Goal: Task Accomplishment & Management: Use online tool/utility

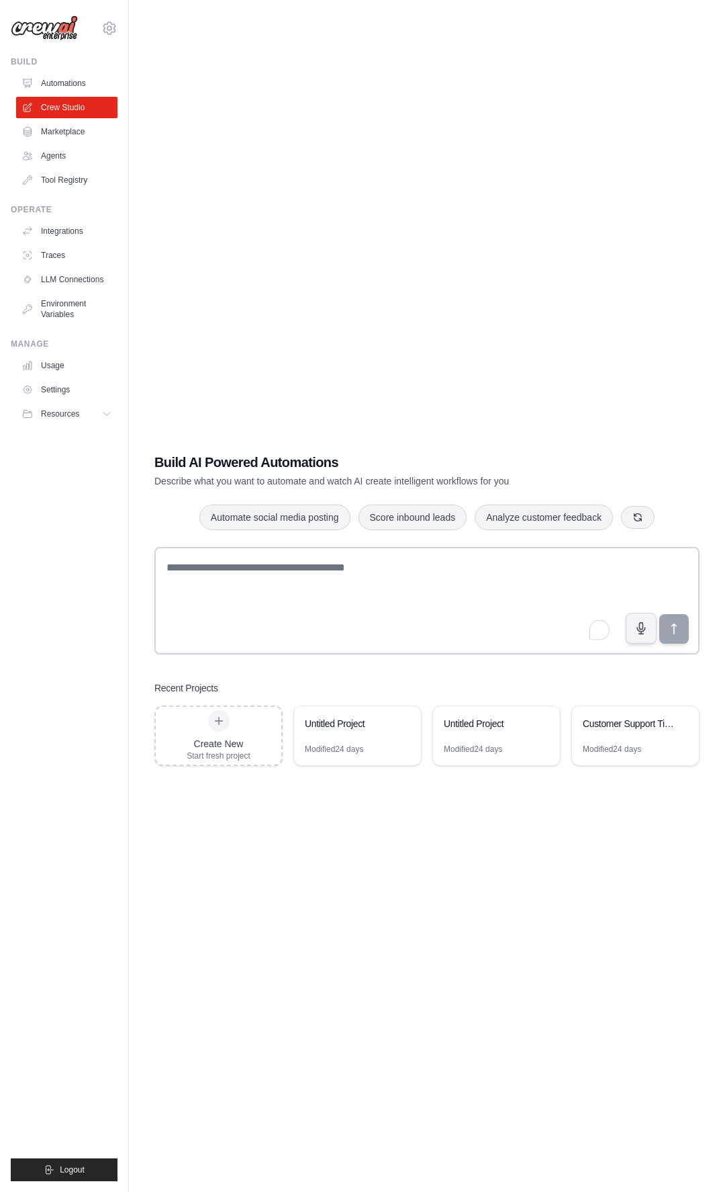
click at [219, 722] on icon at bounding box center [219, 720] width 11 height 11
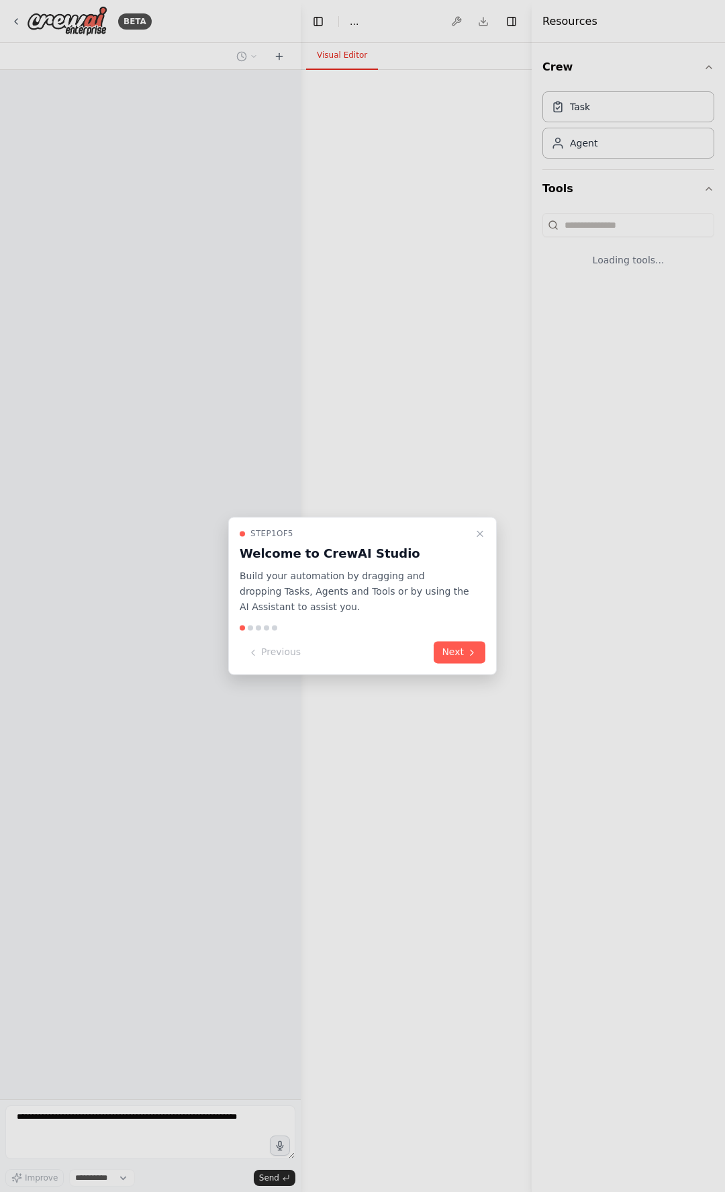
select select "****"
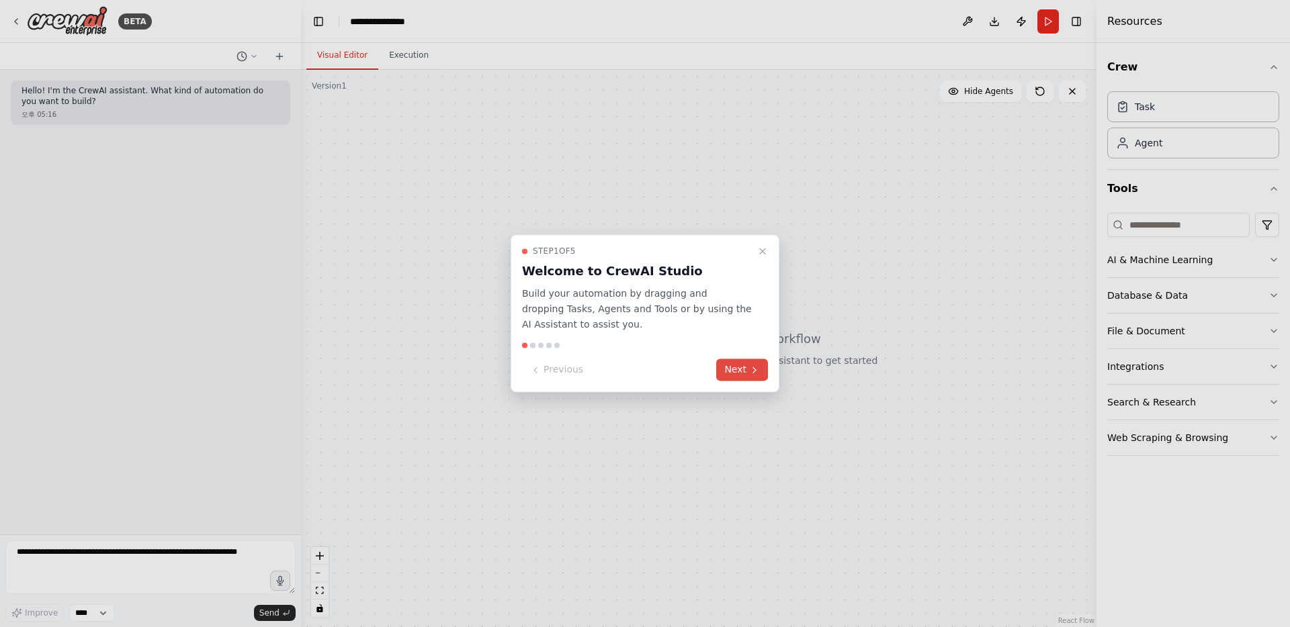
click at [725, 377] on button "Next" at bounding box center [742, 370] width 52 height 22
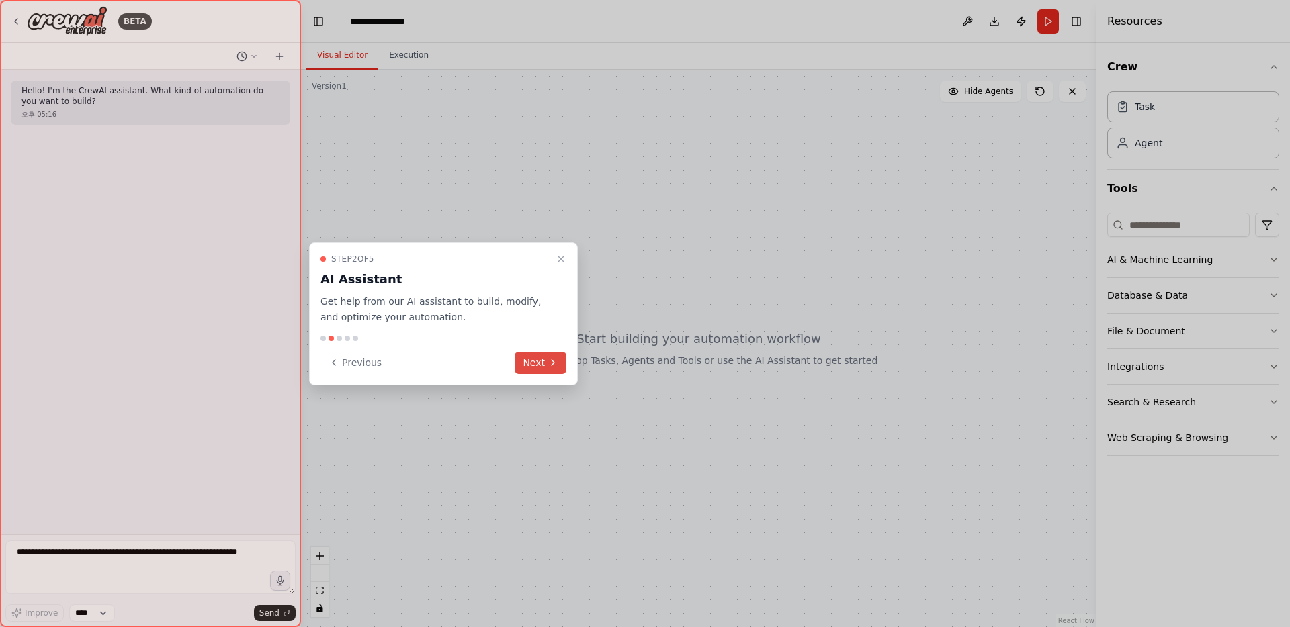
click at [537, 363] on button "Next" at bounding box center [540, 363] width 52 height 22
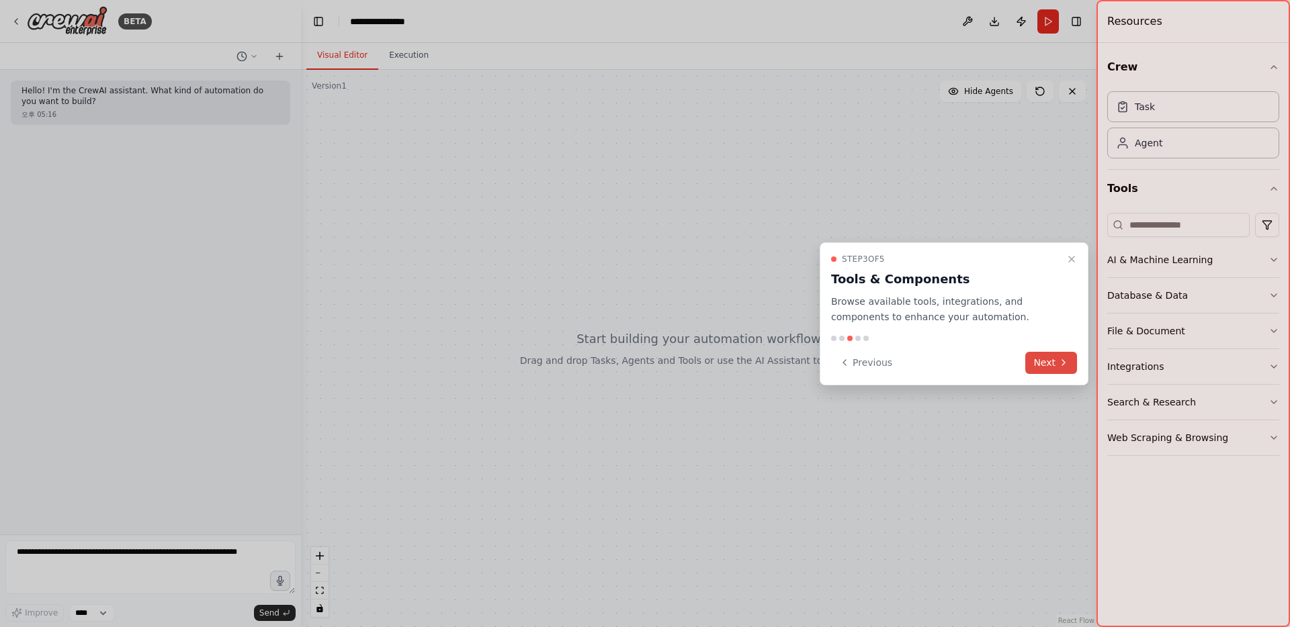
click at [725, 367] on button "Next" at bounding box center [1051, 363] width 52 height 22
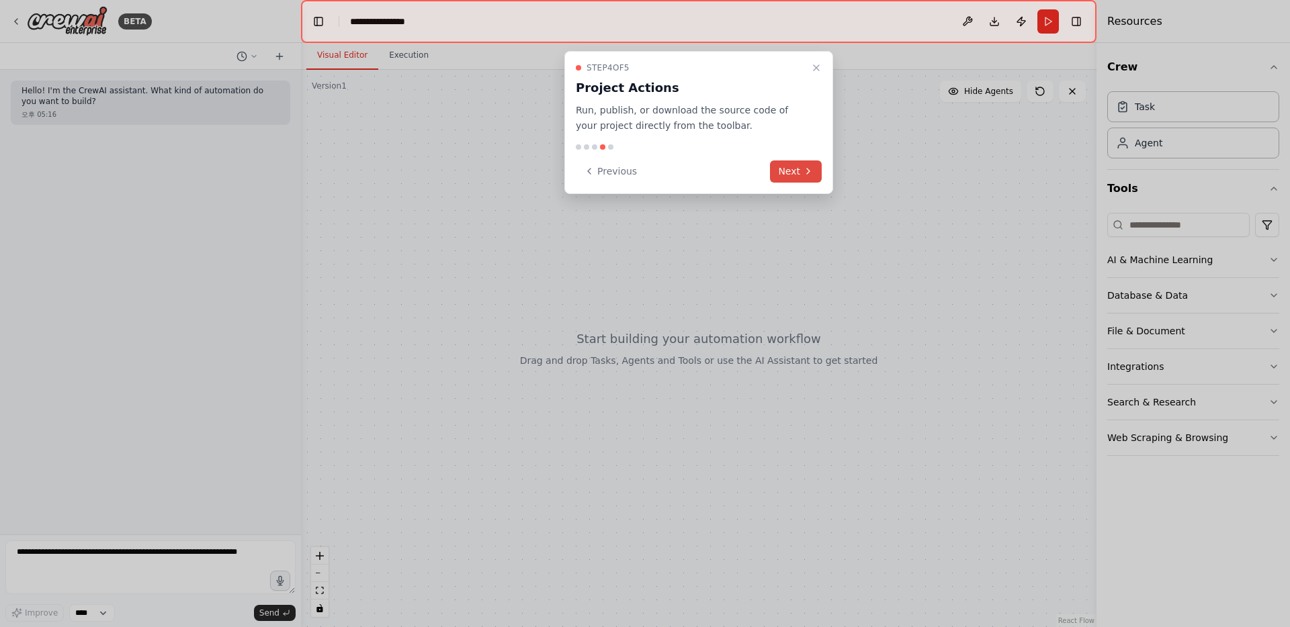
click at [725, 181] on button "Next" at bounding box center [796, 172] width 52 height 22
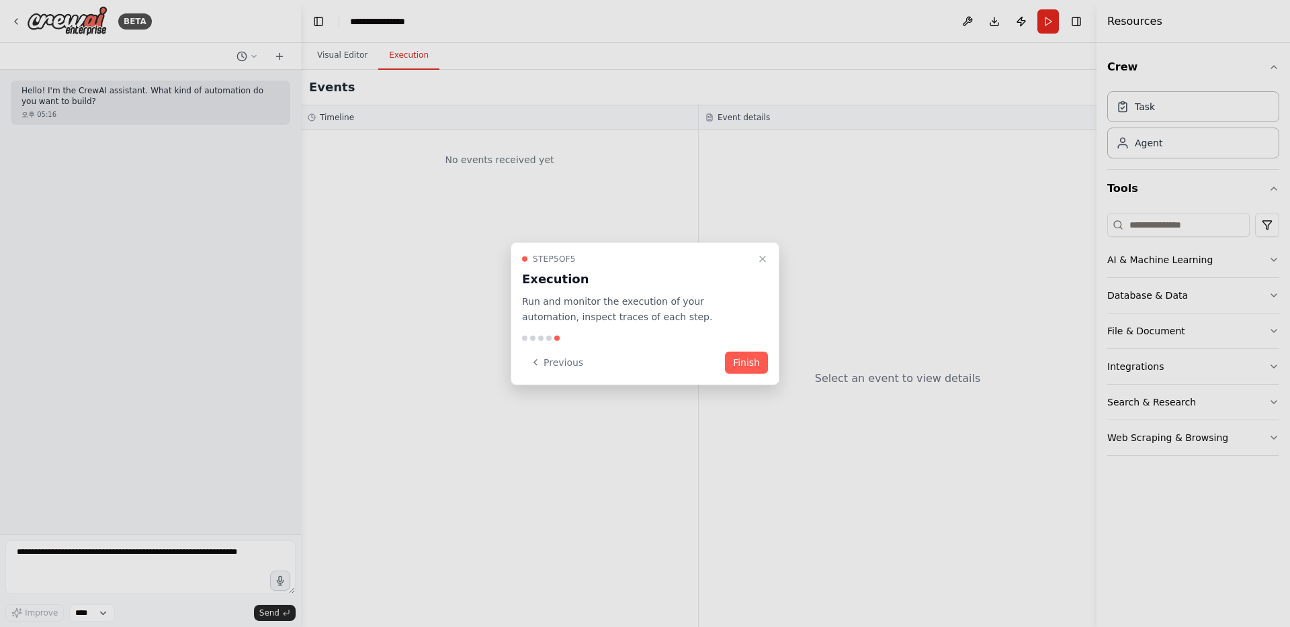
click at [725, 373] on div "Step 5 of 5 Execution Run and monitor the execution of your automation, inspect…" at bounding box center [644, 313] width 269 height 143
click at [725, 362] on button "Finish" at bounding box center [746, 362] width 43 height 22
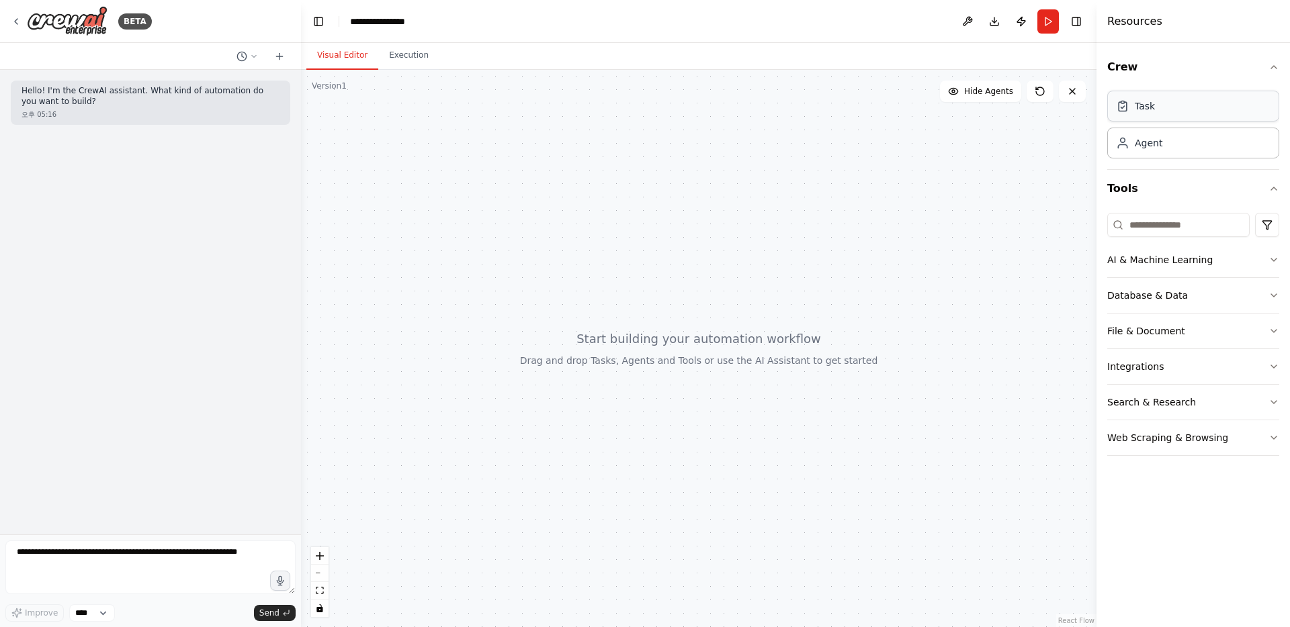
click at [725, 120] on div "Task" at bounding box center [1193, 106] width 172 height 31
click at [725, 115] on div "Task" at bounding box center [1193, 106] width 172 height 31
click at [725, 146] on div "Agent" at bounding box center [1139, 142] width 46 height 13
click at [725, 140] on div "Agent" at bounding box center [1193, 142] width 172 height 31
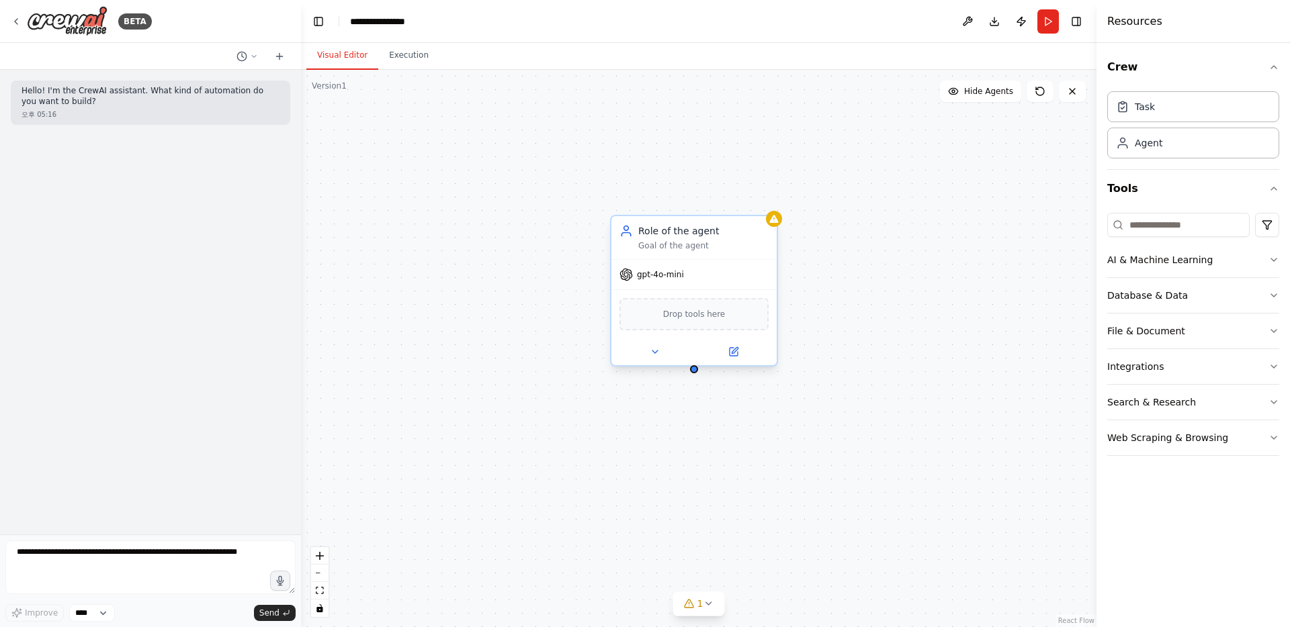
click at [680, 283] on div "gpt-4o-mini" at bounding box center [693, 275] width 165 height 30
click at [648, 274] on span "gpt-4o-mini" at bounding box center [660, 274] width 47 height 11
click at [629, 275] on icon at bounding box center [625, 274] width 13 height 13
click at [674, 237] on div "Role of the agent" at bounding box center [703, 230] width 130 height 13
click at [725, 355] on button at bounding box center [733, 352] width 76 height 16
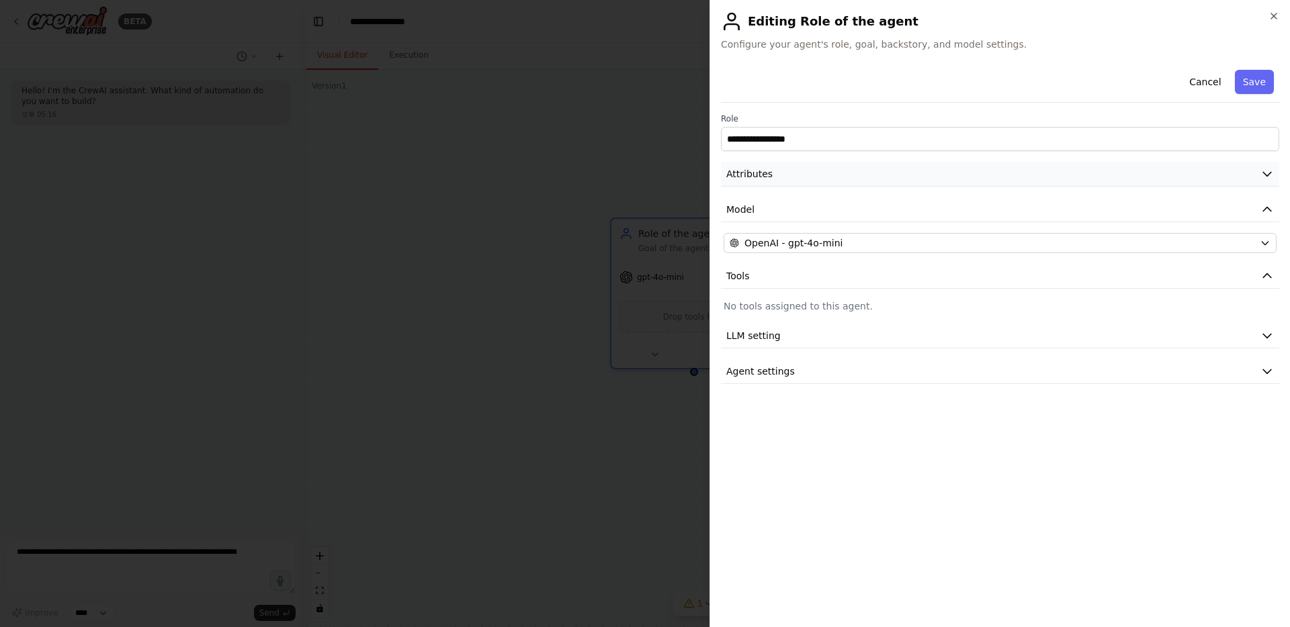
click at [725, 177] on button "Attributes" at bounding box center [1000, 174] width 558 height 25
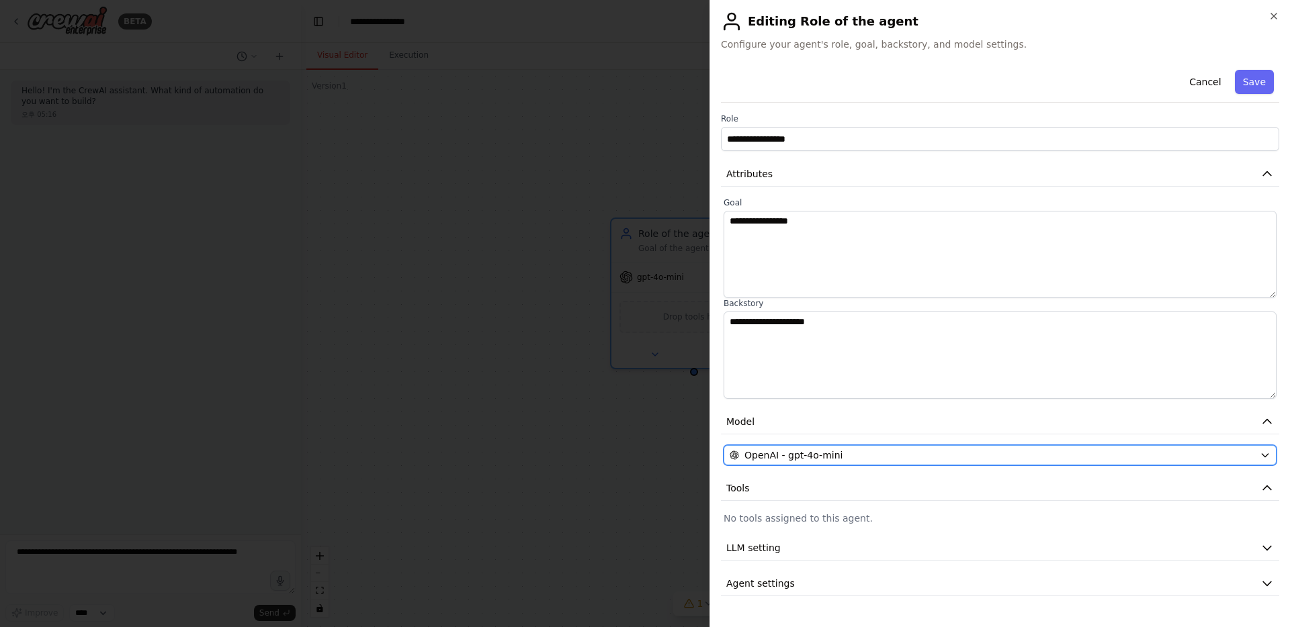
click at [725, 457] on div "OpenAI - gpt-4o-mini" at bounding box center [991, 455] width 525 height 13
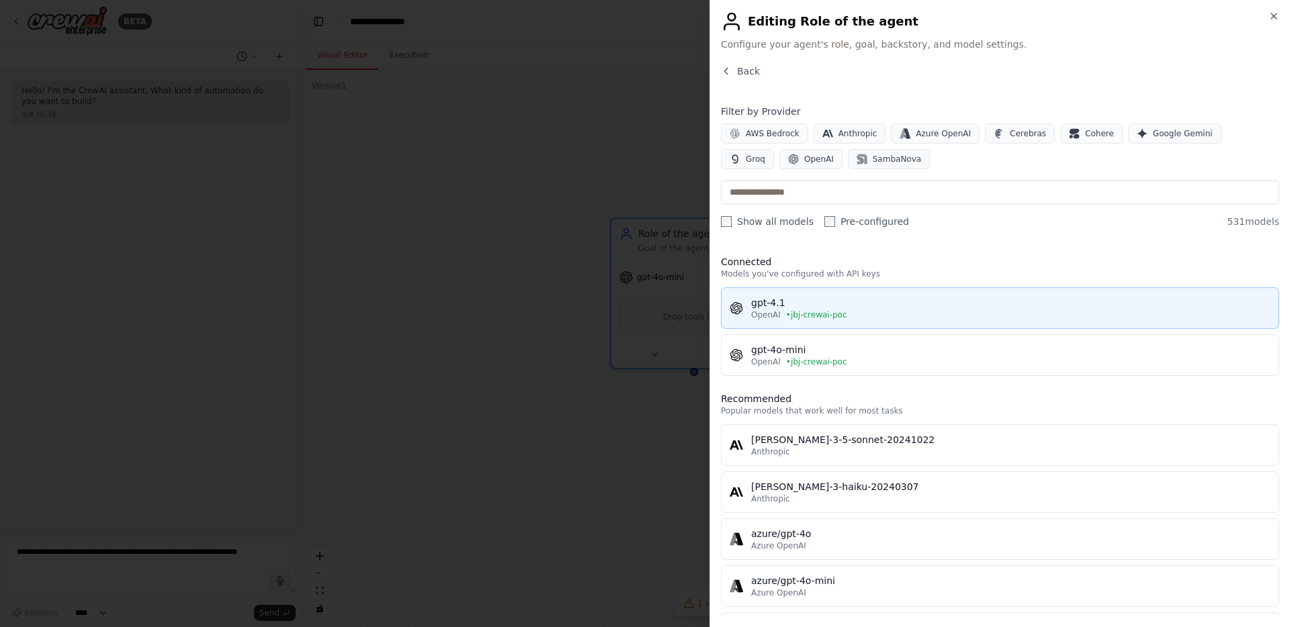
click at [725, 313] on span "• jbj-crewai-poc" at bounding box center [816, 315] width 61 height 11
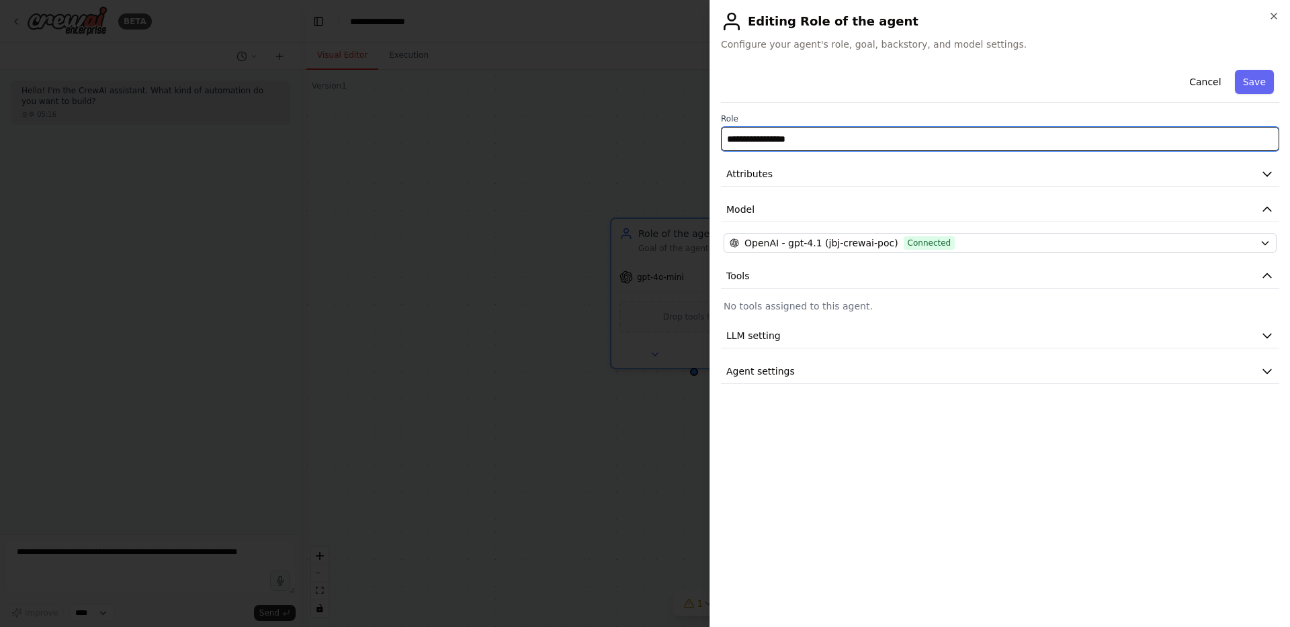
click at [725, 140] on input "**********" at bounding box center [1000, 139] width 558 height 24
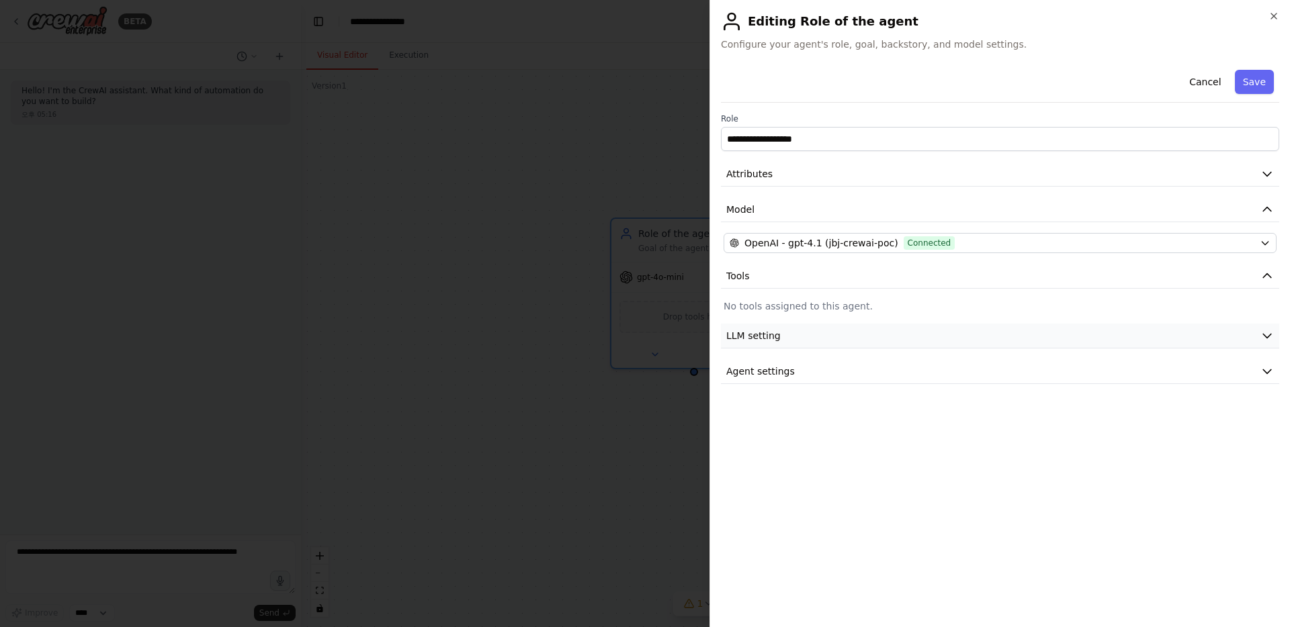
click at [725, 342] on button "LLM setting" at bounding box center [1000, 336] width 558 height 25
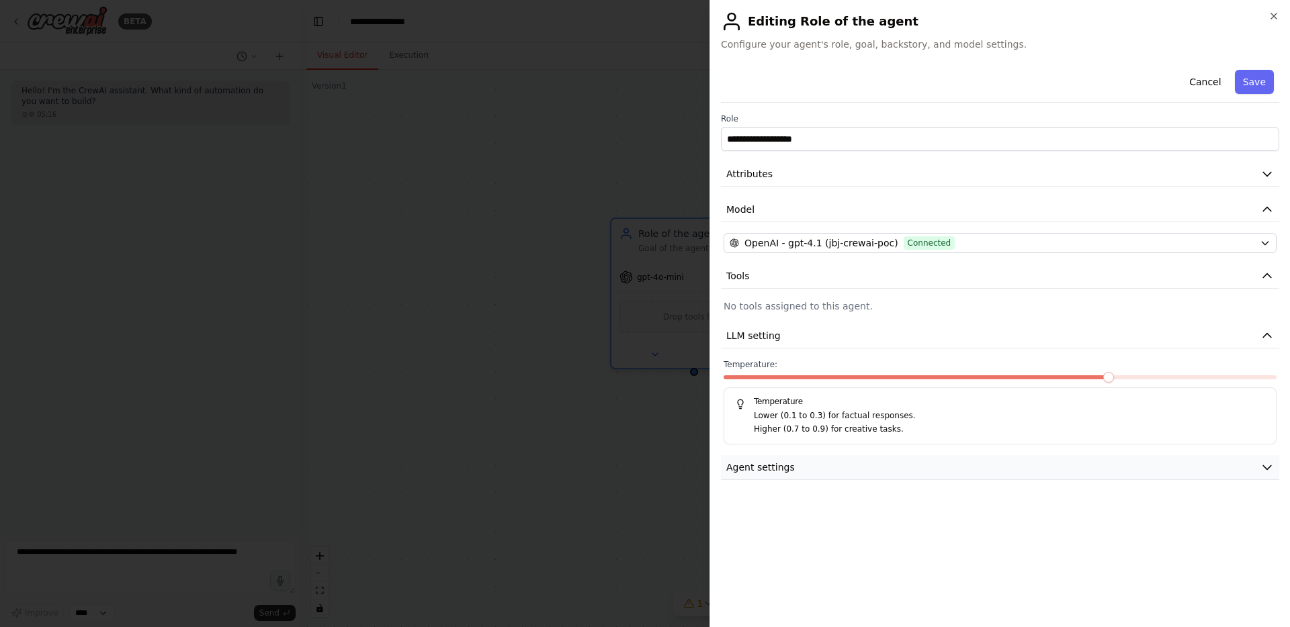
click at [725, 466] on button "Agent settings" at bounding box center [1000, 467] width 558 height 25
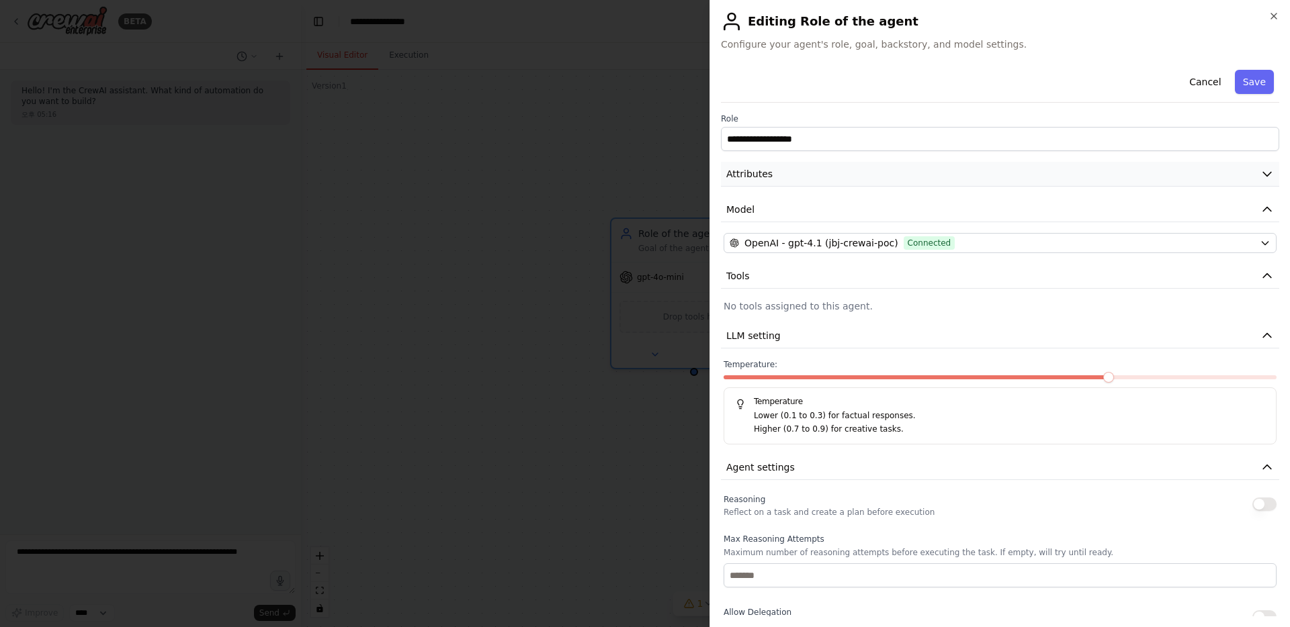
click at [725, 181] on button "Attributes" at bounding box center [1000, 174] width 558 height 25
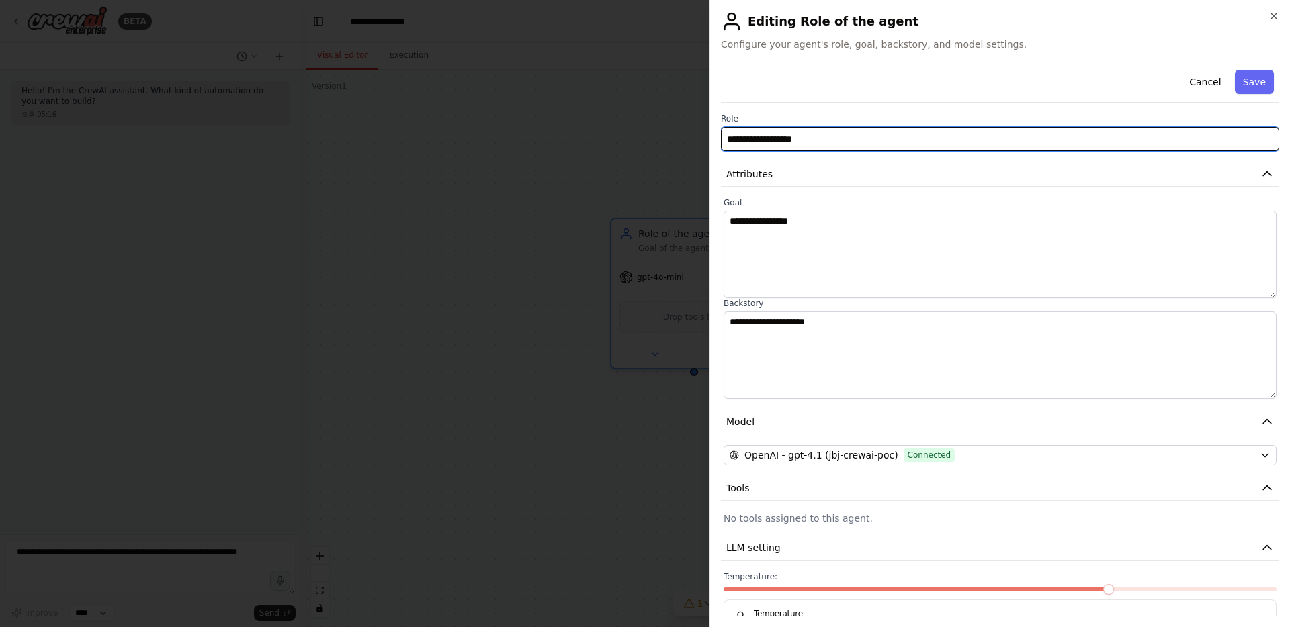
drag, startPoint x: 816, startPoint y: 145, endPoint x: 696, endPoint y: 142, distance: 119.6
click at [696, 142] on body "**********" at bounding box center [645, 313] width 1290 height 627
type input "*"
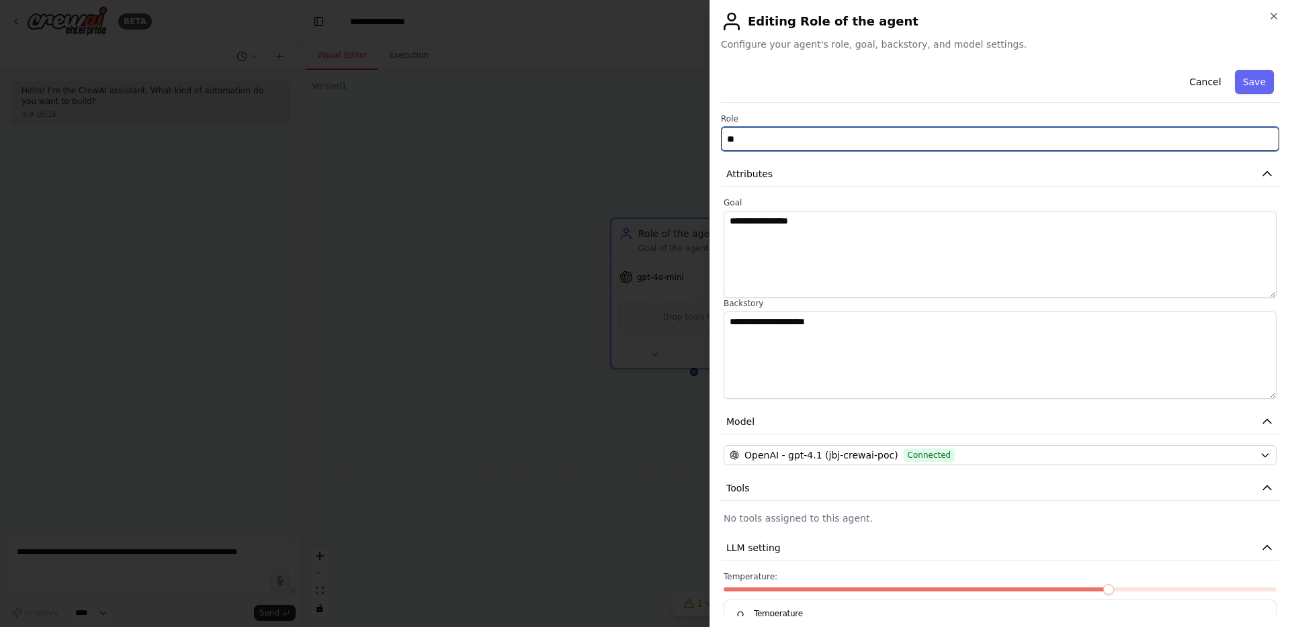
type input "*"
type input "**********"
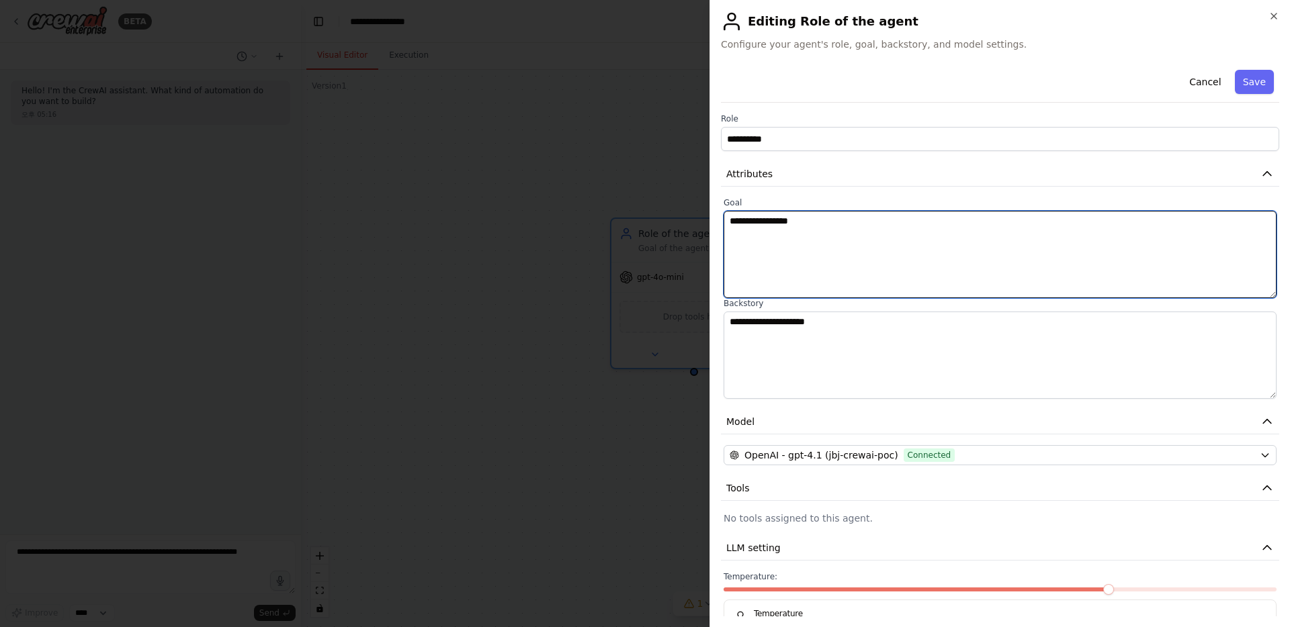
click at [725, 251] on textarea "**********" at bounding box center [999, 254] width 553 height 87
type textarea "*"
type textarea "**********"
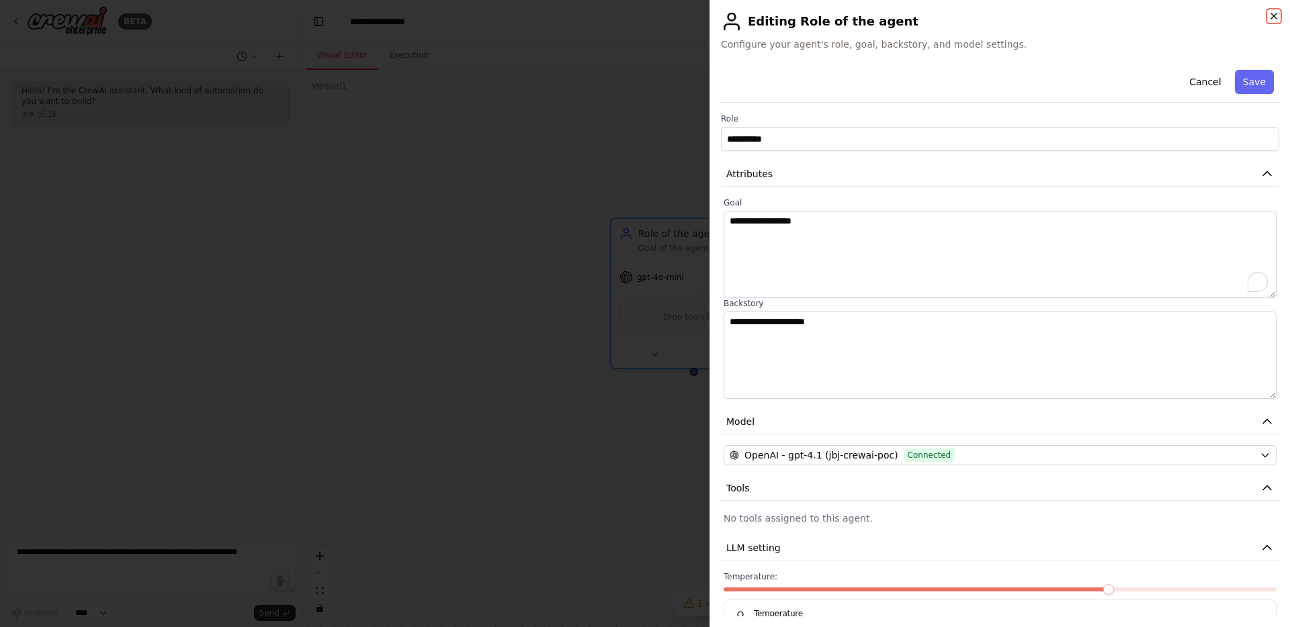
click at [725, 18] on icon "button" at bounding box center [1273, 16] width 11 height 11
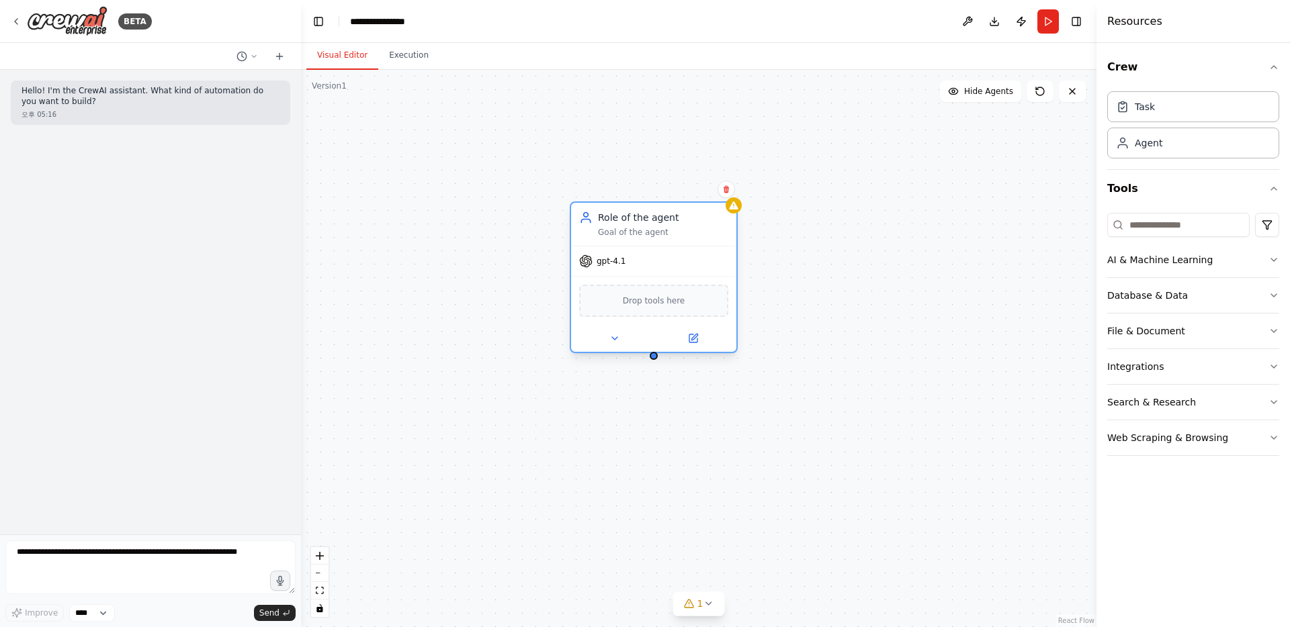
drag, startPoint x: 731, startPoint y: 238, endPoint x: 686, endPoint y: 230, distance: 45.1
click at [686, 230] on div "Role of the agent Goal of the agent" at bounding box center [663, 224] width 130 height 27
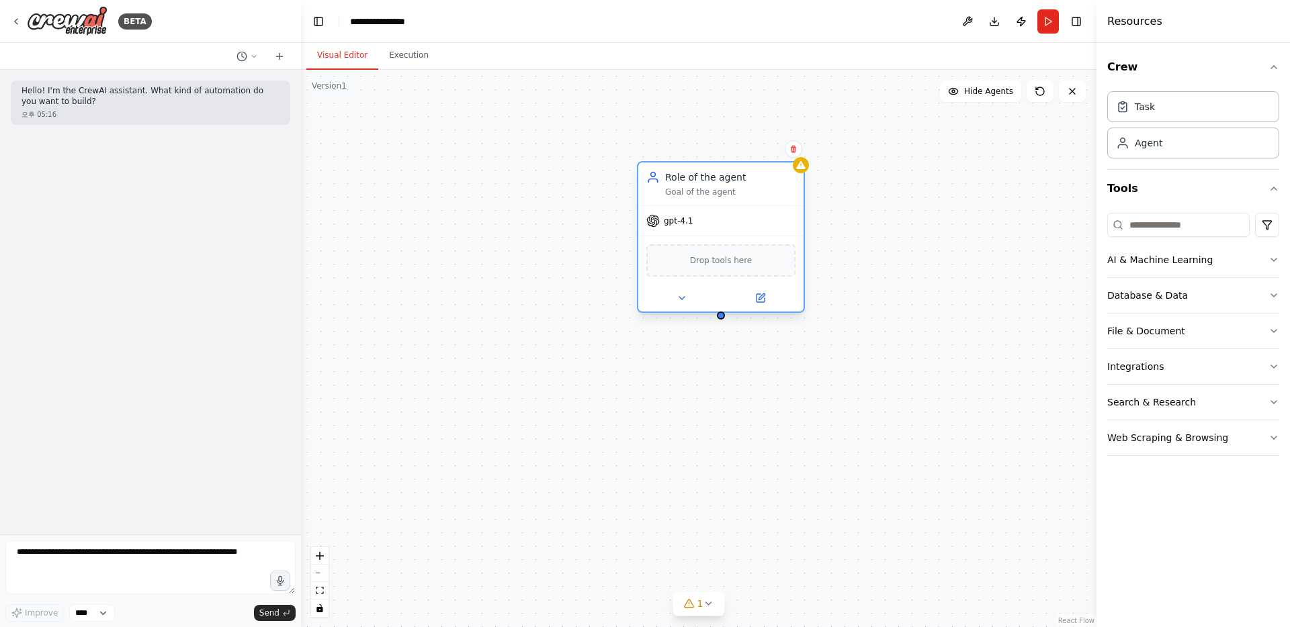
drag, startPoint x: 666, startPoint y: 234, endPoint x: 739, endPoint y: 197, distance: 81.1
click at [725, 197] on div "Role of the agent Goal of the agent" at bounding box center [720, 184] width 165 height 43
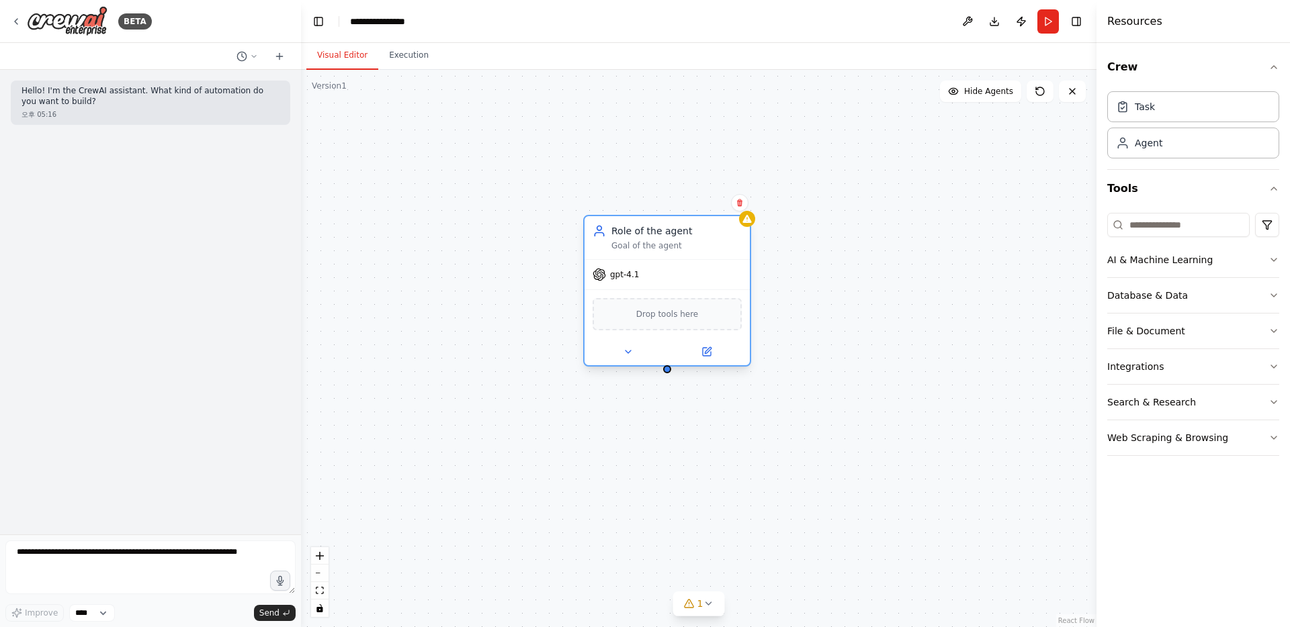
drag, startPoint x: 720, startPoint y: 189, endPoint x: 668, endPoint y: 243, distance: 75.0
click at [668, 243] on div "Goal of the agent" at bounding box center [676, 245] width 130 height 11
click at [175, 570] on textarea "To enrich screen reader interactions, please activate Accessibility in Grammarl…" at bounding box center [150, 568] width 290 height 54
click at [725, 21] on button "Run" at bounding box center [1047, 21] width 21 height 24
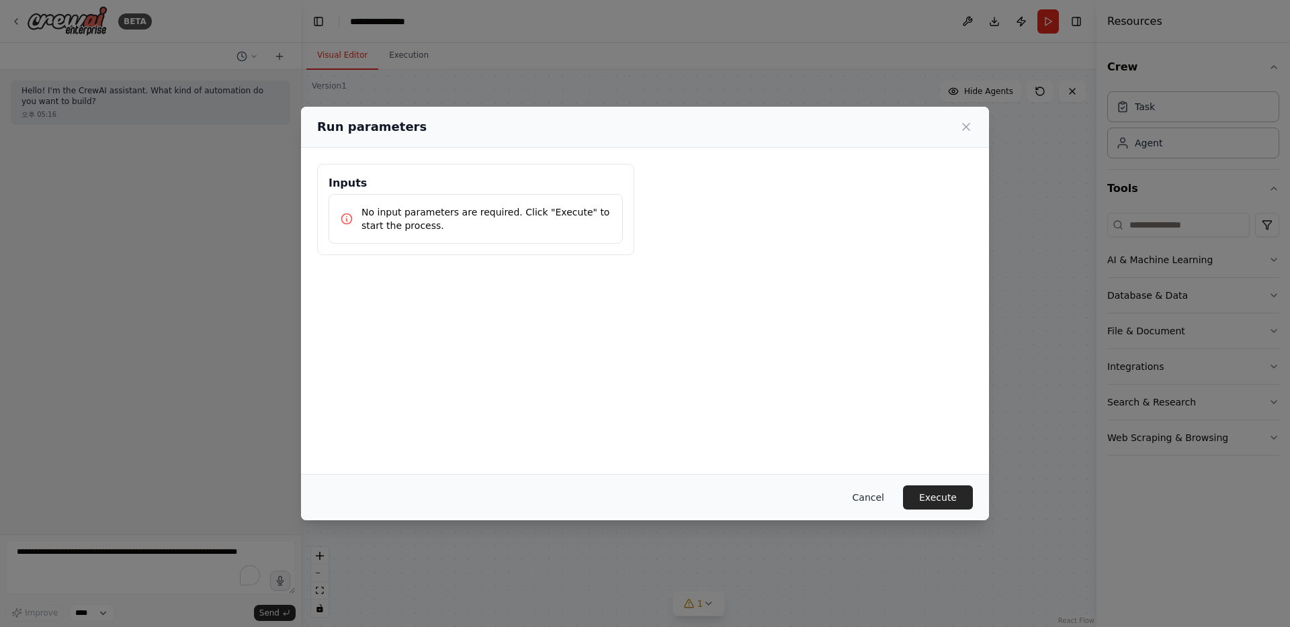
click at [725, 499] on button "Cancel" at bounding box center [868, 498] width 53 height 24
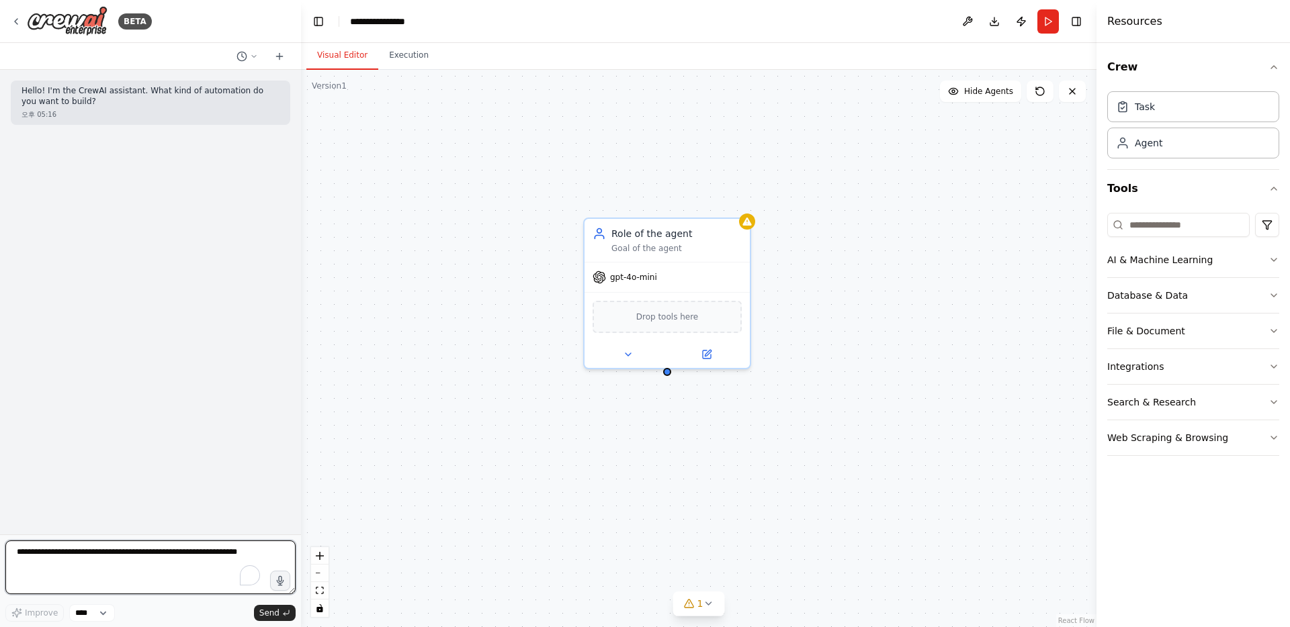
click at [85, 561] on textarea "To enrich screen reader interactions, please activate Accessibility in Grammarl…" at bounding box center [150, 568] width 290 height 54
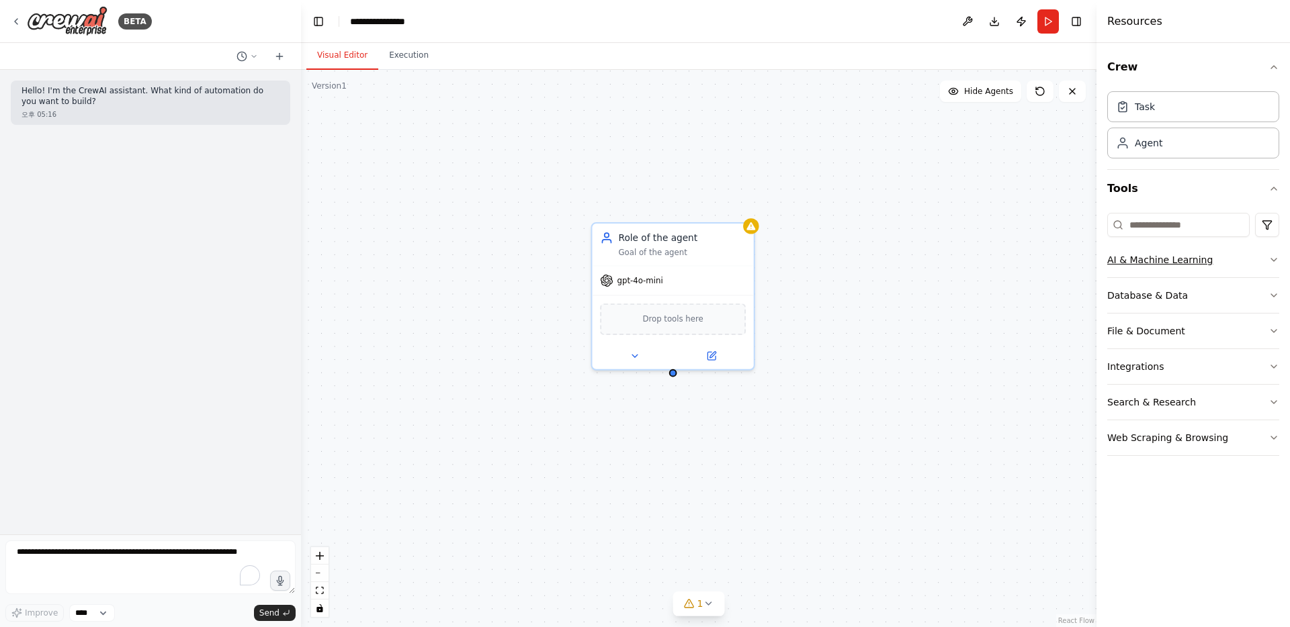
click at [725, 261] on icon "button" at bounding box center [1273, 260] width 11 height 11
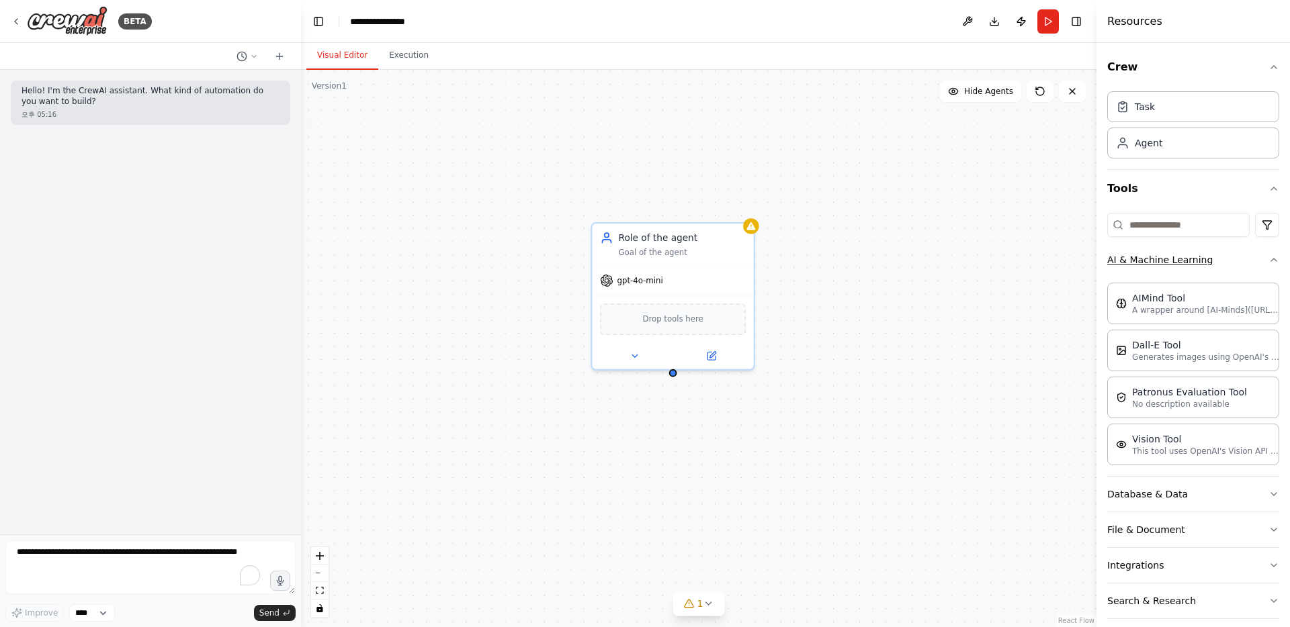
click at [725, 261] on icon "button" at bounding box center [1273, 260] width 11 height 11
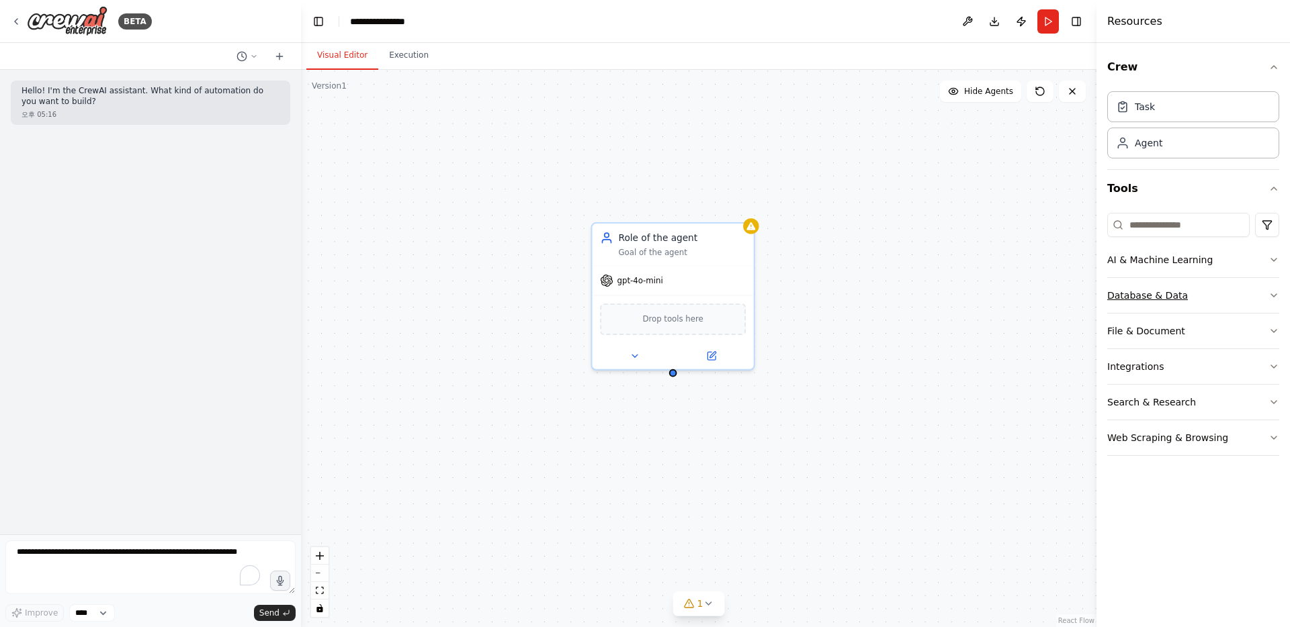
click at [725, 298] on icon "button" at bounding box center [1273, 295] width 11 height 11
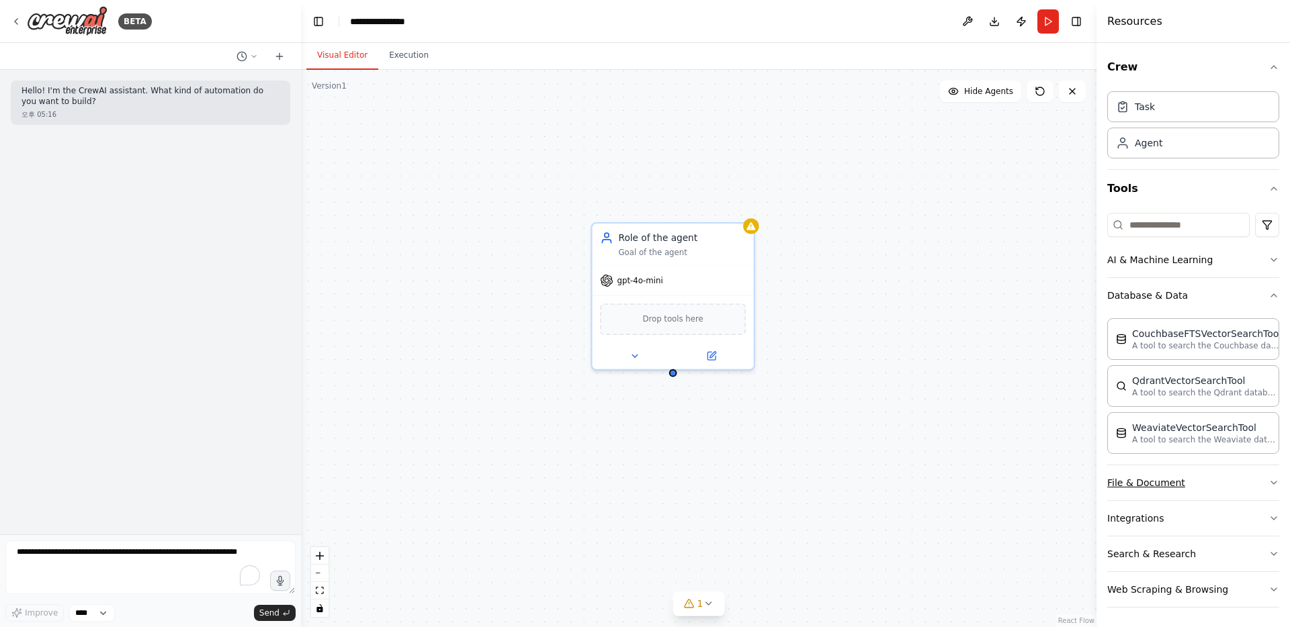
click at [725, 480] on button "File & Document" at bounding box center [1193, 482] width 172 height 35
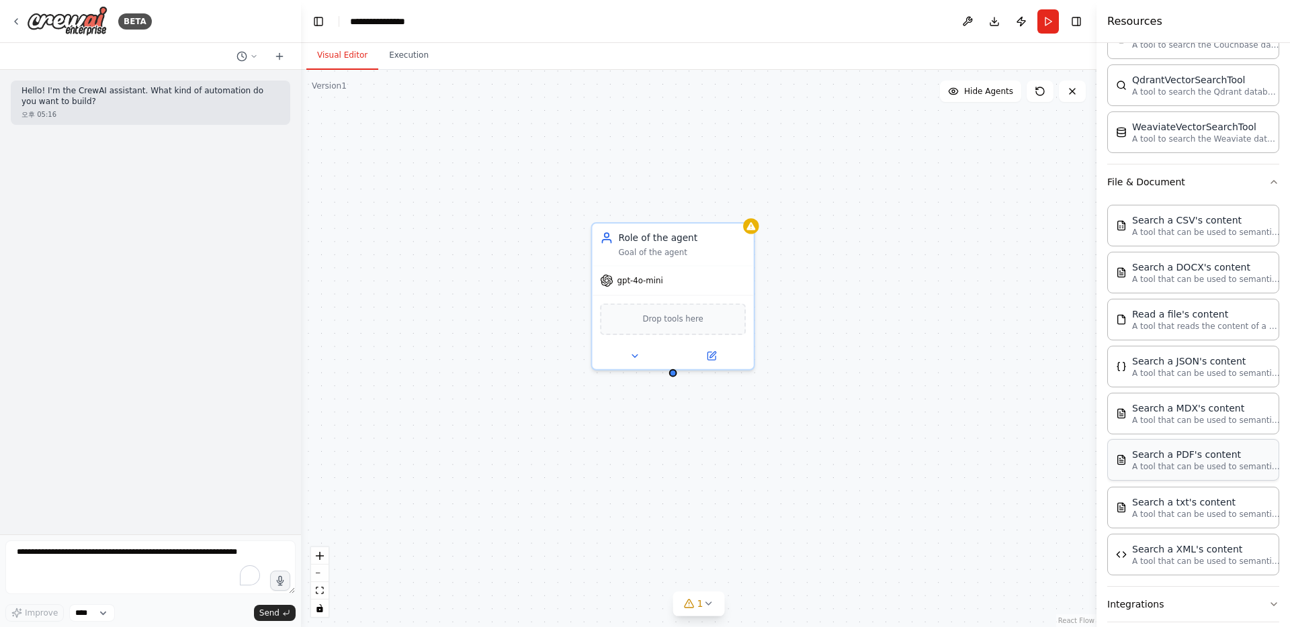
scroll to position [389, 0]
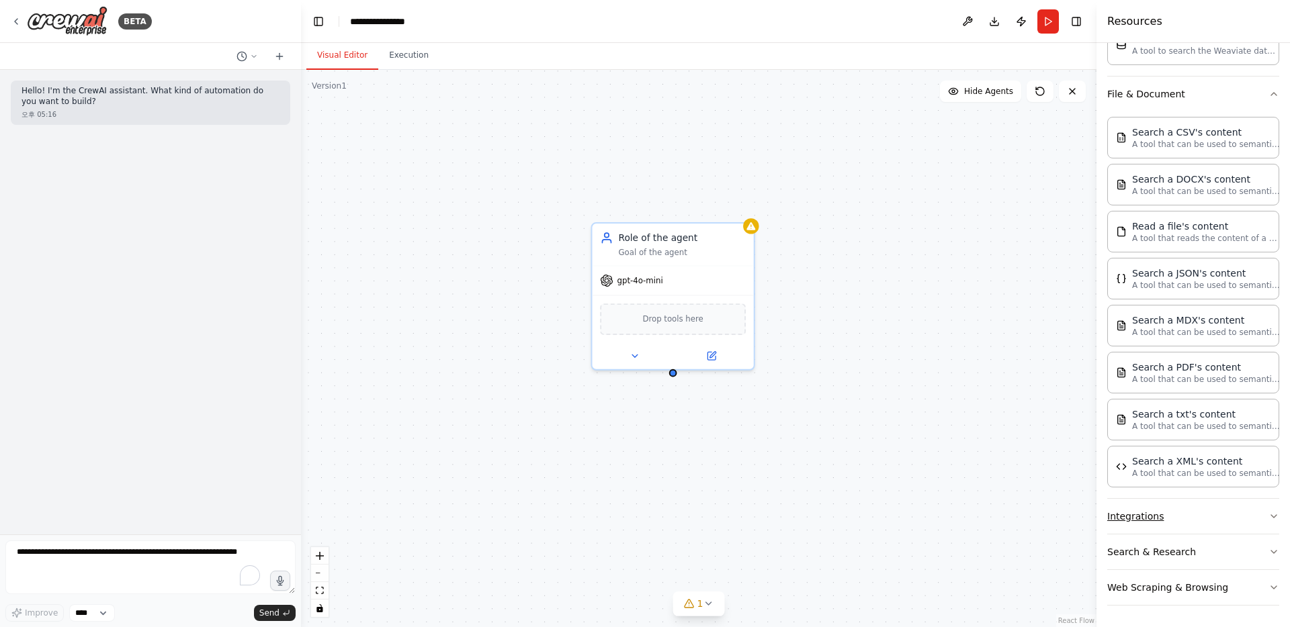
click at [725, 526] on button "Integrations" at bounding box center [1193, 516] width 172 height 35
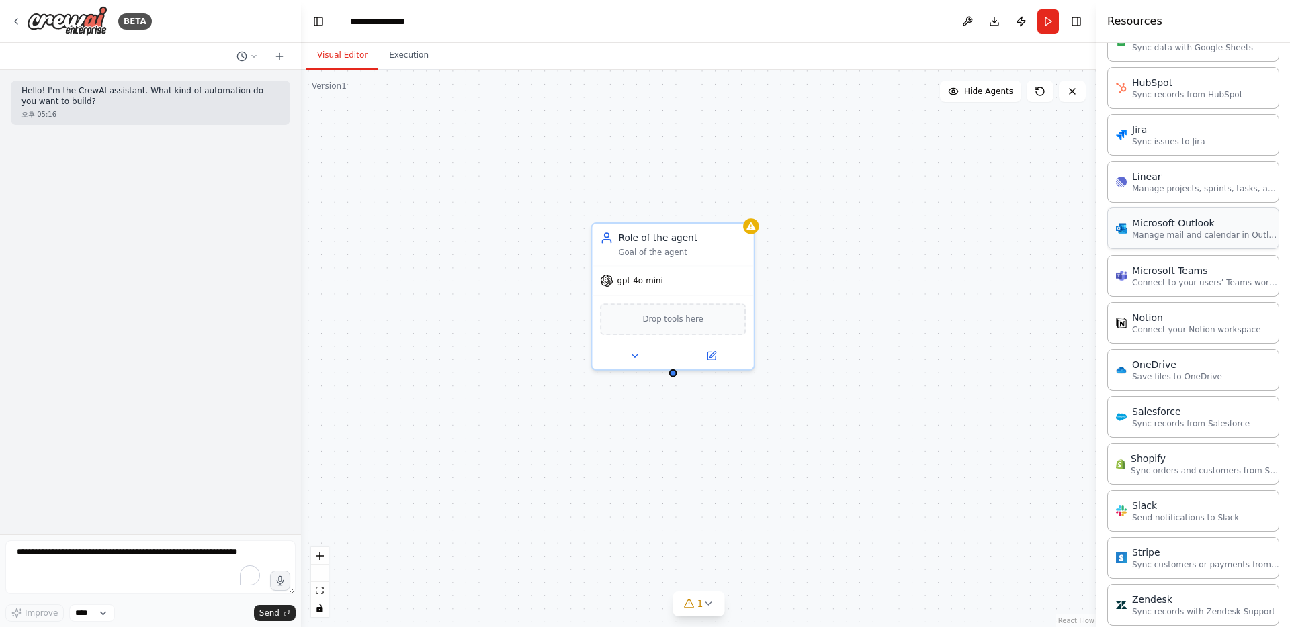
scroll to position [1375, 0]
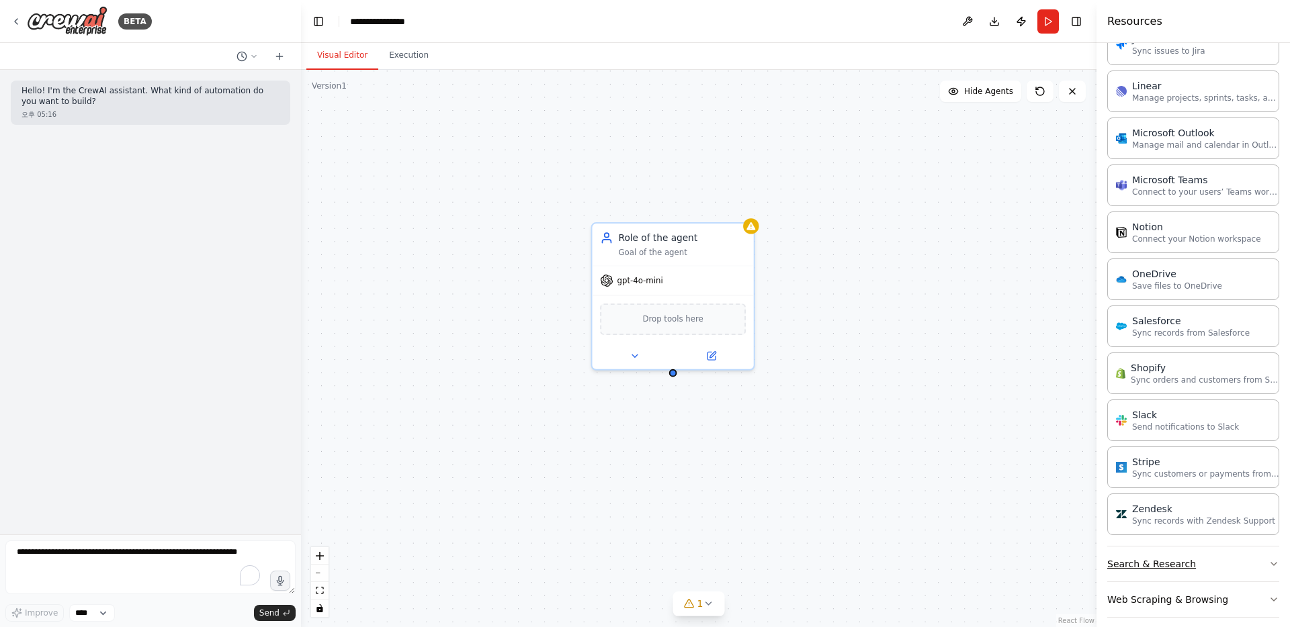
click at [725, 567] on button "Search & Research" at bounding box center [1193, 564] width 172 height 35
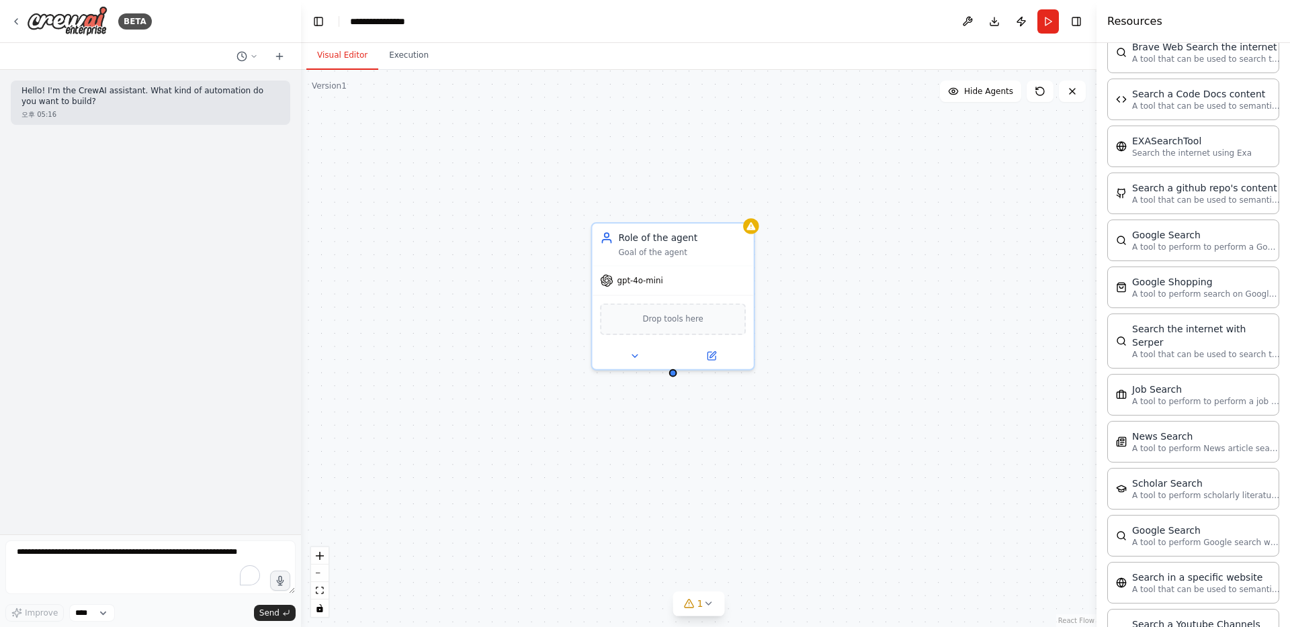
scroll to position [2069, 0]
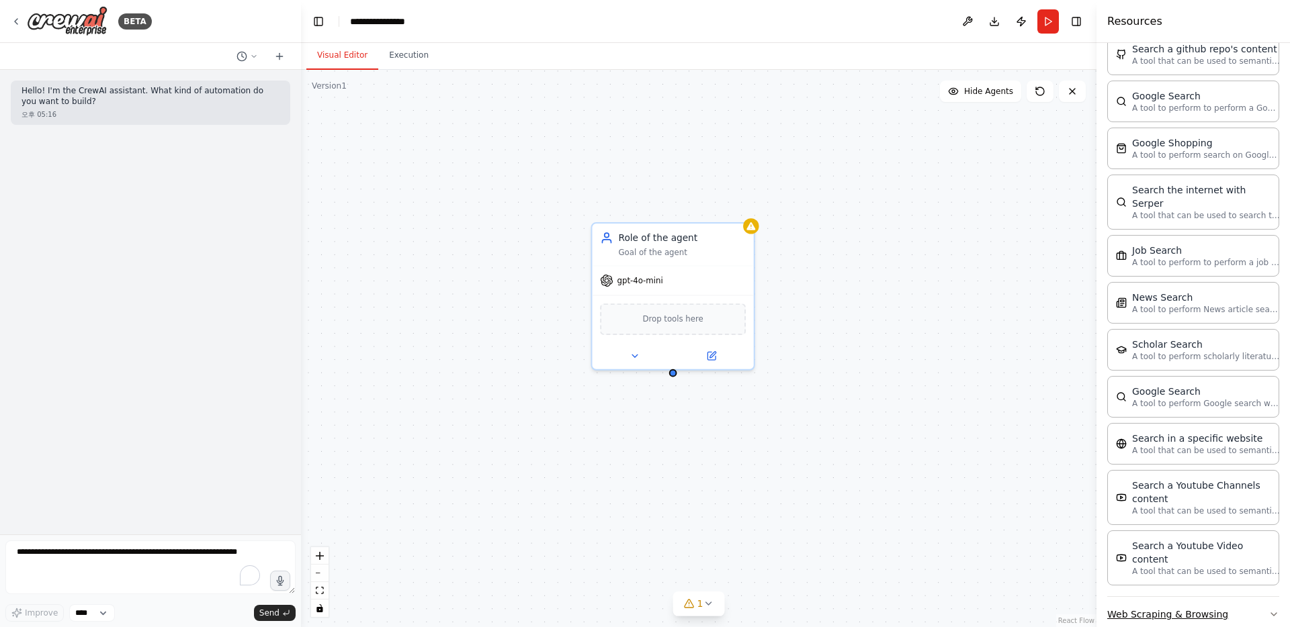
click at [725, 597] on button "Web Scraping & Browsing" at bounding box center [1193, 614] width 172 height 35
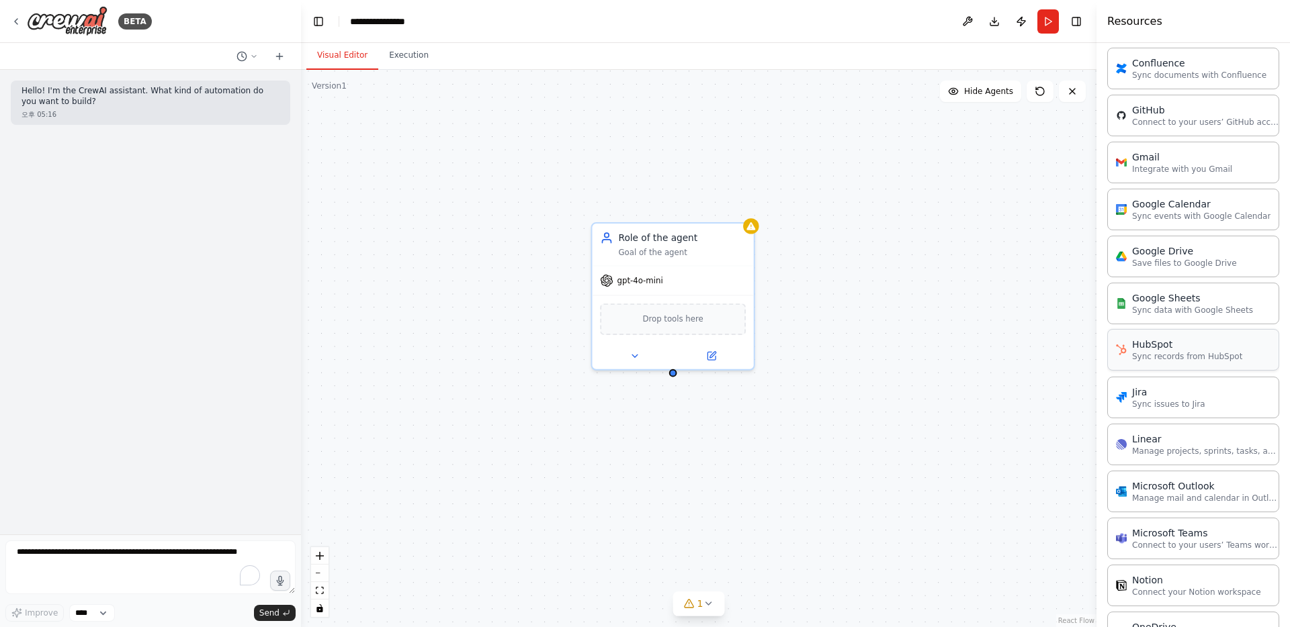
scroll to position [998, 0]
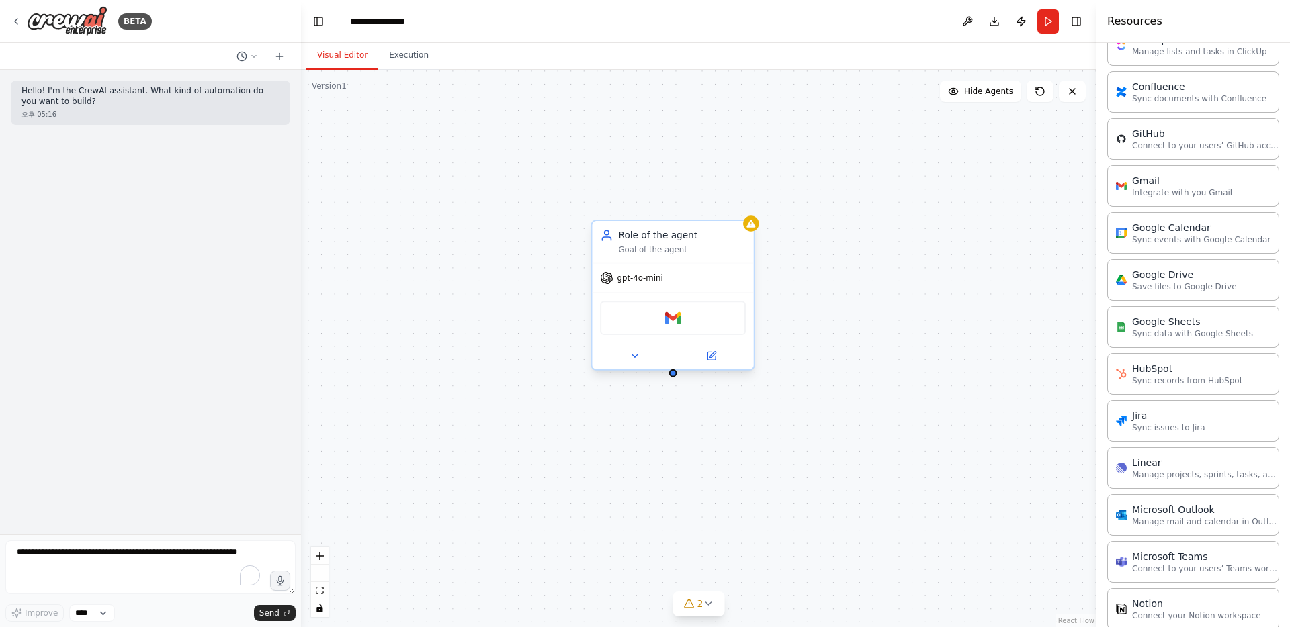
click at [692, 316] on div "Gmail" at bounding box center [673, 318] width 146 height 34
click at [669, 318] on img at bounding box center [672, 317] width 15 height 15
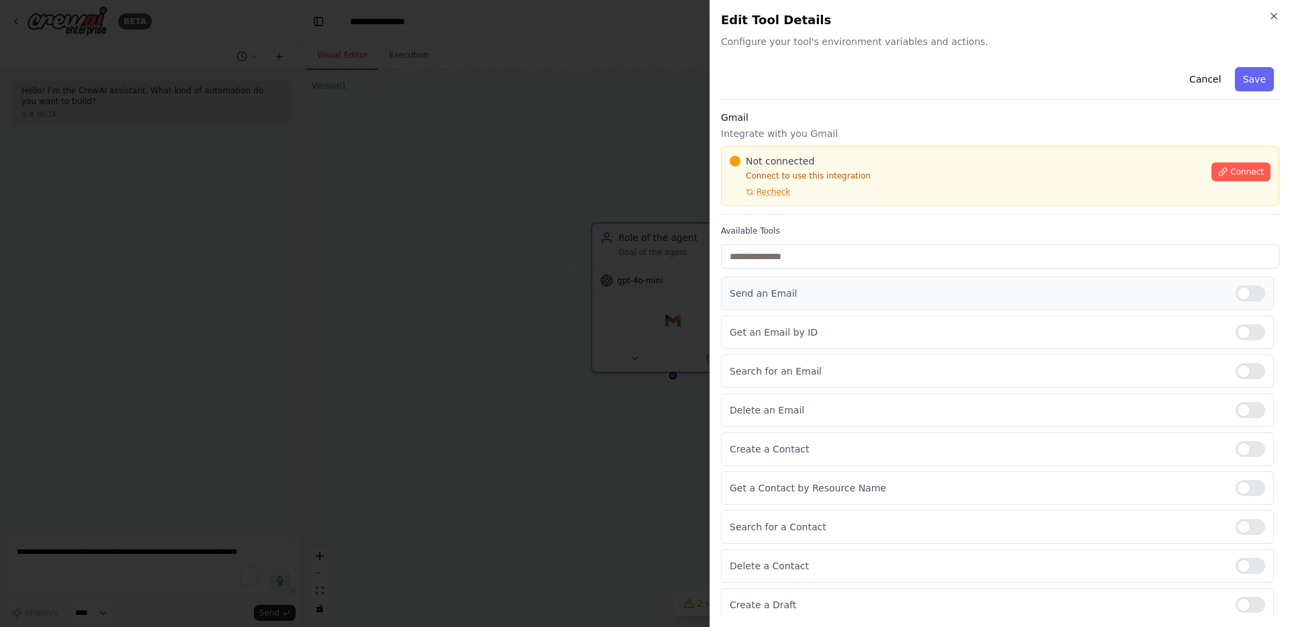
click at [725, 294] on div at bounding box center [1250, 293] width 30 height 16
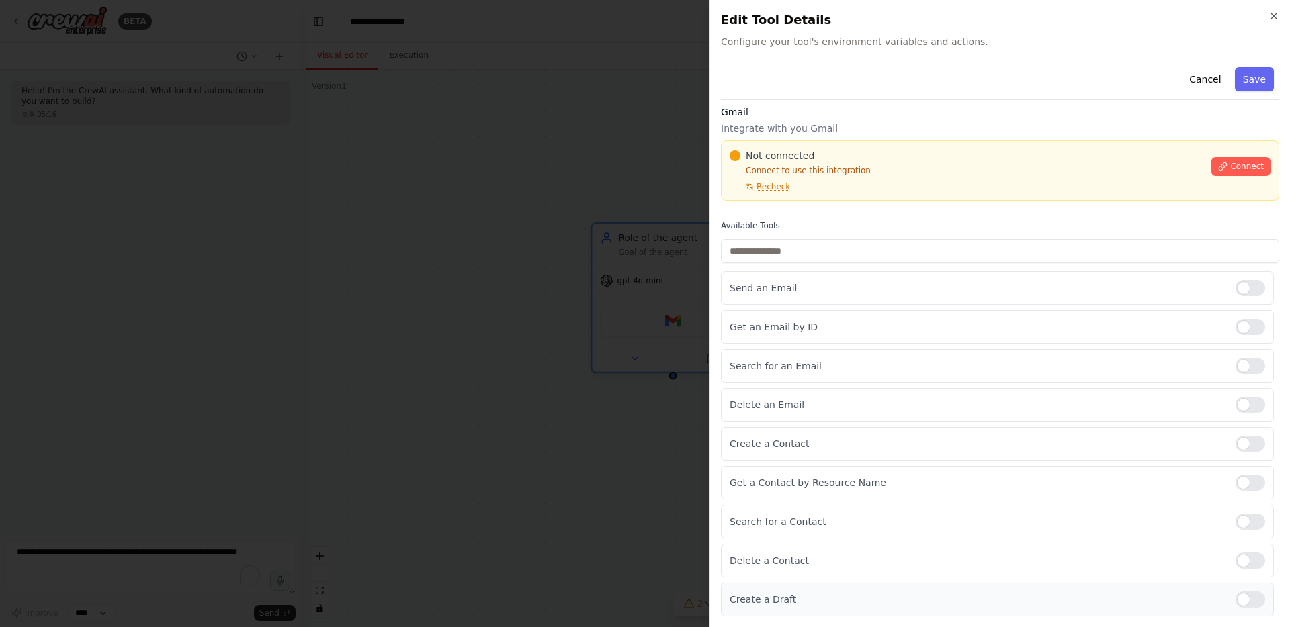
click at [725, 605] on label at bounding box center [1250, 600] width 30 height 16
click at [725, 598] on p "Create a Draft" at bounding box center [976, 599] width 495 height 13
click at [725, 298] on div "Send an Email" at bounding box center [997, 288] width 553 height 34
click at [725, 289] on div at bounding box center [1250, 288] width 30 height 16
click at [725, 592] on div at bounding box center [1250, 600] width 30 height 16
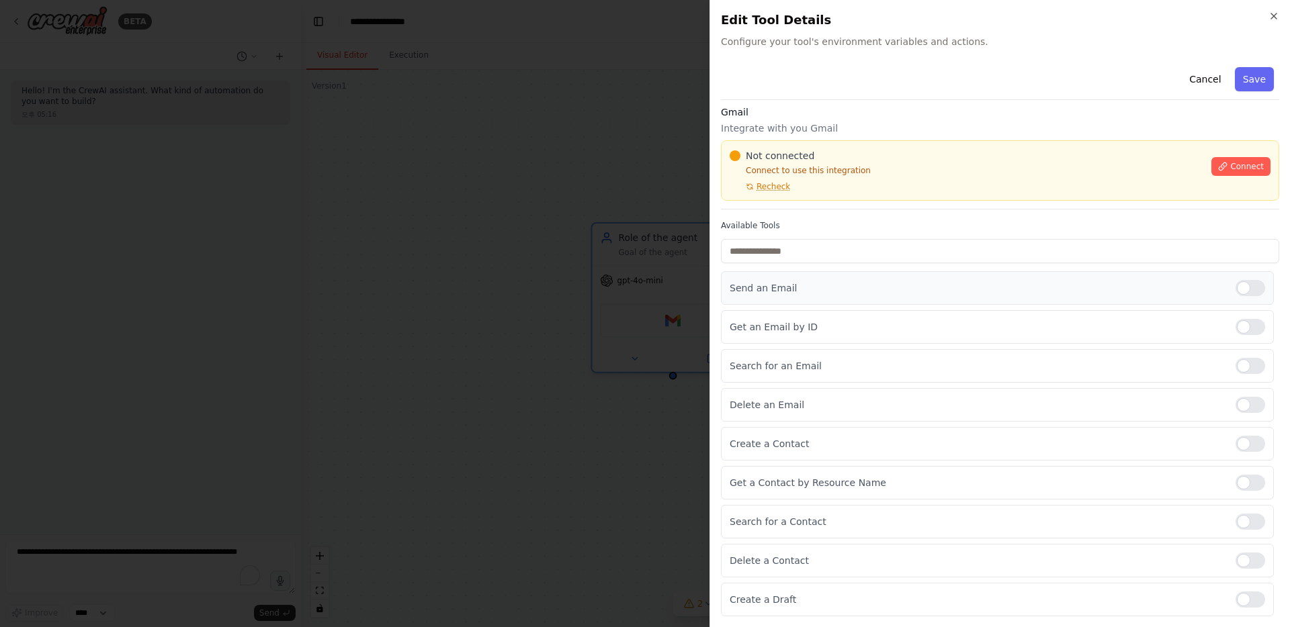
click at [725, 283] on div at bounding box center [1250, 288] width 30 height 16
click at [725, 250] on input "text" at bounding box center [1000, 251] width 558 height 24
click at [725, 85] on button "Cancel" at bounding box center [1205, 79] width 48 height 24
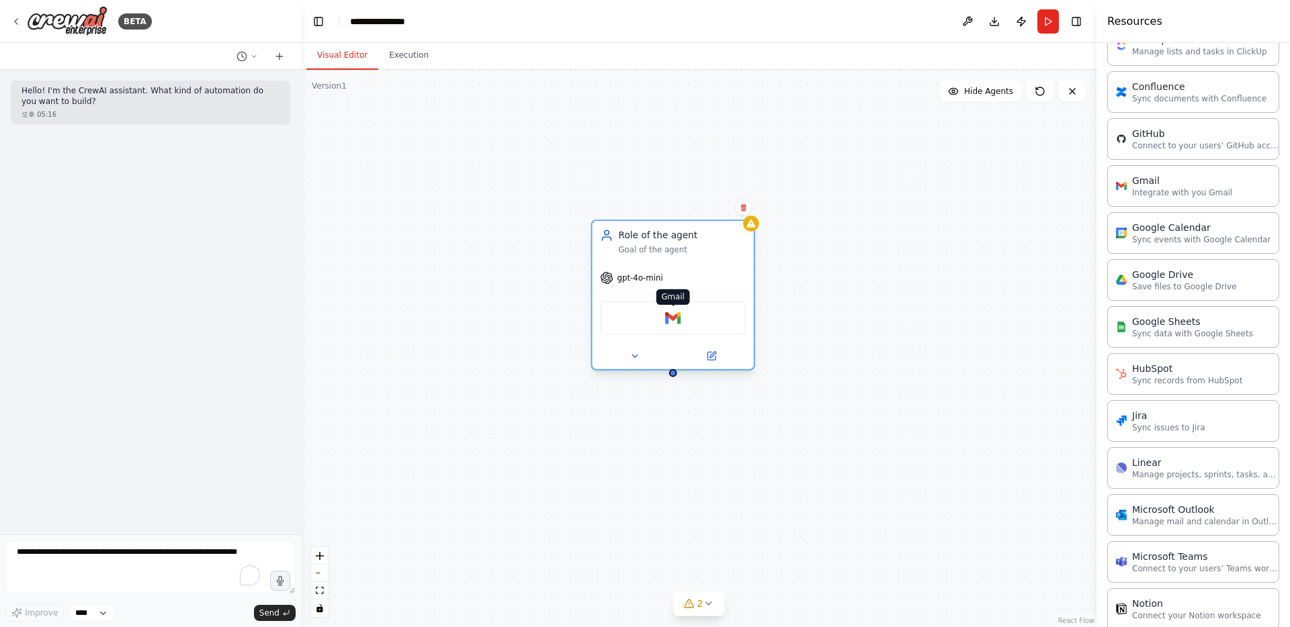
click at [673, 318] on img at bounding box center [672, 317] width 15 height 15
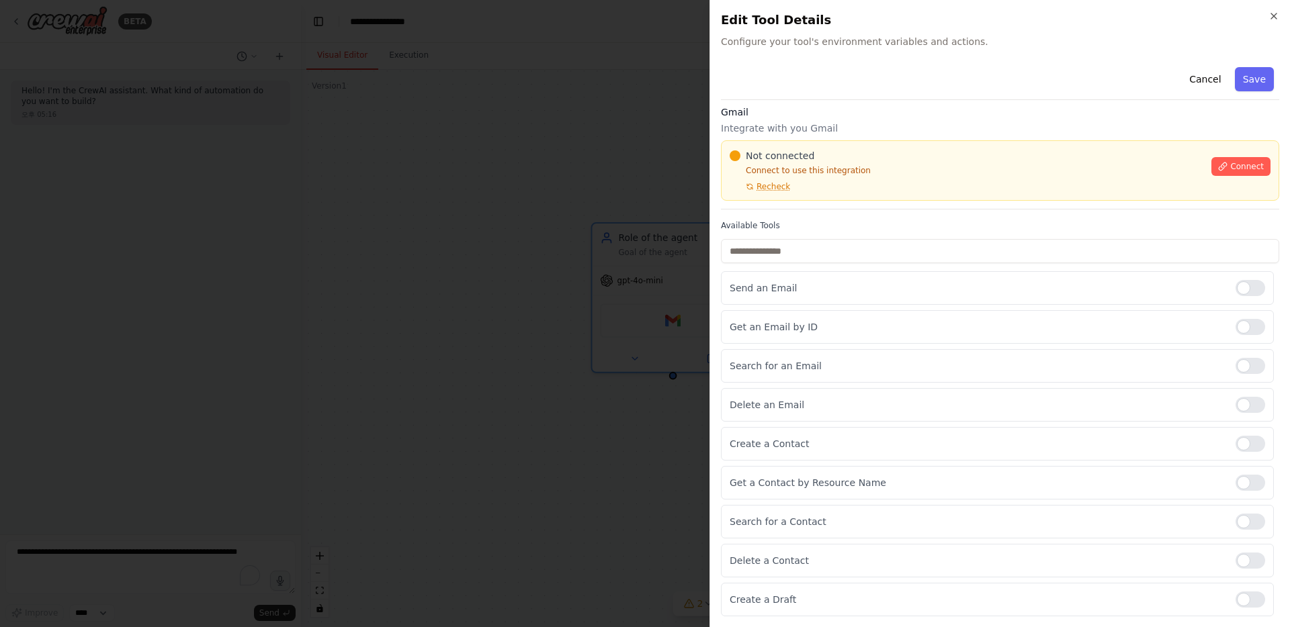
scroll to position [0, 0]
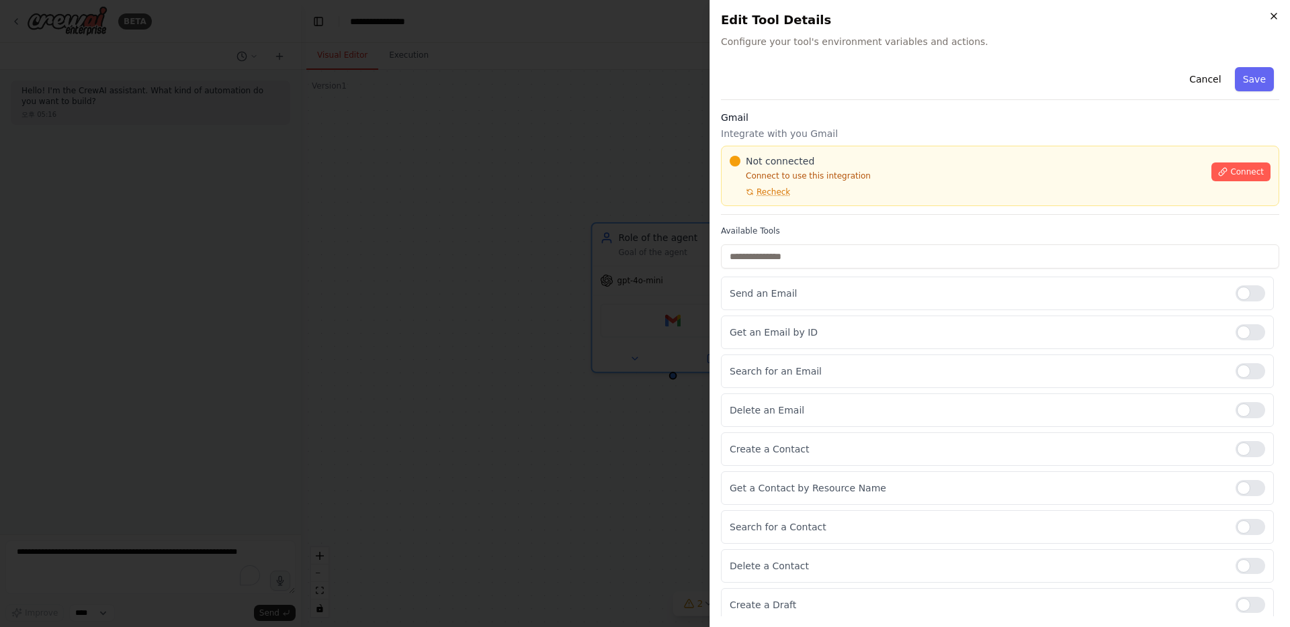
click at [725, 19] on icon "button" at bounding box center [1273, 16] width 11 height 11
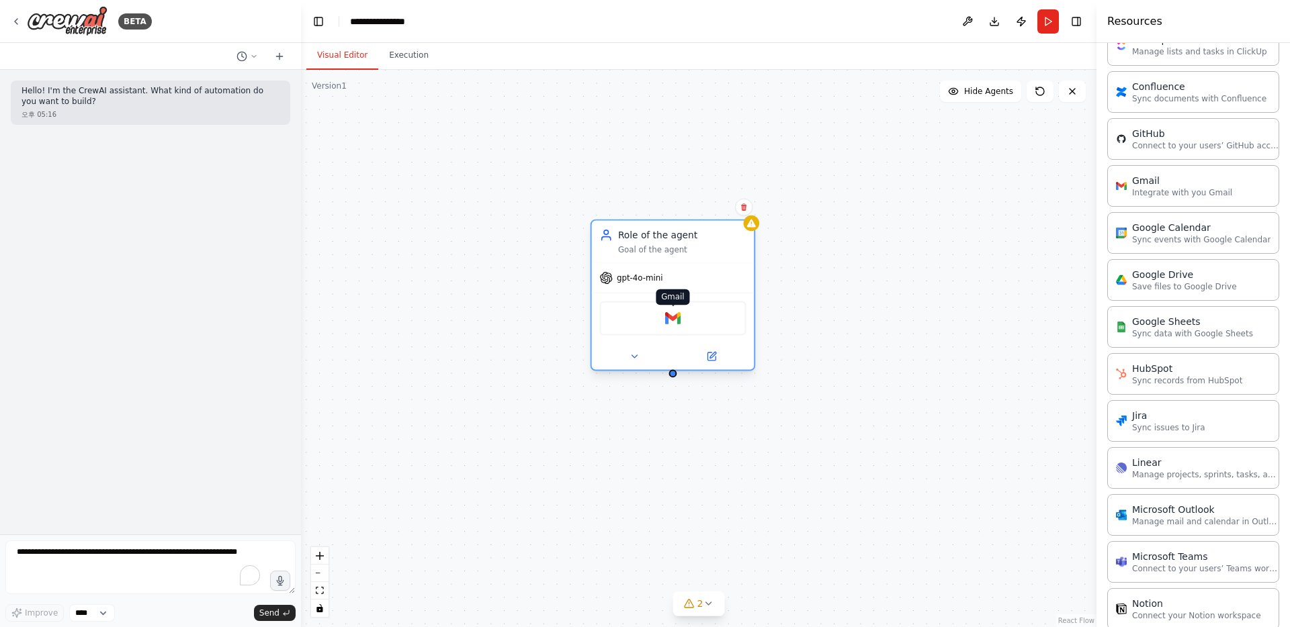
click at [674, 320] on img at bounding box center [673, 318] width 16 height 16
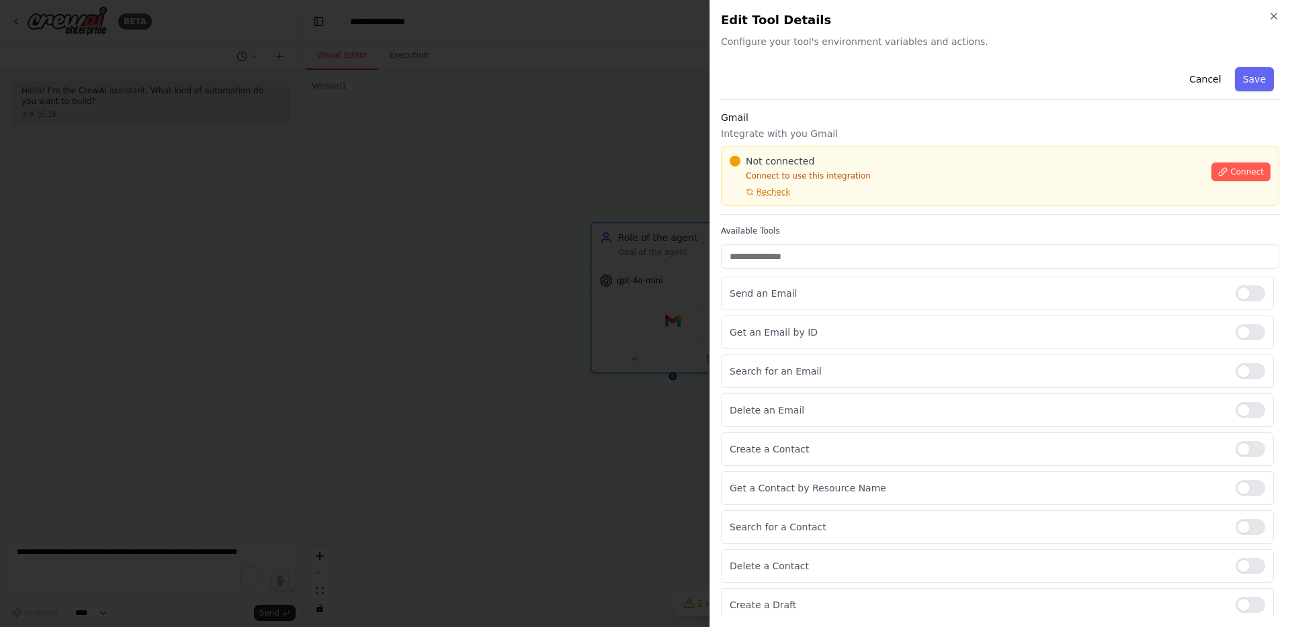
drag, startPoint x: 747, startPoint y: 142, endPoint x: 834, endPoint y: 144, distance: 86.7
click at [725, 144] on div "Gmail Integrate with you Gmail Not connected Connect to use this integration Re…" at bounding box center [1000, 163] width 558 height 104
drag, startPoint x: 715, startPoint y: 130, endPoint x: 828, endPoint y: 133, distance: 113.5
click at [725, 133] on div "Close Edit Tool Details Configure your tool's environment variables and actions…" at bounding box center [999, 313] width 580 height 627
click at [725, 163] on span "Not connected" at bounding box center [780, 160] width 69 height 13
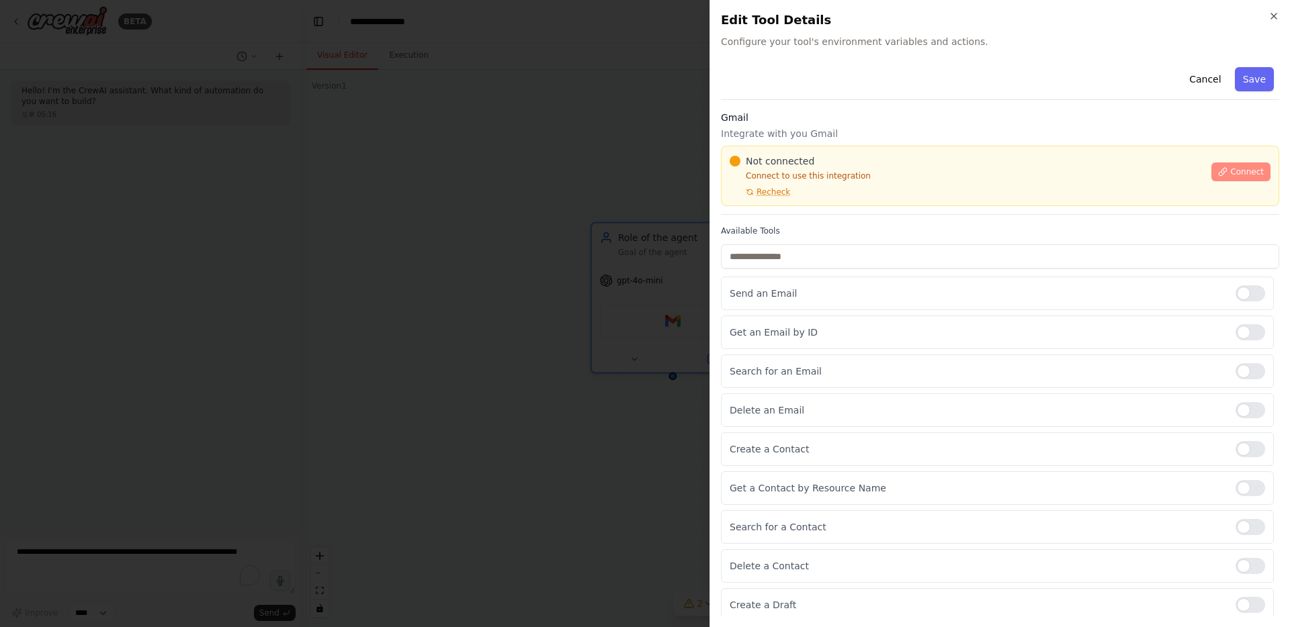
click at [725, 172] on span "Connect" at bounding box center [1247, 172] width 34 height 11
click at [725, 177] on p "Connect to use this integration" at bounding box center [966, 176] width 474 height 11
click at [725, 173] on p "Connect to use this integration" at bounding box center [966, 176] width 474 height 11
click at [725, 178] on p "Connect to use this integration" at bounding box center [966, 176] width 474 height 11
click at [725, 184] on div "Not connected Connect to use this integration Recheck" at bounding box center [966, 175] width 474 height 43
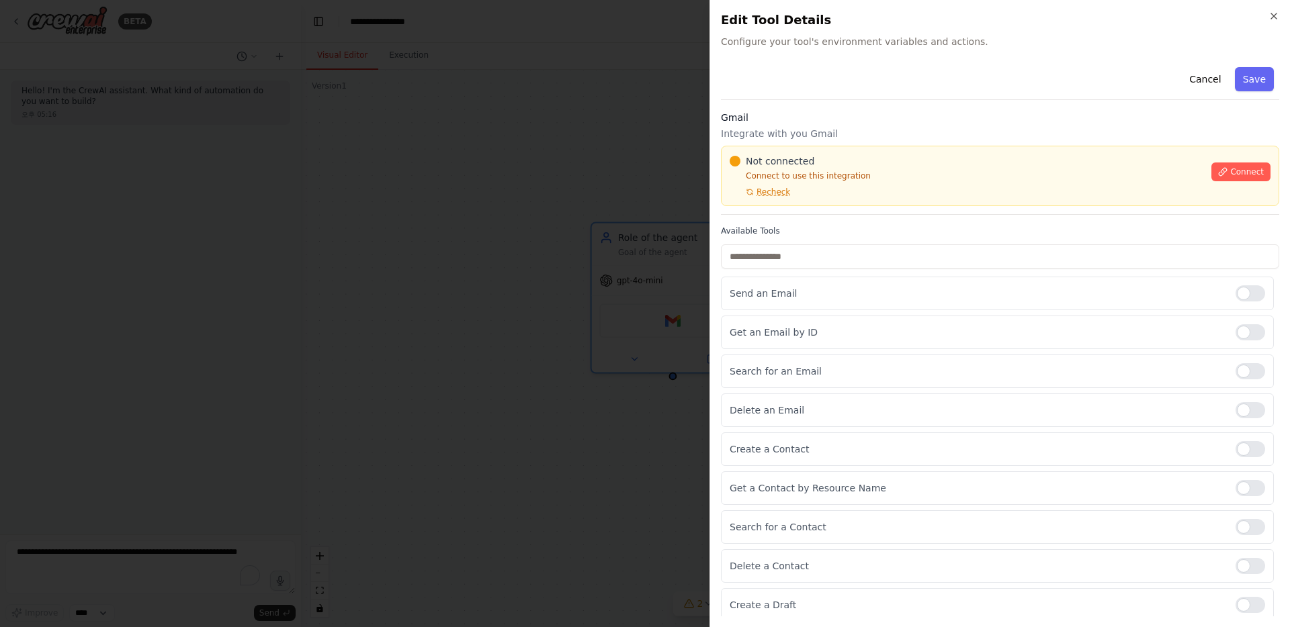
click at [725, 155] on div "Not connected" at bounding box center [966, 160] width 474 height 13
click at [725, 111] on h3 "Gmail" at bounding box center [1000, 117] width 558 height 13
click at [426, 469] on div at bounding box center [645, 313] width 1290 height 627
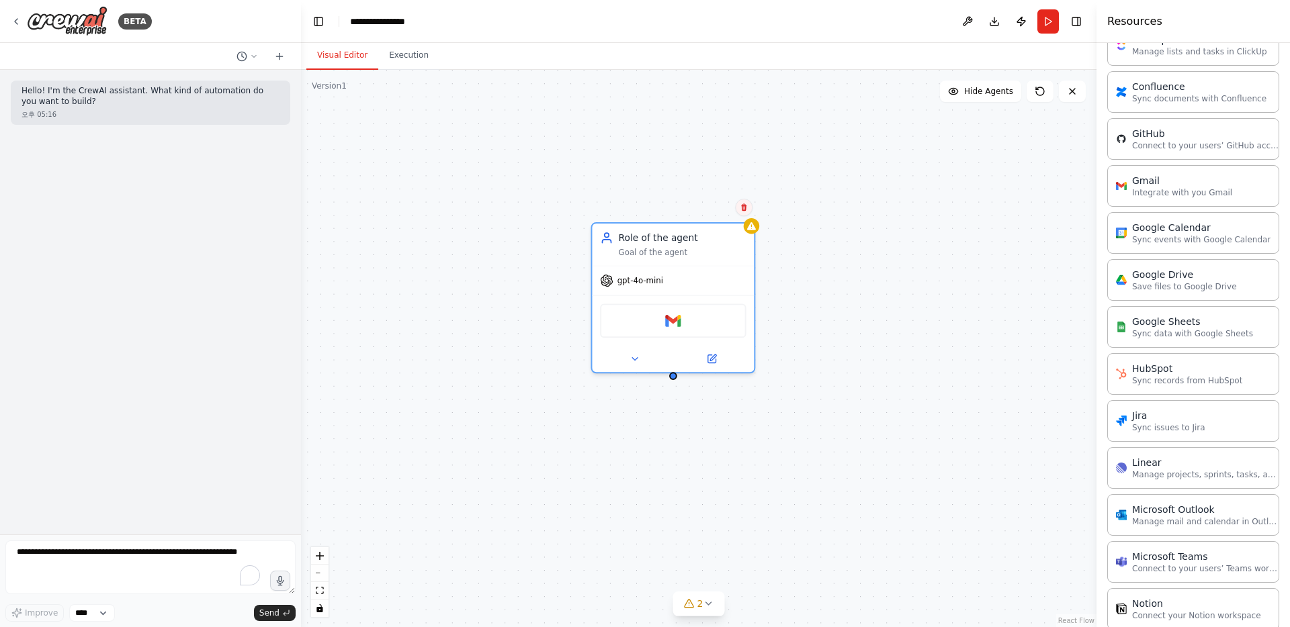
click at [725, 212] on button at bounding box center [743, 207] width 17 height 17
click at [711, 211] on button "Confirm" at bounding box center [706, 207] width 48 height 16
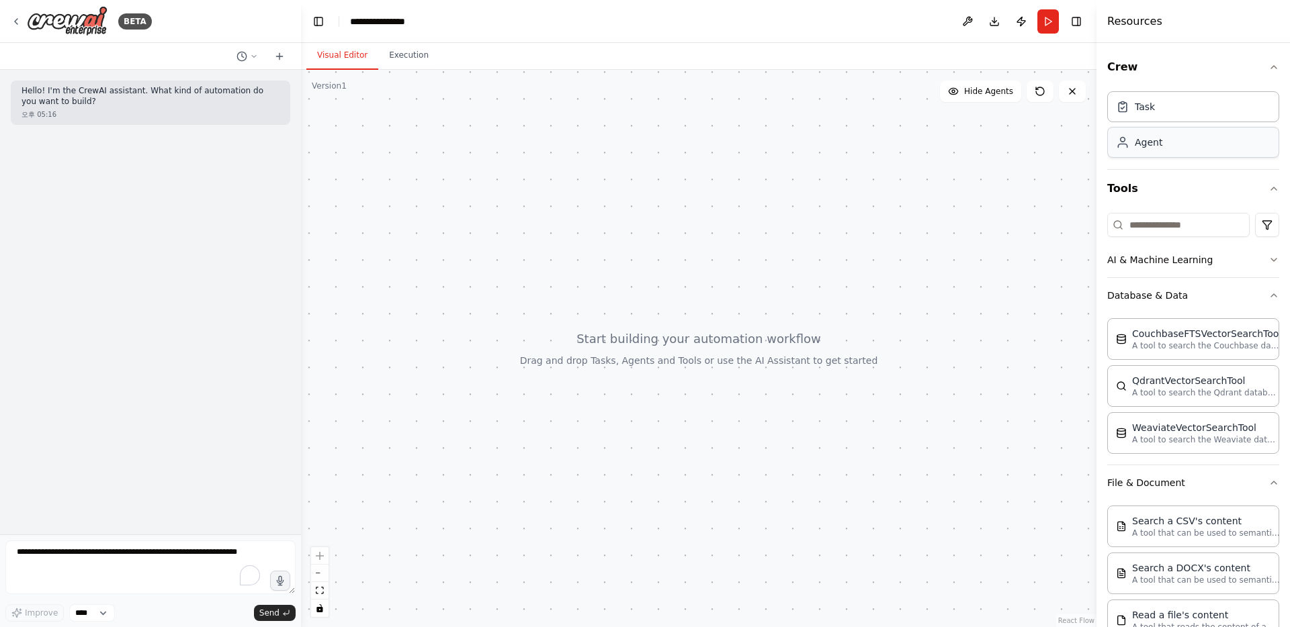
click at [725, 140] on div "Agent" at bounding box center [1193, 142] width 172 height 31
click at [725, 147] on div "Agent" at bounding box center [1193, 142] width 172 height 31
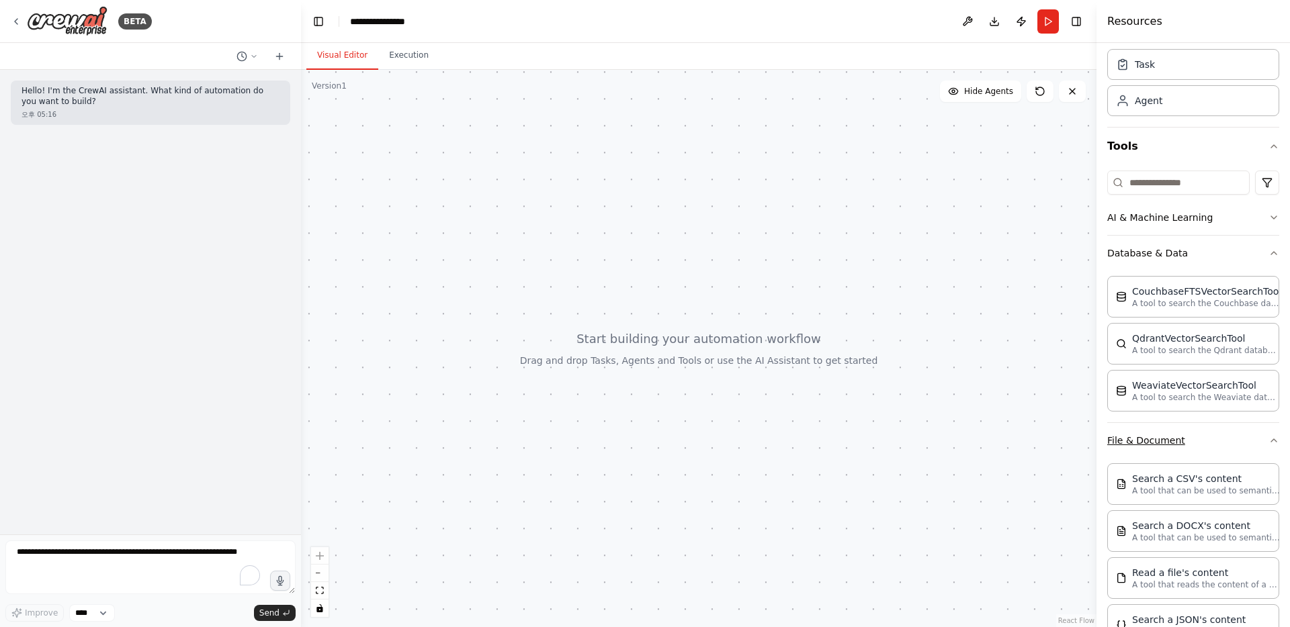
scroll to position [50, 0]
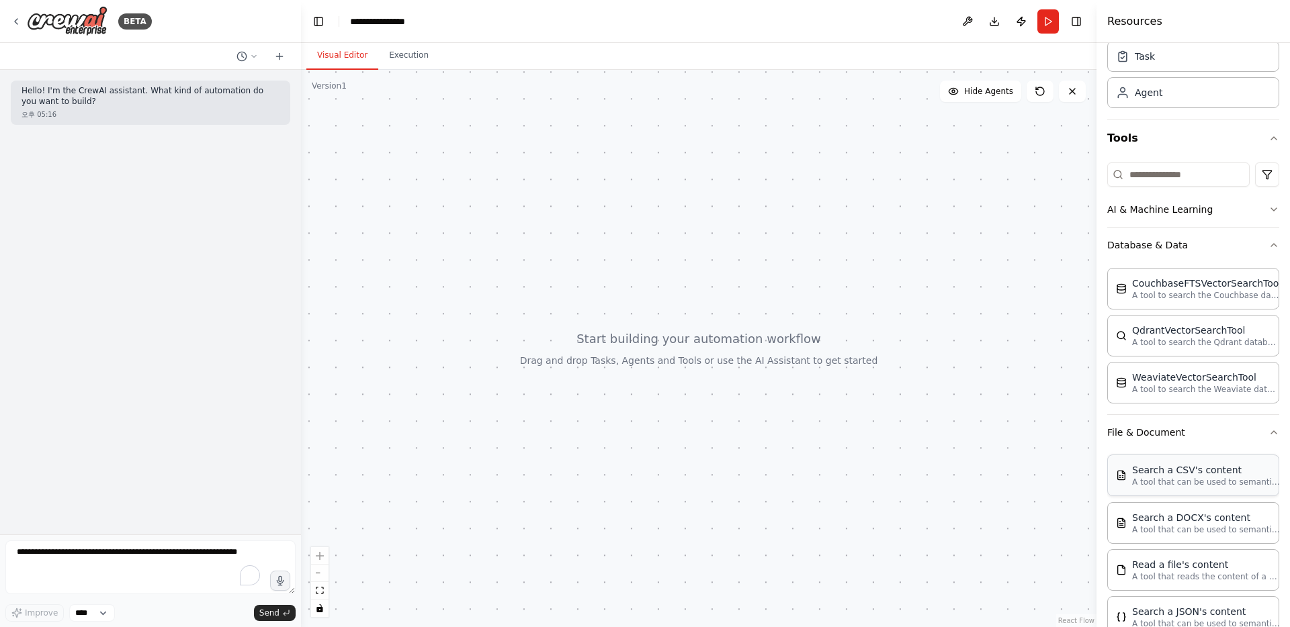
click at [725, 481] on p "A tool that can be used to semantic search a query from a CSV's content." at bounding box center [1206, 482] width 148 height 11
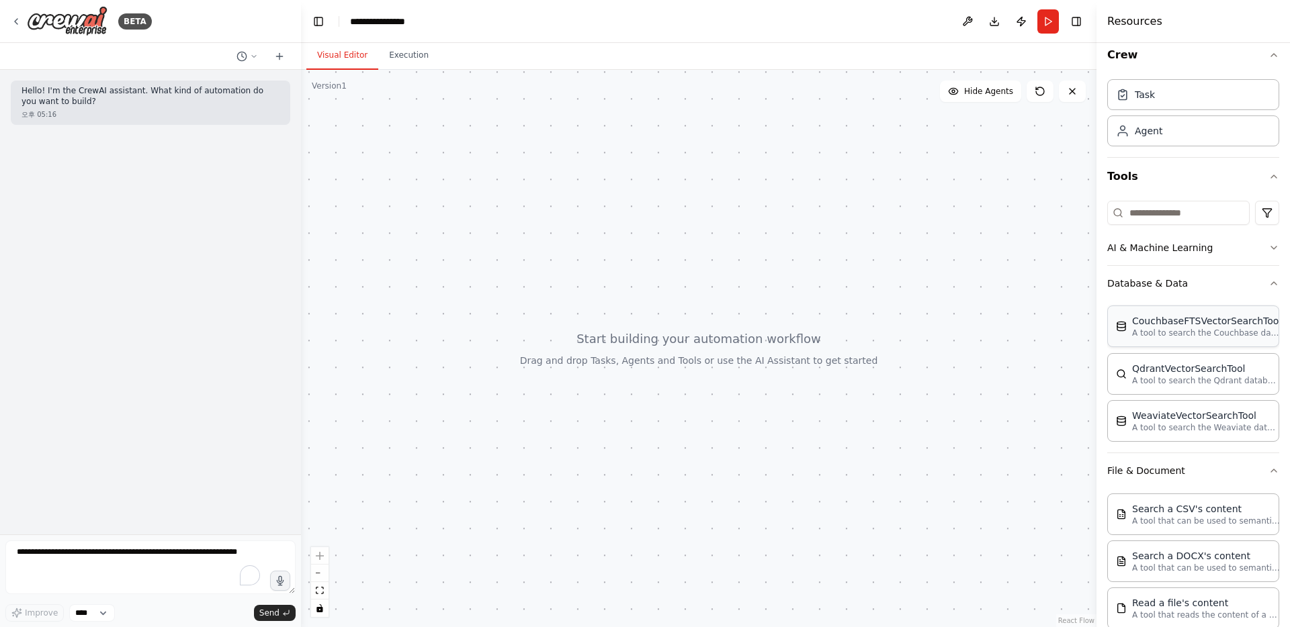
scroll to position [0, 0]
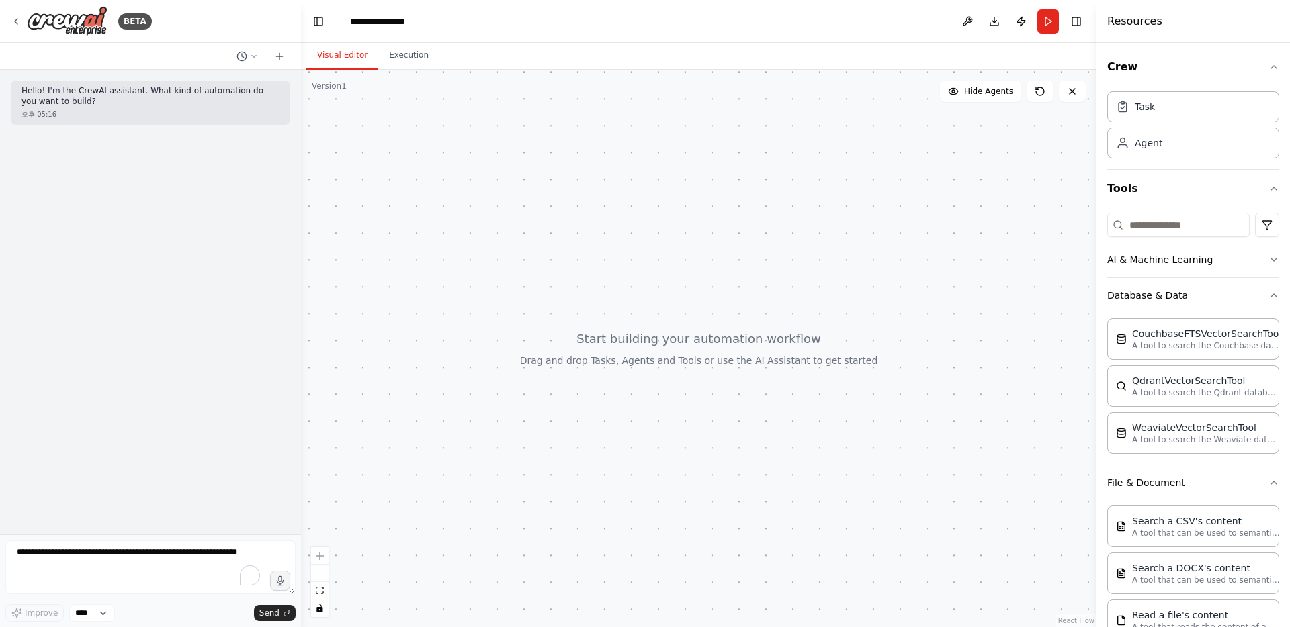
click at [725, 257] on button "AI & Machine Learning" at bounding box center [1193, 259] width 172 height 35
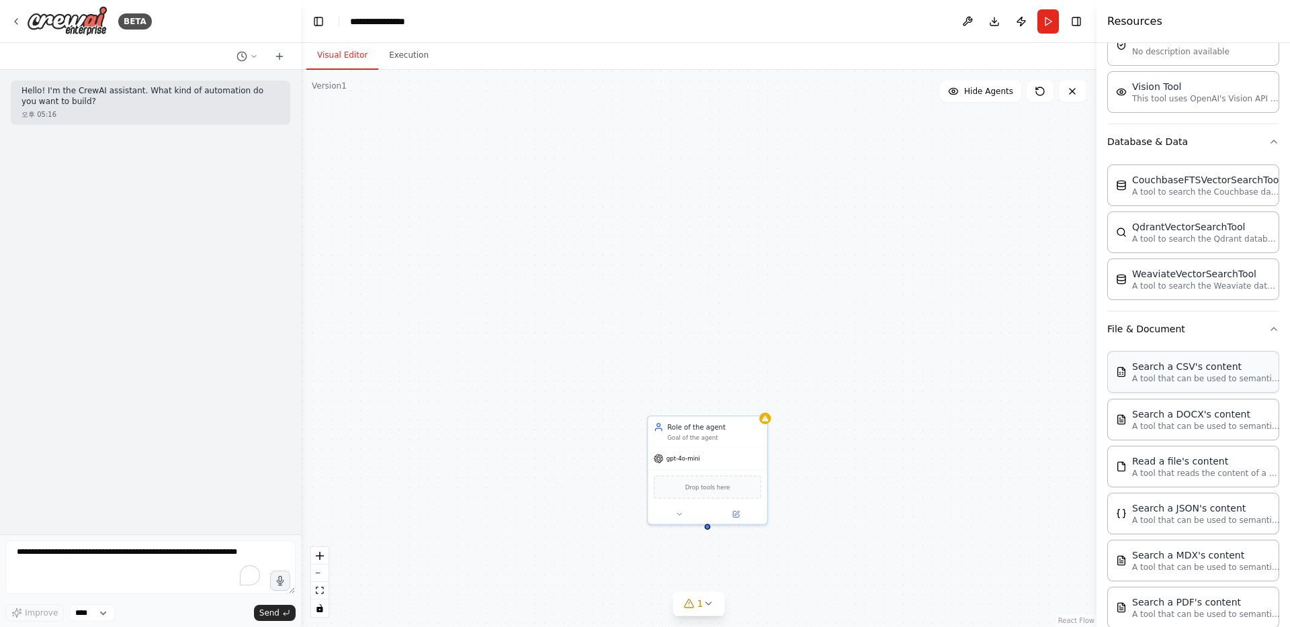
scroll to position [361, 0]
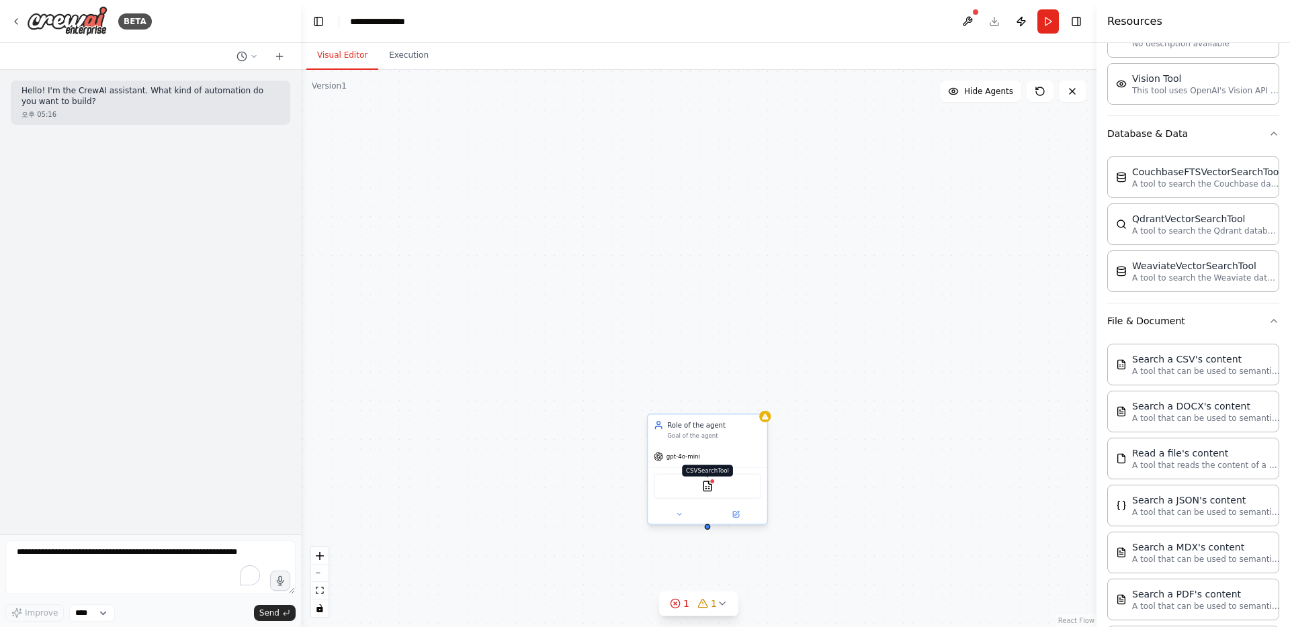
click at [709, 490] on img at bounding box center [706, 486] width 11 height 11
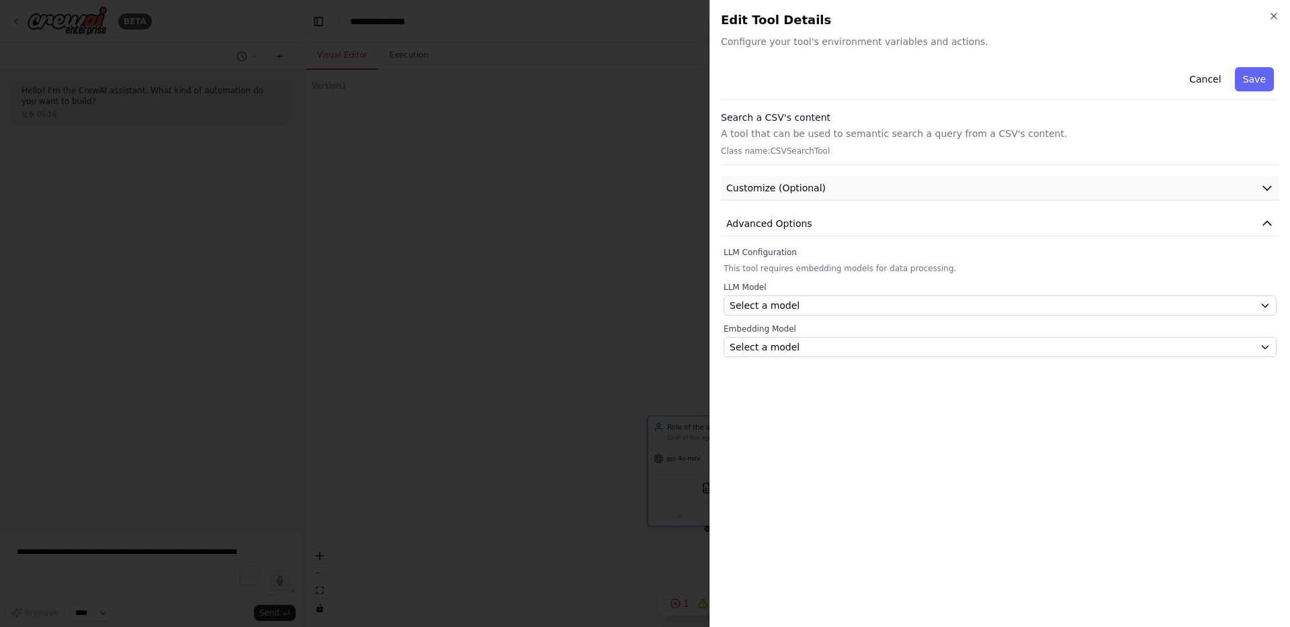
click at [725, 184] on span "Customize (Optional)" at bounding box center [775, 187] width 99 height 13
click at [725, 216] on button "Advanced Options" at bounding box center [1000, 224] width 558 height 25
click at [725, 189] on span "Customize (Optional)" at bounding box center [775, 187] width 99 height 13
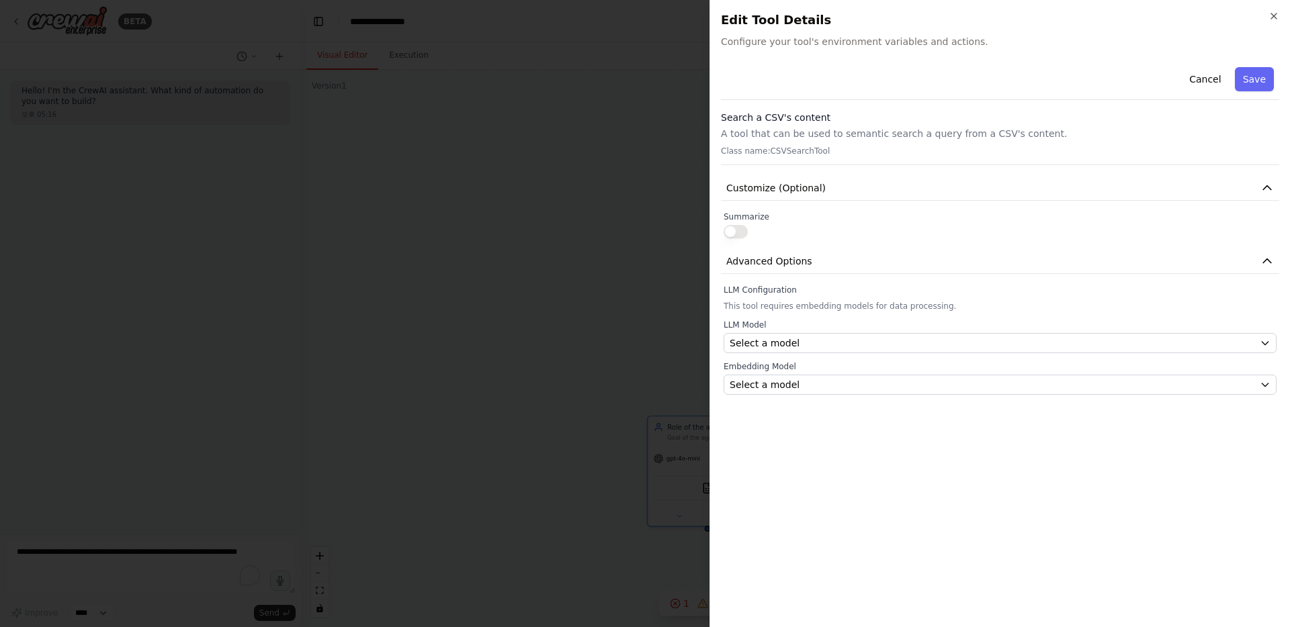
click at [725, 228] on button "button" at bounding box center [735, 231] width 24 height 13
click at [725, 192] on span "Customize (Optional)" at bounding box center [775, 187] width 99 height 13
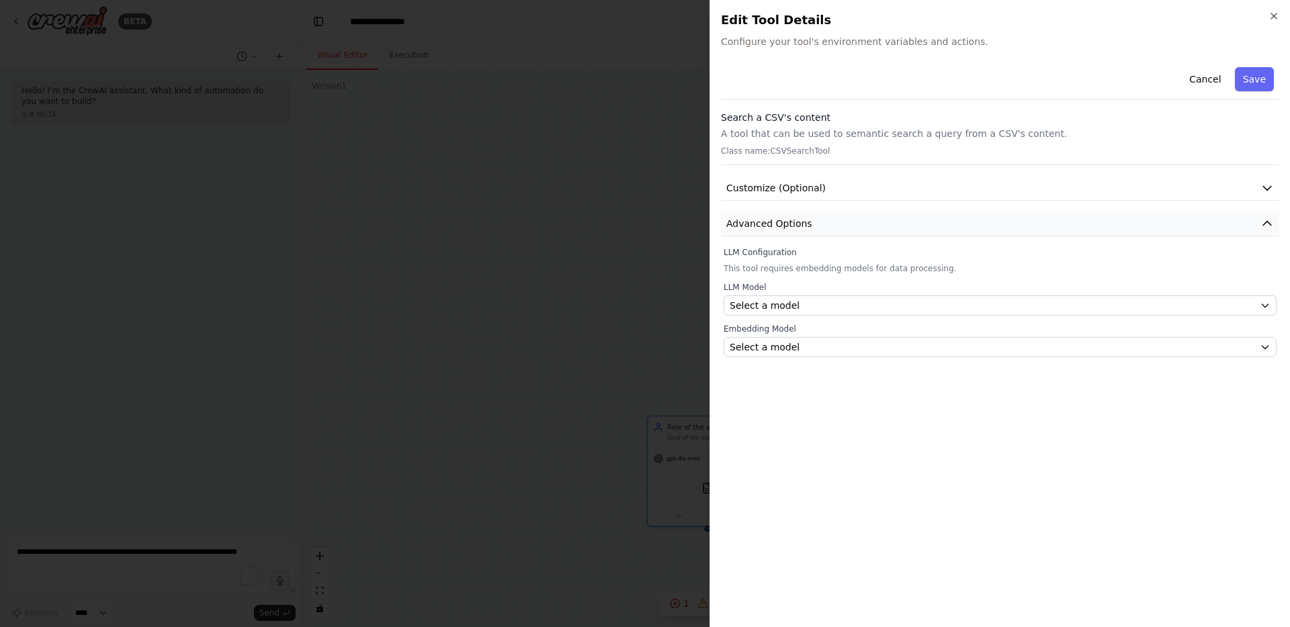
click at [725, 217] on span "Advanced Options" at bounding box center [769, 223] width 86 height 13
click at [725, 220] on button "Advanced Options" at bounding box center [1000, 224] width 558 height 25
click at [725, 301] on div "Select a model" at bounding box center [991, 305] width 525 height 13
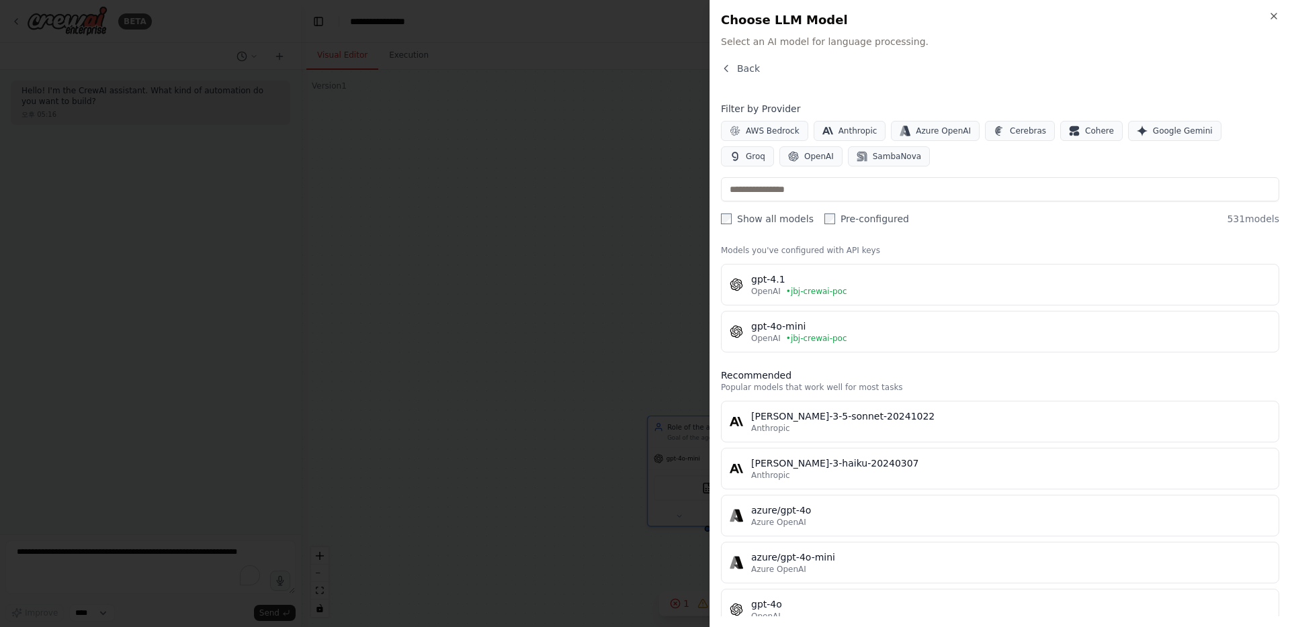
scroll to position [21, 0]
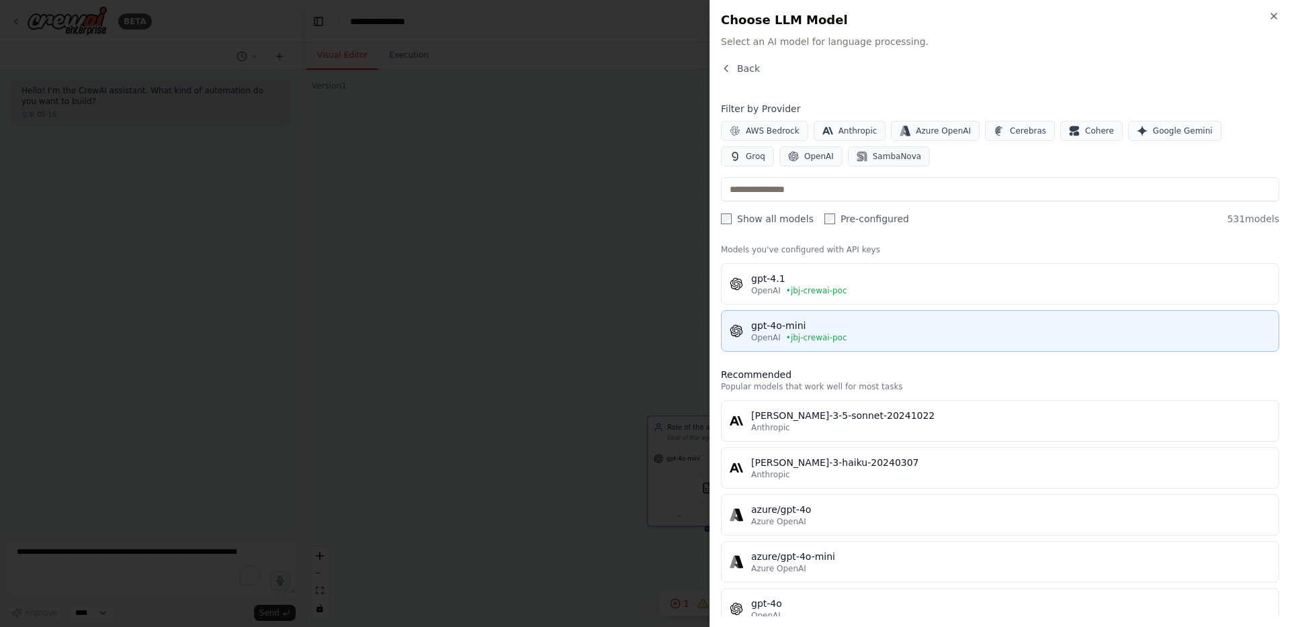
click at [725, 320] on div "gpt-4o-mini" at bounding box center [1010, 325] width 519 height 13
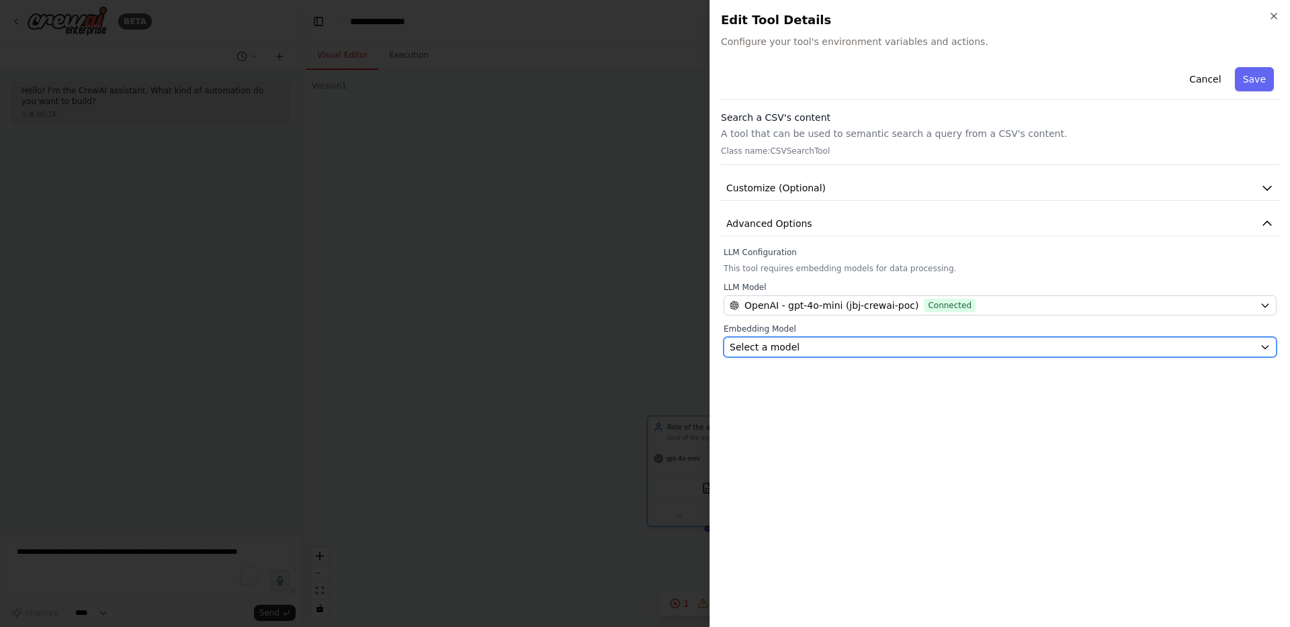
click at [725, 351] on div "Select a model" at bounding box center [991, 347] width 525 height 13
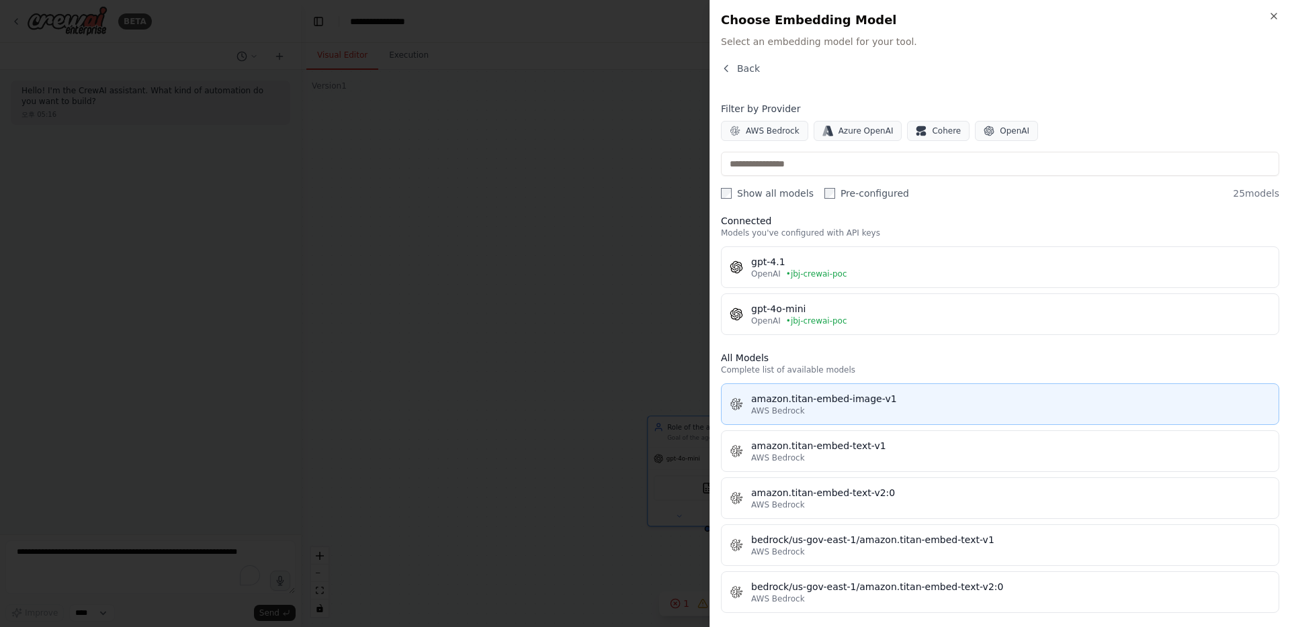
scroll to position [0, 0]
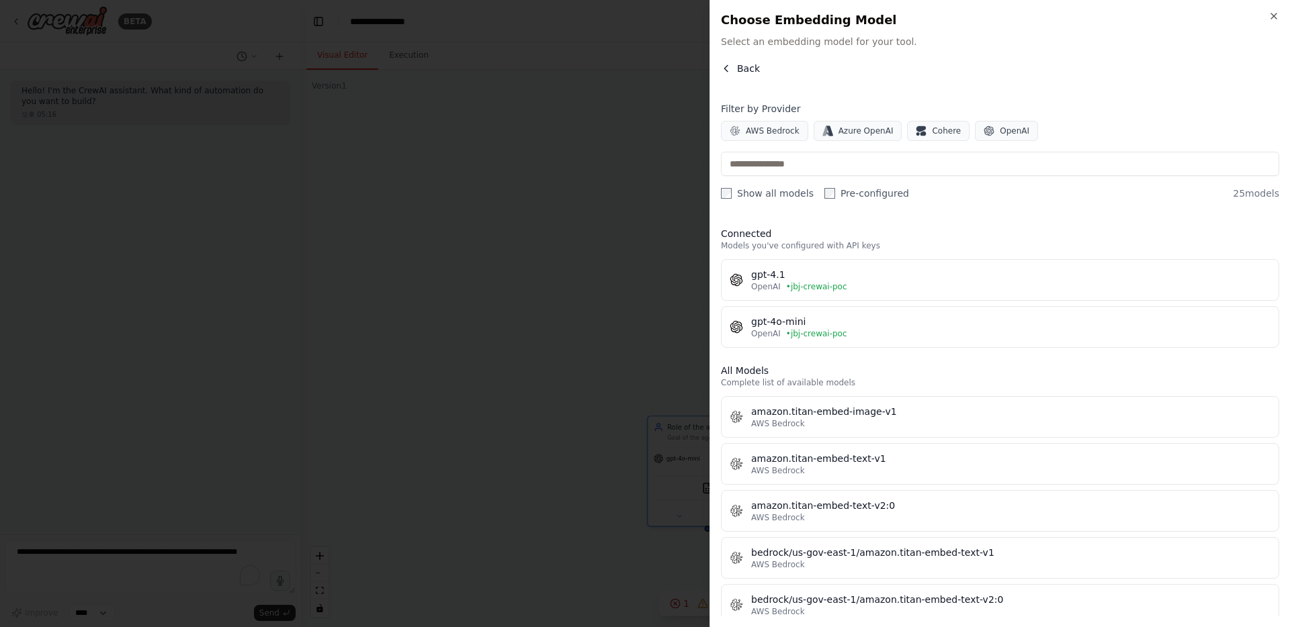
click at [723, 71] on icon "button" at bounding box center [726, 68] width 11 height 11
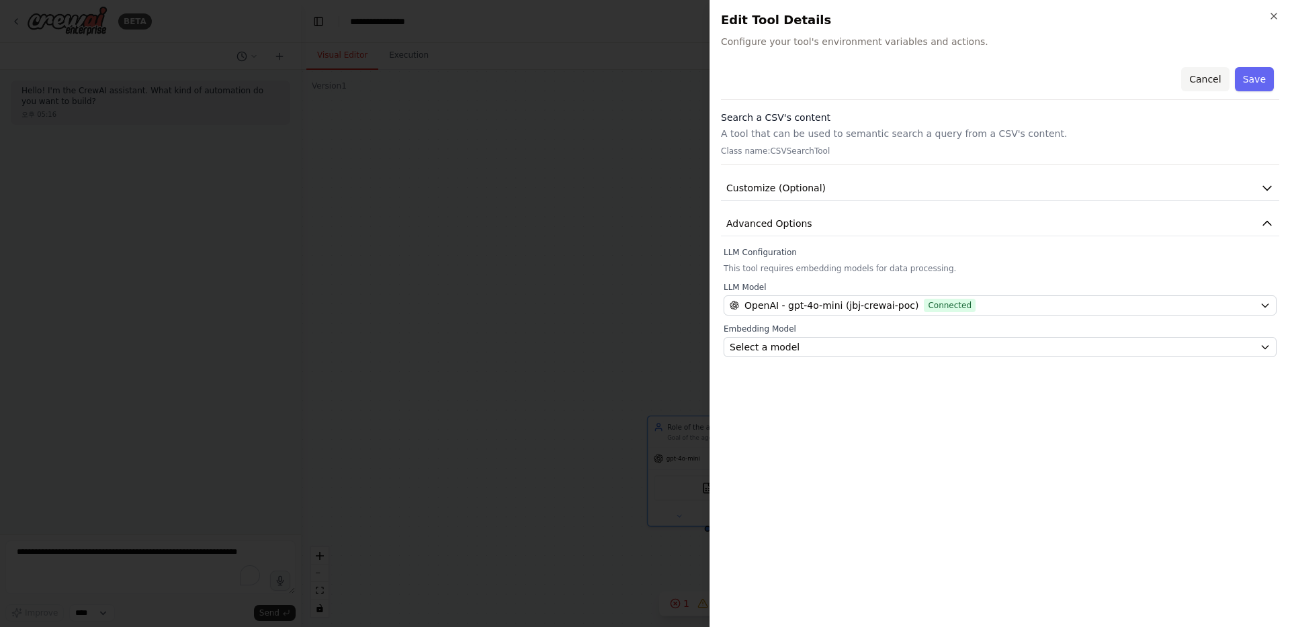
click at [725, 74] on button "Cancel" at bounding box center [1205, 79] width 48 height 24
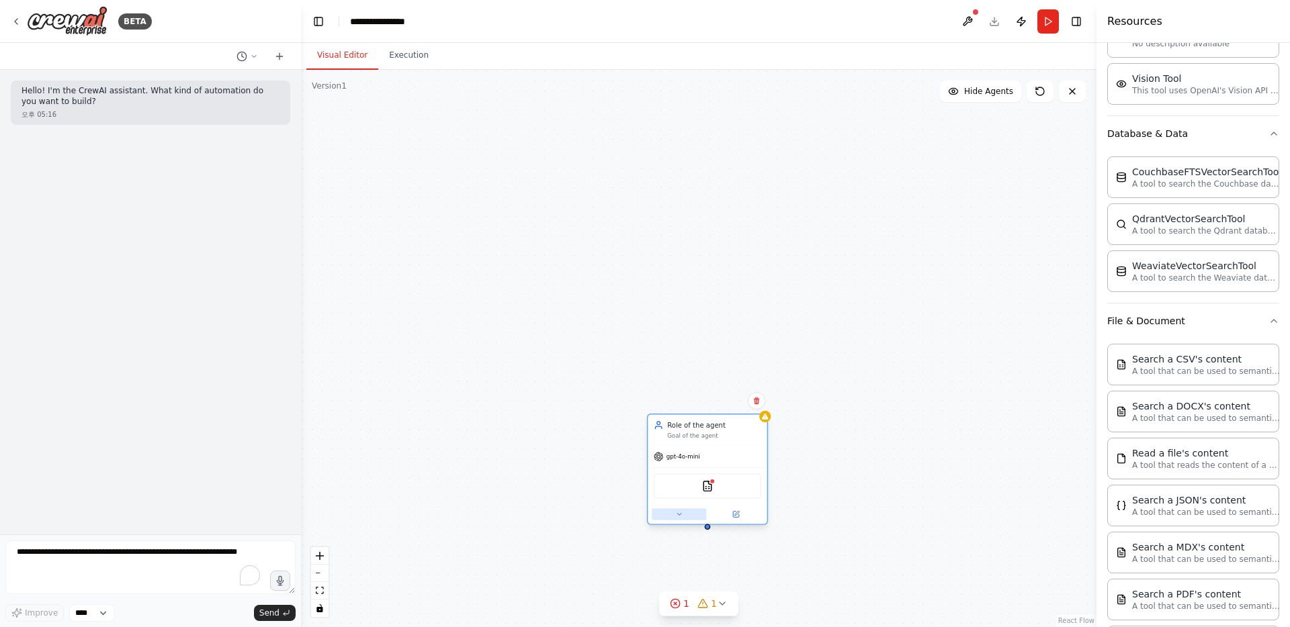
click at [678, 512] on icon at bounding box center [679, 514] width 8 height 8
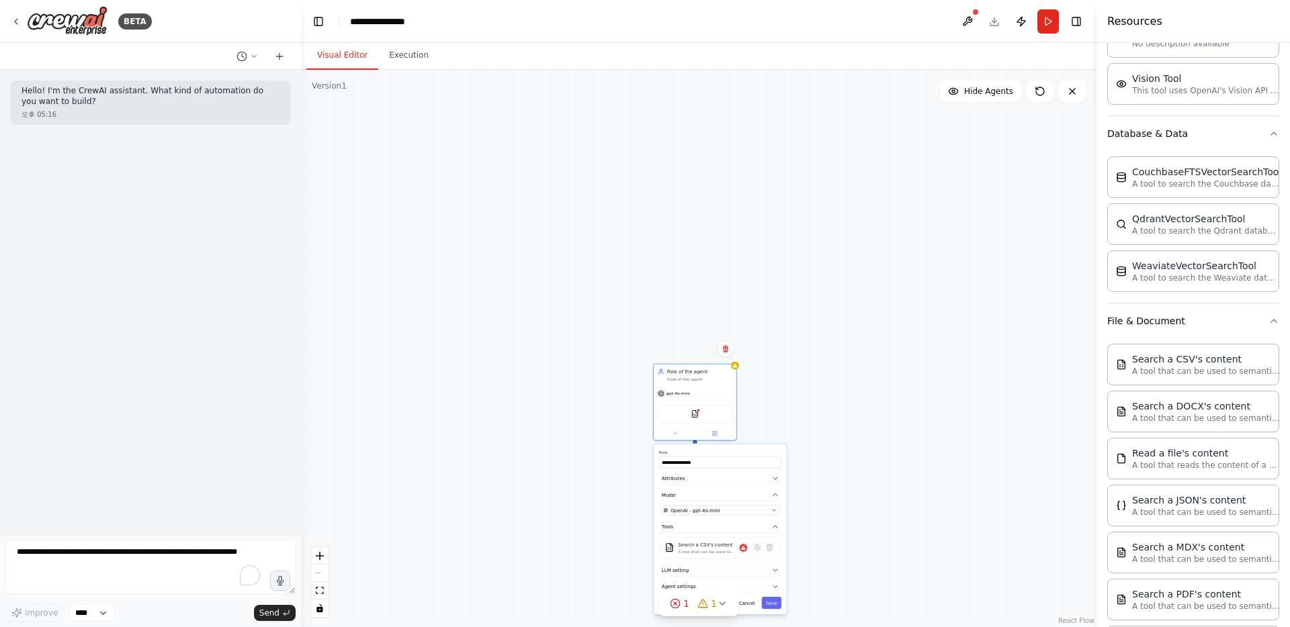
drag, startPoint x: 804, startPoint y: 519, endPoint x: 786, endPoint y: 438, distance: 82.5
click at [725, 438] on div "**********" at bounding box center [698, 348] width 795 height 557
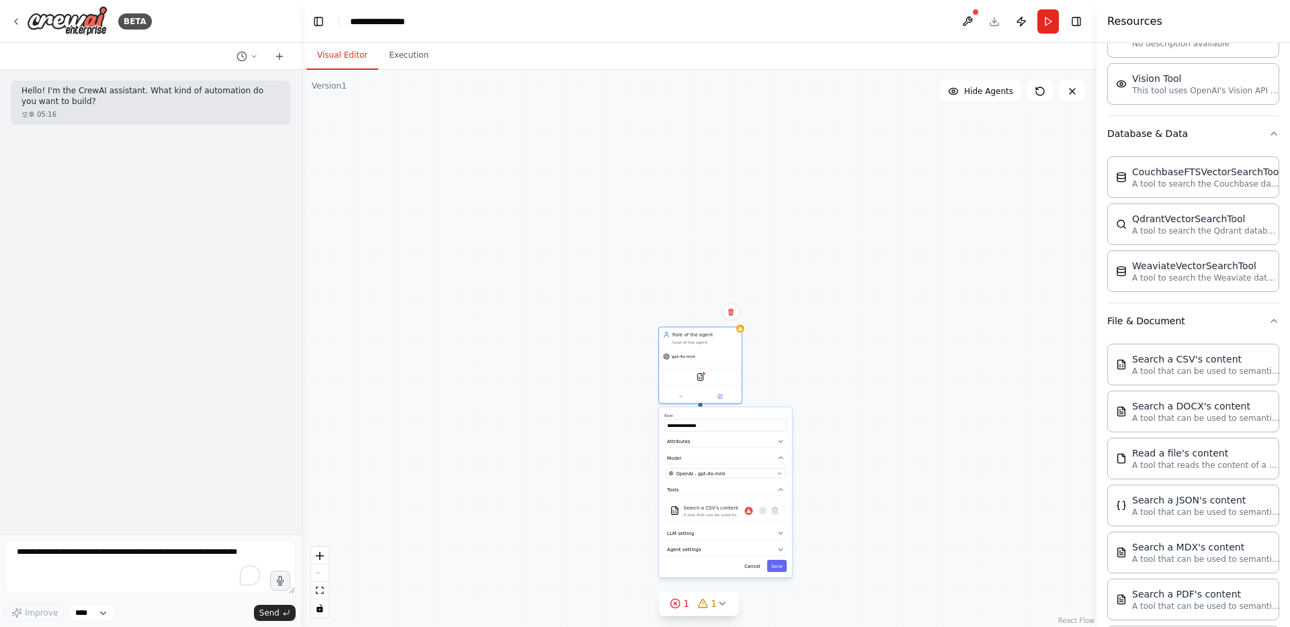
drag, startPoint x: 813, startPoint y: 516, endPoint x: 818, endPoint y: 480, distance: 37.3
click at [725, 480] on div "**********" at bounding box center [698, 348] width 795 height 557
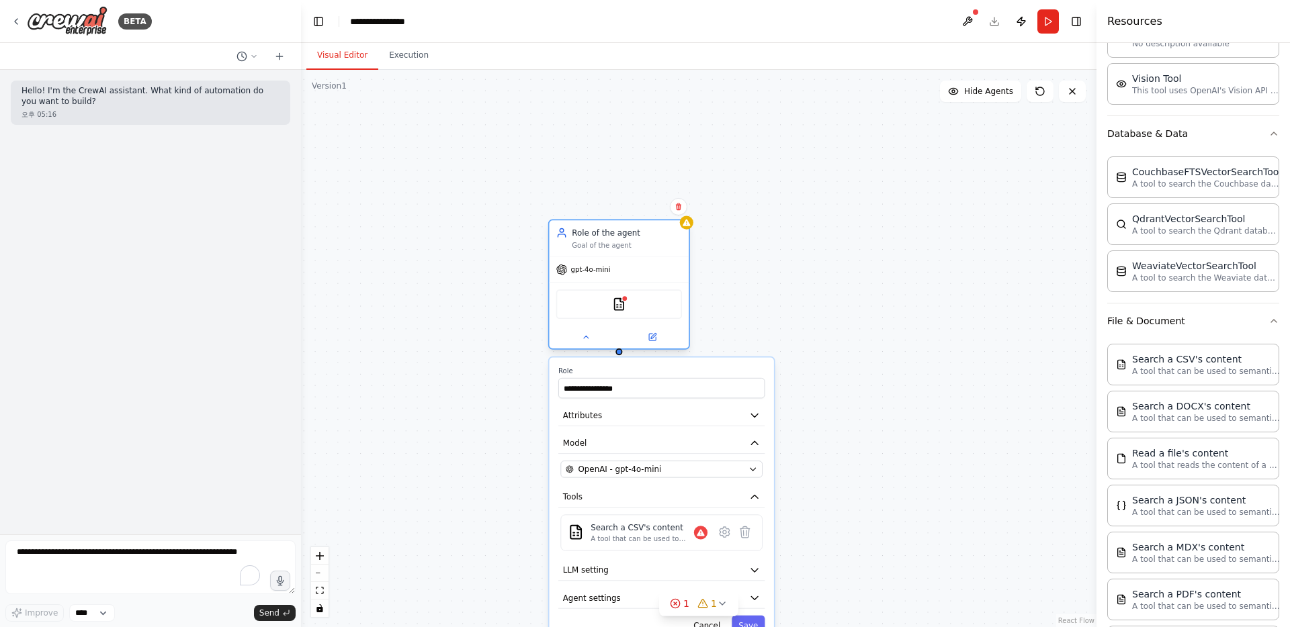
click at [621, 312] on div "CSVSearchTool" at bounding box center [619, 304] width 126 height 30
click at [630, 303] on div "CSVSearchTool" at bounding box center [619, 304] width 126 height 30
click at [649, 336] on icon at bounding box center [652, 337] width 7 height 7
click at [702, 544] on div "Search a CSV's content A tool that can be used to semantic search a query from …" at bounding box center [661, 532] width 202 height 36
click at [645, 527] on div "Search a CSV's content" at bounding box center [641, 527] width 103 height 11
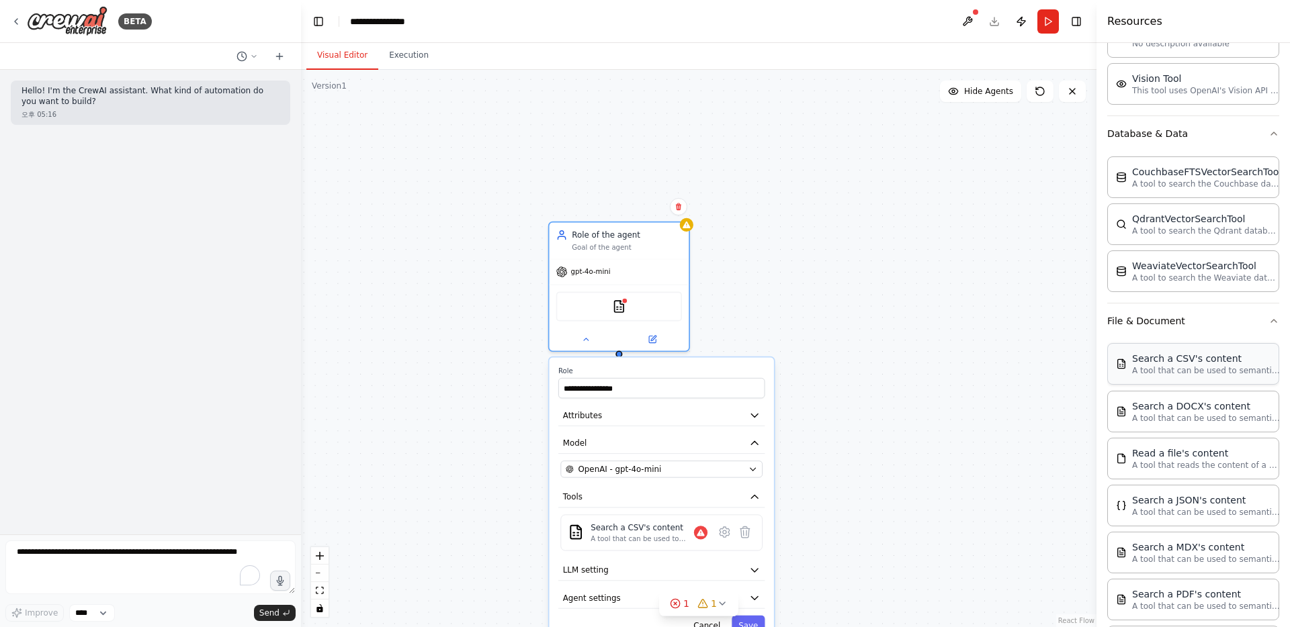
click at [725, 368] on p "A tool that can be used to semantic search a query from a CSV's content." at bounding box center [1206, 370] width 148 height 11
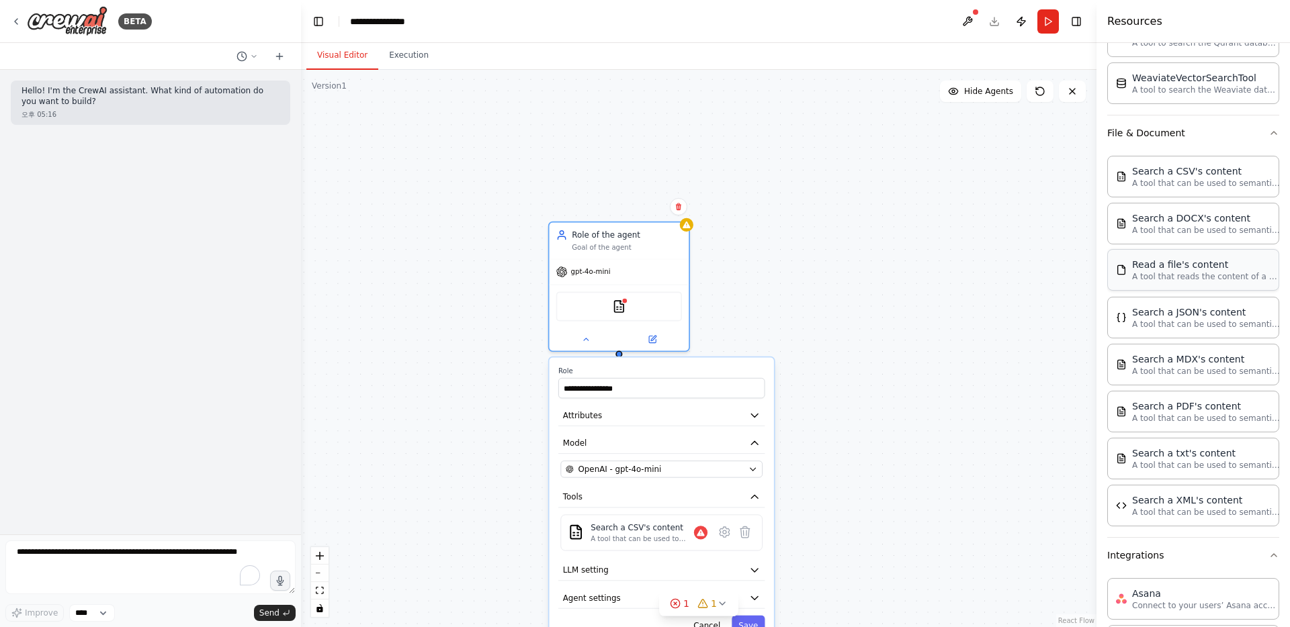
scroll to position [498, 0]
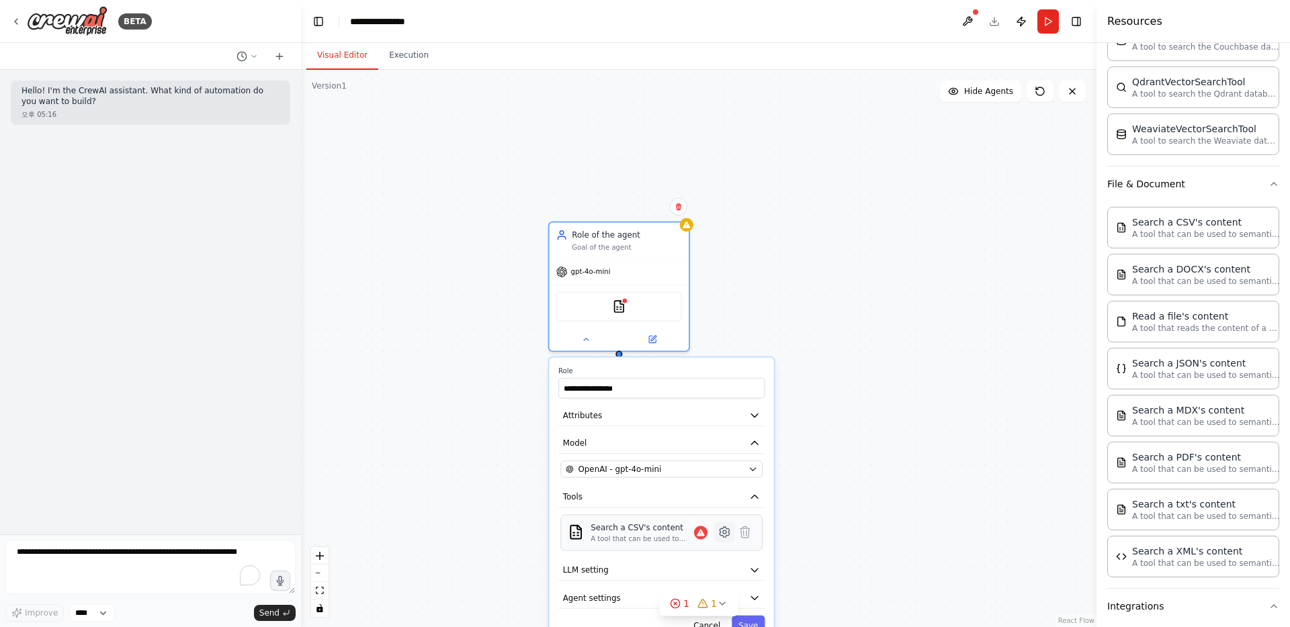
click at [725, 534] on icon at bounding box center [724, 532] width 10 height 10
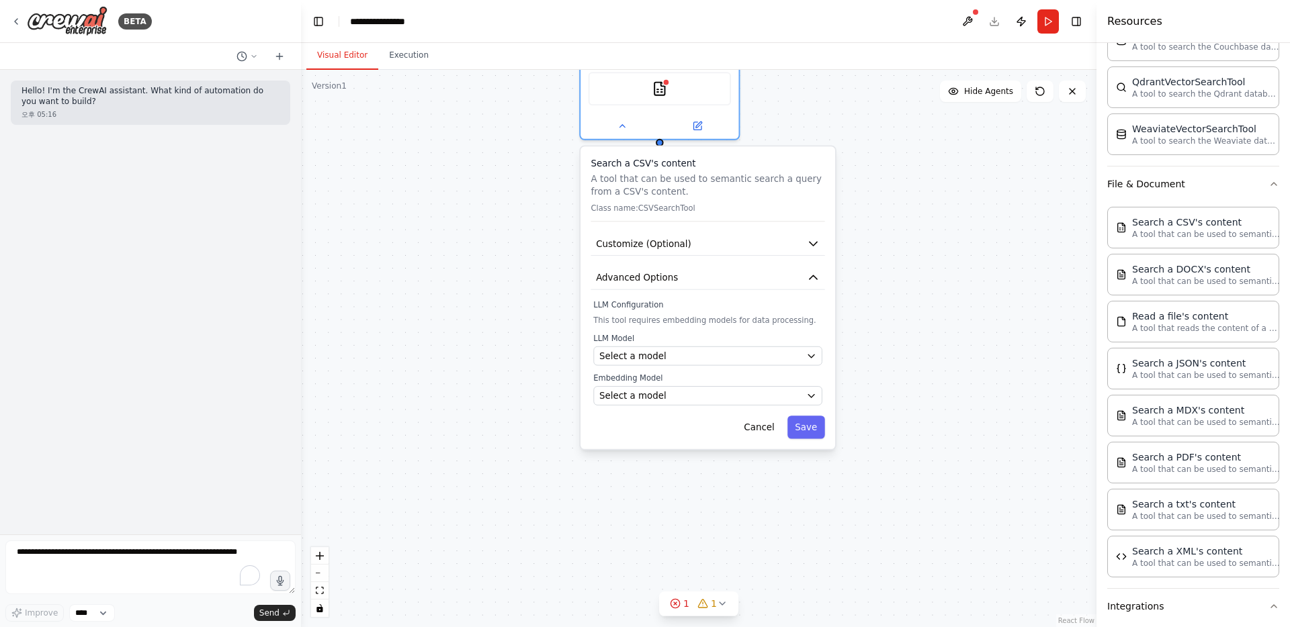
drag, startPoint x: 846, startPoint y: 484, endPoint x: 896, endPoint y: 294, distance: 195.8
click at [725, 294] on div "**********" at bounding box center [698, 348] width 795 height 557
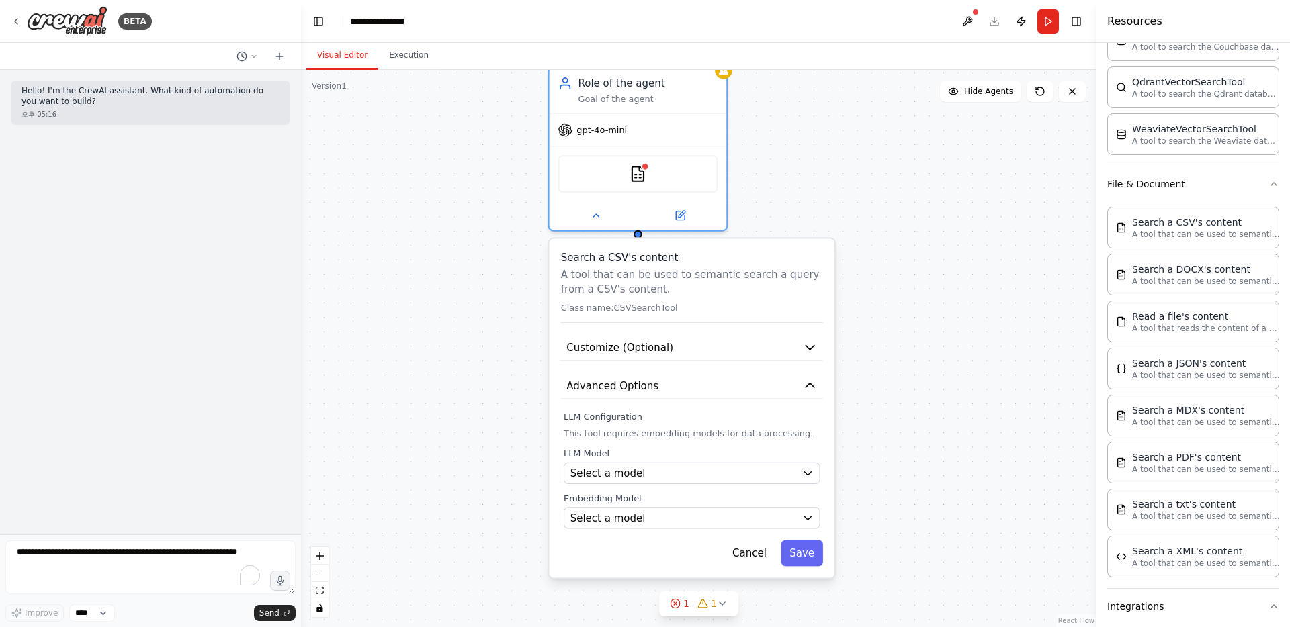
drag, startPoint x: 836, startPoint y: 299, endPoint x: 821, endPoint y: 414, distance: 115.7
click at [725, 414] on div "LLM Configuration This tool requires embedding models for data processing. LLM …" at bounding box center [692, 470] width 262 height 118
click at [709, 478] on div "Select a model" at bounding box center [683, 473] width 226 height 14
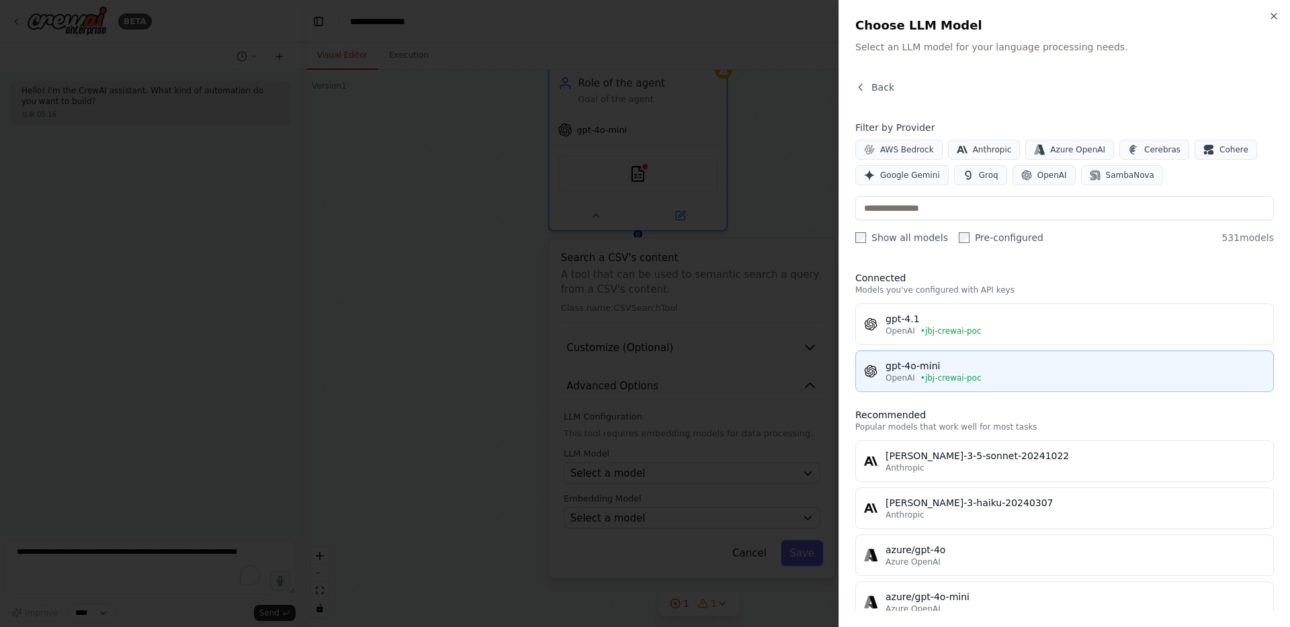
click at [725, 361] on div "gpt-4o-mini" at bounding box center [1074, 365] width 379 height 13
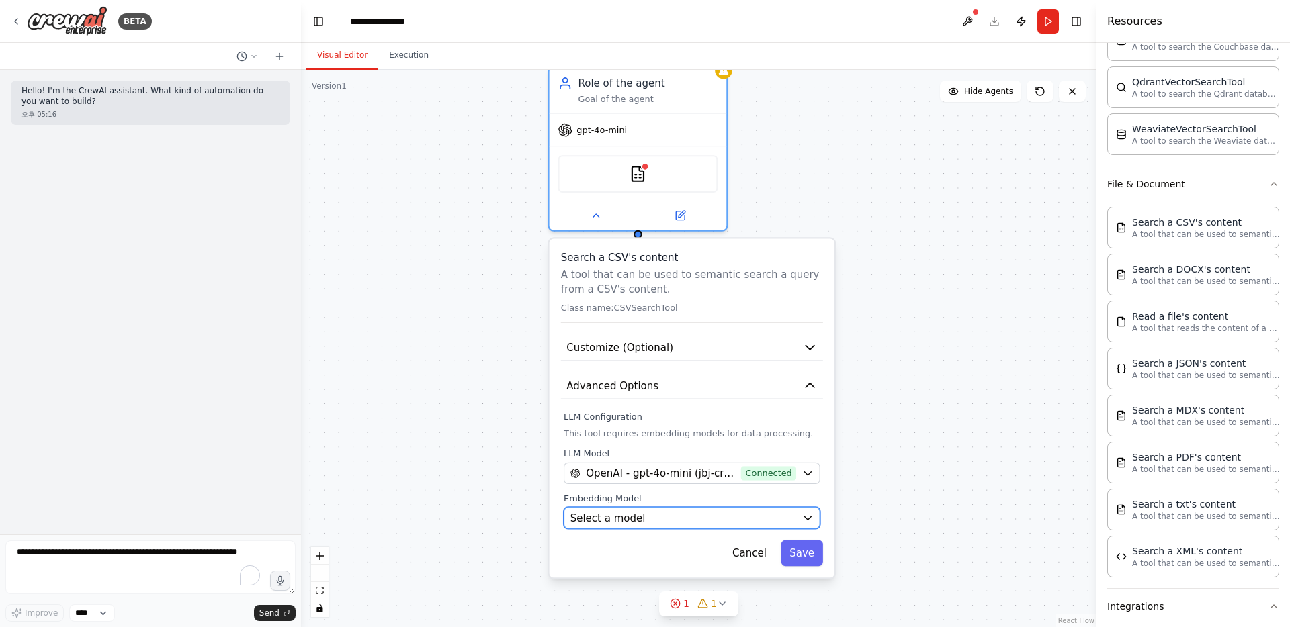
click at [725, 519] on icon "button" at bounding box center [807, 517] width 7 height 3
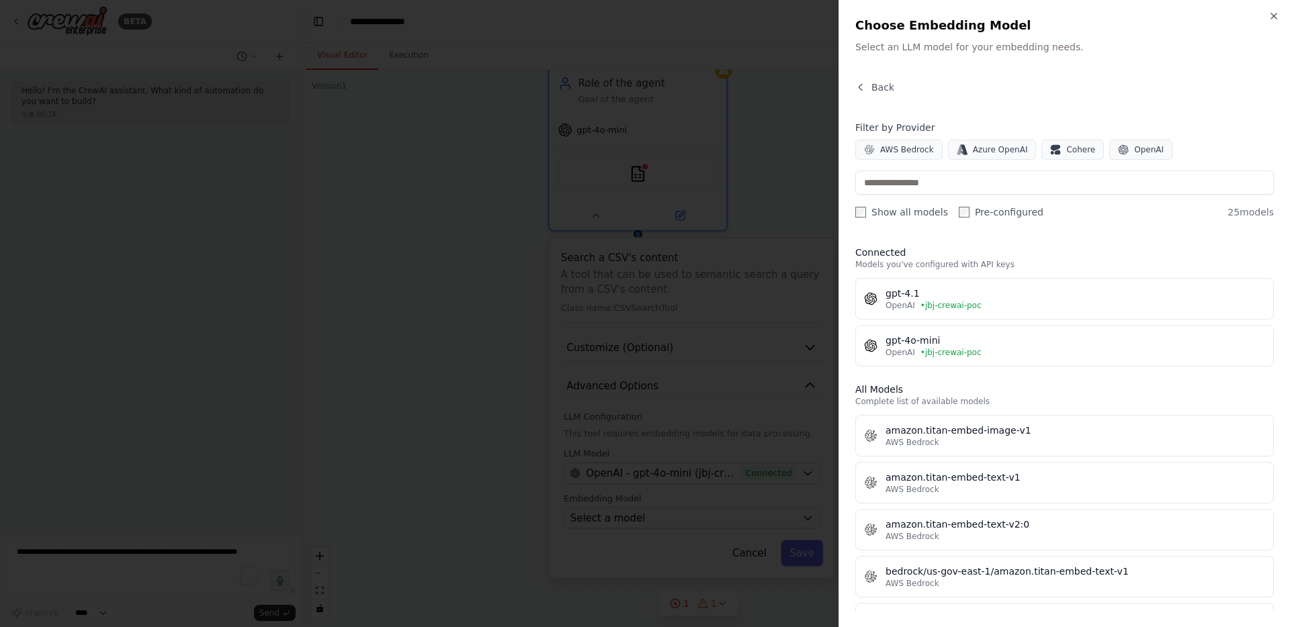
click at [725, 289] on div at bounding box center [645, 313] width 1290 height 627
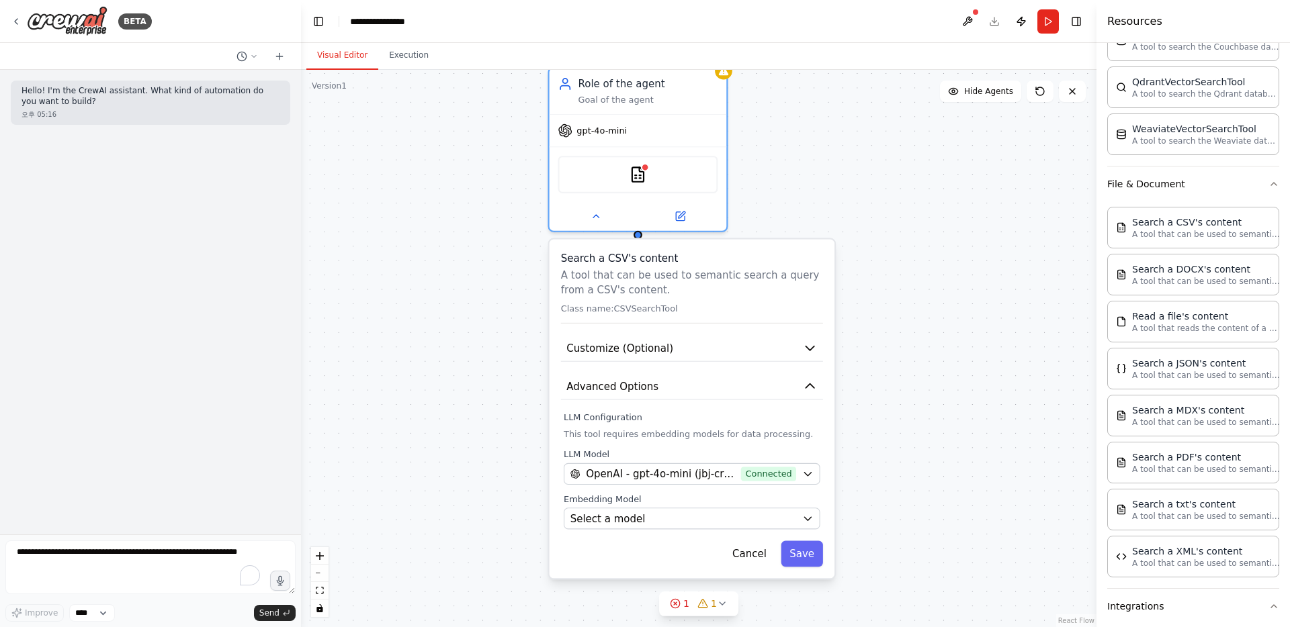
click at [725, 168] on div "**********" at bounding box center [698, 348] width 795 height 557
click at [725, 515] on div "Select a model" at bounding box center [683, 519] width 226 height 14
click at [725, 513] on icon "button" at bounding box center [807, 518] width 11 height 11
click at [725, 519] on icon "button" at bounding box center [807, 518] width 7 height 3
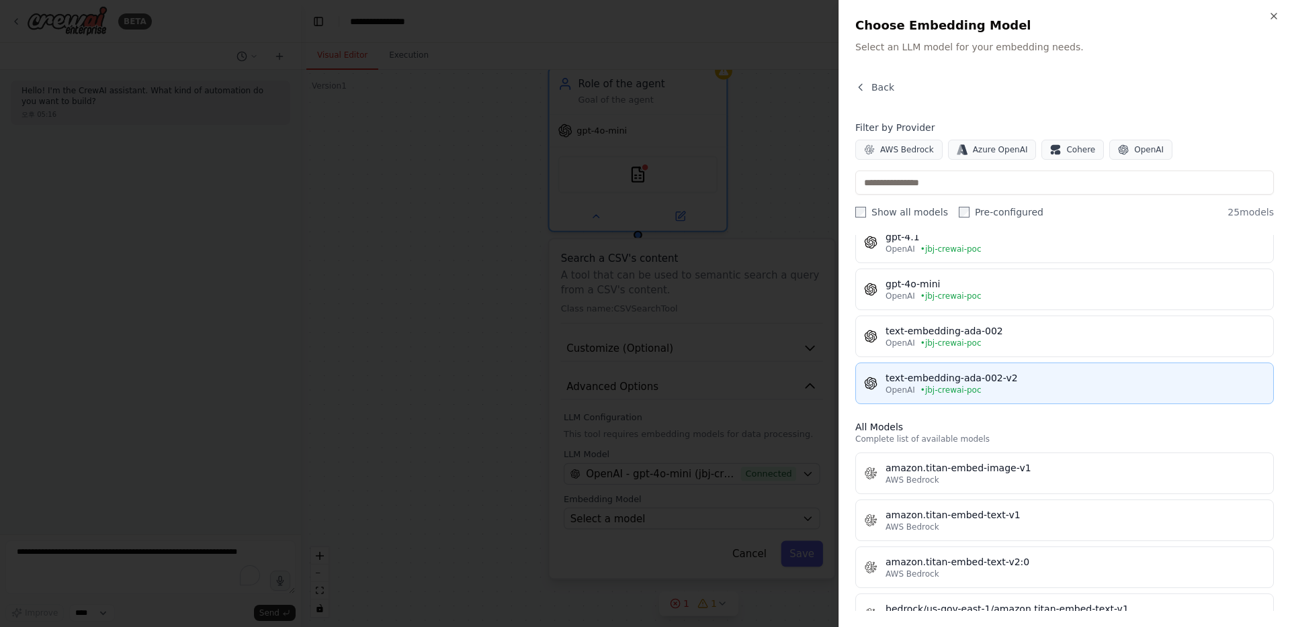
scroll to position [58, 0]
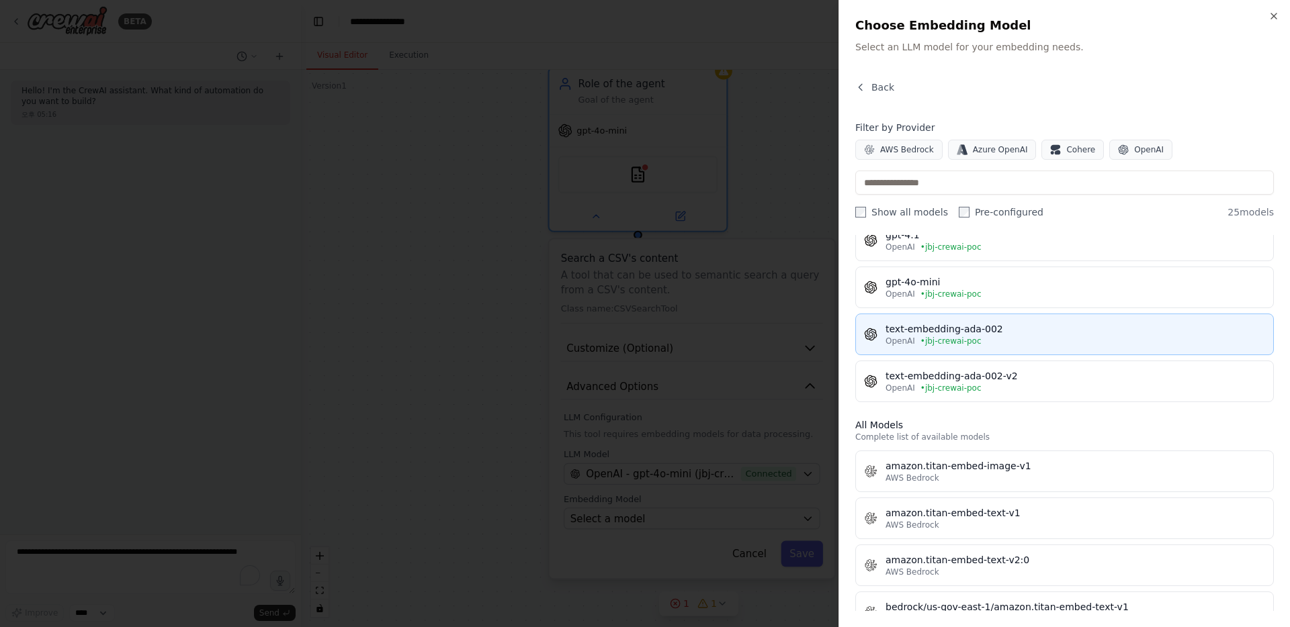
click at [725, 343] on span "• jbj-crewai-poc" at bounding box center [950, 341] width 61 height 11
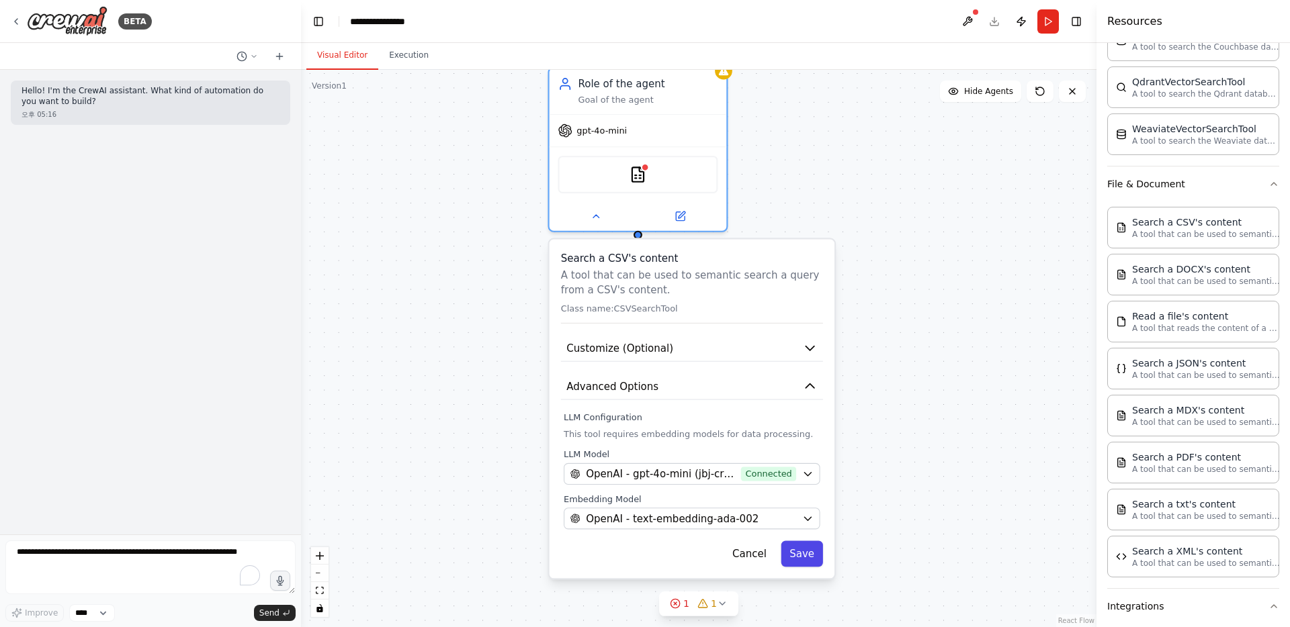
click at [725, 555] on button "Save" at bounding box center [801, 554] width 42 height 26
click at [725, 552] on button "Save" at bounding box center [801, 554] width 42 height 26
click at [725, 519] on div "OpenAI - text-embedding-ada-002" at bounding box center [683, 519] width 226 height 14
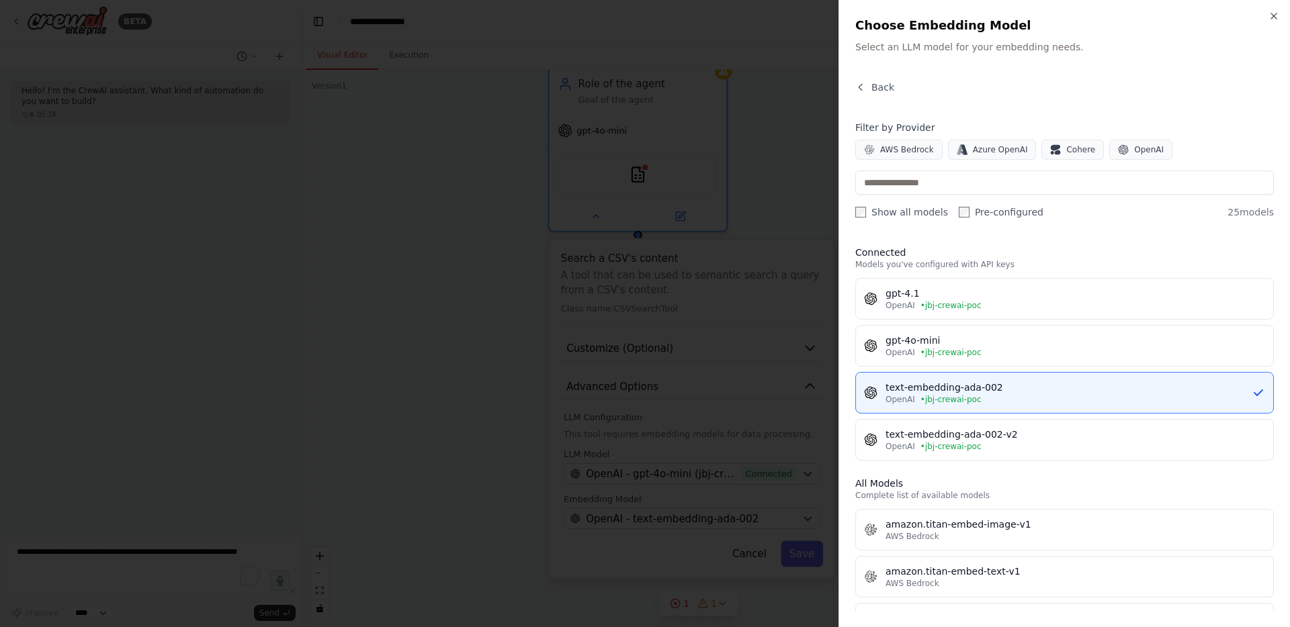
click at [725, 227] on div at bounding box center [645, 313] width 1290 height 627
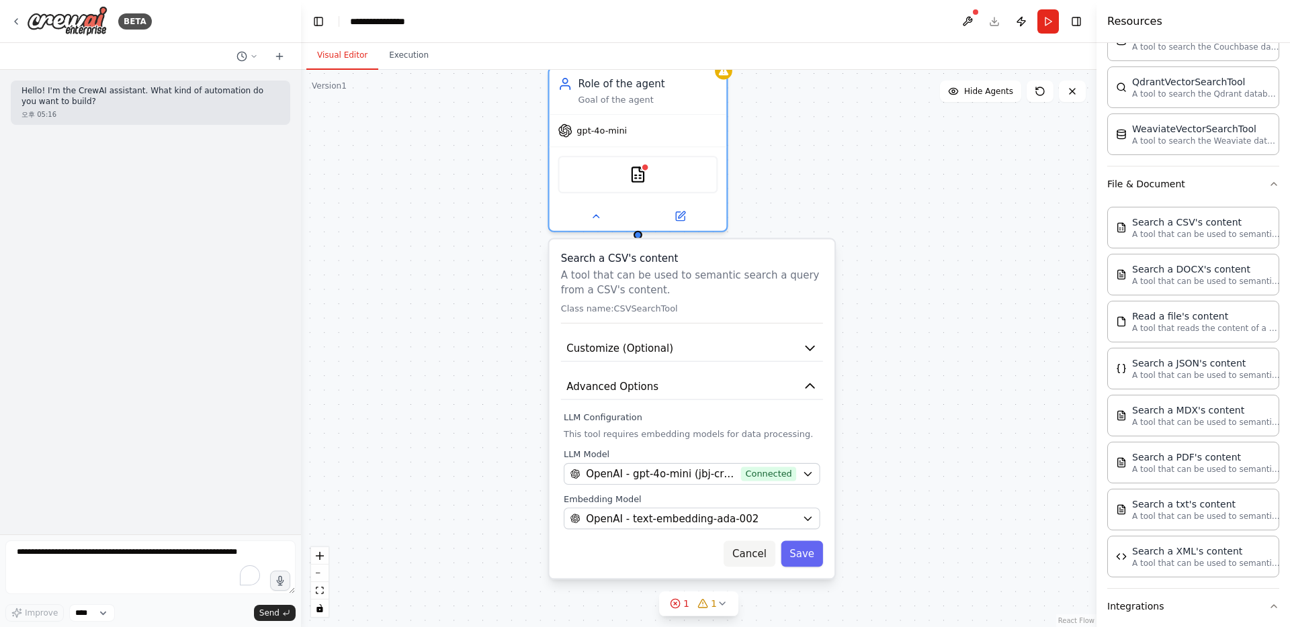
click at [725, 545] on button "Cancel" at bounding box center [749, 554] width 52 height 26
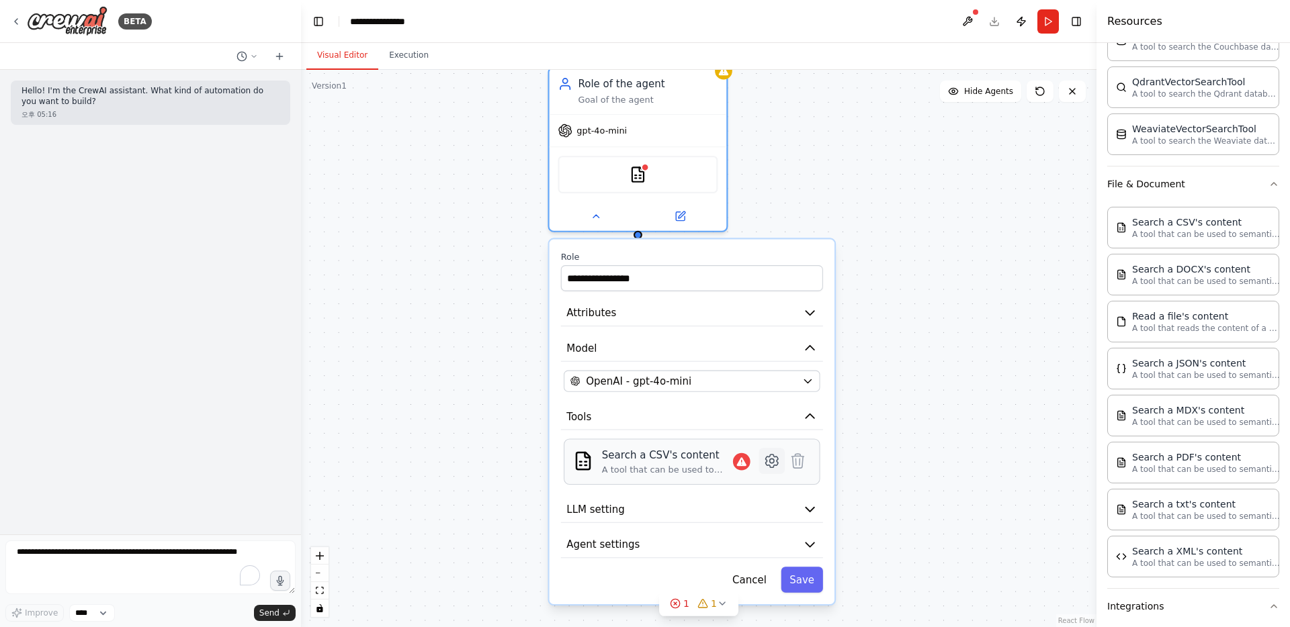
click at [725, 462] on icon at bounding box center [772, 461] width 4 height 4
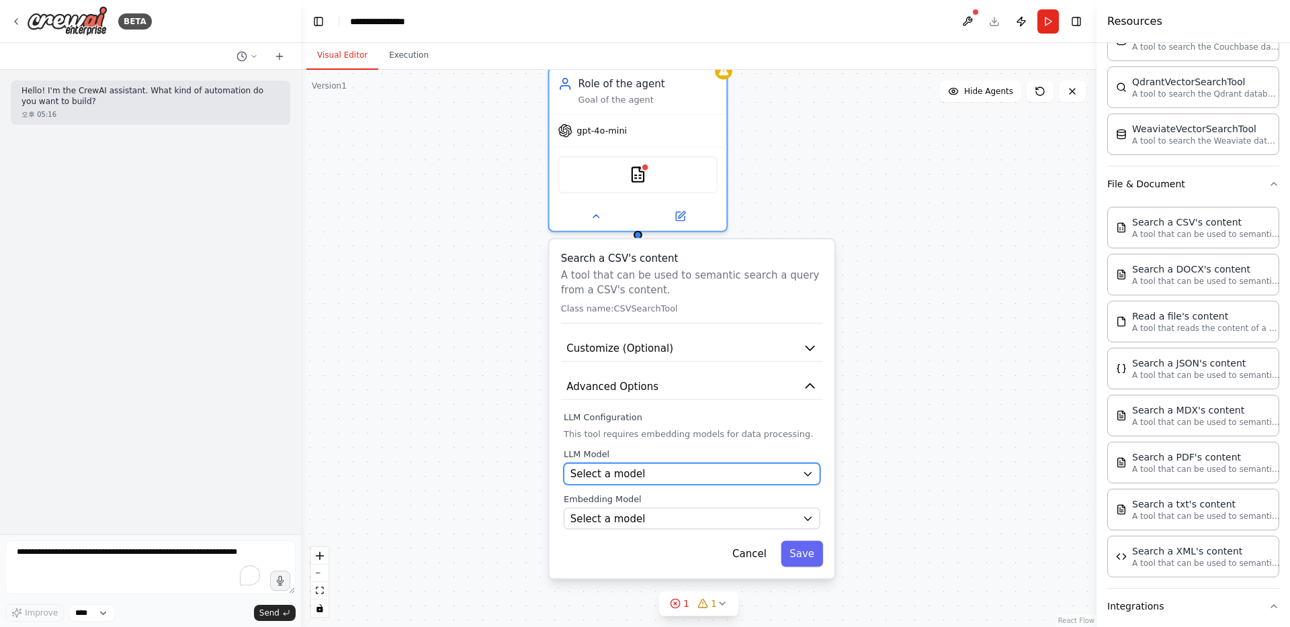
click at [725, 475] on icon "button" at bounding box center [807, 473] width 11 height 11
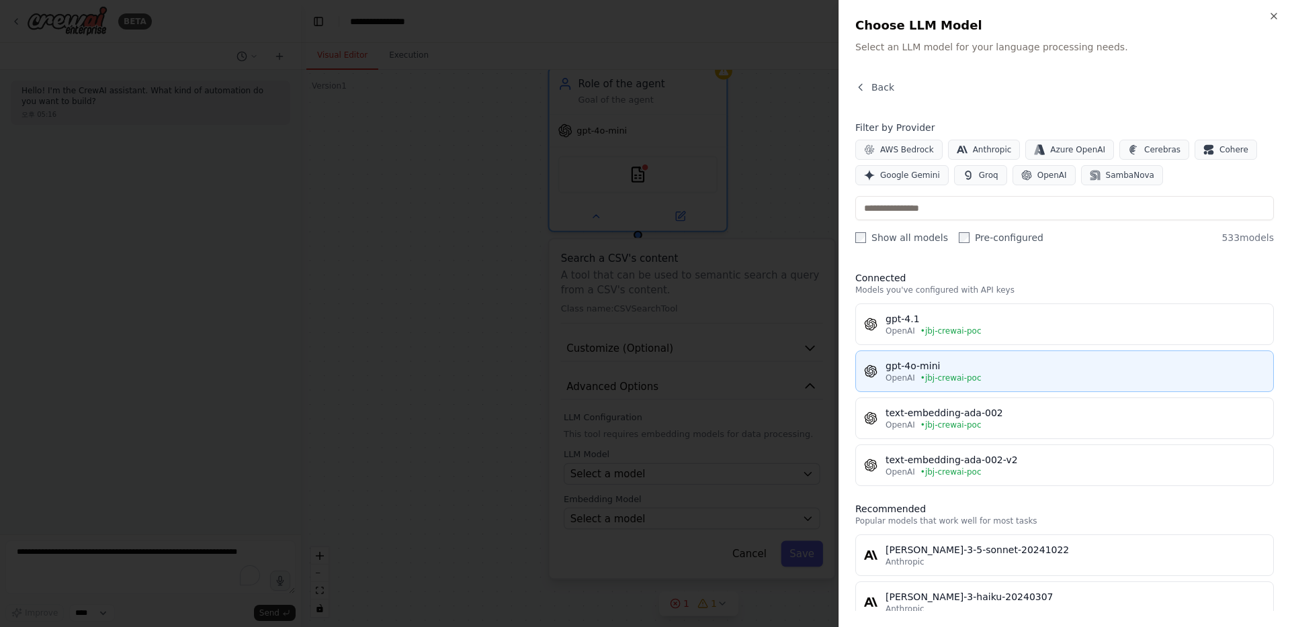
drag, startPoint x: 938, startPoint y: 333, endPoint x: 934, endPoint y: 367, distance: 34.6
click at [725, 367] on div "gpt-4.1 OpenAI • jbj-crewai-poc gpt-4o-mini OpenAI • jbj-crewai-poc text-embedd…" at bounding box center [1064, 395] width 418 height 183
click at [725, 367] on div "gpt-4o-mini" at bounding box center [1074, 365] width 379 height 13
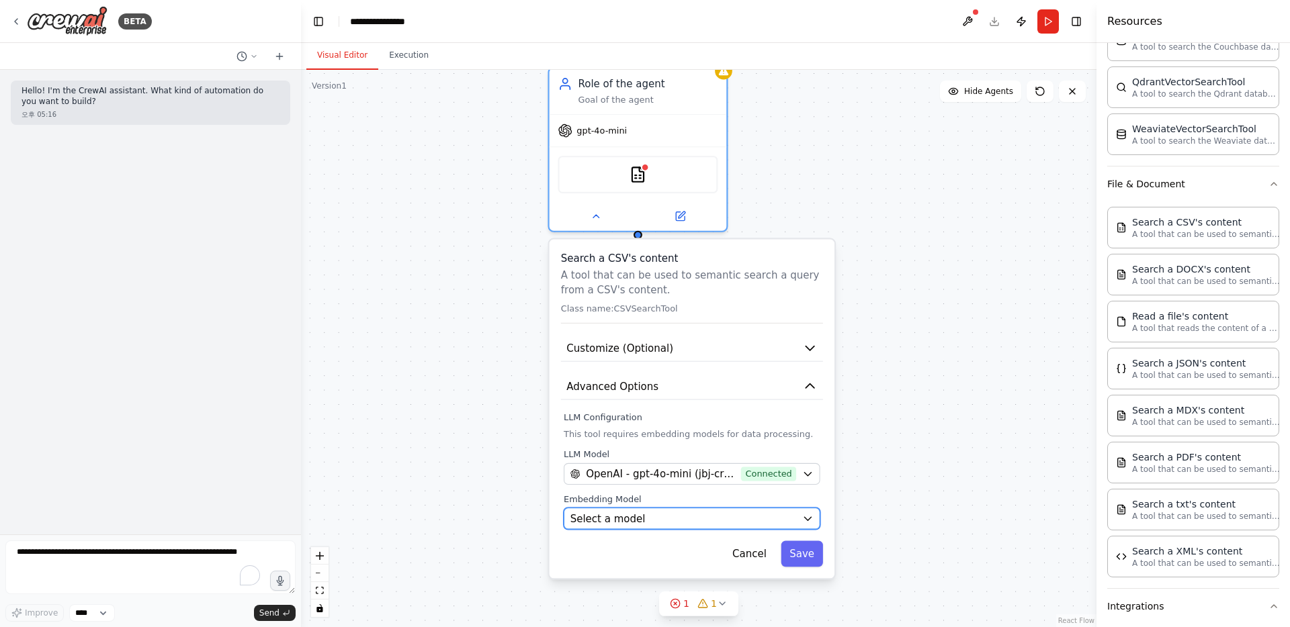
click at [725, 522] on icon "button" at bounding box center [807, 518] width 11 height 11
click at [725, 516] on icon "button" at bounding box center [807, 518] width 11 height 11
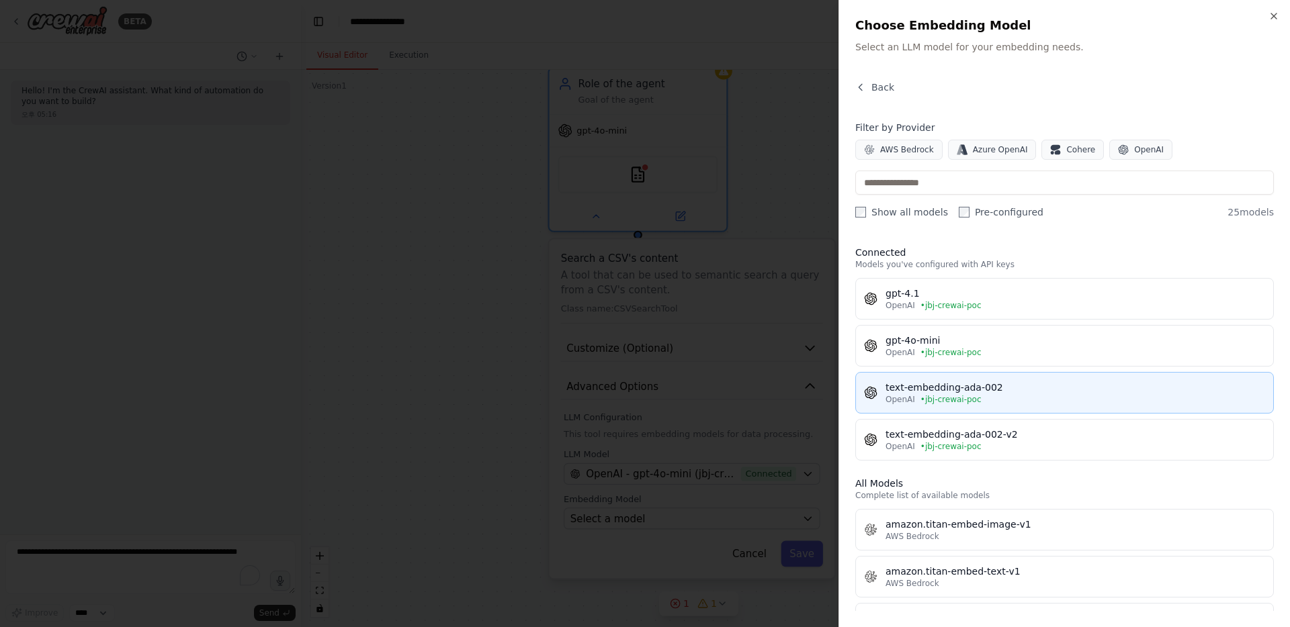
click at [725, 398] on span "• jbj-crewai-poc" at bounding box center [950, 399] width 61 height 11
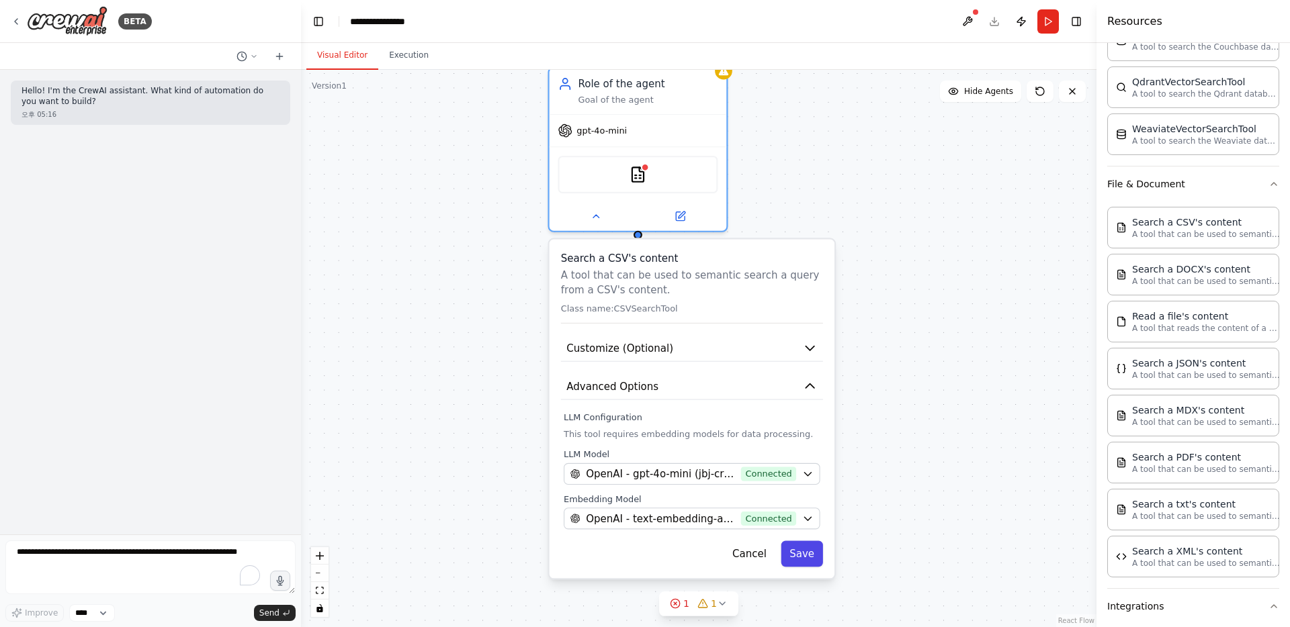
click at [725, 554] on button "Save" at bounding box center [801, 554] width 42 height 26
click at [725, 391] on icon "button" at bounding box center [810, 386] width 14 height 14
click at [725, 388] on icon "button" at bounding box center [809, 386] width 9 height 4
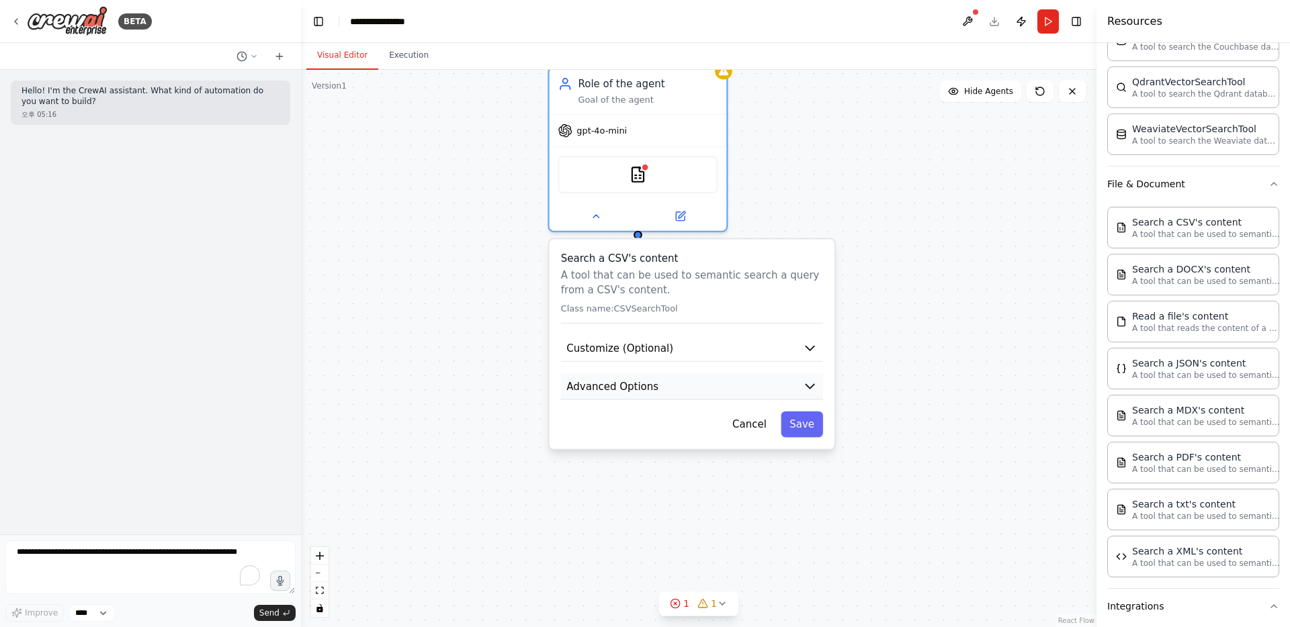
click at [725, 387] on icon "button" at bounding box center [809, 386] width 9 height 4
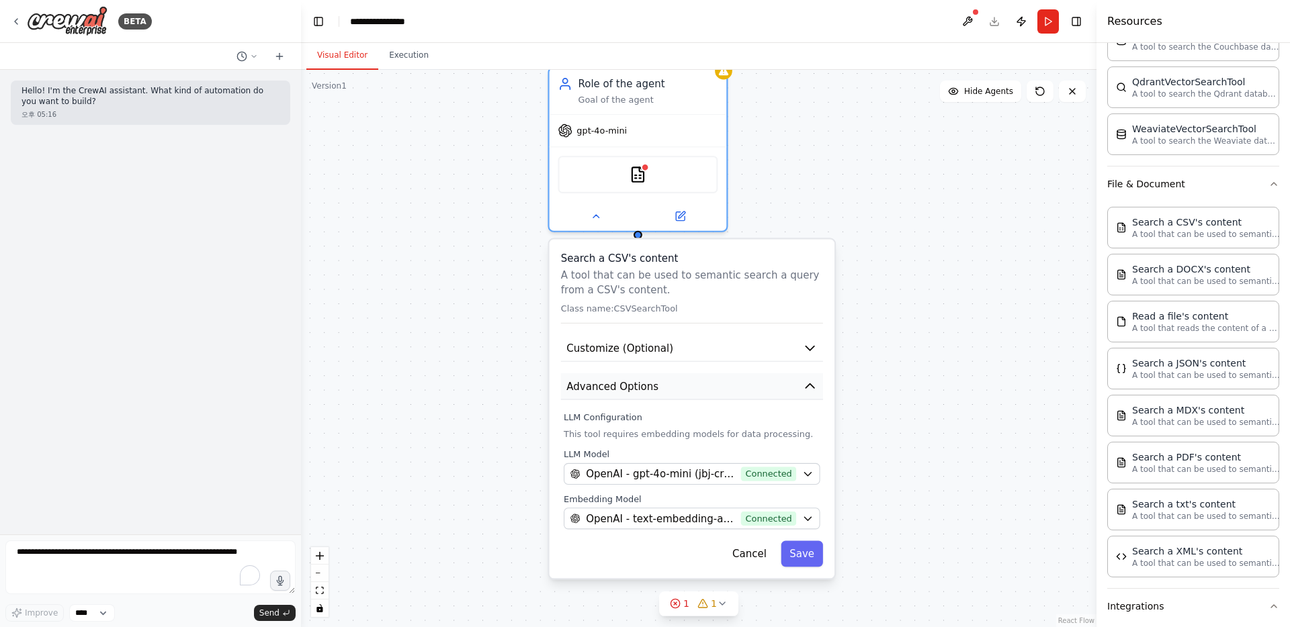
click at [725, 387] on icon "button" at bounding box center [809, 386] width 9 height 4
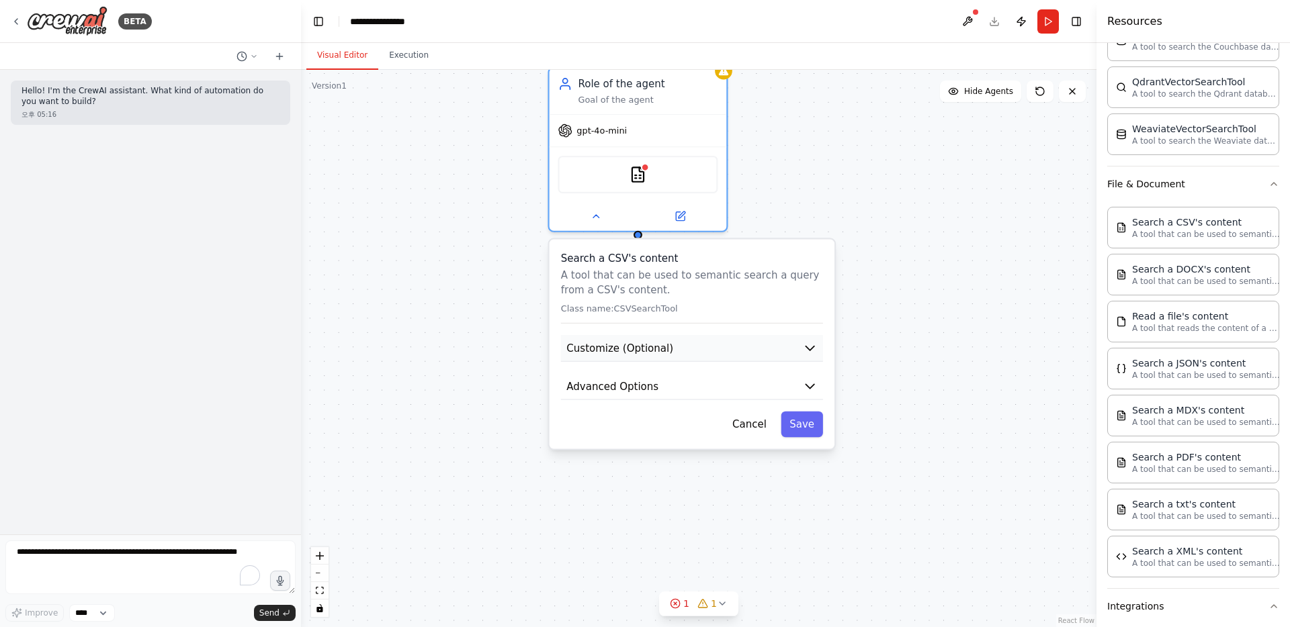
click at [725, 344] on icon "button" at bounding box center [810, 348] width 14 height 14
click at [725, 350] on icon "button" at bounding box center [810, 348] width 14 height 14
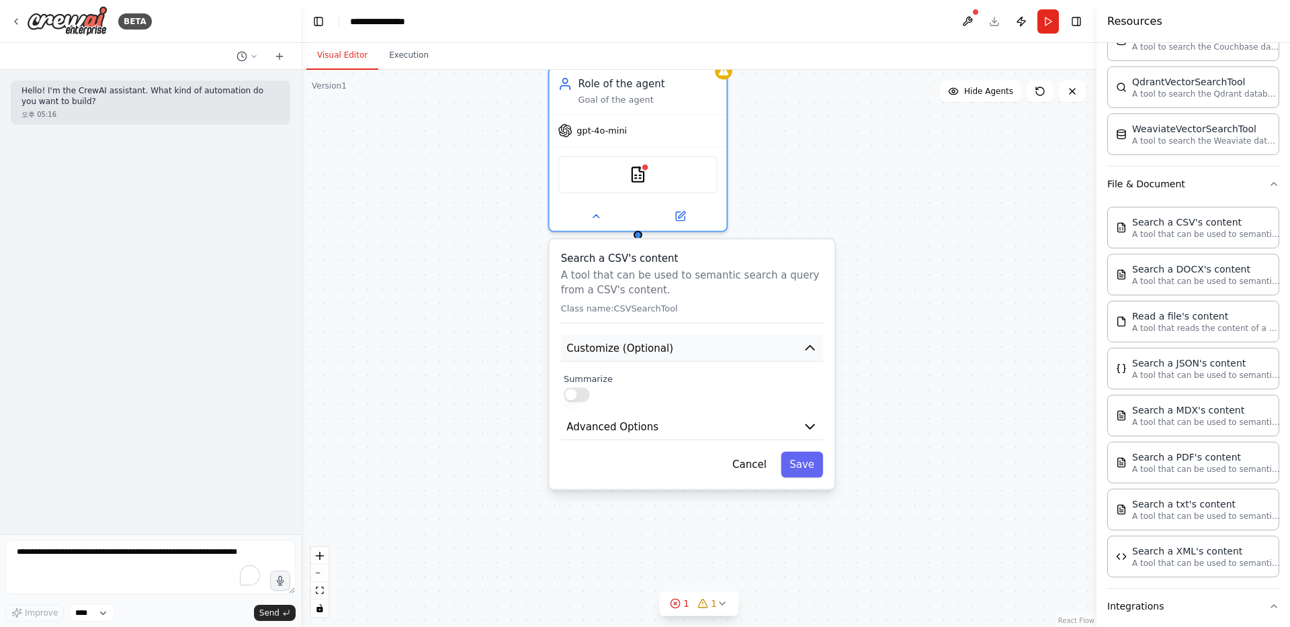
click at [725, 342] on button "Customize (Optional)" at bounding box center [692, 348] width 262 height 27
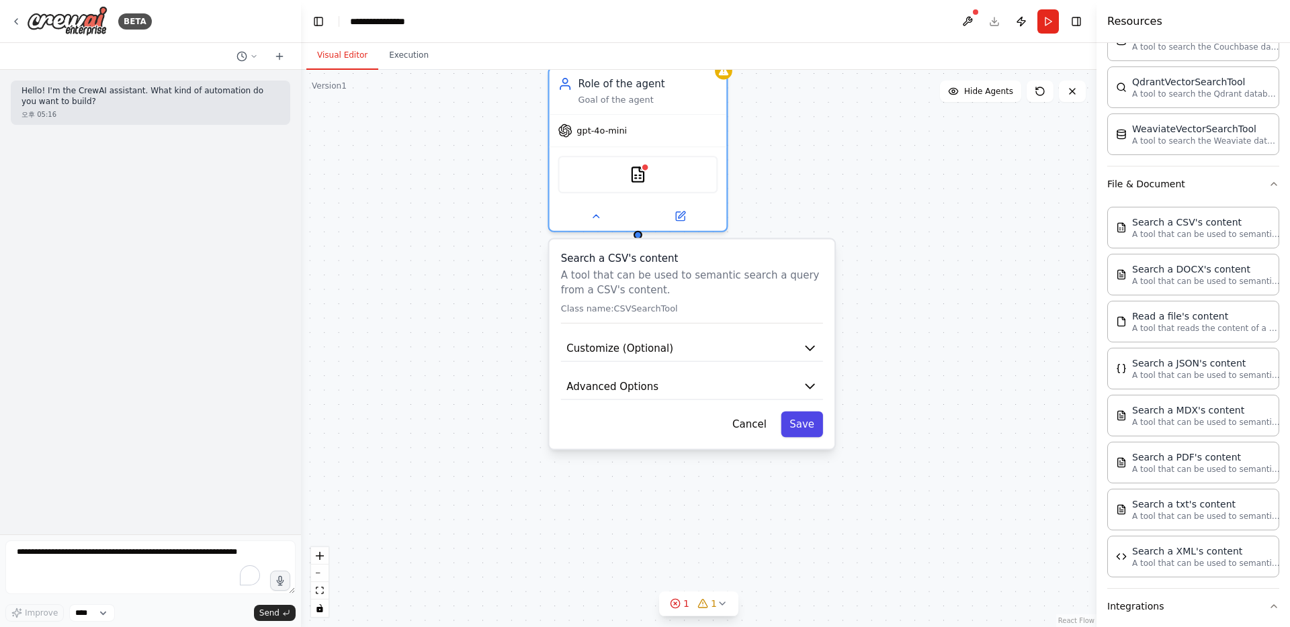
click at [725, 430] on button "Save" at bounding box center [801, 425] width 42 height 26
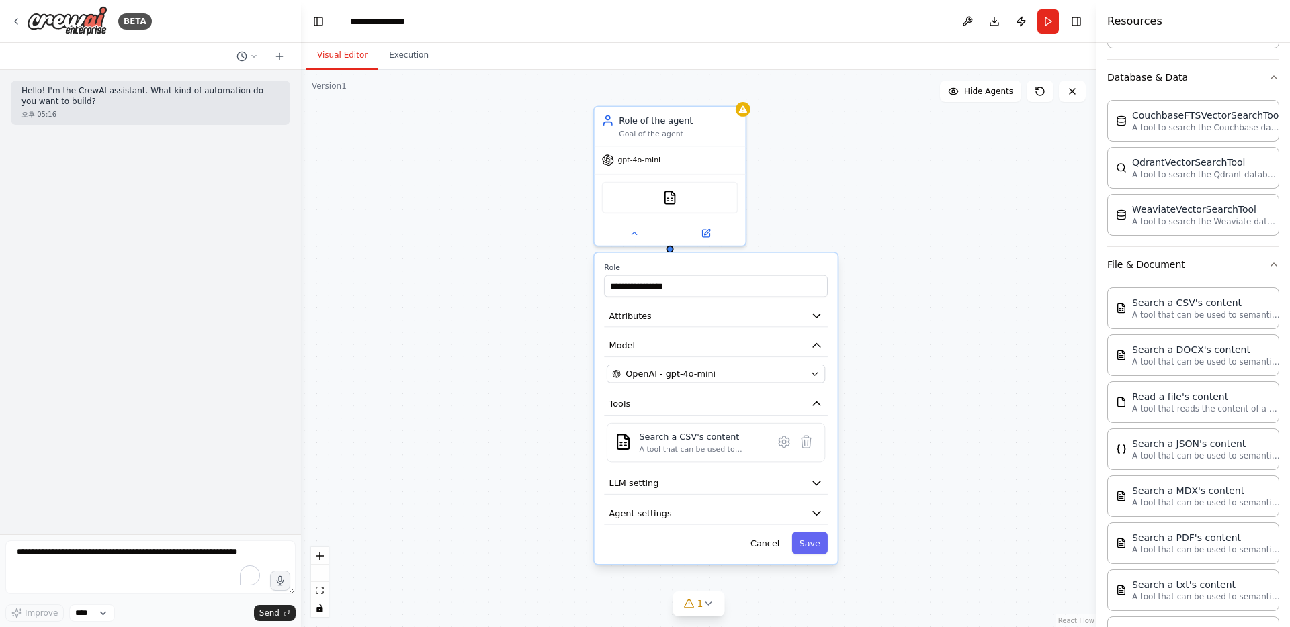
scroll to position [375, 0]
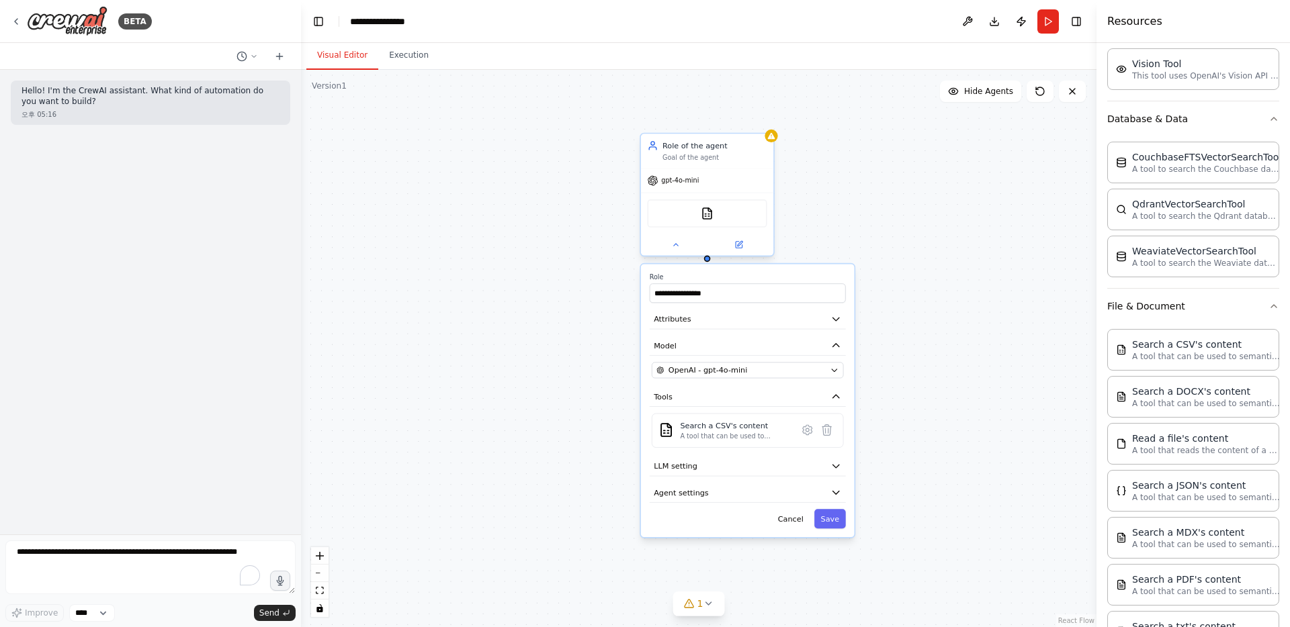
click at [725, 220] on div "CSVSearchTool" at bounding box center [707, 213] width 120 height 28
click at [696, 216] on div "CSVSearchTool" at bounding box center [707, 213] width 120 height 28
click at [705, 326] on button "Attributes" at bounding box center [747, 320] width 196 height 20
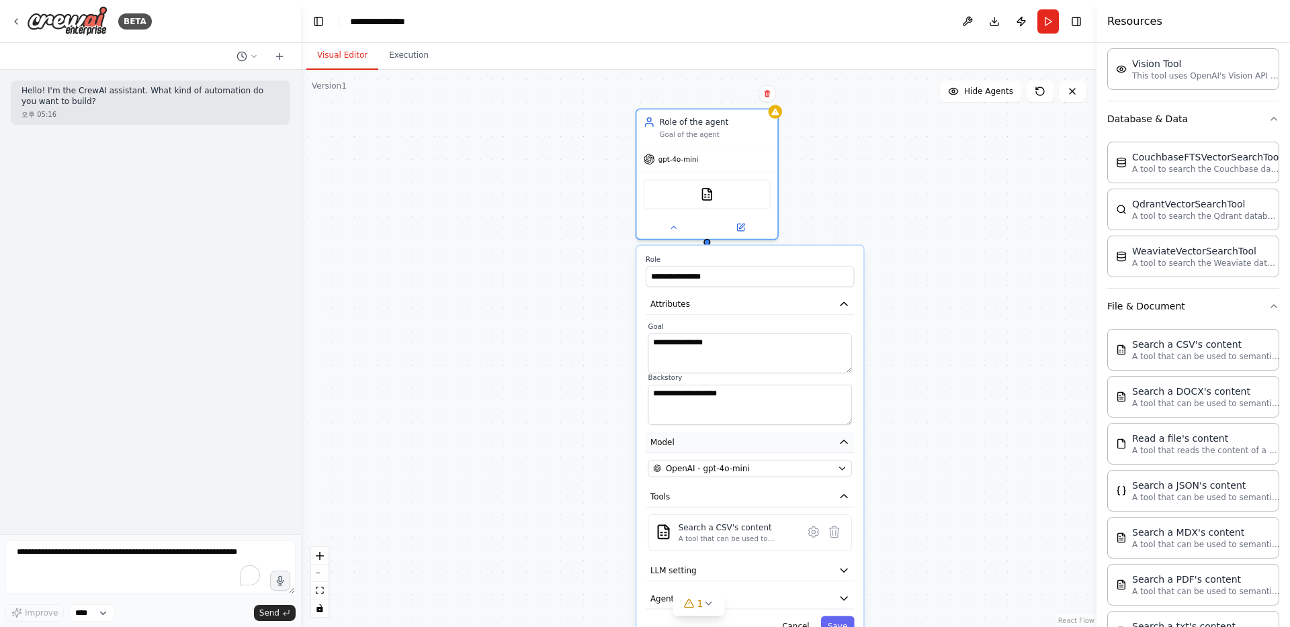
click at [718, 441] on button "Model" at bounding box center [749, 442] width 208 height 21
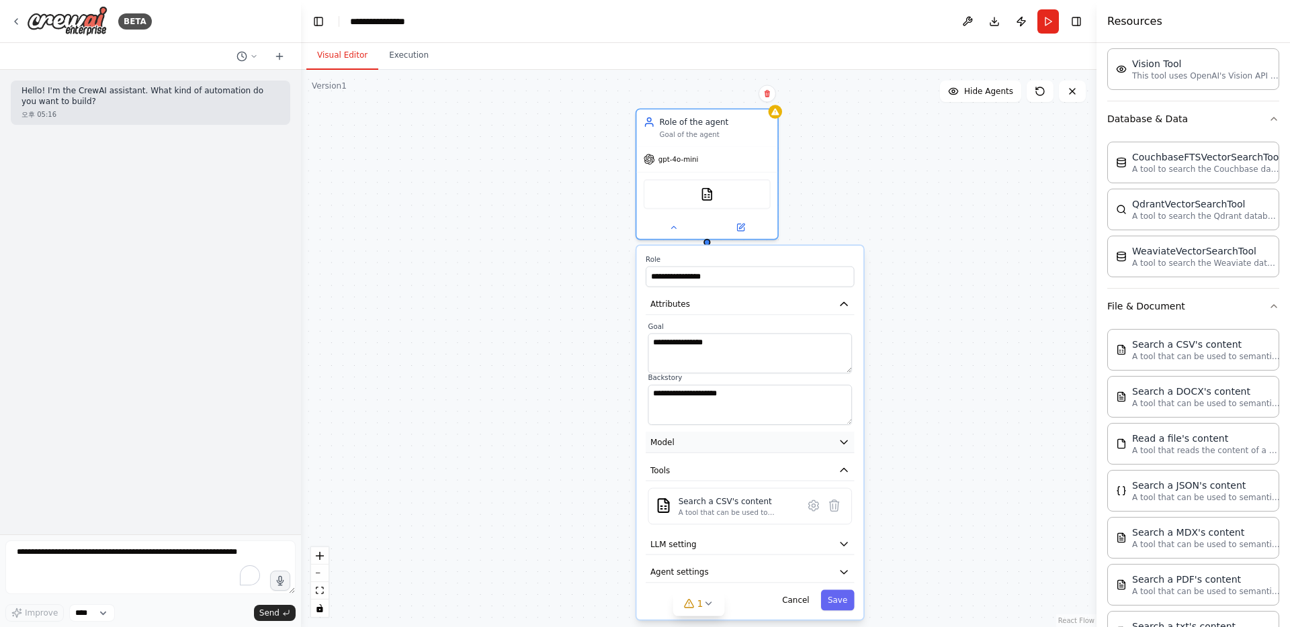
click at [718, 441] on button "Model" at bounding box center [749, 442] width 208 height 21
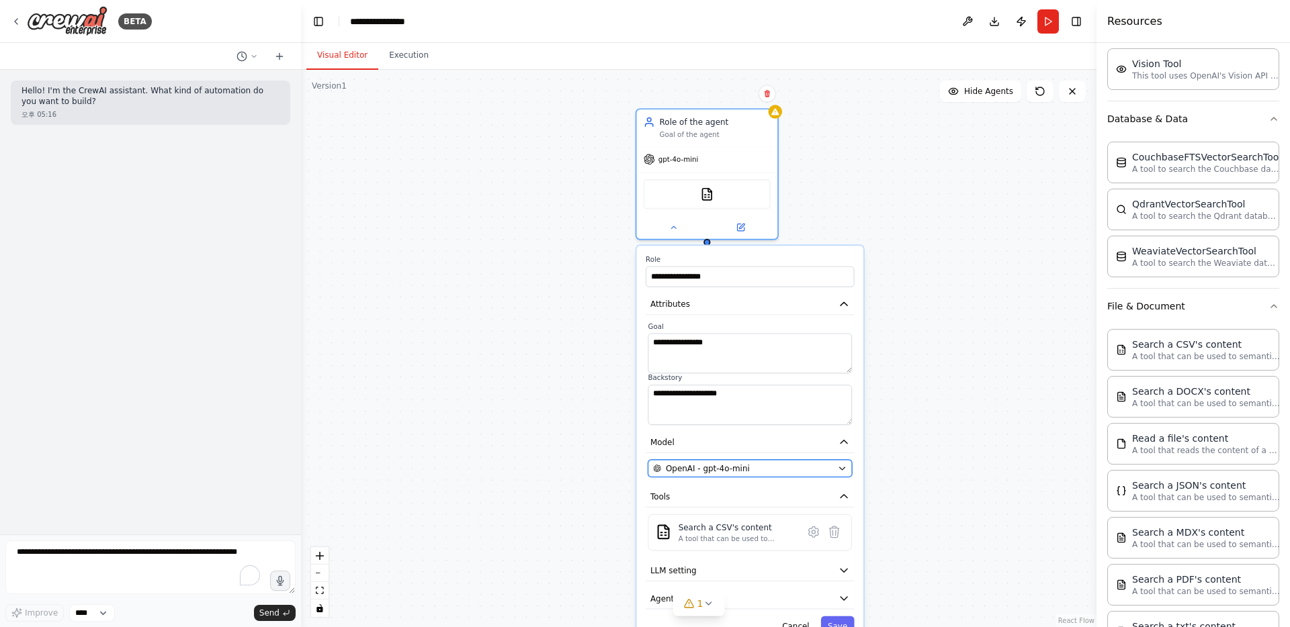
click at [718, 472] on span "OpenAI - gpt-4o-mini" at bounding box center [708, 468] width 84 height 11
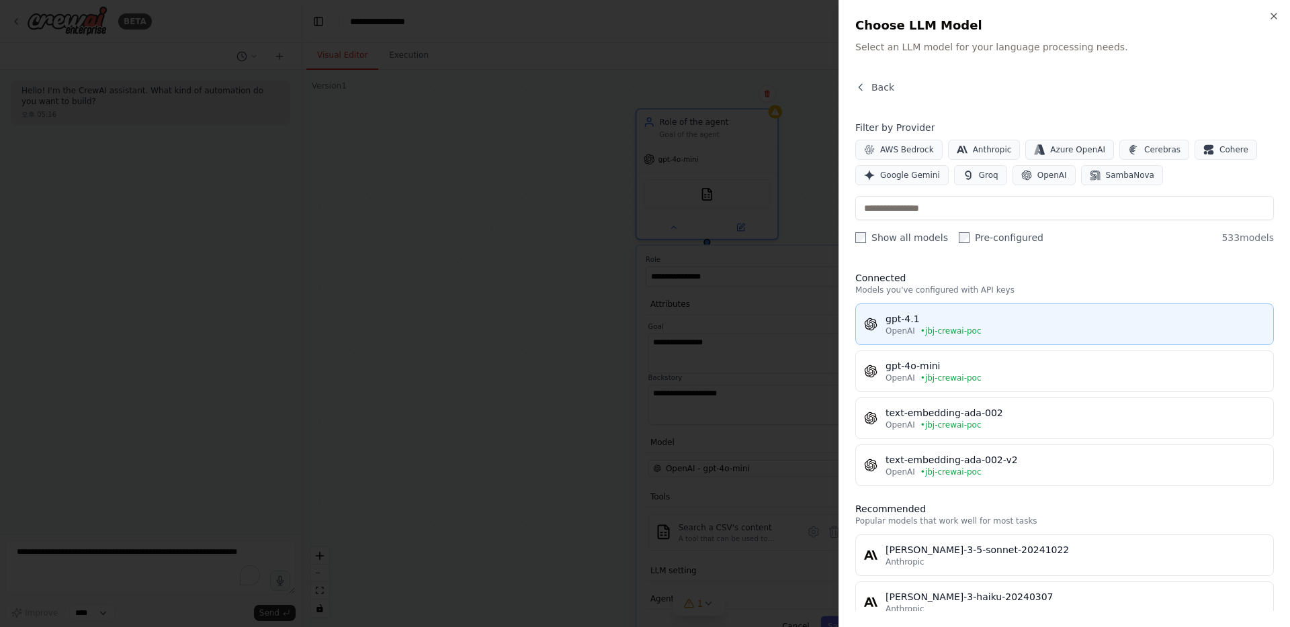
click at [725, 318] on div "gpt-4.1" at bounding box center [1074, 318] width 379 height 13
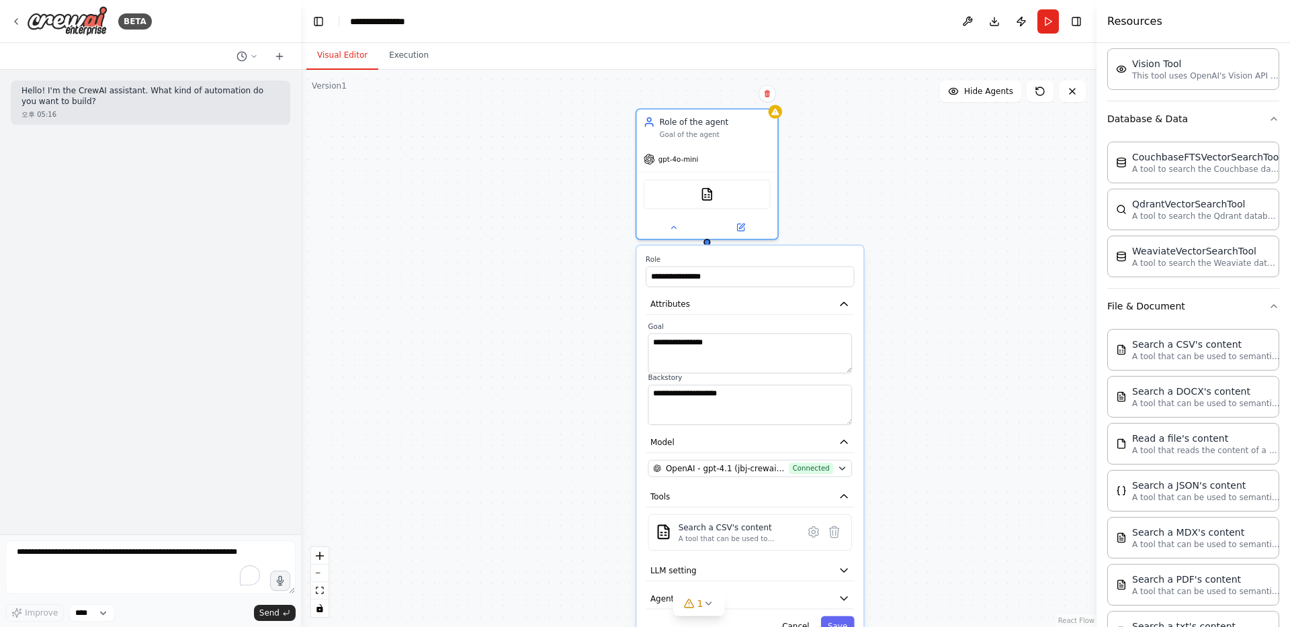
click at [574, 478] on div "**********" at bounding box center [698, 348] width 795 height 557
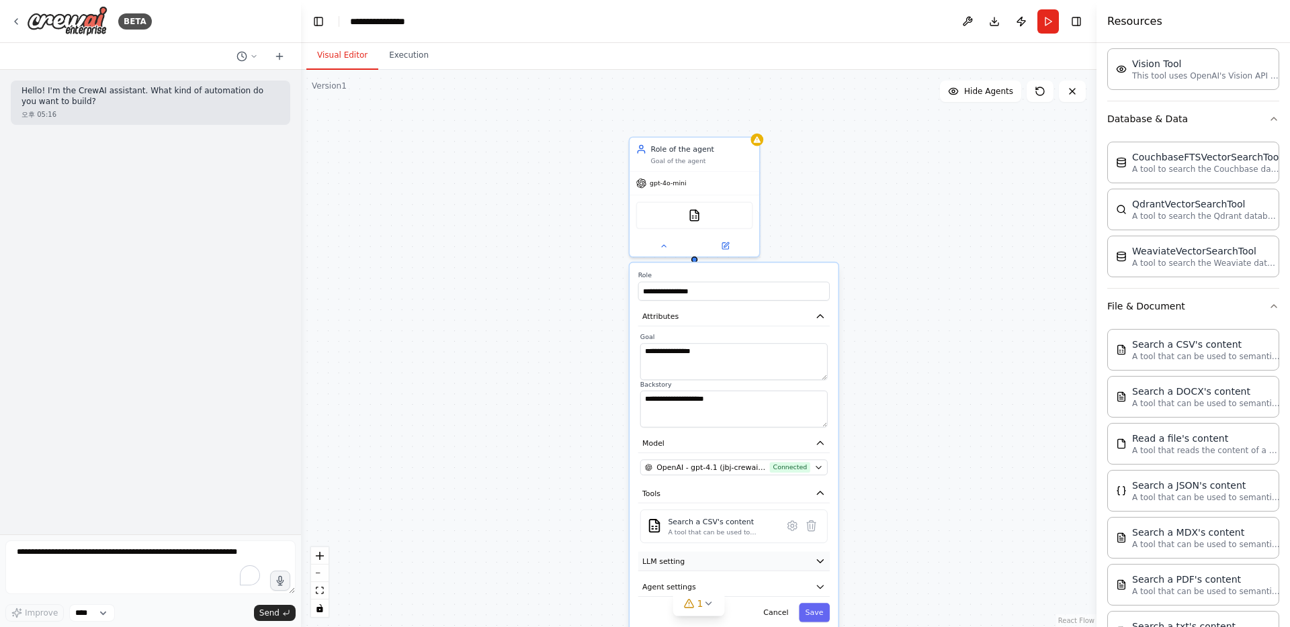
click at [695, 565] on button "LLM setting" at bounding box center [733, 561] width 191 height 19
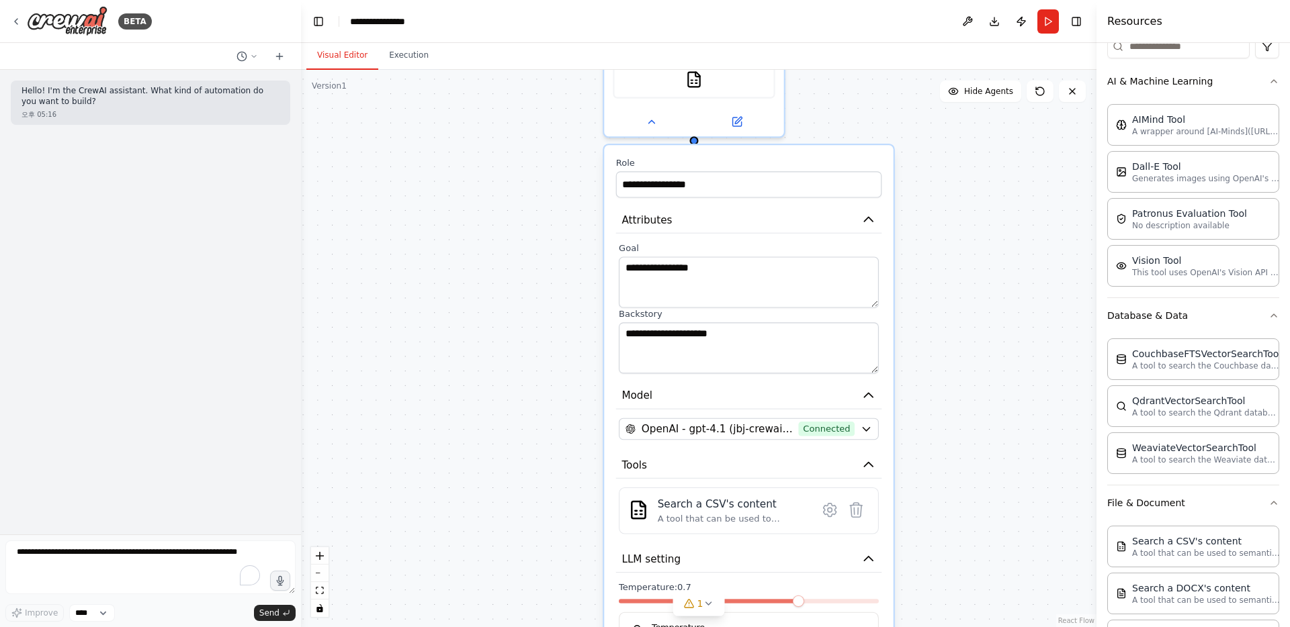
scroll to position [0, 0]
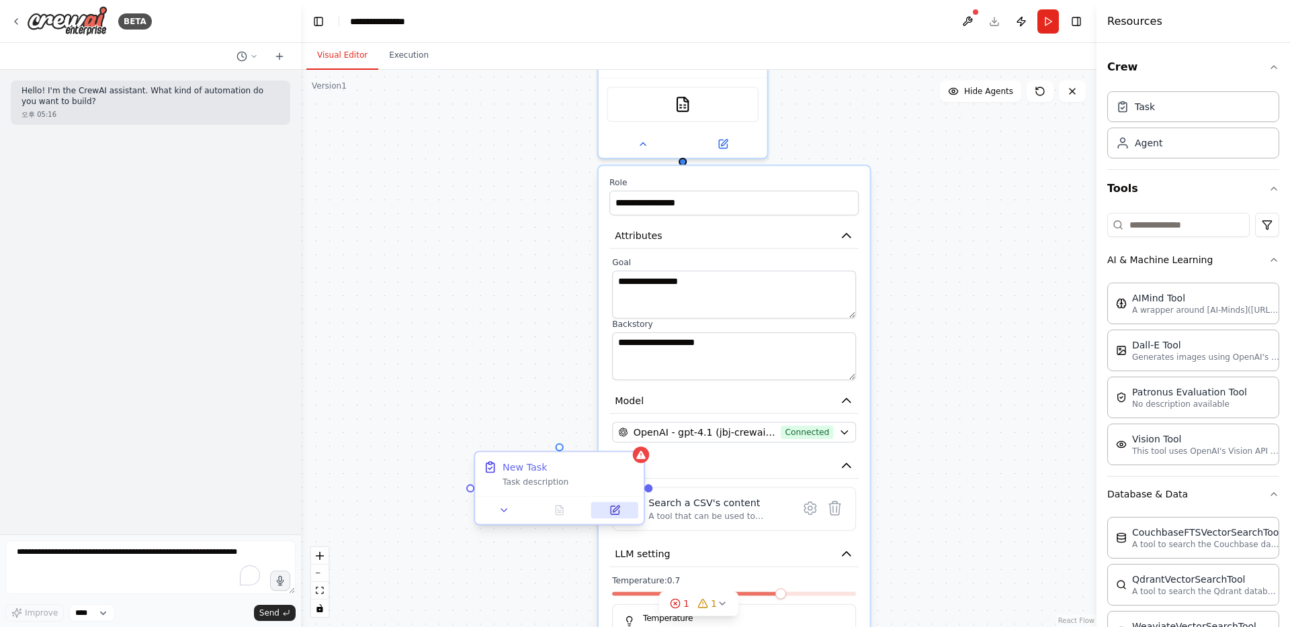
click at [617, 510] on icon at bounding box center [615, 510] width 8 height 8
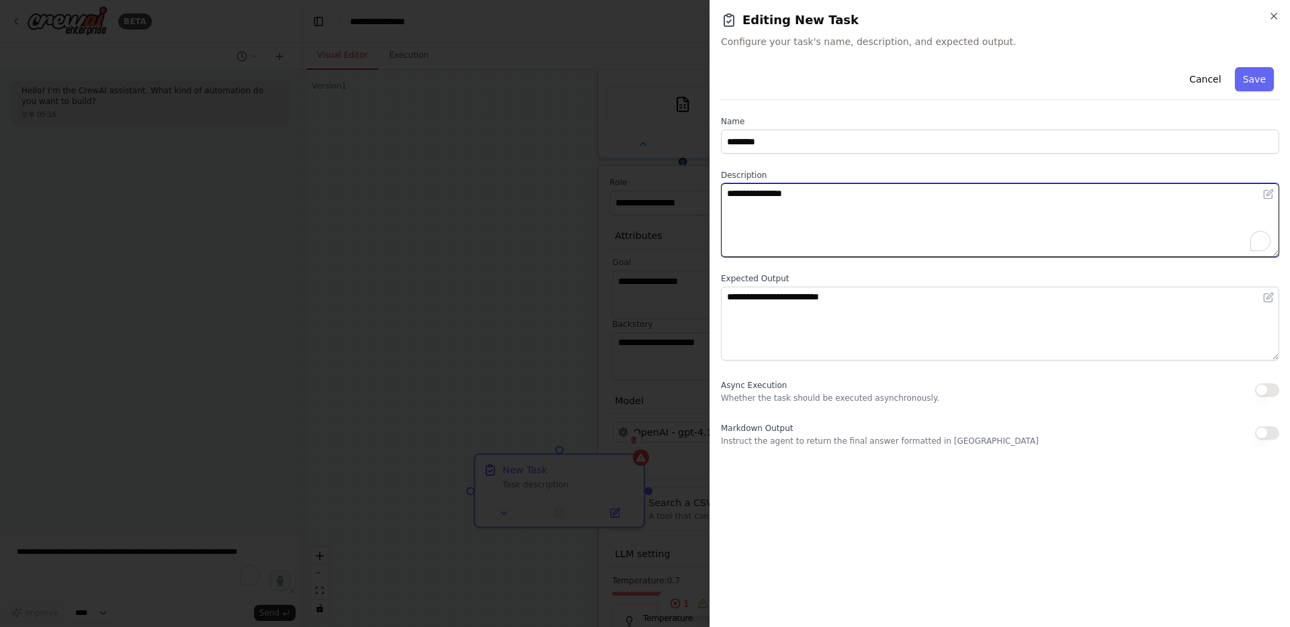
click at [725, 207] on textarea "**********" at bounding box center [1000, 220] width 558 height 74
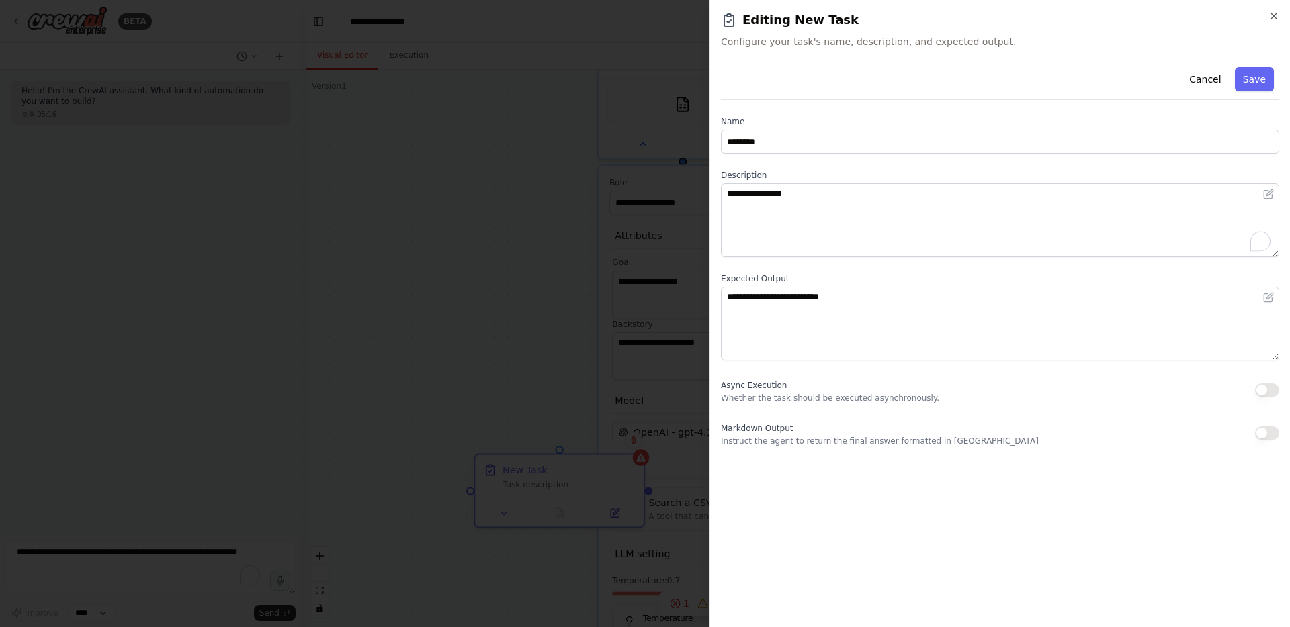
click at [551, 392] on div at bounding box center [645, 313] width 1290 height 627
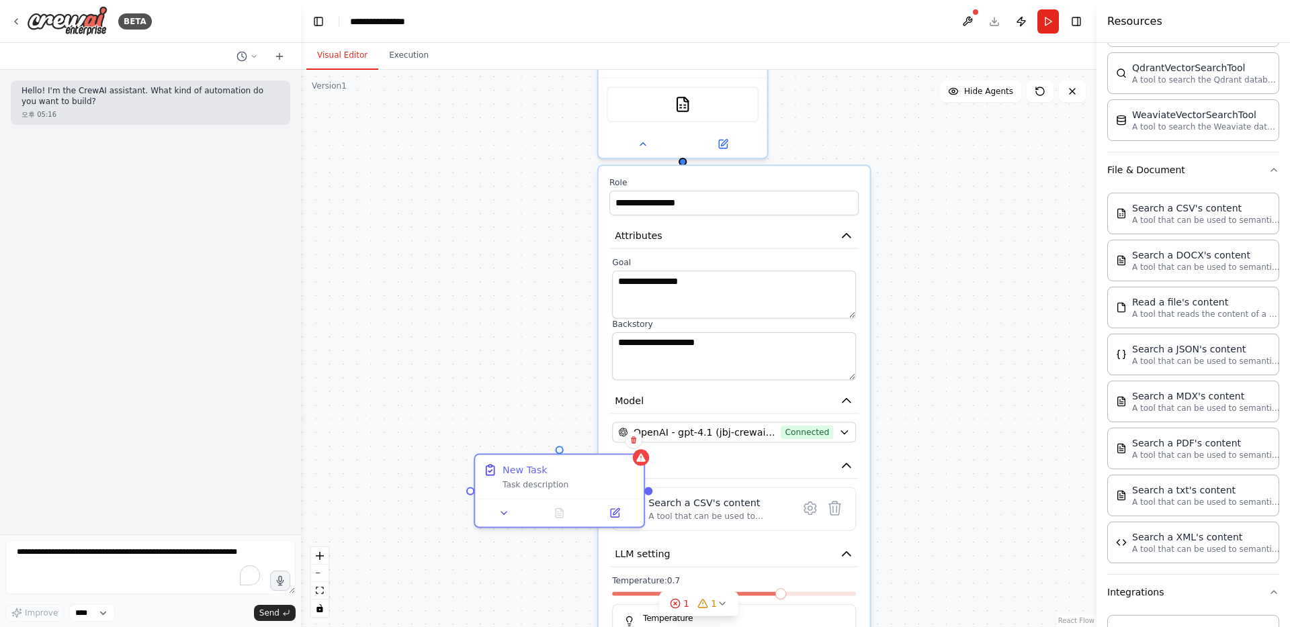
scroll to position [457, 0]
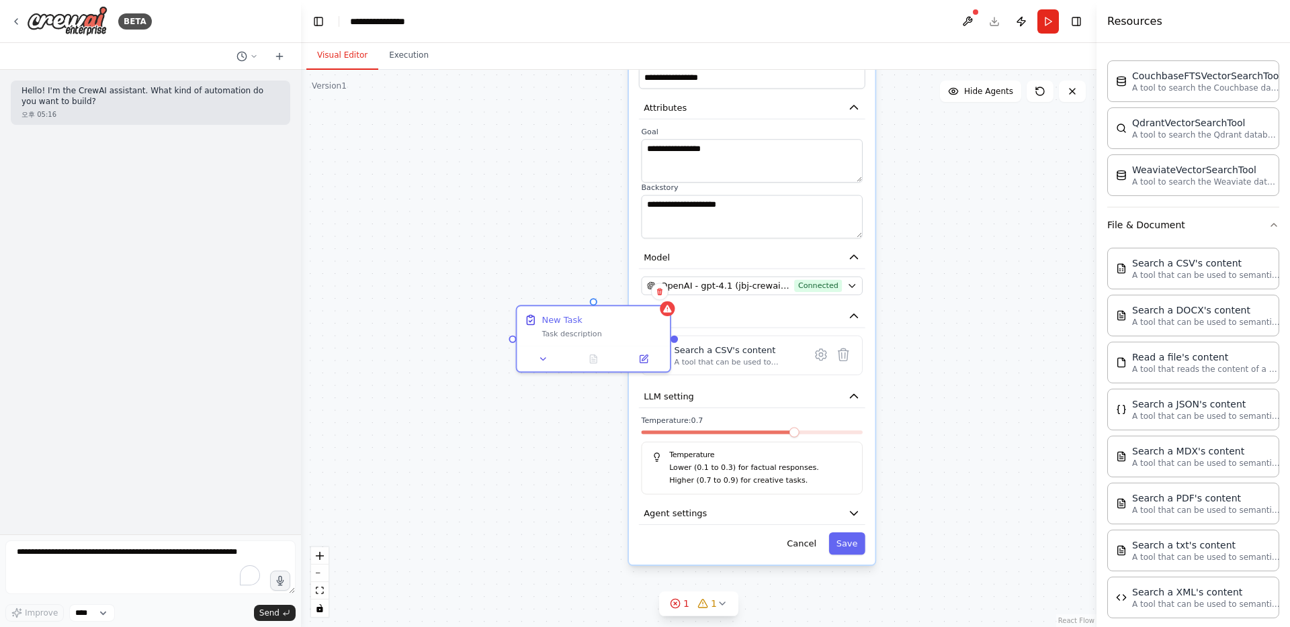
drag, startPoint x: 909, startPoint y: 504, endPoint x: 911, endPoint y: 357, distance: 147.8
click at [725, 357] on div "**********" at bounding box center [698, 348] width 795 height 557
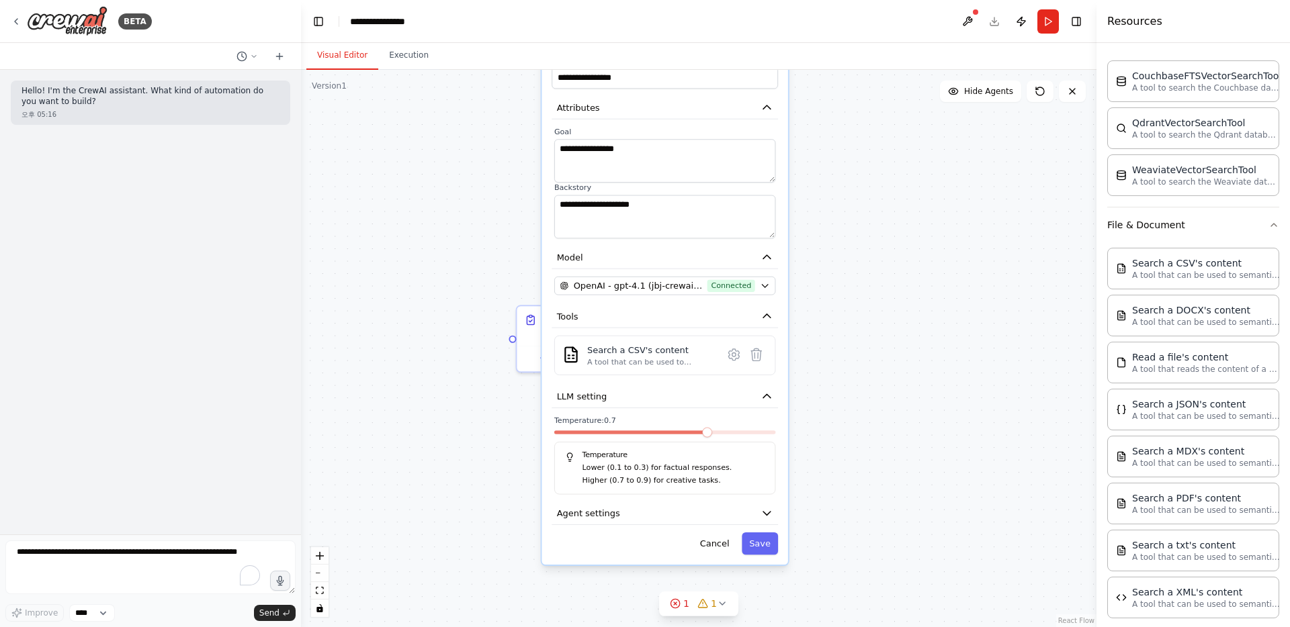
drag, startPoint x: 792, startPoint y: 438, endPoint x: 703, endPoint y: 438, distance: 88.7
click at [703, 438] on div at bounding box center [664, 435] width 221 height 9
click at [595, 437] on div at bounding box center [664, 435] width 221 height 9
click at [575, 430] on span at bounding box center [580, 433] width 10 height 10
click at [725, 514] on button "Agent settings" at bounding box center [664, 513] width 226 height 23
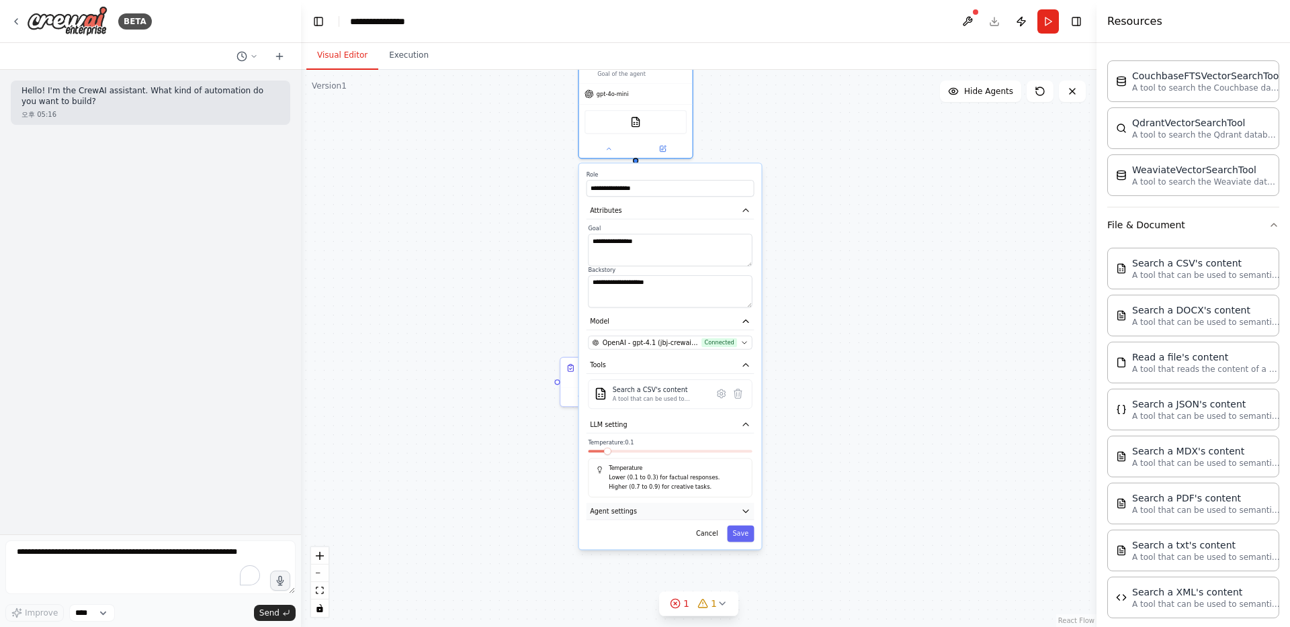
click at [725, 514] on icon "button" at bounding box center [745, 511] width 9 height 9
click at [725, 510] on icon "button" at bounding box center [745, 511] width 9 height 9
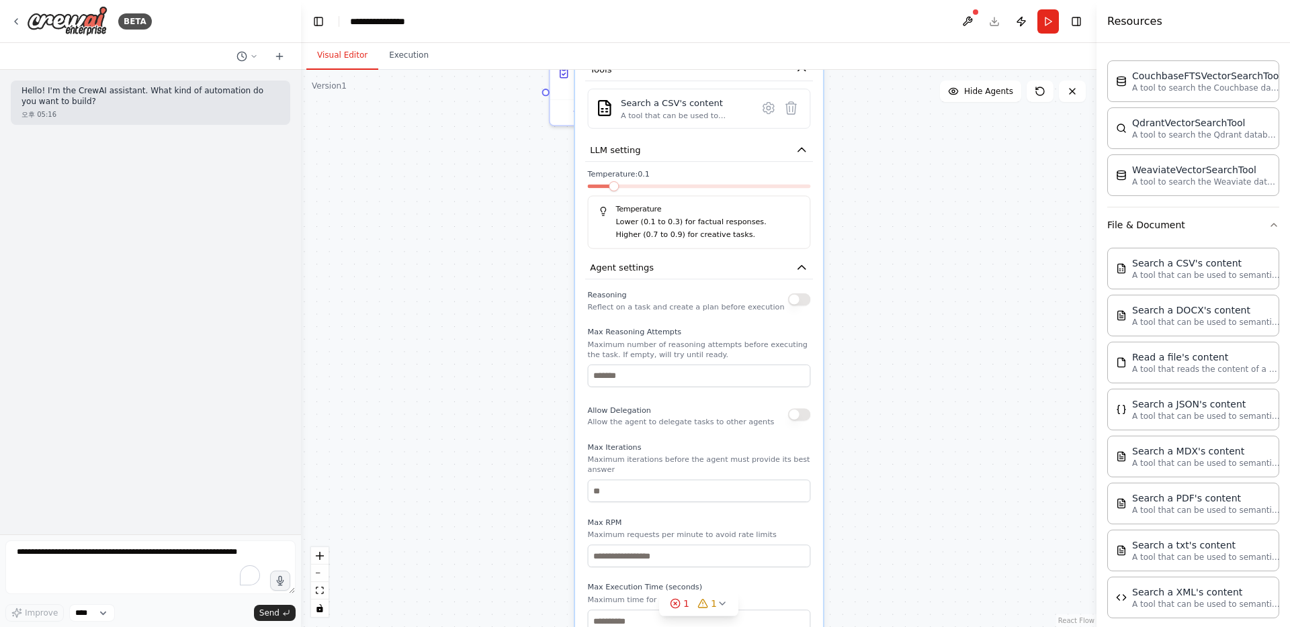
drag, startPoint x: 850, startPoint y: 520, endPoint x: 884, endPoint y: 288, distance: 234.2
click at [725, 288] on div "**********" at bounding box center [698, 348] width 795 height 557
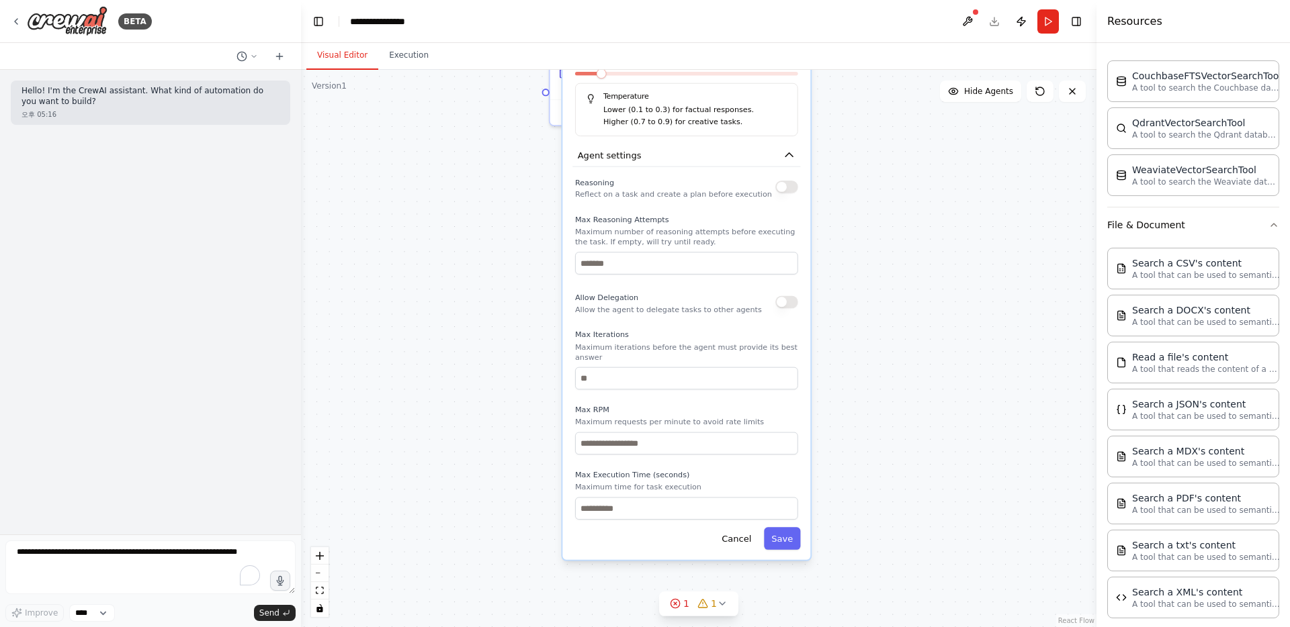
drag, startPoint x: 811, startPoint y: 445, endPoint x: 805, endPoint y: 336, distance: 109.0
click at [725, 336] on div "**********" at bounding box center [686, 120] width 248 height 877
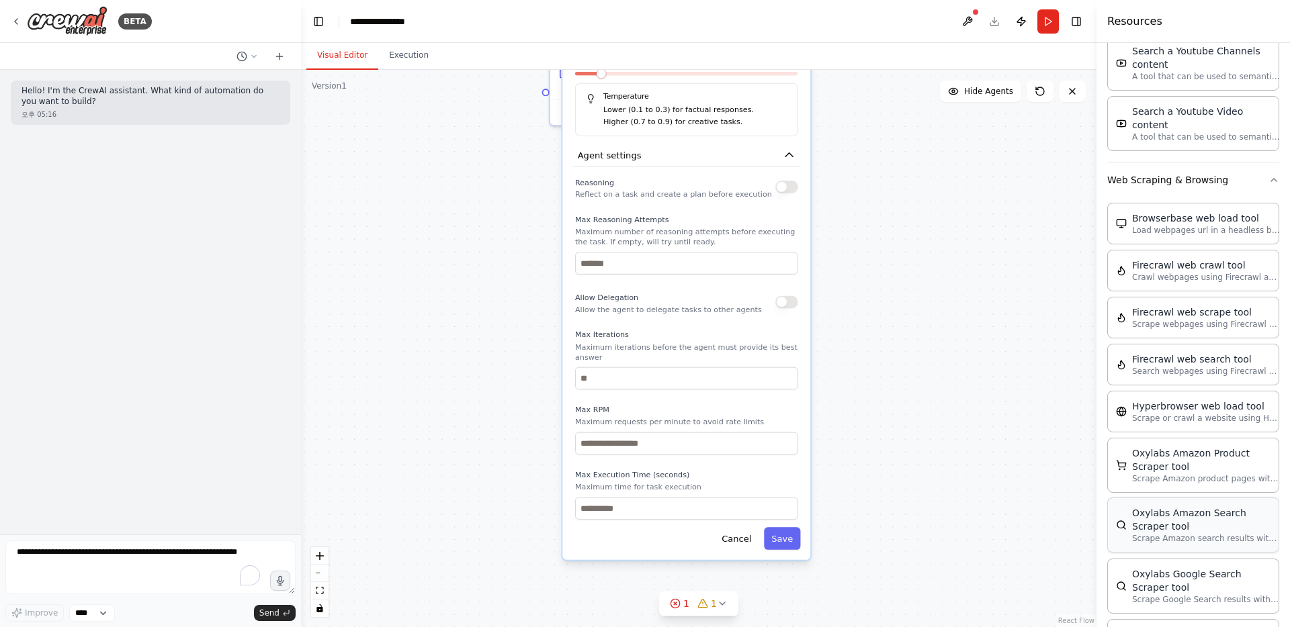
scroll to position [3024, 0]
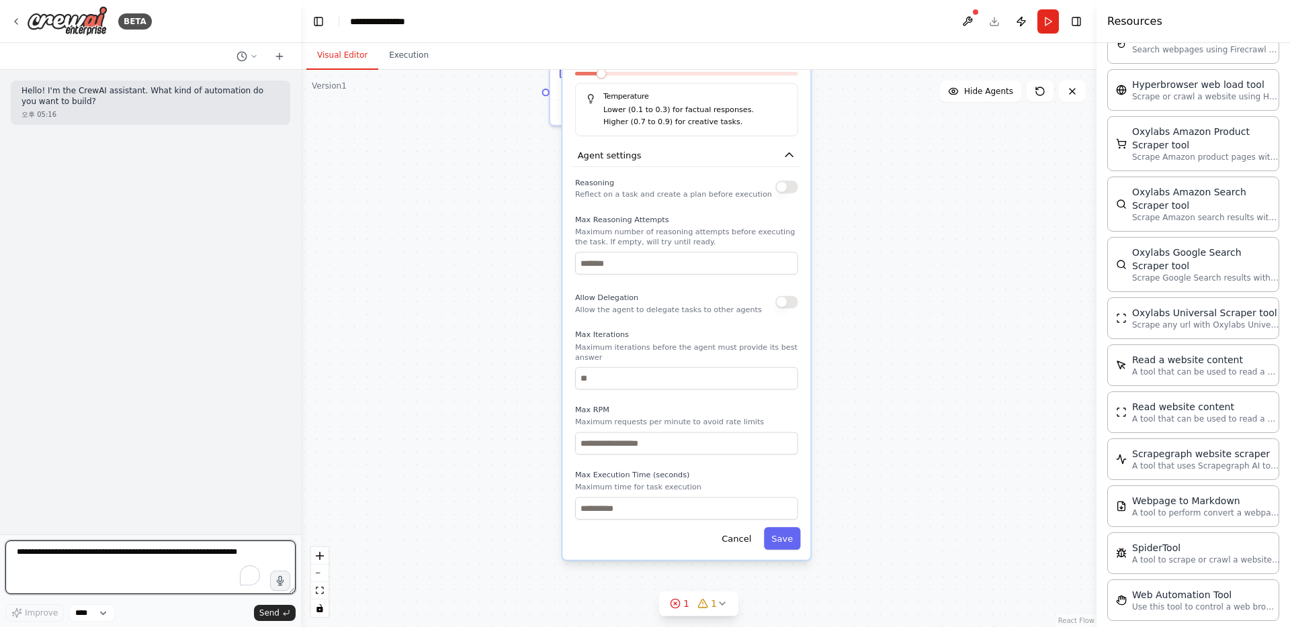
click at [69, 556] on textarea "To enrich screen reader interactions, please activate Accessibility in Grammarl…" at bounding box center [150, 568] width 290 height 54
type textarea "*"
type textarea "**********"
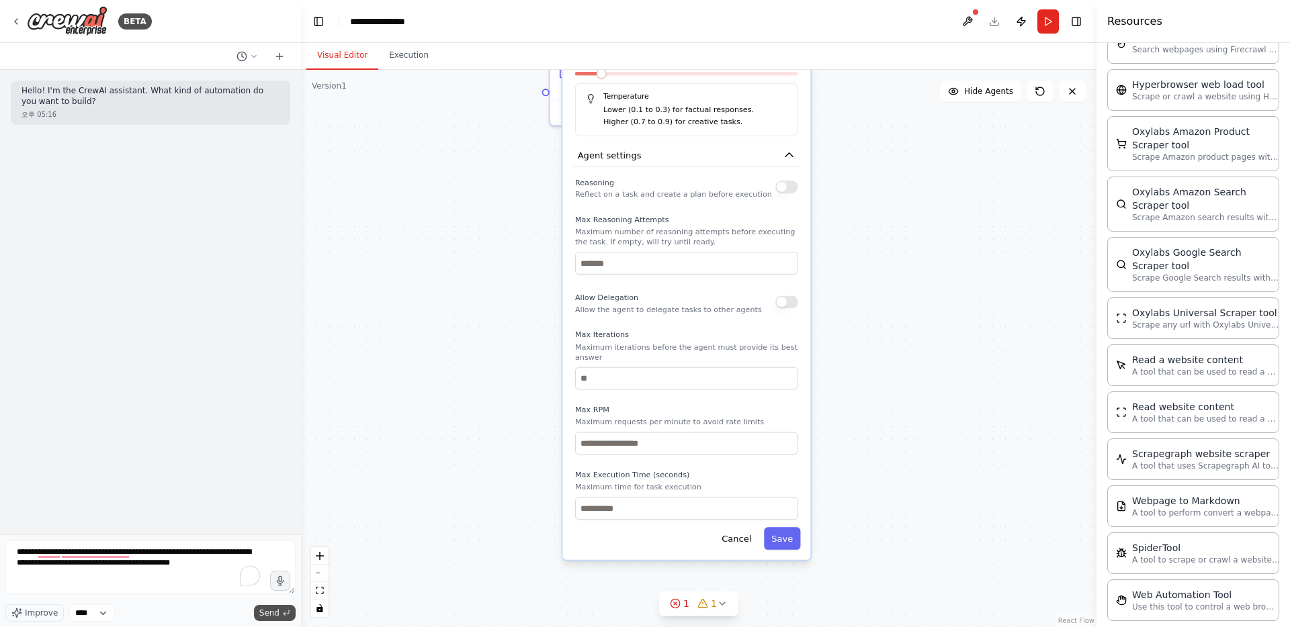
click at [283, 613] on icon "submit" at bounding box center [286, 613] width 8 height 8
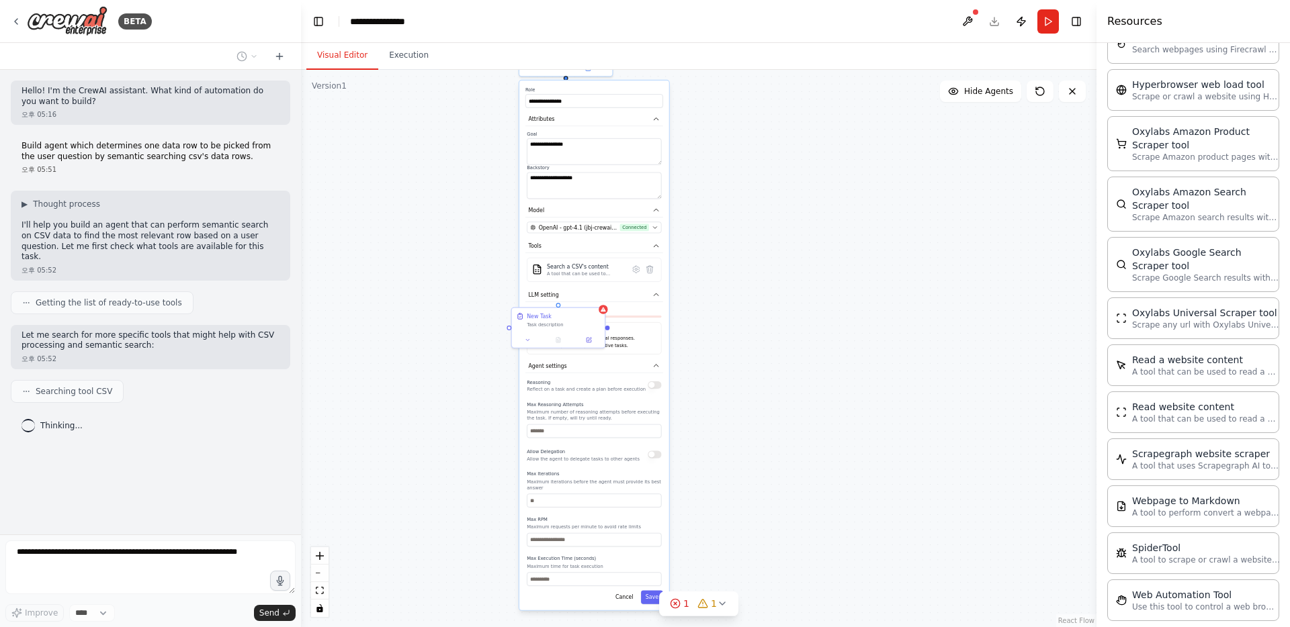
drag, startPoint x: 458, startPoint y: 323, endPoint x: 432, endPoint y: 457, distance: 136.2
click at [432, 457] on div "**********" at bounding box center [698, 348] width 795 height 557
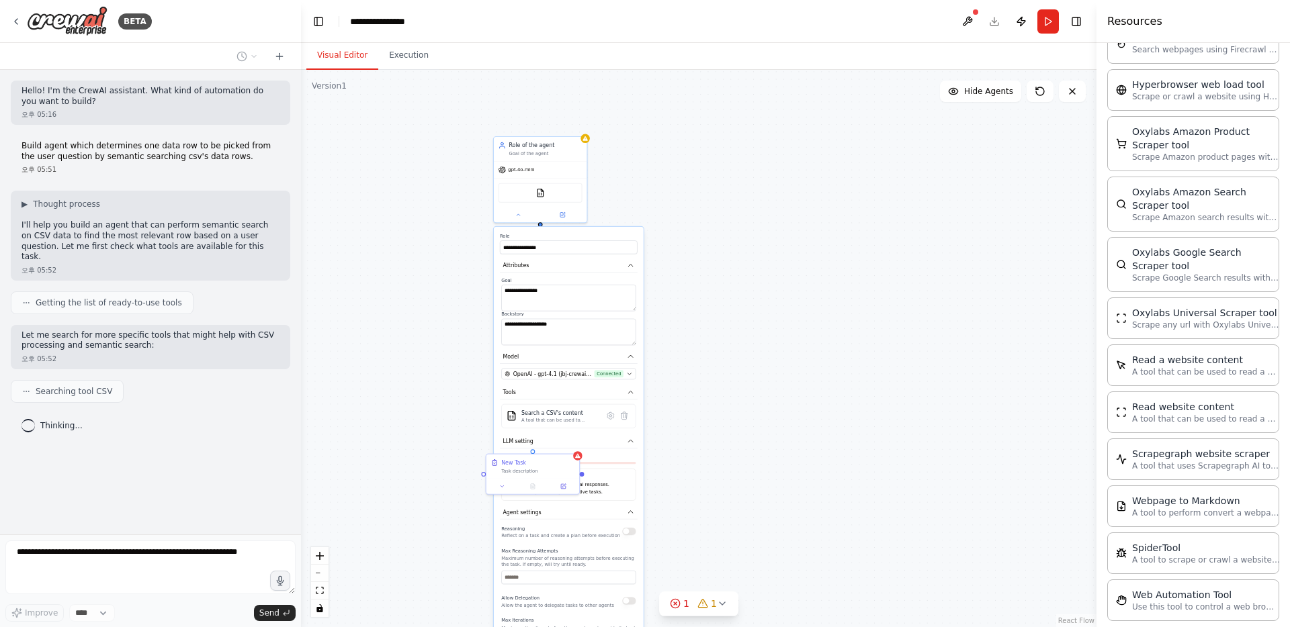
drag, startPoint x: 427, startPoint y: 396, endPoint x: 401, endPoint y: 543, distance: 148.7
click at [401, 543] on div "**********" at bounding box center [698, 348] width 795 height 557
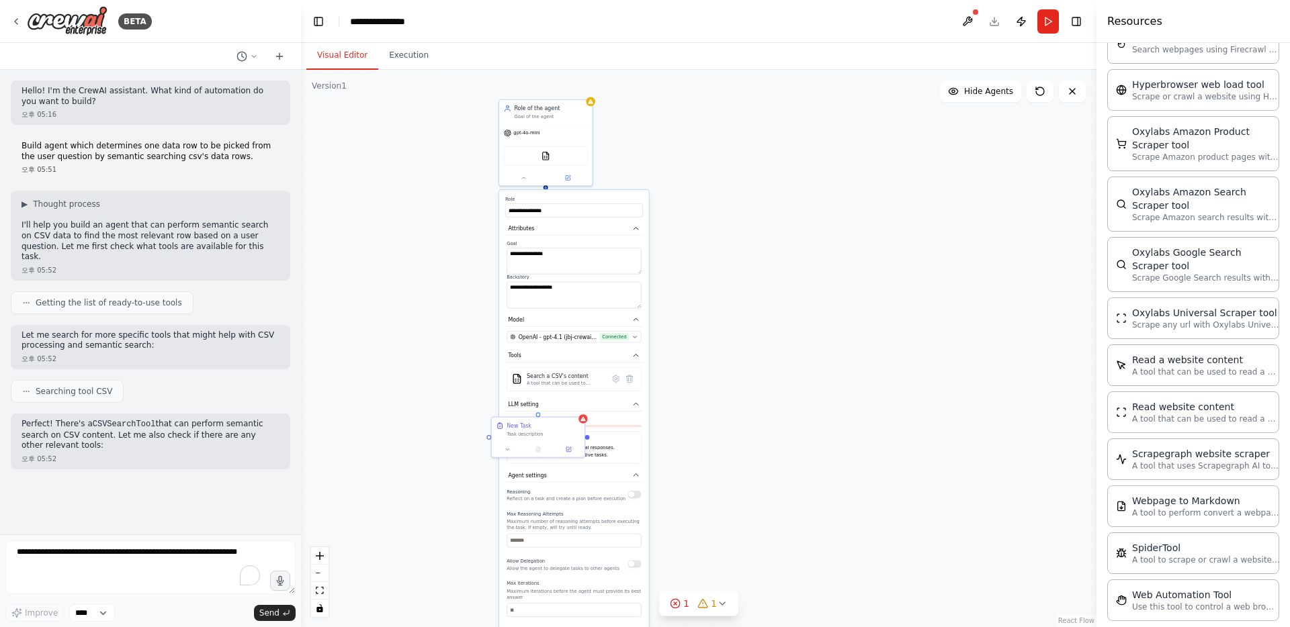
scroll to position [3, 0]
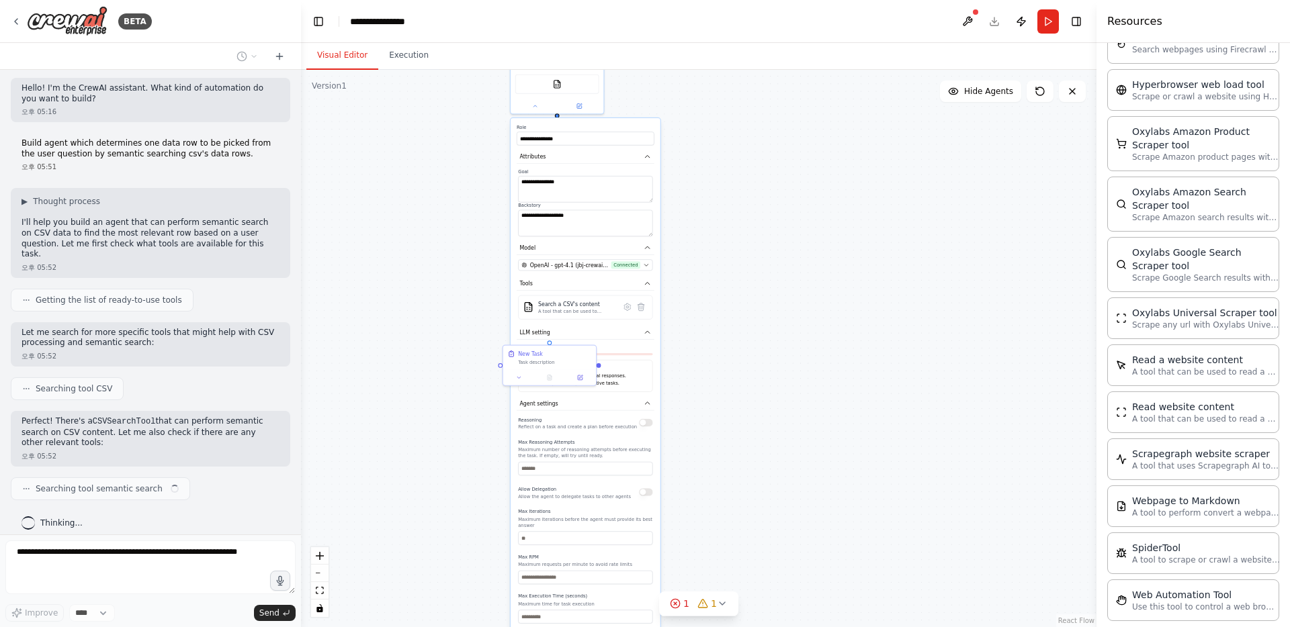
drag, startPoint x: 418, startPoint y: 394, endPoint x: 437, endPoint y: 279, distance: 115.7
click at [437, 279] on div "**********" at bounding box center [698, 348] width 795 height 557
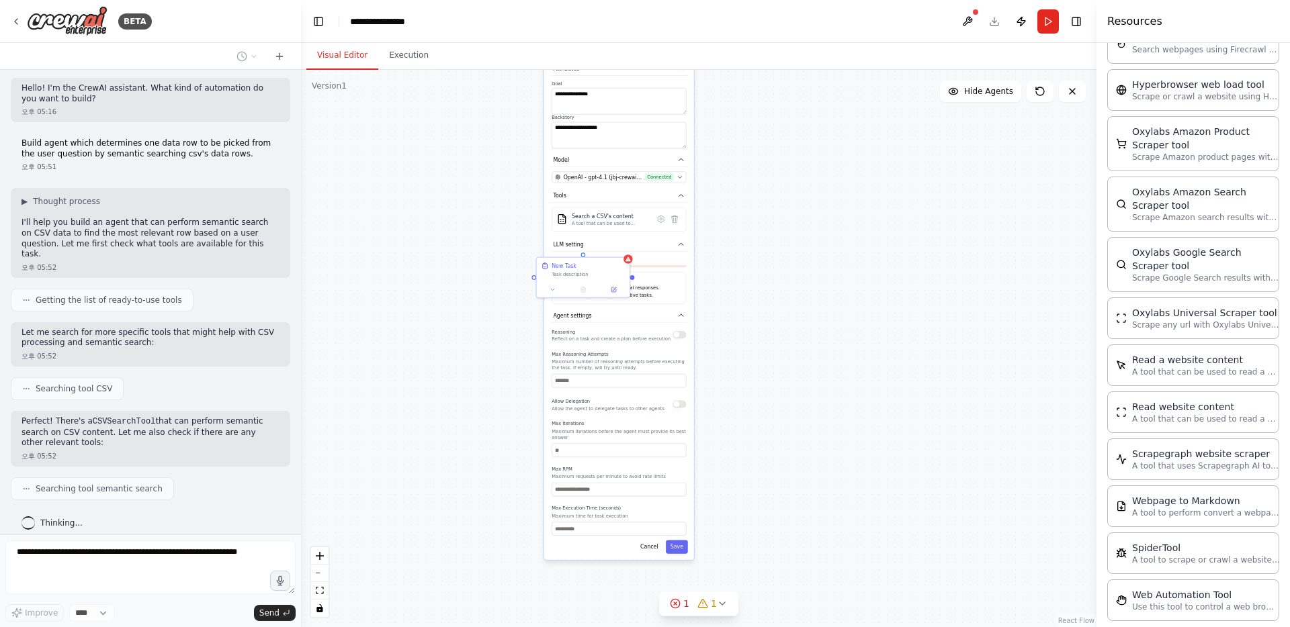
drag, startPoint x: 420, startPoint y: 416, endPoint x: 452, endPoint y: 333, distance: 88.4
click at [452, 333] on div "**********" at bounding box center [698, 348] width 795 height 557
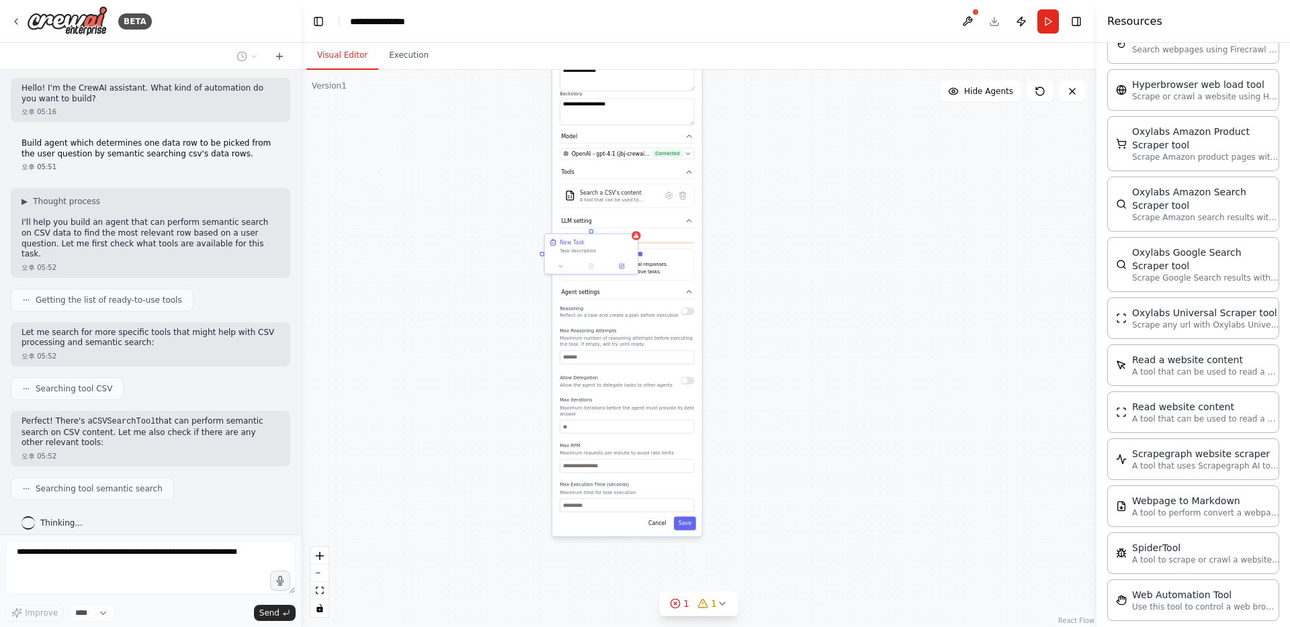
drag, startPoint x: 437, startPoint y: 412, endPoint x: 445, endPoint y: 389, distance: 24.9
click at [445, 389] on div "**********" at bounding box center [698, 348] width 795 height 557
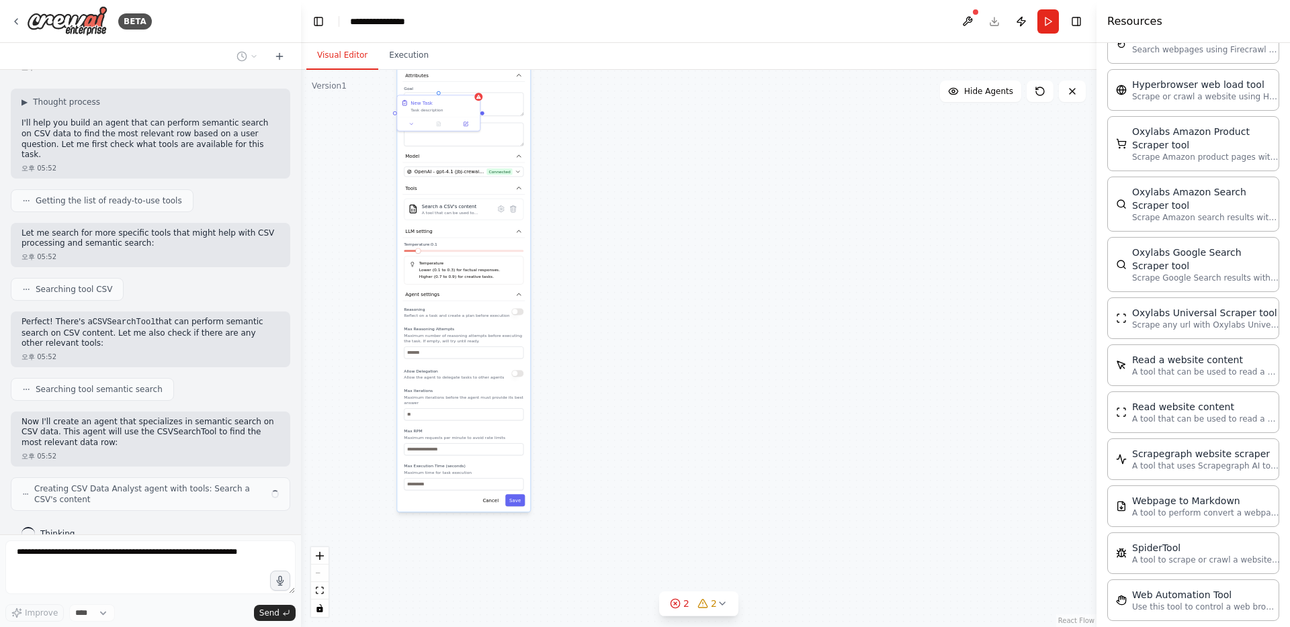
scroll to position [113, 0]
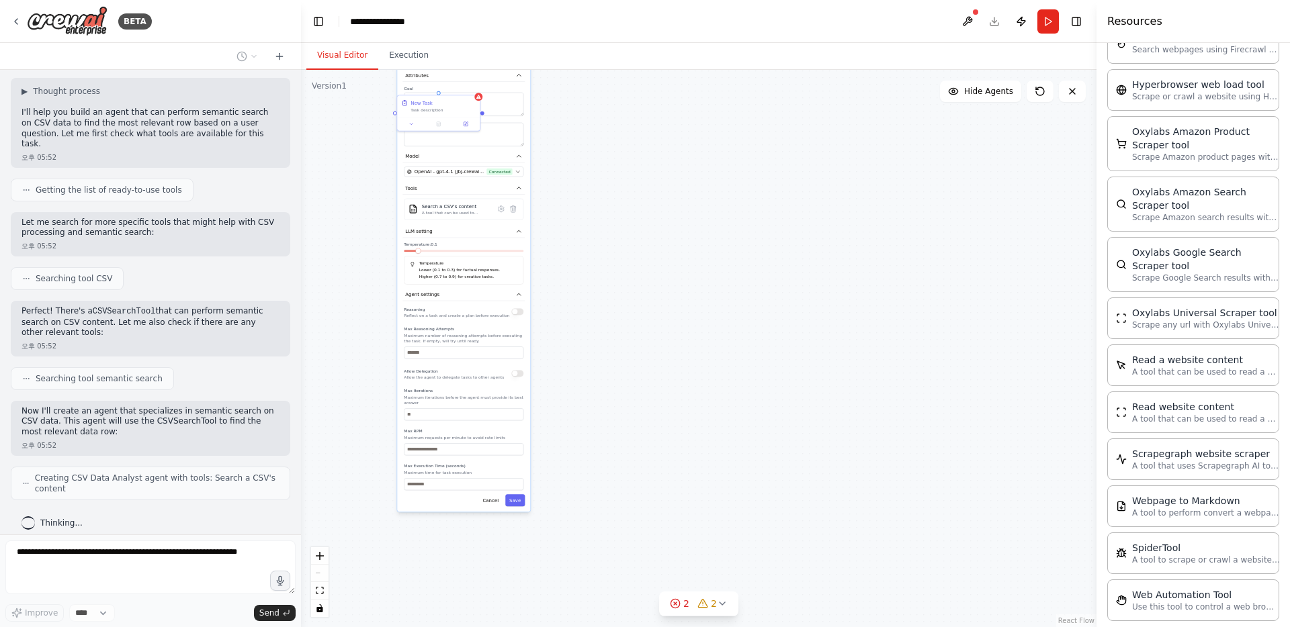
drag, startPoint x: 400, startPoint y: 298, endPoint x: 418, endPoint y: 357, distance: 61.8
click at [418, 357] on div "**********" at bounding box center [698, 348] width 795 height 557
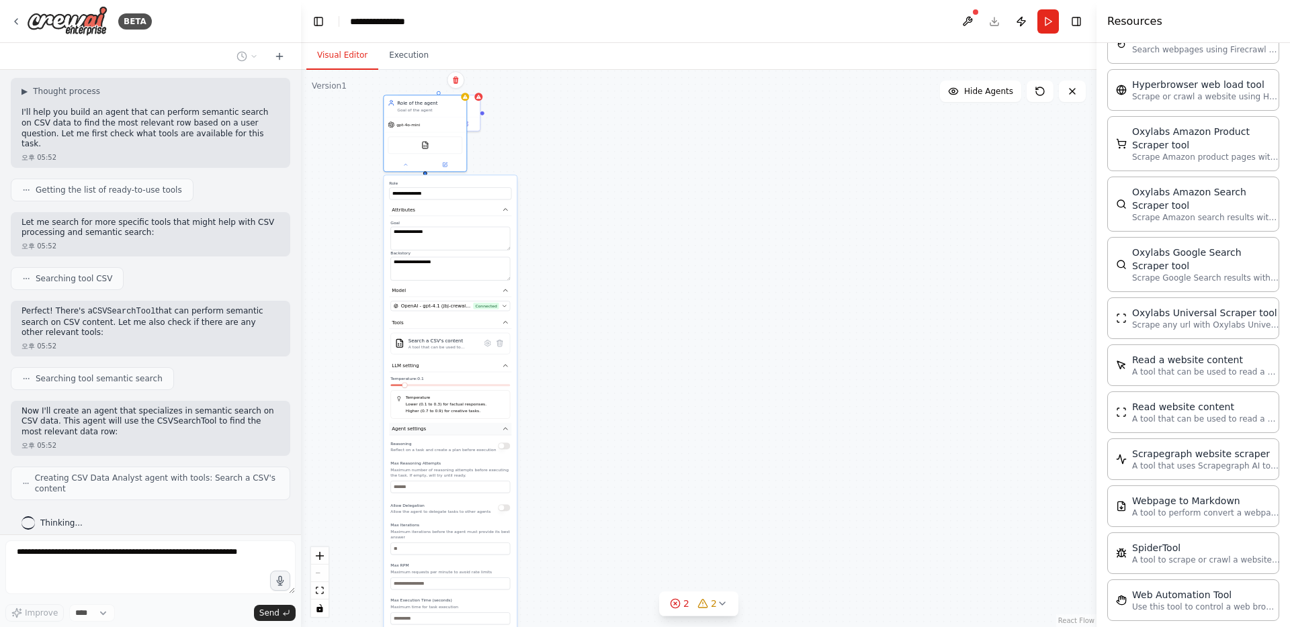
drag, startPoint x: 453, startPoint y: 291, endPoint x: 437, endPoint y: 423, distance: 133.4
click at [437, 423] on button "Agent settings" at bounding box center [450, 429] width 122 height 13
drag, startPoint x: 508, startPoint y: 228, endPoint x: 438, endPoint y: 325, distance: 120.2
click at [438, 325] on div "**********" at bounding box center [450, 410] width 133 height 471
click at [551, 187] on div "**********" at bounding box center [698, 348] width 795 height 557
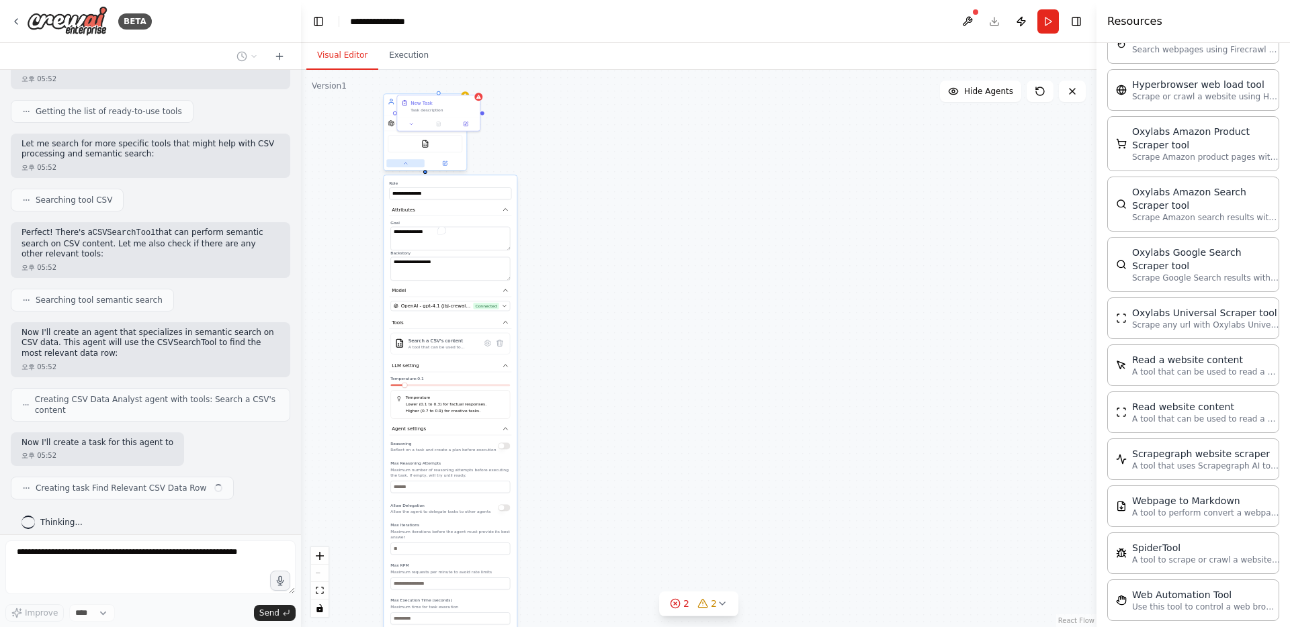
click at [408, 162] on div "**********" at bounding box center [562, 66] width 398 height 279
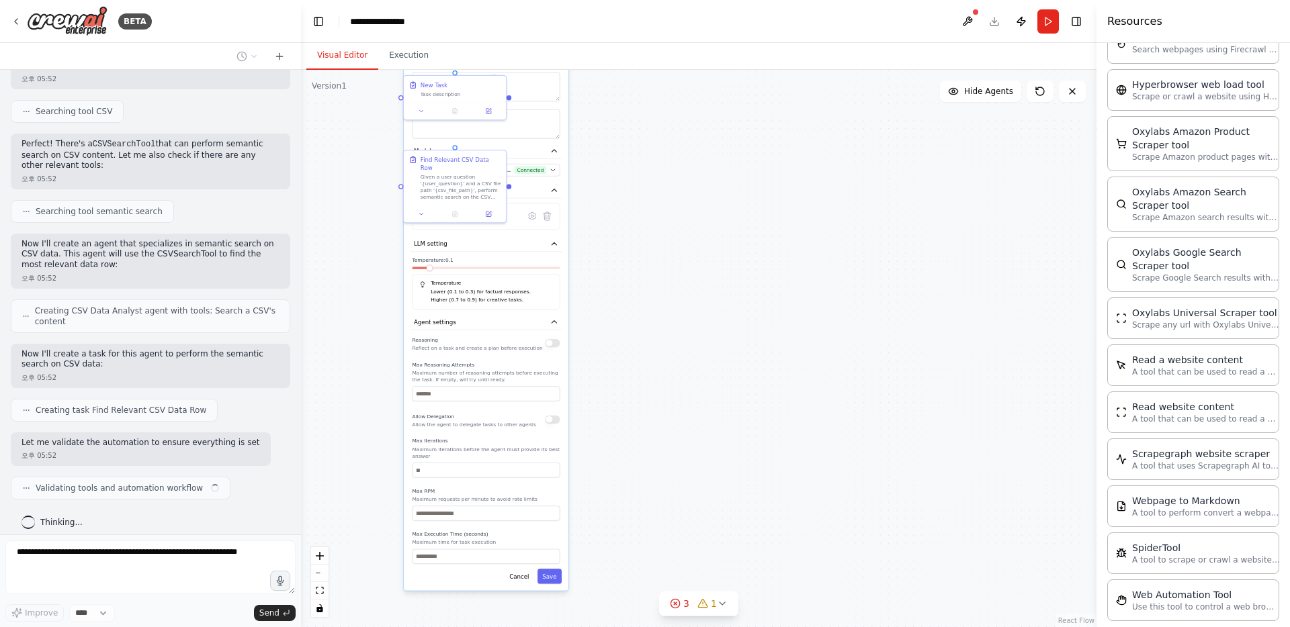
scroll to position [290, 0]
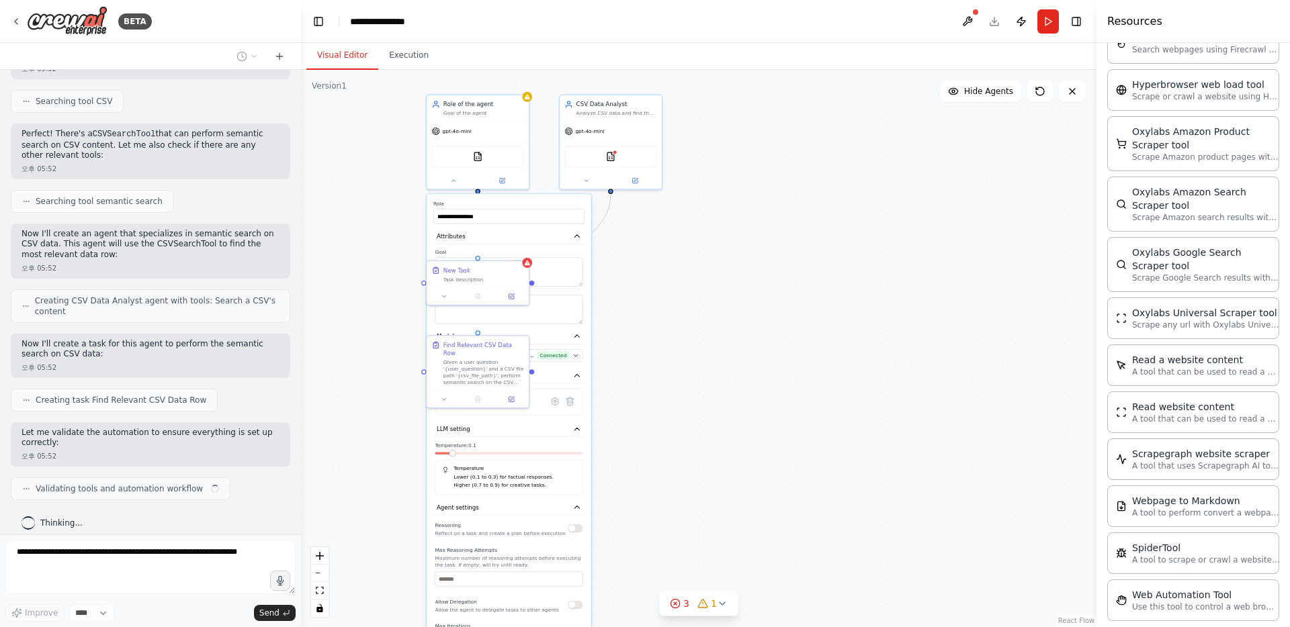
drag, startPoint x: 364, startPoint y: 203, endPoint x: 387, endPoint y: 388, distance: 186.8
click at [387, 388] on div ".deletable-edge-delete-btn { width: 20px; height: 20px; border: 0px solid #ffff…" at bounding box center [698, 348] width 795 height 557
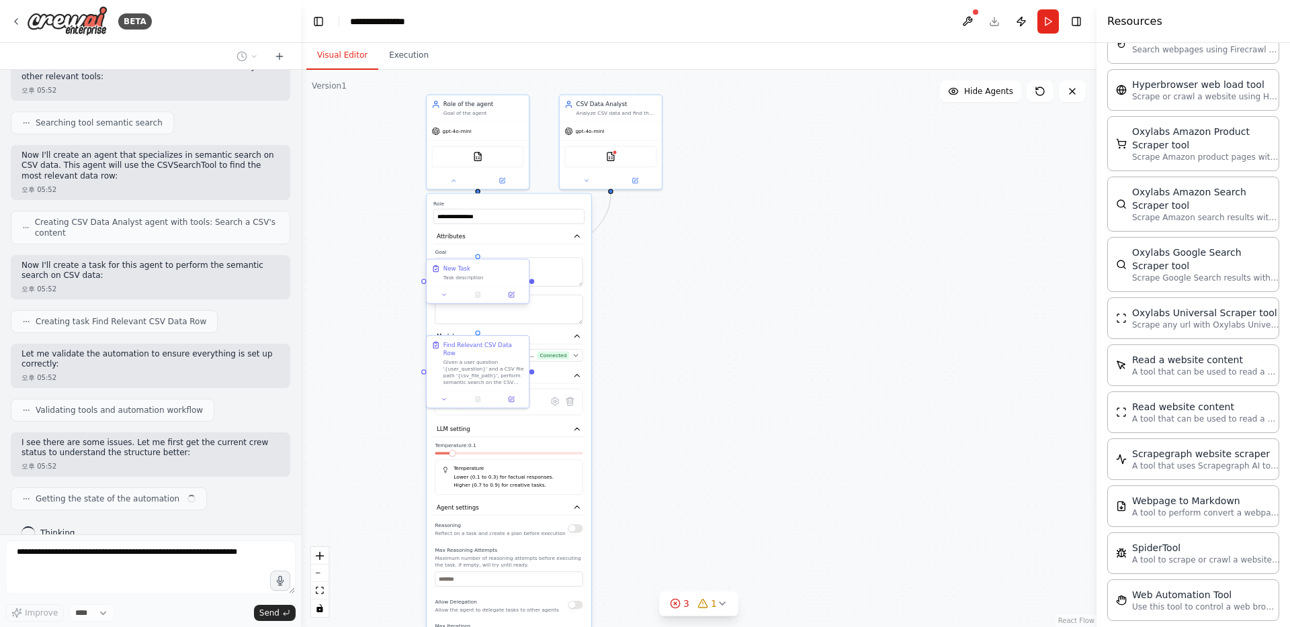
scroll to position [379, 0]
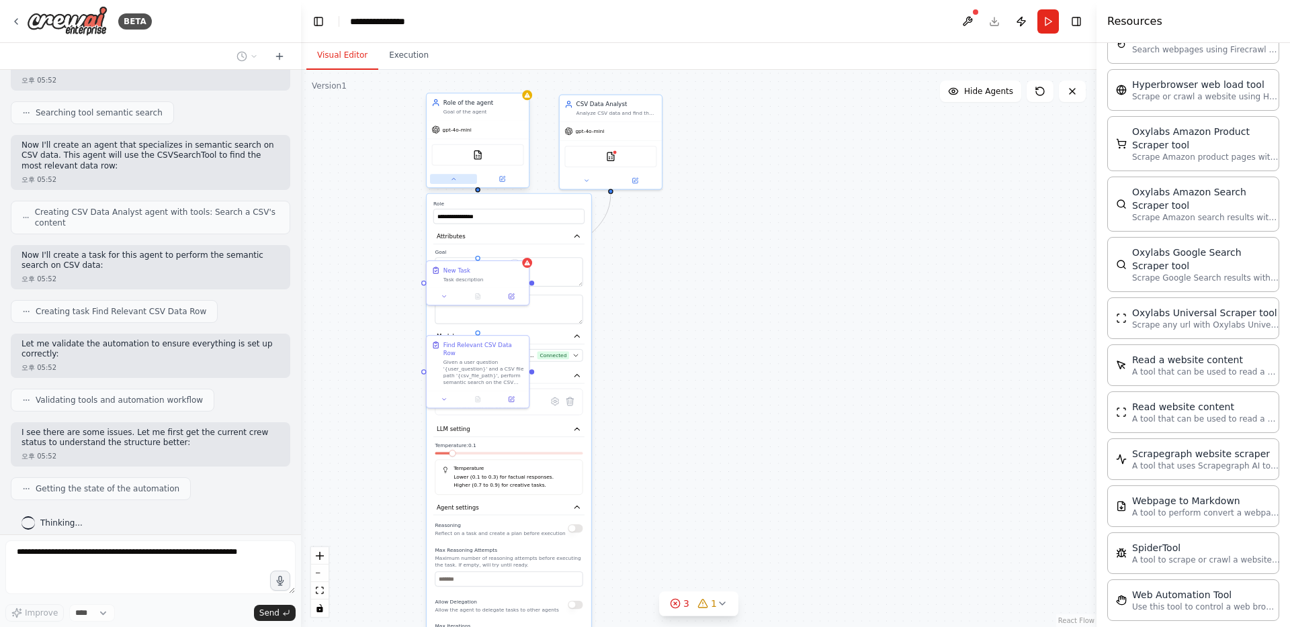
click at [453, 176] on icon at bounding box center [453, 179] width 7 height 7
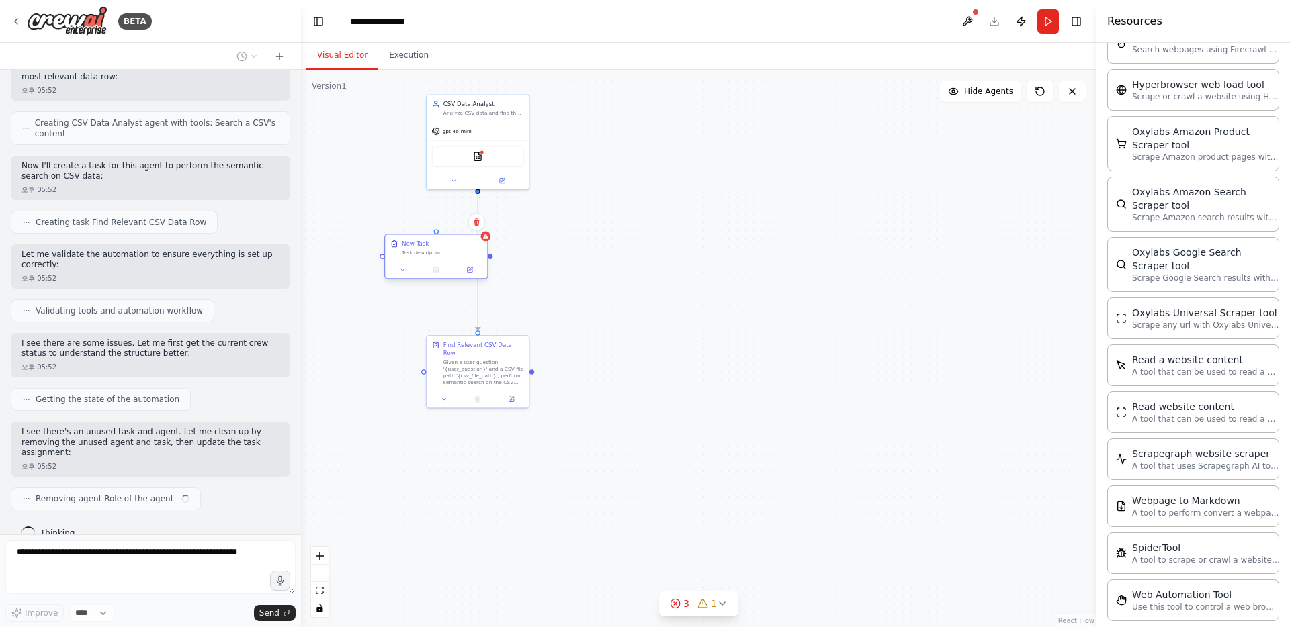
scroll to position [478, 0]
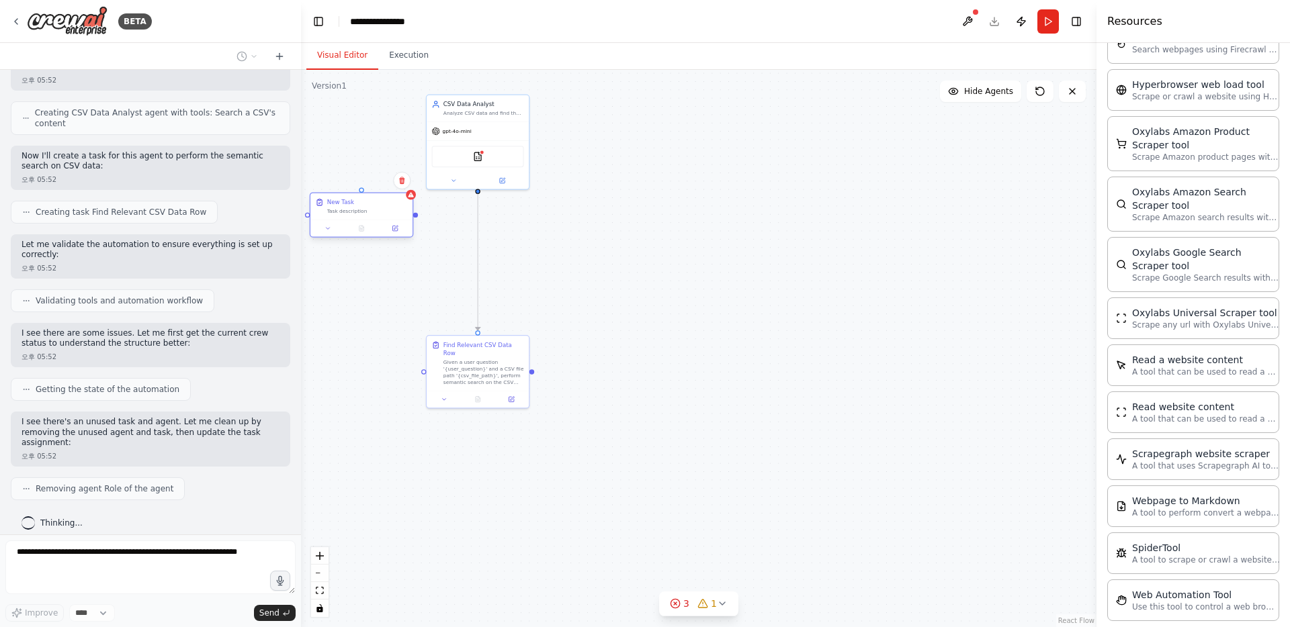
drag, startPoint x: 468, startPoint y: 279, endPoint x: 350, endPoint y: 210, distance: 137.0
click at [350, 210] on div "Task description" at bounding box center [367, 211] width 81 height 7
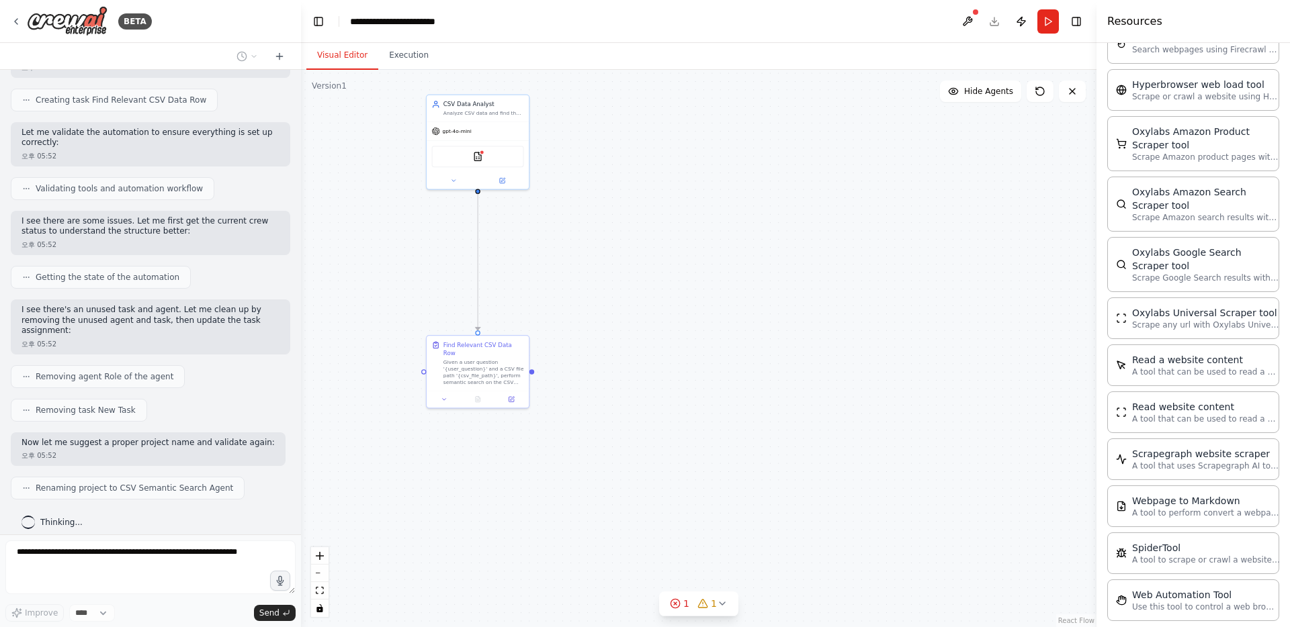
scroll to position [624, 0]
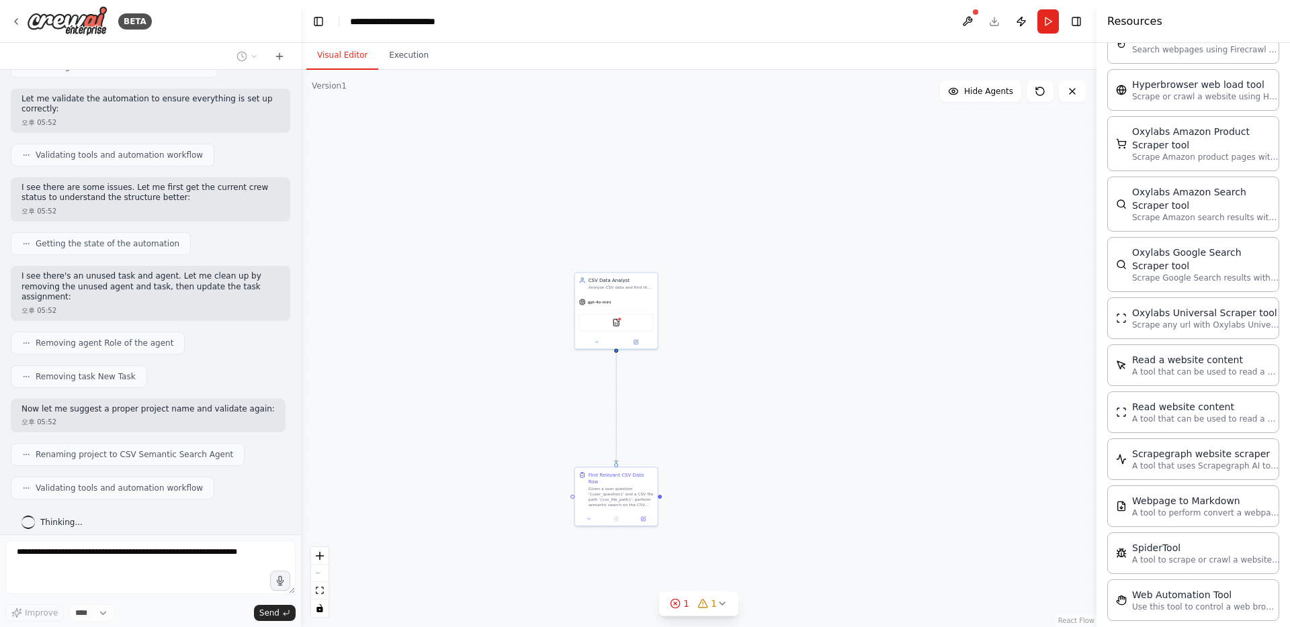
drag, startPoint x: 639, startPoint y: 287, endPoint x: 747, endPoint y: 429, distance: 177.3
click at [725, 429] on div ".deletable-edge-delete-btn { width: 20px; height: 20px; border: 0px solid #ffff…" at bounding box center [698, 348] width 795 height 557
drag, startPoint x: 705, startPoint y: 337, endPoint x: 711, endPoint y: 271, distance: 66.8
click at [711, 271] on div ".deletable-edge-delete-btn { width: 20px; height: 20px; border: 0px solid #ffff…" at bounding box center [698, 348] width 795 height 557
click at [631, 420] on div "Given a user question '{user_question}' and a CSV file path '{csv_file_path}', …" at bounding box center [626, 428] width 65 height 21
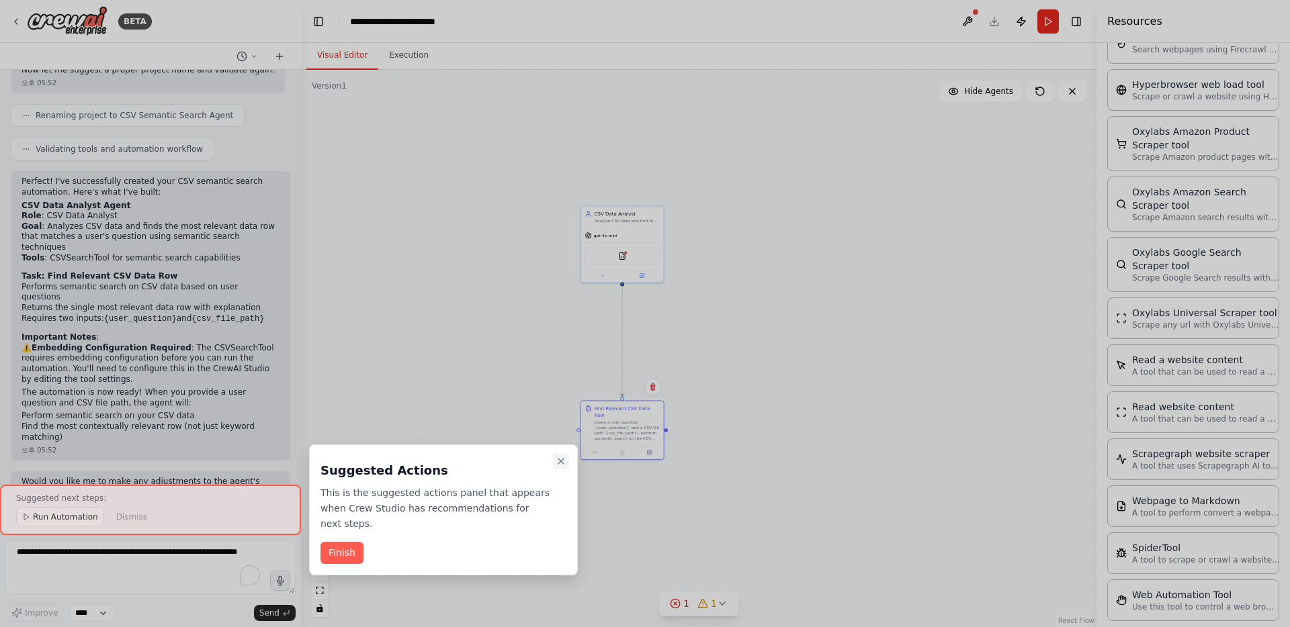
click at [560, 464] on icon "Close walkthrough" at bounding box center [560, 461] width 11 height 11
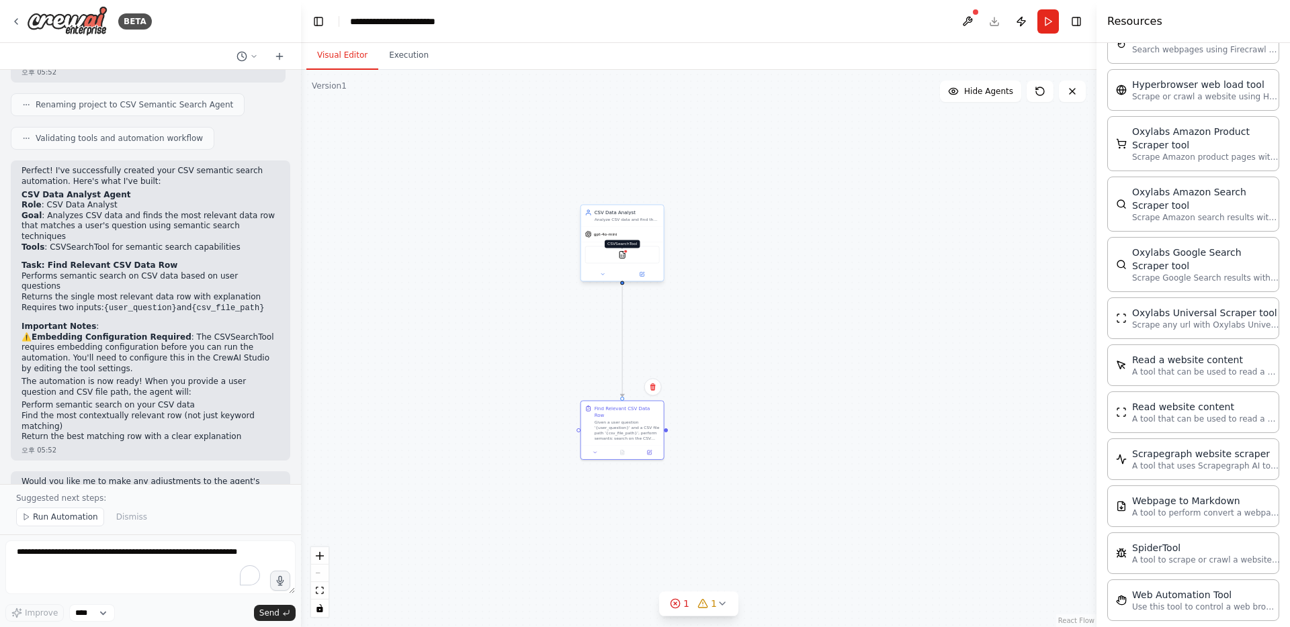
click at [618, 259] on img at bounding box center [622, 255] width 8 height 8
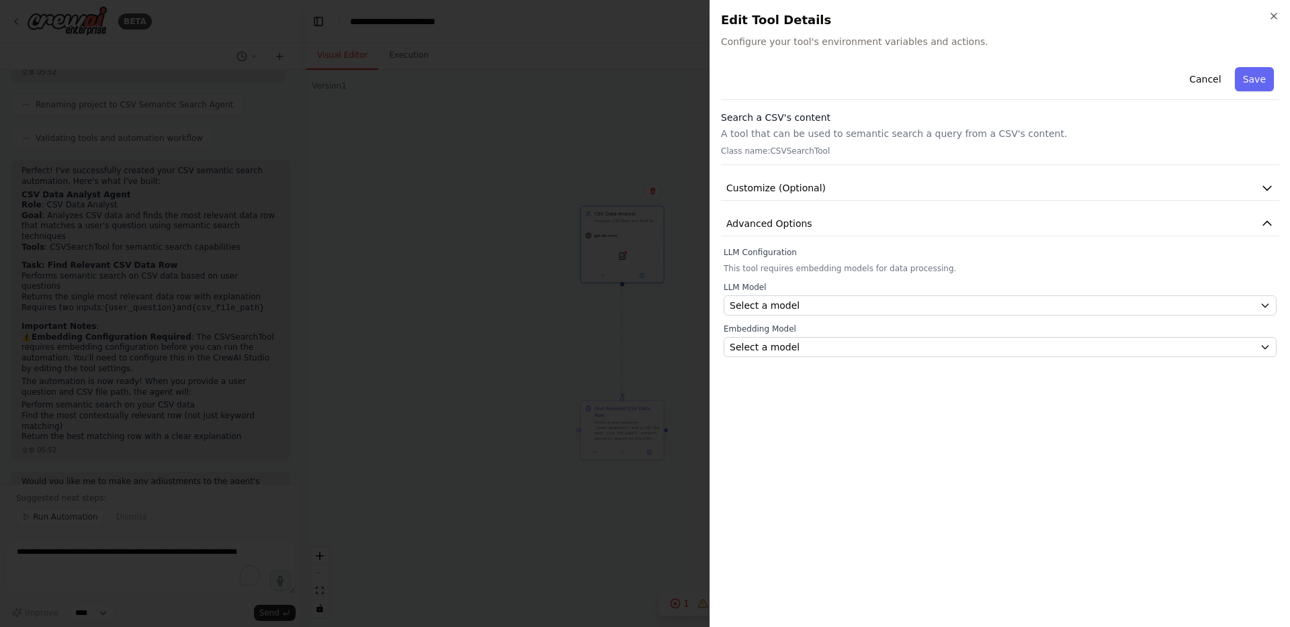
click at [480, 332] on div at bounding box center [645, 313] width 1290 height 627
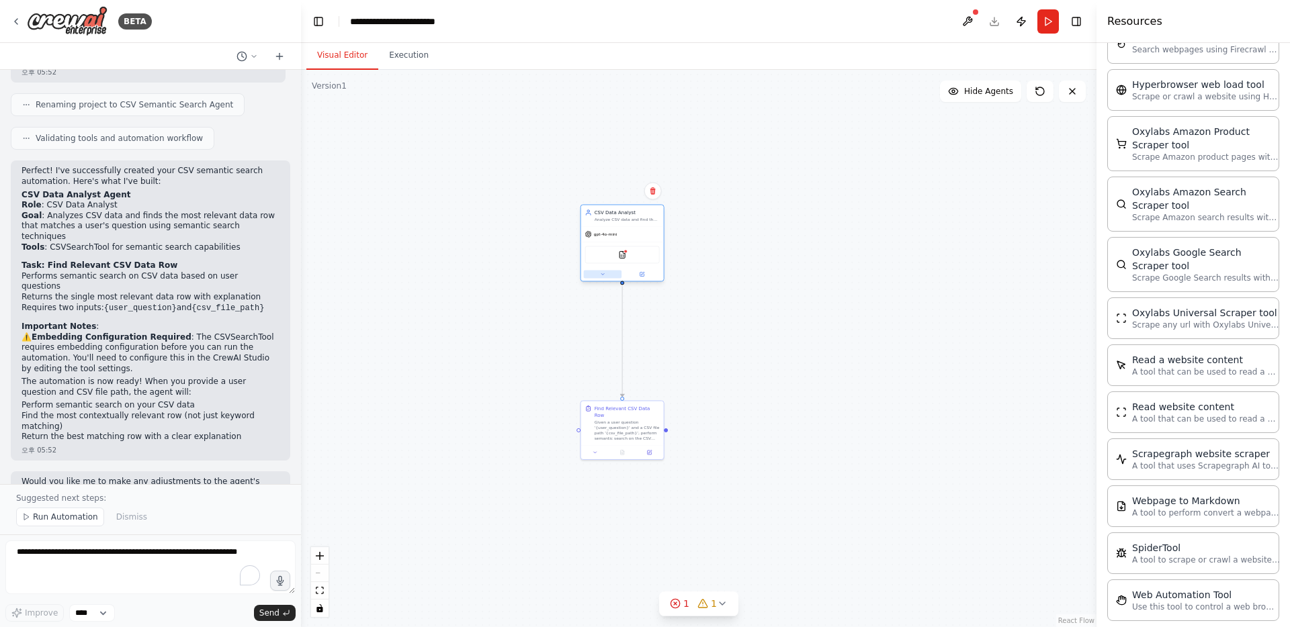
click at [603, 276] on icon at bounding box center [602, 273] width 5 height 5
click at [676, 325] on button "Attributes" at bounding box center [647, 320] width 122 height 13
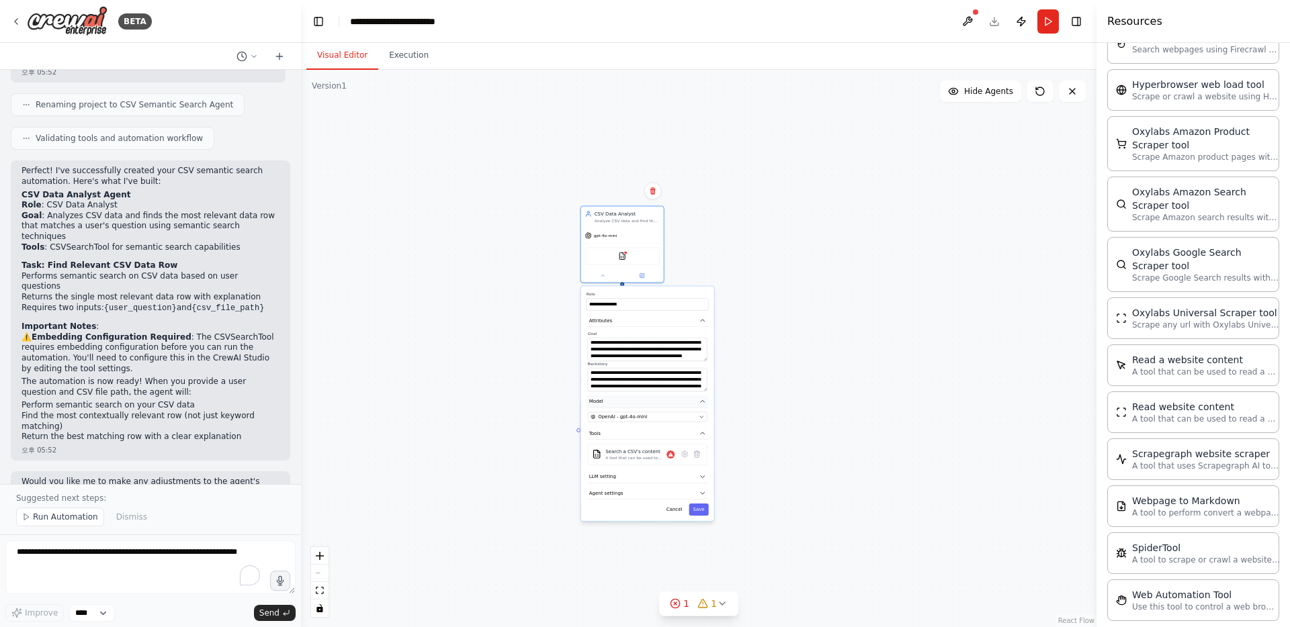
click at [660, 402] on button "Model" at bounding box center [647, 402] width 122 height 13
click at [670, 422] on button "Tools" at bounding box center [647, 418] width 122 height 13
click at [675, 410] on div "**********" at bounding box center [647, 382] width 133 height 193
click at [677, 406] on button "Model" at bounding box center [647, 402] width 122 height 13
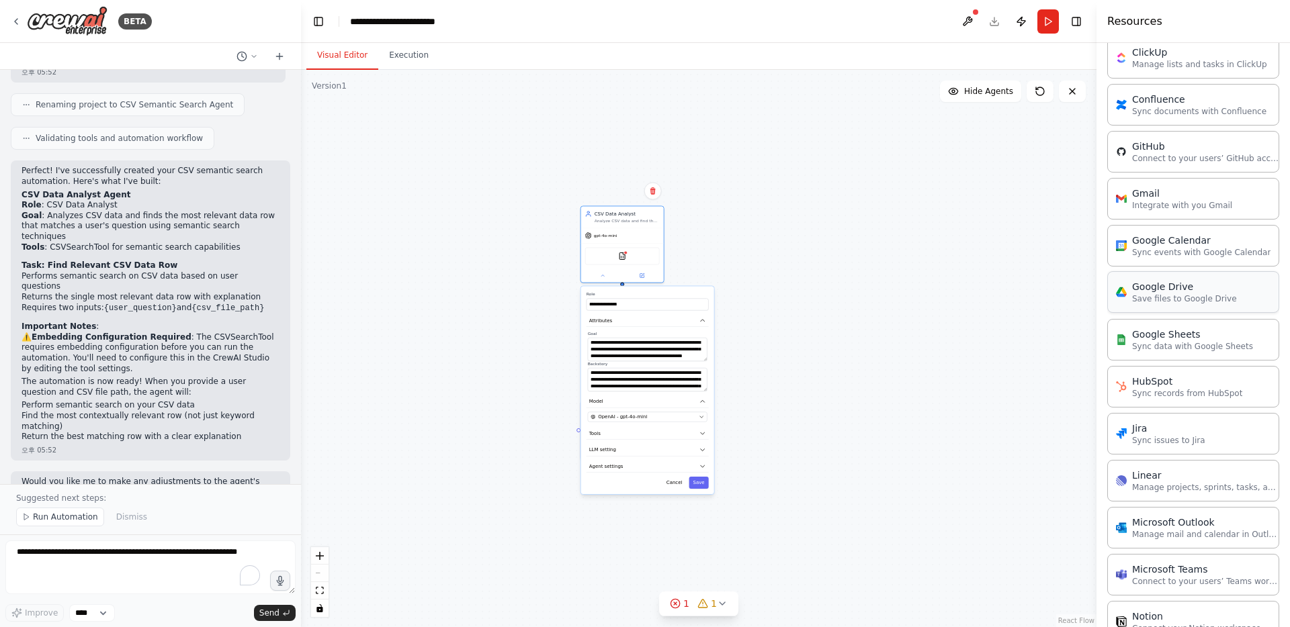
scroll to position [1187, 0]
drag, startPoint x: 1176, startPoint y: 344, endPoint x: 1166, endPoint y: 343, distance: 10.1
click at [633, 257] on div "CSVSearchTool Google Sheets" at bounding box center [622, 254] width 75 height 17
click at [631, 257] on img at bounding box center [629, 255] width 8 height 8
click at [606, 273] on button at bounding box center [603, 274] width 38 height 8
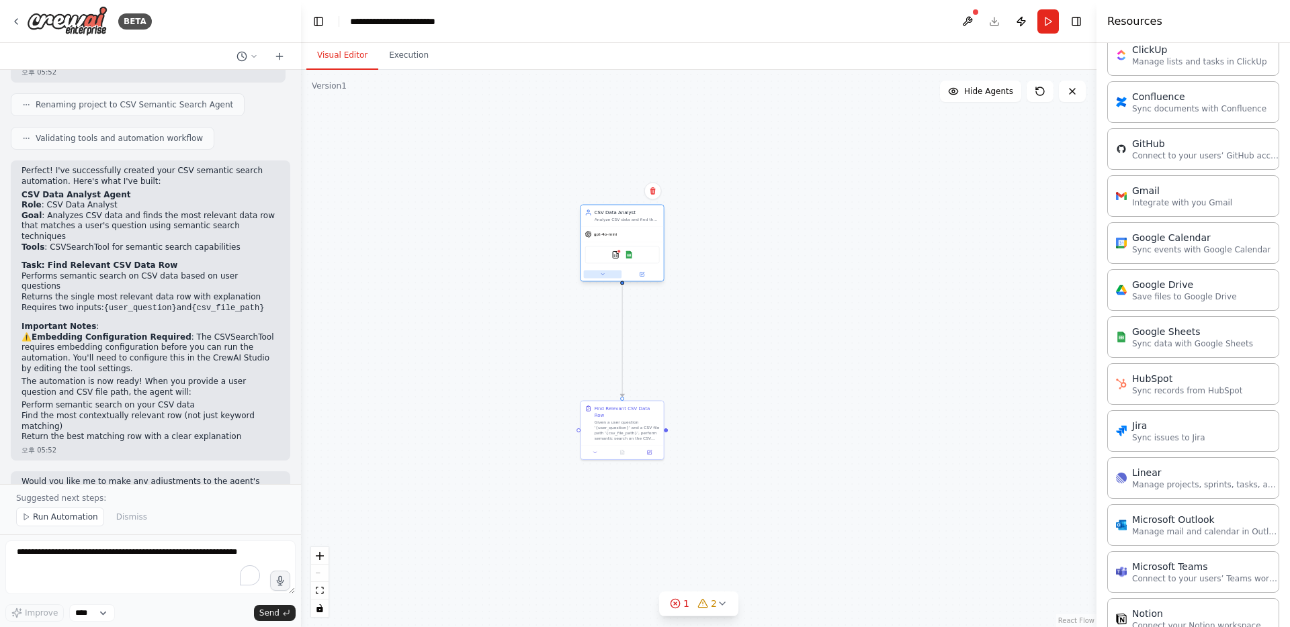
click at [606, 273] on button at bounding box center [603, 274] width 38 height 8
click at [682, 414] on icon at bounding box center [685, 414] width 6 height 6
click at [649, 367] on input "text" at bounding box center [647, 365] width 122 height 12
click at [677, 439] on button "Cancel" at bounding box center [674, 442] width 24 height 12
click at [697, 416] on icon at bounding box center [696, 414] width 5 height 7
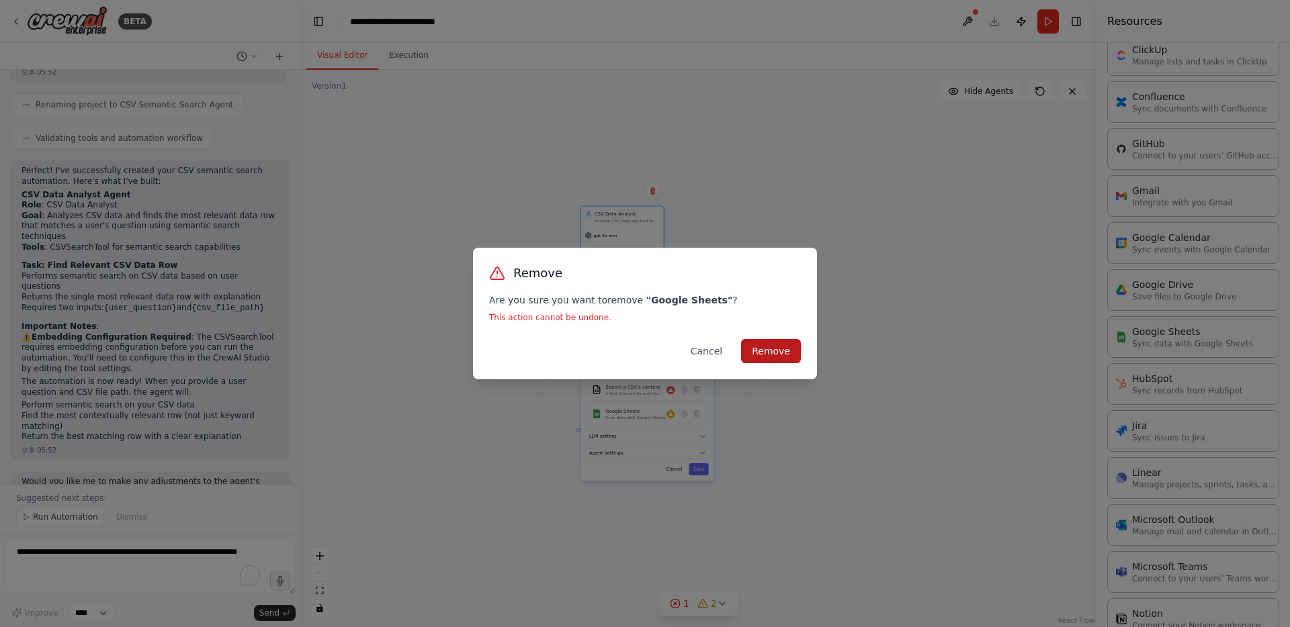
click at [725, 349] on button "Remove" at bounding box center [771, 351] width 60 height 24
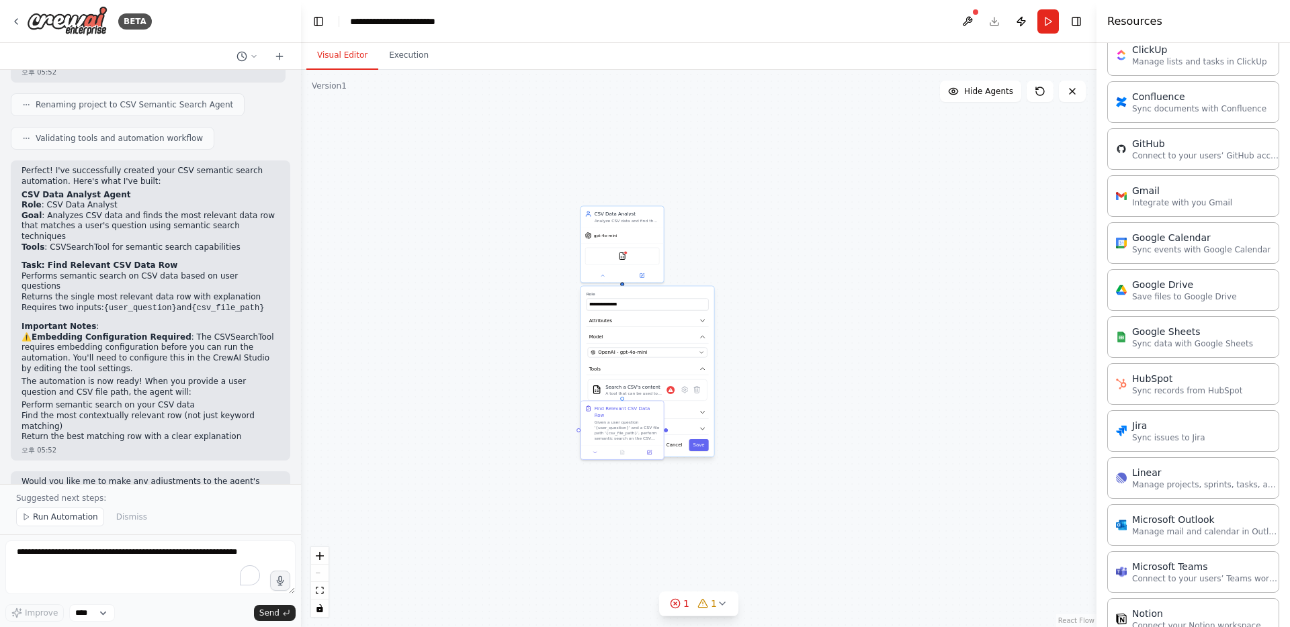
click at [725, 420] on div "**********" at bounding box center [698, 348] width 795 height 557
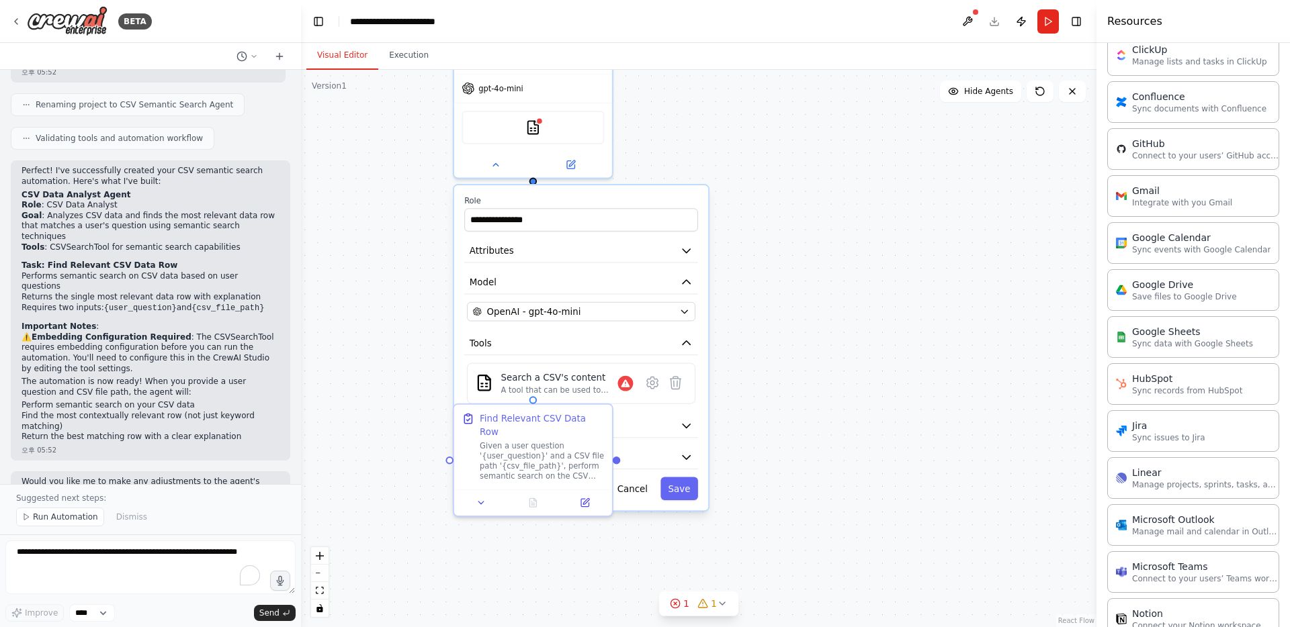
drag, startPoint x: 471, startPoint y: 523, endPoint x: 505, endPoint y: 545, distance: 40.8
click at [505, 545] on div "**********" at bounding box center [698, 348] width 795 height 557
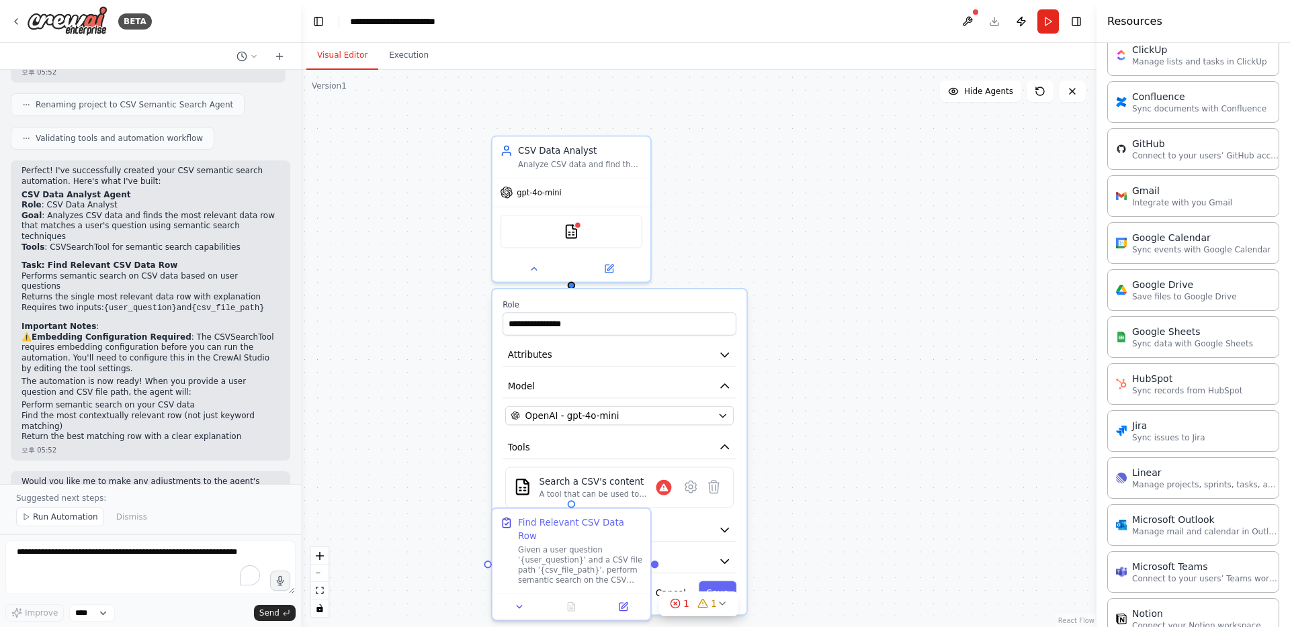
drag, startPoint x: 396, startPoint y: 400, endPoint x: 435, endPoint y: 504, distance: 110.9
click at [435, 504] on div "**********" at bounding box center [698, 348] width 795 height 557
click at [527, 276] on div at bounding box center [571, 266] width 158 height 26
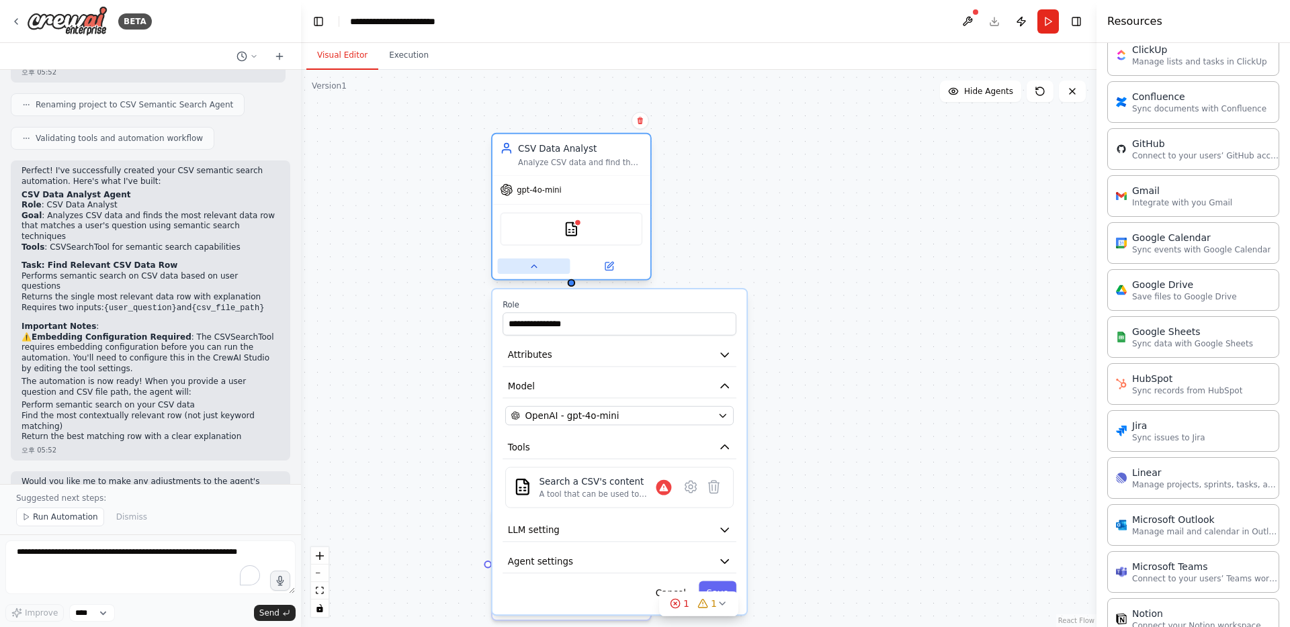
click at [529, 270] on icon at bounding box center [534, 266] width 10 height 10
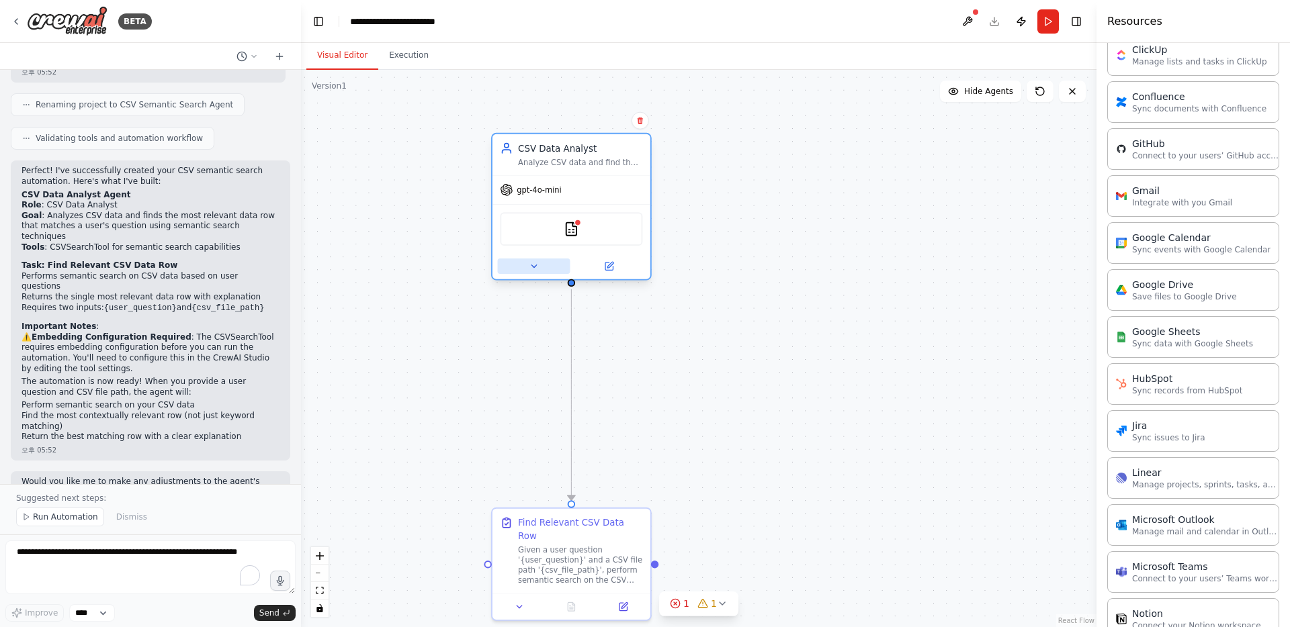
click at [535, 271] on icon at bounding box center [534, 266] width 10 height 10
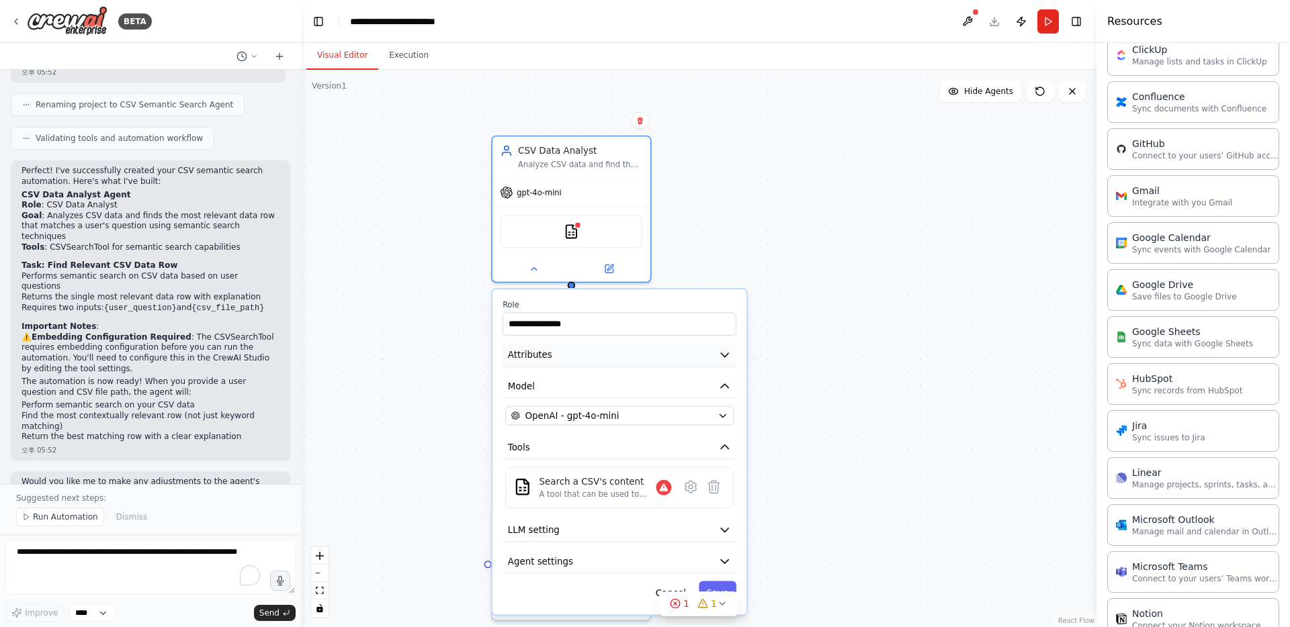
click at [576, 358] on button "Attributes" at bounding box center [619, 355] width 234 height 24
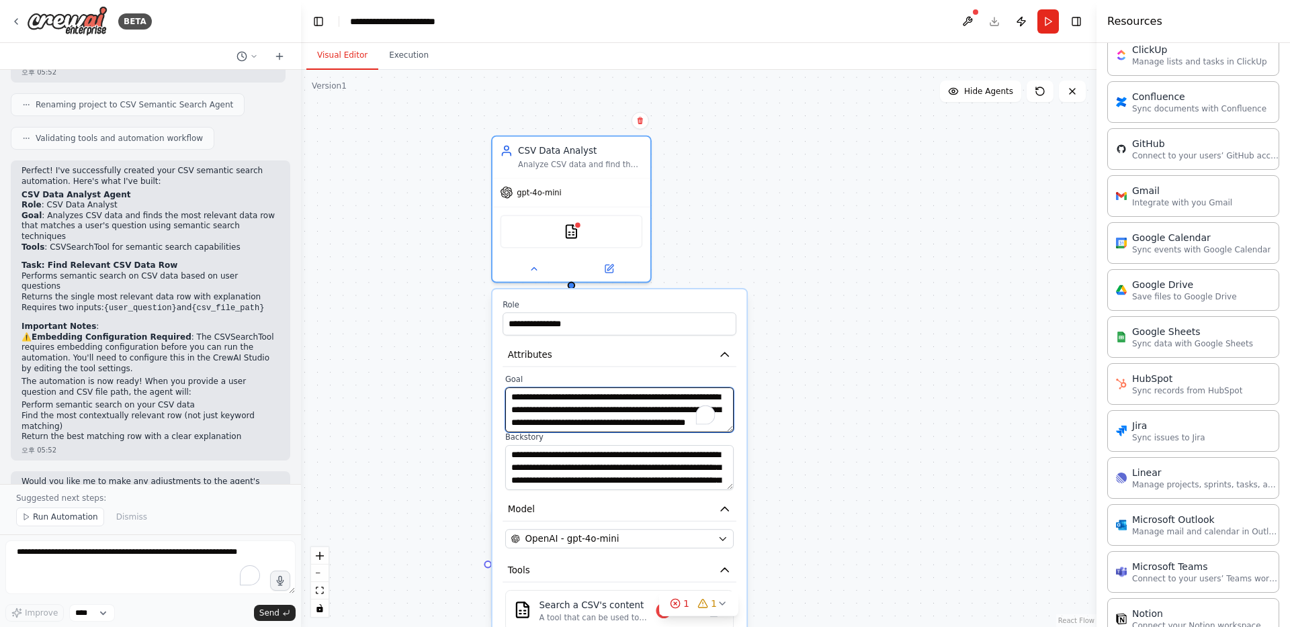
click at [681, 414] on textarea "**********" at bounding box center [619, 410] width 228 height 45
drag, startPoint x: 681, startPoint y: 414, endPoint x: 680, endPoint y: 455, distance: 41.0
click at [680, 455] on div "**********" at bounding box center [619, 433] width 234 height 116
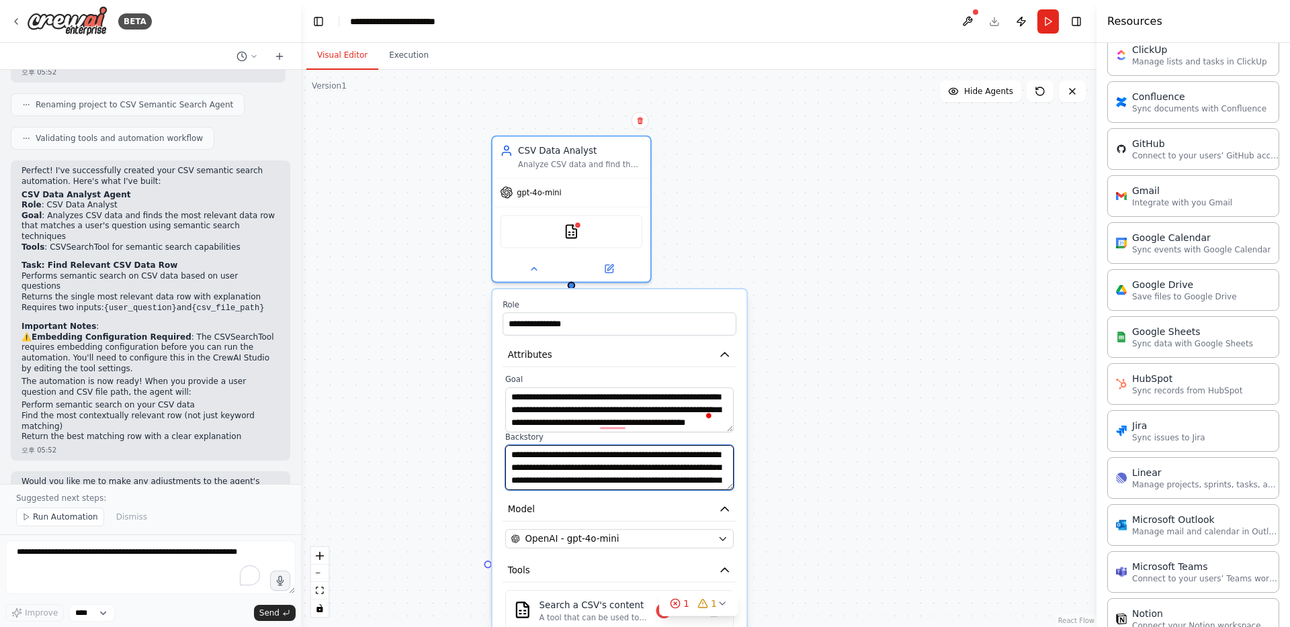
click at [623, 468] on textarea "**********" at bounding box center [619, 467] width 228 height 45
drag, startPoint x: 620, startPoint y: 457, endPoint x: 620, endPoint y: 512, distance: 55.1
click at [620, 512] on div "**********" at bounding box center [619, 513] width 254 height 449
click at [439, 508] on div "**********" at bounding box center [698, 348] width 795 height 557
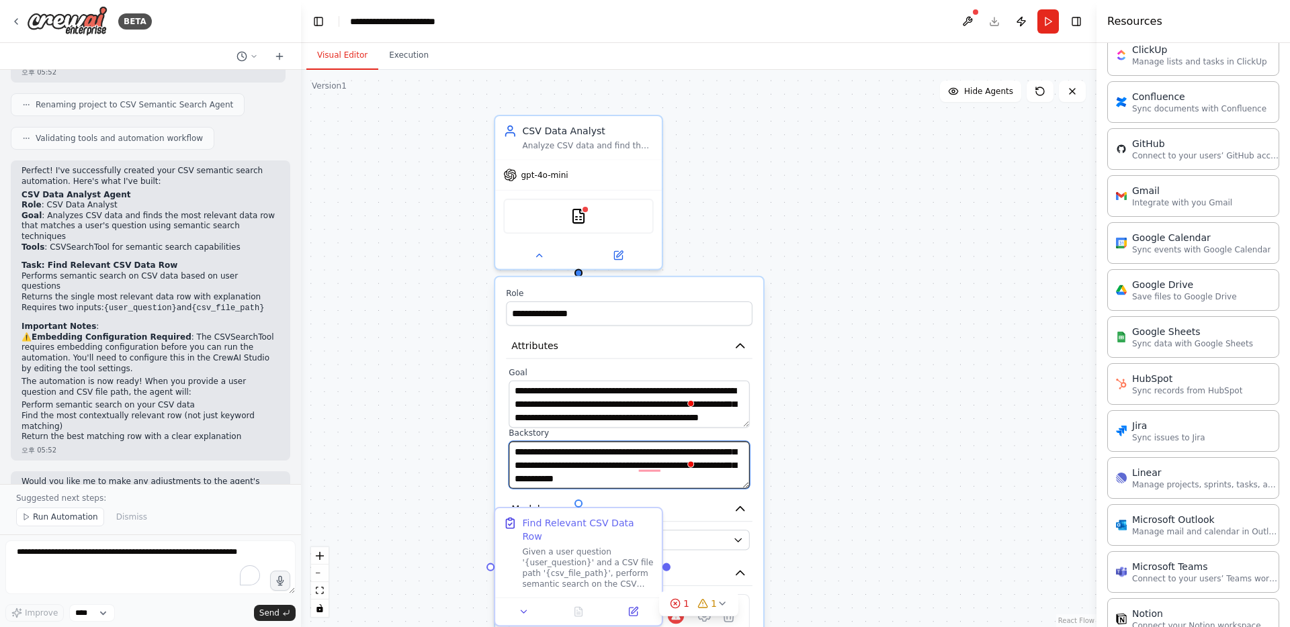
scroll to position [67, 0]
click at [555, 451] on textarea "**********" at bounding box center [628, 464] width 240 height 47
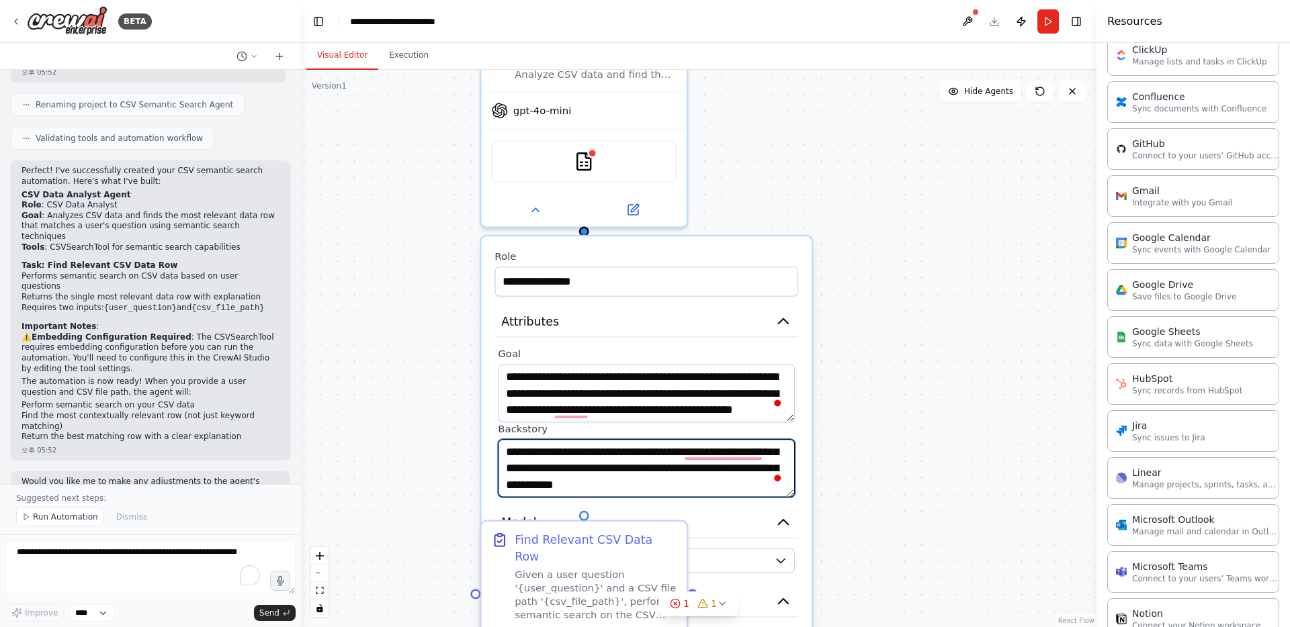
scroll to position [42, 0]
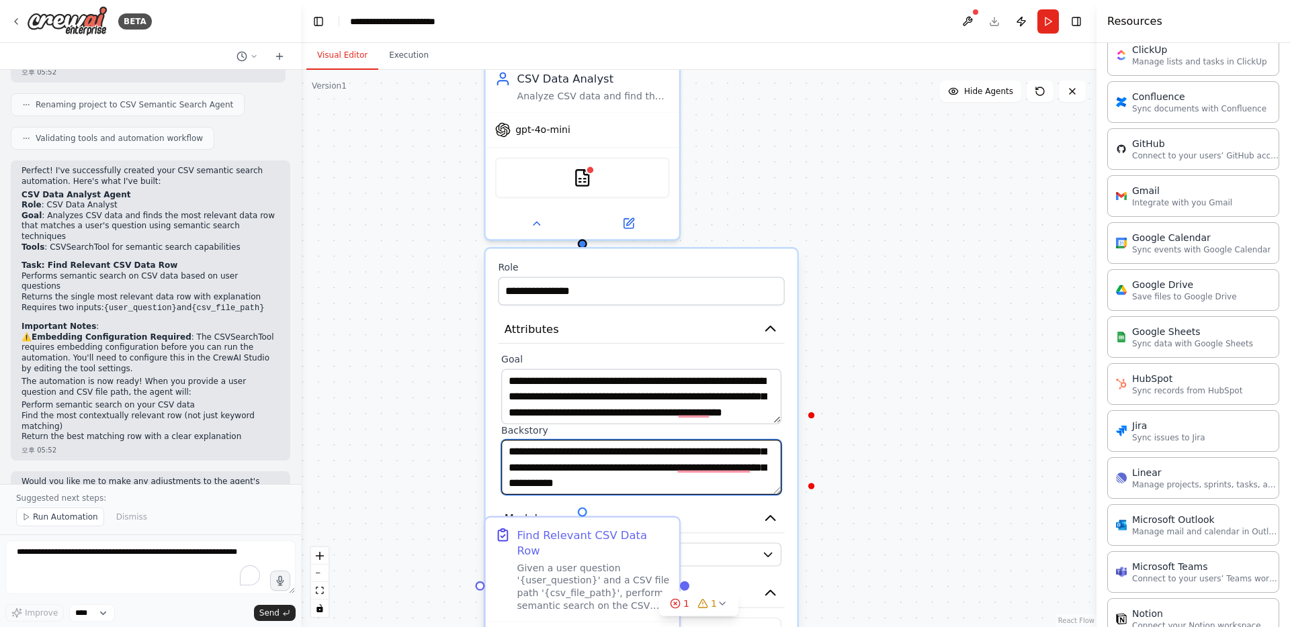
click at [551, 466] on textarea "**********" at bounding box center [641, 467] width 280 height 55
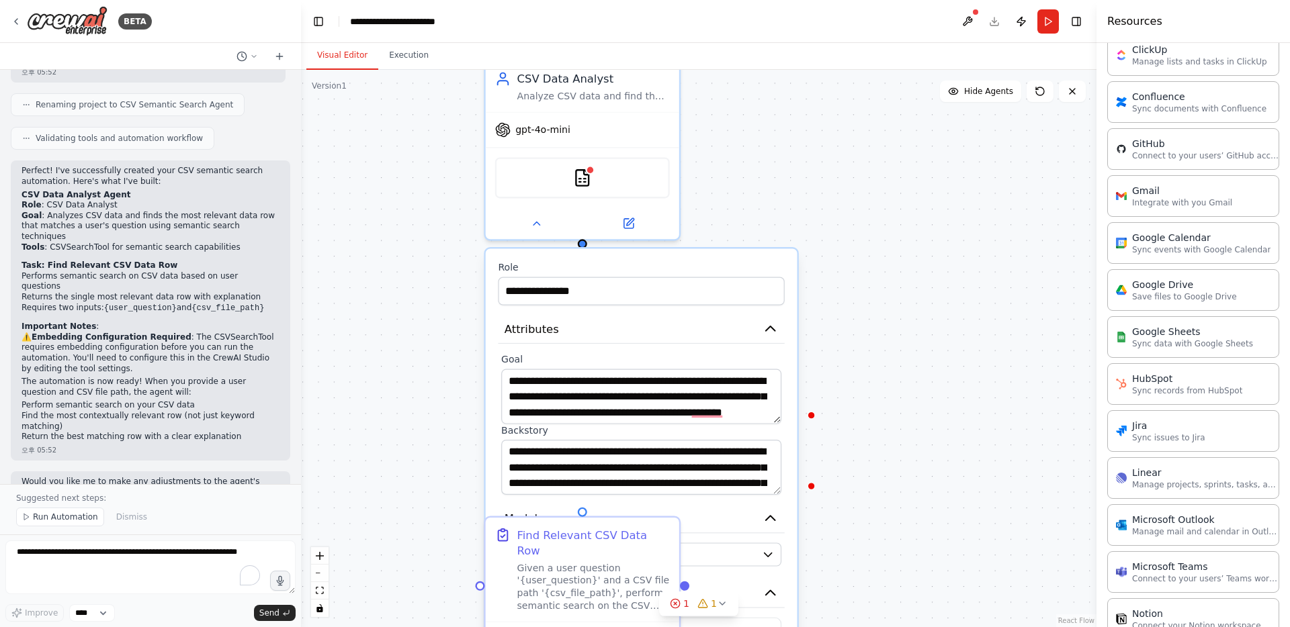
click at [725, 471] on div "**********" at bounding box center [698, 348] width 795 height 557
click at [594, 403] on textarea "**********" at bounding box center [641, 396] width 280 height 55
click at [418, 523] on div "**********" at bounding box center [698, 348] width 795 height 557
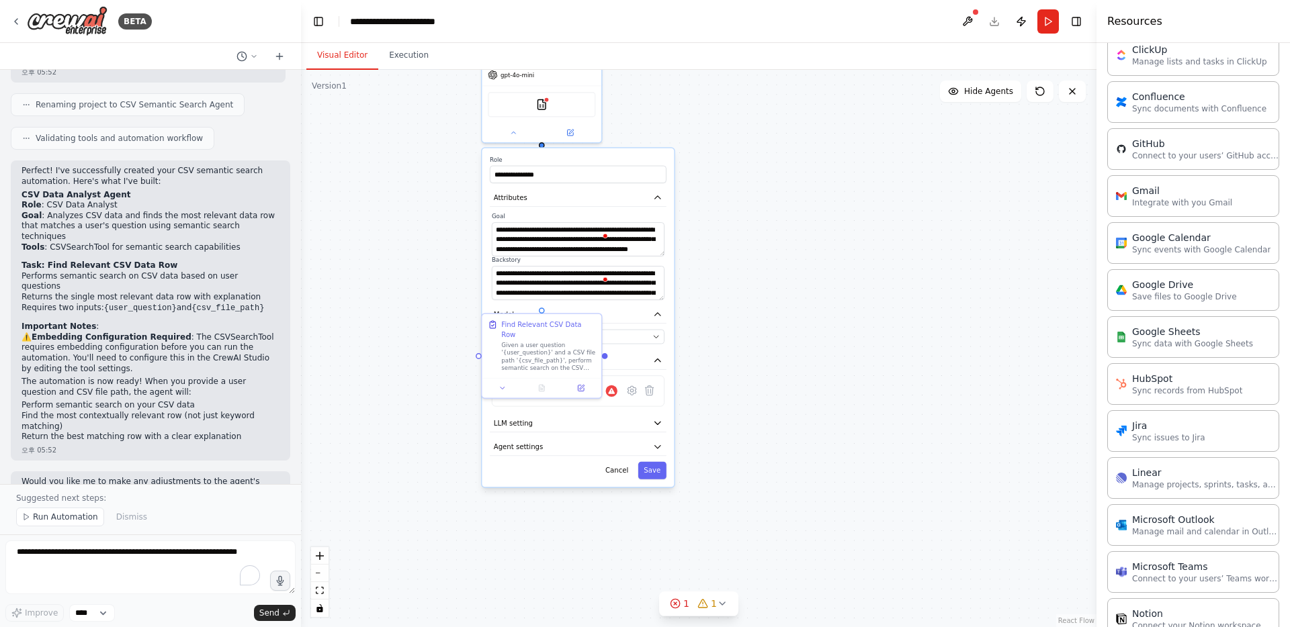
drag, startPoint x: 668, startPoint y: 491, endPoint x: 690, endPoint y: 287, distance: 205.4
click at [690, 287] on div "**********" at bounding box center [698, 348] width 795 height 557
click at [620, 471] on button "Cancel" at bounding box center [616, 470] width 35 height 17
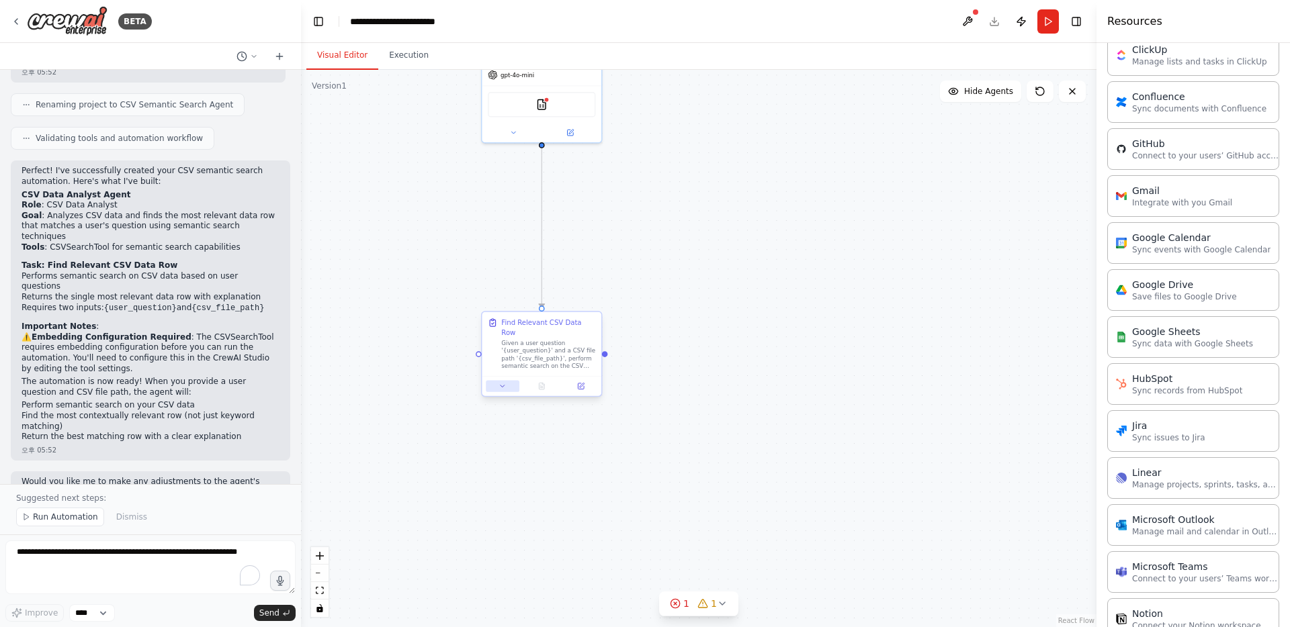
click at [508, 381] on button at bounding box center [503, 386] width 34 height 11
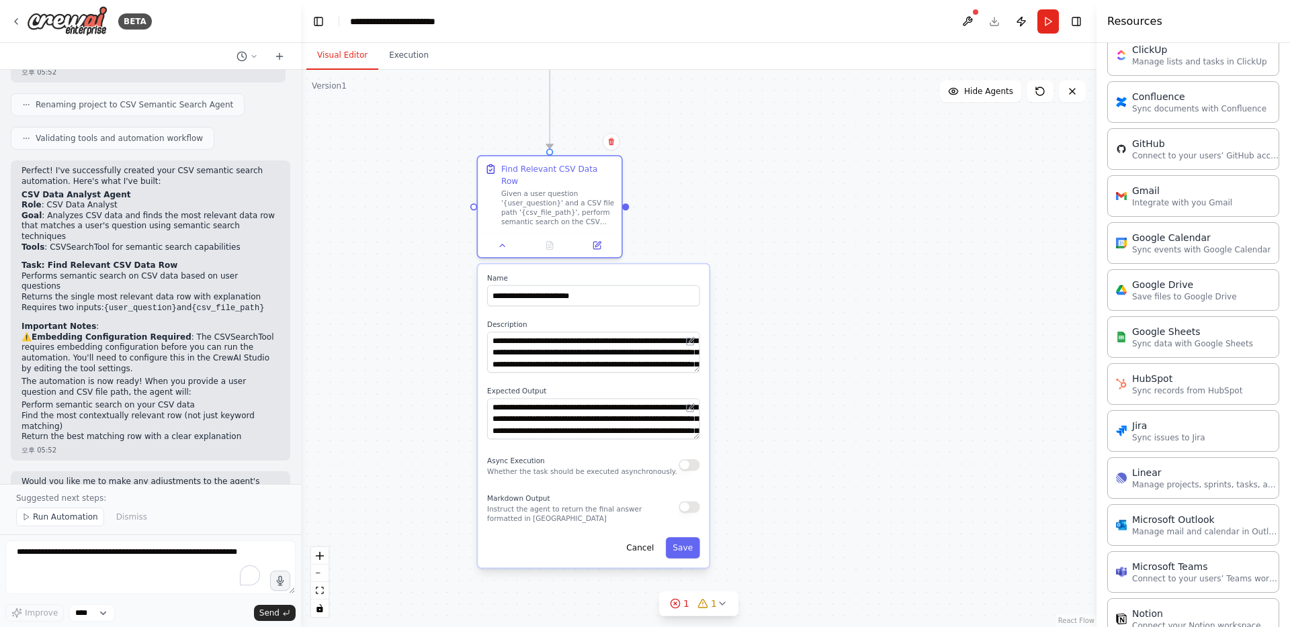
drag, startPoint x: 782, startPoint y: 498, endPoint x: 795, endPoint y: 376, distance: 122.3
click at [725, 376] on div ".deletable-edge-delete-btn { width: 20px; height: 20px; border: 0px solid #ffff…" at bounding box center [698, 348] width 795 height 557
drag, startPoint x: 494, startPoint y: 393, endPoint x: 568, endPoint y: 370, distance: 76.7
click at [568, 370] on div "**********" at bounding box center [593, 416] width 231 height 304
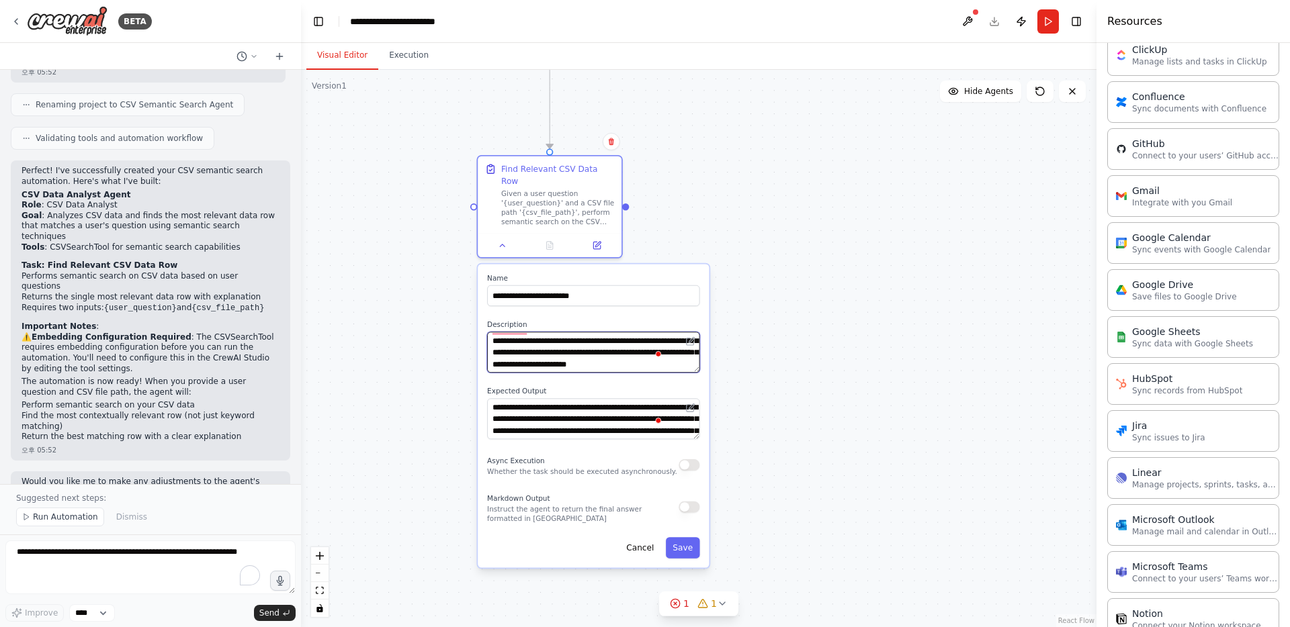
drag, startPoint x: 492, startPoint y: 328, endPoint x: 690, endPoint y: 352, distance: 199.6
click at [690, 352] on textarea "**********" at bounding box center [593, 352] width 212 height 41
click at [725, 349] on div ".deletable-edge-delete-btn { width: 20px; height: 20px; border: 0px solid #ffff…" at bounding box center [698, 348] width 795 height 557
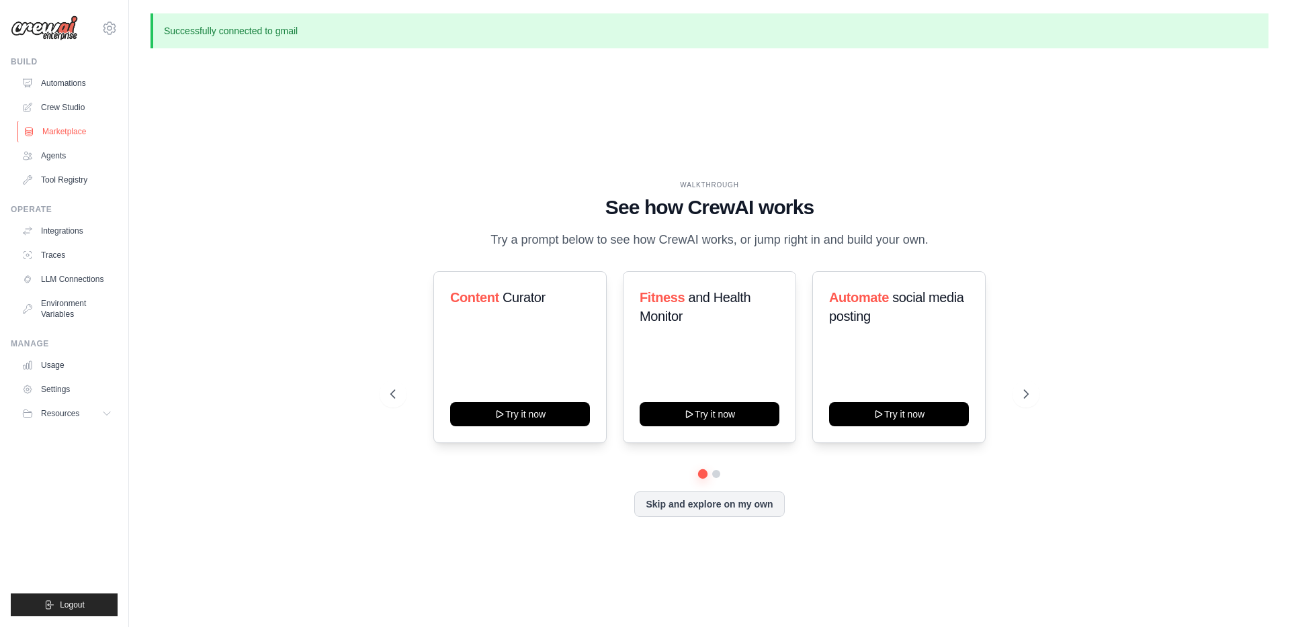
click at [66, 126] on link "Marketplace" at bounding box center [67, 131] width 101 height 21
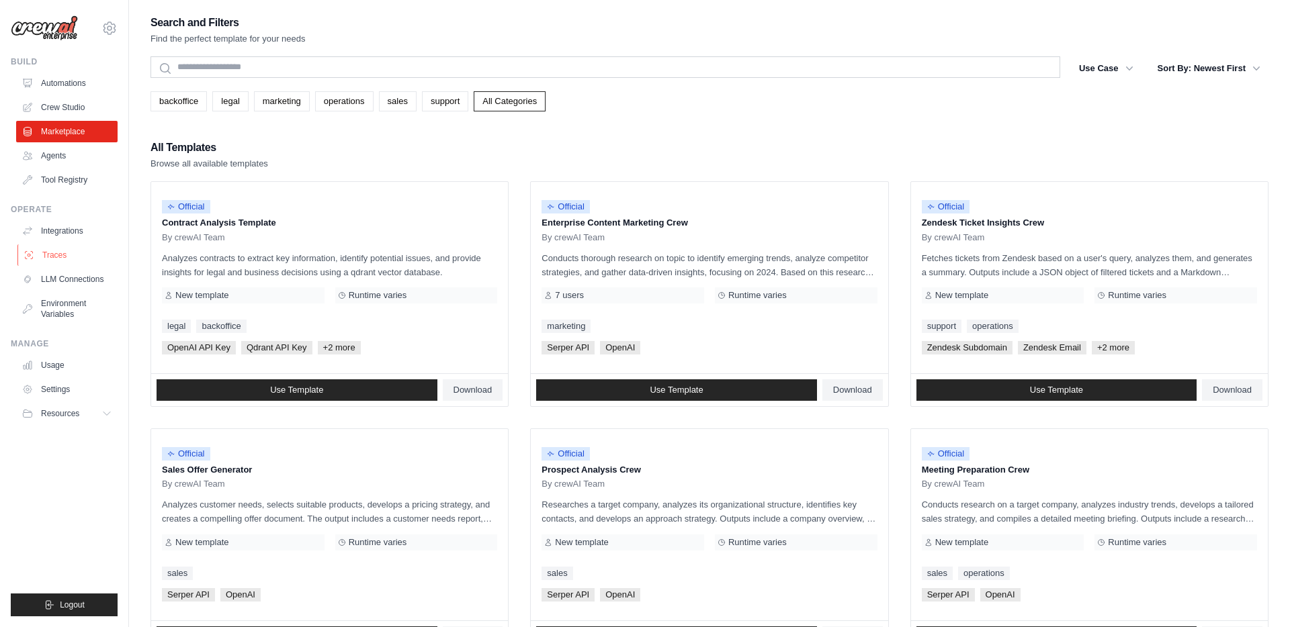
click at [58, 250] on link "Traces" at bounding box center [67, 254] width 101 height 21
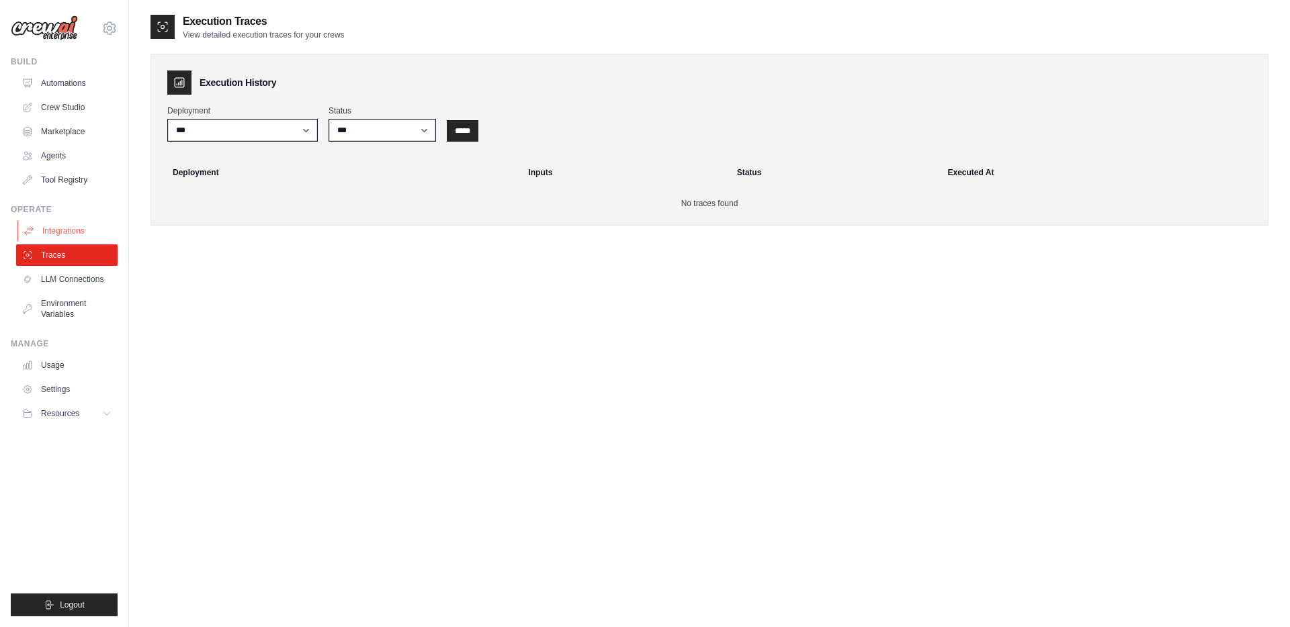
click at [58, 238] on link "Integrations" at bounding box center [67, 230] width 101 height 21
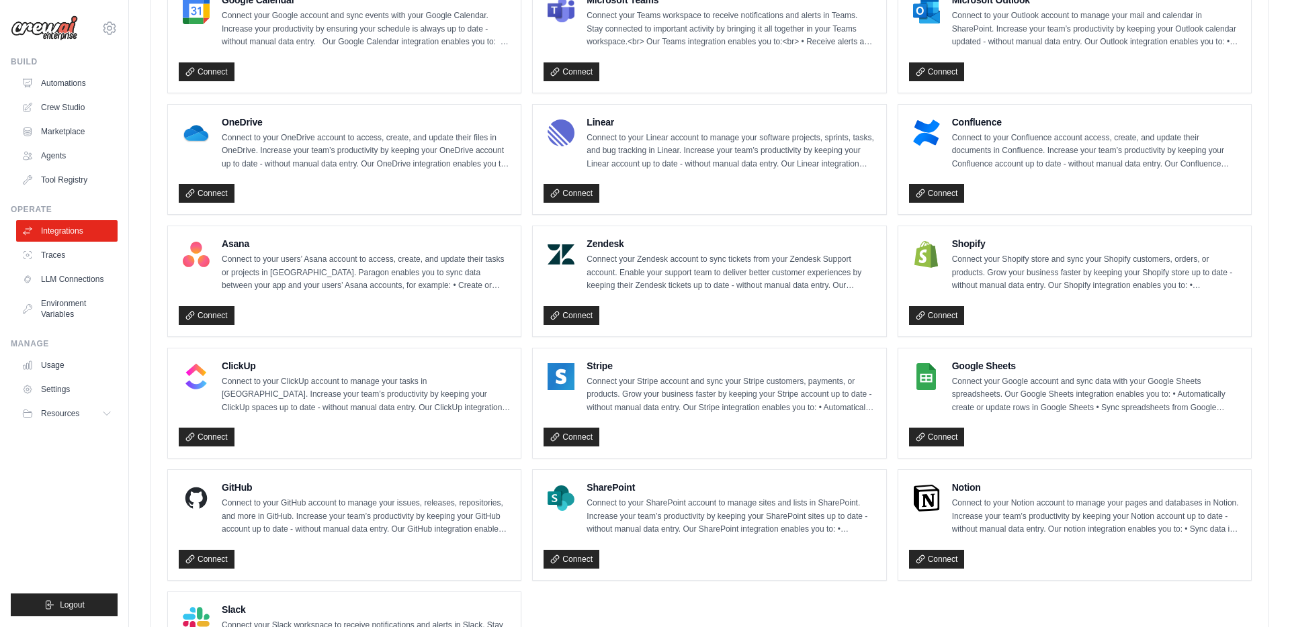
scroll to position [759, 0]
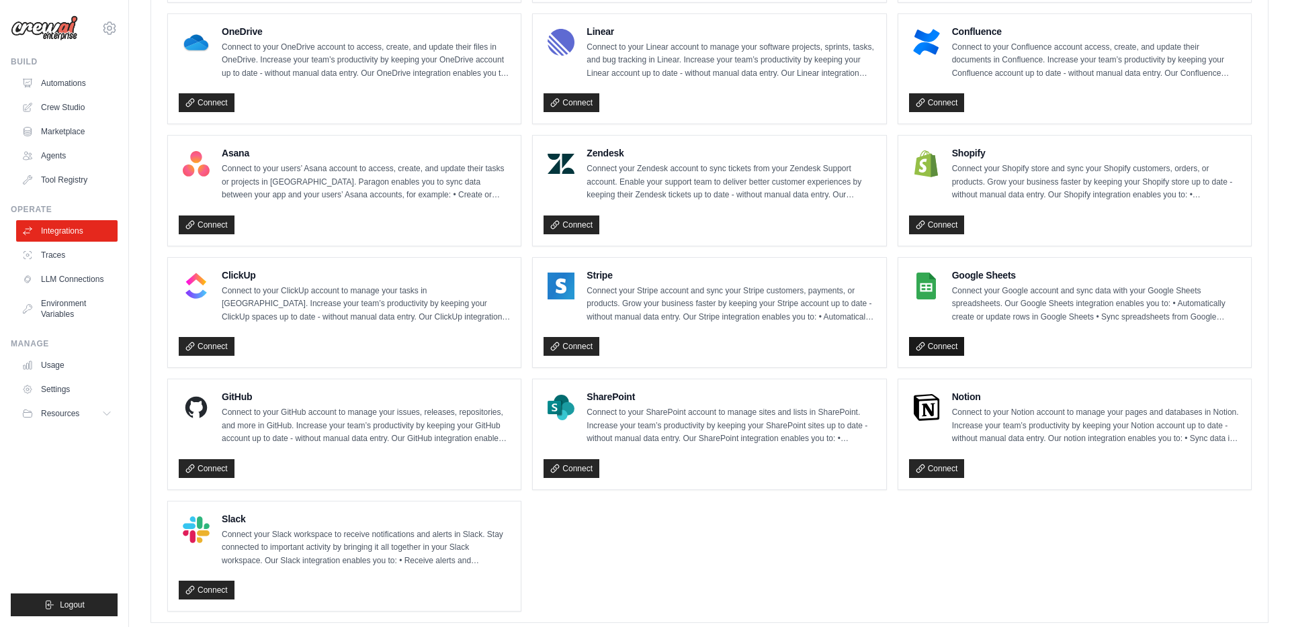
click at [930, 343] on link "Connect" at bounding box center [937, 346] width 56 height 19
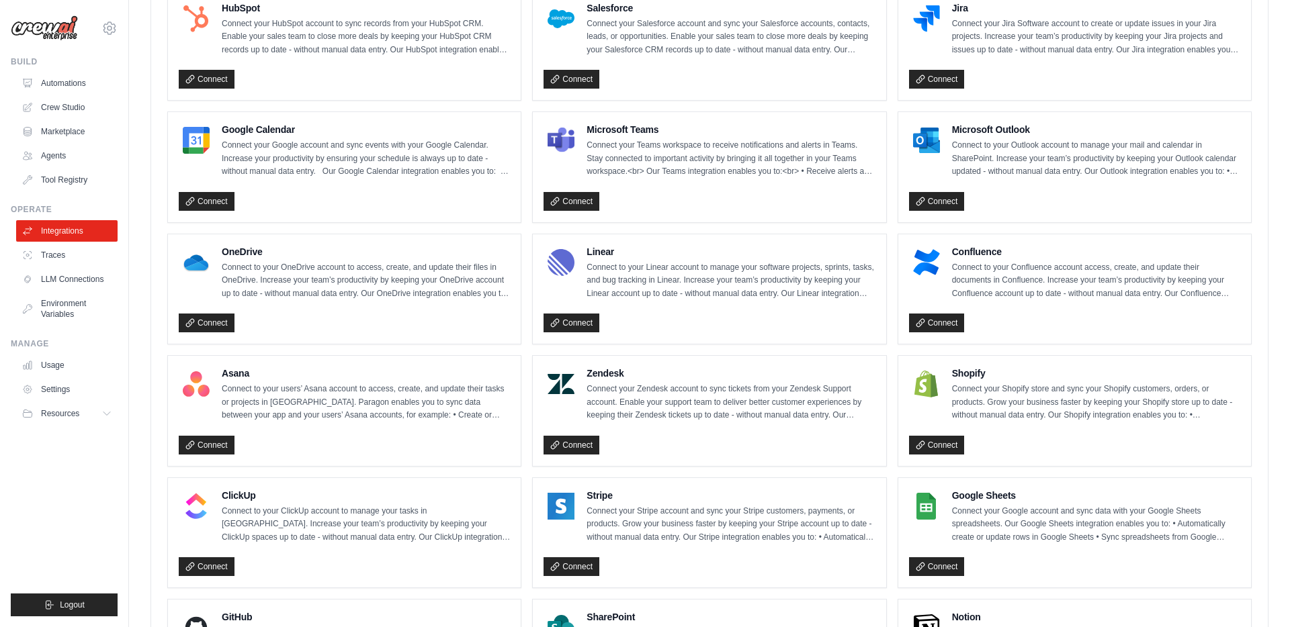
scroll to position [539, 0]
click at [54, 286] on link "LLM Connections" at bounding box center [67, 279] width 101 height 21
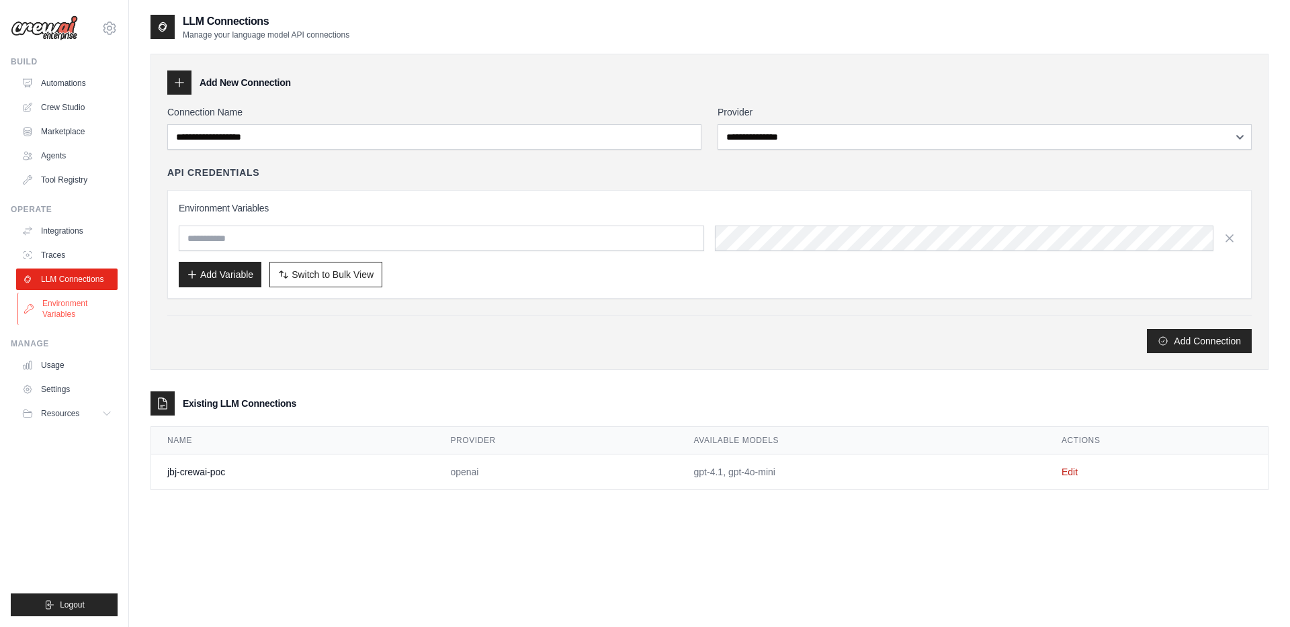
click at [54, 311] on link "Environment Variables" at bounding box center [67, 309] width 101 height 32
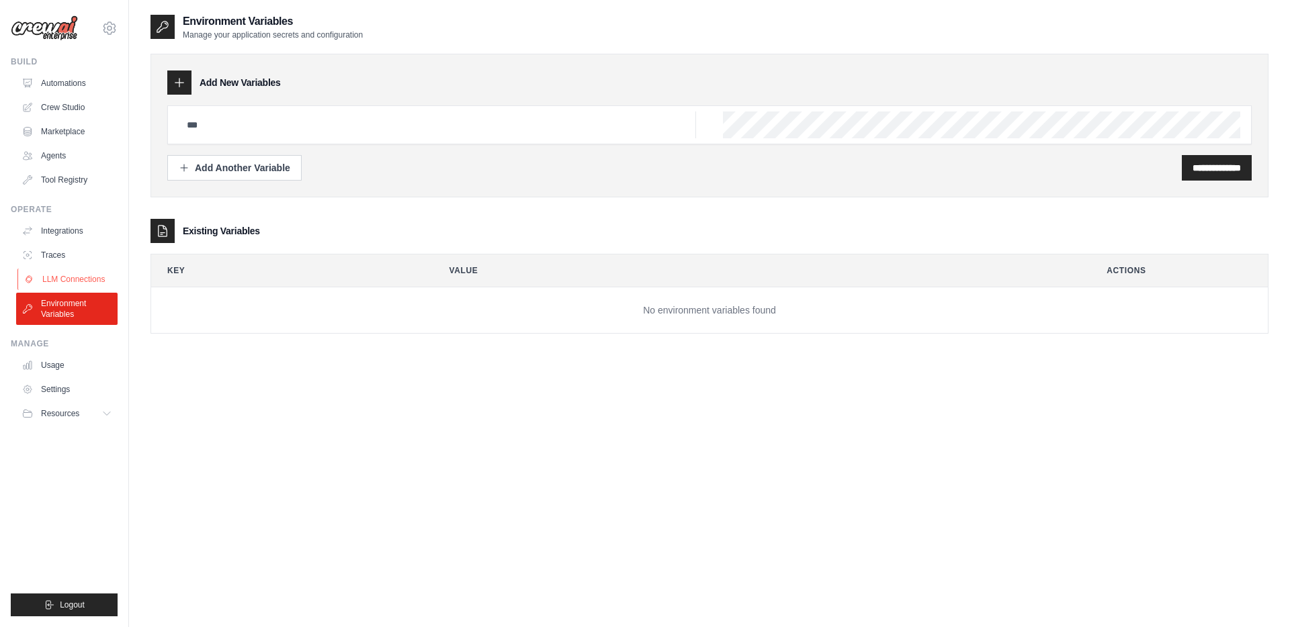
click at [56, 281] on link "LLM Connections" at bounding box center [67, 279] width 101 height 21
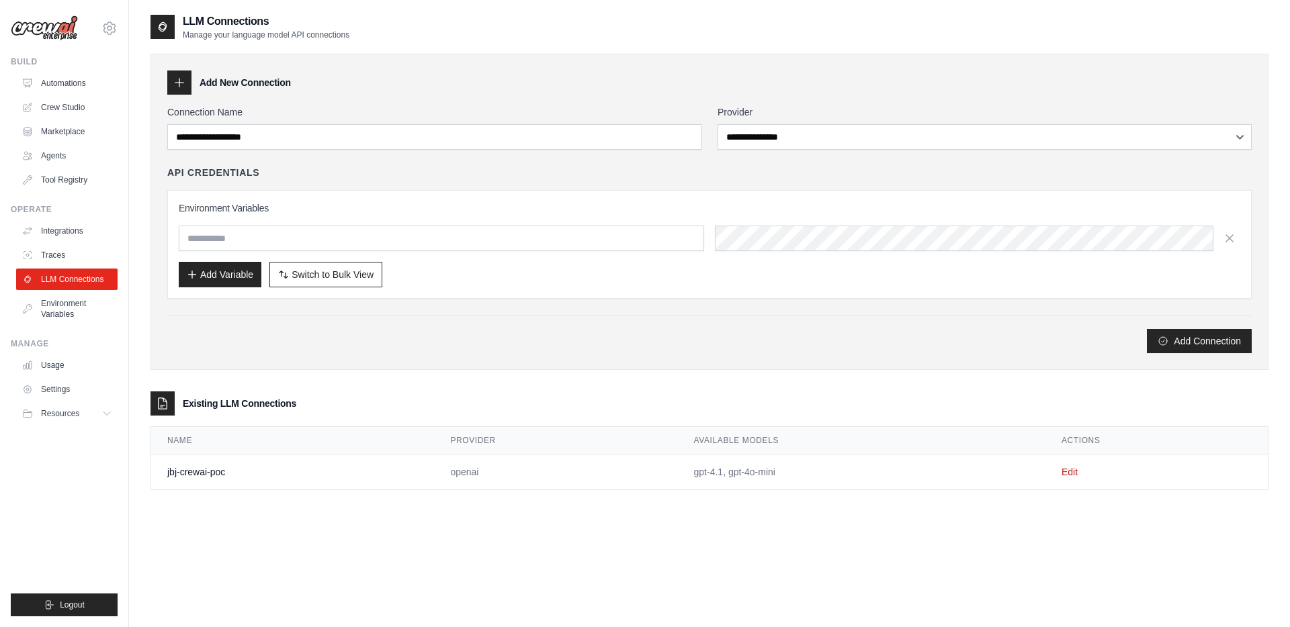
click at [1058, 476] on td "Edit" at bounding box center [1156, 473] width 222 height 36
click at [1069, 473] on link "Edit" at bounding box center [1069, 472] width 16 height 11
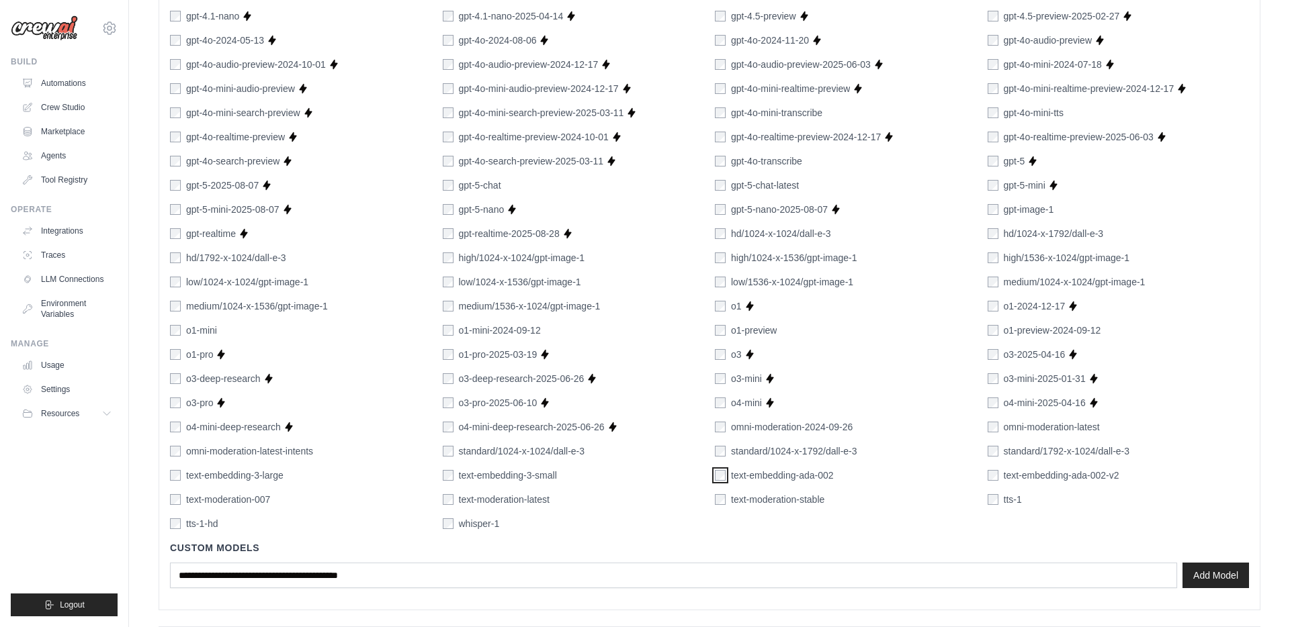
scroll to position [651, 0]
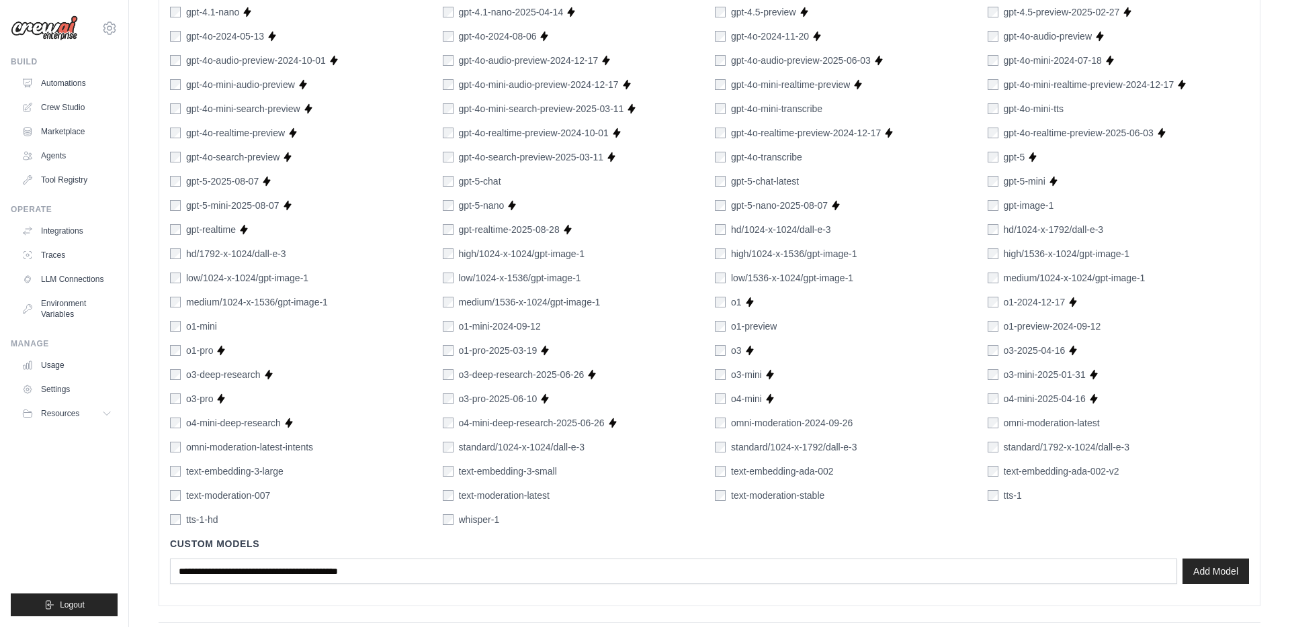
click at [727, 474] on div "text-embedding-ada-002" at bounding box center [774, 471] width 119 height 13
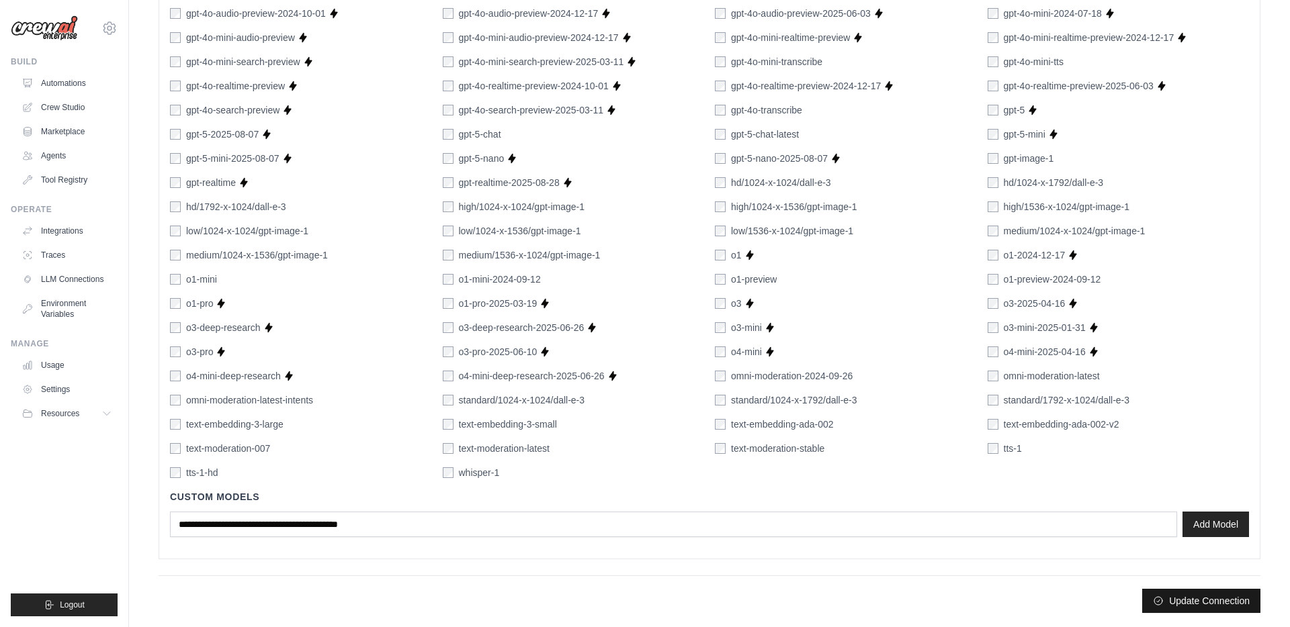
click at [1163, 602] on button "Update Connection" at bounding box center [1201, 601] width 118 height 24
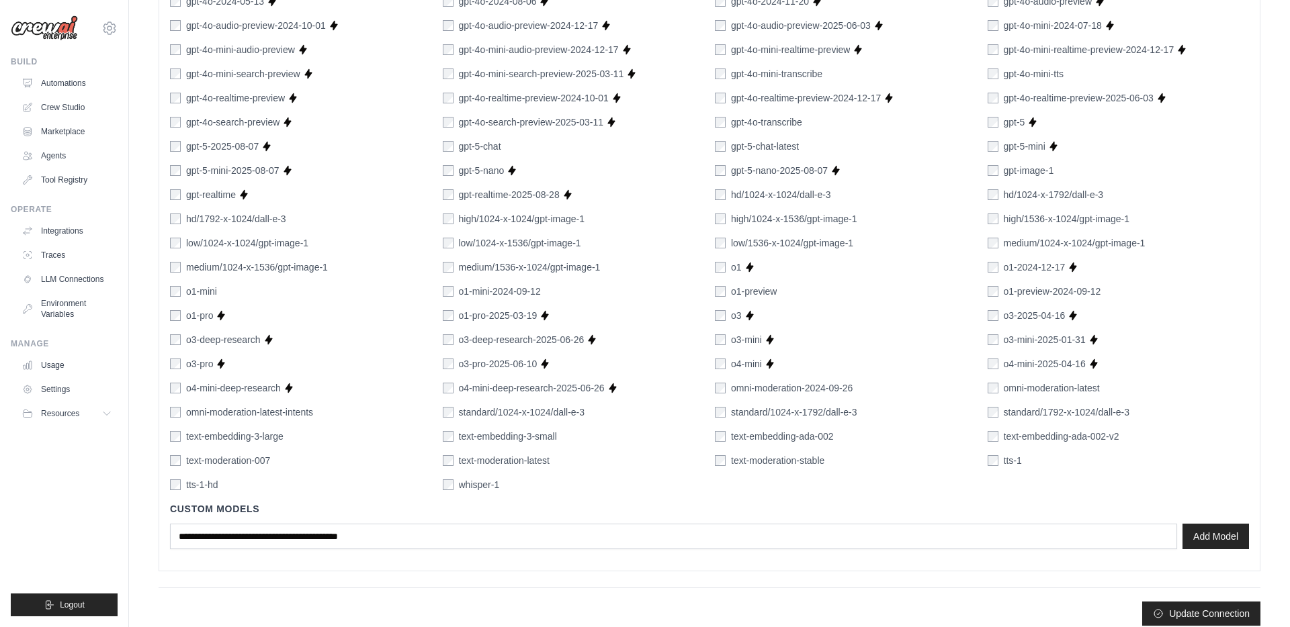
scroll to position [733, 0]
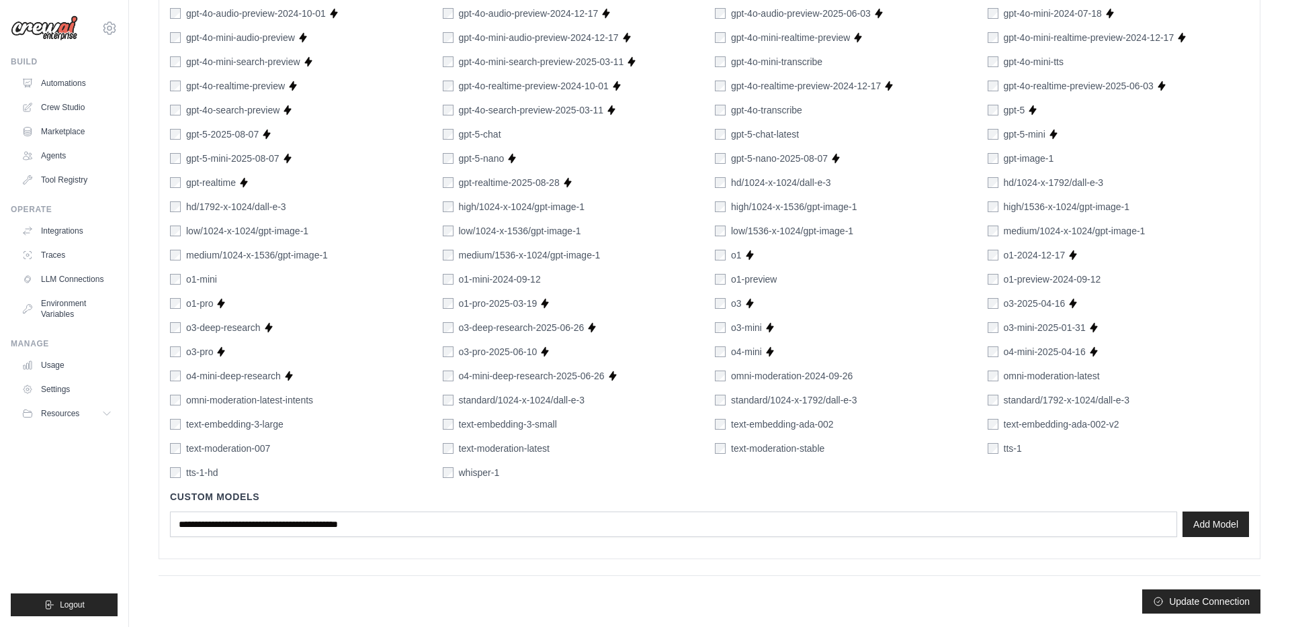
click at [724, 425] on div "text-embedding-ada-002" at bounding box center [774, 424] width 119 height 13
click at [1168, 604] on button "Update Connection" at bounding box center [1201, 601] width 118 height 24
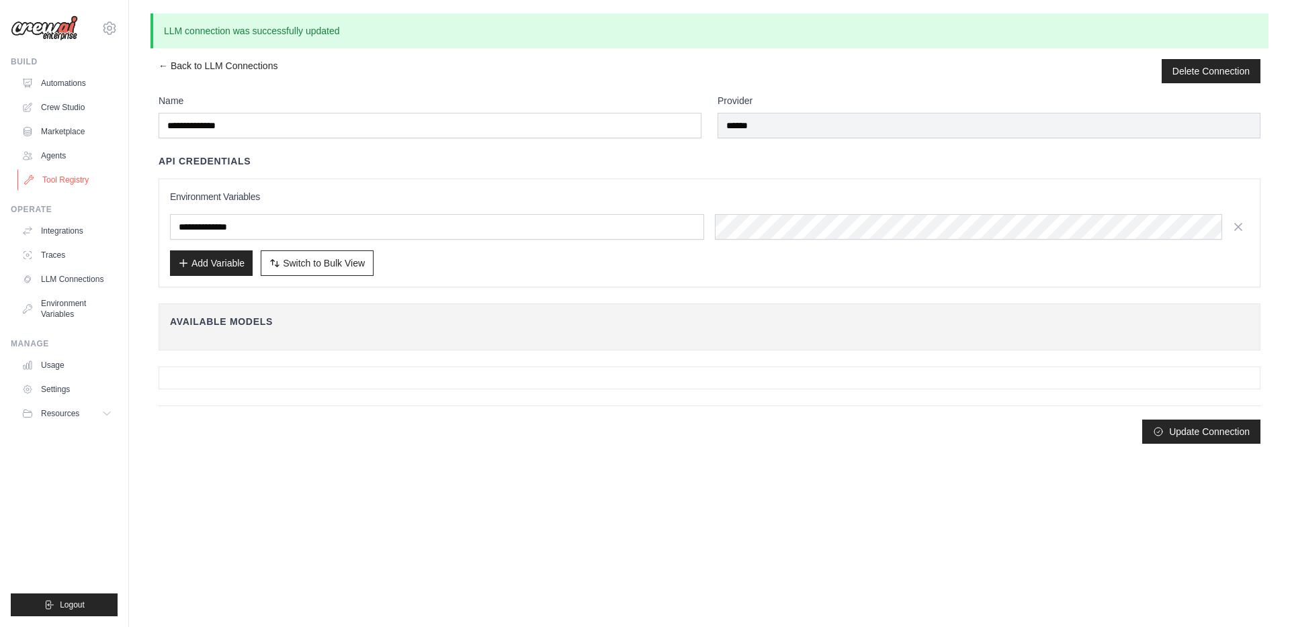
scroll to position [0, 0]
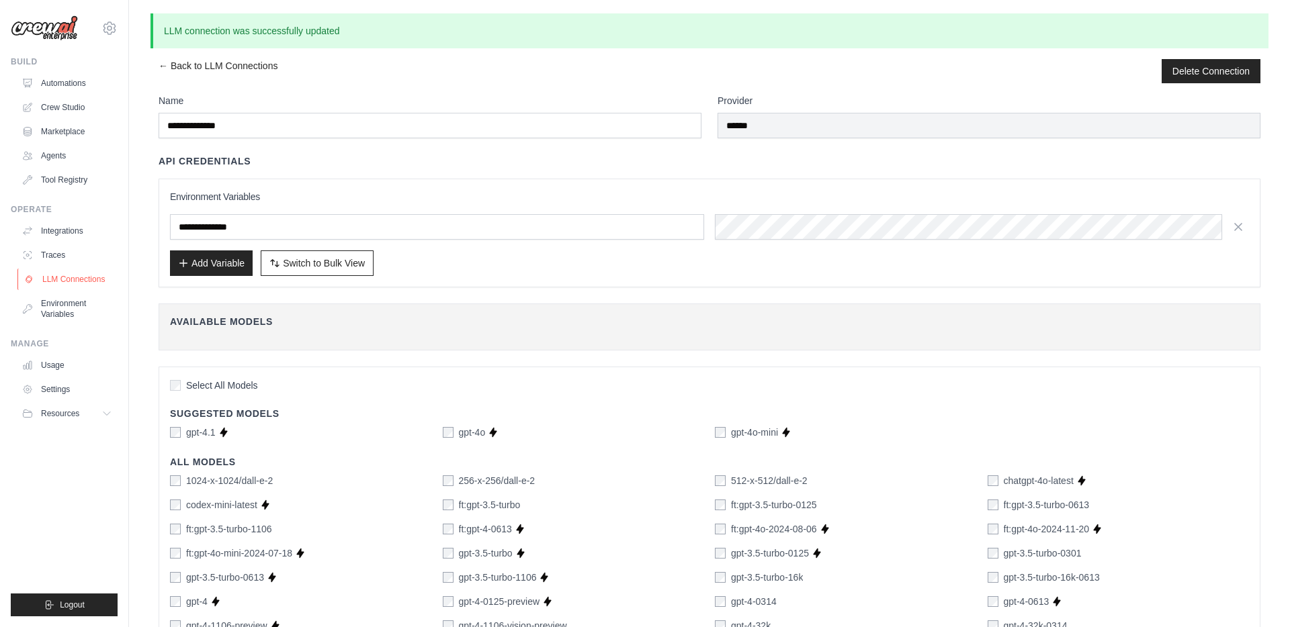
click at [62, 283] on link "LLM Connections" at bounding box center [67, 279] width 101 height 21
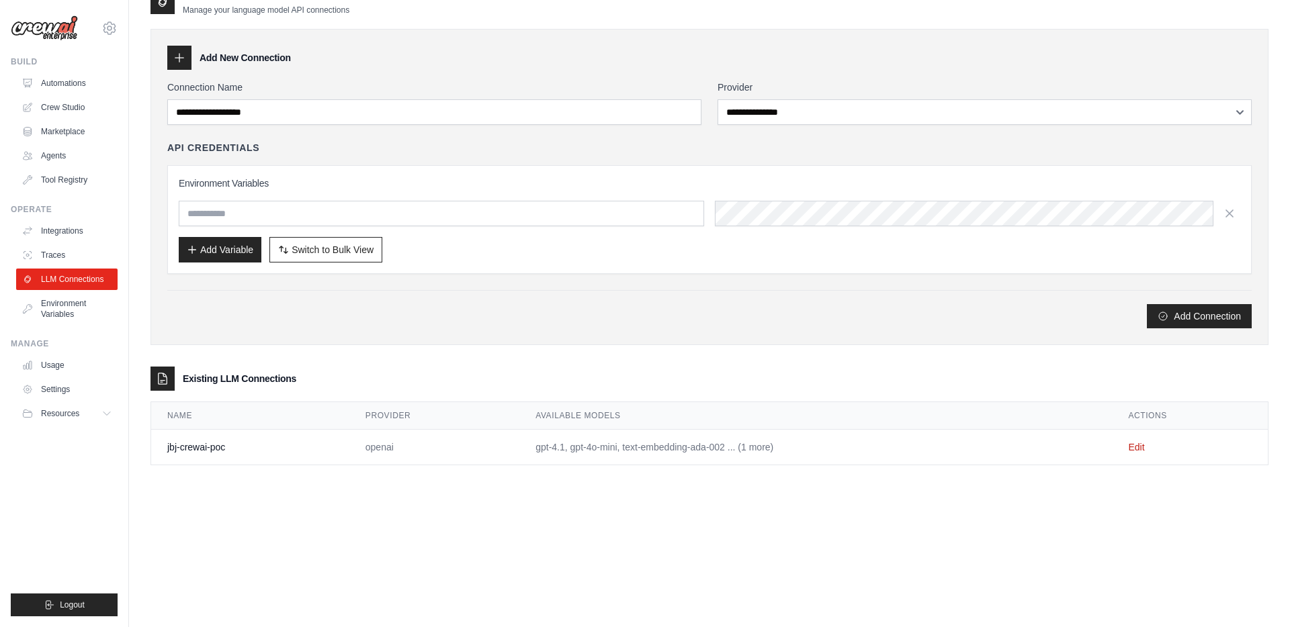
scroll to position [27, 0]
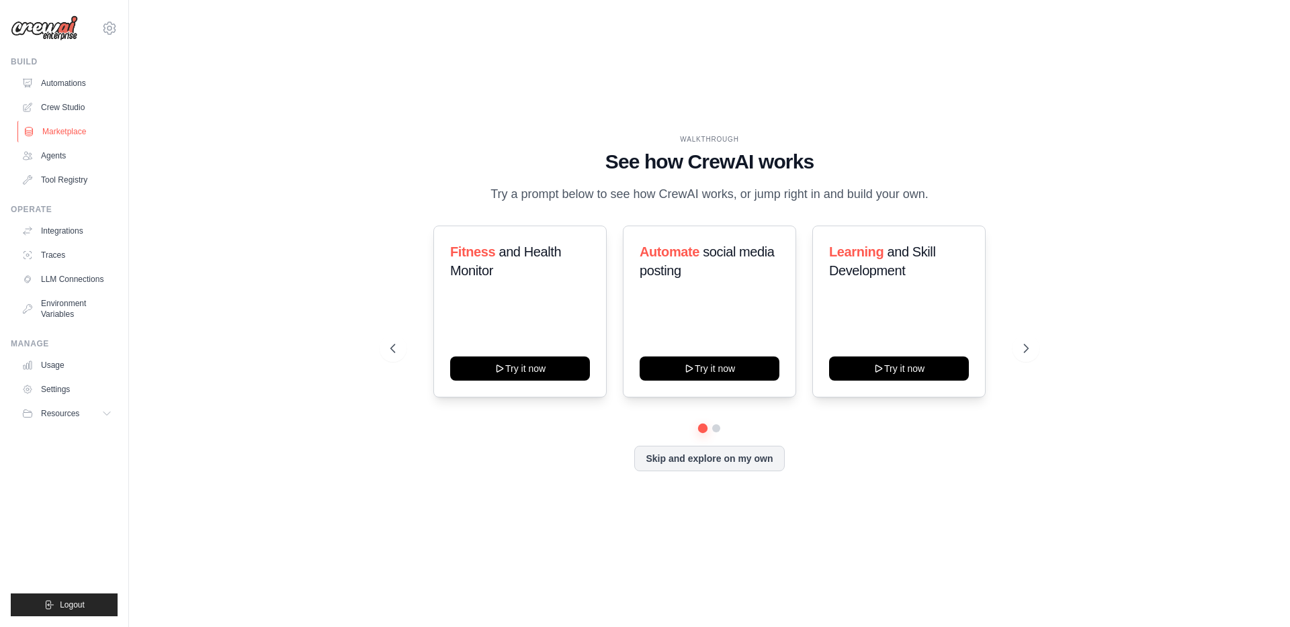
click at [83, 135] on link "Marketplace" at bounding box center [67, 131] width 101 height 21
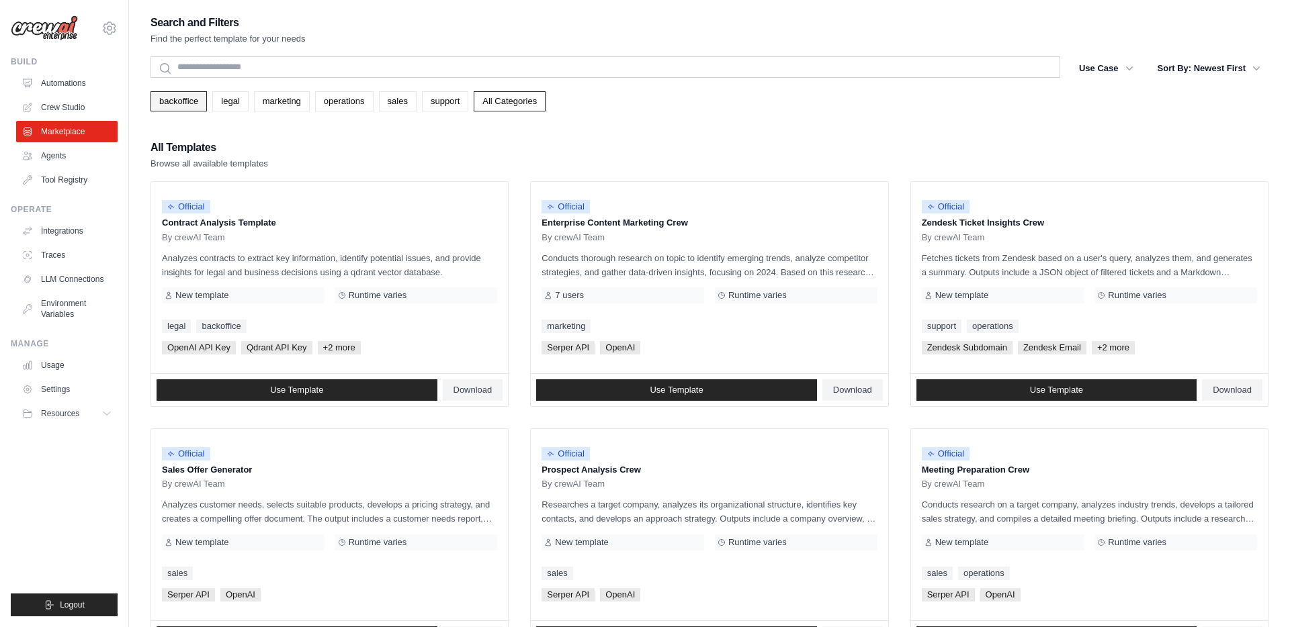
click at [185, 109] on link "backoffice" at bounding box center [178, 101] width 56 height 20
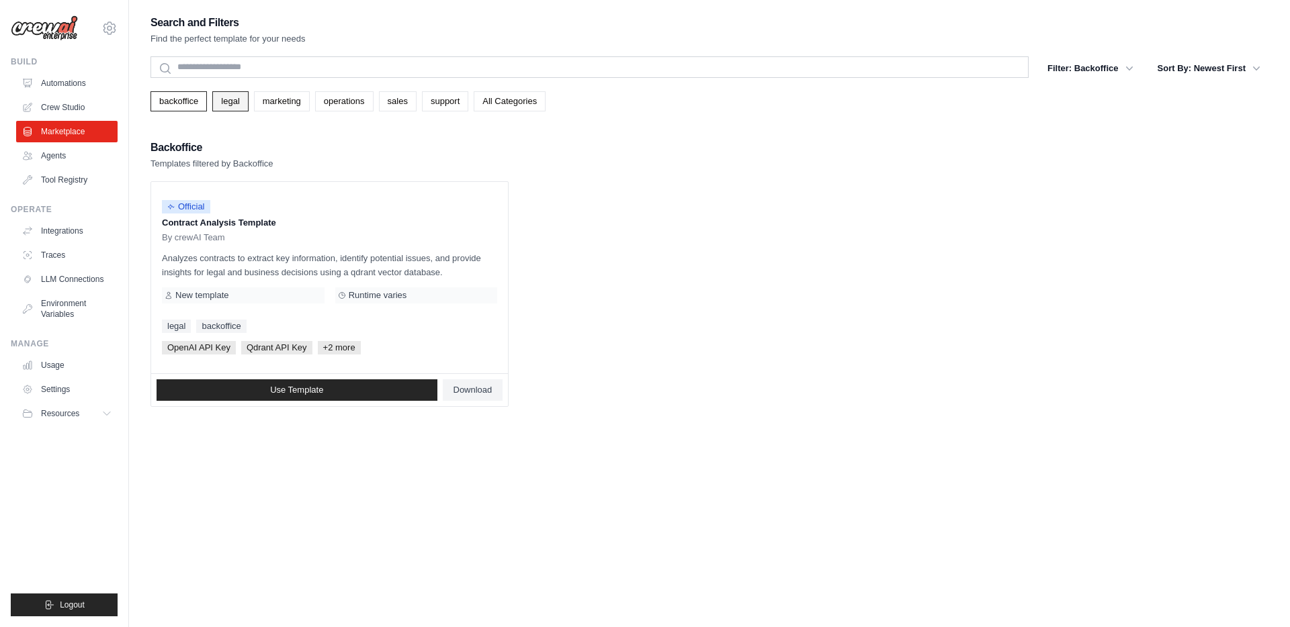
click at [245, 92] on link "legal" at bounding box center [230, 101] width 36 height 20
click at [184, 106] on link "backoffice" at bounding box center [178, 101] width 56 height 20
click at [331, 344] on span "+2 more" at bounding box center [339, 347] width 43 height 13
click at [347, 348] on span "+2 more" at bounding box center [339, 347] width 43 height 13
click at [310, 399] on link "Use Template" at bounding box center [296, 389] width 281 height 21
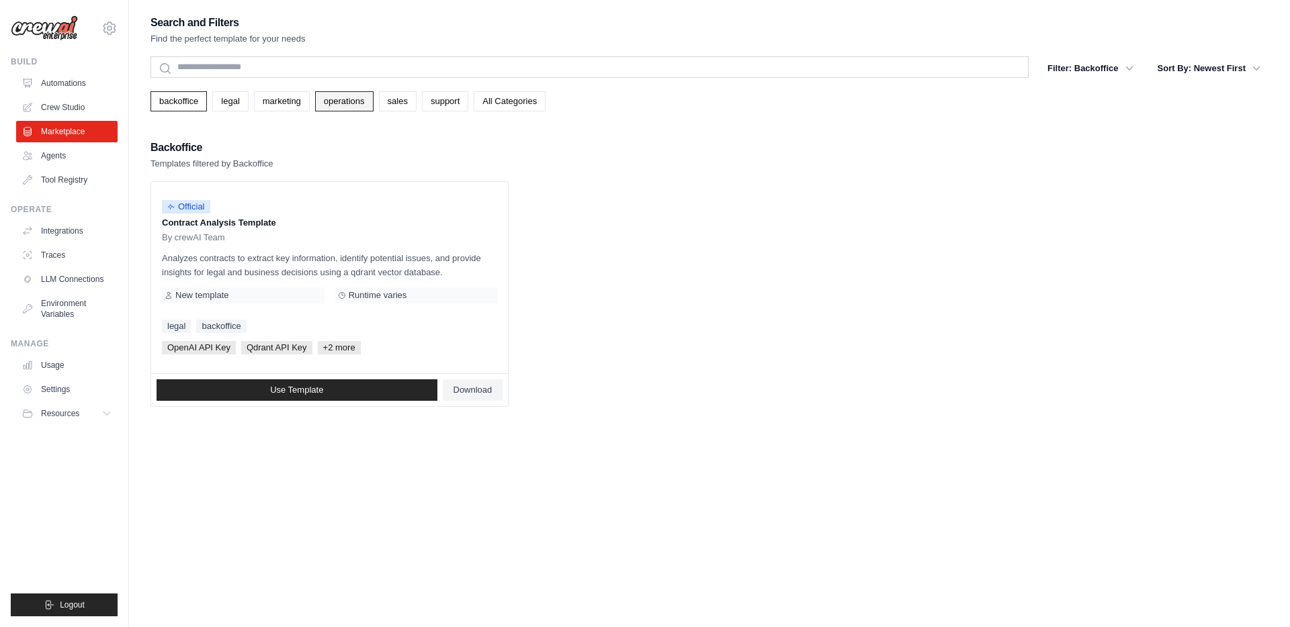
click at [345, 105] on link "operations" at bounding box center [344, 101] width 58 height 20
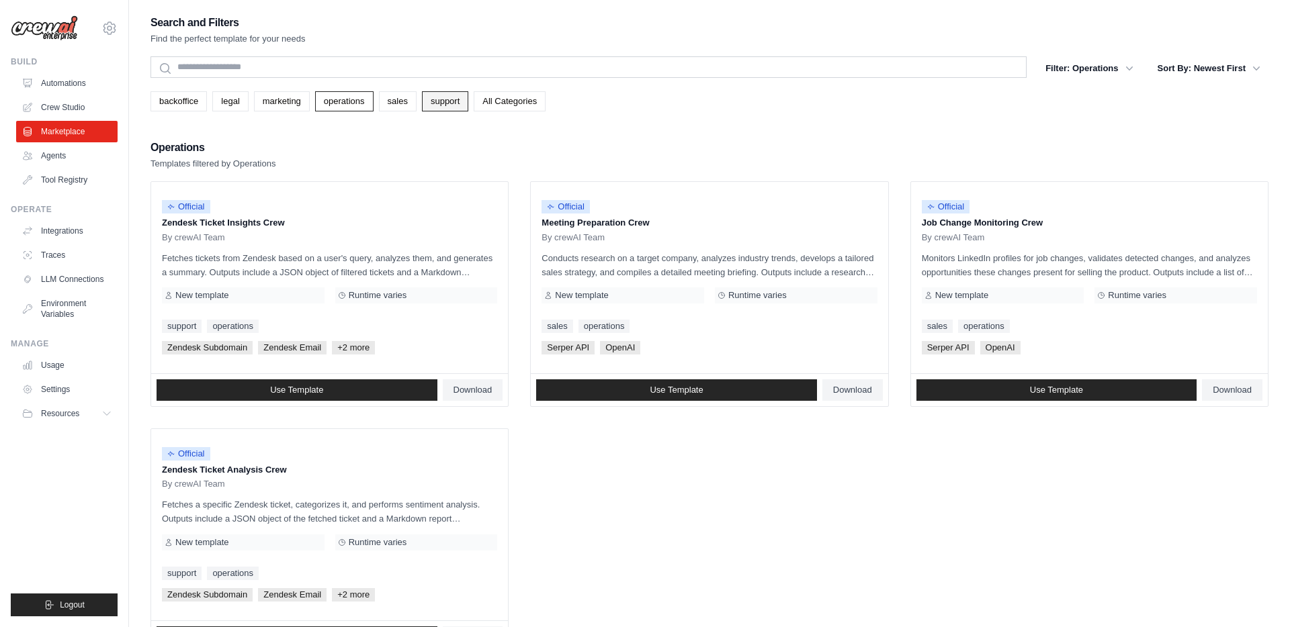
click at [468, 111] on link "support" at bounding box center [445, 101] width 46 height 20
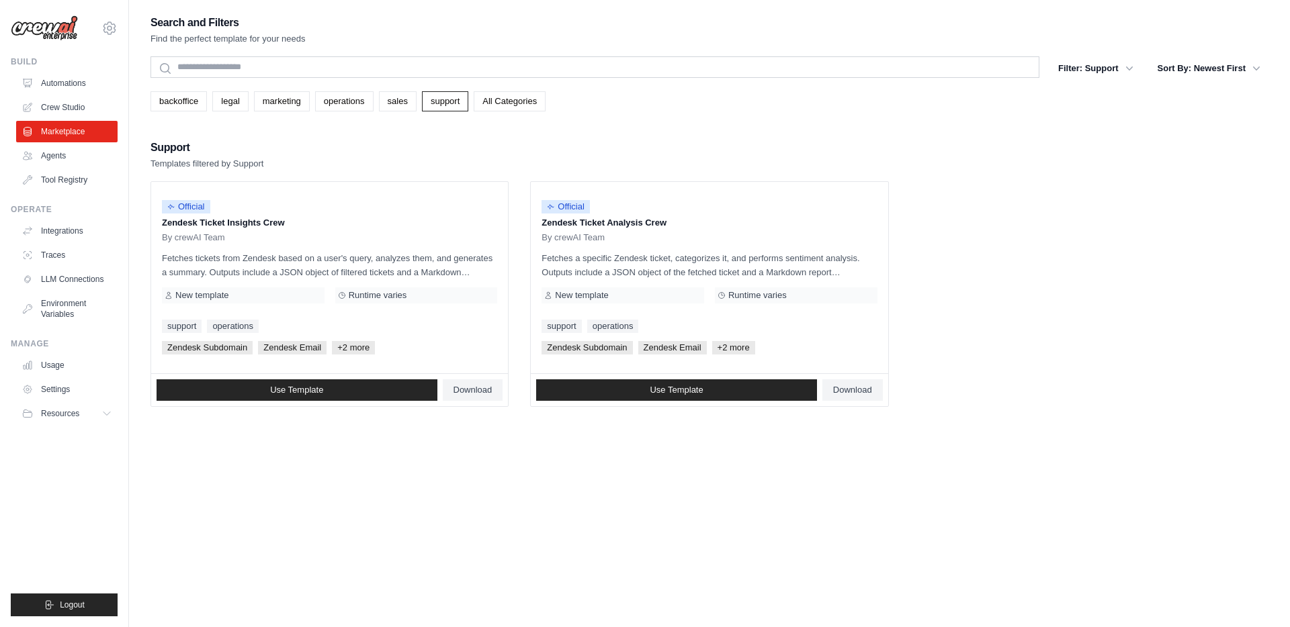
click at [513, 112] on div "Search and Filters Find the perfect template for your needs Search Filter: Supp…" at bounding box center [709, 210] width 1118 height 394
click at [531, 100] on link "All Categories" at bounding box center [510, 101] width 72 height 20
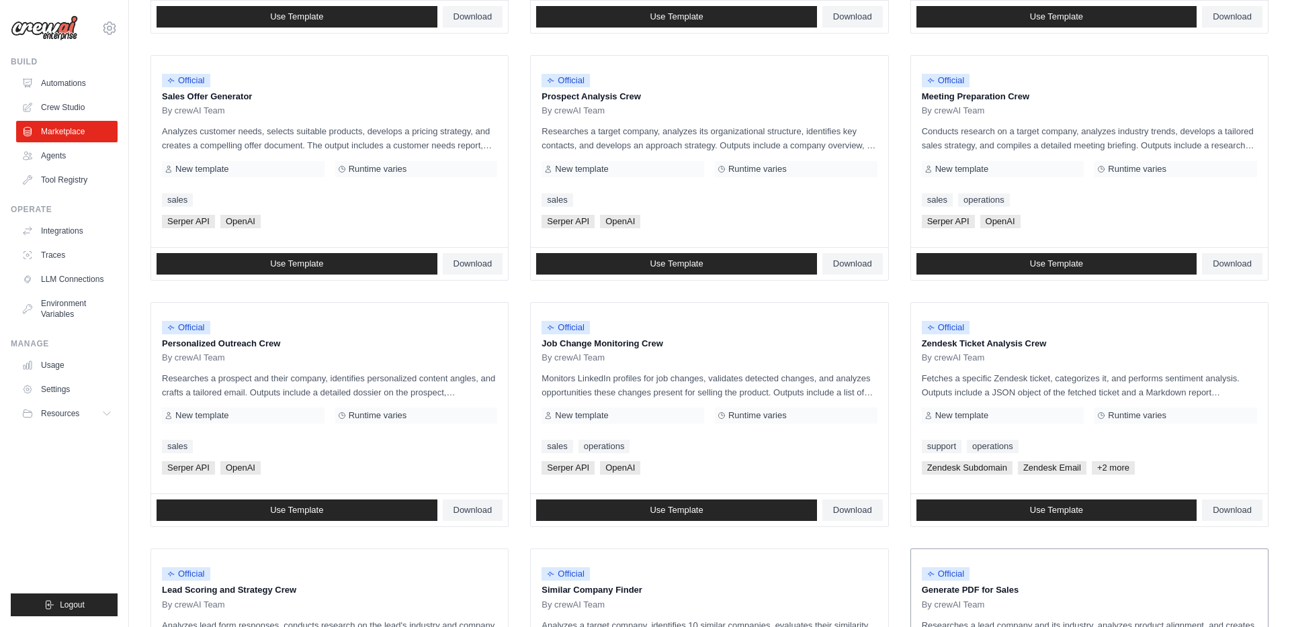
scroll to position [341, 0]
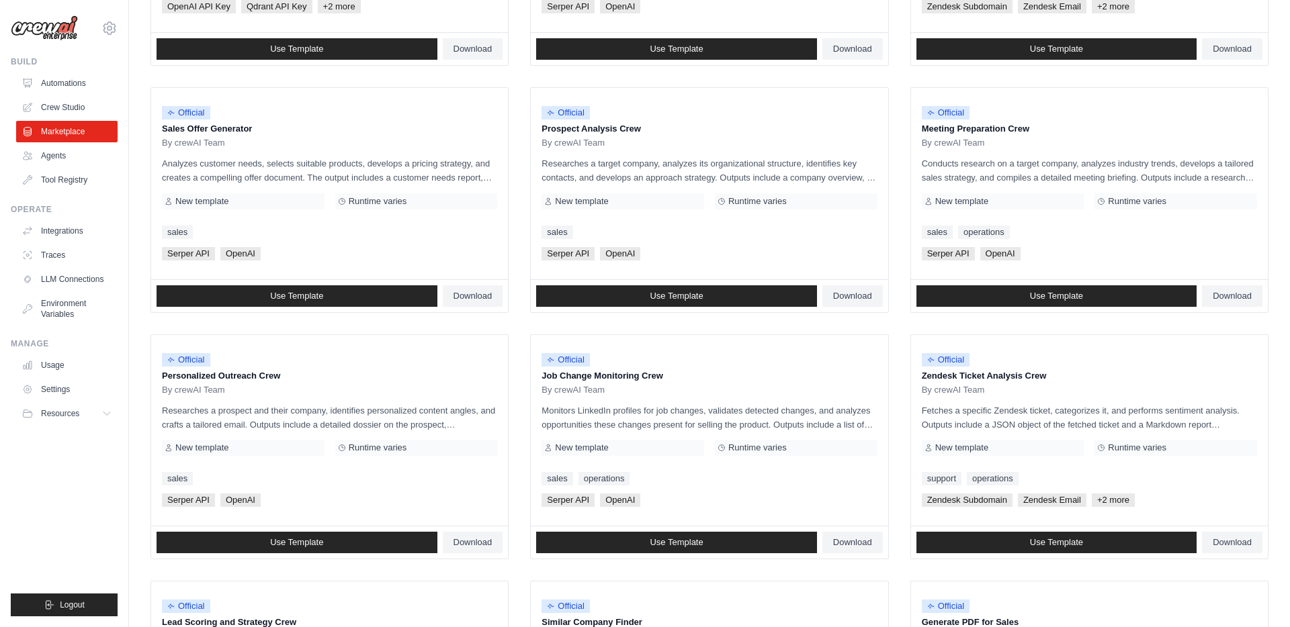
click at [903, 320] on ul "Official Contract Analysis Template By crewAI Team Analyzes contracts to extrac…" at bounding box center [709, 323] width 1118 height 966
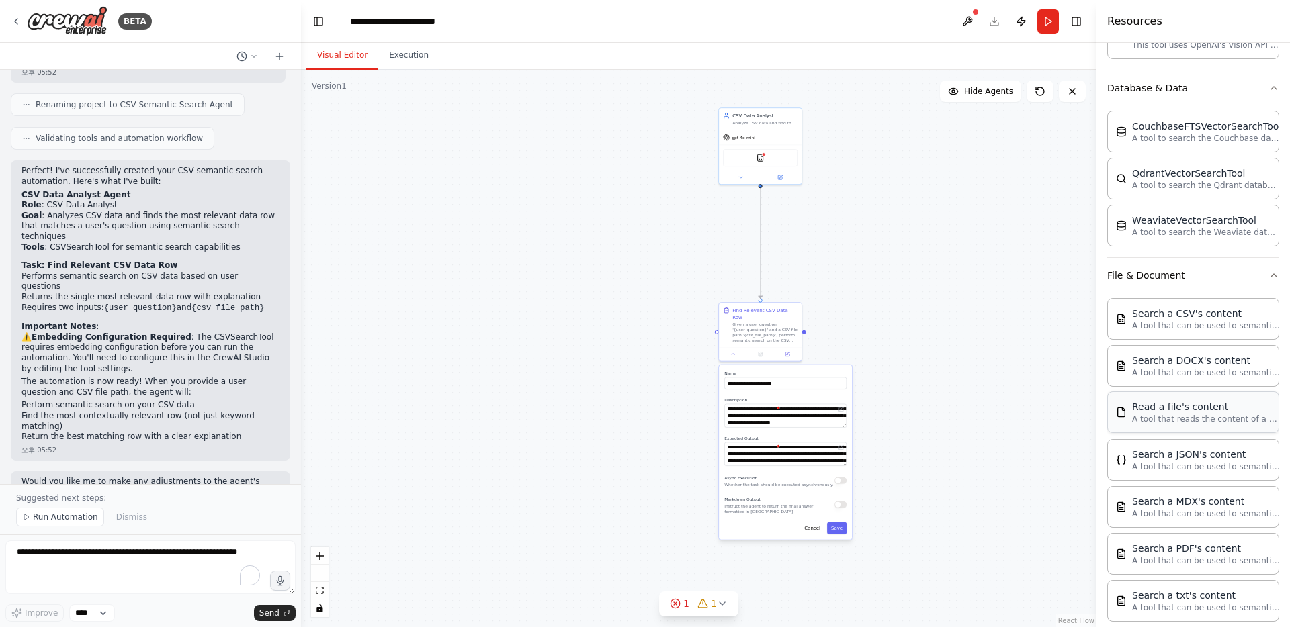
scroll to position [407, 0]
click at [760, 162] on div "CSVSearchTool FileReadTool" at bounding box center [760, 156] width 75 height 17
click at [739, 181] on div at bounding box center [760, 175] width 83 height 13
click at [739, 177] on icon at bounding box center [739, 175] width 5 height 5
click at [822, 315] on icon at bounding box center [822, 316] width 2 height 2
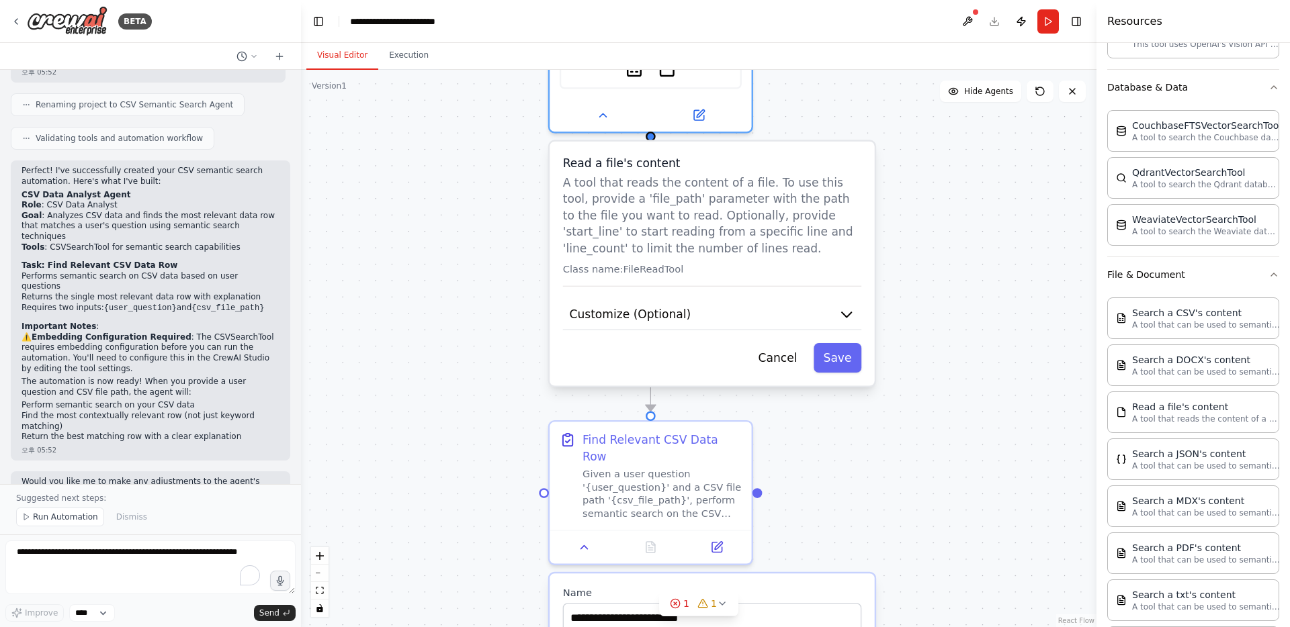
scroll to position [17, 0]
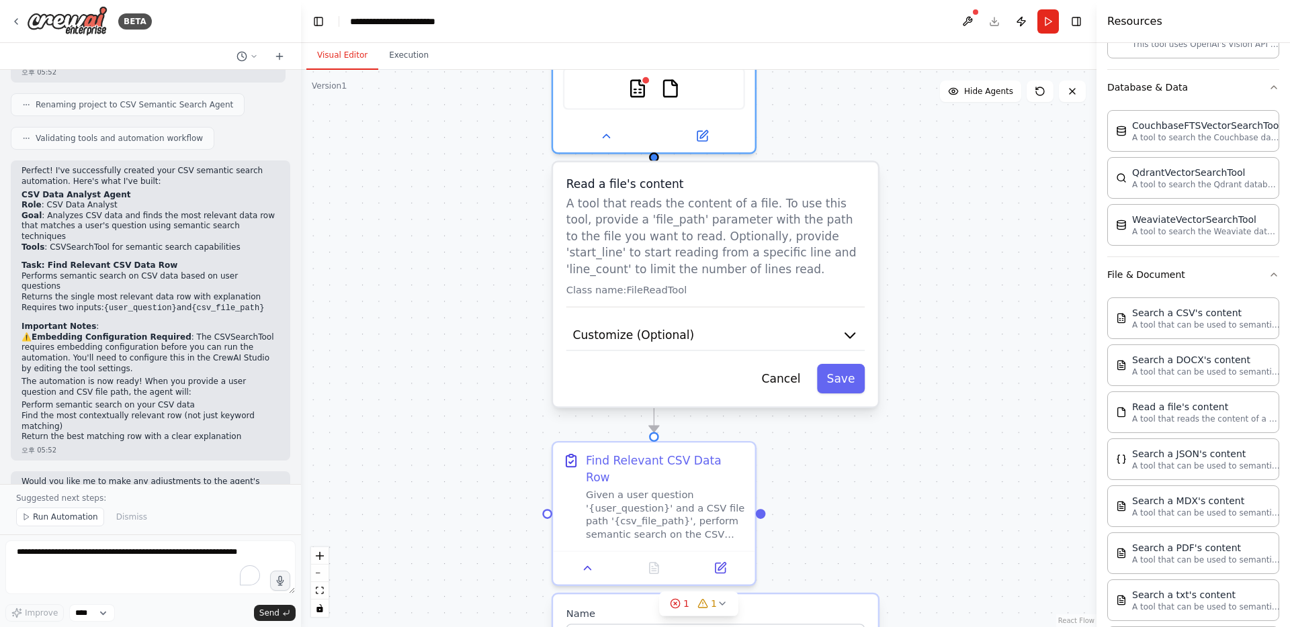
drag, startPoint x: 790, startPoint y: 265, endPoint x: 813, endPoint y: 451, distance: 188.2
click at [813, 451] on div ".deletable-edge-delete-btn { width: 20px; height: 20px; border: 0px solid #ffff…" at bounding box center [698, 348] width 795 height 557
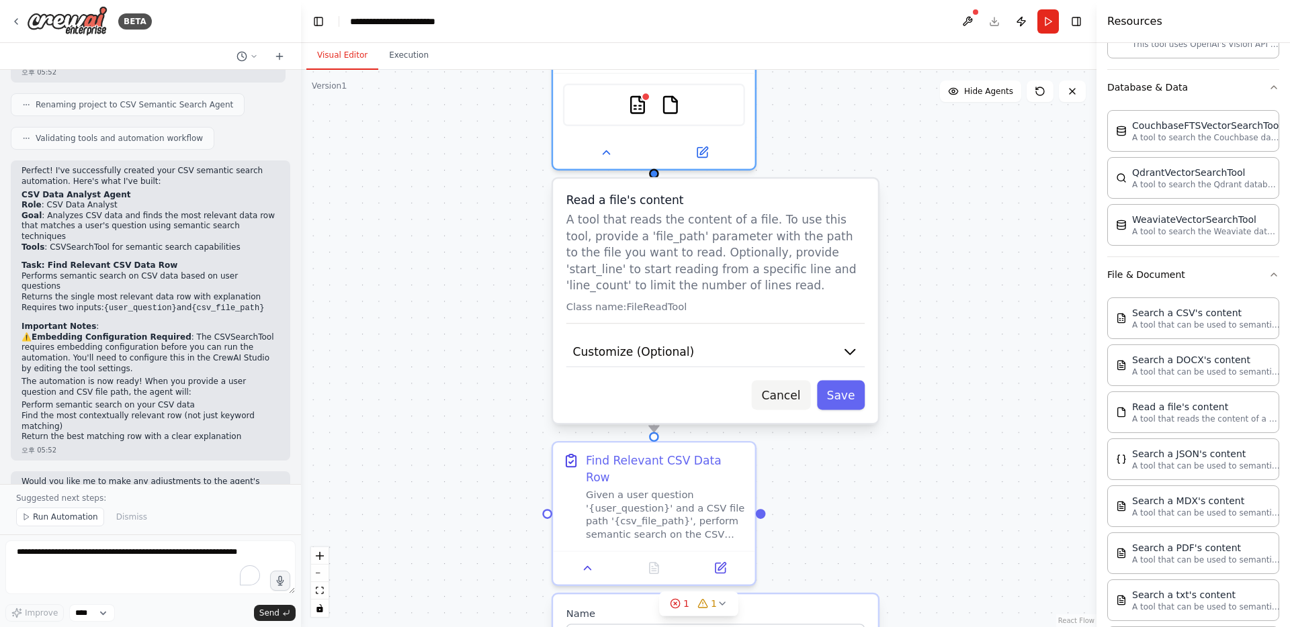
drag, startPoint x: 754, startPoint y: 373, endPoint x: 754, endPoint y: 390, distance: 16.8
click at [754, 390] on div "Cancel Save" at bounding box center [715, 396] width 298 height 30
click at [784, 404] on button "Cancel" at bounding box center [781, 396] width 58 height 30
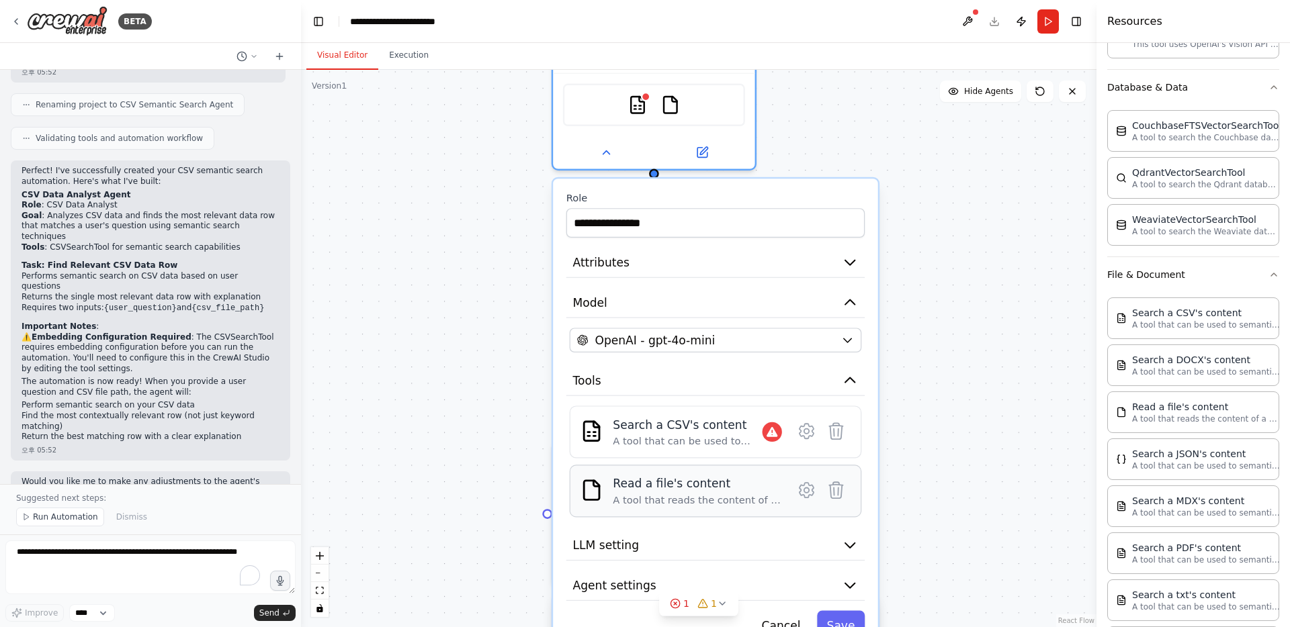
click at [753, 501] on div "A tool that reads the content of a file. To use this tool, provide a 'file_path…" at bounding box center [697, 500] width 169 height 13
click at [799, 494] on icon at bounding box center [806, 490] width 14 height 15
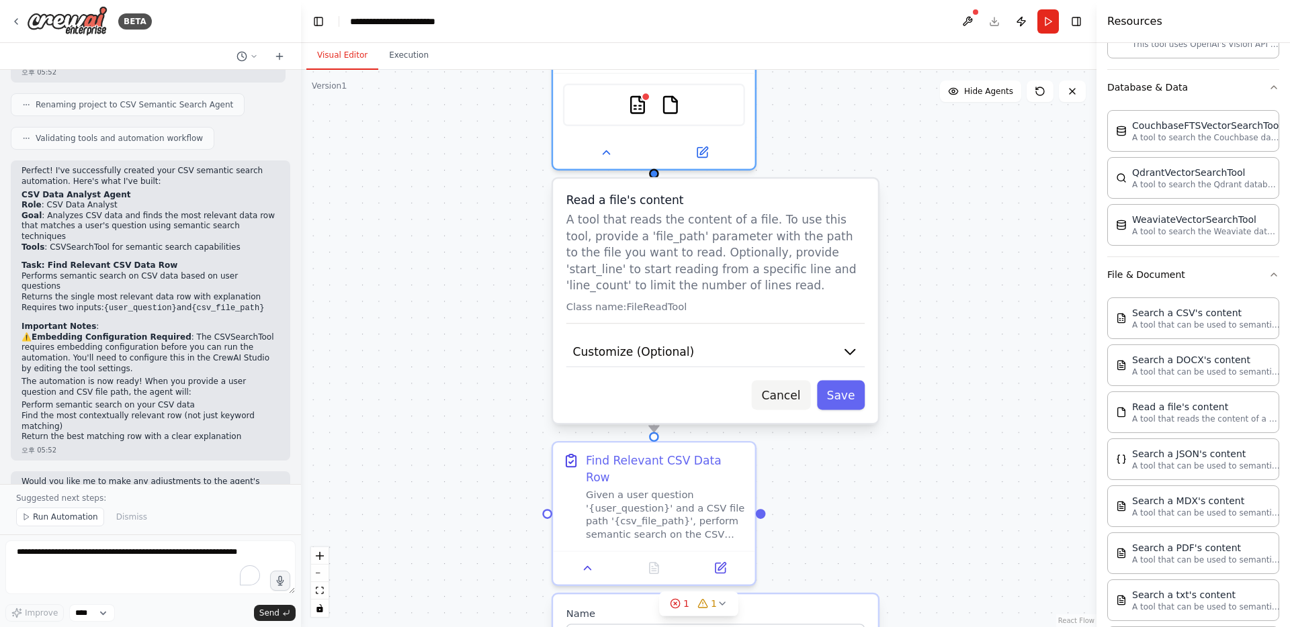
click at [789, 403] on button "Cancel" at bounding box center [781, 396] width 58 height 30
click at [789, 399] on button "Cancel" at bounding box center [781, 396] width 58 height 30
click at [777, 402] on button "Cancel" at bounding box center [781, 396] width 58 height 30
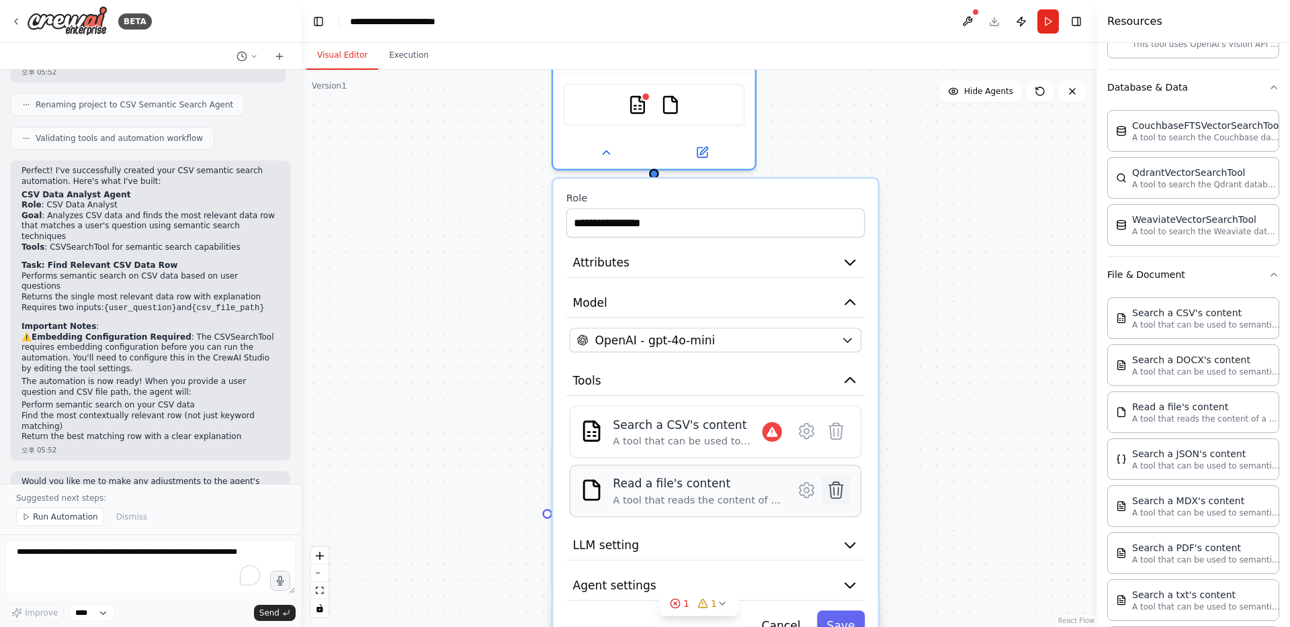
click at [837, 486] on icon at bounding box center [835, 490] width 13 height 16
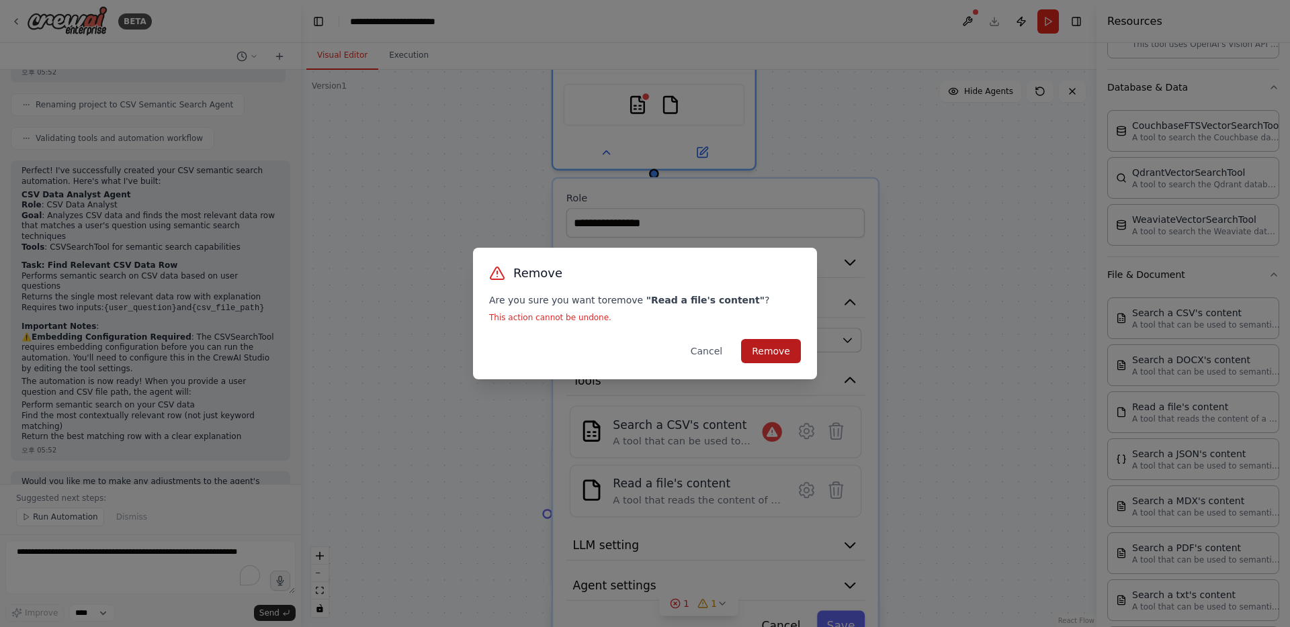
click at [783, 345] on button "Remove" at bounding box center [771, 351] width 60 height 24
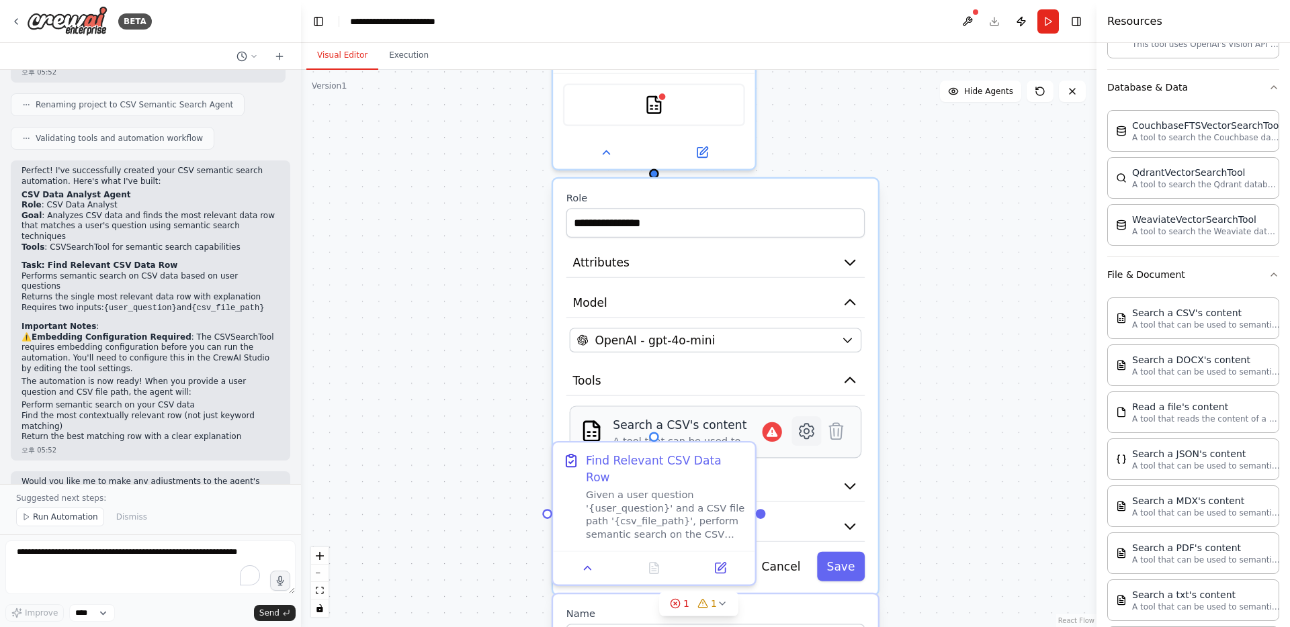
click at [805, 436] on icon at bounding box center [806, 431] width 14 height 15
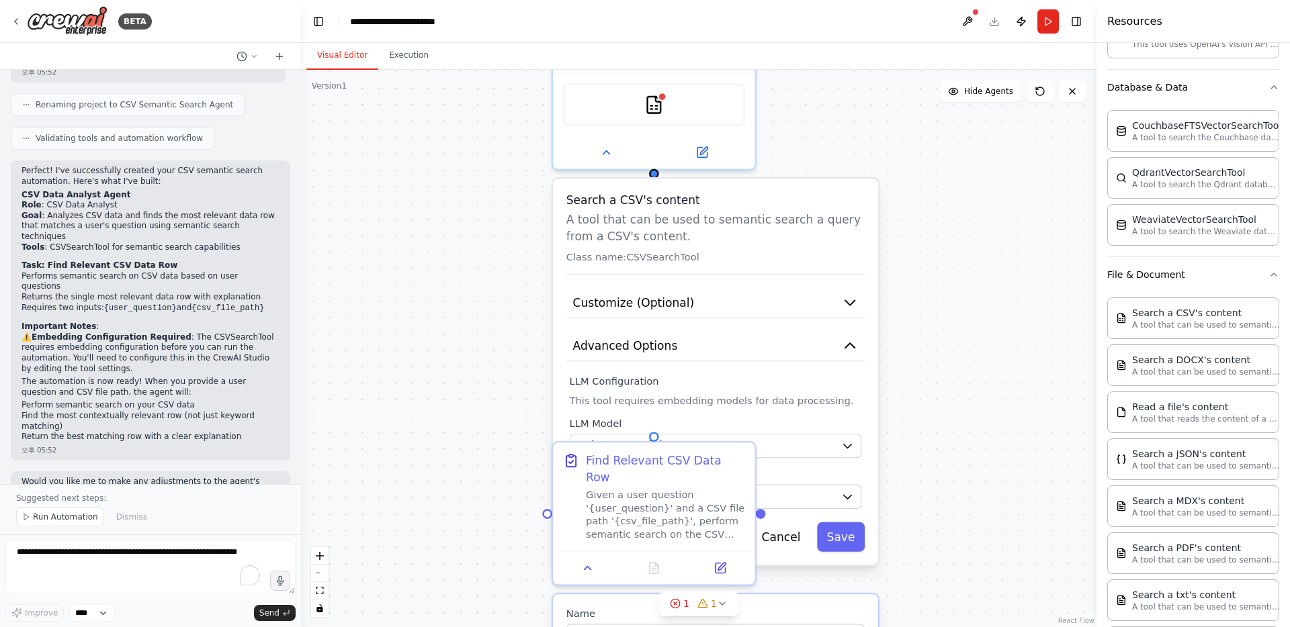
click at [690, 260] on p "Class name: CSVSearchTool" at bounding box center [715, 257] width 298 height 13
click at [640, 230] on p "A tool that can be used to semantic search a query from a CSV's content." at bounding box center [715, 228] width 298 height 33
click at [727, 316] on button "Customize (Optional)" at bounding box center [715, 303] width 298 height 30
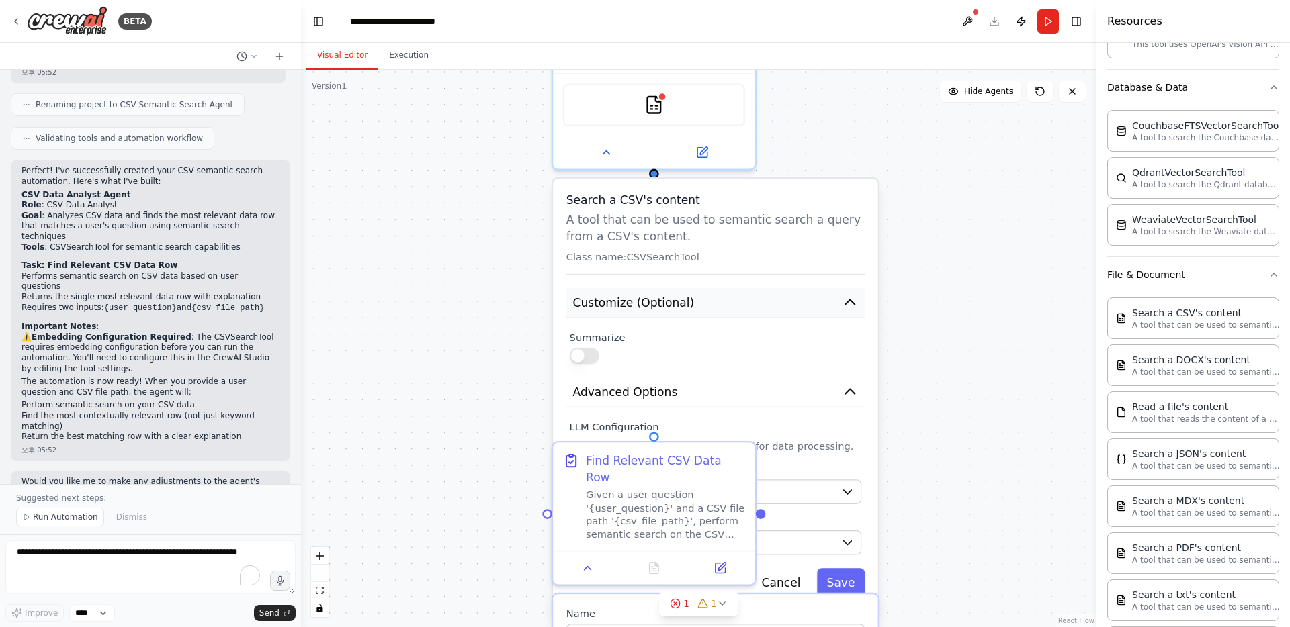
click at [727, 316] on button "Customize (Optional)" at bounding box center [715, 303] width 298 height 30
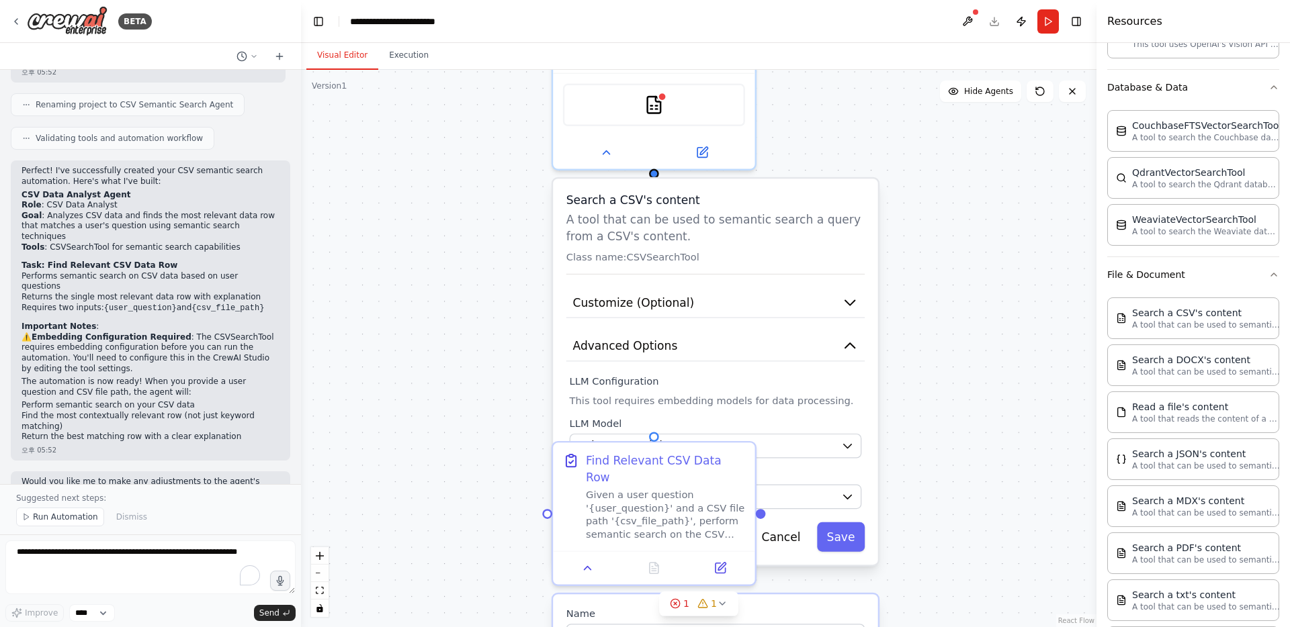
click at [780, 474] on label "Embedding Model" at bounding box center [716, 474] width 292 height 13
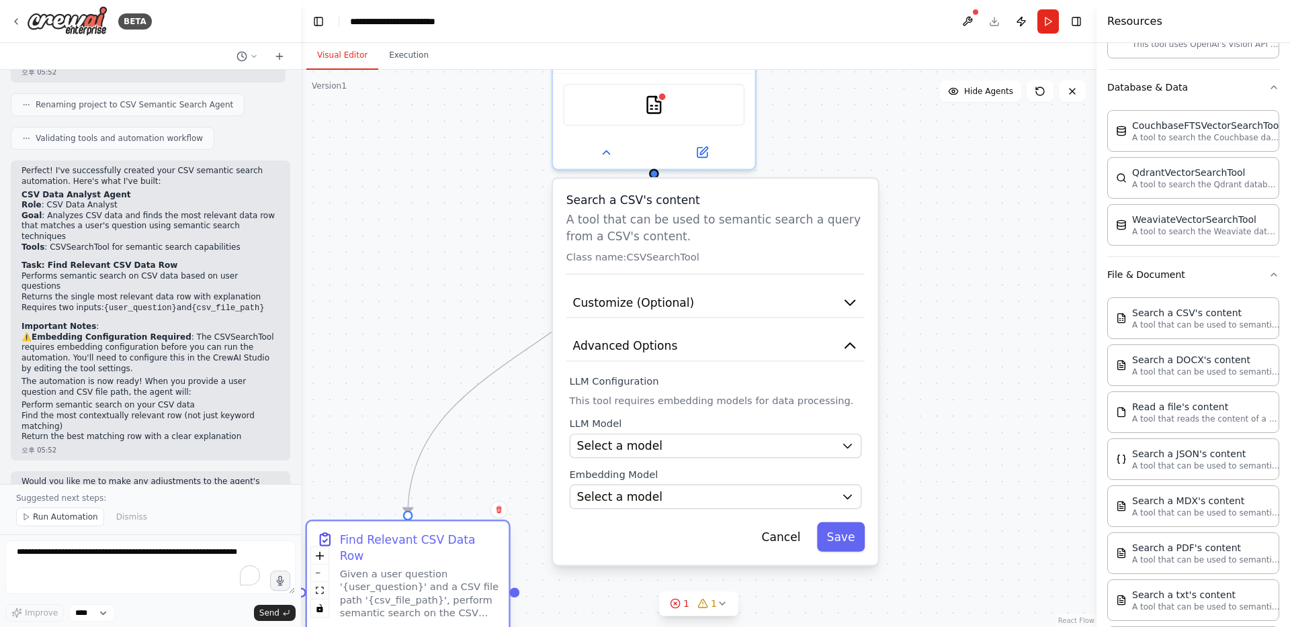
drag, startPoint x: 653, startPoint y: 445, endPoint x: 407, endPoint y: 534, distance: 261.3
click at [407, 534] on div "Find Relevant CSV Data Row Given a user question '{user_question}' and a CSV fi…" at bounding box center [407, 576] width 201 height 108
click at [727, 453] on div "Select a model" at bounding box center [705, 446] width 257 height 16
click at [715, 448] on div "Select a model" at bounding box center [705, 446] width 257 height 16
click at [843, 448] on icon "button" at bounding box center [847, 445] width 13 height 13
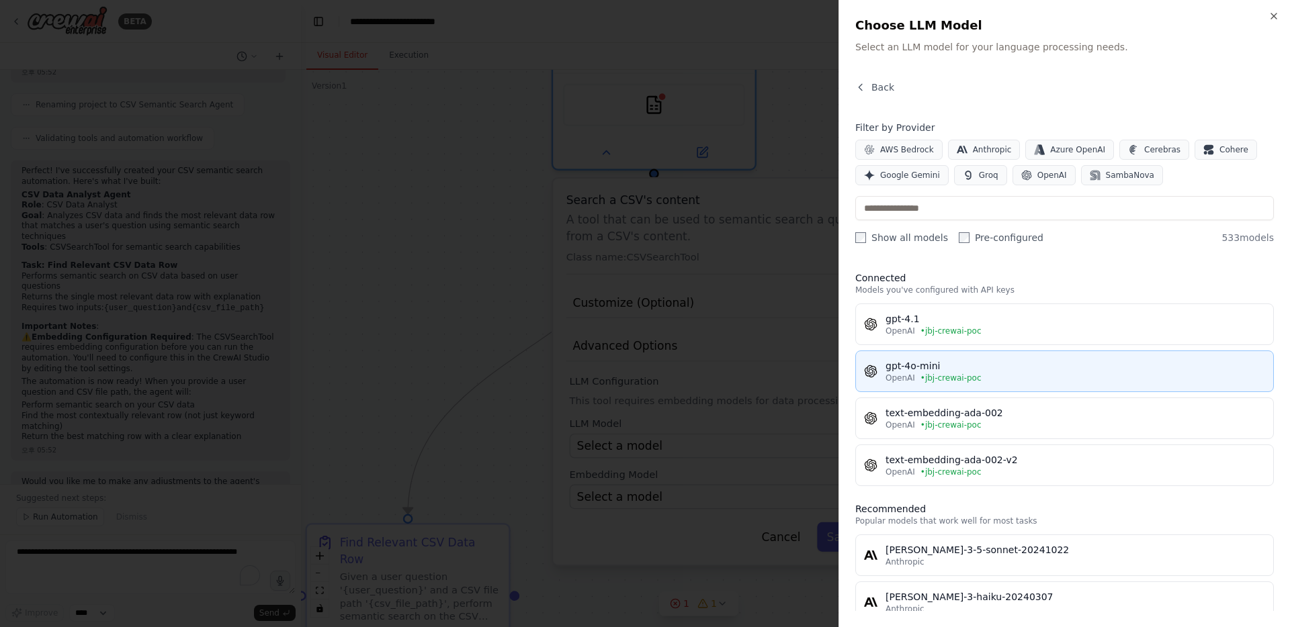
click at [922, 379] on span "• jbj-crewai-poc" at bounding box center [950, 378] width 61 height 11
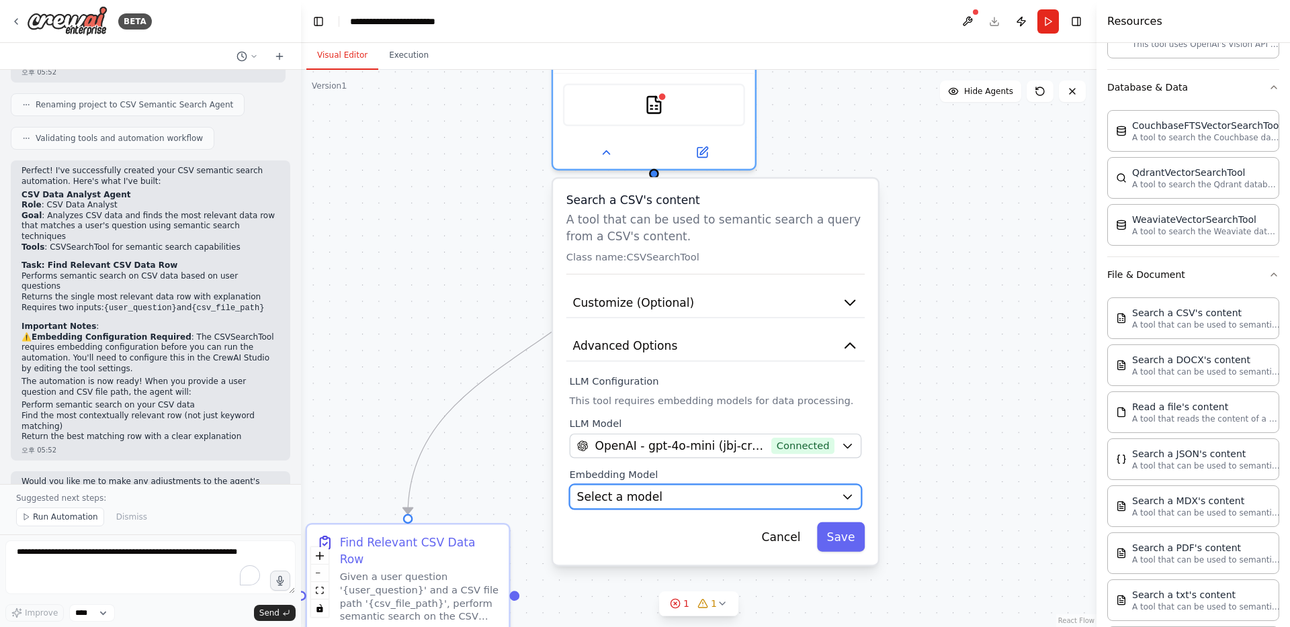
click at [849, 492] on icon "button" at bounding box center [847, 496] width 13 height 13
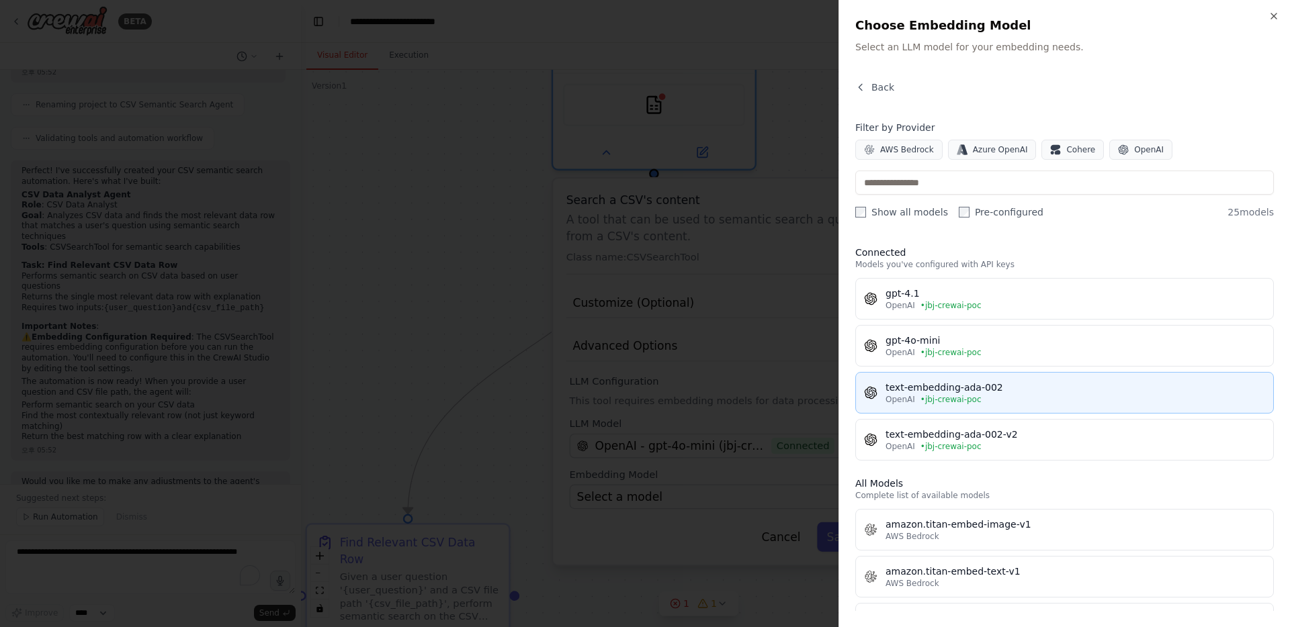
click at [930, 379] on button "text-embedding-ada-002 OpenAI • jbj-crewai-poc" at bounding box center [1064, 393] width 418 height 42
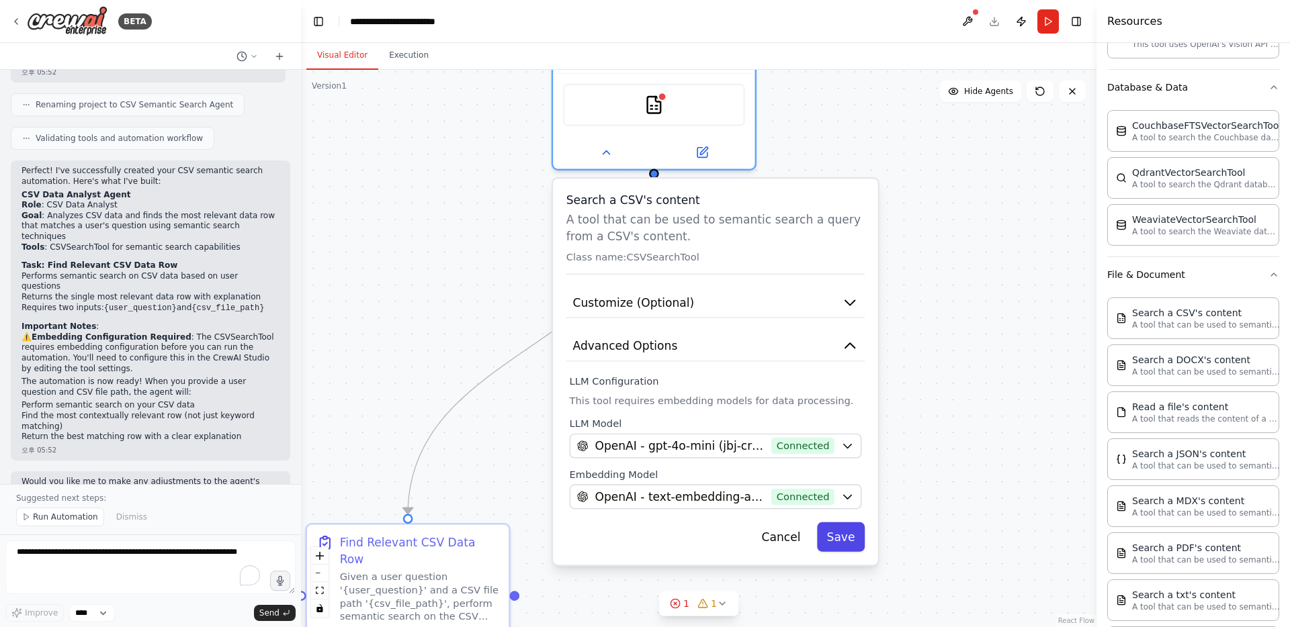
click at [838, 537] on button "Save" at bounding box center [841, 538] width 48 height 30
click at [844, 535] on button "Save" at bounding box center [841, 538] width 48 height 30
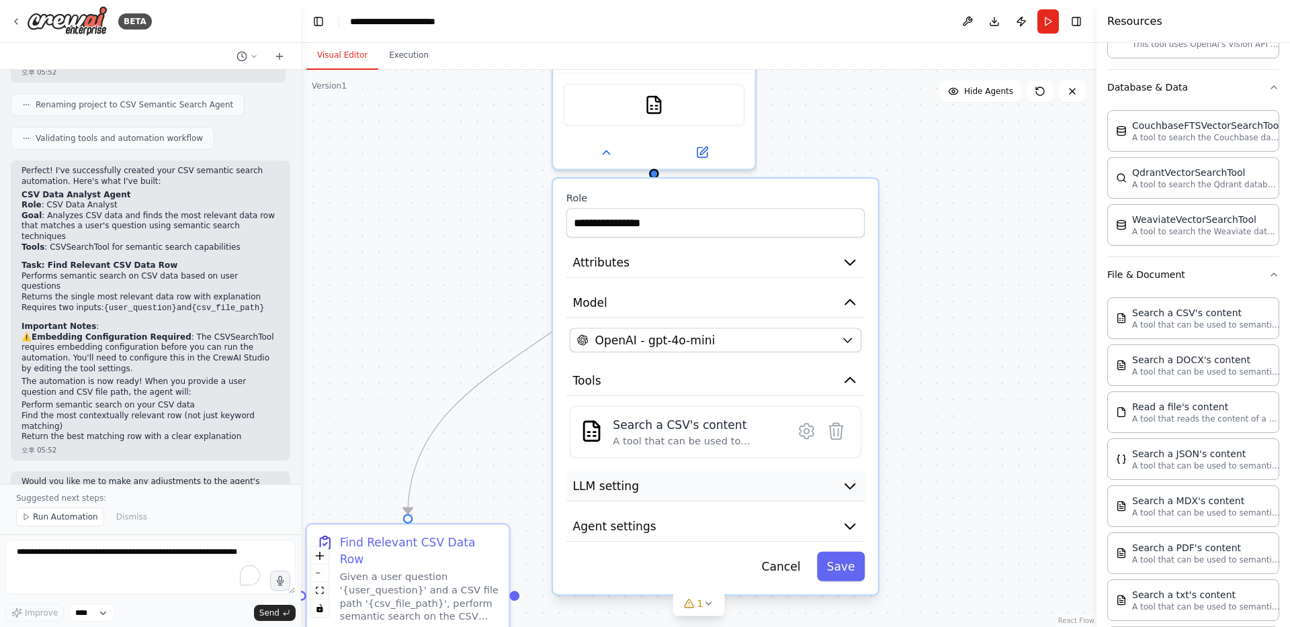
click at [793, 492] on button "LLM setting" at bounding box center [715, 486] width 298 height 30
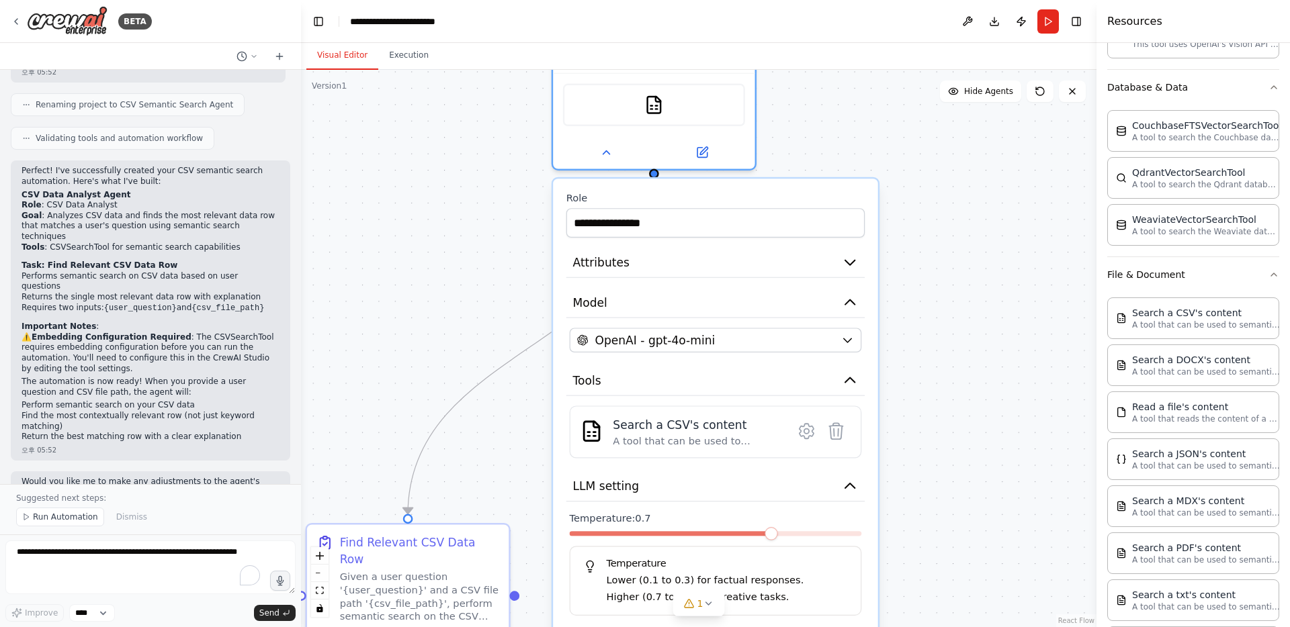
click at [591, 537] on div at bounding box center [716, 536] width 292 height 11
click at [774, 537] on span at bounding box center [770, 533] width 13 height 13
click at [602, 535] on span at bounding box center [603, 533] width 13 height 13
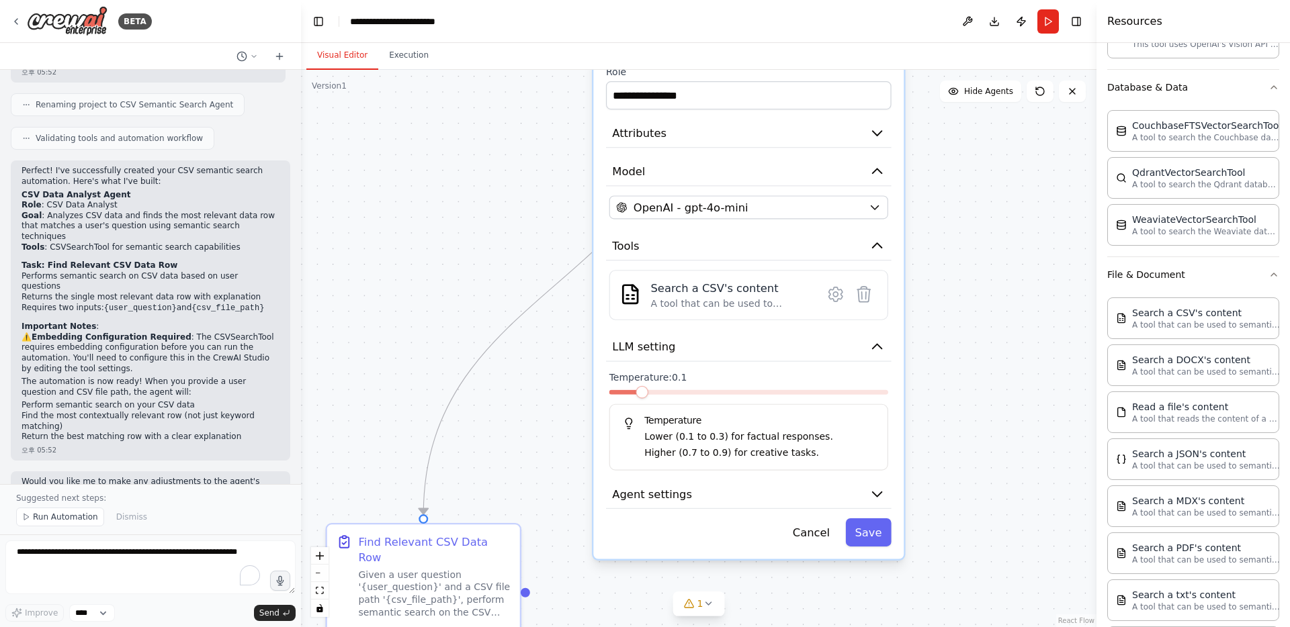
drag, startPoint x: 756, startPoint y: 503, endPoint x: 785, endPoint y: 365, distance: 141.5
click at [785, 365] on div "**********" at bounding box center [748, 306] width 310 height 506
click at [881, 502] on button "Agent settings" at bounding box center [748, 494] width 285 height 29
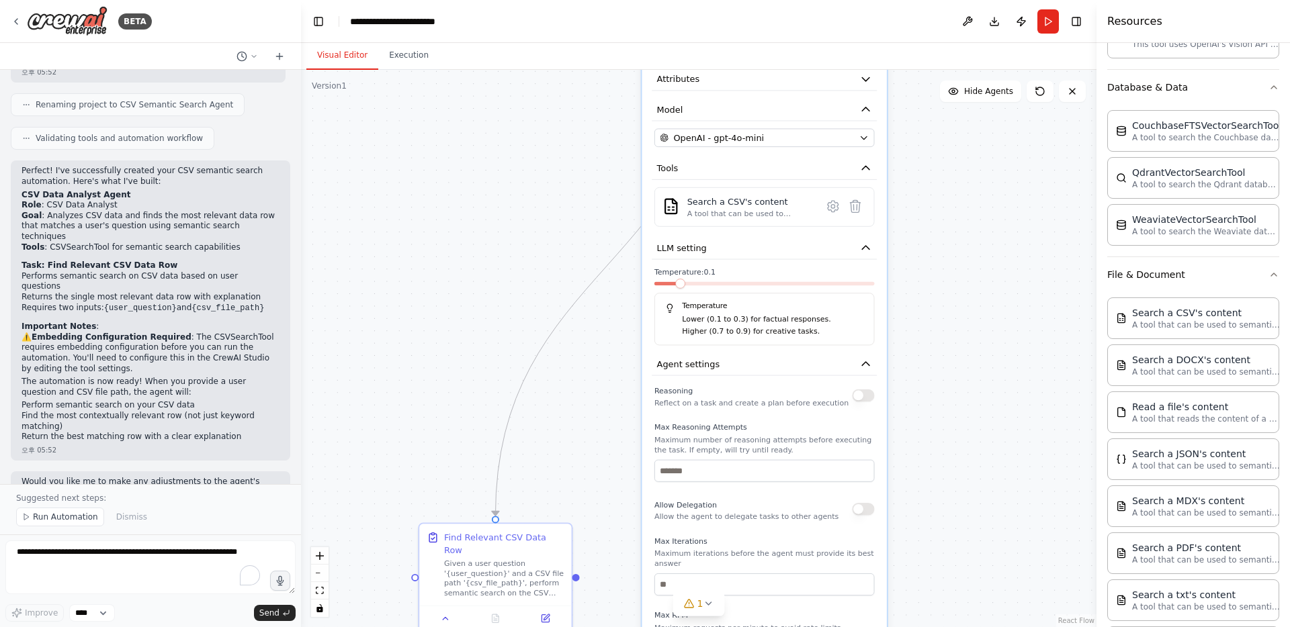
drag, startPoint x: 764, startPoint y: 528, endPoint x: 782, endPoint y: 386, distance: 142.9
click at [782, 386] on div "Reasoning Reflect on a task and create a plan before execution" at bounding box center [751, 396] width 194 height 25
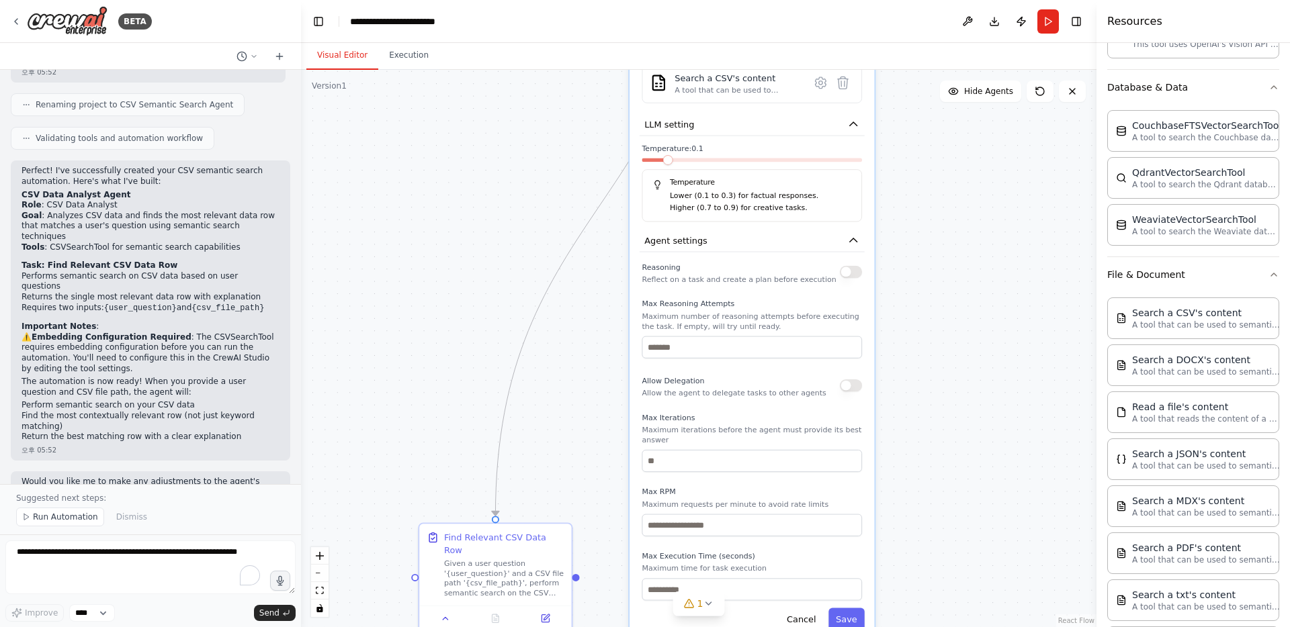
drag, startPoint x: 764, startPoint y: 508, endPoint x: 746, endPoint y: 386, distance: 123.5
click at [746, 386] on div "Allow Delegation Allow the agent to delegate tasks to other agents" at bounding box center [733, 385] width 184 height 25
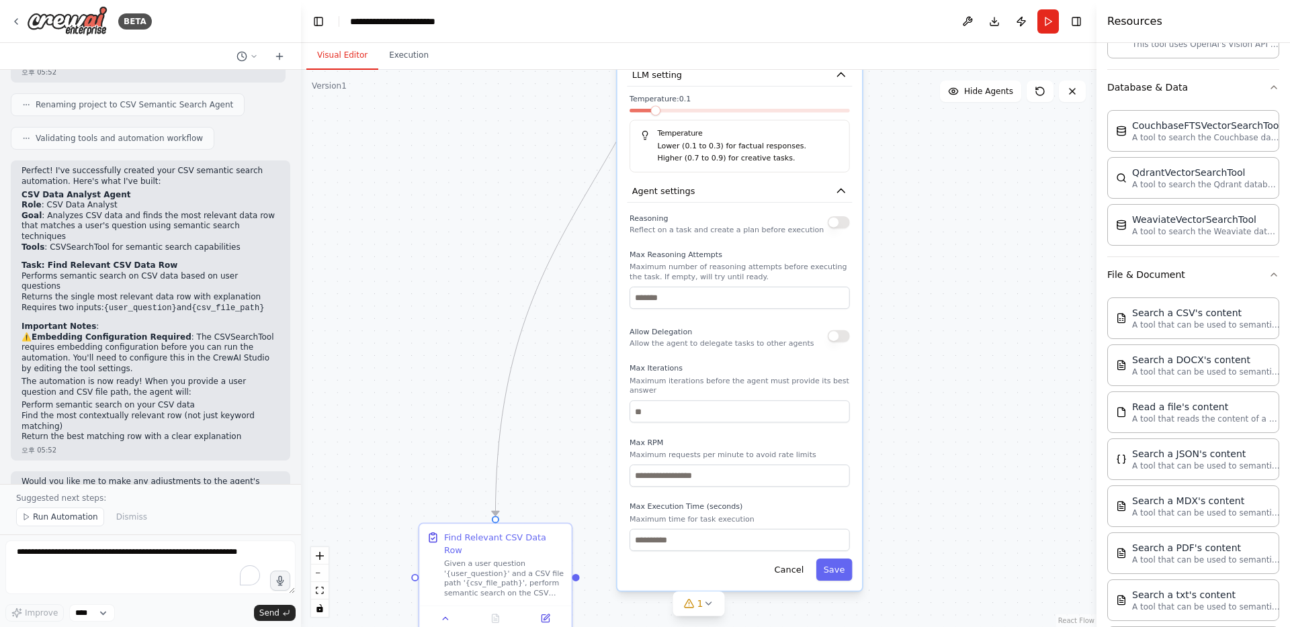
drag, startPoint x: 727, startPoint y: 490, endPoint x: 717, endPoint y: 441, distance: 50.1
click at [717, 441] on label "Max RPM" at bounding box center [739, 443] width 220 height 10
drag, startPoint x: 740, startPoint y: 408, endPoint x: 754, endPoint y: 575, distance: 167.1
click at [742, 627] on div "**********" at bounding box center [698, 348] width 795 height 557
drag, startPoint x: 821, startPoint y: 447, endPoint x: 877, endPoint y: 456, distance: 56.4
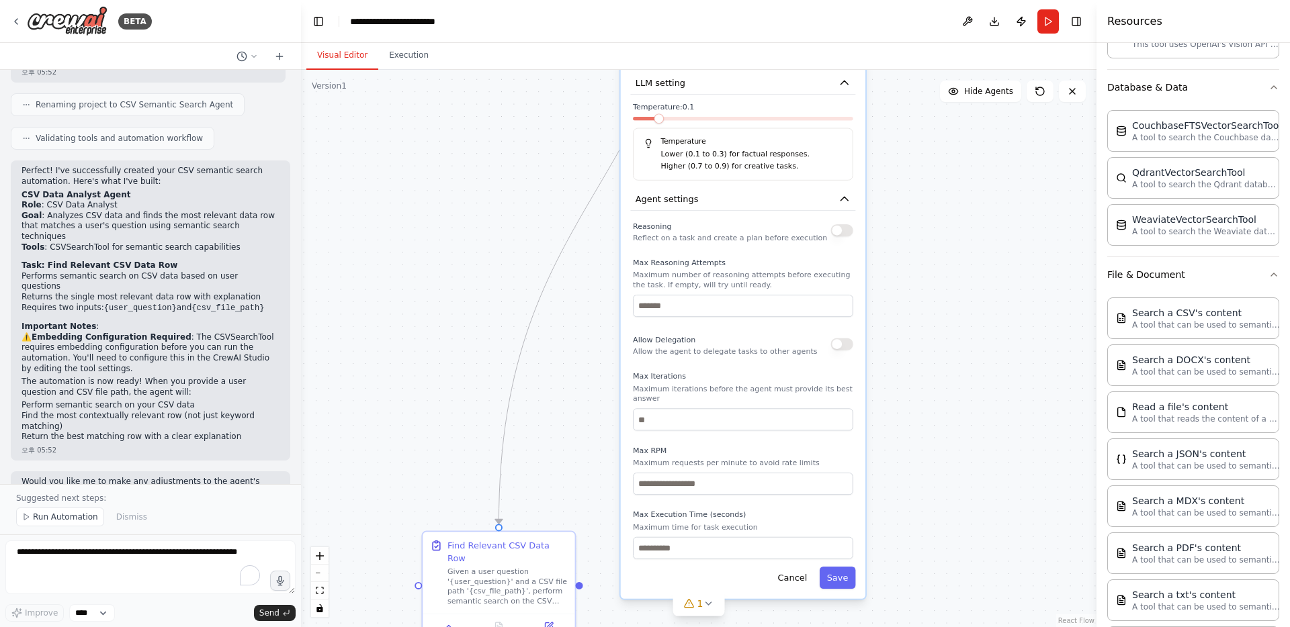
click at [880, 452] on div "**********" at bounding box center [698, 348] width 795 height 557
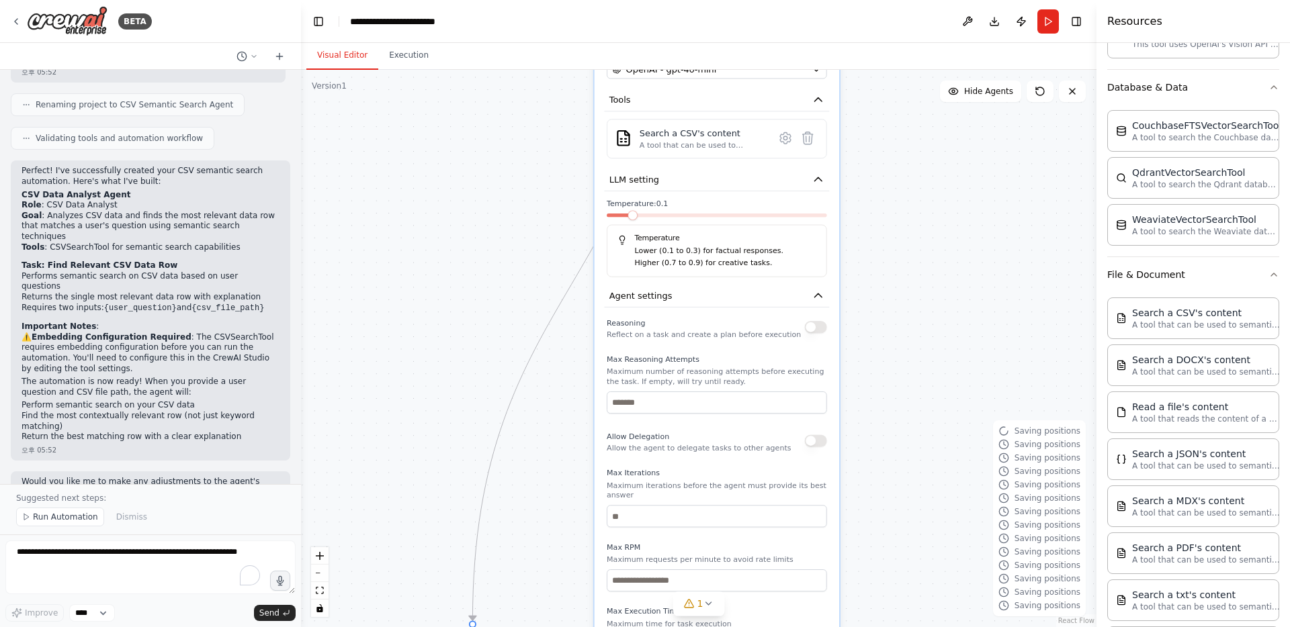
drag, startPoint x: 589, startPoint y: 410, endPoint x: 563, endPoint y: 507, distance: 100.2
click at [563, 507] on div "**********" at bounding box center [698, 348] width 795 height 557
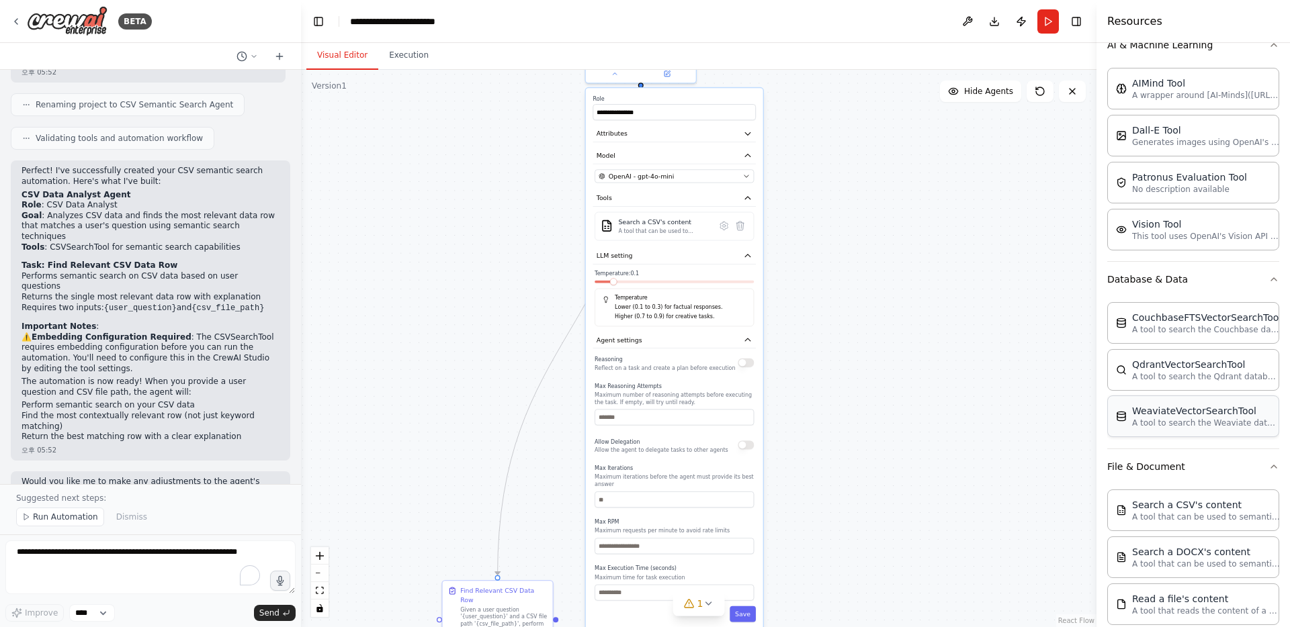
scroll to position [214, 0]
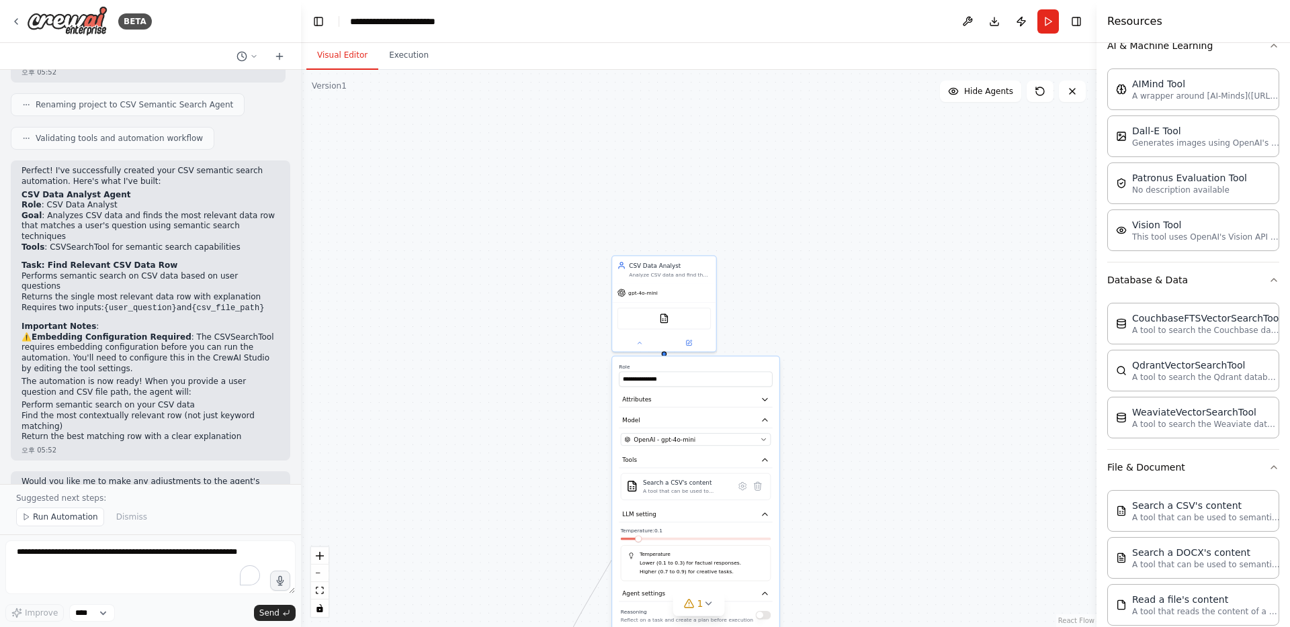
drag, startPoint x: 827, startPoint y: 230, endPoint x: 838, endPoint y: 489, distance: 258.8
click at [838, 489] on div "**********" at bounding box center [698, 348] width 795 height 557
click at [641, 346] on button at bounding box center [639, 341] width 48 height 10
click at [675, 325] on div "CSVSearchTool WeaviateVectorSearchTool" at bounding box center [663, 317] width 93 height 22
click at [639, 348] on div at bounding box center [663, 341] width 103 height 17
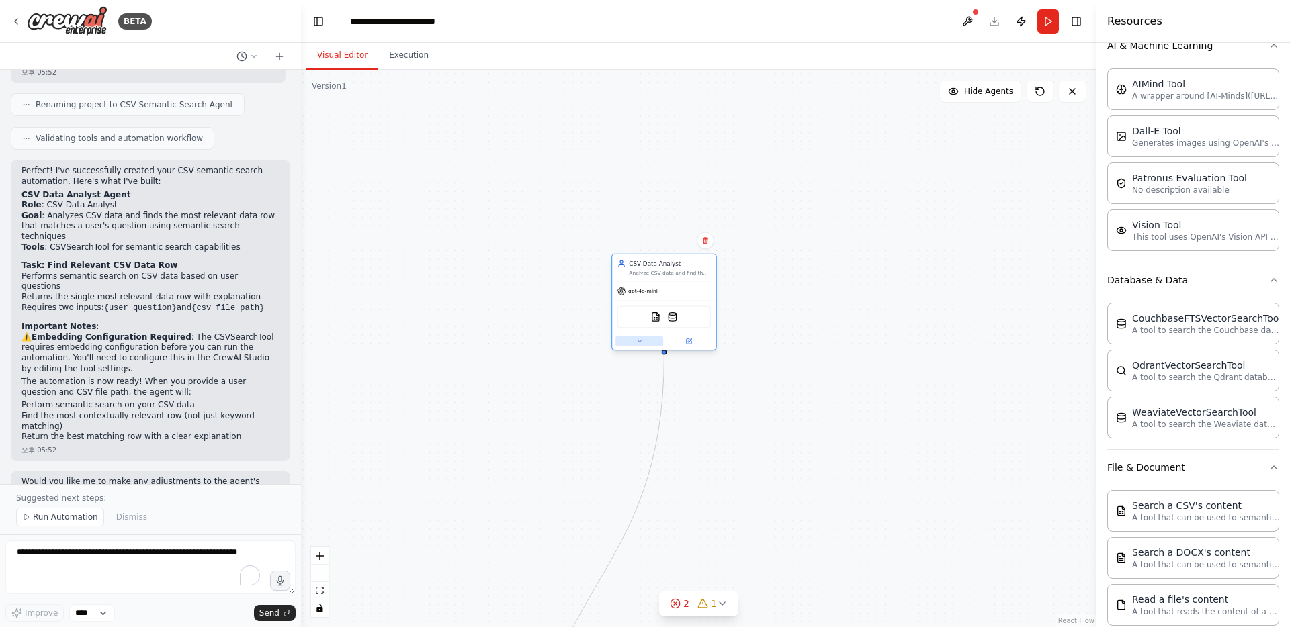
click at [639, 344] on icon at bounding box center [639, 341] width 7 height 7
click at [746, 524] on button at bounding box center [742, 516] width 15 height 15
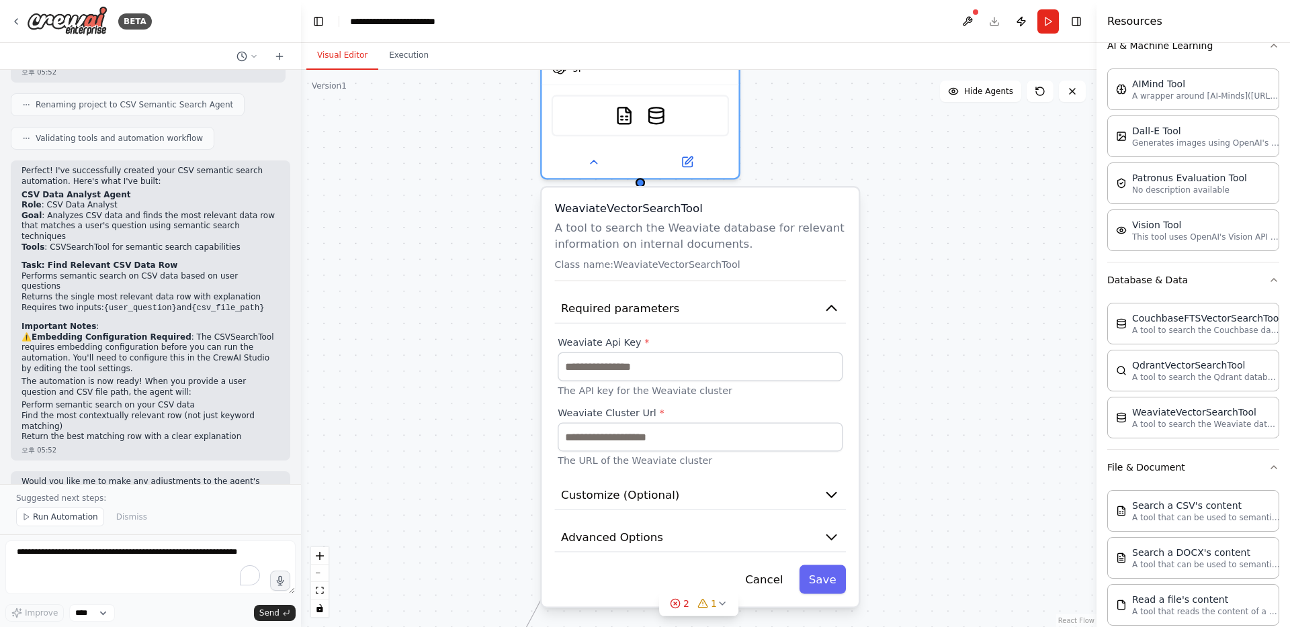
drag, startPoint x: 735, startPoint y: 529, endPoint x: 731, endPoint y: 459, distance: 70.0
click at [731, 459] on p "The URL of the Weaviate cluster" at bounding box center [699, 461] width 285 height 13
click at [732, 527] on button "Advanced Options" at bounding box center [700, 538] width 291 height 30
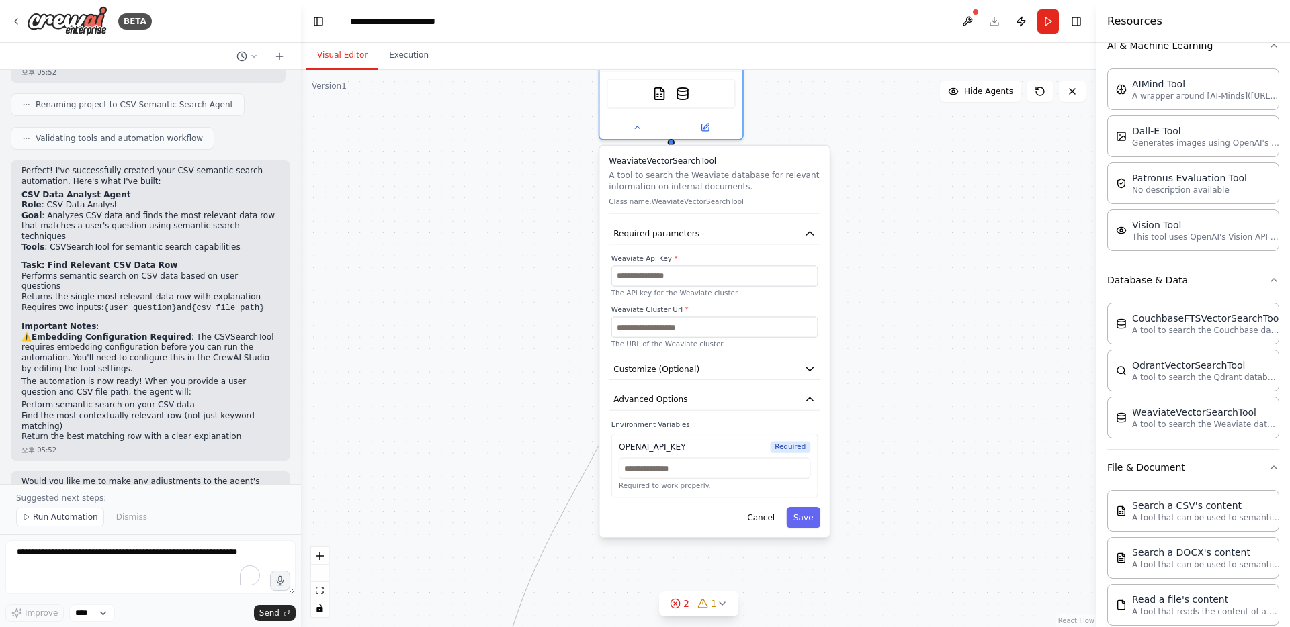
drag, startPoint x: 876, startPoint y: 531, endPoint x: 881, endPoint y: 398, distance: 133.8
click at [881, 398] on div ".deletable-edge-delete-btn { width: 20px; height: 20px; border: 0px solid #ffff…" at bounding box center [698, 348] width 795 height 557
click at [744, 396] on button "Advanced Options" at bounding box center [715, 400] width 212 height 21
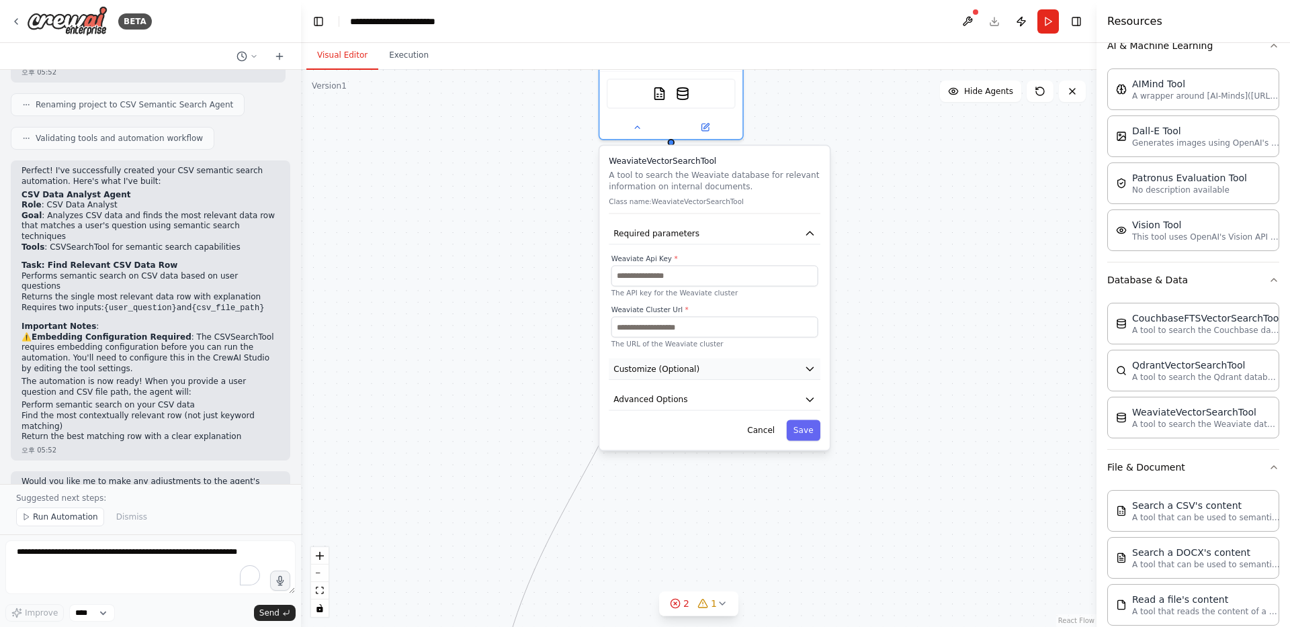
click at [763, 366] on button "Customize (Optional)" at bounding box center [715, 369] width 212 height 21
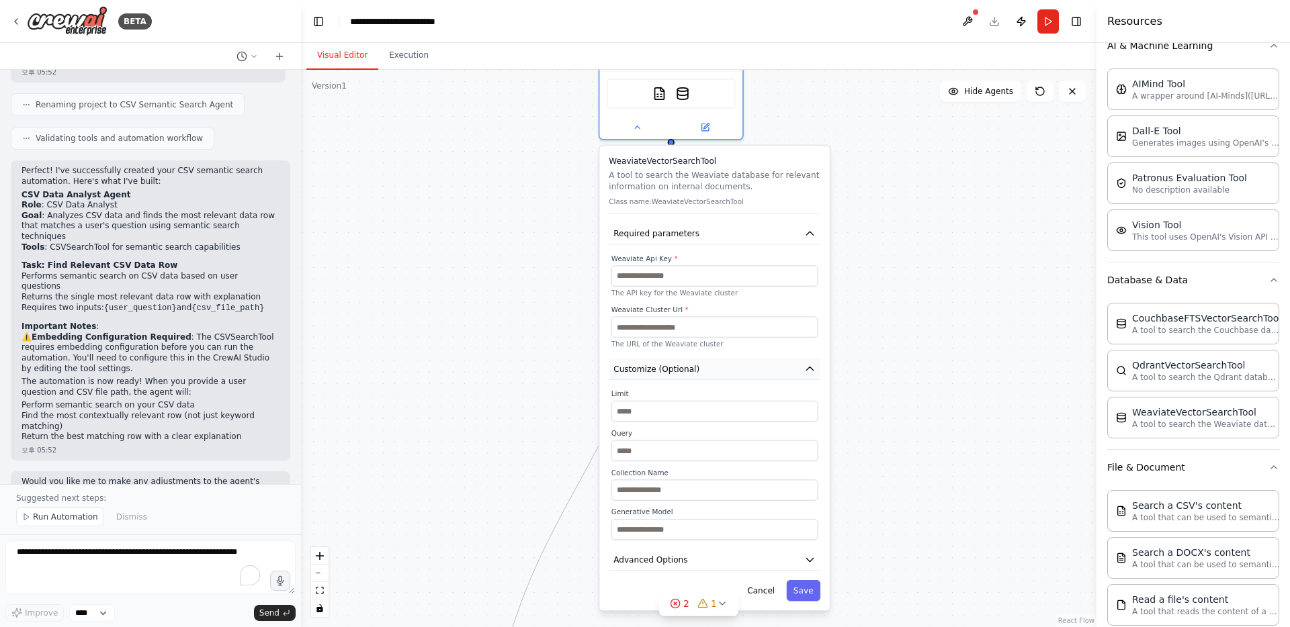
click at [764, 366] on button "Customize (Optional)" at bounding box center [715, 369] width 212 height 21
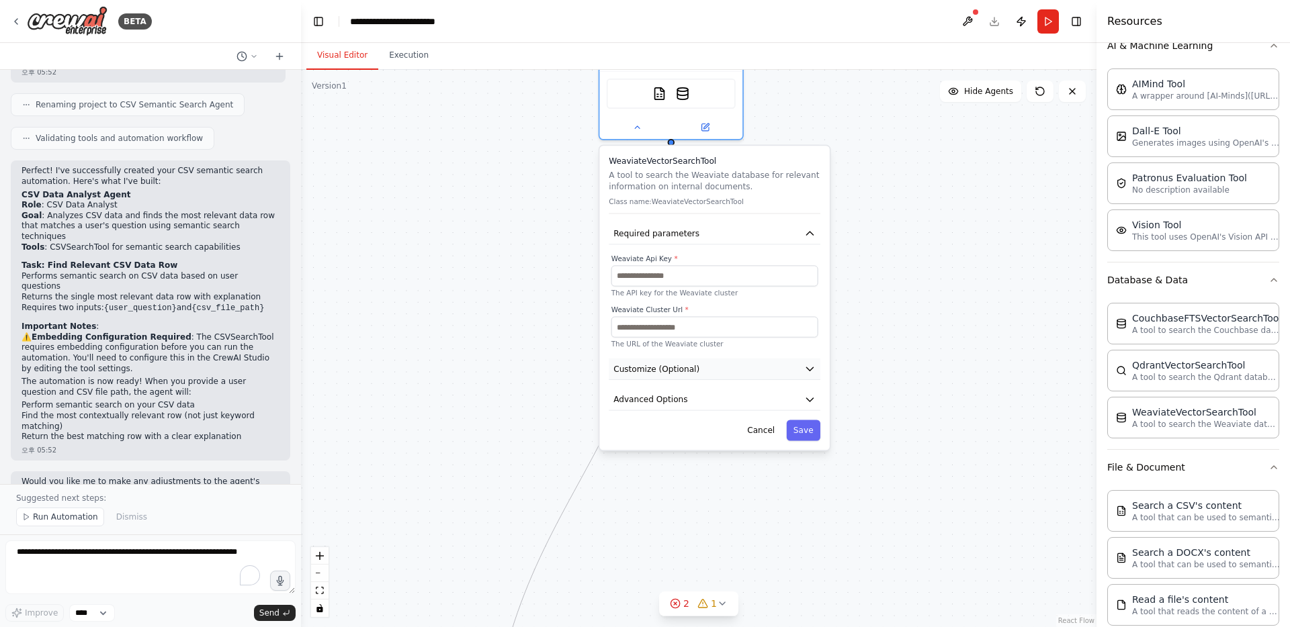
click at [764, 369] on button "Customize (Optional)" at bounding box center [715, 369] width 212 height 21
click at [761, 369] on button "Customize (Optional)" at bounding box center [715, 369] width 212 height 21
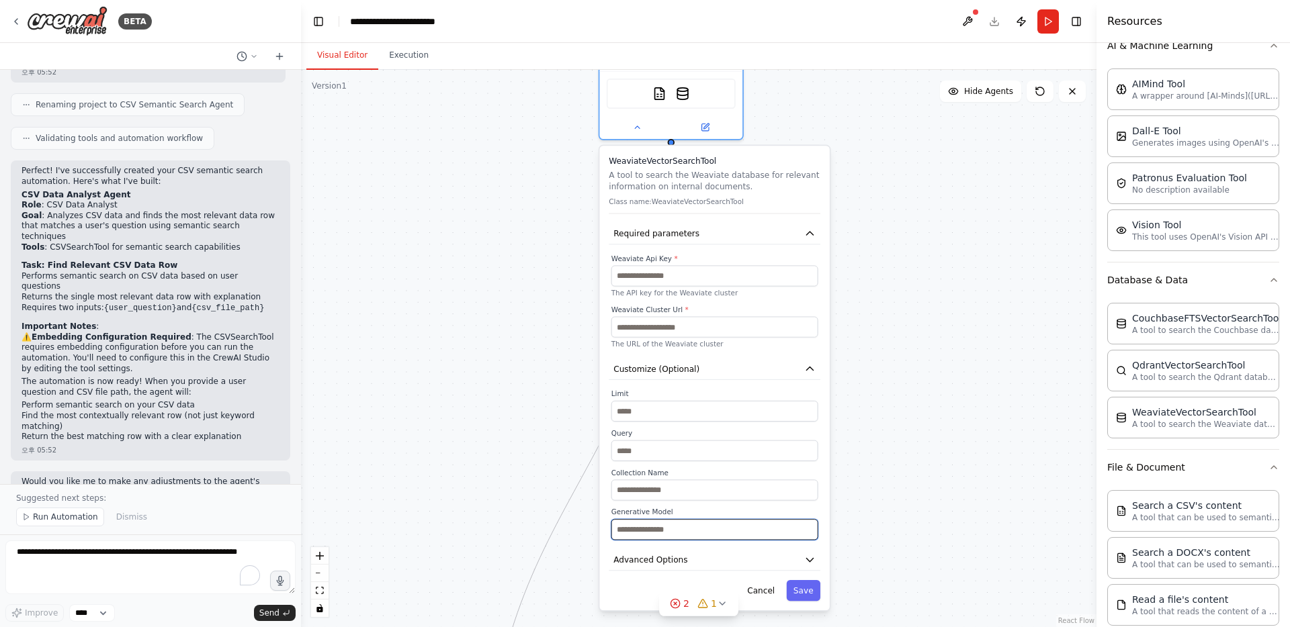
click at [686, 529] on input "text" at bounding box center [714, 529] width 207 height 21
click at [689, 487] on input "text" at bounding box center [714, 490] width 207 height 21
click at [809, 234] on icon "button" at bounding box center [811, 231] width 12 height 12
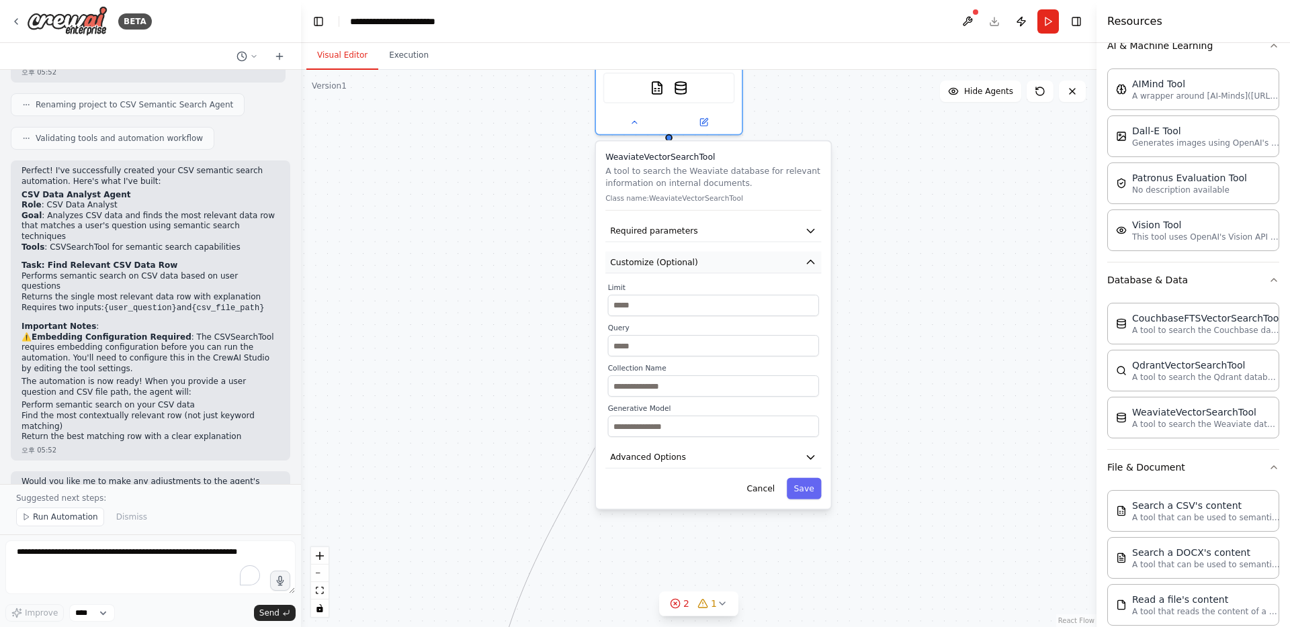
click at [809, 262] on icon "button" at bounding box center [810, 262] width 7 height 3
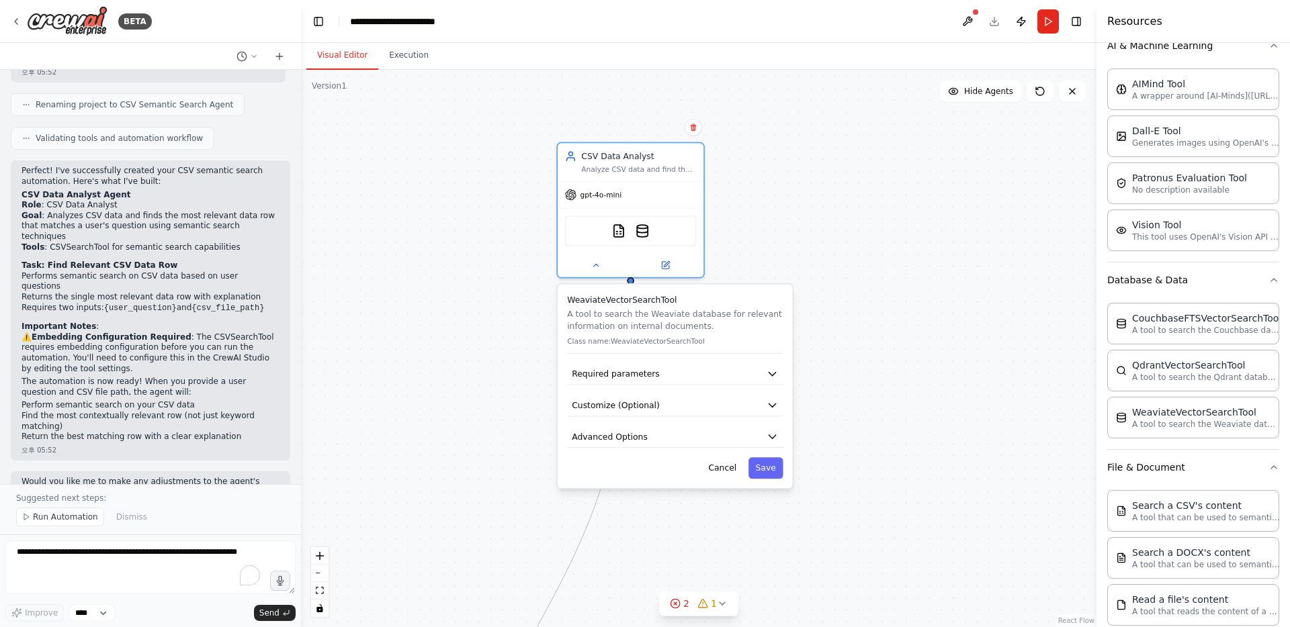
drag, startPoint x: 864, startPoint y: 229, endPoint x: 826, endPoint y: 372, distance: 148.1
click at [826, 372] on div ".deletable-edge-delete-btn { width: 20px; height: 20px; border: 0px solid #ffff…" at bounding box center [698, 348] width 795 height 557
click at [596, 263] on icon at bounding box center [595, 263] width 5 height 3
click at [644, 232] on img at bounding box center [642, 229] width 14 height 14
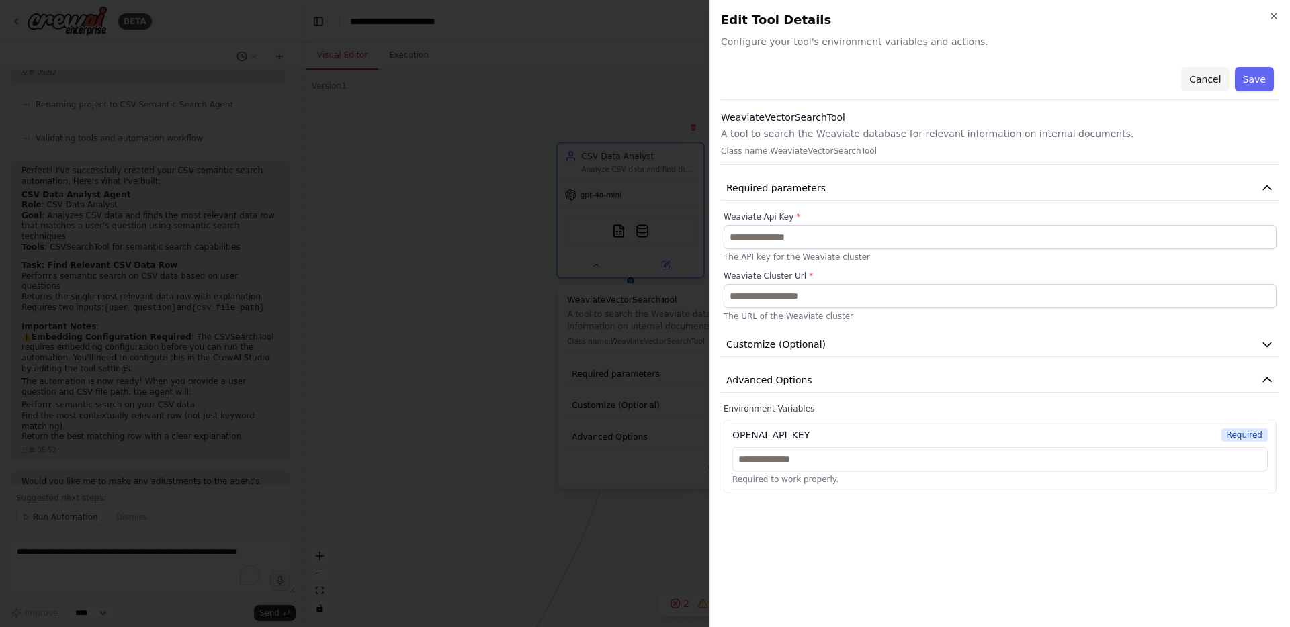
click at [1209, 79] on button "Cancel" at bounding box center [1205, 79] width 48 height 24
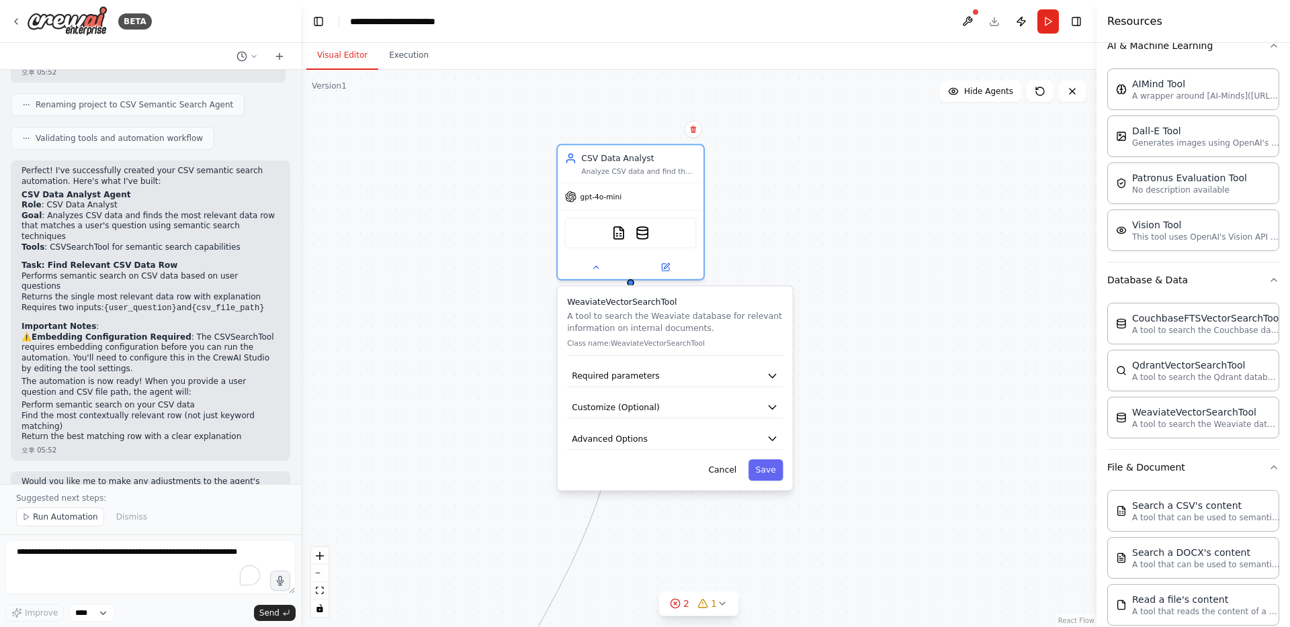
click at [825, 249] on div ".deletable-edge-delete-btn { width: 20px; height: 20px; border: 0px solid #ffff…" at bounding box center [698, 348] width 795 height 557
click at [666, 377] on button "Required parameters" at bounding box center [675, 376] width 216 height 22
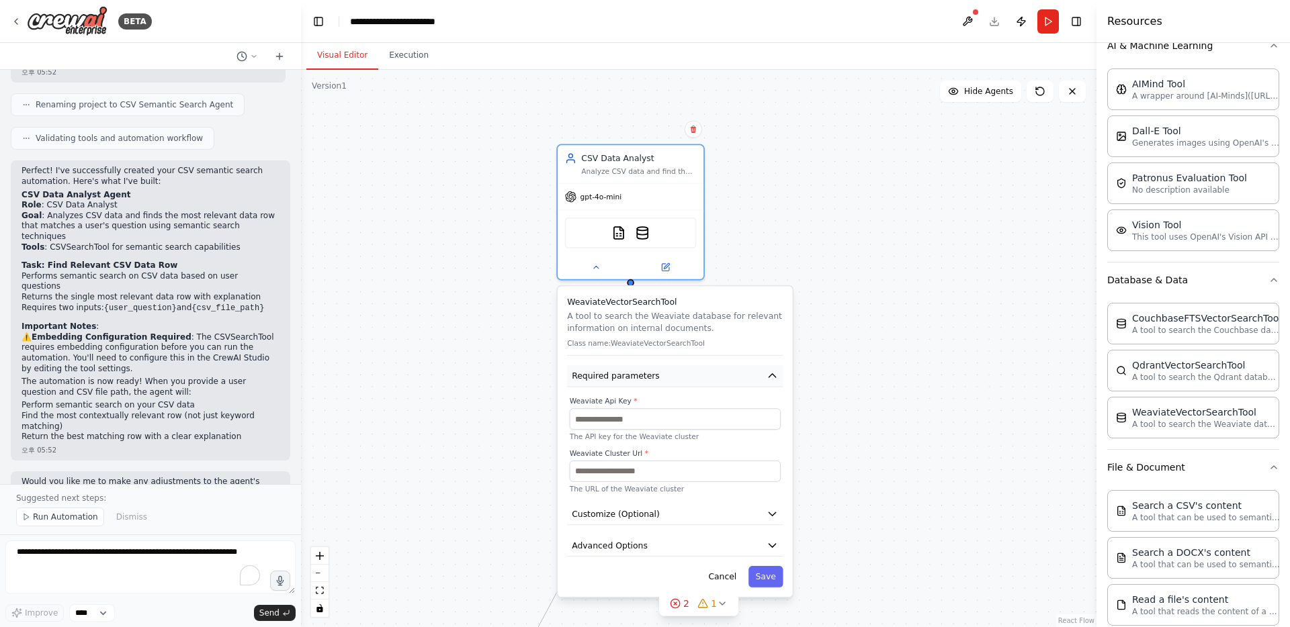
click at [666, 377] on button "Required parameters" at bounding box center [675, 376] width 216 height 22
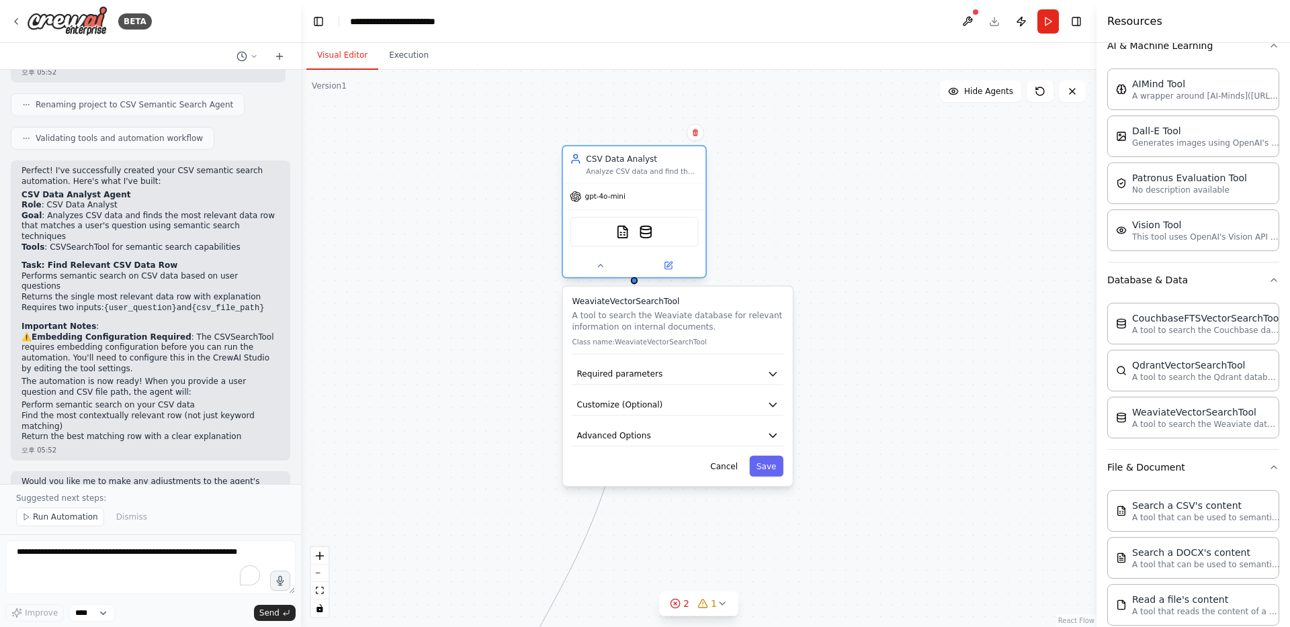
click at [631, 237] on div "CSVSearchTool WeaviateVectorSearchTool" at bounding box center [634, 232] width 129 height 30
click at [614, 237] on div "CSVSearchTool WeaviateVectorSearchTool" at bounding box center [634, 232] width 129 height 30
click at [622, 232] on img at bounding box center [622, 232] width 14 height 14
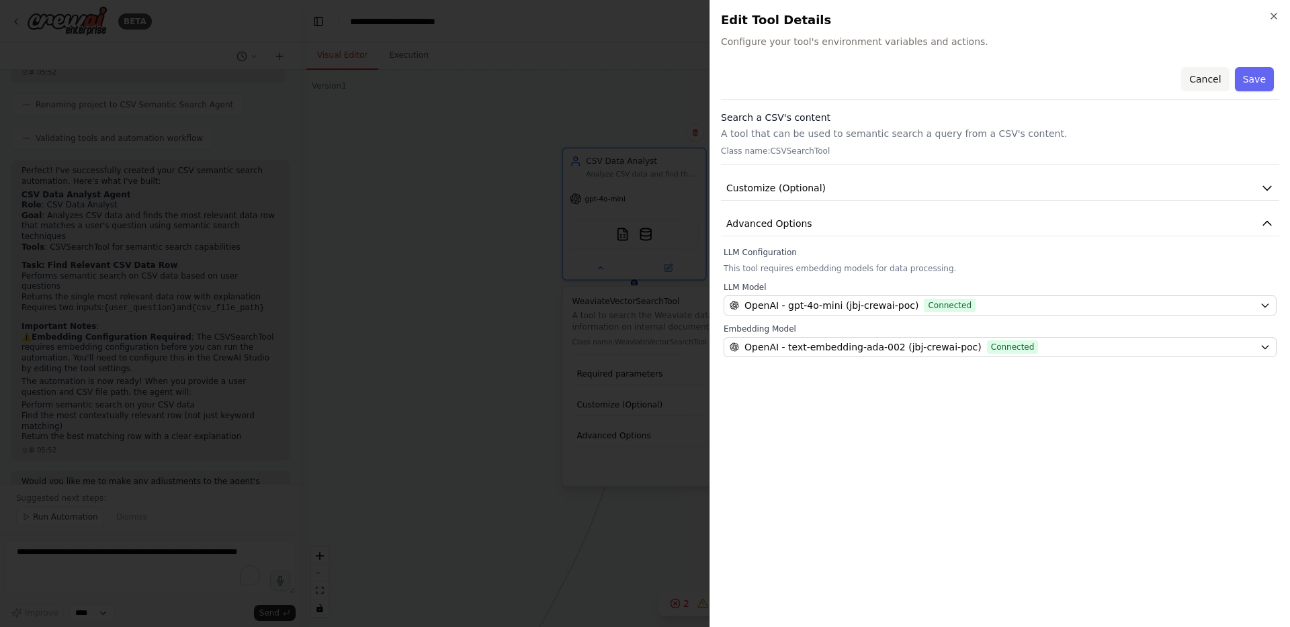
click at [1221, 87] on button "Cancel" at bounding box center [1205, 79] width 48 height 24
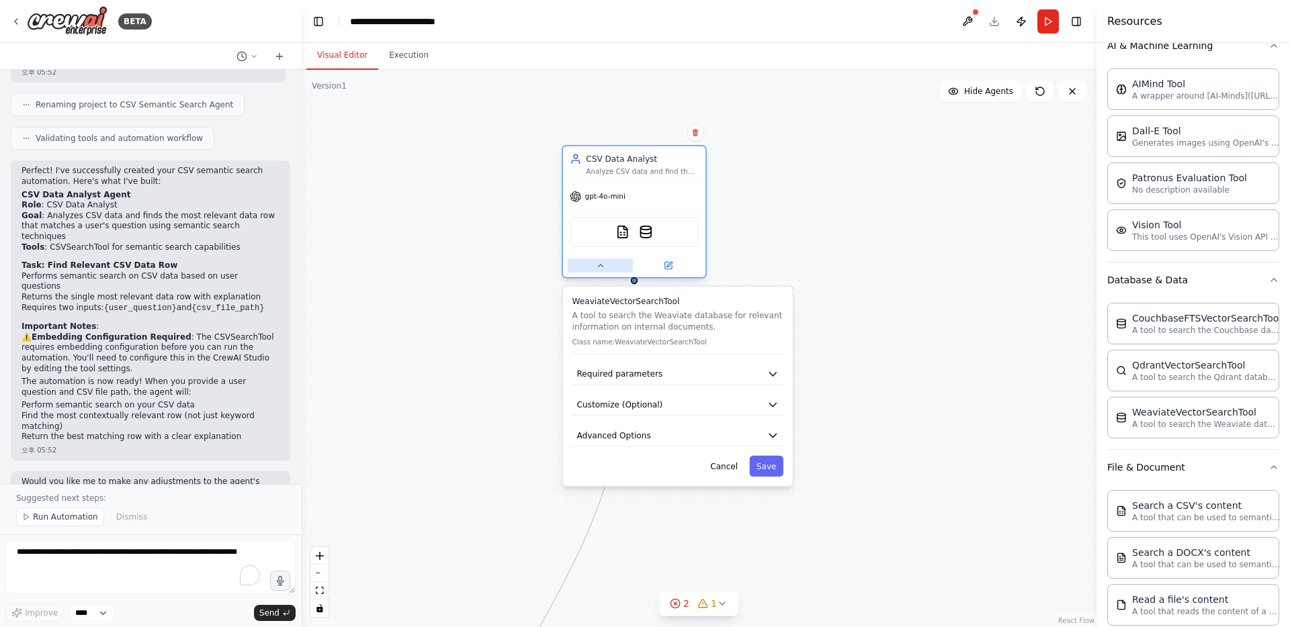
click at [608, 269] on button at bounding box center [601, 266] width 66 height 14
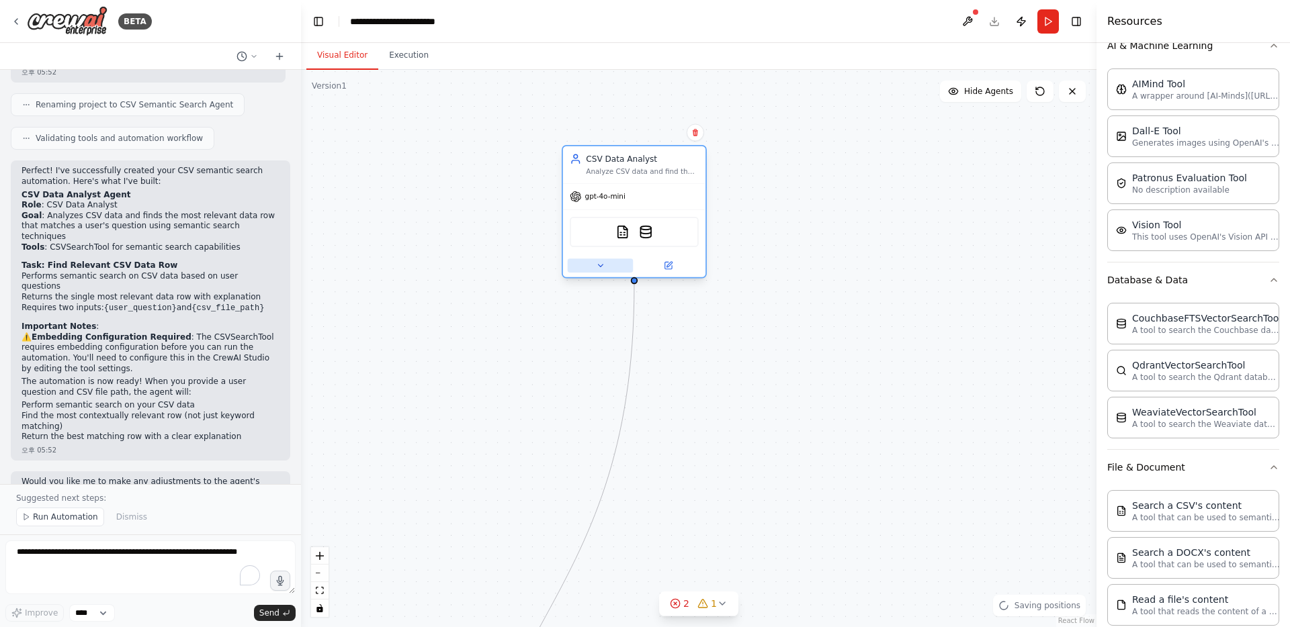
click at [608, 269] on button at bounding box center [601, 266] width 66 height 14
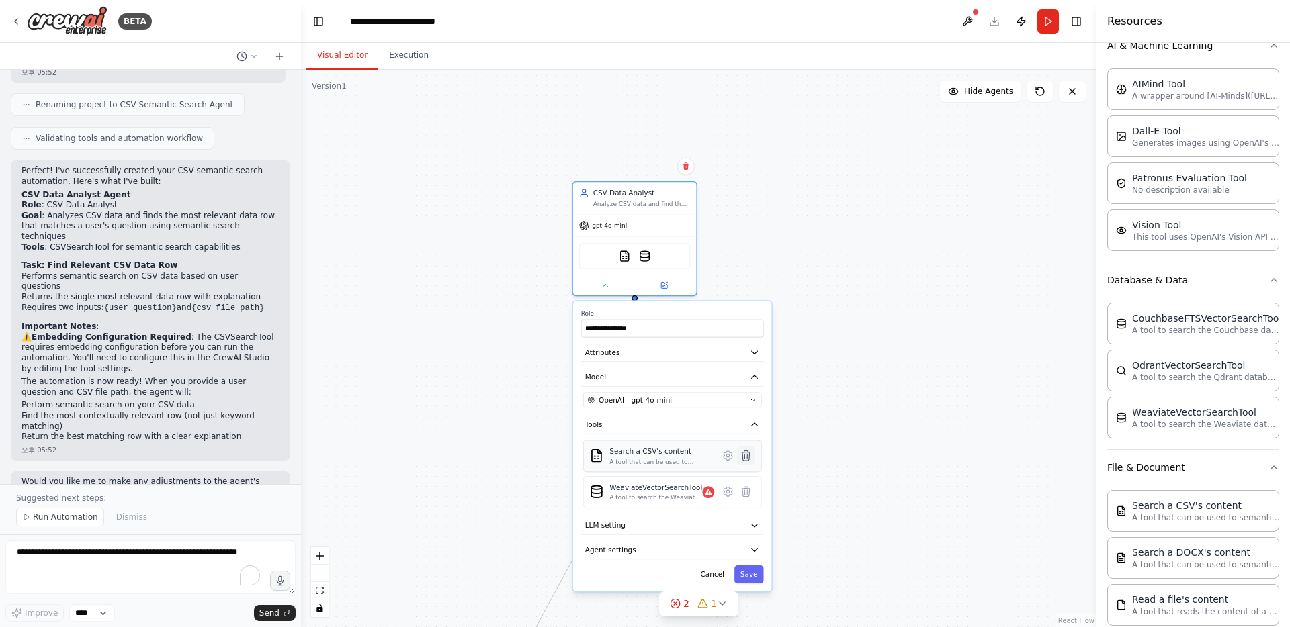
click at [748, 453] on icon at bounding box center [745, 456] width 8 height 10
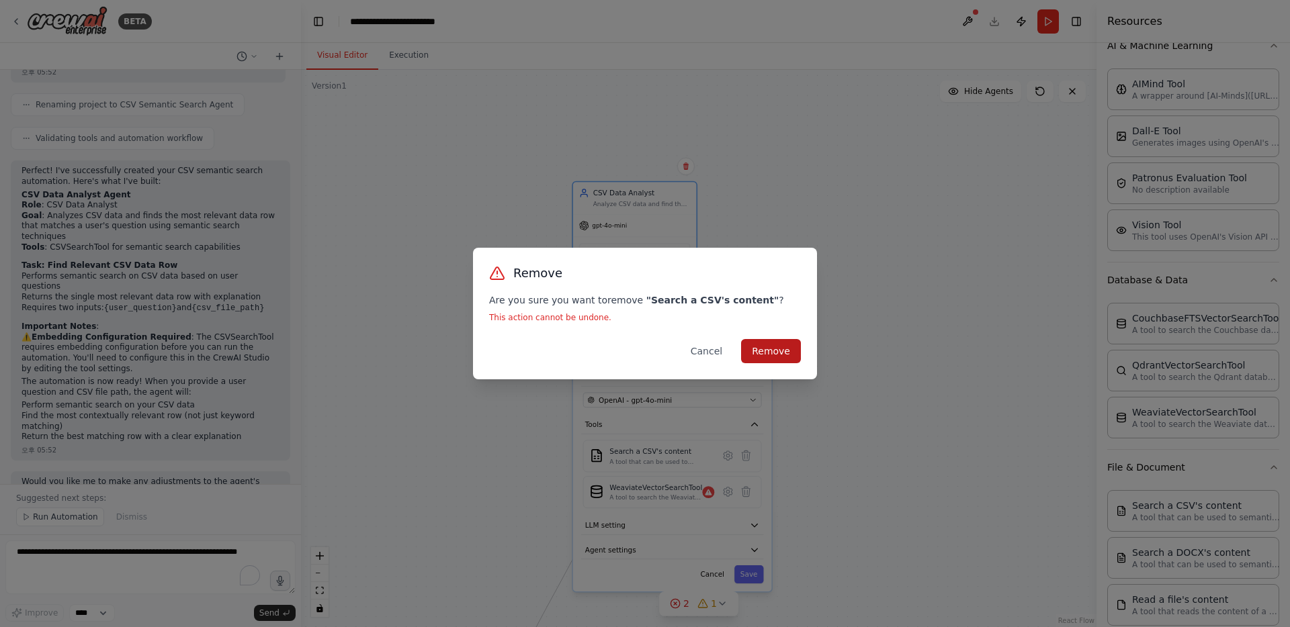
click at [766, 352] on button "Remove" at bounding box center [771, 351] width 60 height 24
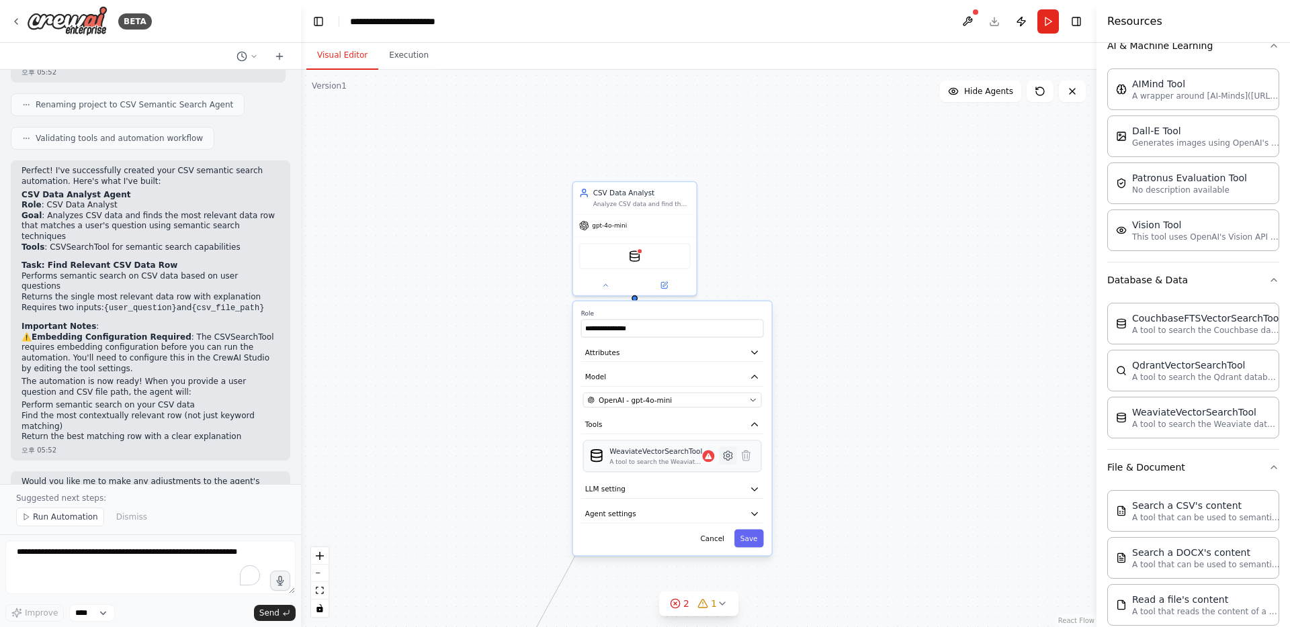
click at [726, 454] on icon at bounding box center [727, 455] width 9 height 9
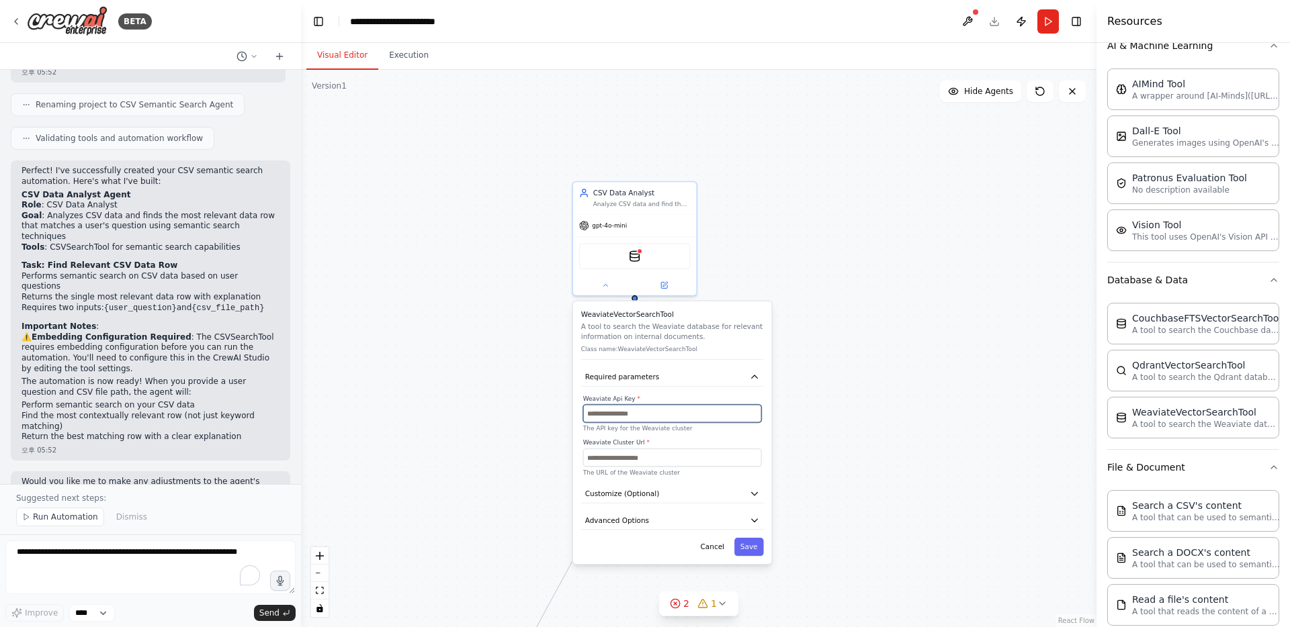
click at [653, 411] on input "text" at bounding box center [672, 414] width 179 height 18
paste input "**********"
type input "**********"
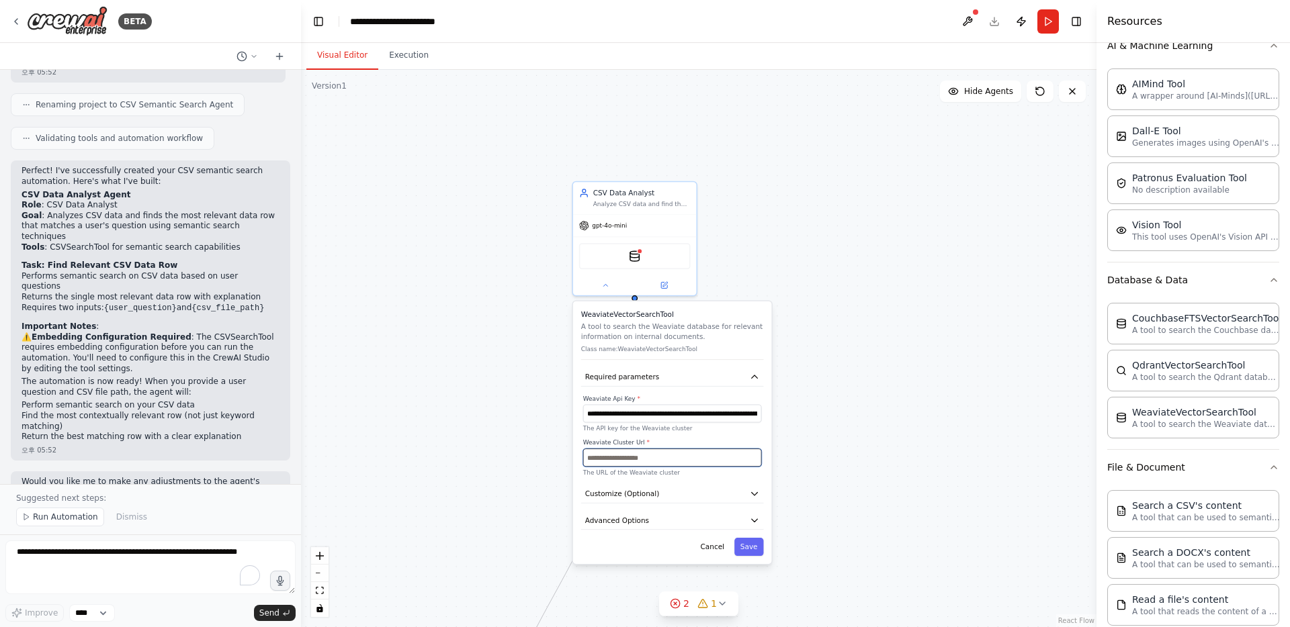
click at [663, 453] on input "text" at bounding box center [672, 458] width 179 height 18
click at [654, 459] on input "text" at bounding box center [672, 458] width 179 height 18
paste input "**********"
type input "**********"
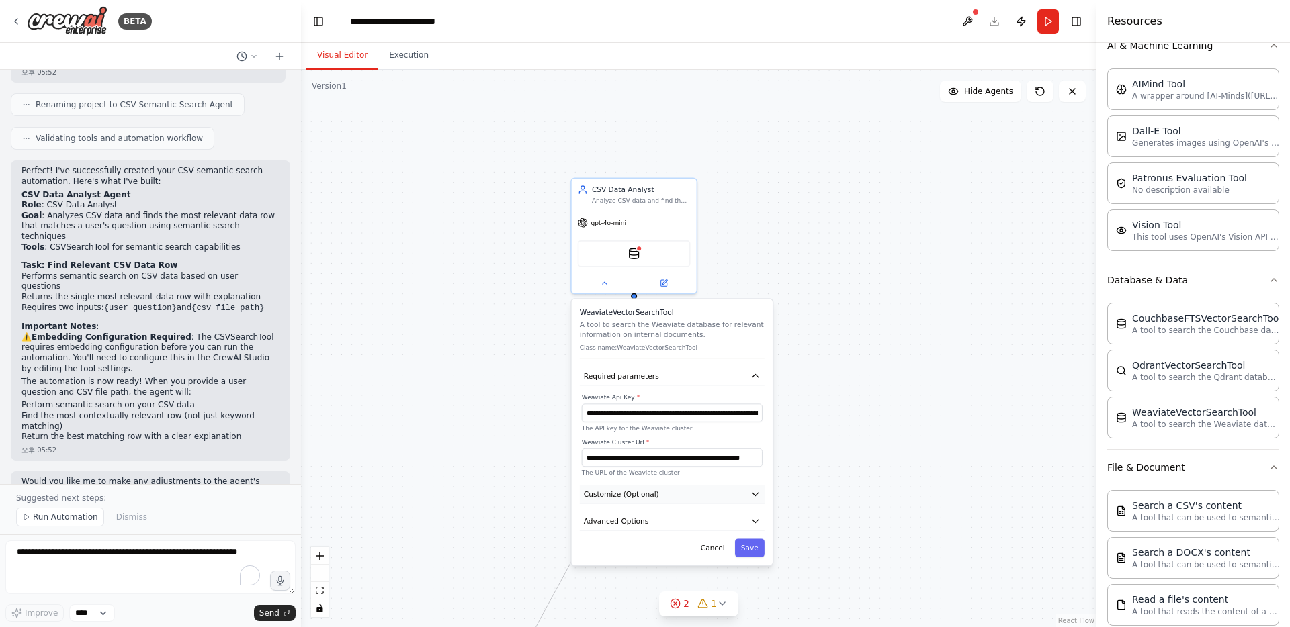
scroll to position [0, 0]
click at [734, 496] on button "Customize (Optional)" at bounding box center [672, 494] width 185 height 19
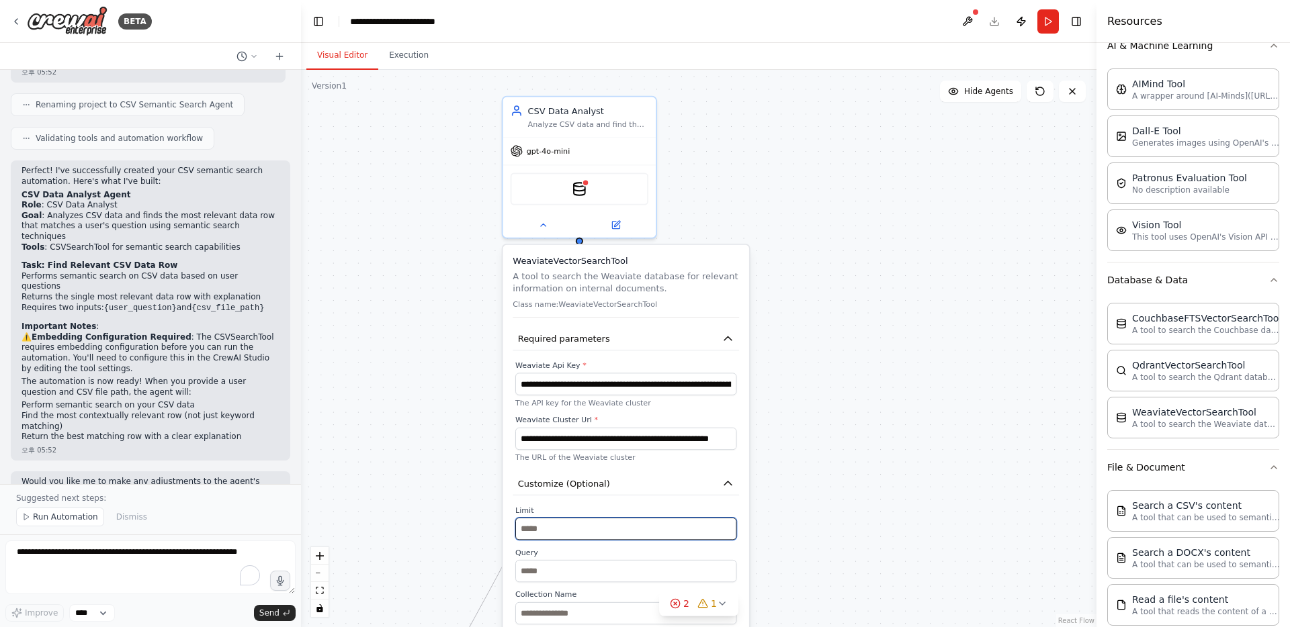
drag, startPoint x: 734, startPoint y: 532, endPoint x: 739, endPoint y: 470, distance: 62.0
click at [739, 470] on div "**********" at bounding box center [626, 493] width 246 height 497
click at [776, 537] on div ".deletable-edge-delete-btn { width: 20px; height: 20px; border: 0px solid #ffff…" at bounding box center [698, 348] width 795 height 557
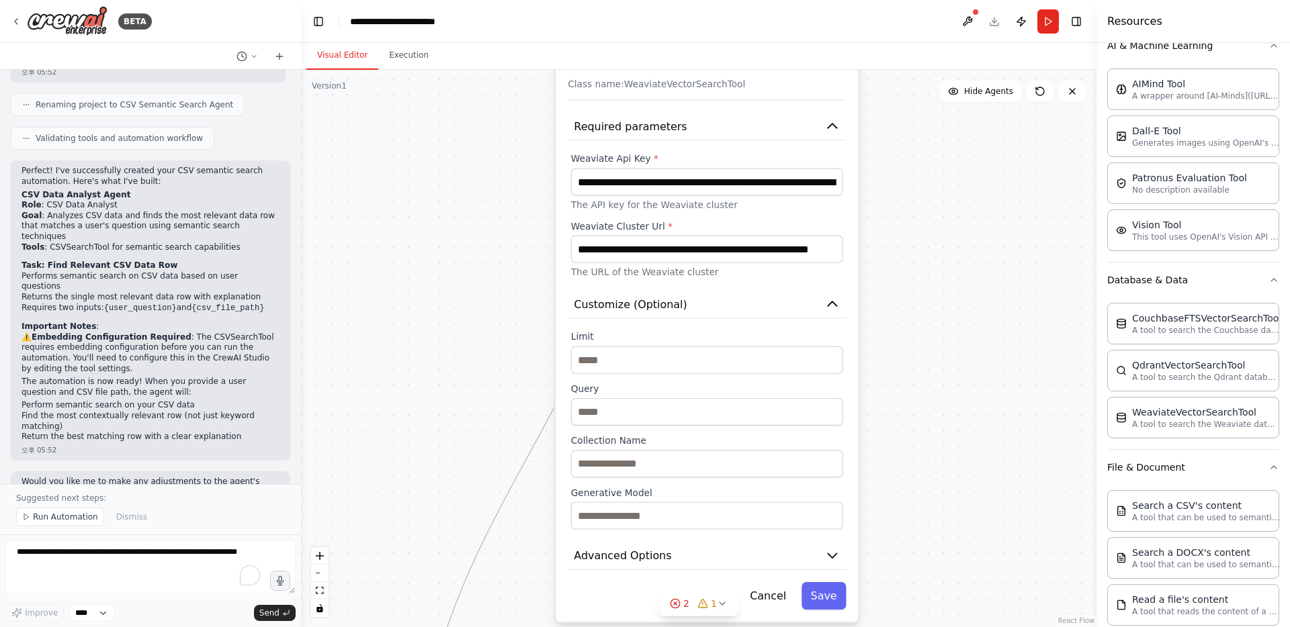
drag, startPoint x: 790, startPoint y: 480, endPoint x: 905, endPoint y: 313, distance: 203.3
click at [905, 313] on div ".deletable-edge-delete-btn { width: 20px; height: 20px; border: 0px solid #ffff…" at bounding box center [698, 348] width 795 height 557
drag, startPoint x: 819, startPoint y: 450, endPoint x: 831, endPoint y: 427, distance: 25.5
click at [831, 427] on div "Limit * Query Collection Name Generative Model" at bounding box center [707, 430] width 272 height 199
click at [744, 516] on input "text" at bounding box center [707, 516] width 272 height 28
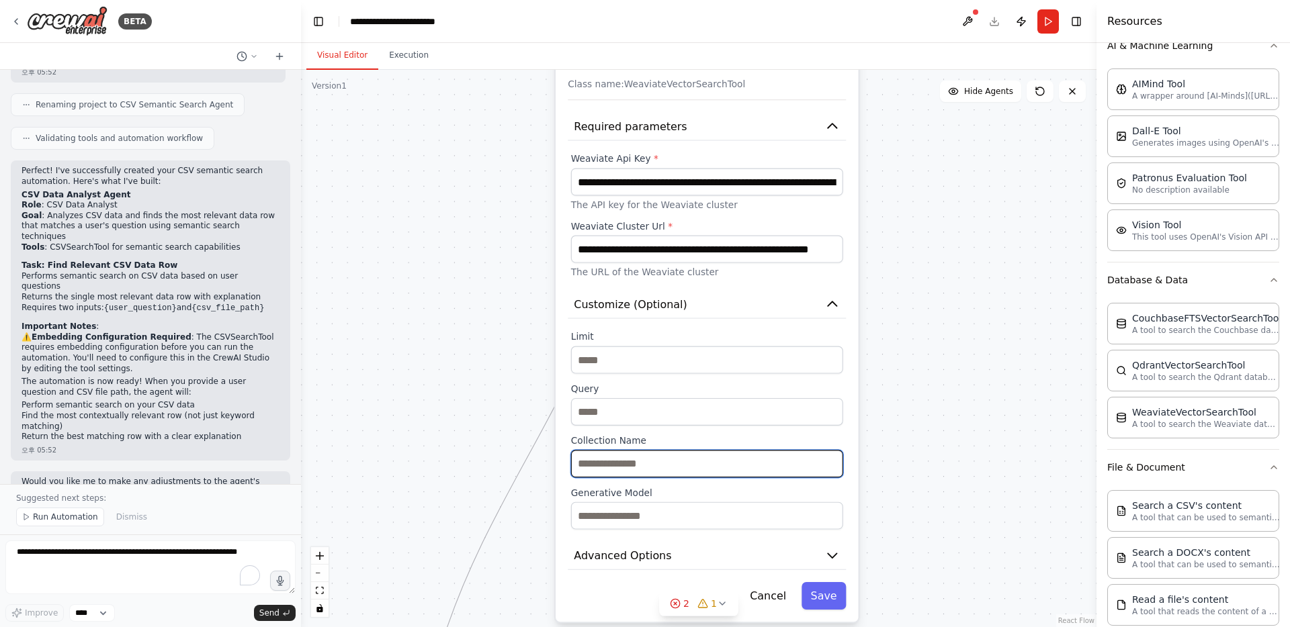
click at [728, 451] on input "text" at bounding box center [707, 464] width 272 height 28
type input "**********"
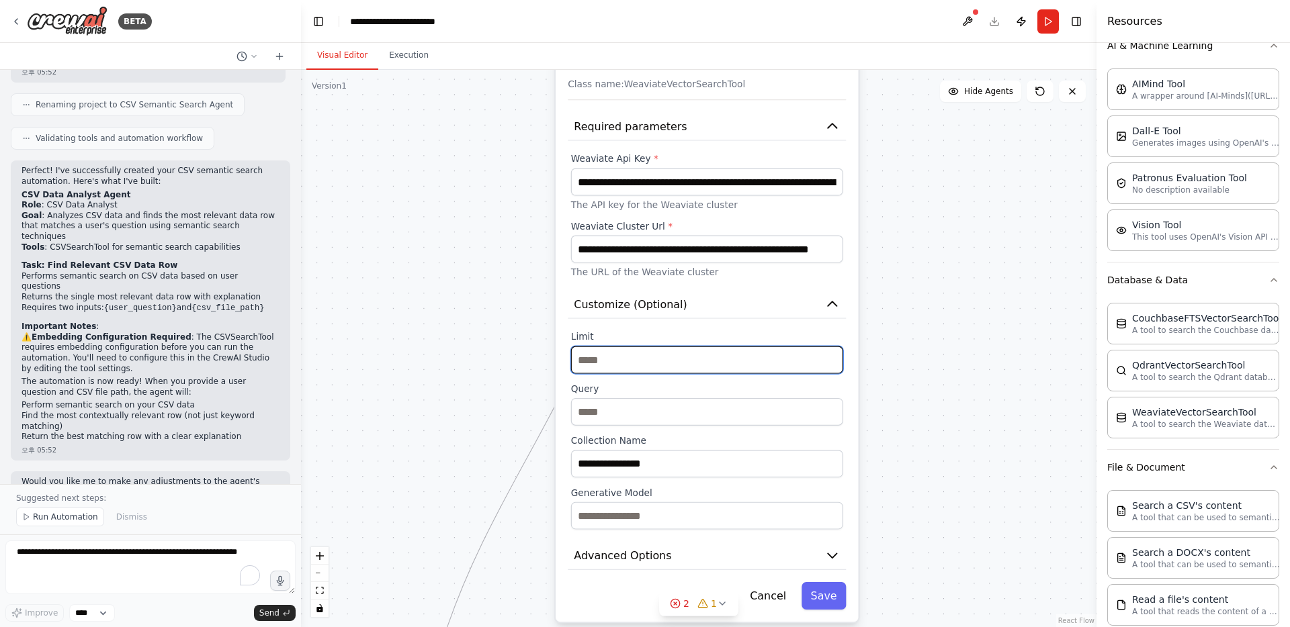
click at [626, 363] on input "*" at bounding box center [707, 361] width 272 height 28
type input "*"
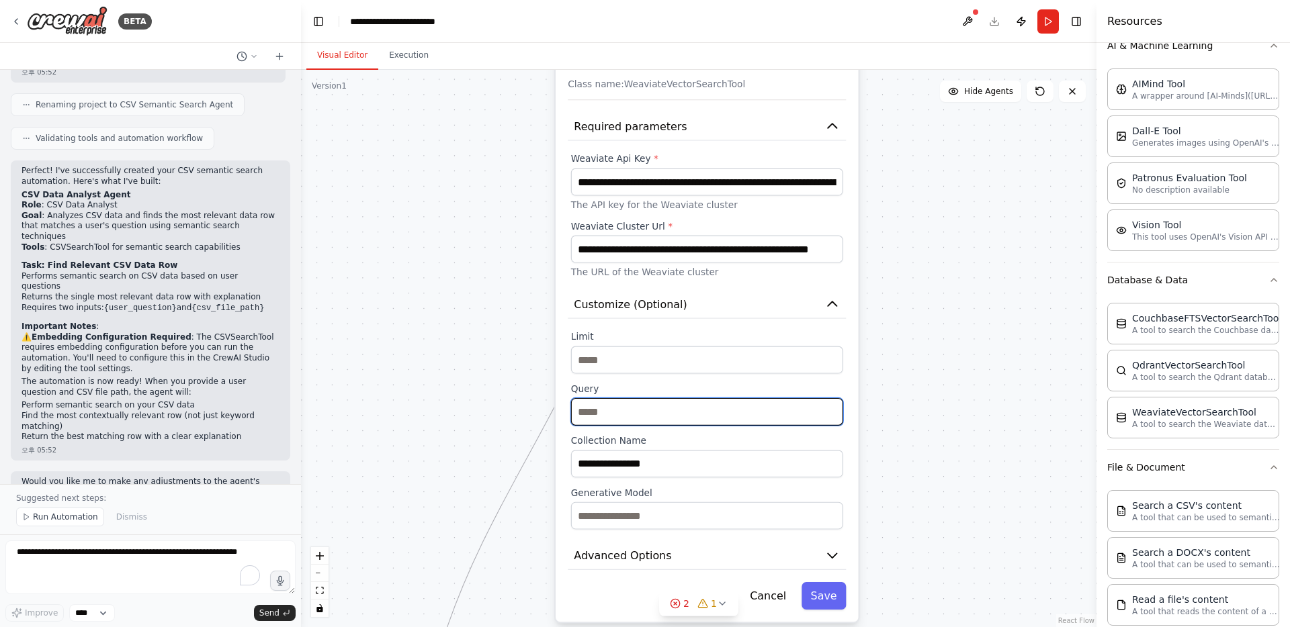
click at [654, 406] on input "text" at bounding box center [707, 412] width 272 height 28
click at [579, 383] on label "Query" at bounding box center [707, 389] width 272 height 12
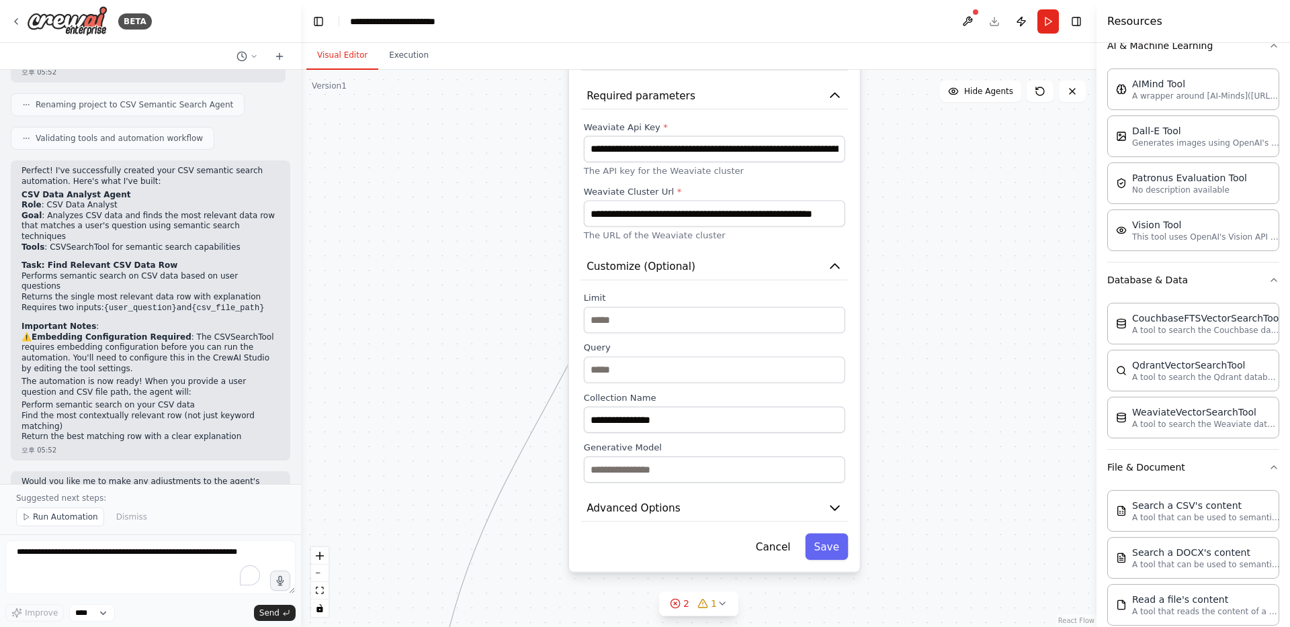
drag, startPoint x: 936, startPoint y: 421, endPoint x: 948, endPoint y: 379, distance: 44.0
click at [948, 379] on div ".deletable-edge-delete-btn { width: 20px; height: 20px; border: 0px solid #ffff…" at bounding box center [698, 348] width 795 height 557
click at [813, 514] on button "Advanced Options" at bounding box center [714, 508] width 267 height 27
click at [838, 512] on icon "button" at bounding box center [835, 507] width 15 height 15
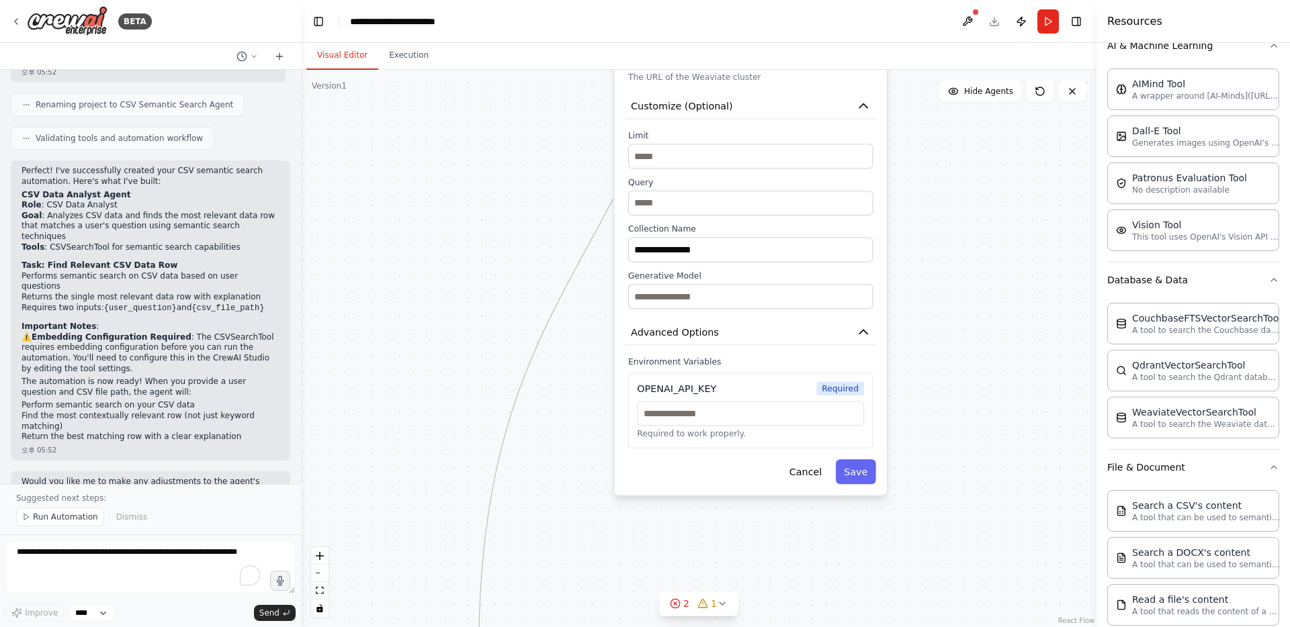
drag, startPoint x: 927, startPoint y: 513, endPoint x: 949, endPoint y: 337, distance: 177.4
click at [949, 337] on div ".deletable-edge-delete-btn { width: 20px; height: 20px; border: 0px solid #ffff…" at bounding box center [698, 348] width 795 height 557
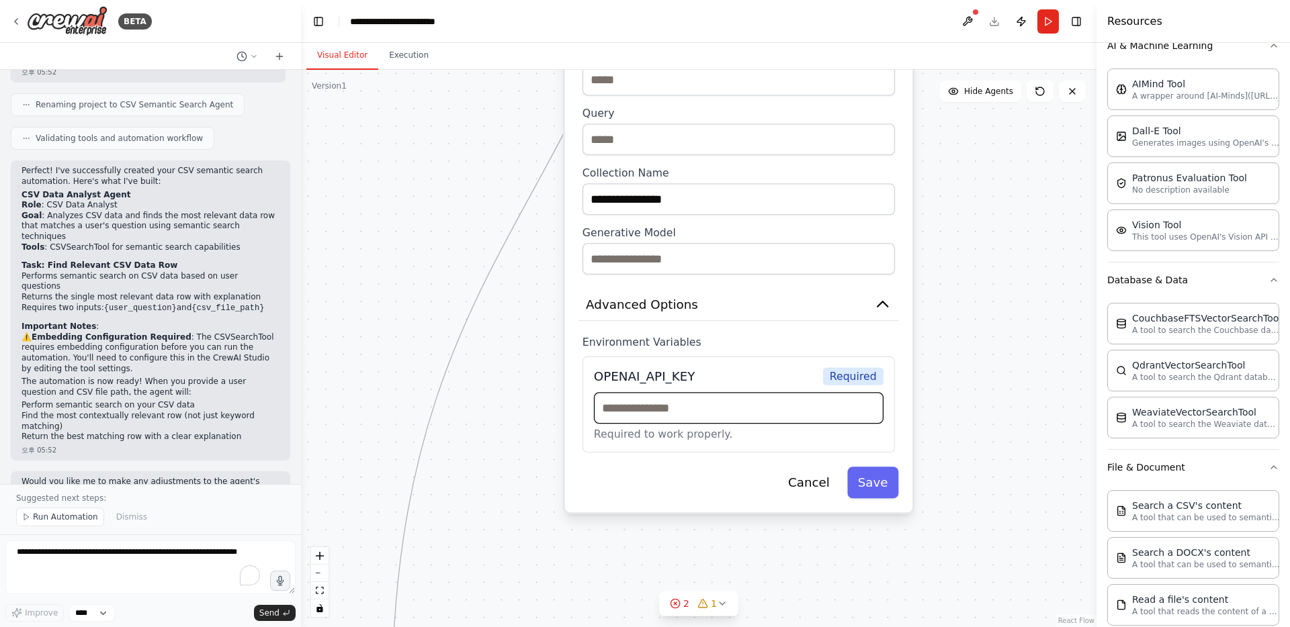
scroll to position [13, 0]
click at [691, 406] on input "text" at bounding box center [738, 408] width 289 height 32
click at [879, 311] on icon "button" at bounding box center [882, 304] width 17 height 17
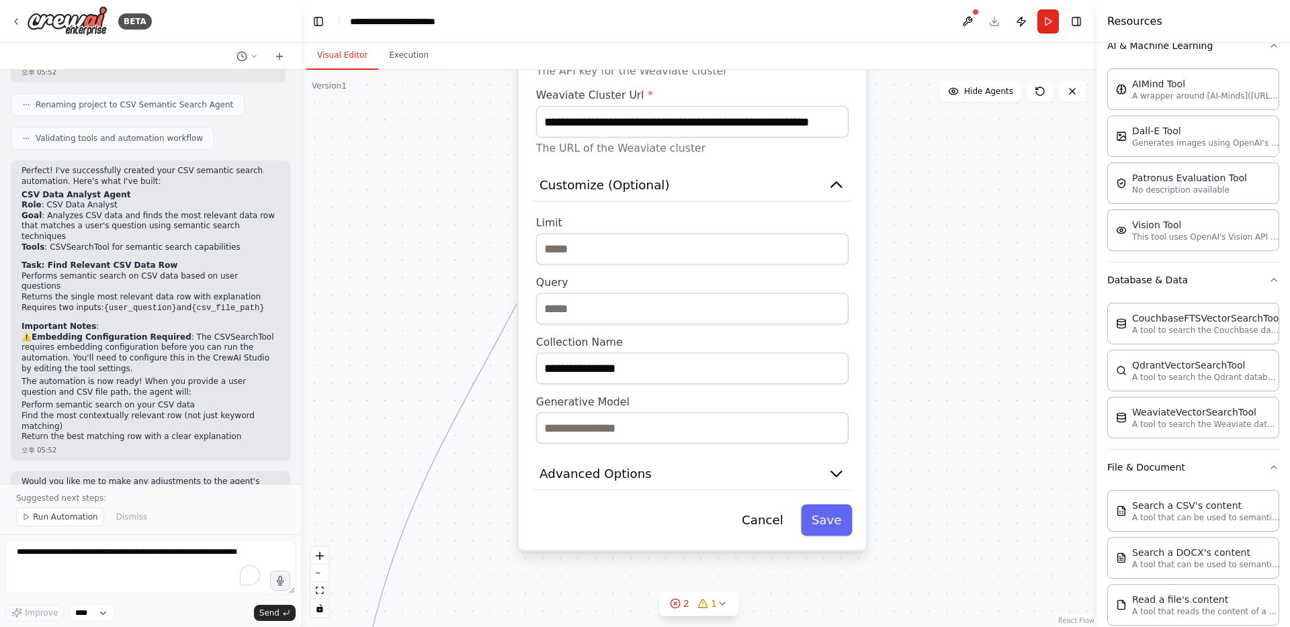
drag, startPoint x: 924, startPoint y: 316, endPoint x: 877, endPoint y: 485, distance: 175.5
click at [877, 485] on div ".deletable-edge-delete-btn { width: 20px; height: 20px; border: 0px solid #ffff…" at bounding box center [698, 348] width 795 height 557
click at [845, 518] on button "Save" at bounding box center [826, 520] width 51 height 32
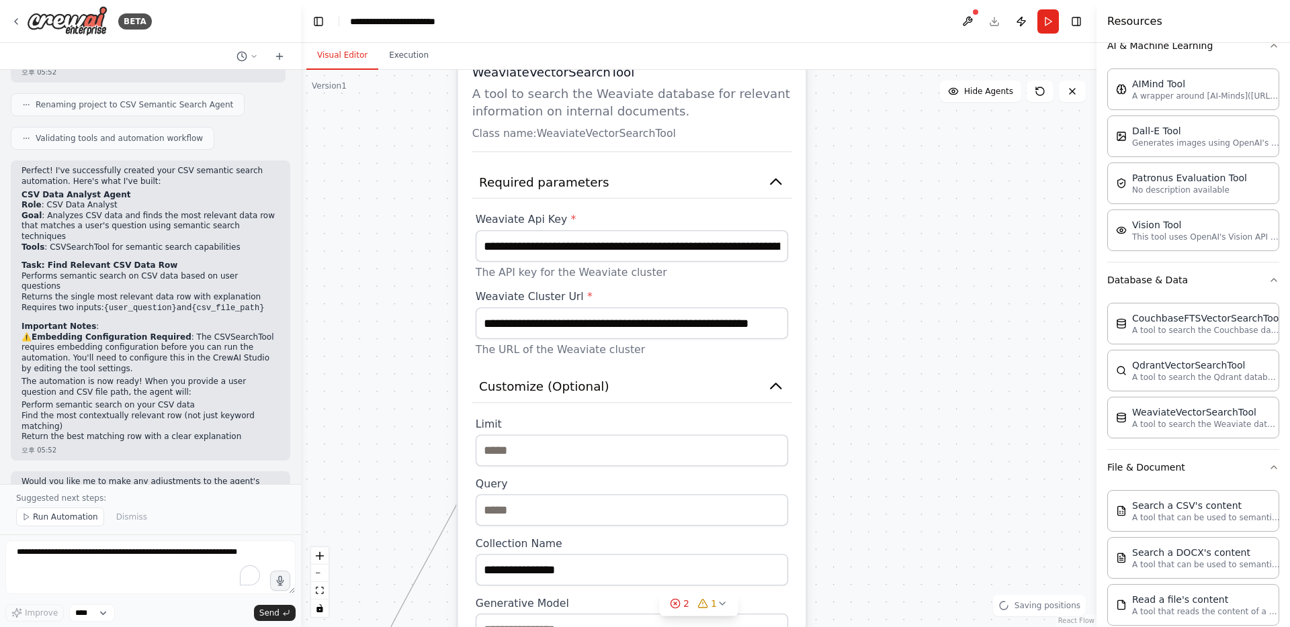
drag, startPoint x: 927, startPoint y: 309, endPoint x: 866, endPoint y: 510, distance: 210.4
click at [866, 510] on div ".deletable-edge-delete-btn { width: 20px; height: 20px; border: 0px solid #ffff…" at bounding box center [698, 348] width 795 height 557
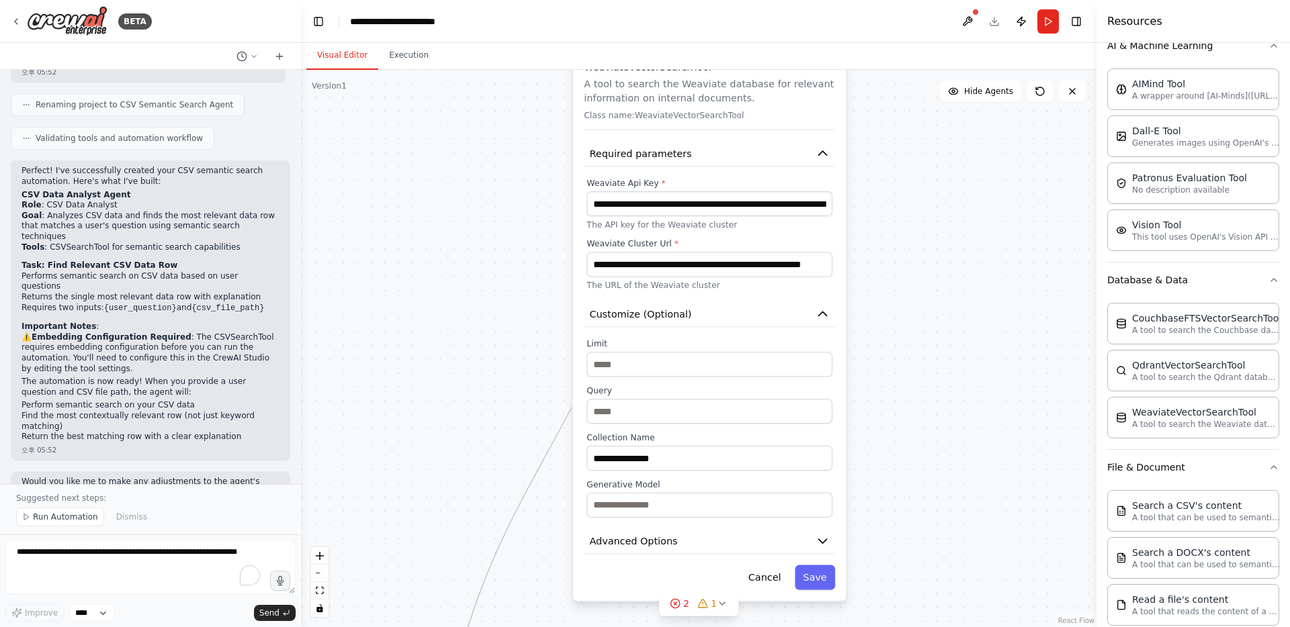
drag, startPoint x: 848, startPoint y: 352, endPoint x: 876, endPoint y: 275, distance: 82.5
click at [876, 275] on div ".deletable-edge-delete-btn { width: 20px; height: 20px; border: 0px solid #ffff…" at bounding box center [698, 348] width 795 height 557
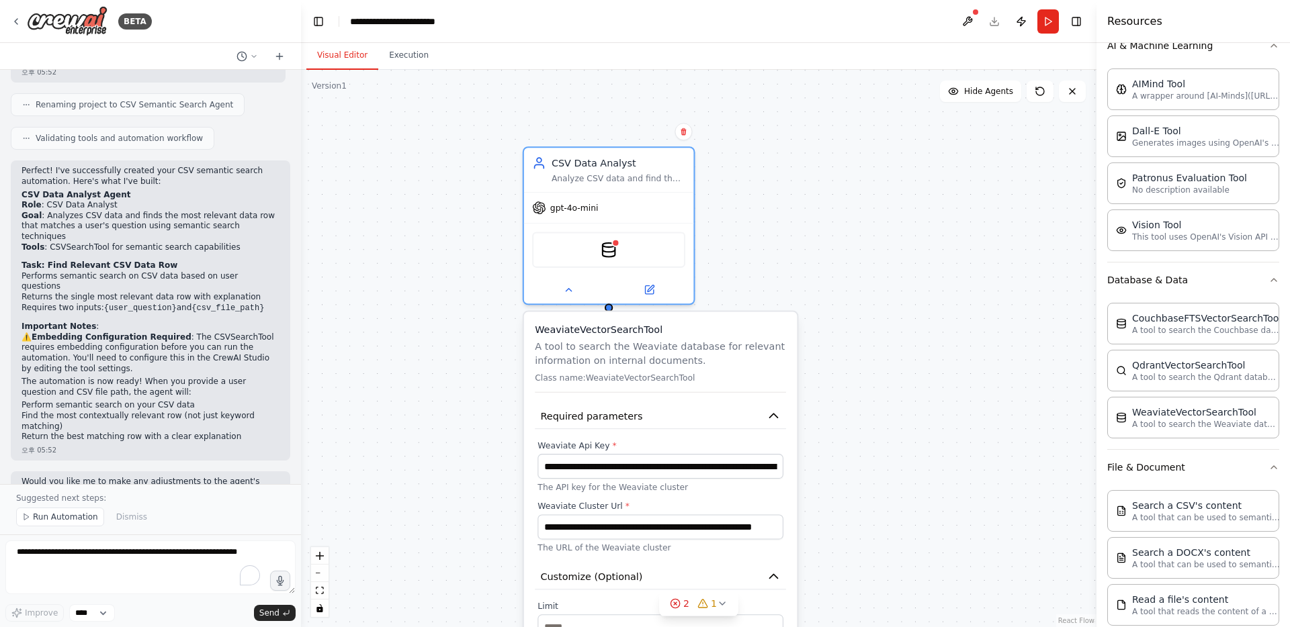
drag, startPoint x: 868, startPoint y: 285, endPoint x: 818, endPoint y: 548, distance: 267.9
click at [818, 548] on div ".deletable-edge-delete-btn { width: 20px; height: 20px; border: 0px solid #ffff…" at bounding box center [698, 348] width 795 height 557
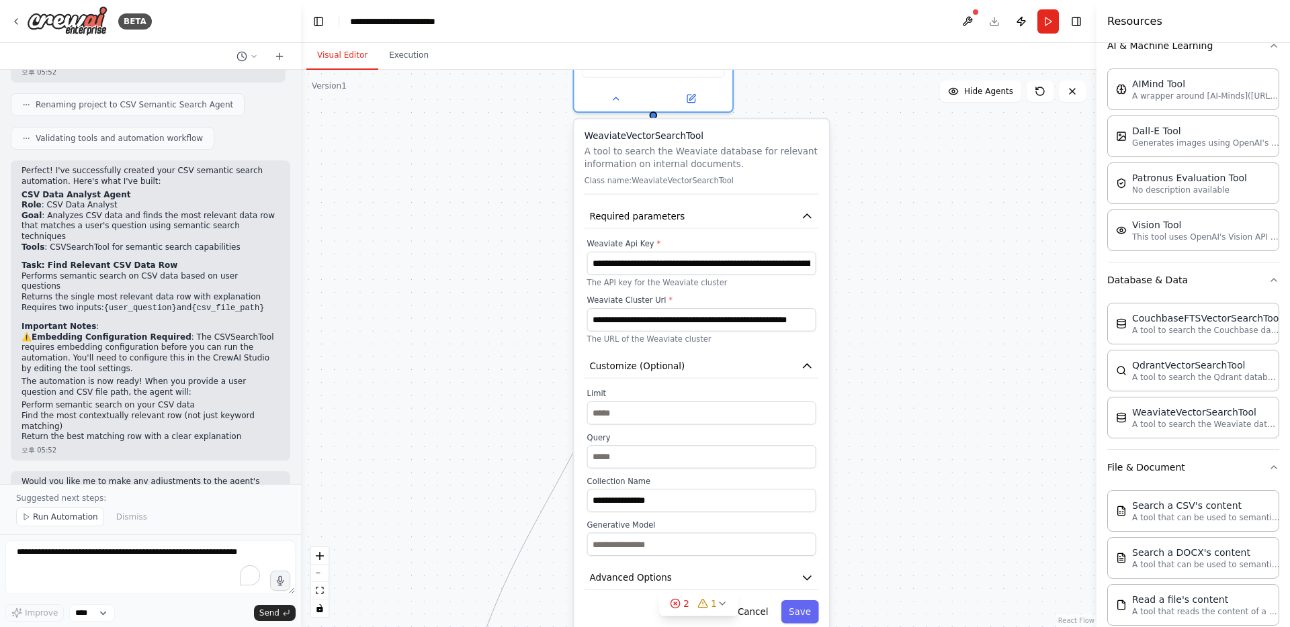
drag, startPoint x: 842, startPoint y: 514, endPoint x: 874, endPoint y: 302, distance: 214.7
click at [874, 302] on div ".deletable-edge-delete-btn { width: 20px; height: 20px; border: 0px solid #ffff…" at bounding box center [698, 348] width 795 height 557
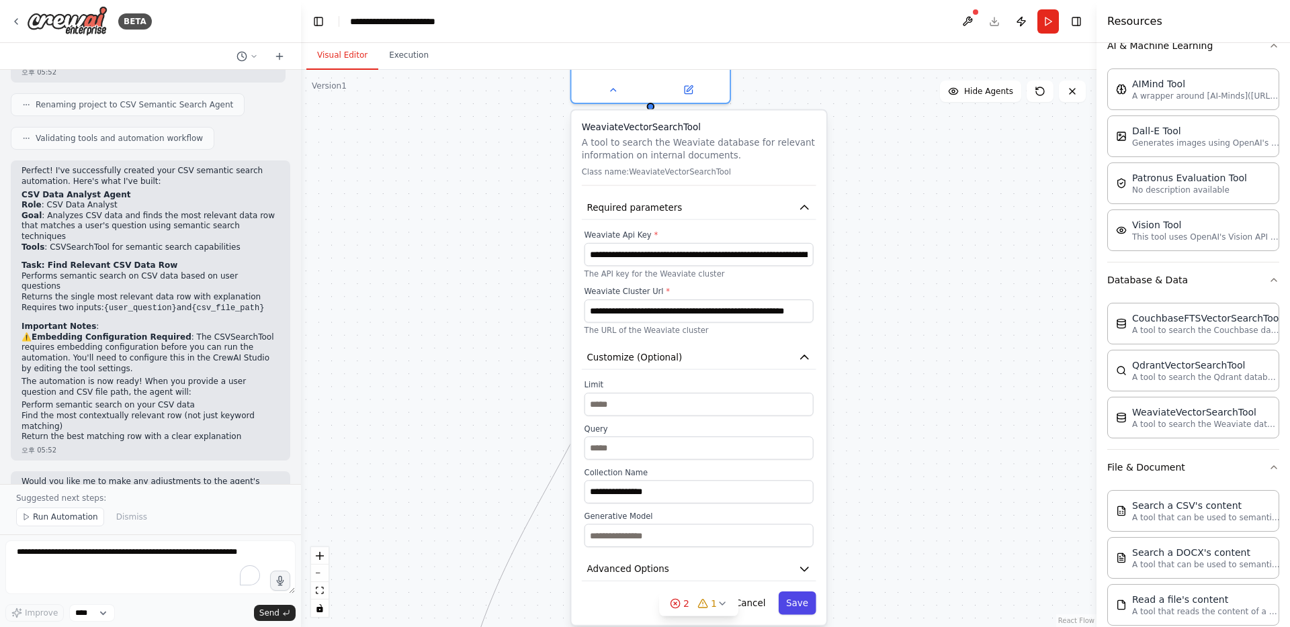
click at [796, 601] on button "Save" at bounding box center [797, 603] width 38 height 23
click at [676, 604] on icon at bounding box center [675, 603] width 3 height 3
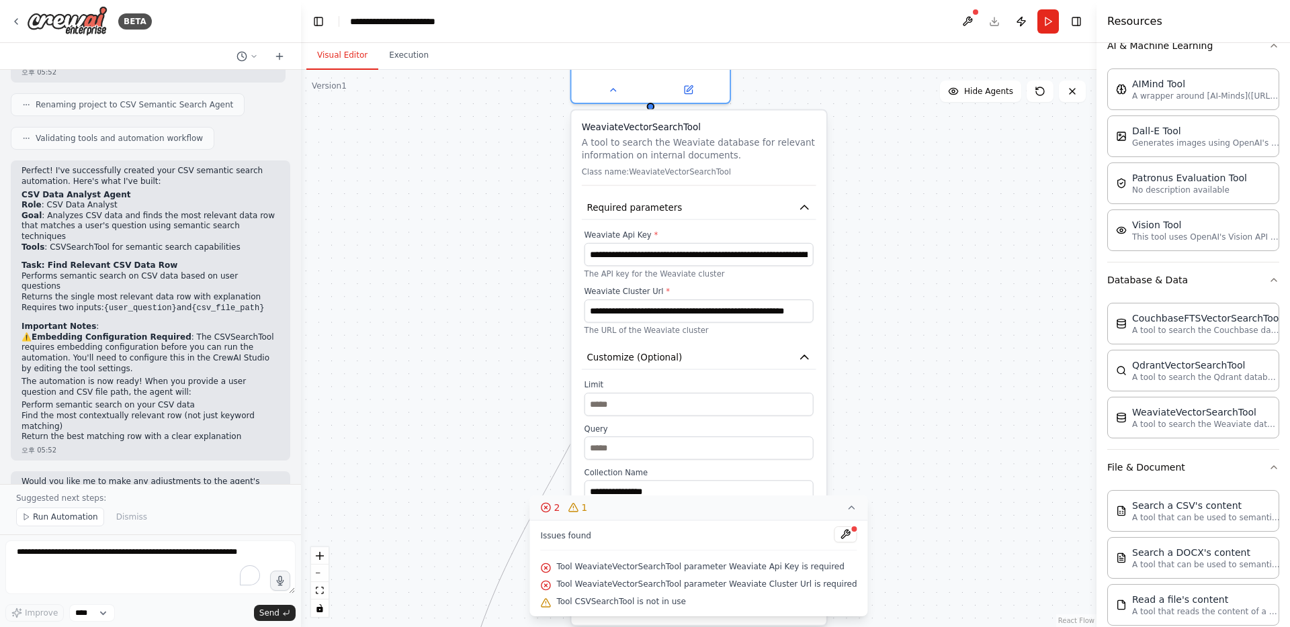
click at [846, 510] on icon at bounding box center [851, 507] width 11 height 11
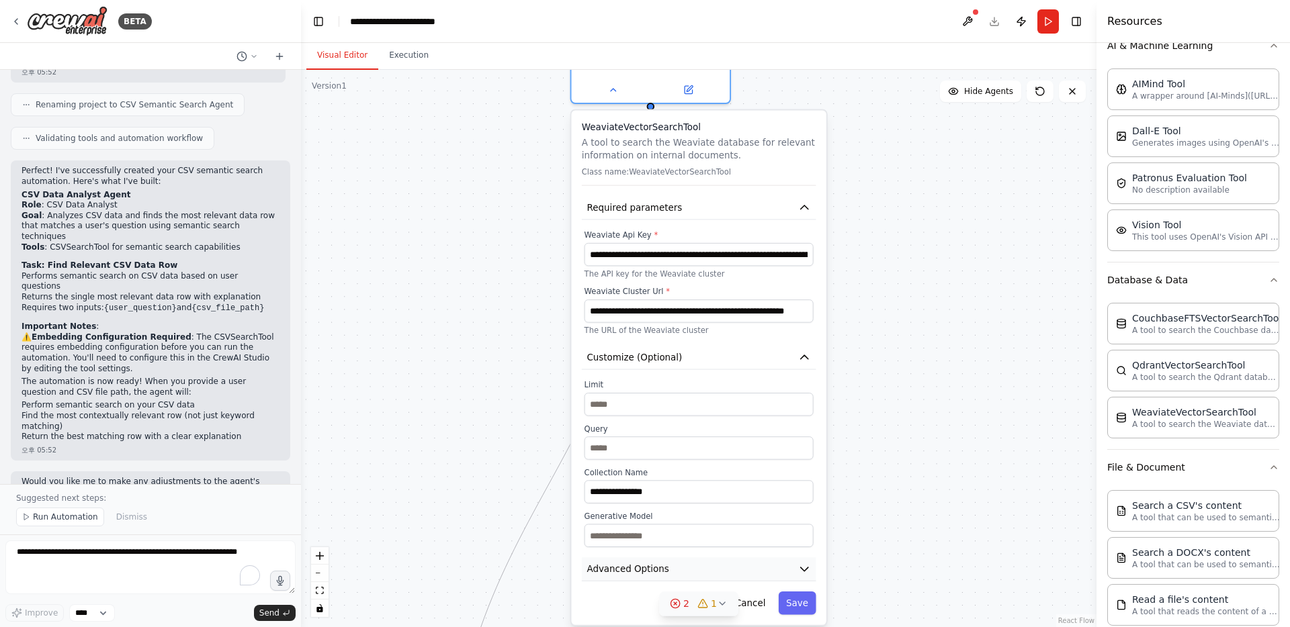
click at [810, 566] on icon "button" at bounding box center [804, 569] width 13 height 13
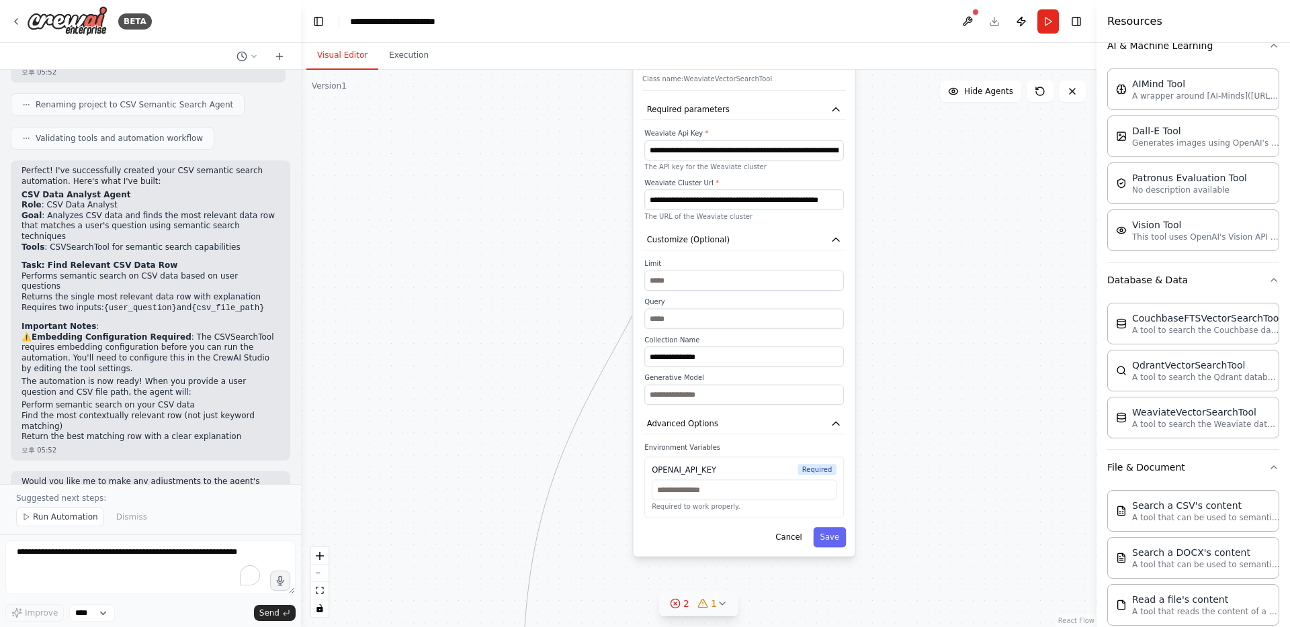
drag, startPoint x: 901, startPoint y: 552, endPoint x: 920, endPoint y: 409, distance: 144.3
click at [920, 409] on div ".deletable-edge-delete-btn { width: 20px; height: 20px; border: 0px solid #ffff…" at bounding box center [698, 348] width 795 height 557
click at [715, 491] on input "text" at bounding box center [743, 490] width 185 height 20
paste input "**********"
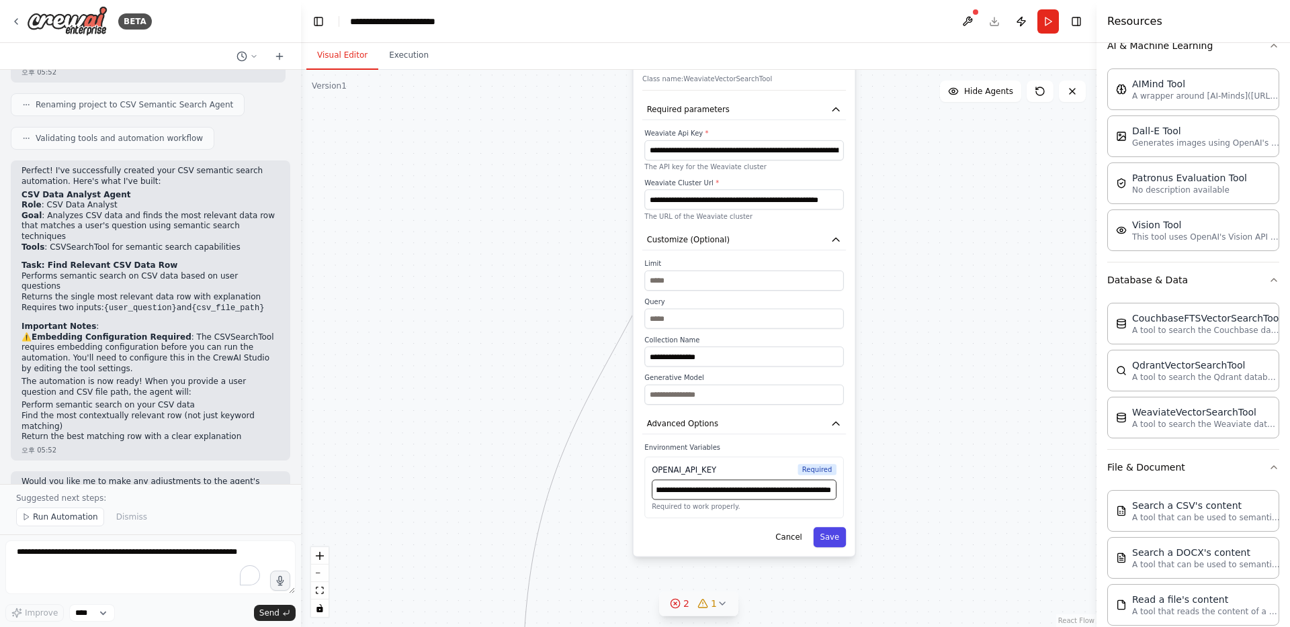
type input "**********"
click at [827, 539] on button "Save" at bounding box center [829, 537] width 33 height 20
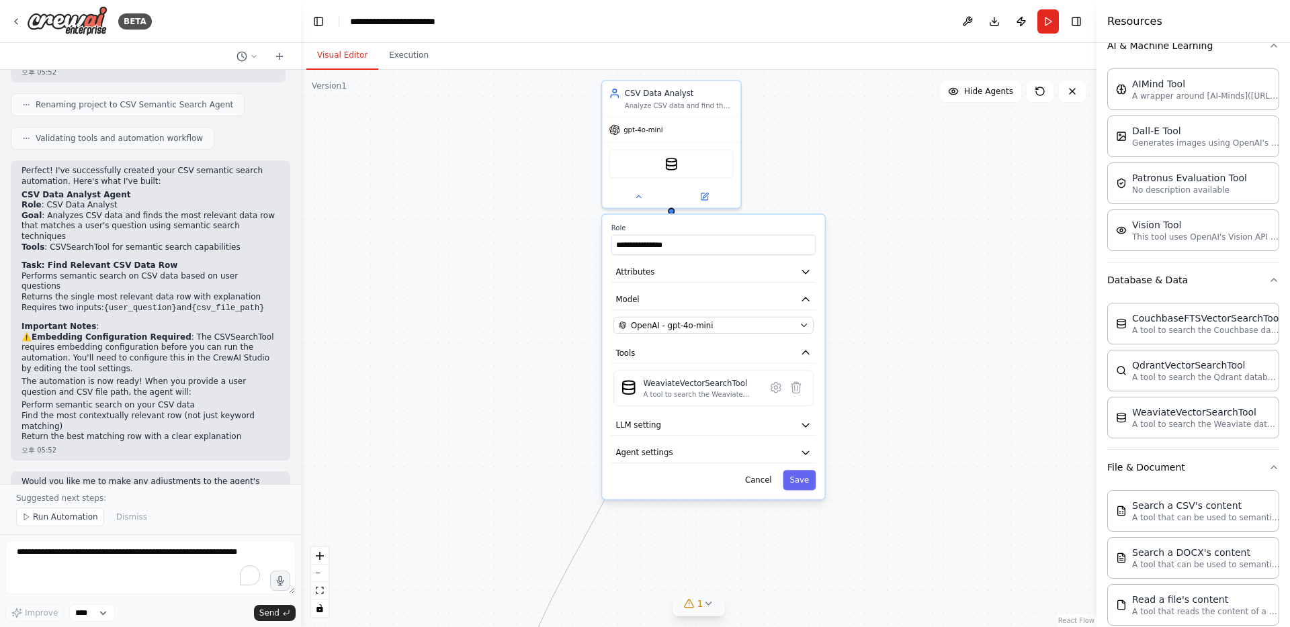
drag, startPoint x: 786, startPoint y: 420, endPoint x: 756, endPoint y: 612, distance: 193.8
click at [756, 612] on div ".deletable-edge-delete-btn { width: 20px; height: 20px; border: 0px solid #ffff…" at bounding box center [698, 348] width 795 height 557
click at [807, 423] on icon "button" at bounding box center [805, 425] width 11 height 11
click at [633, 457] on span at bounding box center [637, 457] width 9 height 9
click at [918, 429] on div ".deletable-edge-delete-btn { width: 20px; height: 20px; border: 0px solid #ffff…" at bounding box center [698, 348] width 795 height 557
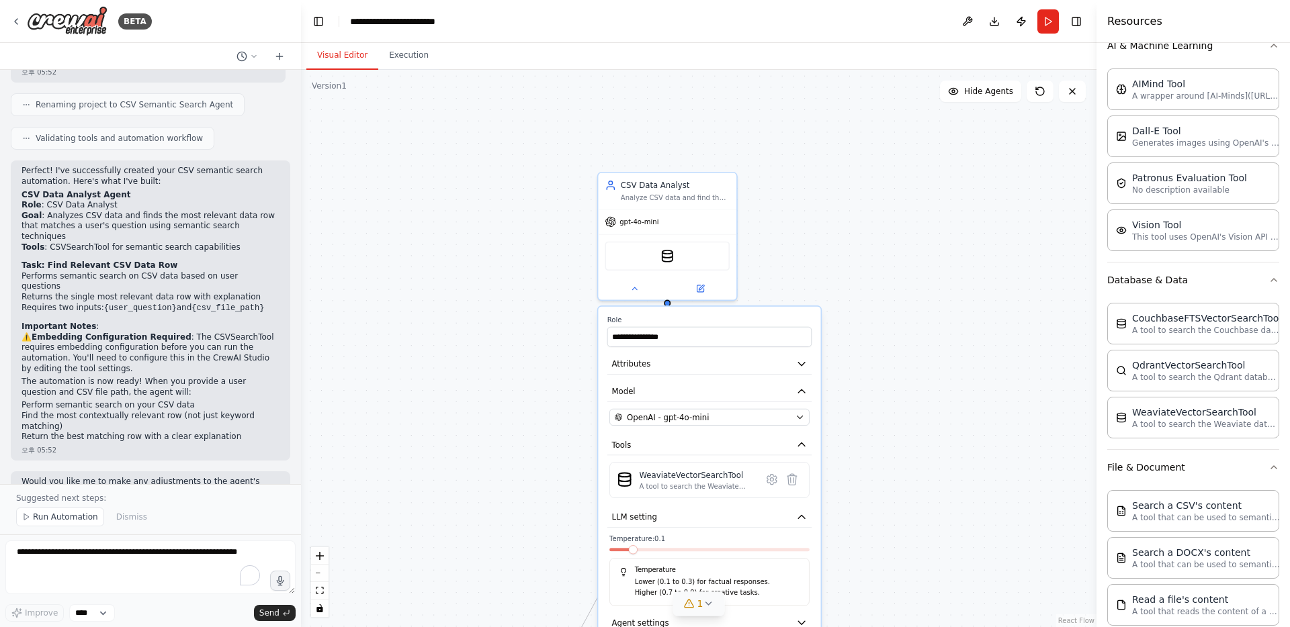
drag, startPoint x: 883, startPoint y: 386, endPoint x: 879, endPoint y: 478, distance: 92.1
click at [879, 478] on div ".deletable-edge-delete-btn { width: 20px; height: 20px; border: 0px solid #ffff…" at bounding box center [698, 348] width 795 height 557
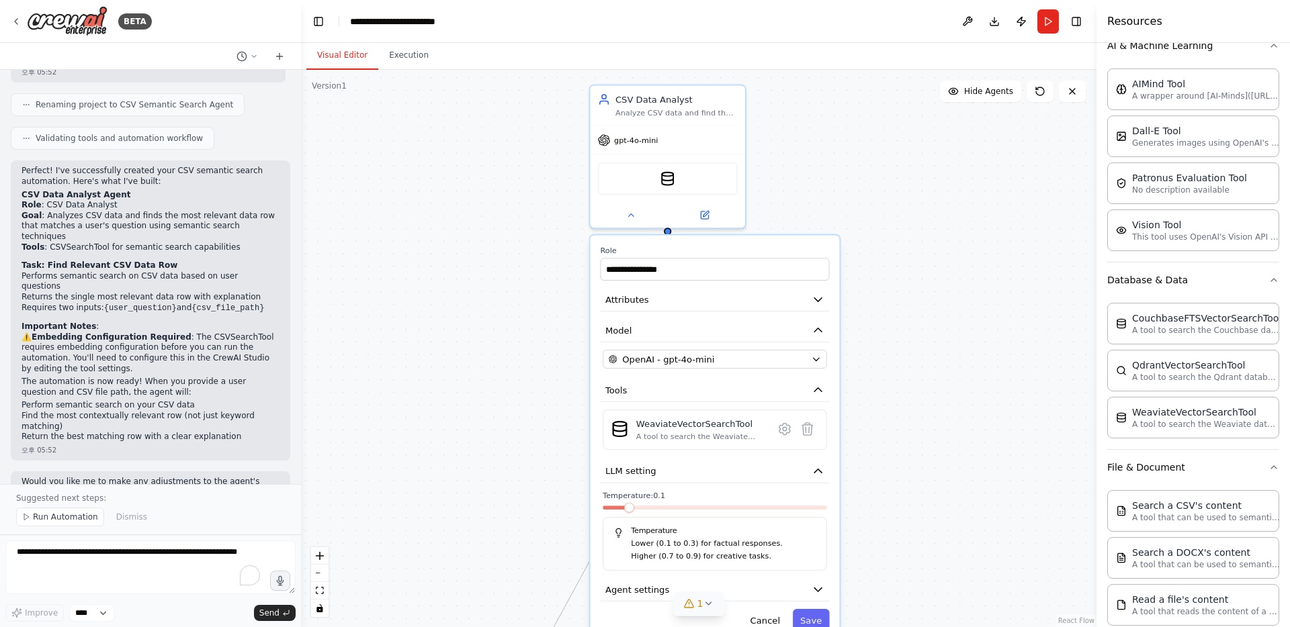
drag, startPoint x: 870, startPoint y: 379, endPoint x: 875, endPoint y: 321, distance: 58.7
click at [875, 321] on div ".deletable-edge-delete-btn { width: 20px; height: 20px; border: 0px solid #ffff…" at bounding box center [698, 348] width 795 height 557
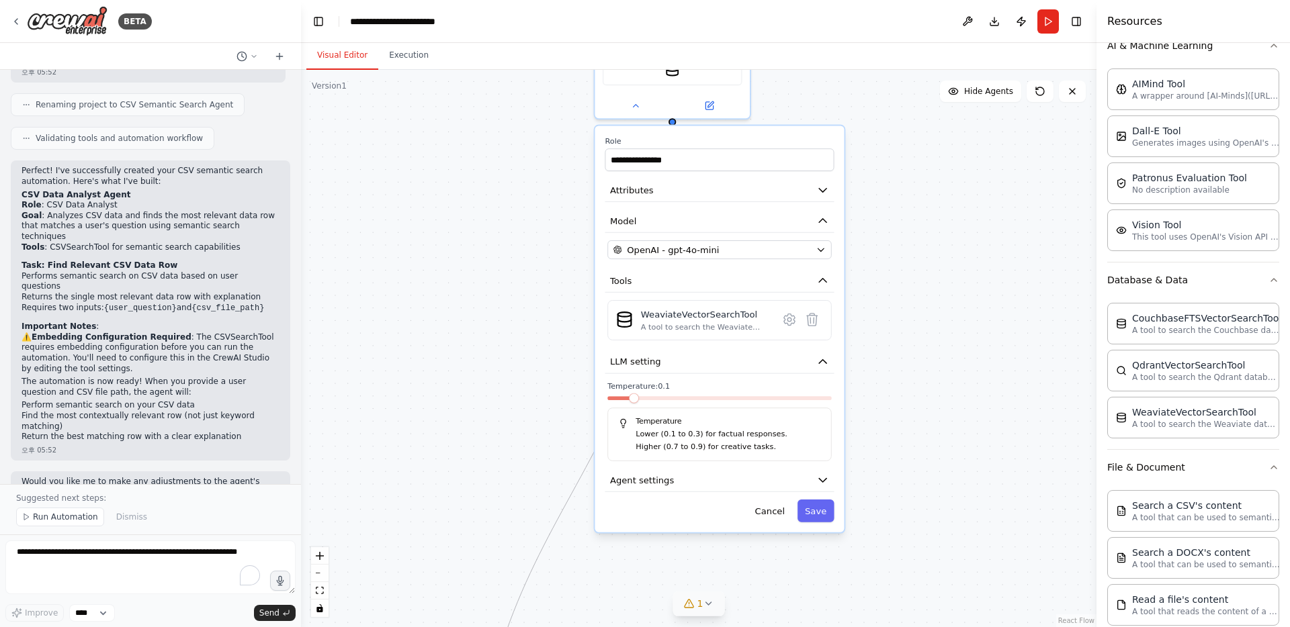
drag, startPoint x: 856, startPoint y: 383, endPoint x: 861, endPoint y: 273, distance: 109.6
click at [861, 273] on div ".deletable-edge-delete-btn { width: 20px; height: 20px; border: 0px solid #ffff…" at bounding box center [698, 348] width 795 height 557
click at [786, 485] on button "Agent settings" at bounding box center [718, 481] width 229 height 24
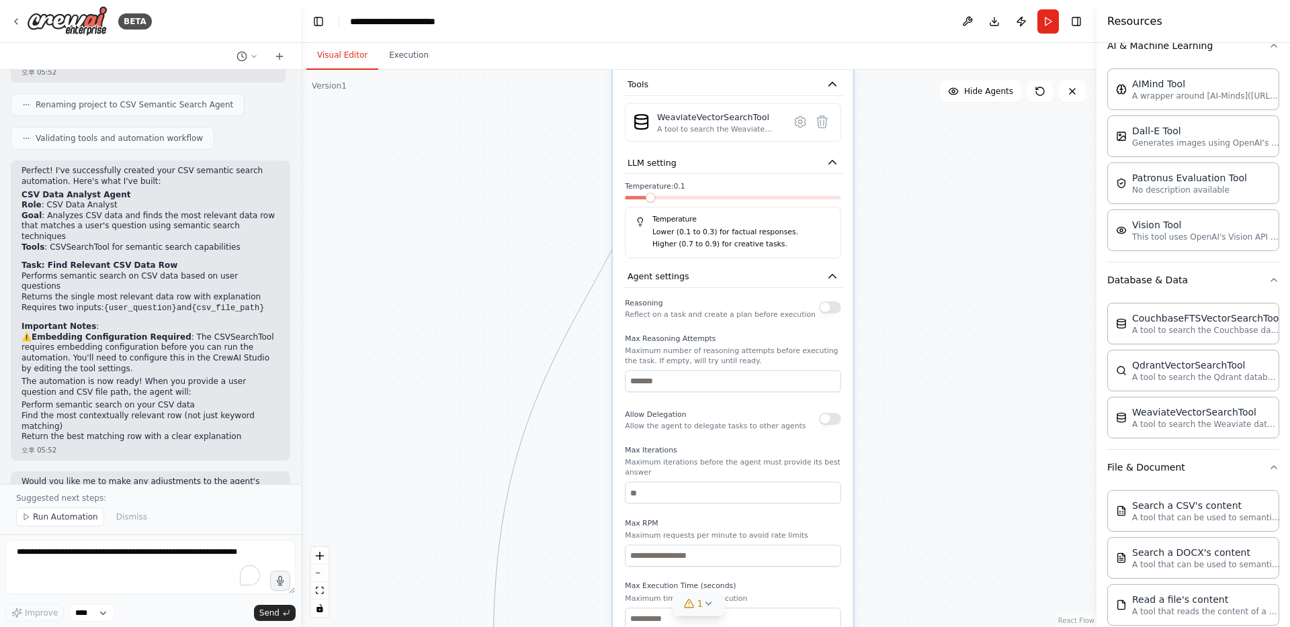
drag, startPoint x: 916, startPoint y: 516, endPoint x: 929, endPoint y: 310, distance: 205.9
click at [929, 310] on div ".deletable-edge-delete-btn { width: 20px; height: 20px; border: 0px solid #ffff…" at bounding box center [698, 348] width 795 height 557
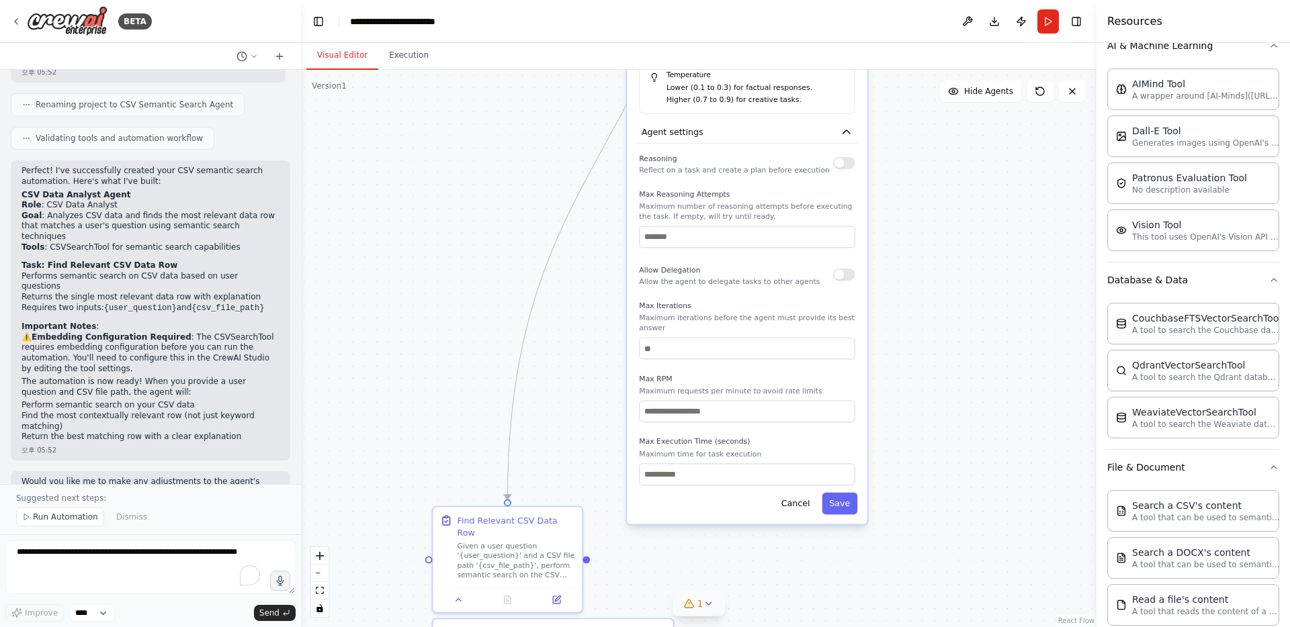
drag, startPoint x: 856, startPoint y: 456, endPoint x: 870, endPoint y: 312, distance: 145.1
click at [870, 312] on div ".deletable-edge-delete-btn { width: 20px; height: 20px; border: 0px solid #ffff…" at bounding box center [698, 348] width 795 height 557
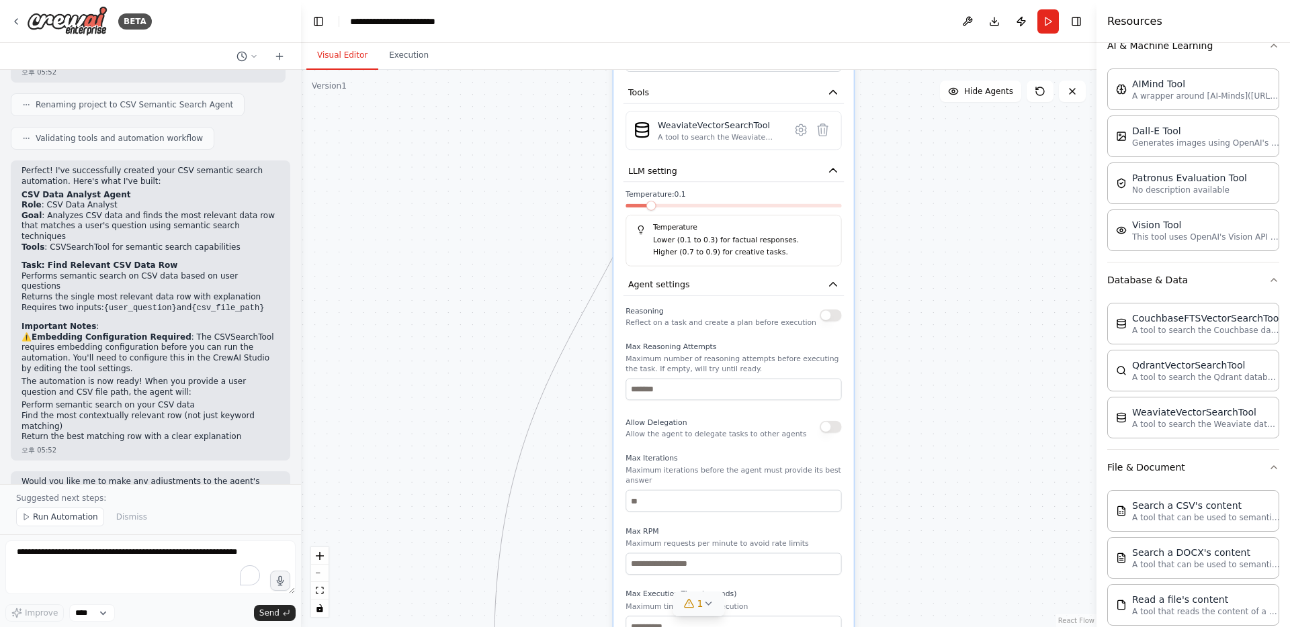
drag, startPoint x: 870, startPoint y: 402, endPoint x: 856, endPoint y: 559, distance: 157.8
click at [856, 559] on div ".deletable-edge-delete-btn { width: 20px; height: 20px; border: 0px solid #ffff…" at bounding box center [698, 348] width 795 height 557
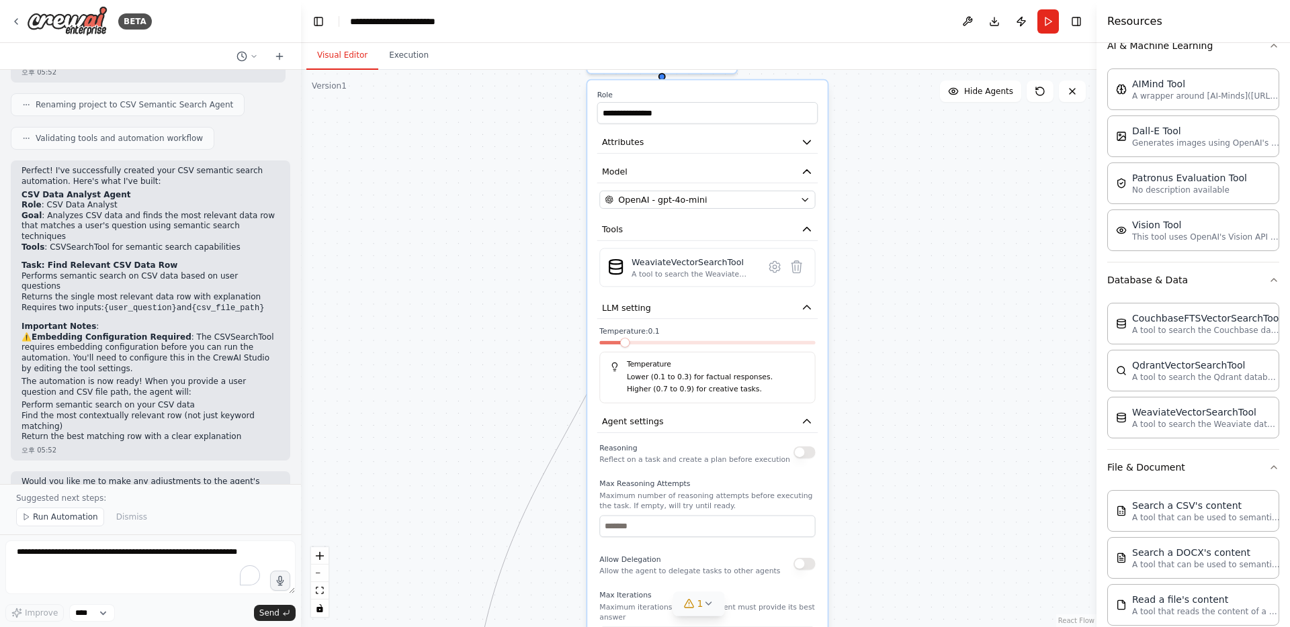
drag, startPoint x: 883, startPoint y: 357, endPoint x: 858, endPoint y: 489, distance: 134.8
click at [858, 489] on div ".deletable-edge-delete-btn { width: 20px; height: 20px; border: 0px solid #ffff…" at bounding box center [698, 348] width 795 height 557
click at [809, 422] on icon "button" at bounding box center [806, 421] width 7 height 3
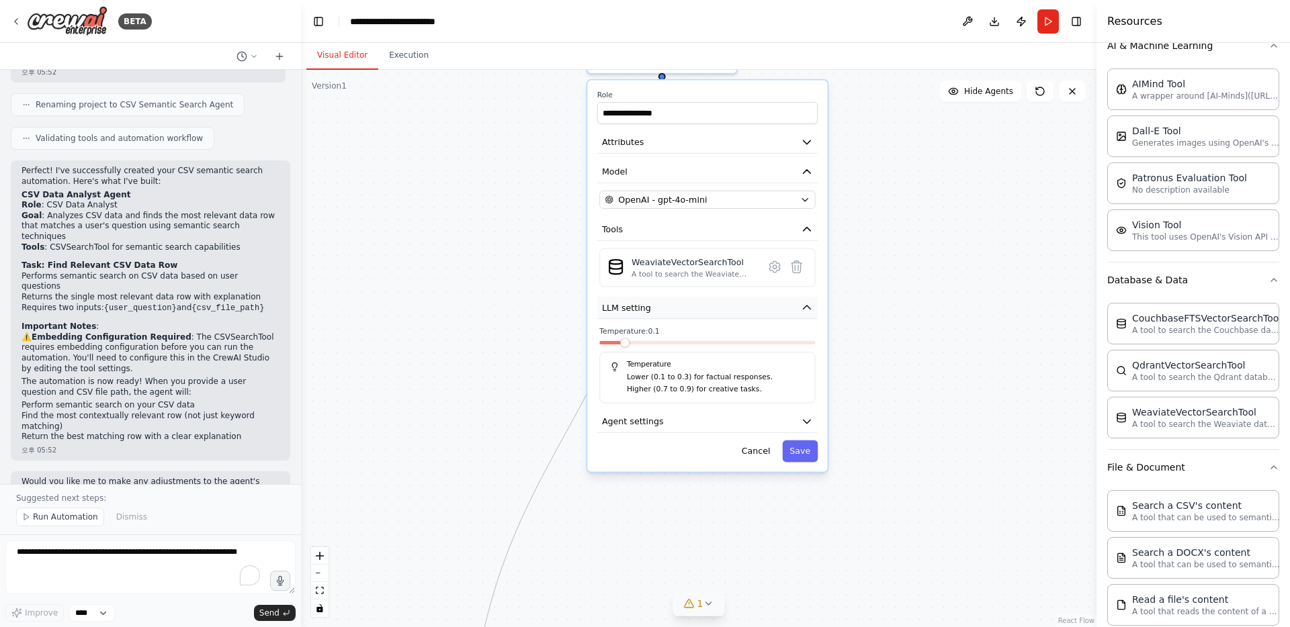
click at [801, 304] on icon "button" at bounding box center [807, 308] width 12 height 12
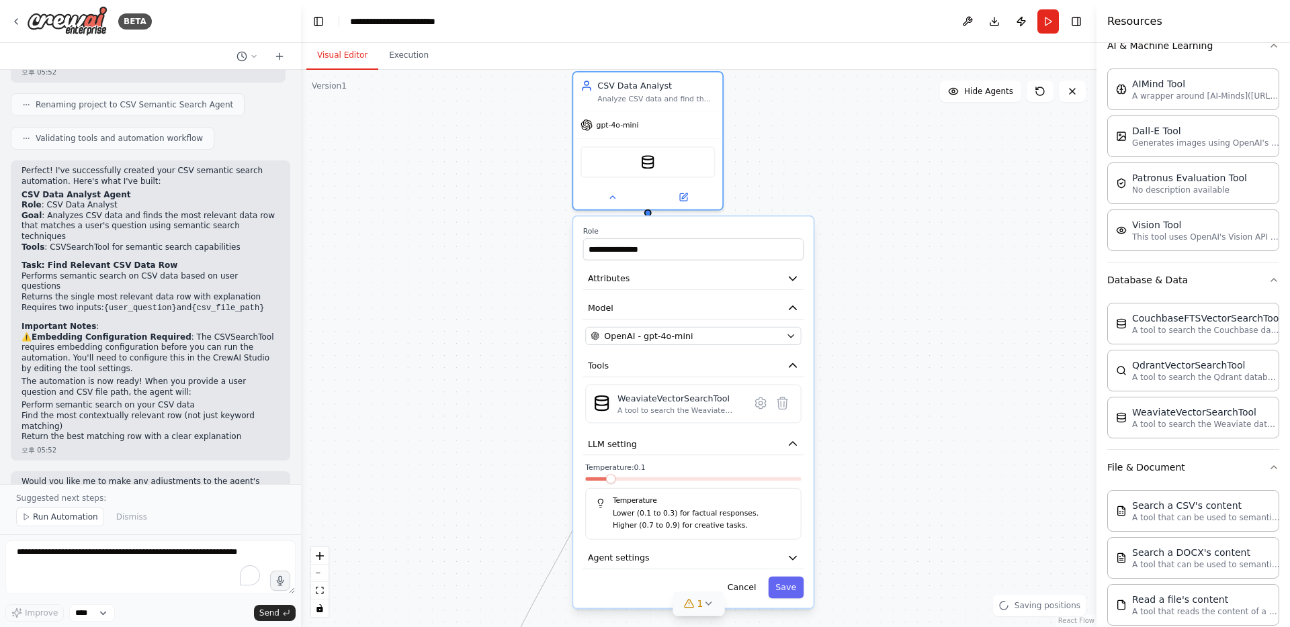
drag, startPoint x: 888, startPoint y: 315, endPoint x: 874, endPoint y: 451, distance: 137.1
click at [874, 451] on div ".deletable-edge-delete-btn { width: 20px; height: 20px; border: 0px solid #ffff…" at bounding box center [698, 348] width 795 height 557
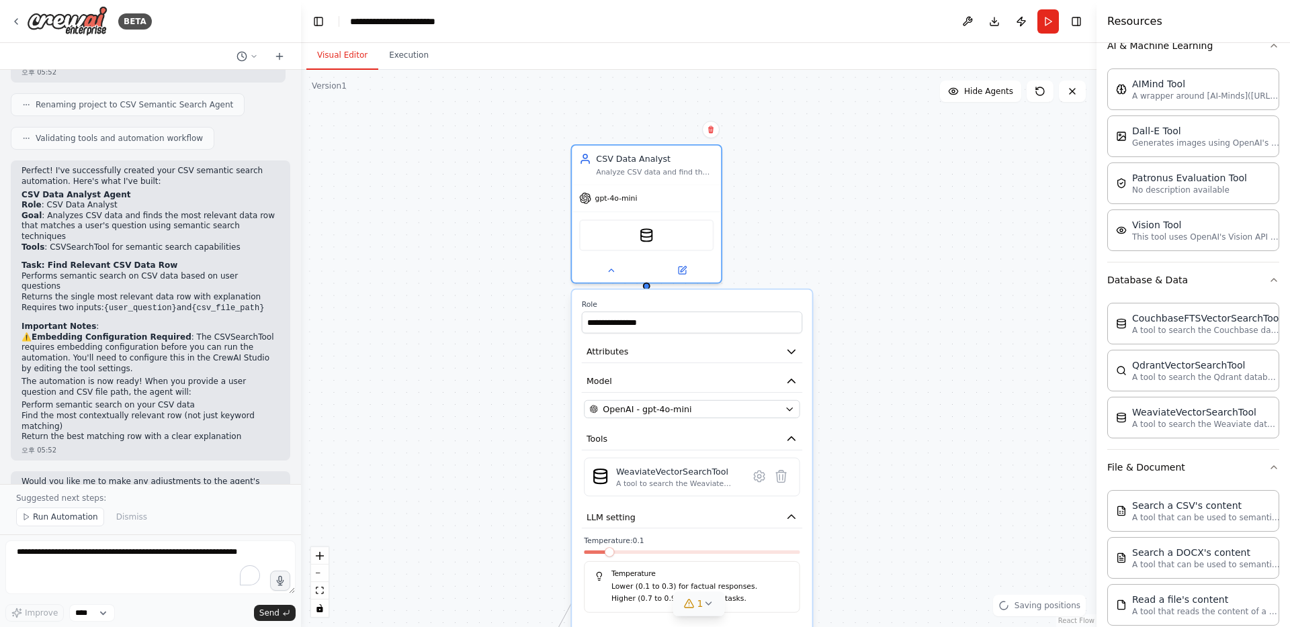
drag, startPoint x: 843, startPoint y: 336, endPoint x: 842, endPoint y: 409, distance: 73.2
click at [842, 409] on div ".deletable-edge-delete-btn { width: 20px; height: 20px; border: 0px solid #ffff…" at bounding box center [698, 348] width 795 height 557
click at [770, 414] on div "OpenAI - gpt-4o-mini" at bounding box center [684, 409] width 190 height 12
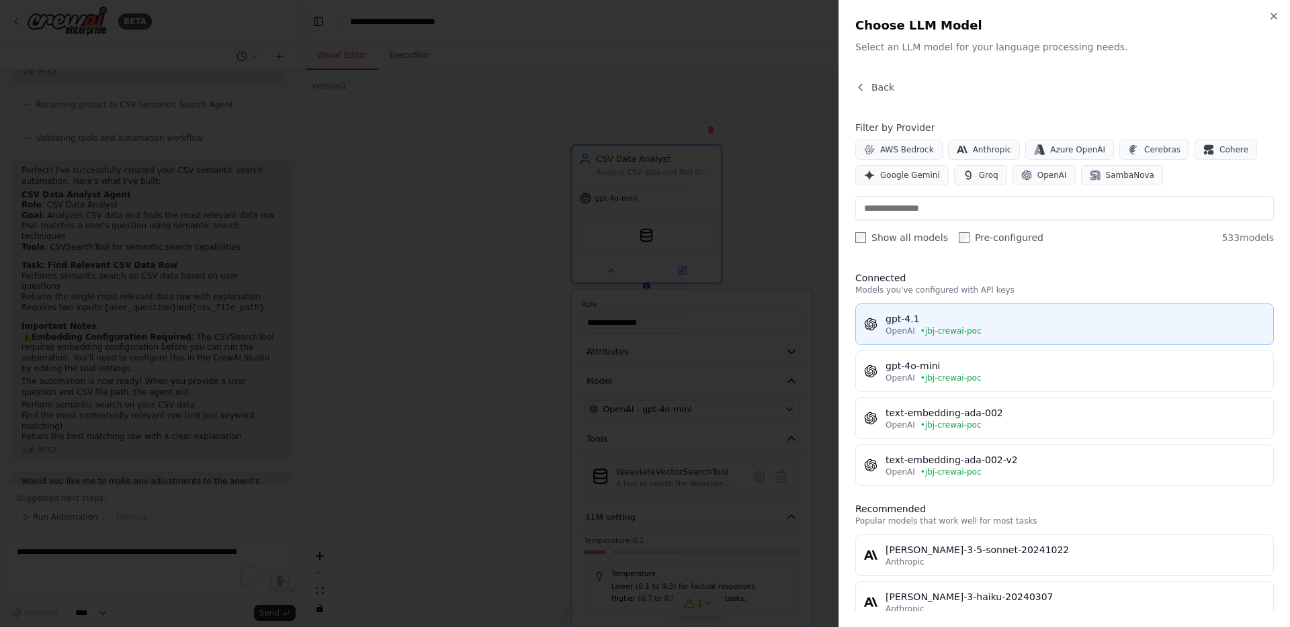
click at [917, 324] on div "gpt-4.1" at bounding box center [1074, 318] width 379 height 13
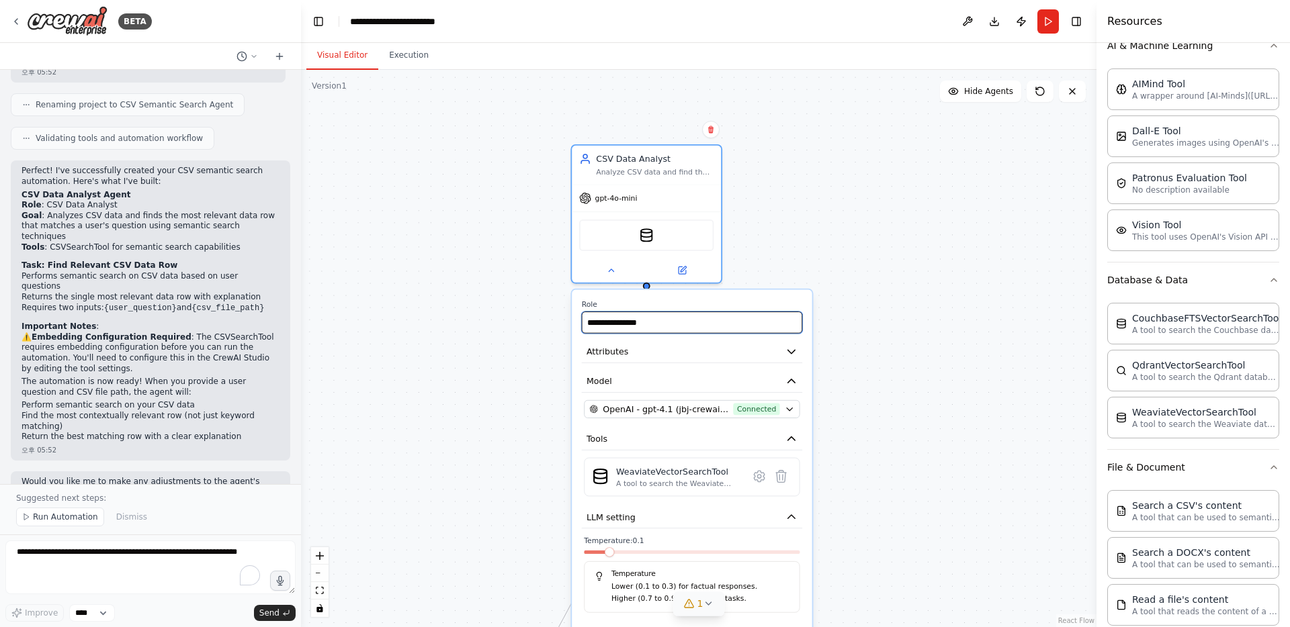
click at [689, 325] on input "**********" at bounding box center [692, 322] width 221 height 21
drag, startPoint x: 689, startPoint y: 325, endPoint x: 546, endPoint y: 325, distance: 143.1
click at [546, 325] on div ".deletable-edge-delete-btn { width: 20px; height: 20px; border: 0px solid #ffff…" at bounding box center [698, 348] width 795 height 557
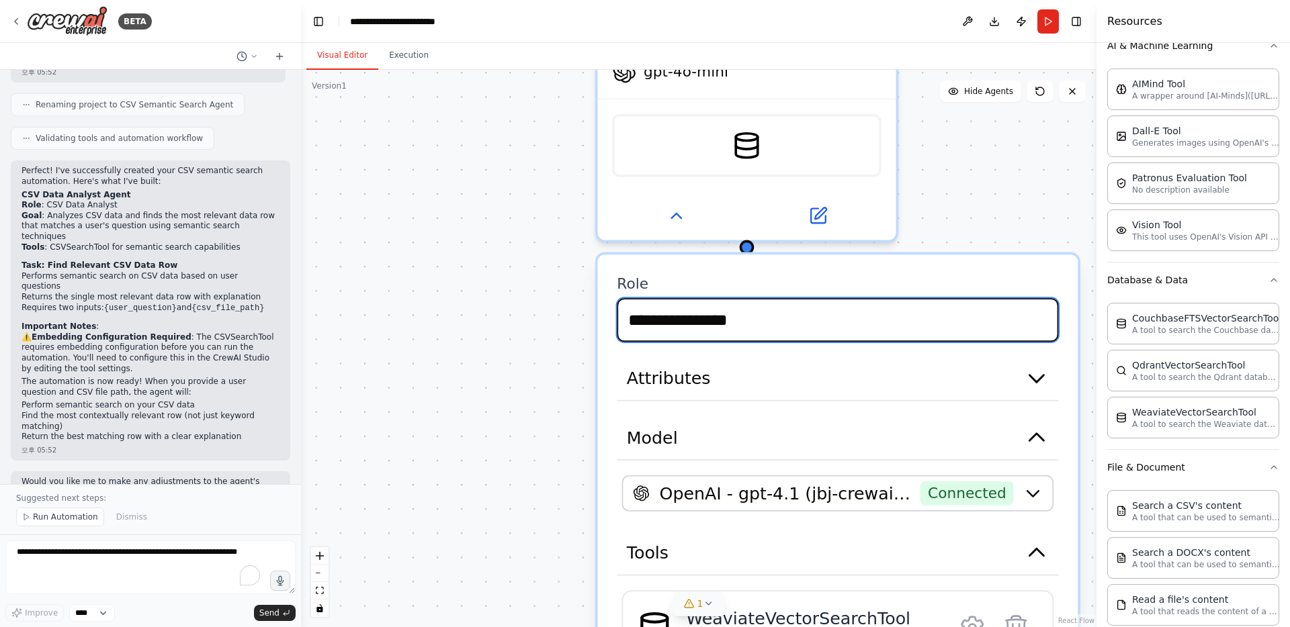
click at [713, 334] on input "**********" at bounding box center [837, 320] width 441 height 44
drag, startPoint x: 793, startPoint y: 326, endPoint x: 576, endPoint y: 326, distance: 216.9
click at [576, 326] on div ".deletable-edge-delete-btn { width: 20px; height: 20px; border: 0px solid #ffff…" at bounding box center [698, 348] width 795 height 557
type input "*"
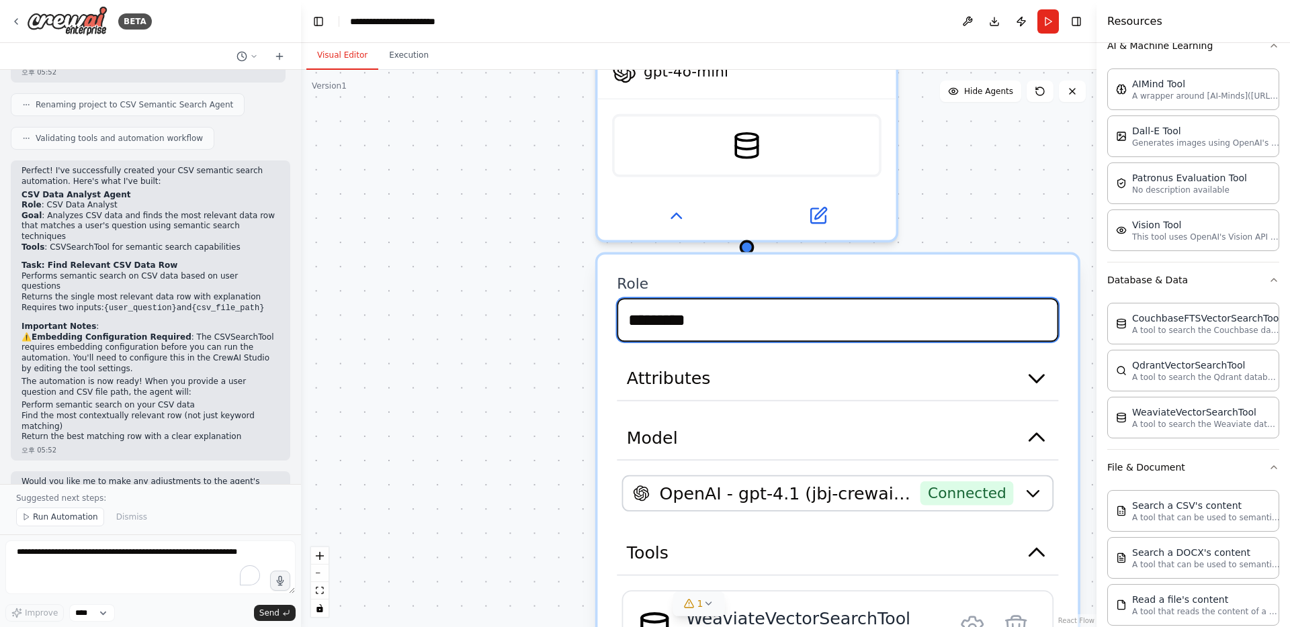
drag, startPoint x: 694, startPoint y: 319, endPoint x: 627, endPoint y: 319, distance: 67.2
click at [627, 319] on input "*********" at bounding box center [837, 320] width 441 height 44
type input "***"
type input "**********"
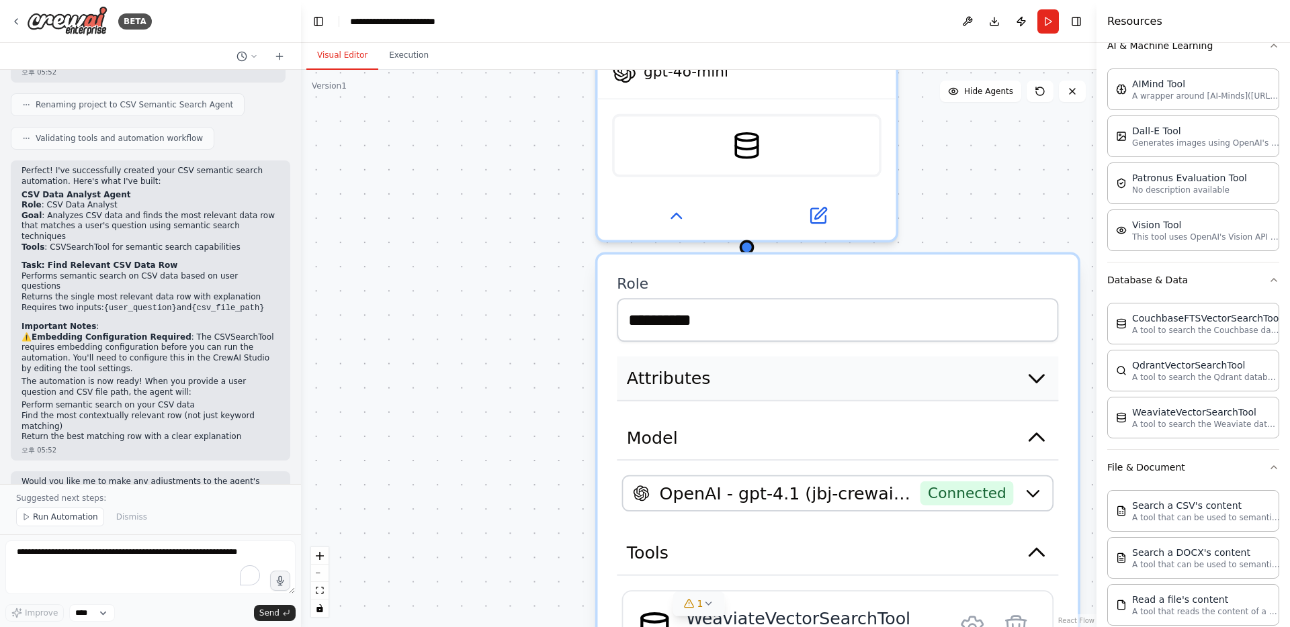
click at [774, 383] on button "Attributes" at bounding box center [837, 379] width 441 height 45
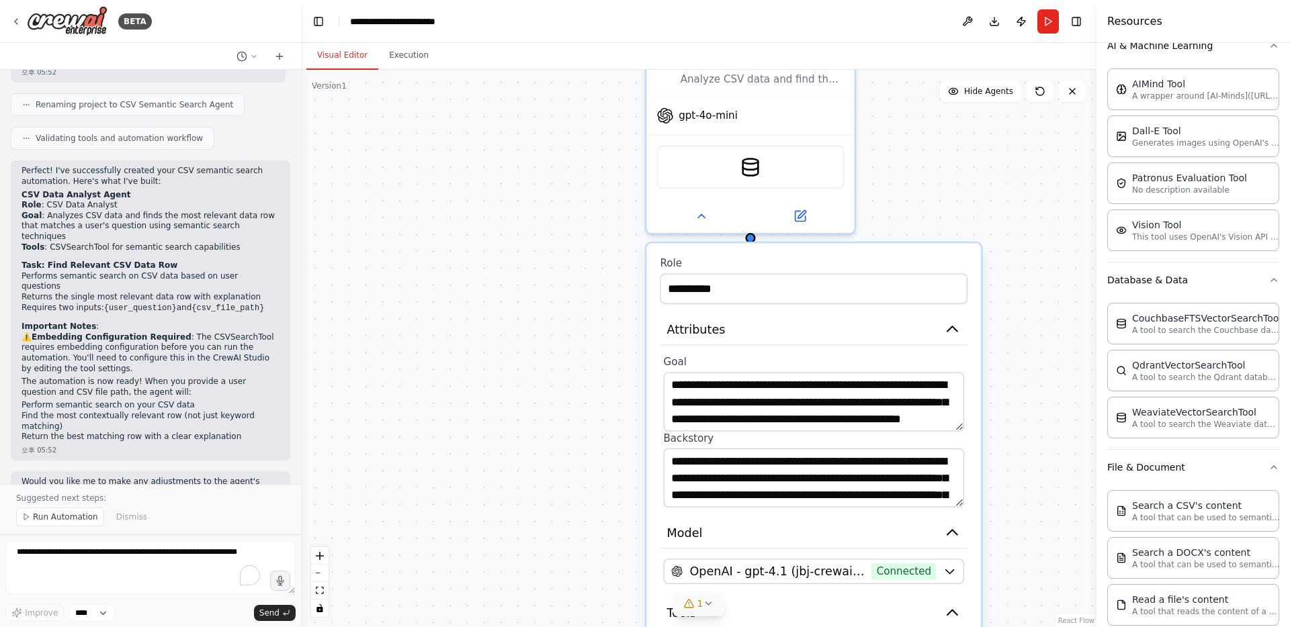
drag, startPoint x: 1047, startPoint y: 492, endPoint x: 1052, endPoint y: 418, distance: 74.0
click at [1052, 418] on div "**********" at bounding box center [698, 348] width 795 height 557
drag, startPoint x: 720, startPoint y: 383, endPoint x: 772, endPoint y: 384, distance: 51.7
click at [772, 384] on textarea "**********" at bounding box center [814, 402] width 300 height 59
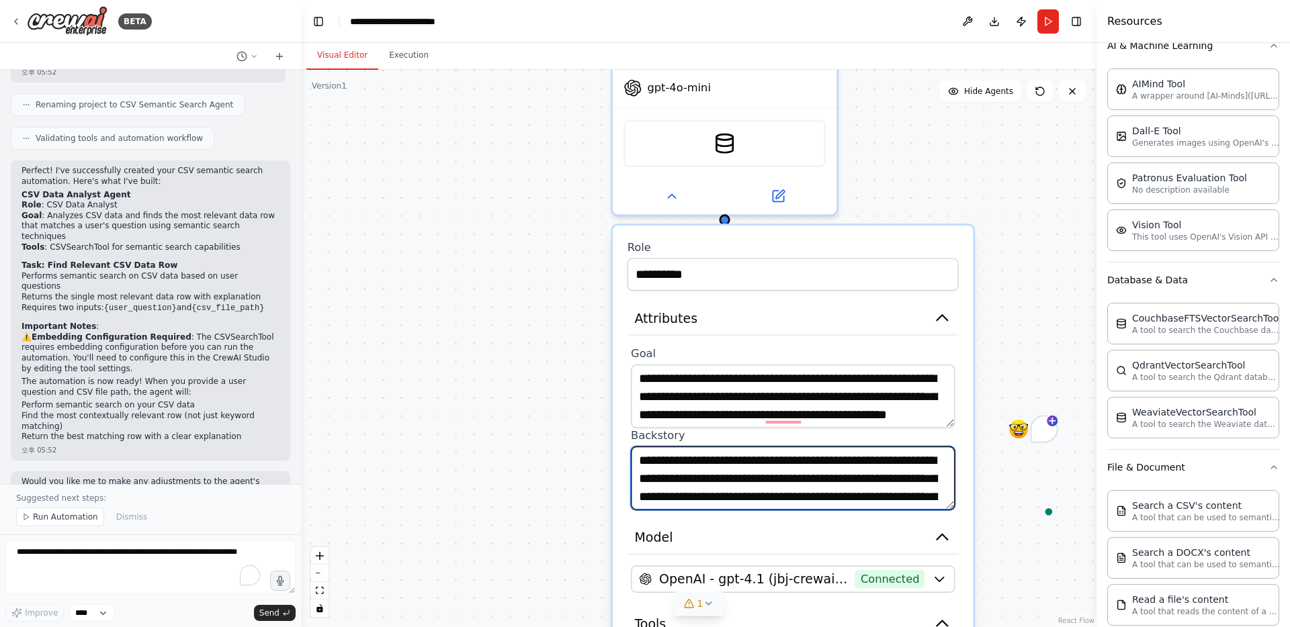
drag, startPoint x: 909, startPoint y: 490, endPoint x: 911, endPoint y: 477, distance: 12.9
click at [911, 477] on textarea "**********" at bounding box center [793, 479] width 324 height 64
click at [863, 493] on textarea "**********" at bounding box center [793, 479] width 324 height 64
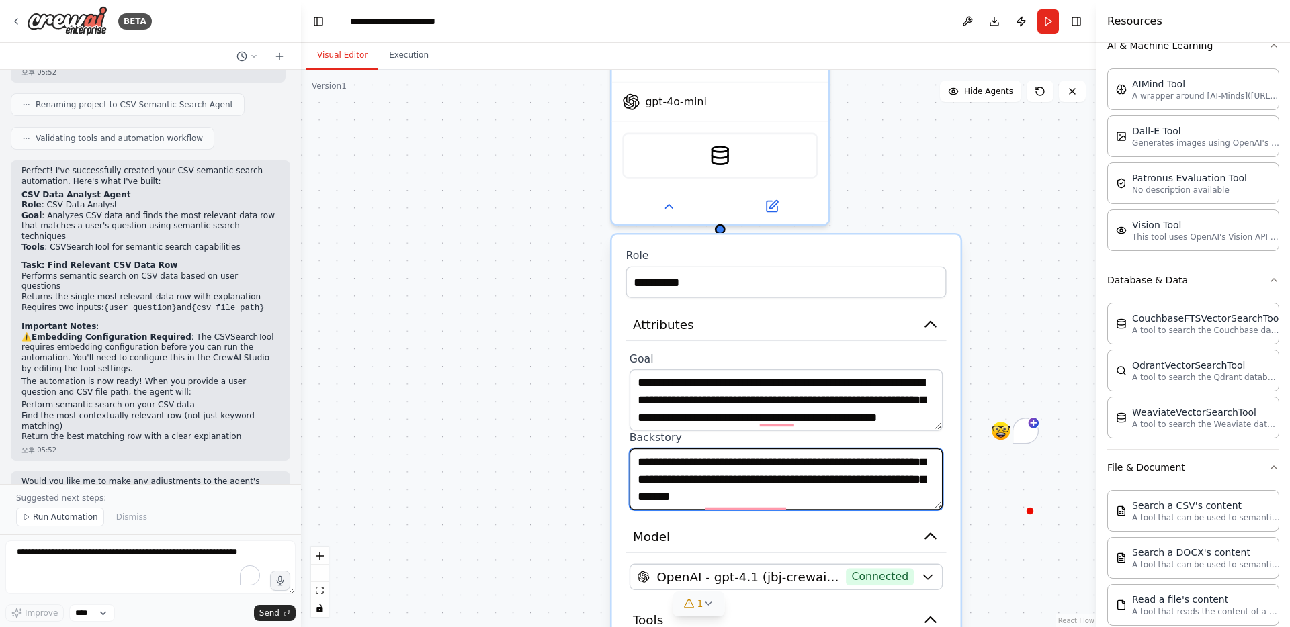
type textarea "**********"
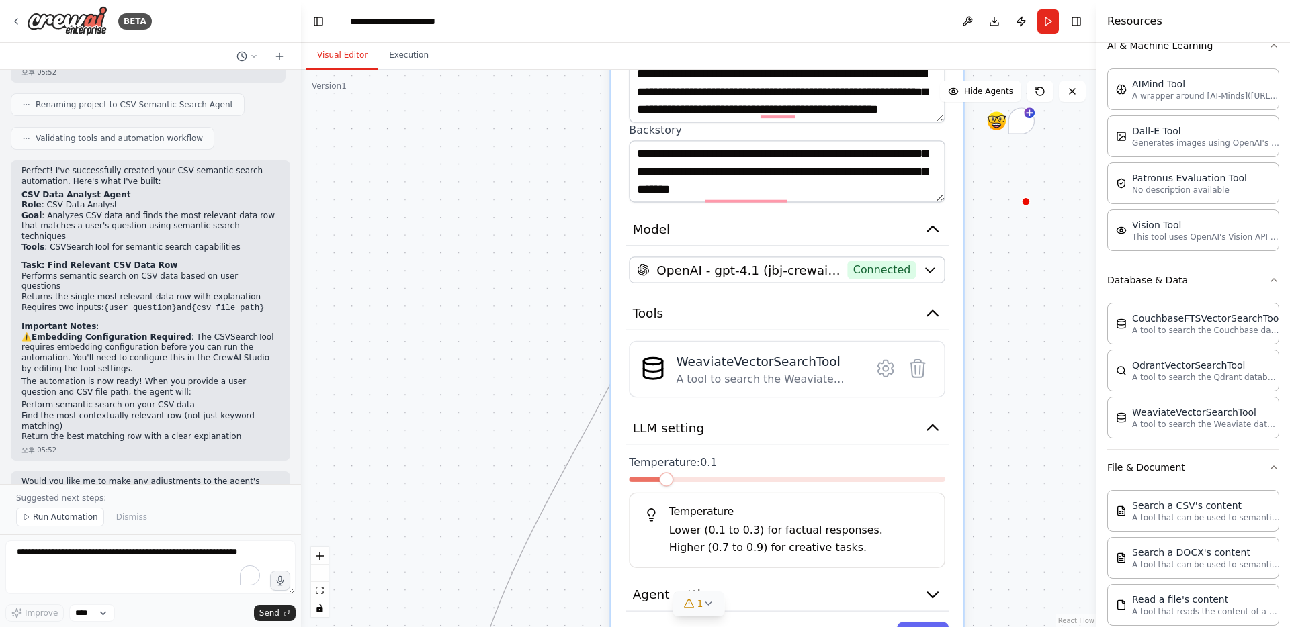
drag, startPoint x: 584, startPoint y: 510, endPoint x: 584, endPoint y: 201, distance: 309.0
click at [584, 201] on div "**********" at bounding box center [698, 348] width 795 height 557
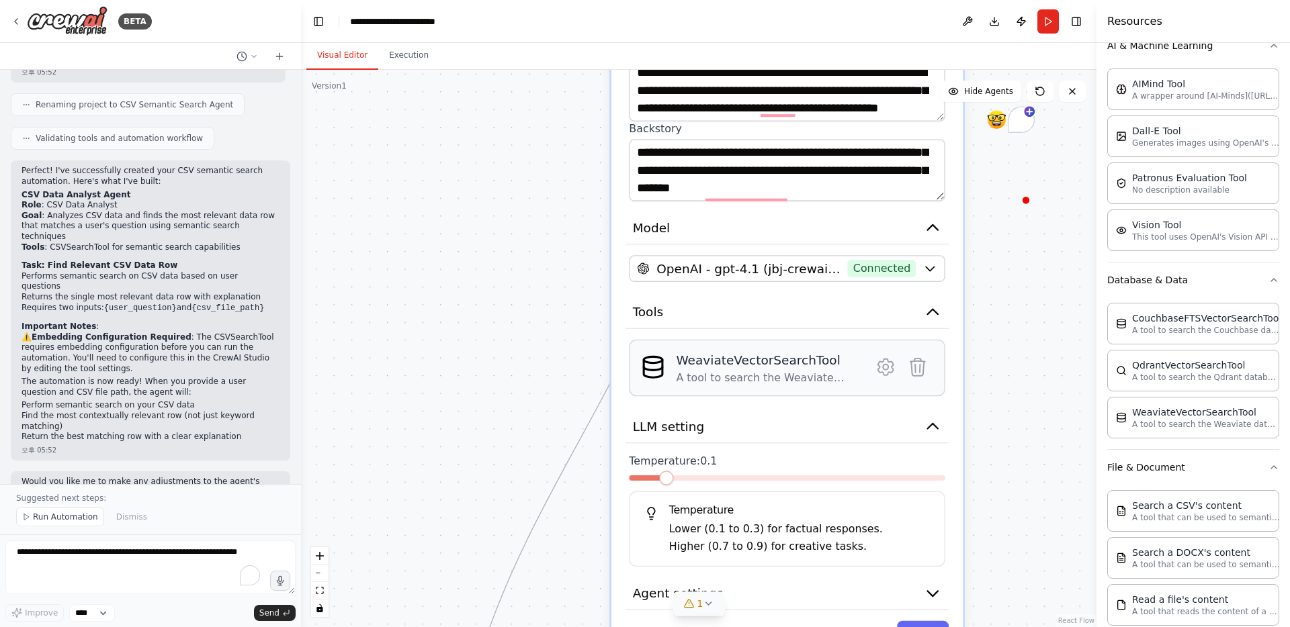
click at [801, 371] on div "A tool to search the Weaviate database for relevant information on internal doc…" at bounding box center [767, 378] width 183 height 14
click at [886, 371] on icon at bounding box center [885, 367] width 15 height 16
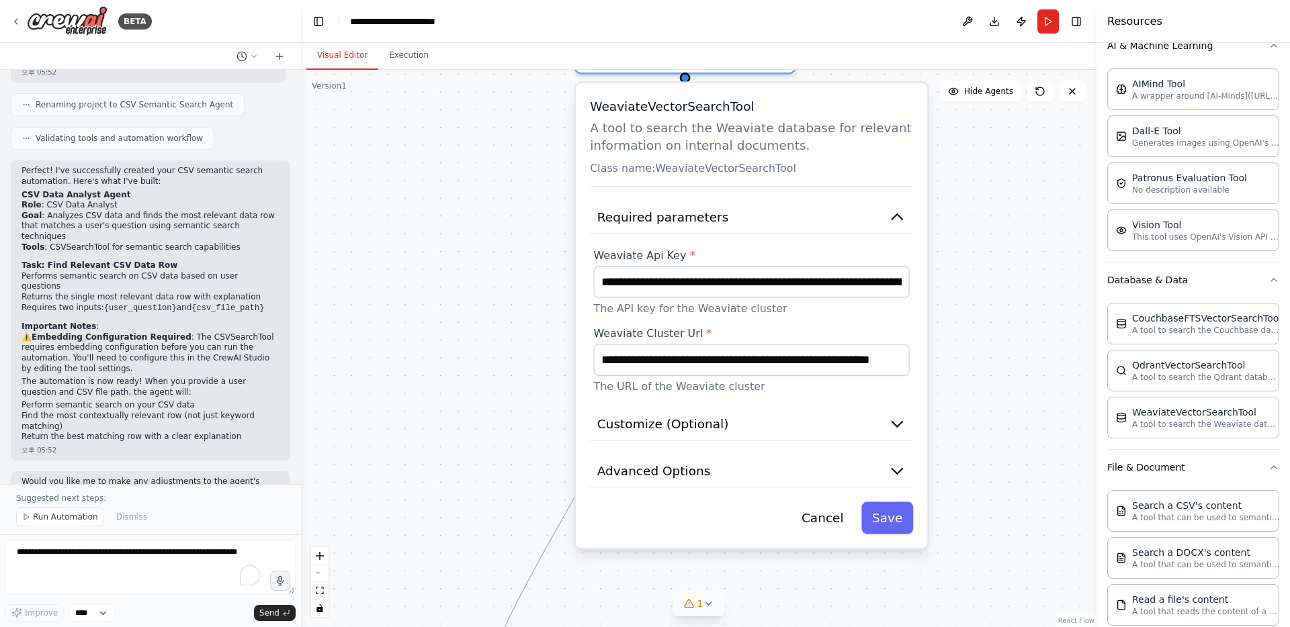
drag, startPoint x: 813, startPoint y: 343, endPoint x: 778, endPoint y: 501, distance: 162.3
click at [778, 501] on div "**********" at bounding box center [751, 315] width 351 height 465
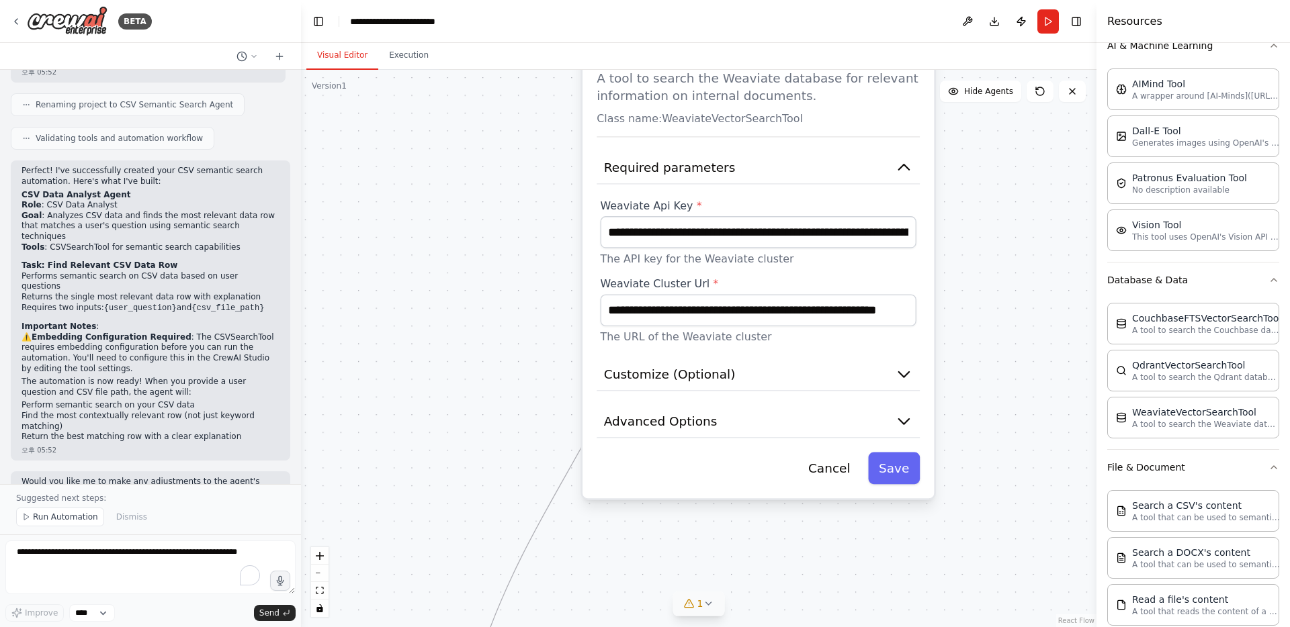
drag, startPoint x: 549, startPoint y: 422, endPoint x: 555, endPoint y: 372, distance: 50.2
click at [555, 372] on div ".deletable-edge-delete-btn { width: 20px; height: 20px; border: 0px solid #ffff…" at bounding box center [698, 348] width 795 height 557
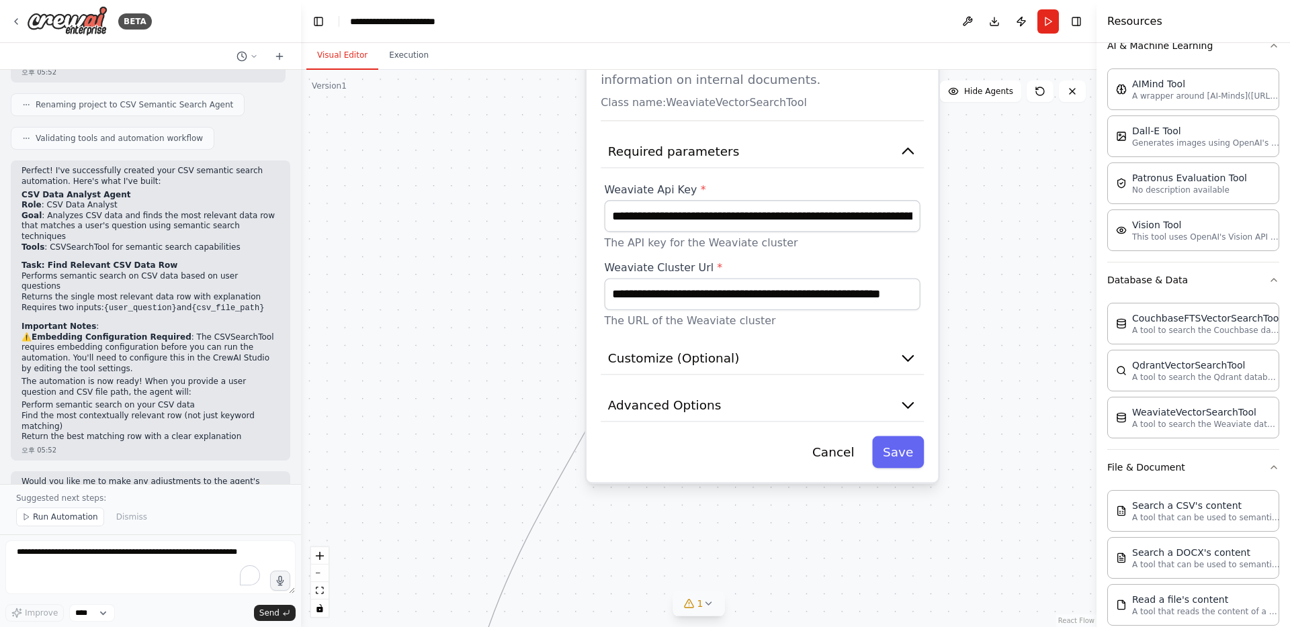
drag, startPoint x: 542, startPoint y: 412, endPoint x: 546, endPoint y: 396, distance: 16.6
click at [546, 396] on div ".deletable-edge-delete-btn { width: 20px; height: 20px; border: 0px solid #ffff…" at bounding box center [698, 348] width 795 height 557
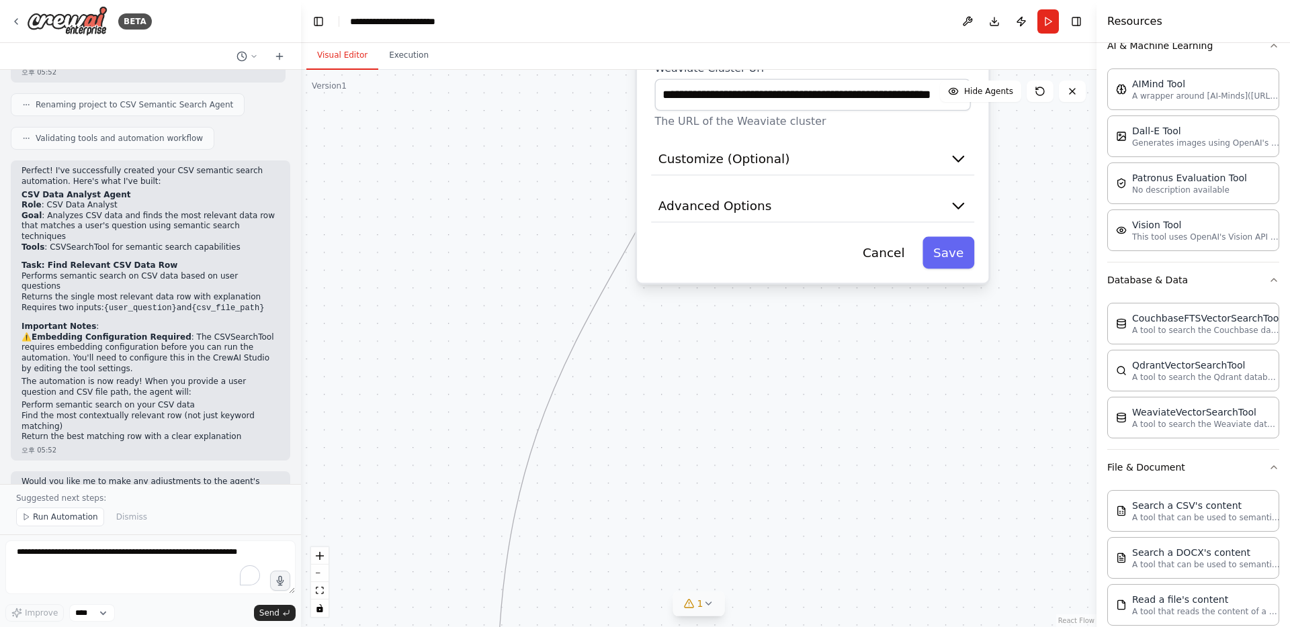
drag, startPoint x: 597, startPoint y: 516, endPoint x: 648, endPoint y: 314, distance: 207.9
click at [648, 314] on div ".deletable-edge-delete-btn { width: 20px; height: 20px; border: 0px solid #ffff…" at bounding box center [698, 348] width 795 height 557
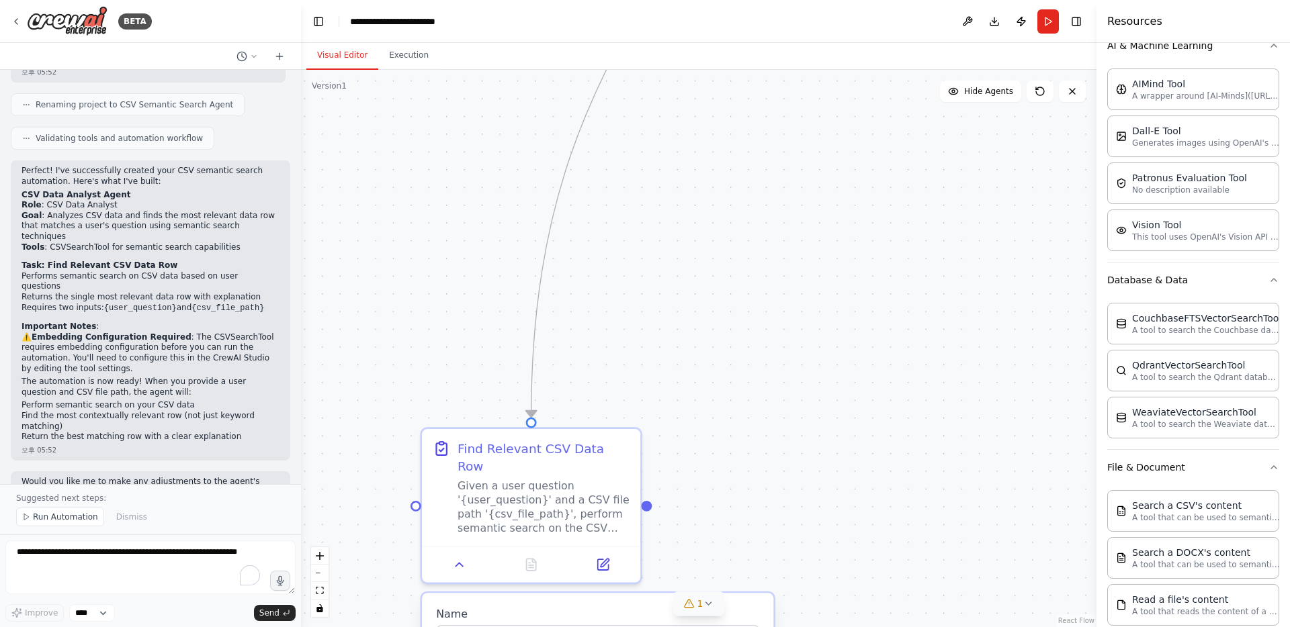
drag, startPoint x: 608, startPoint y: 451, endPoint x: 641, endPoint y: 175, distance: 278.0
click at [641, 175] on div ".deletable-edge-delete-btn { width: 20px; height: 20px; border: 0px solid #ffff…" at bounding box center [698, 348] width 795 height 557
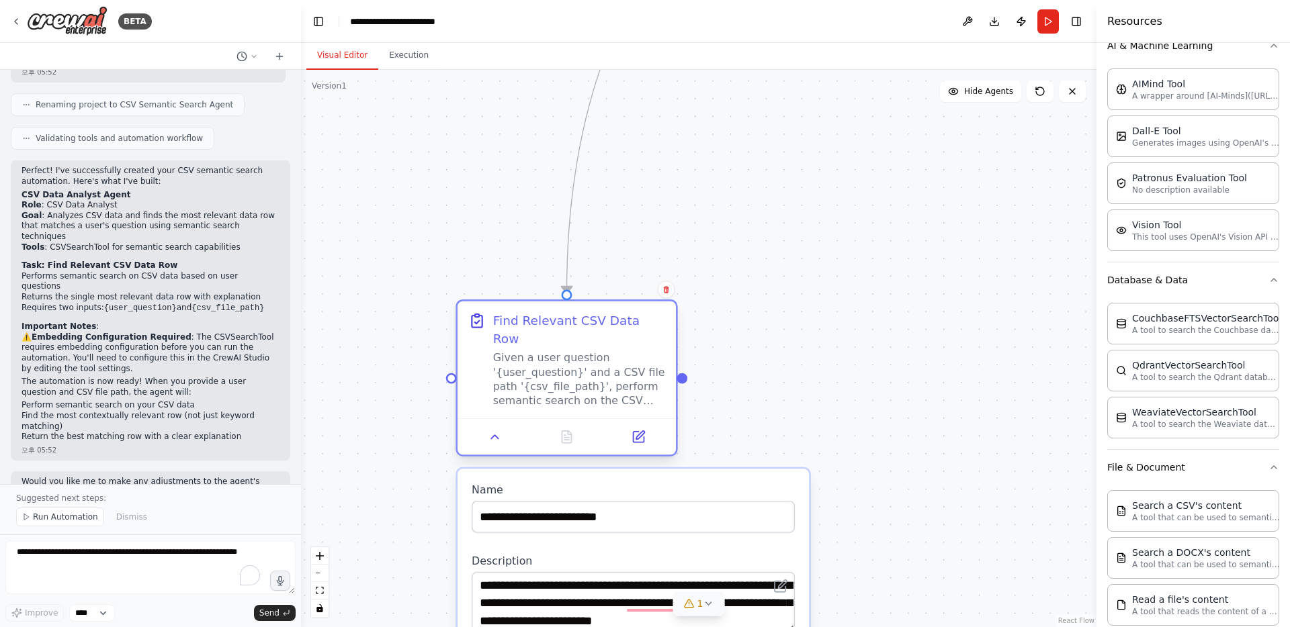
drag, startPoint x: 577, startPoint y: 469, endPoint x: 606, endPoint y: 346, distance: 126.4
click at [606, 351] on div "Given a user question '{user_question}' and a CSV file path '{csv_file_path}', …" at bounding box center [579, 379] width 172 height 57
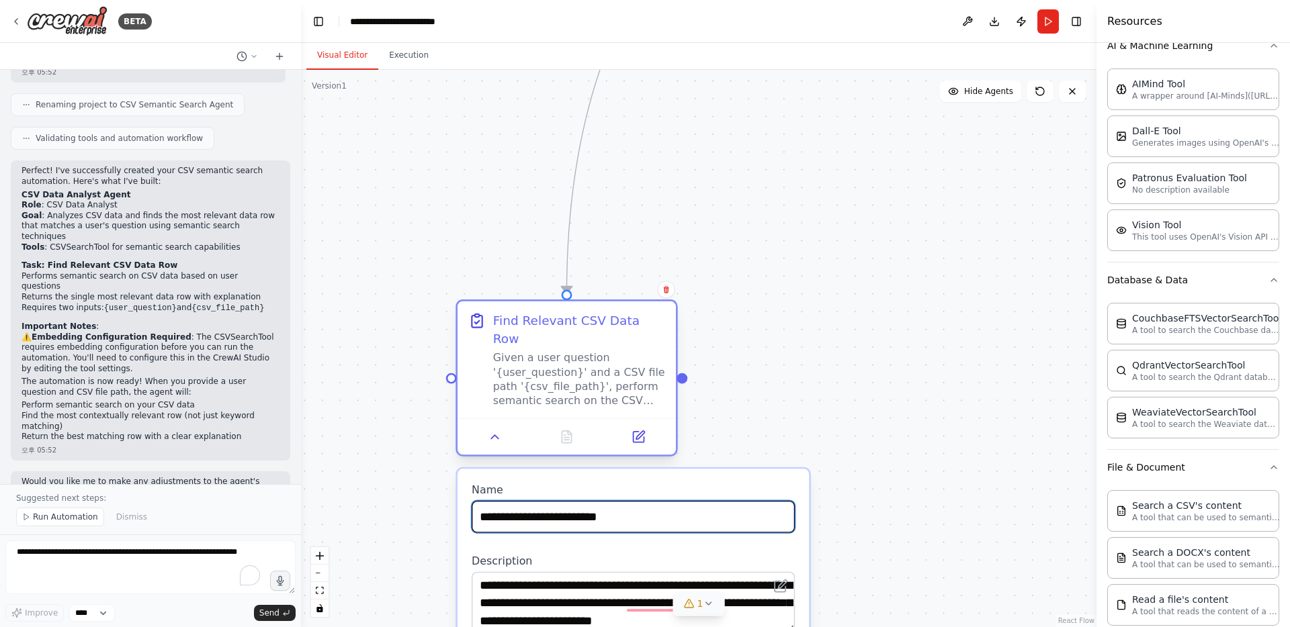
drag, startPoint x: 594, startPoint y: 486, endPoint x: 620, endPoint y: 385, distance: 104.7
click at [620, 385] on div "**********" at bounding box center [566, 381] width 222 height 157
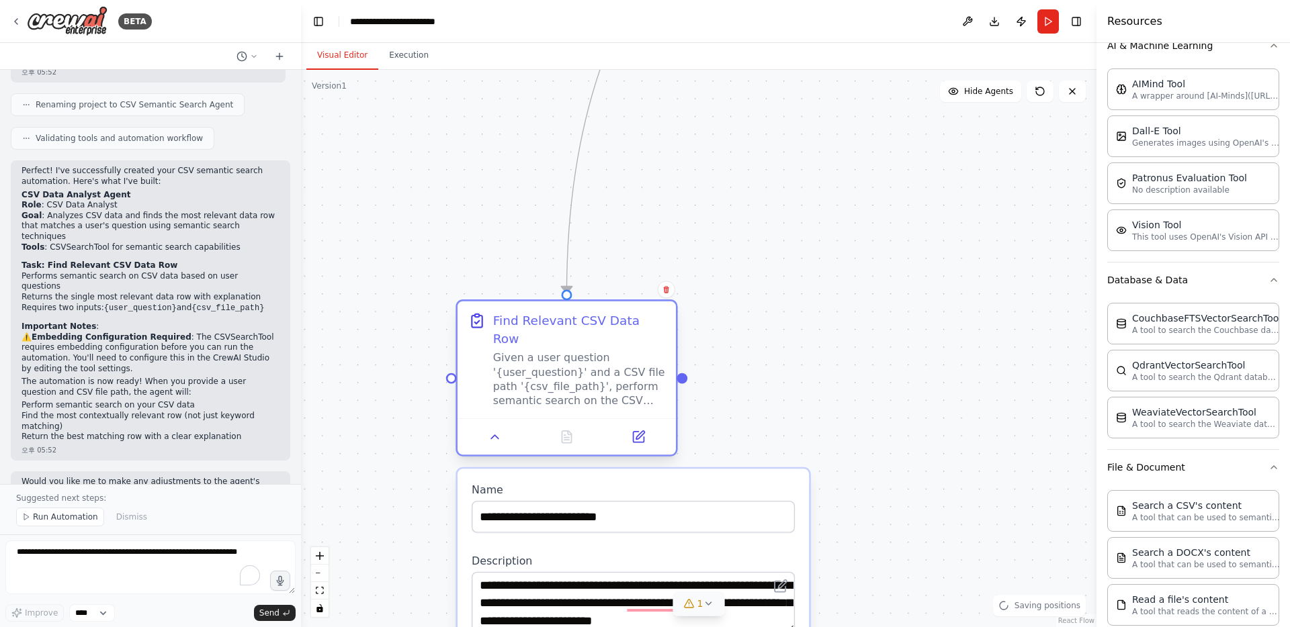
click at [574, 351] on div "Given a user question '{user_question}' and a CSV file path '{csv_file_path}', …" at bounding box center [579, 379] width 172 height 57
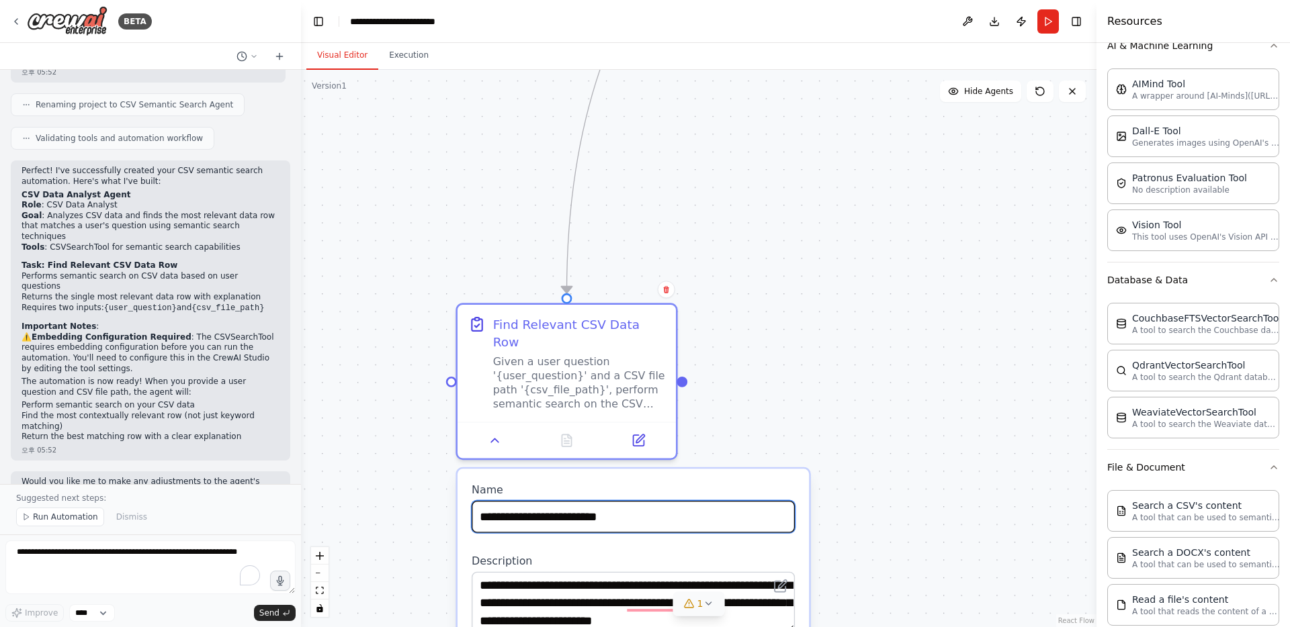
drag, startPoint x: 508, startPoint y: 498, endPoint x: 692, endPoint y: 496, distance: 183.4
click at [692, 501] on input "**********" at bounding box center [632, 517] width 323 height 32
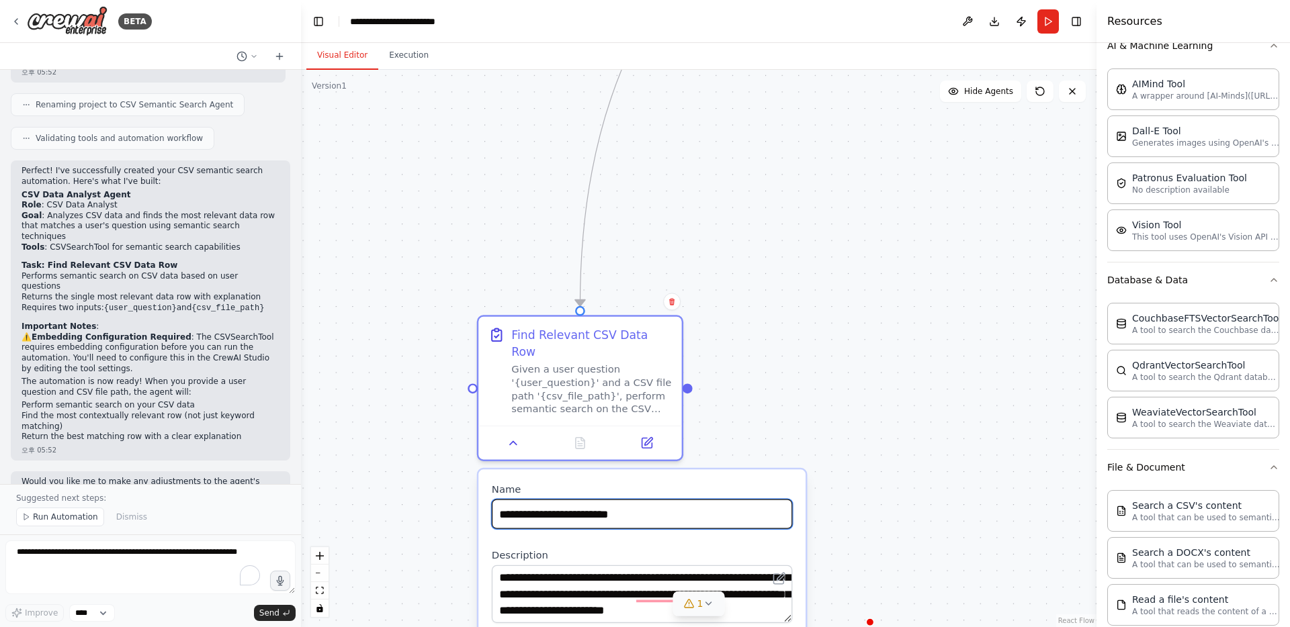
type input "**********"
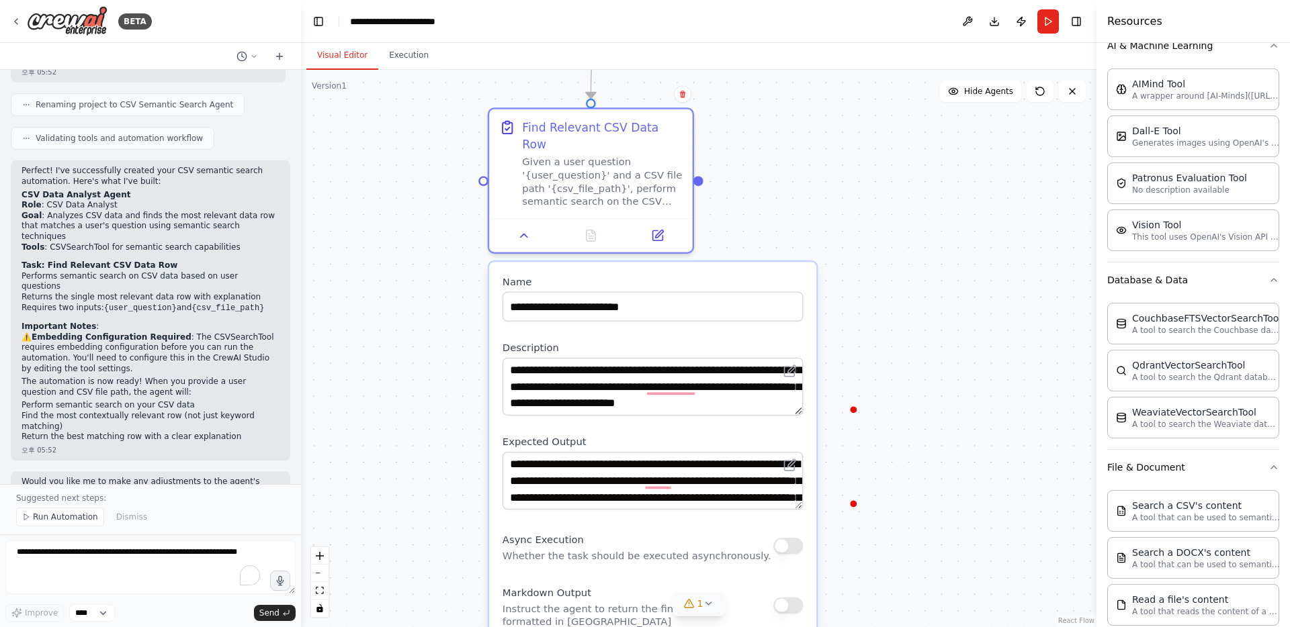
drag, startPoint x: 865, startPoint y: 515, endPoint x: 876, endPoint y: 308, distance: 207.8
click at [876, 308] on div ".deletable-edge-delete-btn { width: 20px; height: 20px; border: 0px solid #ffff…" at bounding box center [698, 348] width 795 height 557
drag, startPoint x: 860, startPoint y: 396, endPoint x: 863, endPoint y: 363, distance: 33.7
click at [863, 363] on div ".deletable-edge-delete-btn { width: 20px; height: 20px; border: 0px solid #ffff…" at bounding box center [698, 348] width 795 height 557
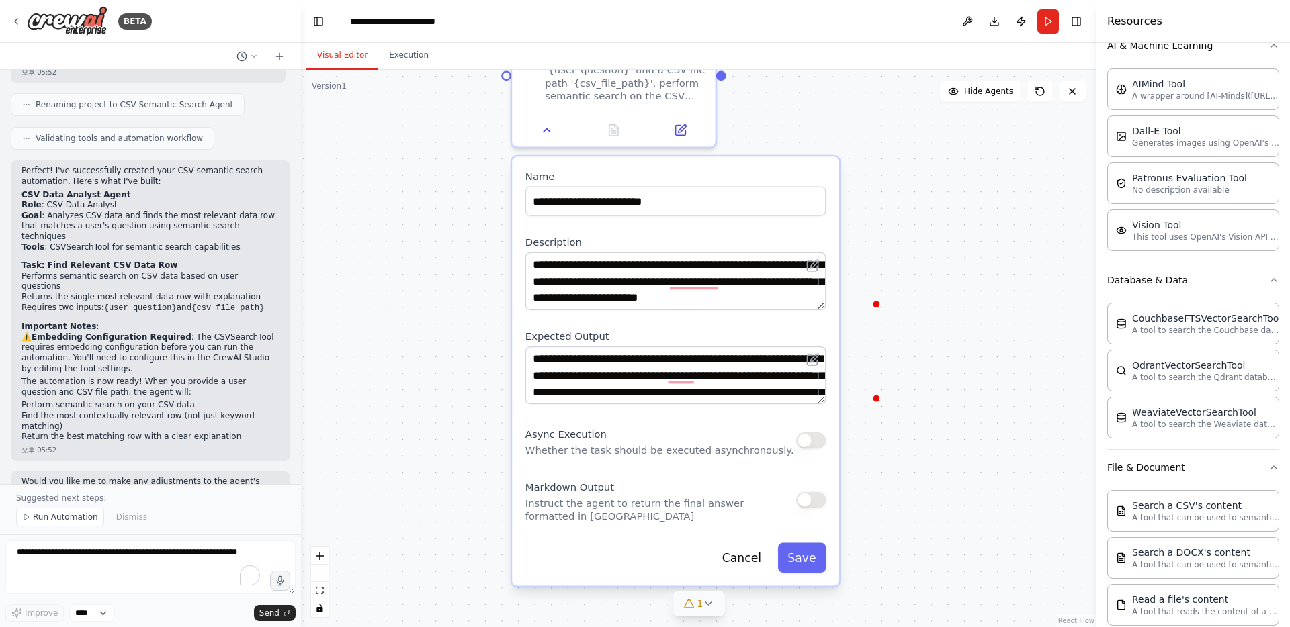
drag, startPoint x: 852, startPoint y: 449, endPoint x: 874, endPoint y: 344, distance: 107.9
click at [874, 344] on div ".deletable-edge-delete-btn { width: 20px; height: 20px; border: 0px solid #ffff…" at bounding box center [698, 348] width 795 height 557
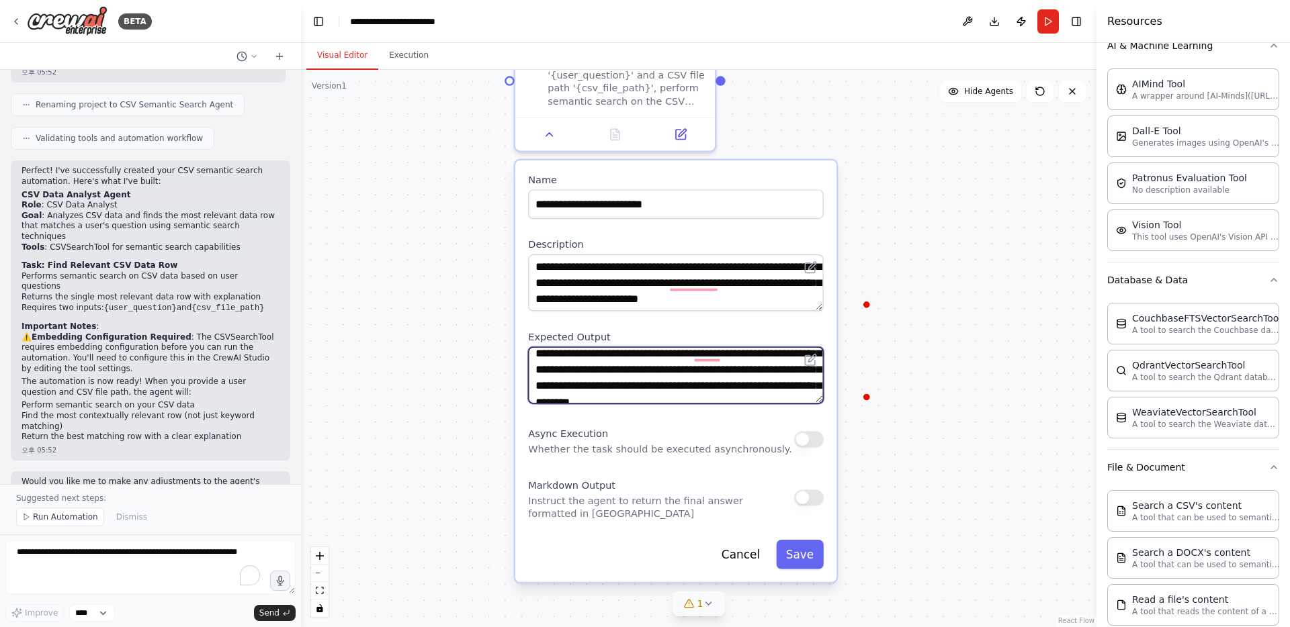
scroll to position [40, 0]
drag, startPoint x: 805, startPoint y: 377, endPoint x: 574, endPoint y: 384, distance: 231.1
click at [574, 384] on textarea "**********" at bounding box center [676, 375] width 296 height 57
click at [680, 378] on textarea "**********" at bounding box center [676, 375] width 296 height 57
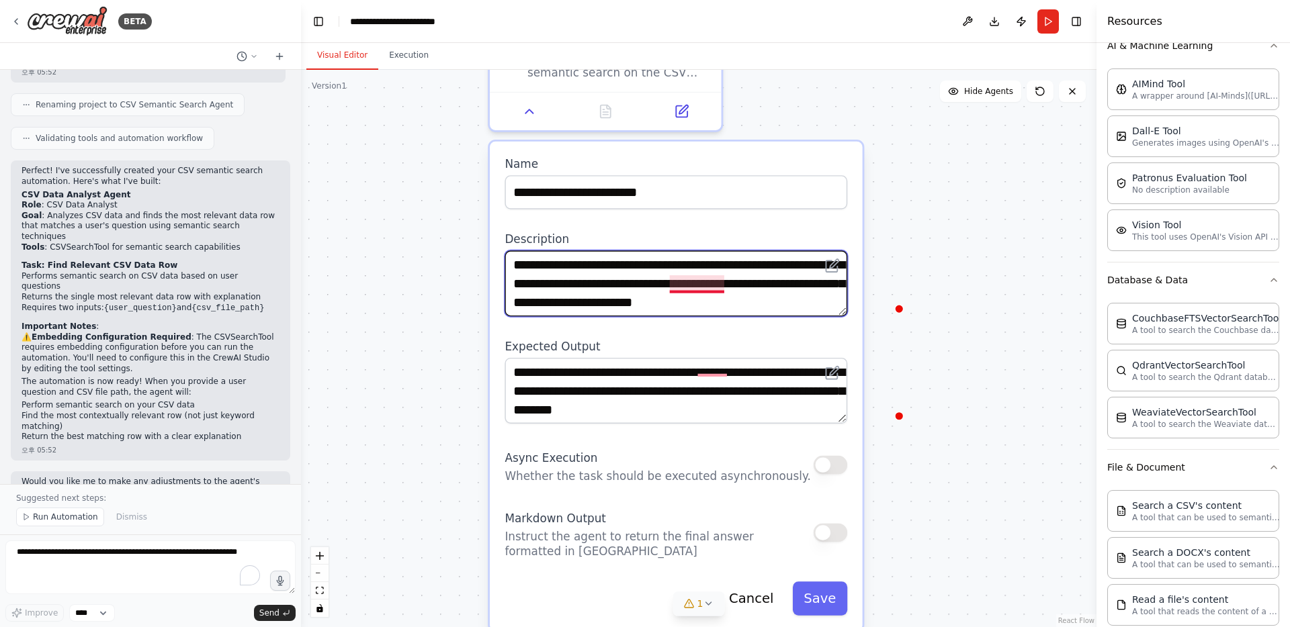
scroll to position [0, 0]
drag, startPoint x: 654, startPoint y: 257, endPoint x: 625, endPoint y: 258, distance: 28.2
click at [625, 258] on textarea "**********" at bounding box center [675, 284] width 343 height 66
click at [594, 258] on textarea "**********" at bounding box center [675, 284] width 343 height 66
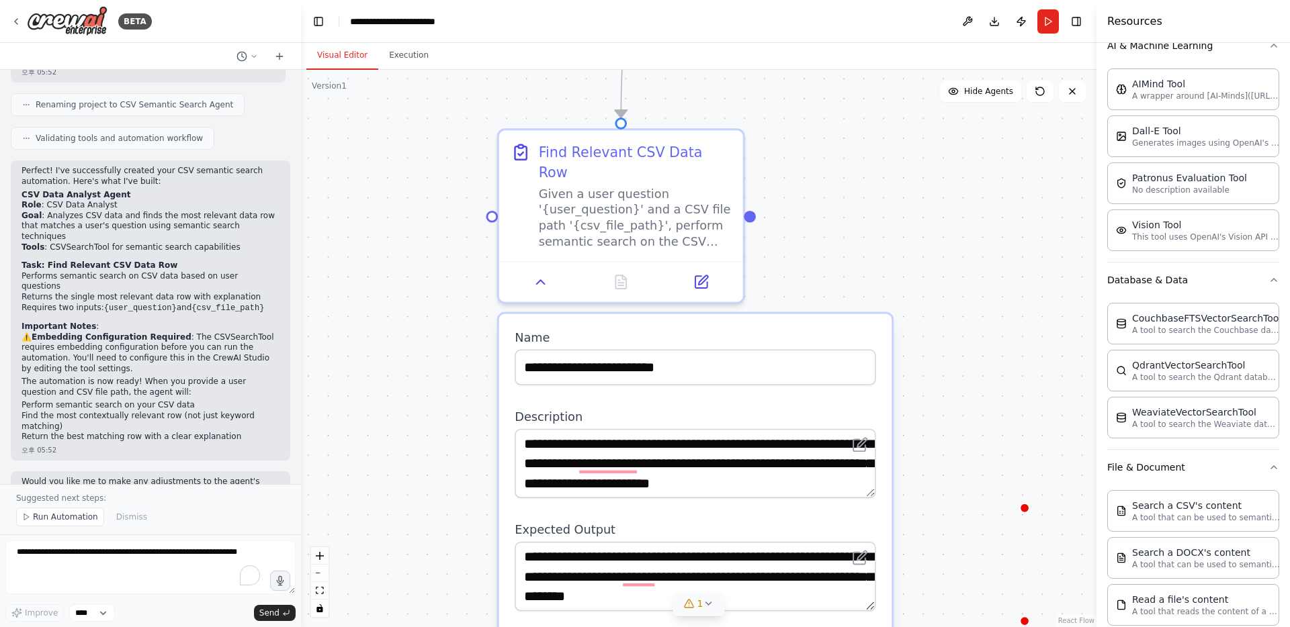
drag, startPoint x: 462, startPoint y: 287, endPoint x: 477, endPoint y: 444, distance: 157.9
click at [477, 444] on div ".deletable-edge-delete-btn { width: 20px; height: 20px; border: 0px solid #ffff…" at bounding box center [698, 348] width 795 height 557
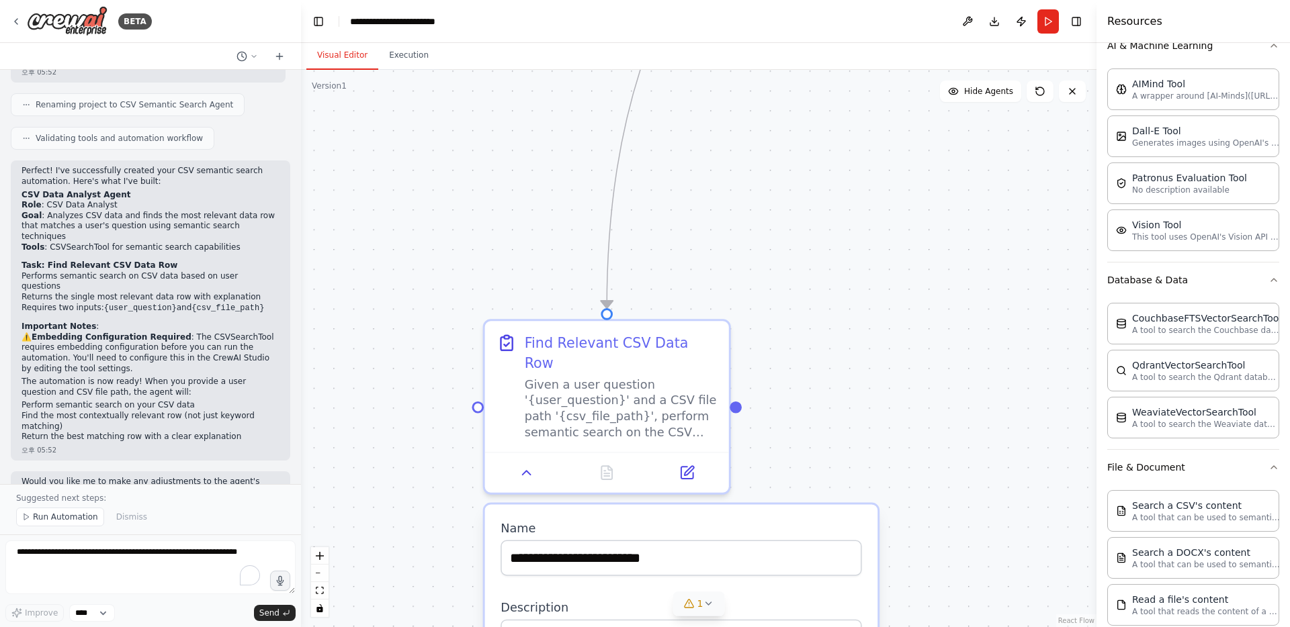
drag, startPoint x: 454, startPoint y: 311, endPoint x: 440, endPoint y: 502, distance: 191.3
click at [440, 502] on div ".deletable-edge-delete-btn { width: 20px; height: 20px; border: 0px solid #ffff…" at bounding box center [698, 348] width 795 height 557
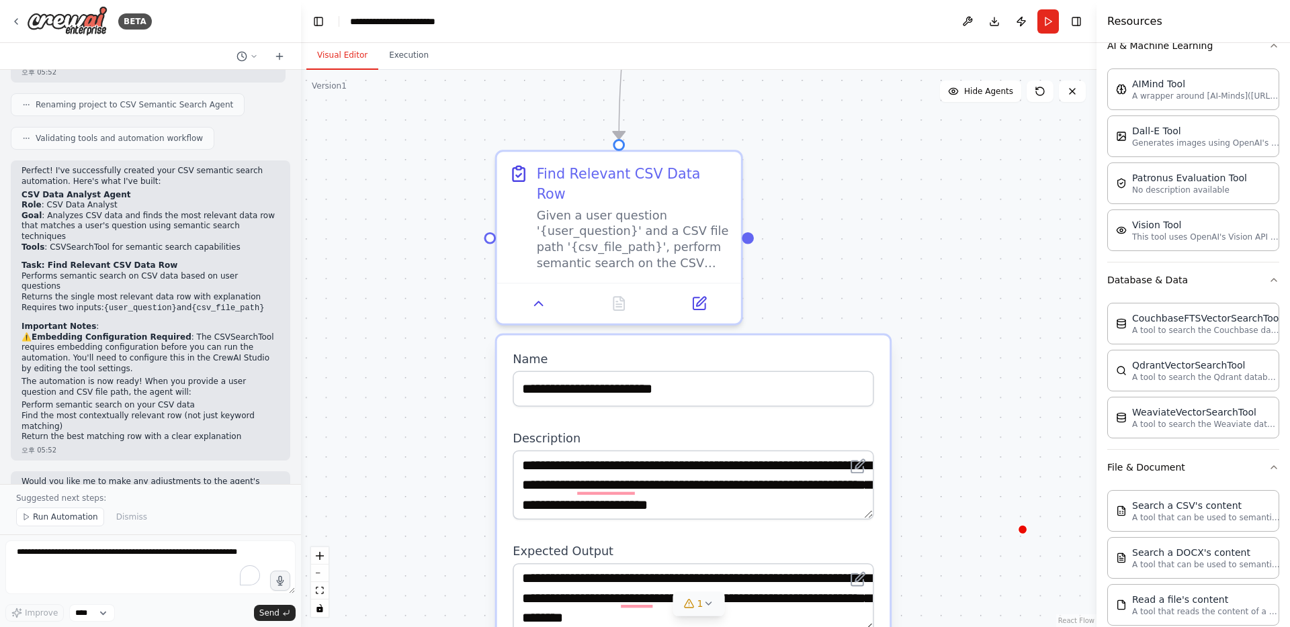
drag, startPoint x: 424, startPoint y: 376, endPoint x: 436, endPoint y: 207, distance: 169.7
click at [436, 207] on div ".deletable-edge-delete-btn { width: 20px; height: 20px; border: 0px solid #ffff…" at bounding box center [698, 348] width 795 height 557
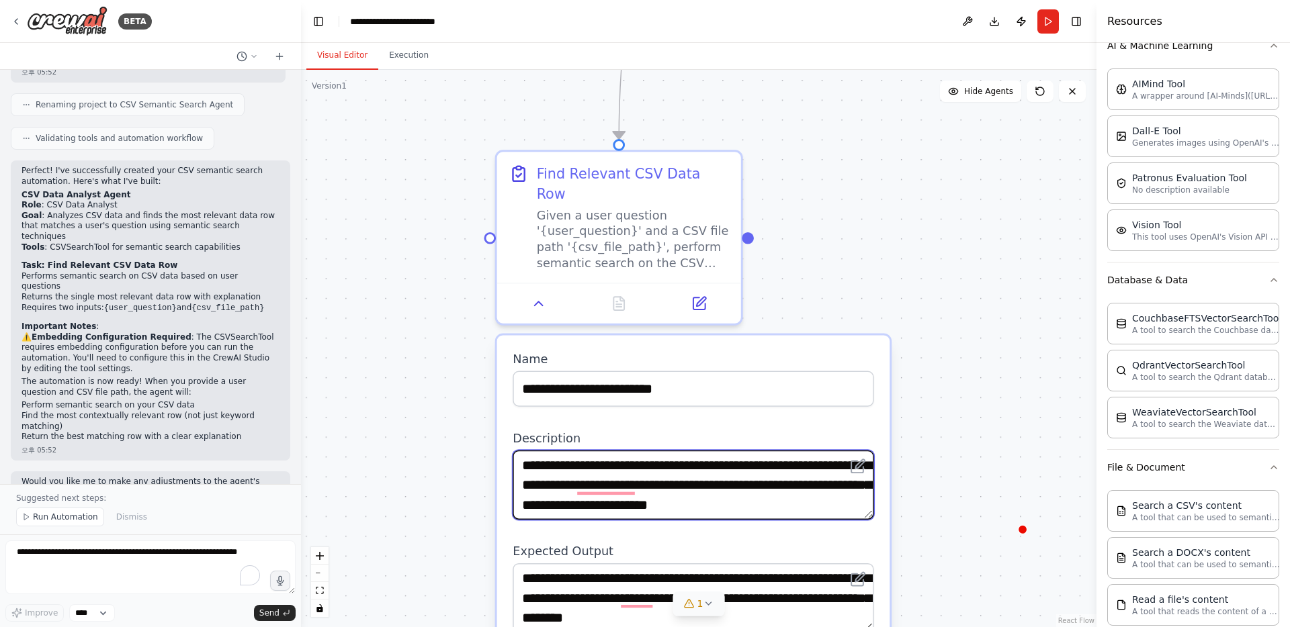
click at [575, 472] on textarea "**********" at bounding box center [692, 485] width 361 height 69
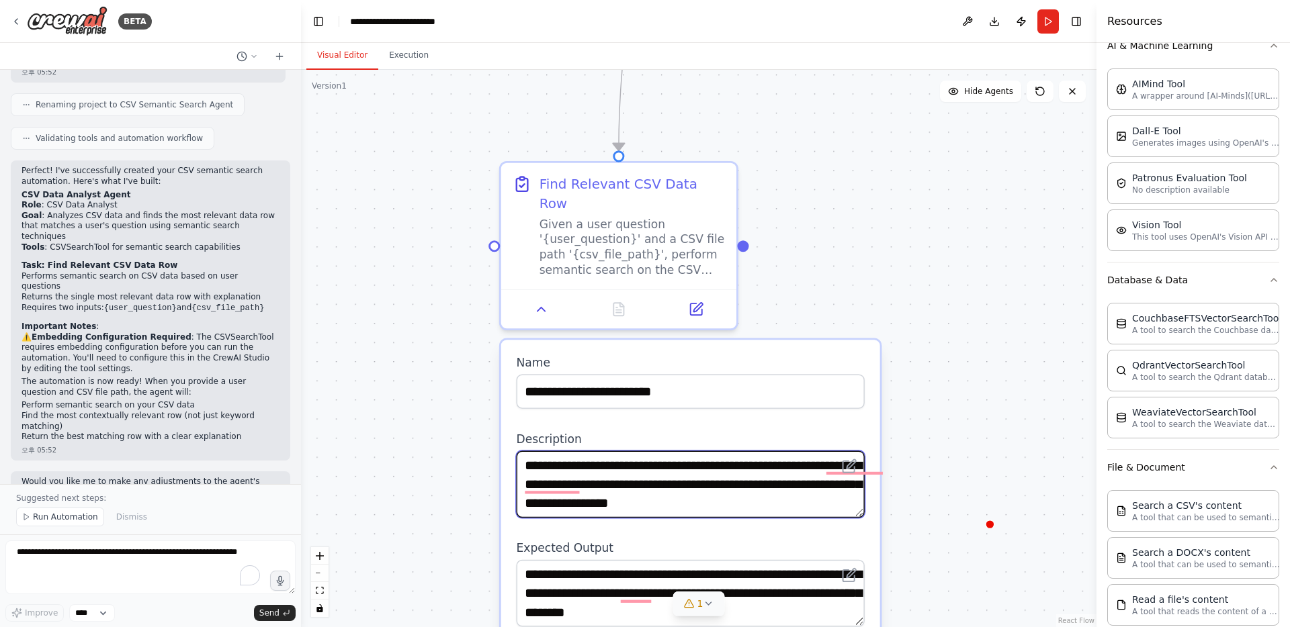
scroll to position [37, 0]
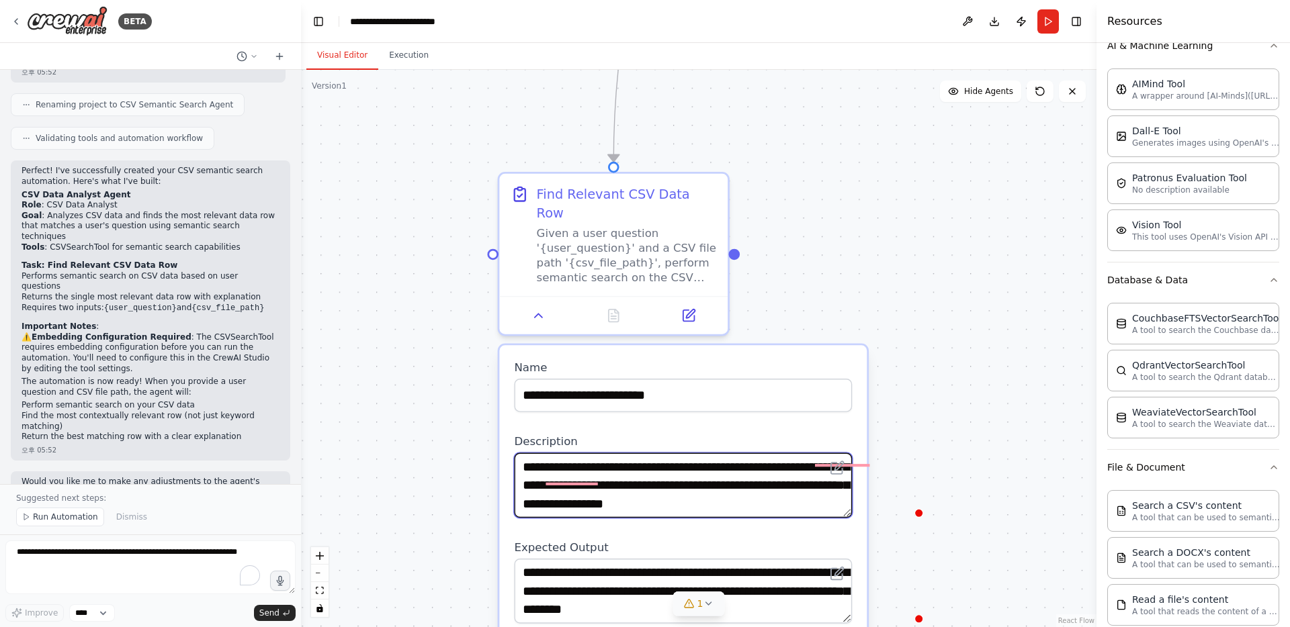
type textarea "**********"
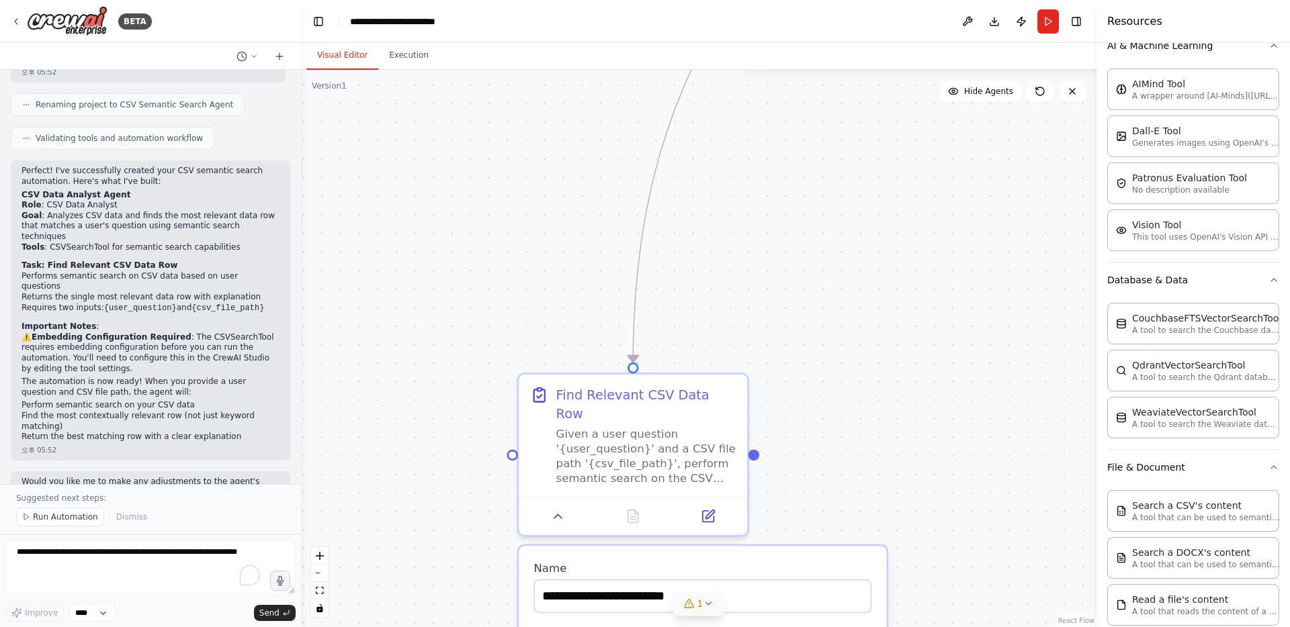
drag, startPoint x: 443, startPoint y: 333, endPoint x: 462, endPoint y: 534, distance: 201.8
click at [462, 534] on div ".deletable-edge-delete-btn { width: 20px; height: 20px; border: 0px solid #ffff…" at bounding box center [698, 348] width 795 height 557
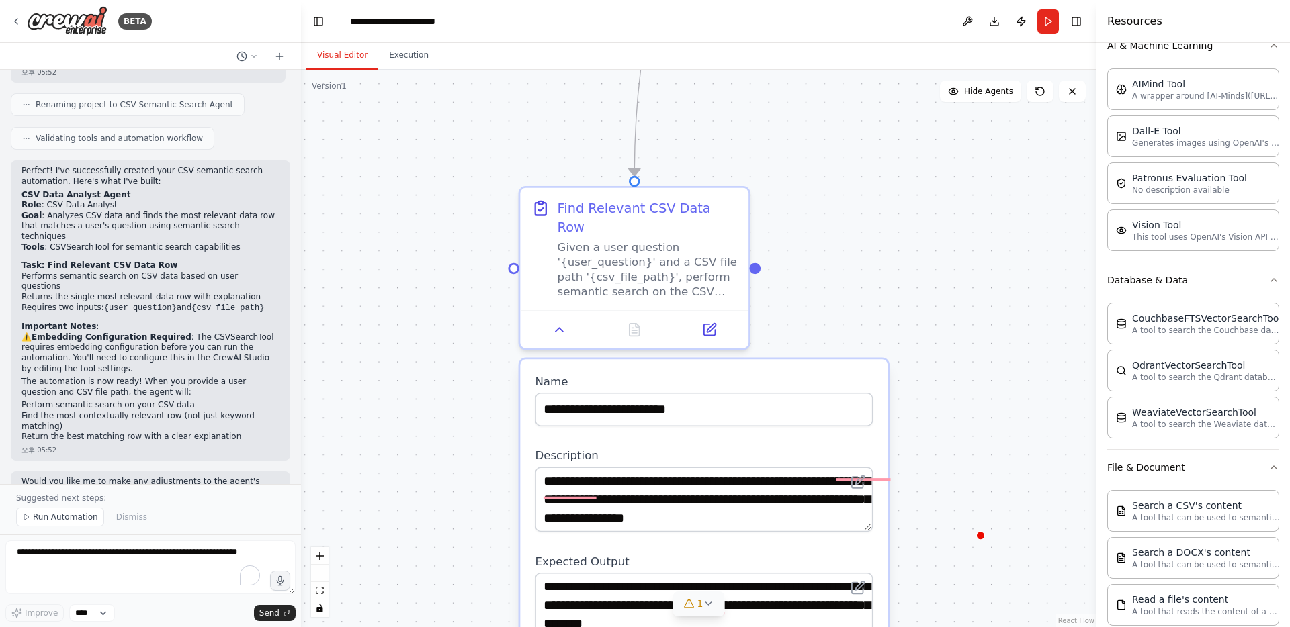
drag, startPoint x: 461, startPoint y: 222, endPoint x: 467, endPoint y: -33, distance: 254.6
click at [467, 0] on html "BETA Hello! I'm the CrewAI assistant. What kind of automation do you want to bu…" at bounding box center [645, 313] width 1290 height 627
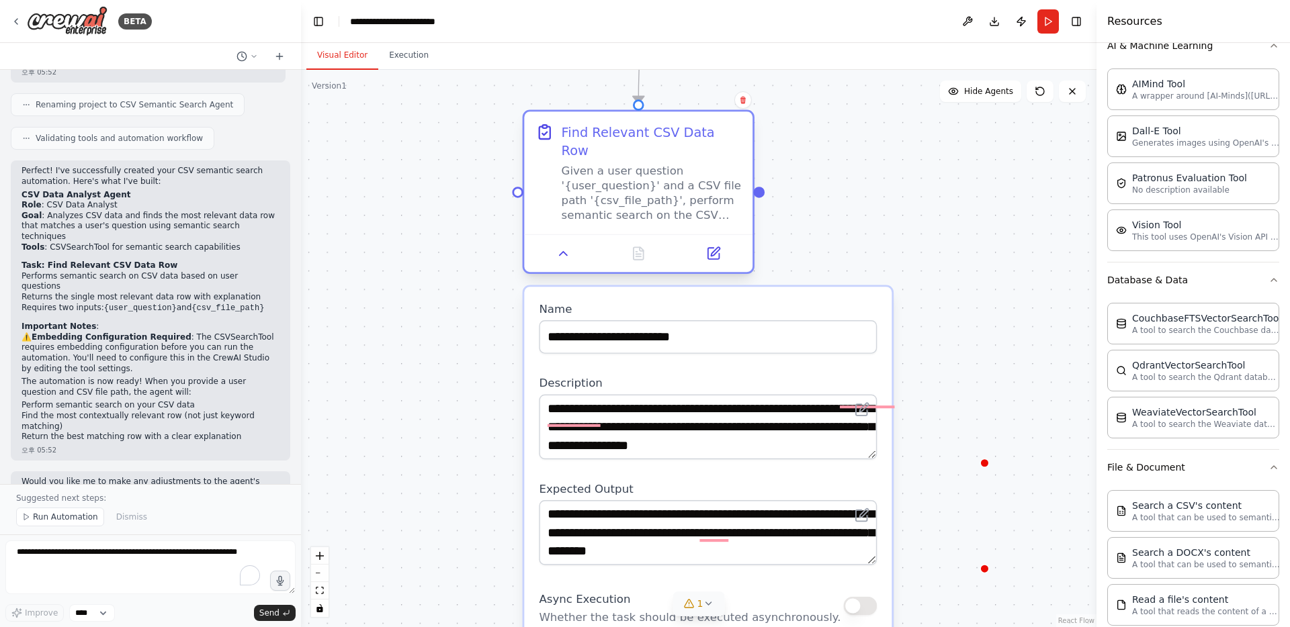
drag, startPoint x: 589, startPoint y: 199, endPoint x: 621, endPoint y: 256, distance: 65.6
drag, startPoint x: 836, startPoint y: 371, endPoint x: 844, endPoint y: 374, distance: 8.7
drag, startPoint x: 844, startPoint y: 374, endPoint x: 905, endPoint y: 496, distance: 136.4
click at [834, 460] on div "**********" at bounding box center [707, 528] width 367 height 482
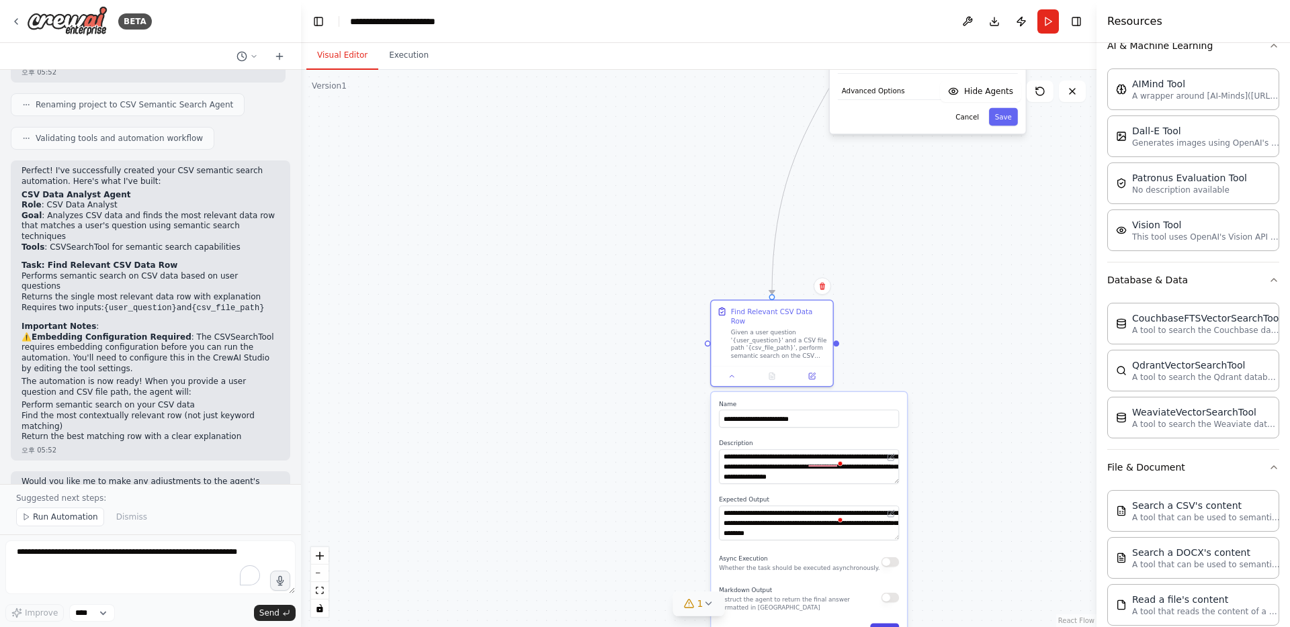
click at [892, 623] on button "Save" at bounding box center [884, 632] width 29 height 18
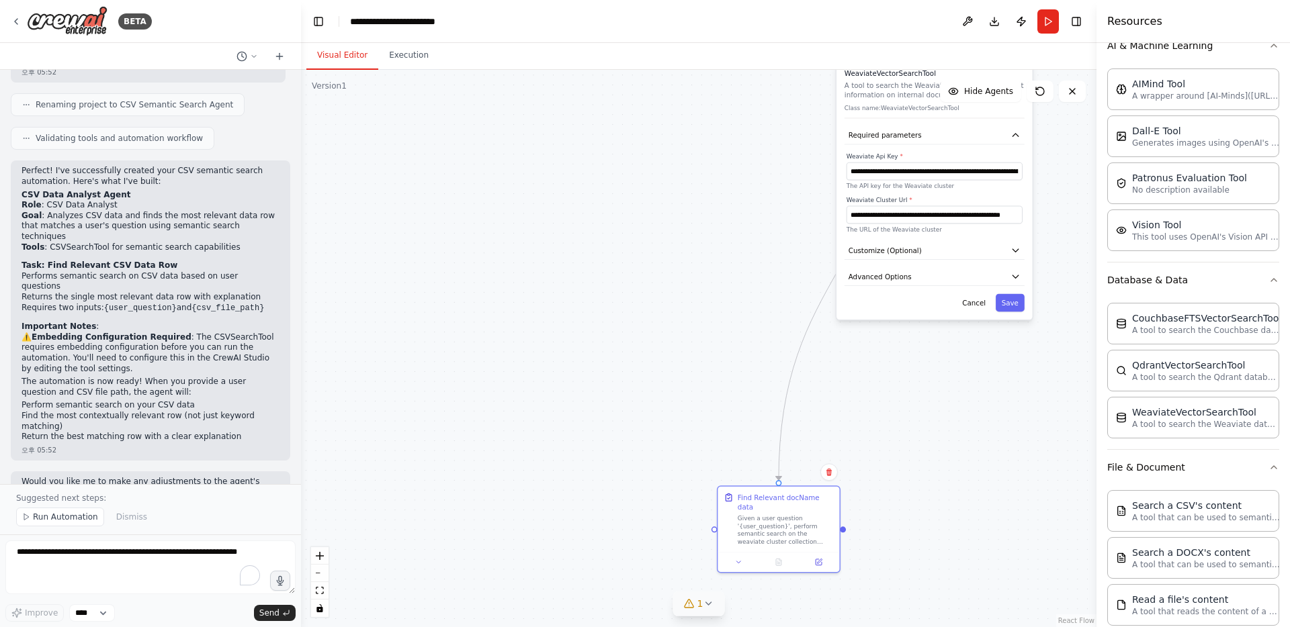
drag, startPoint x: 897, startPoint y: 370, endPoint x: 905, endPoint y: 595, distance: 225.1
click at [905, 595] on div ".deletable-edge-delete-btn { width: 20px; height: 20px; border: 0px solid #ffff…" at bounding box center [698, 348] width 795 height 557
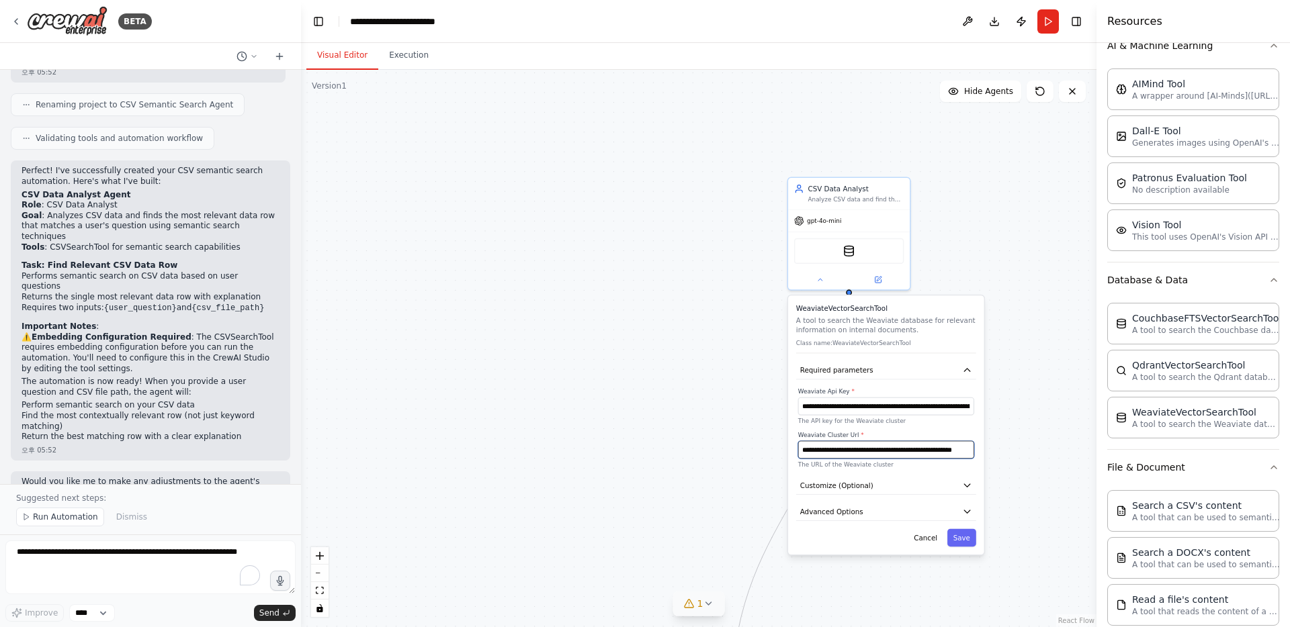
drag, startPoint x: 887, startPoint y: 413, endPoint x: 833, endPoint y: 627, distance: 220.4
click at [833, 627] on div ".deletable-edge-delete-btn { width: 20px; height: 20px; border: 0px solid #ffff…" at bounding box center [698, 348] width 795 height 557
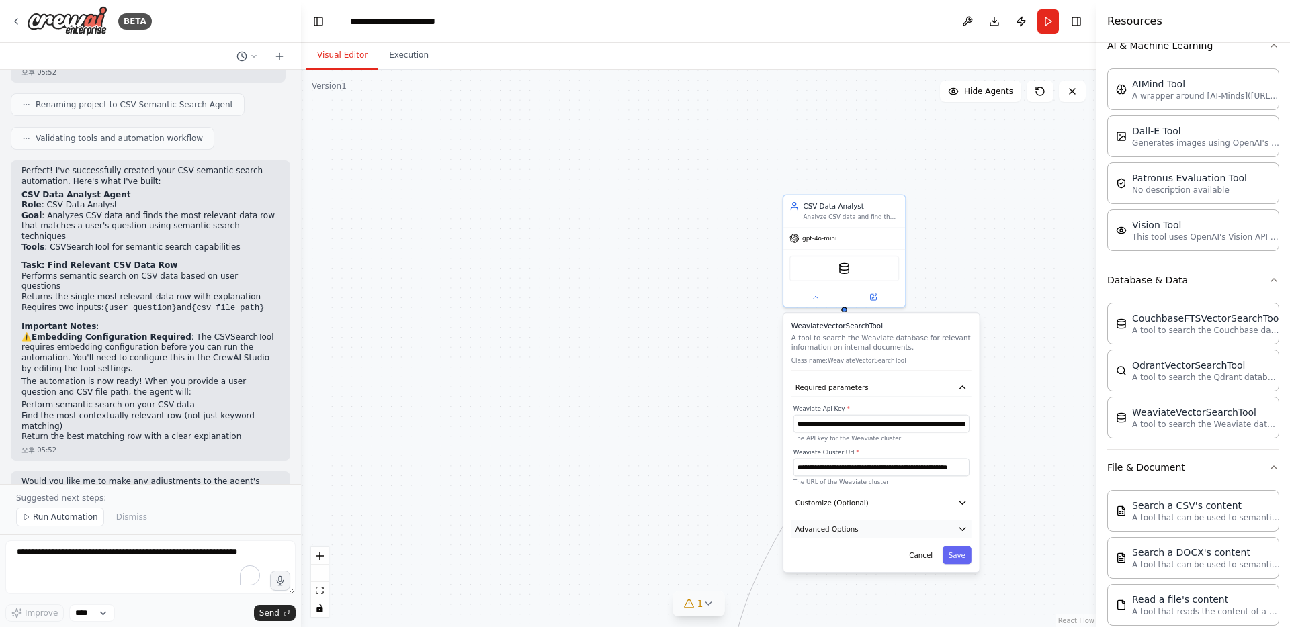
click at [905, 525] on button "Advanced Options" at bounding box center [881, 530] width 180 height 18
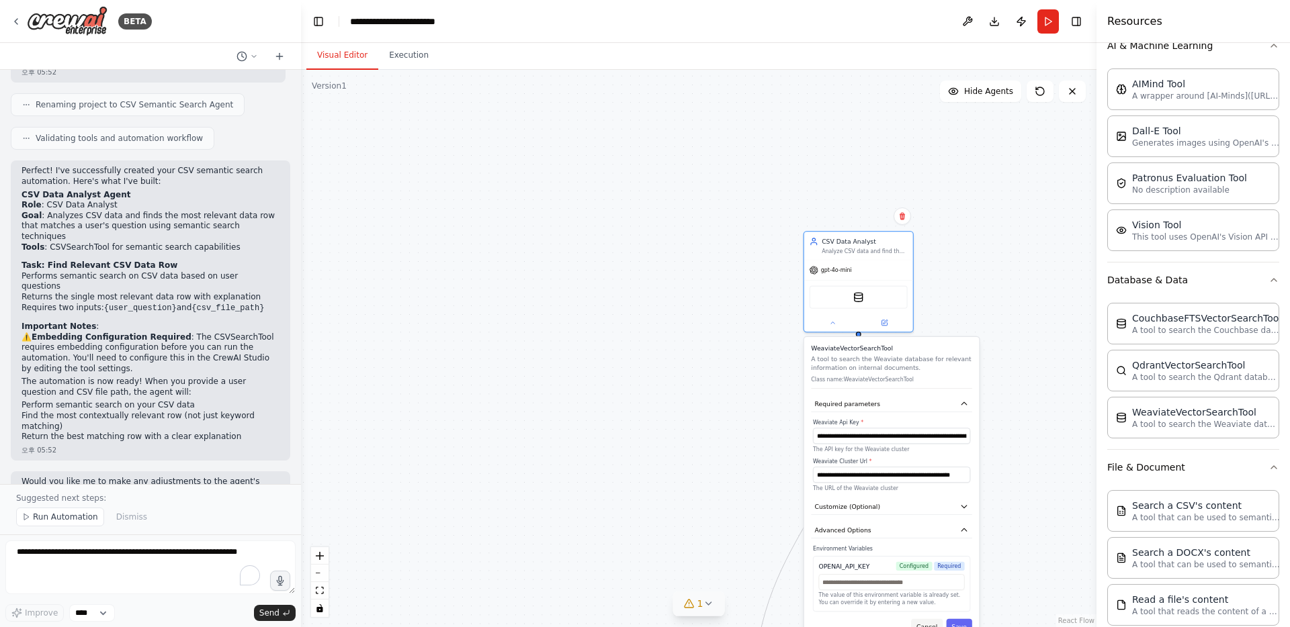
click at [926, 625] on button "Cancel" at bounding box center [927, 627] width 32 height 16
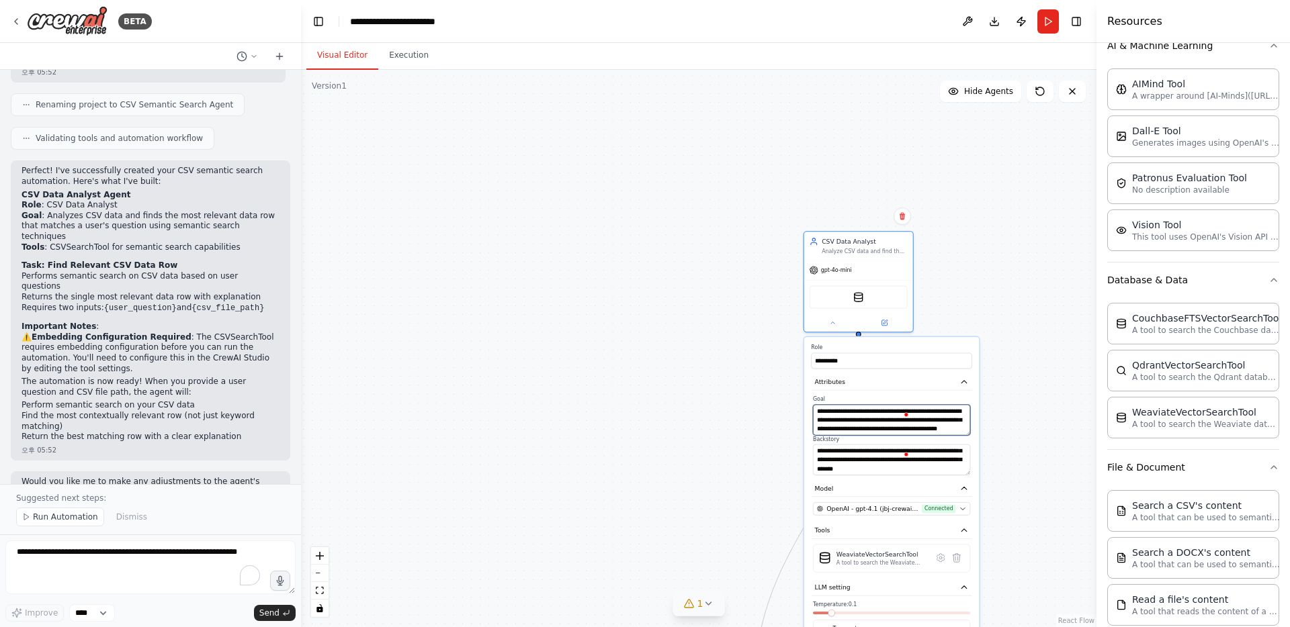
click at [899, 424] on textarea "**********" at bounding box center [891, 420] width 157 height 31
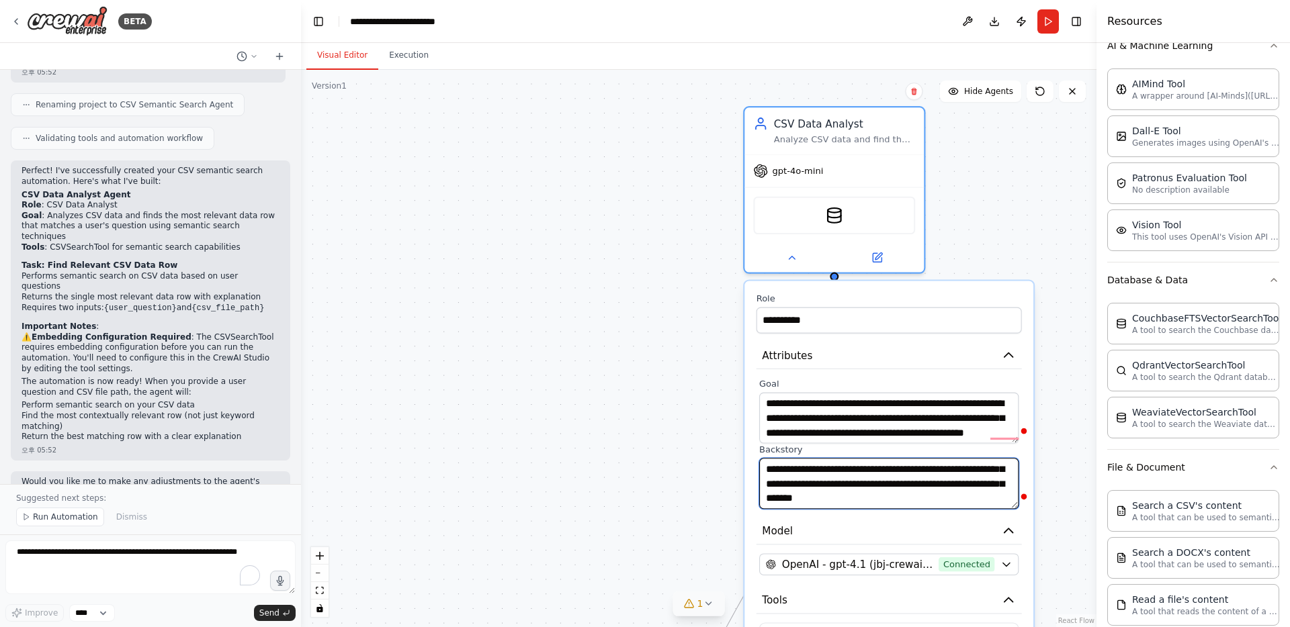
click at [838, 474] on textarea "**********" at bounding box center [888, 483] width 259 height 51
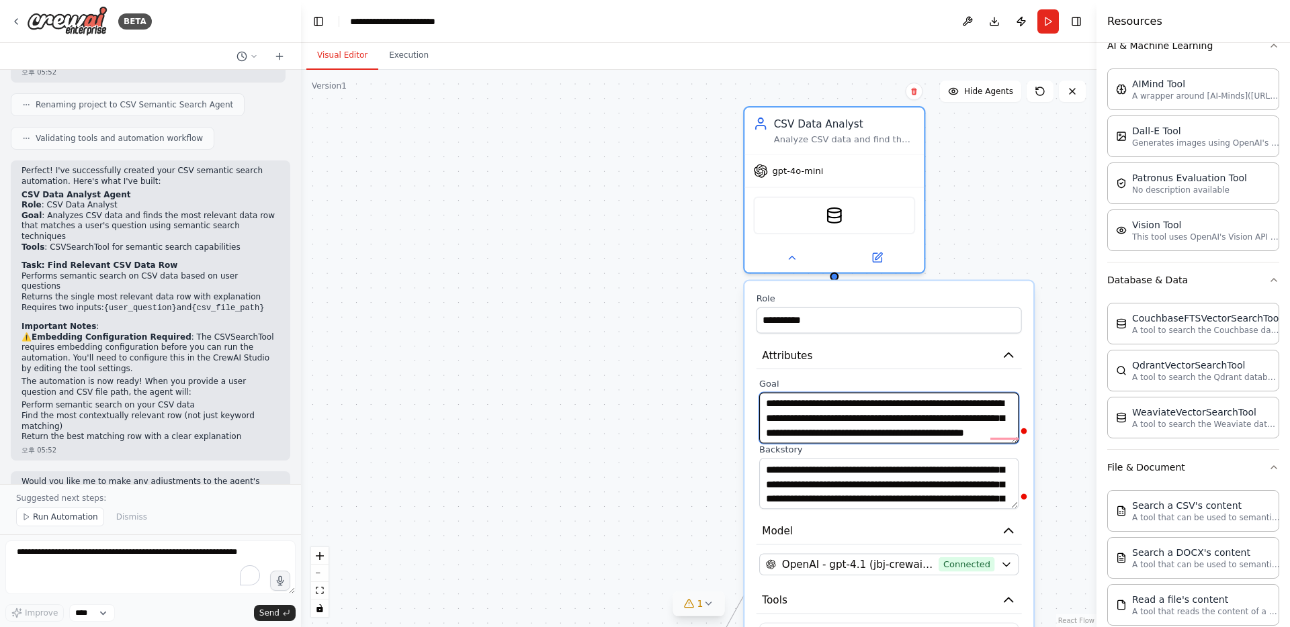
drag, startPoint x: 805, startPoint y: 402, endPoint x: 848, endPoint y: 402, distance: 43.0
click at [848, 402] on textarea "**********" at bounding box center [888, 418] width 259 height 51
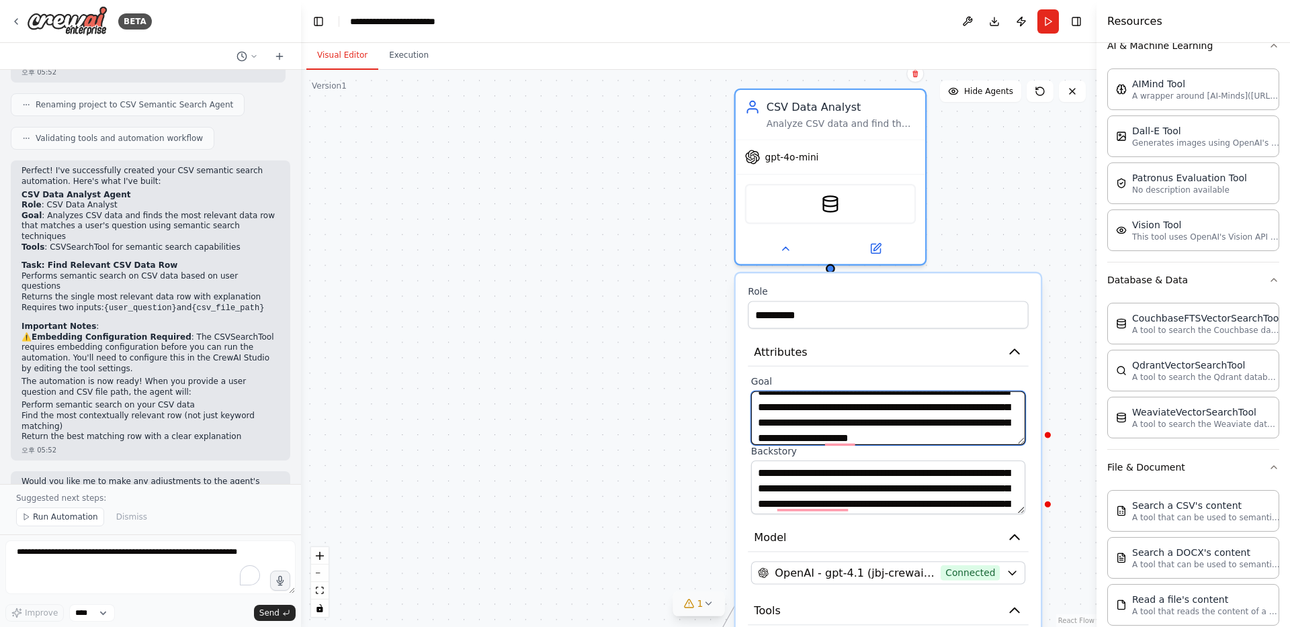
scroll to position [27, 0]
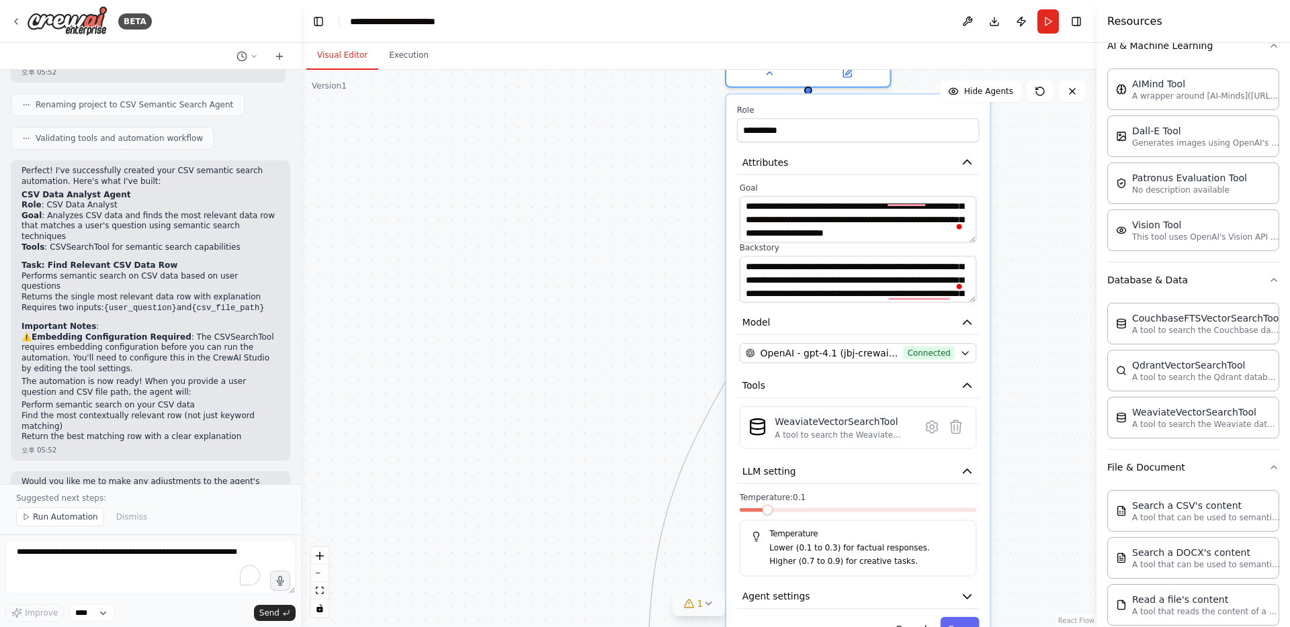
drag, startPoint x: 658, startPoint y: 433, endPoint x: 660, endPoint y: 232, distance: 200.8
click at [660, 232] on div "**********" at bounding box center [698, 348] width 795 height 557
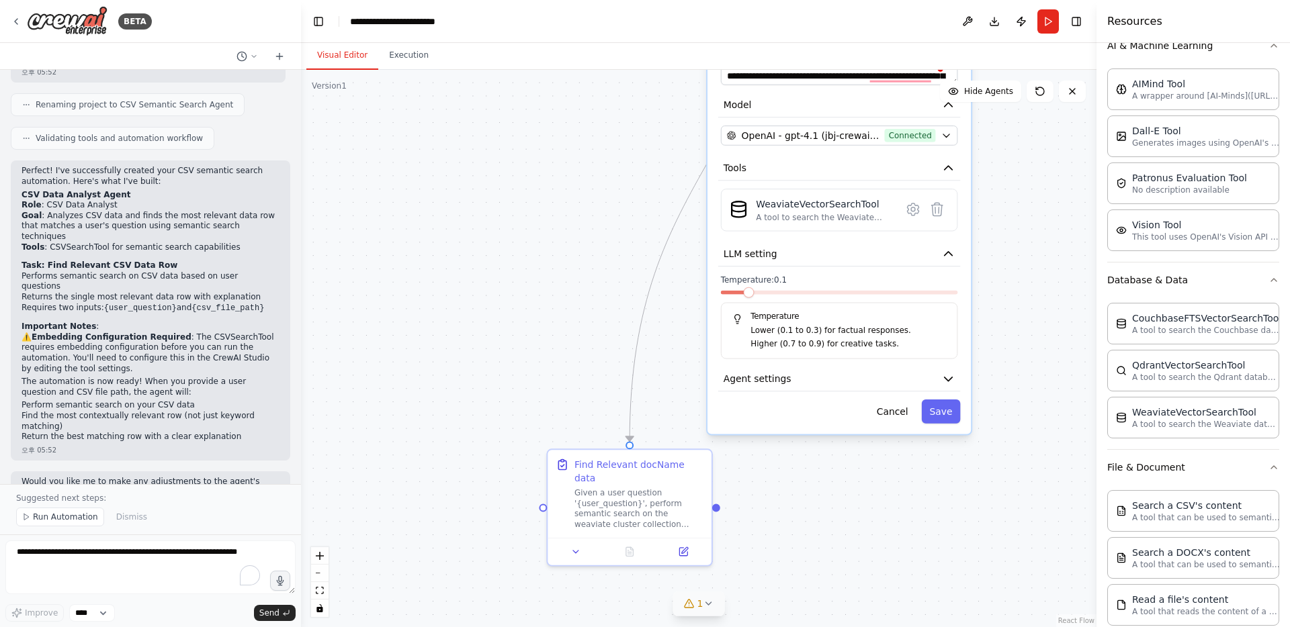
drag, startPoint x: 678, startPoint y: 435, endPoint x: 659, endPoint y: 217, distance: 218.5
click at [659, 217] on div "**********" at bounding box center [698, 348] width 795 height 557
click at [950, 379] on icon "button" at bounding box center [948, 378] width 13 height 13
click at [952, 381] on icon "button" at bounding box center [948, 378] width 13 height 13
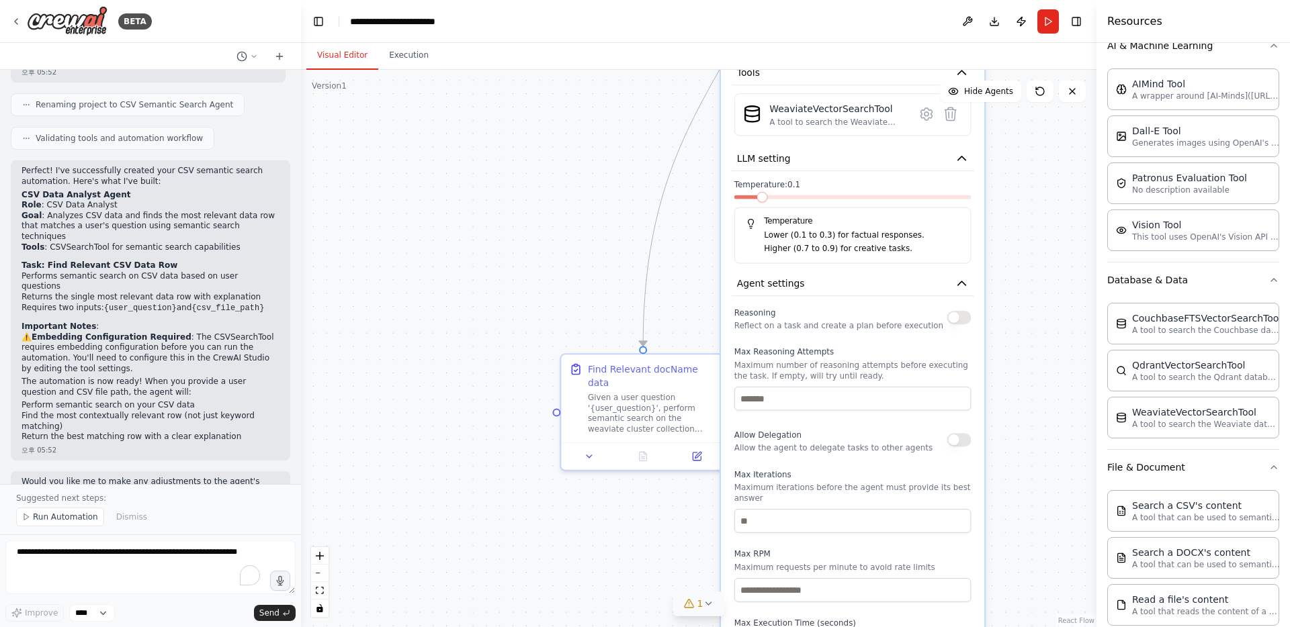
drag, startPoint x: 981, startPoint y: 504, endPoint x: 995, endPoint y: 409, distance: 96.3
click at [995, 409] on div "**********" at bounding box center [698, 348] width 795 height 557
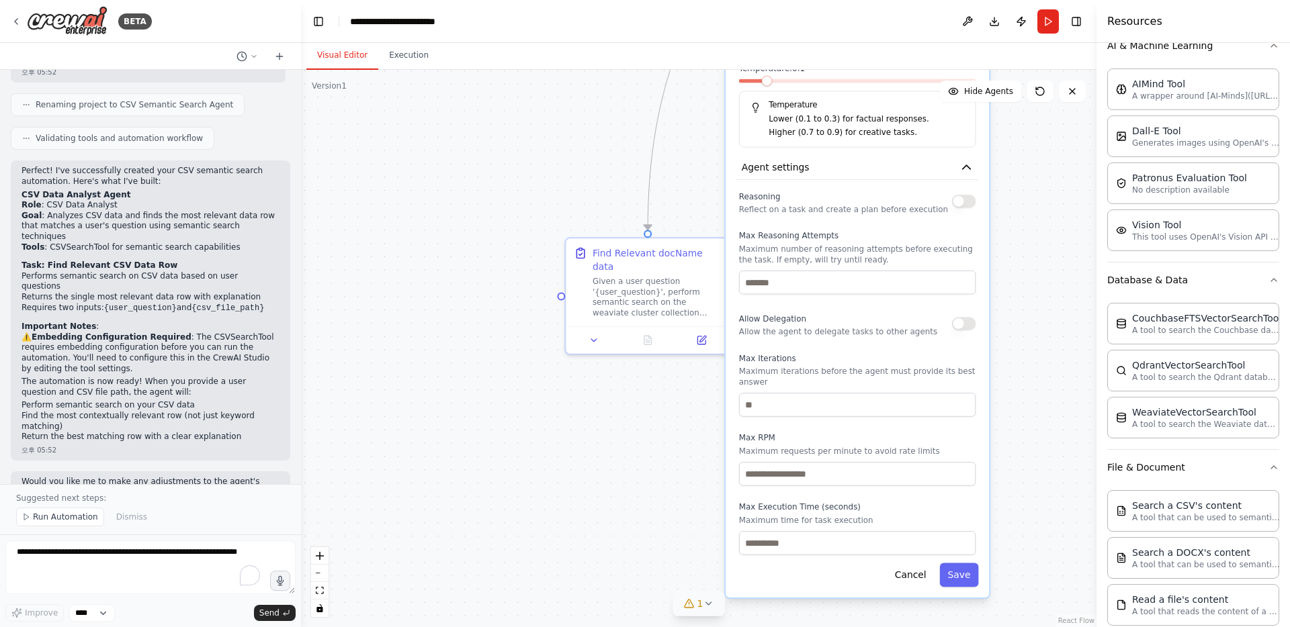
drag, startPoint x: 998, startPoint y: 482, endPoint x: 1003, endPoint y: 366, distance: 116.3
click at [1003, 366] on div "**********" at bounding box center [698, 348] width 795 height 557
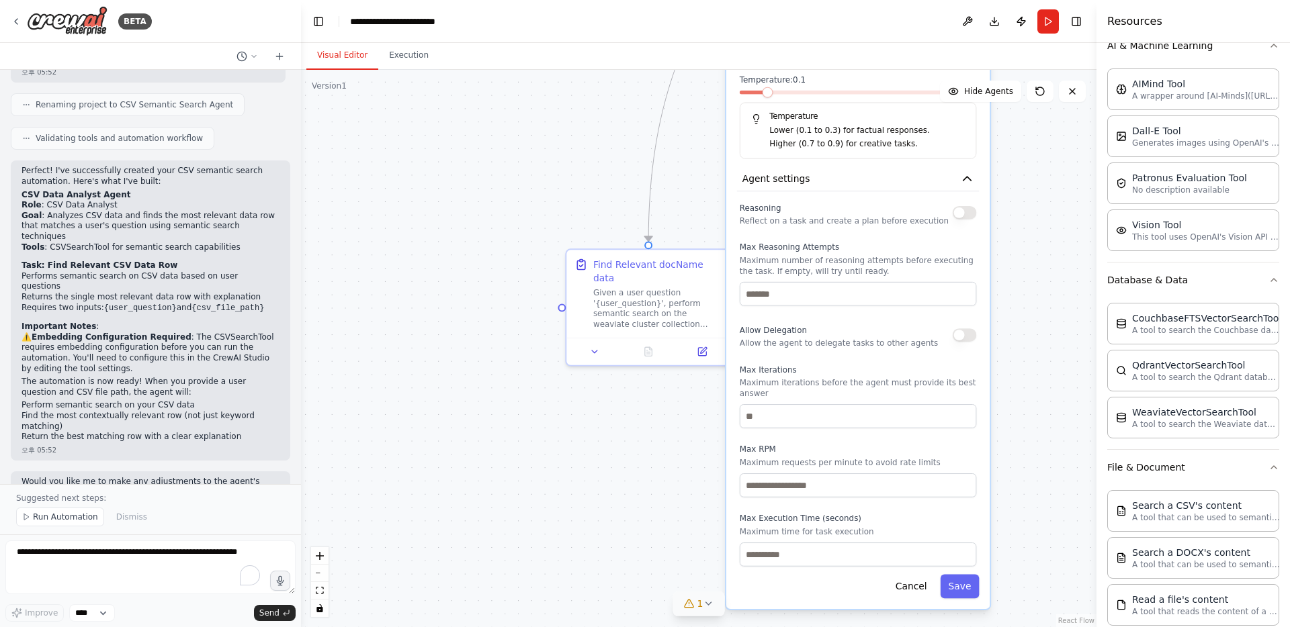
drag, startPoint x: 1006, startPoint y: 357, endPoint x: 1007, endPoint y: 369, distance: 11.4
click at [1007, 369] on div "**********" at bounding box center [698, 348] width 795 height 557
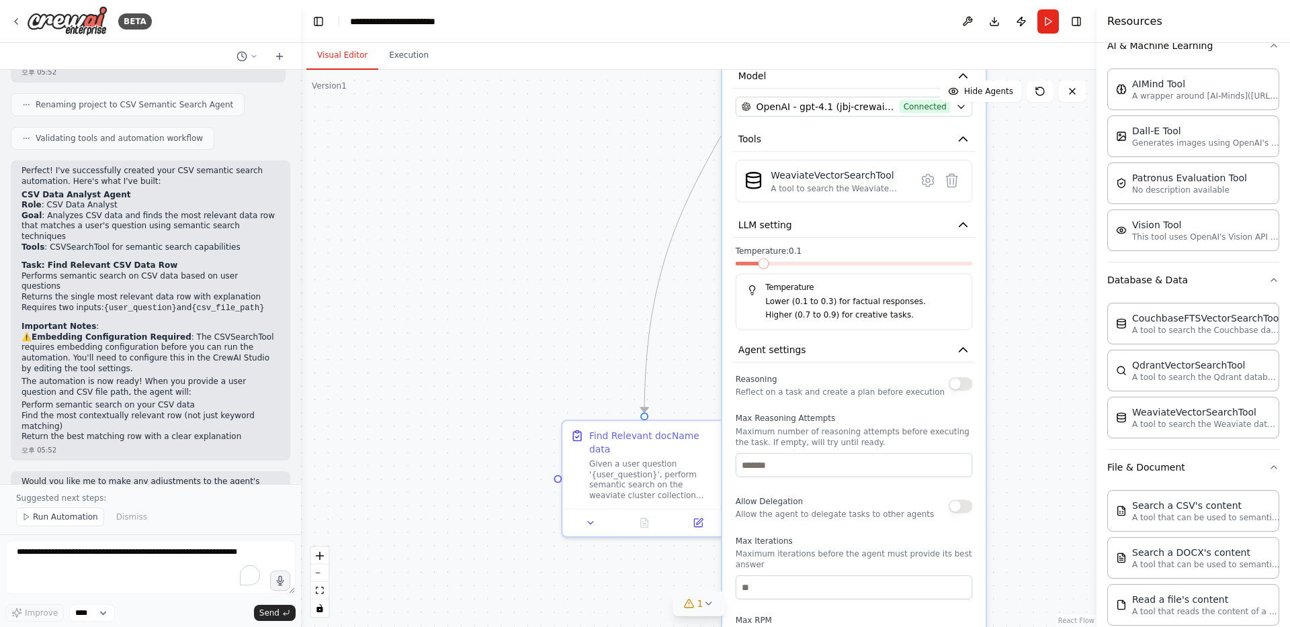
drag, startPoint x: 1009, startPoint y: 322, endPoint x: 1005, endPoint y: 494, distance: 171.3
click at [1005, 494] on div "**********" at bounding box center [698, 348] width 795 height 557
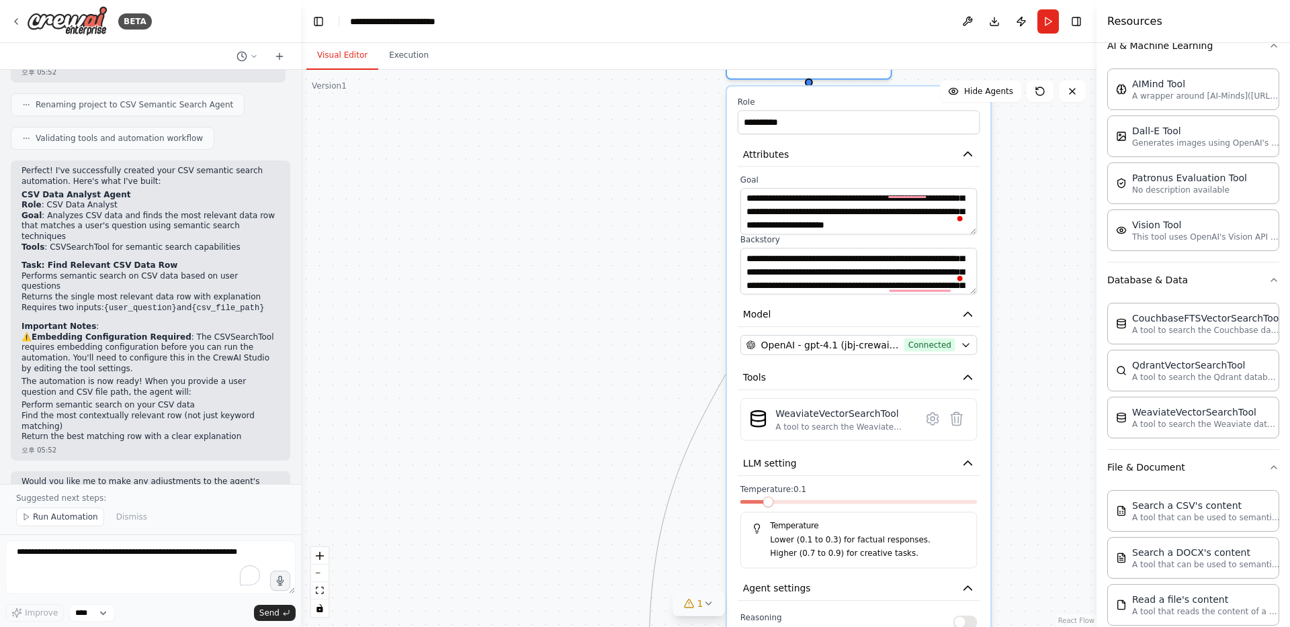
drag, startPoint x: 615, startPoint y: 285, endPoint x: 619, endPoint y: 523, distance: 238.5
click at [619, 523] on div "**********" at bounding box center [698, 348] width 795 height 557
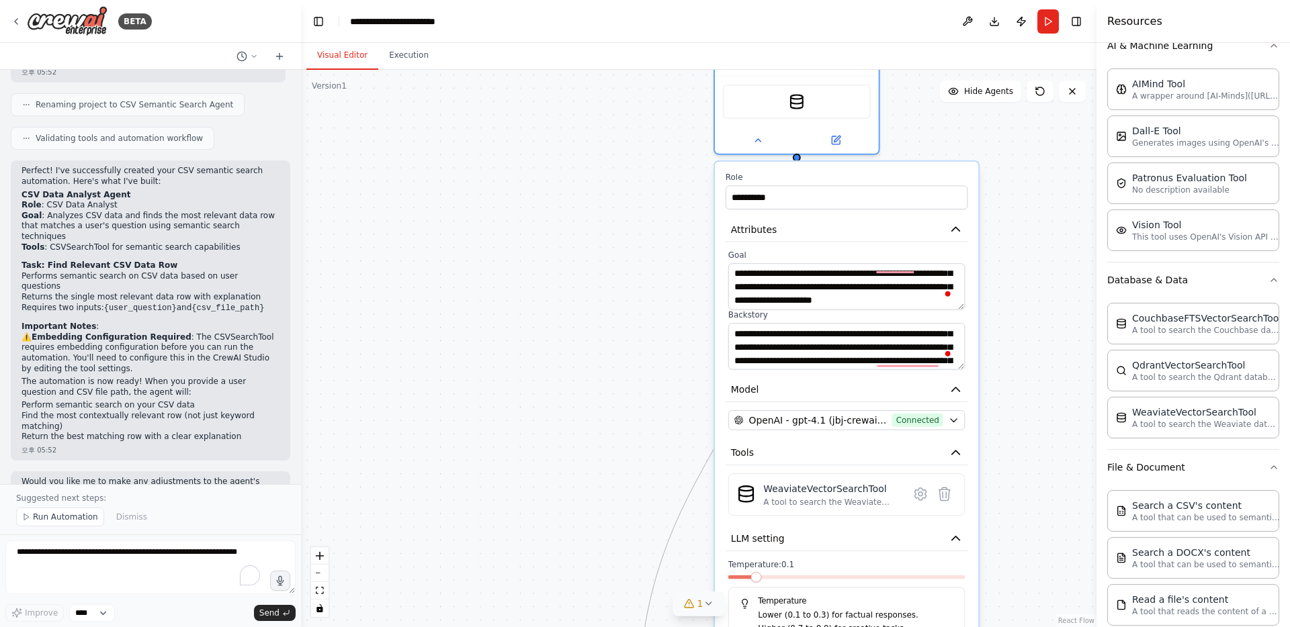
drag, startPoint x: 655, startPoint y: 294, endPoint x: 643, endPoint y: 369, distance: 76.2
click at [643, 369] on div "**********" at bounding box center [698, 348] width 795 height 557
click at [834, 295] on textarea "**********" at bounding box center [846, 286] width 237 height 46
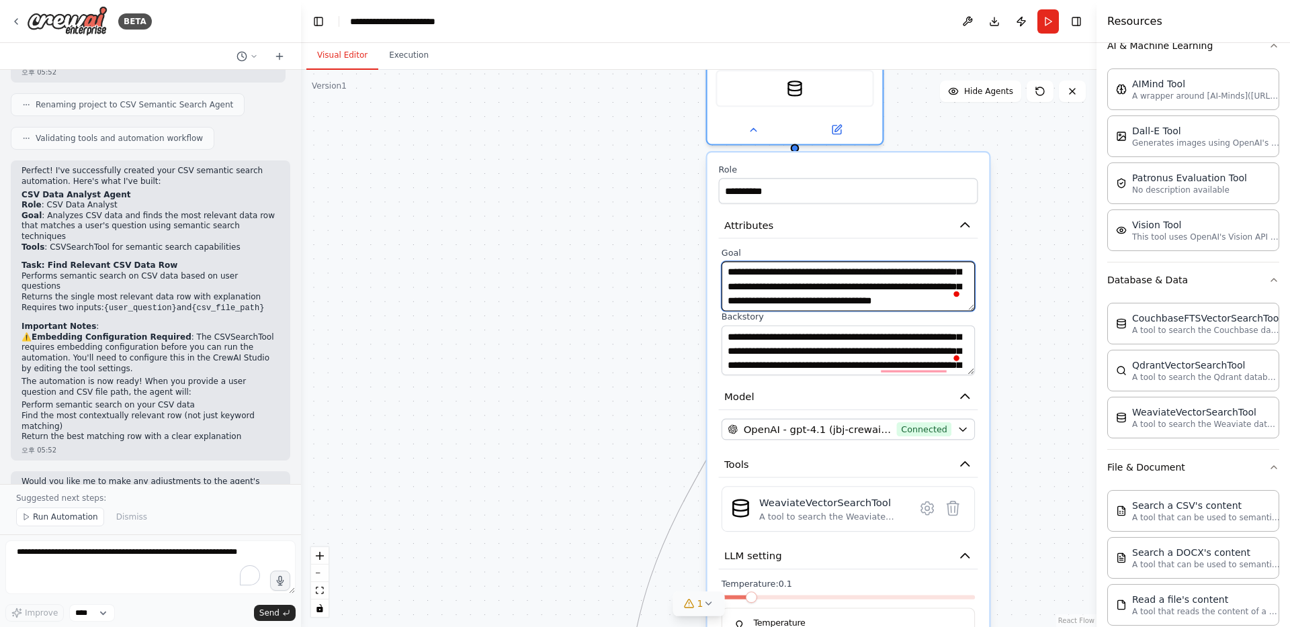
scroll to position [26, 0]
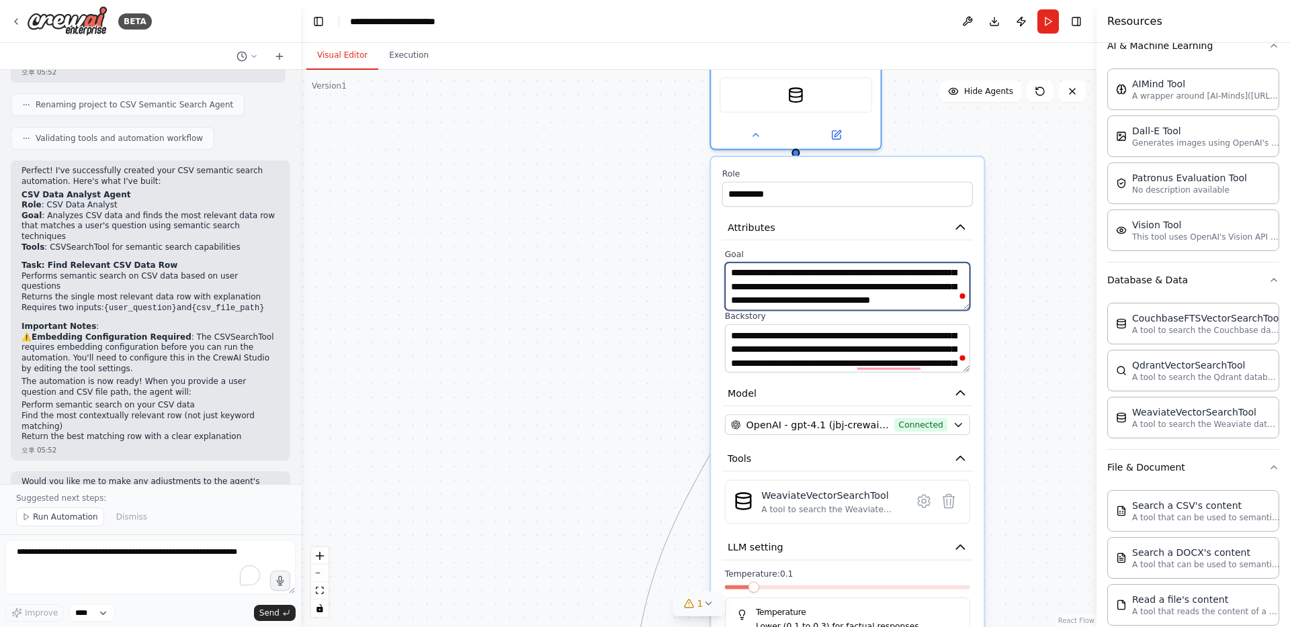
type textarea "**********"
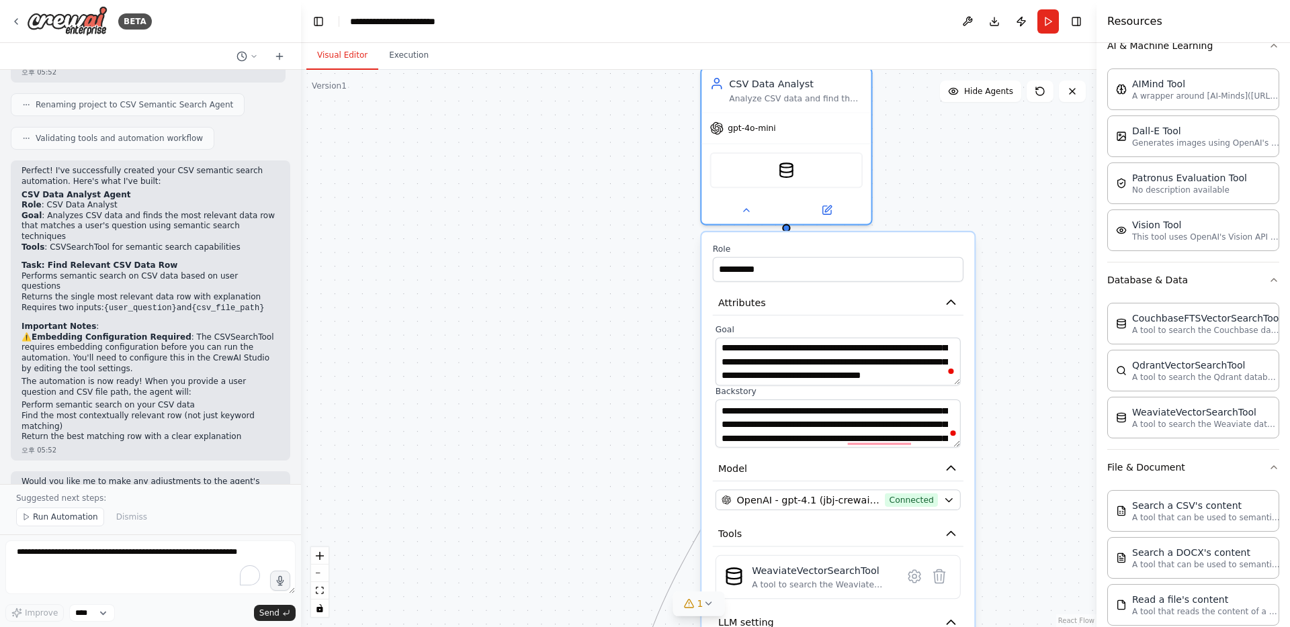
drag, startPoint x: 687, startPoint y: 326, endPoint x: 678, endPoint y: 401, distance: 75.8
click at [678, 401] on div "**********" at bounding box center [698, 348] width 795 height 557
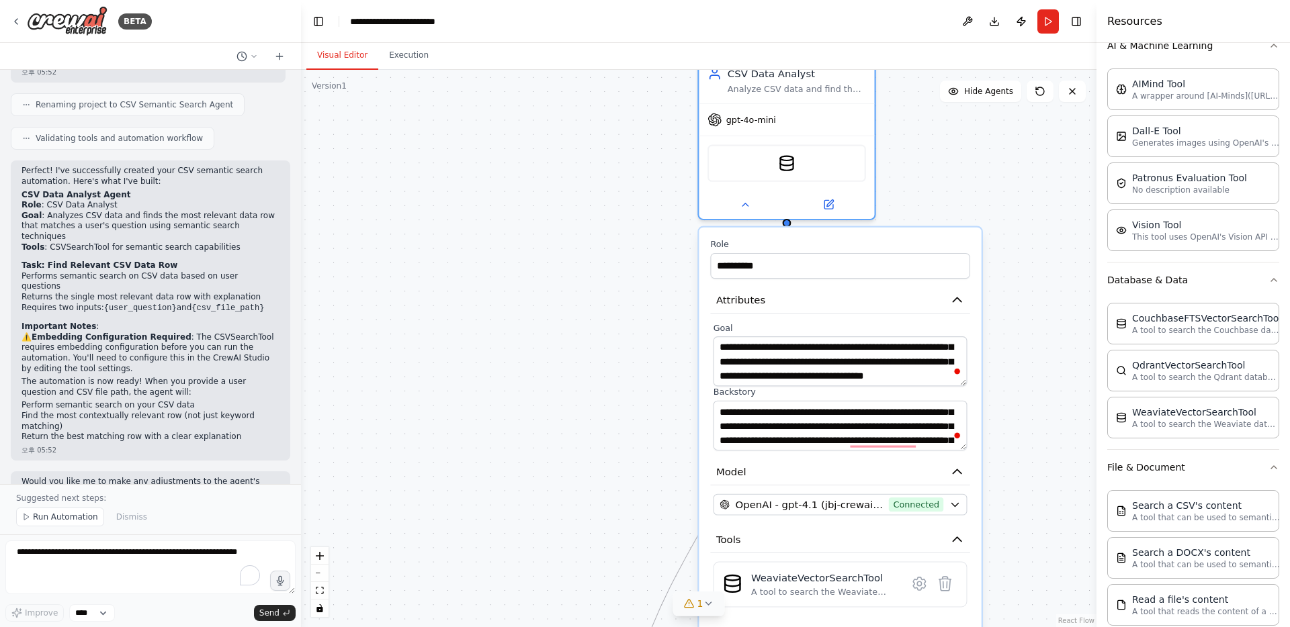
scroll to position [24, 0]
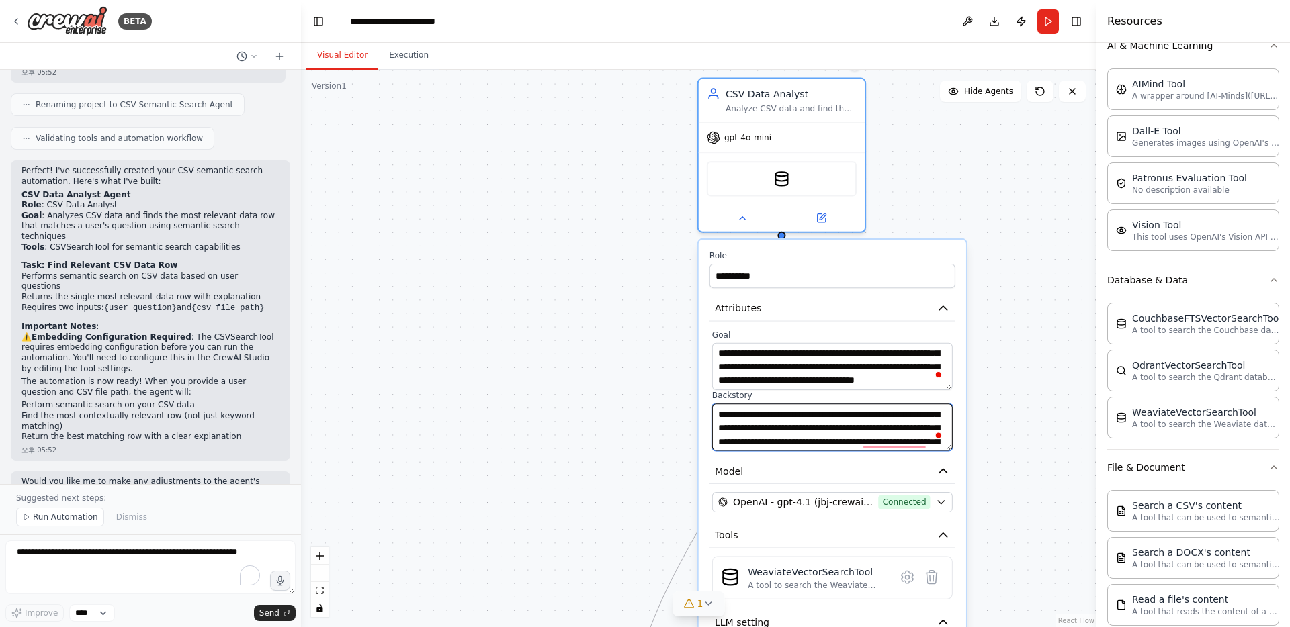
click at [768, 415] on textarea "**********" at bounding box center [832, 427] width 240 height 47
click at [815, 418] on textarea "**********" at bounding box center [832, 427] width 240 height 47
click at [903, 416] on textarea "**********" at bounding box center [832, 427] width 240 height 47
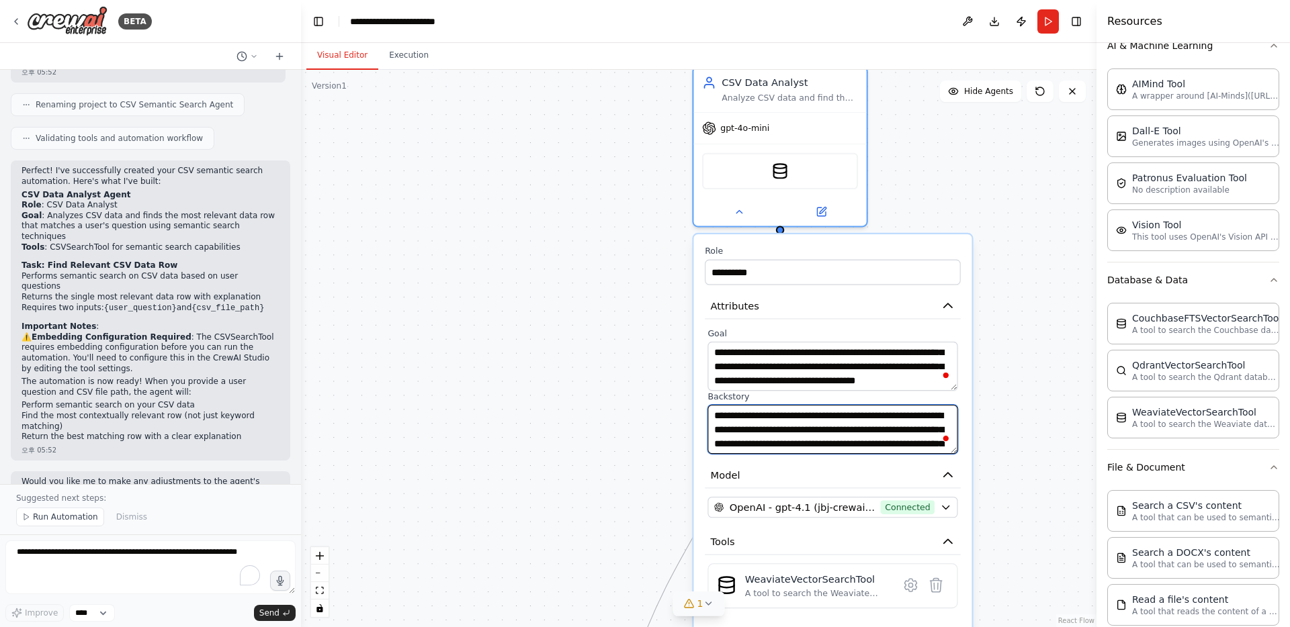
type textarea "**********"
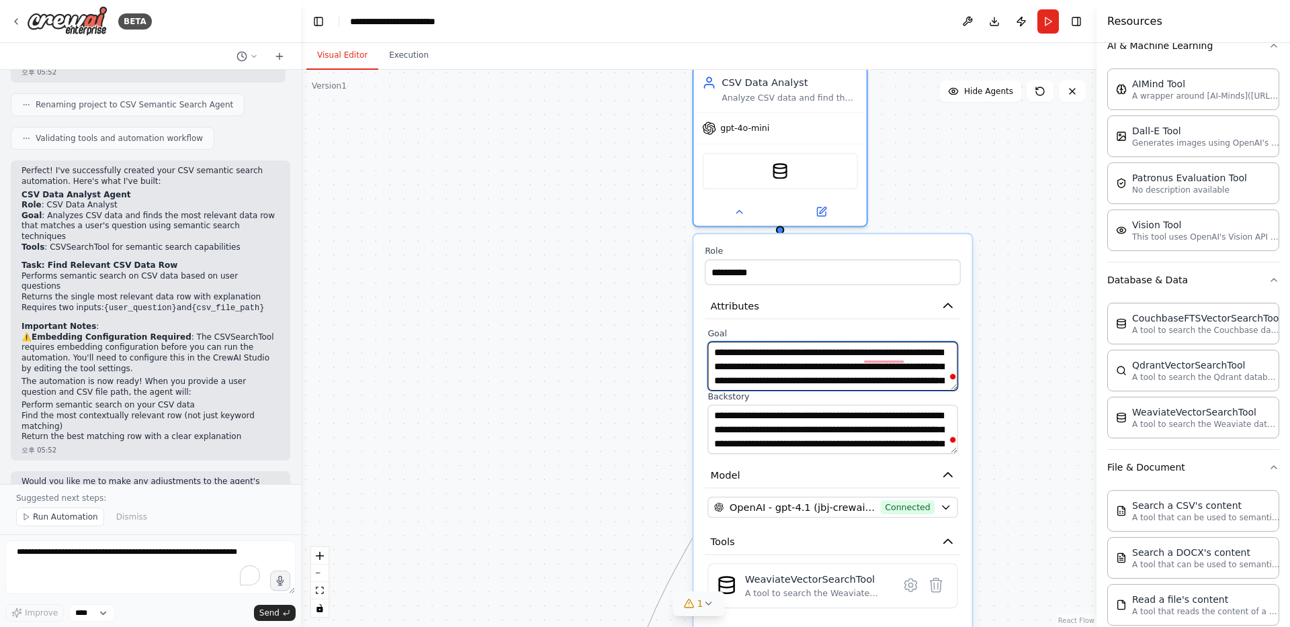
drag, startPoint x: 801, startPoint y: 367, endPoint x: 796, endPoint y: 350, distance: 17.4
click at [796, 350] on textarea "**********" at bounding box center [832, 366] width 250 height 49
click at [778, 353] on textarea "**********" at bounding box center [832, 366] width 250 height 49
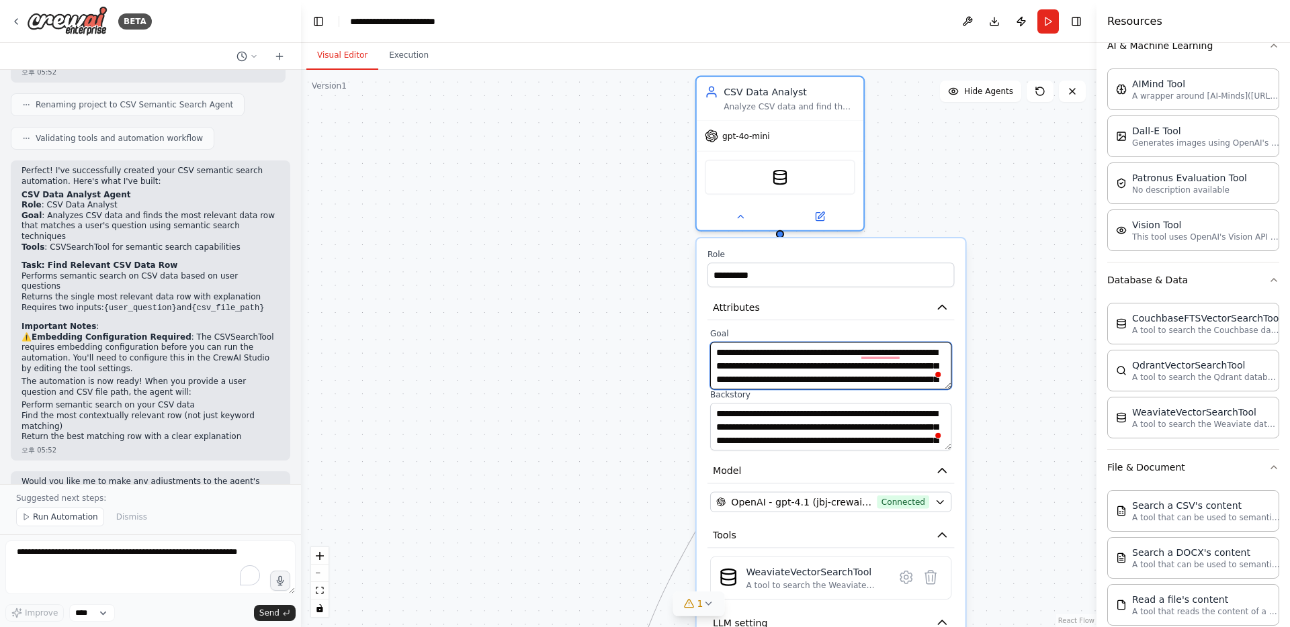
click at [786, 363] on textarea "**********" at bounding box center [830, 366] width 241 height 48
type textarea "**********"
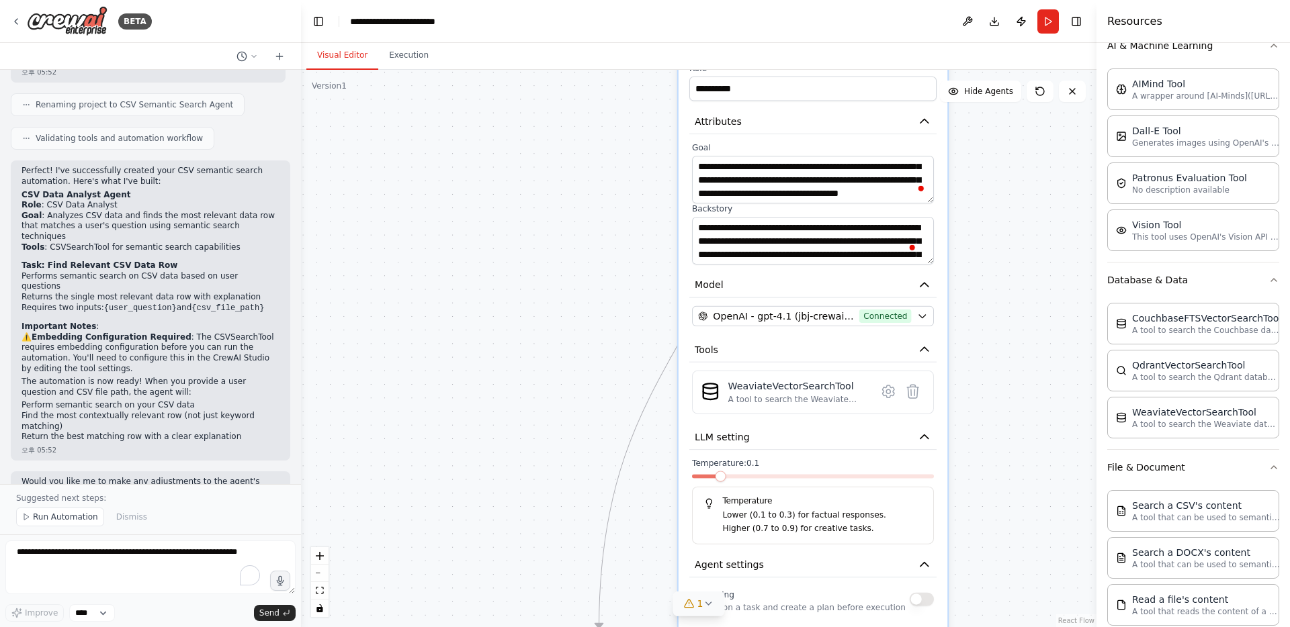
drag, startPoint x: 670, startPoint y: 410, endPoint x: 651, endPoint y: 224, distance: 186.9
click at [651, 224] on div "**********" at bounding box center [698, 348] width 795 height 557
click at [782, 169] on textarea "**********" at bounding box center [813, 180] width 242 height 48
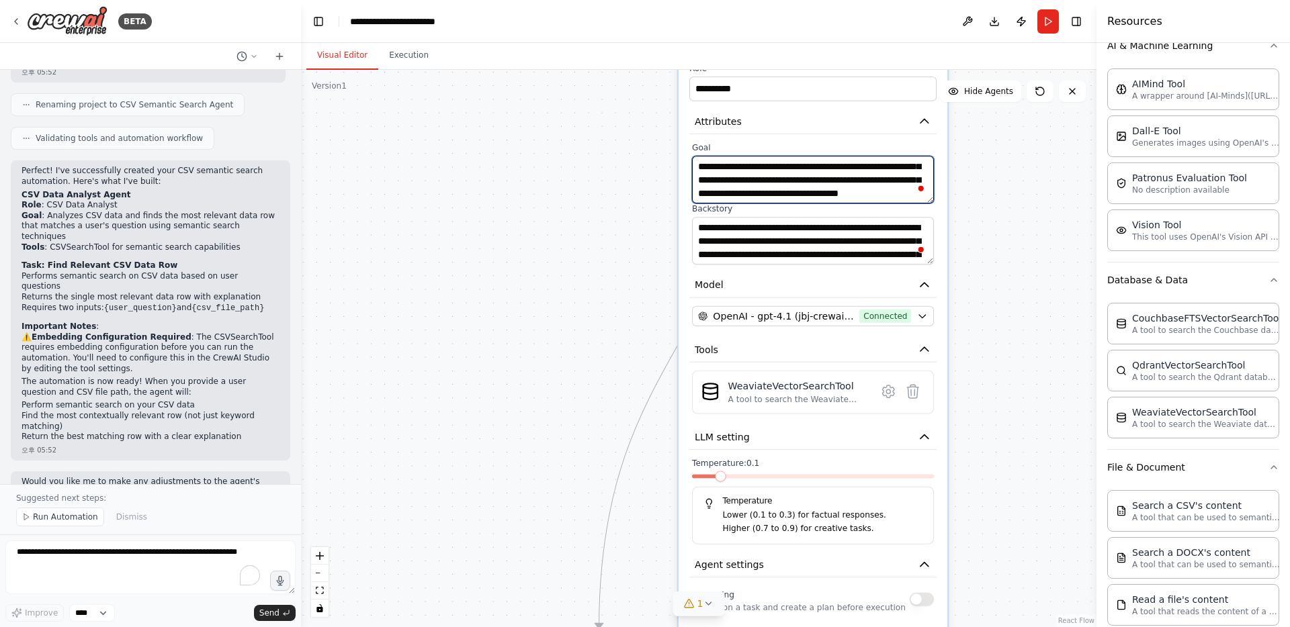
click at [785, 183] on textarea "**********" at bounding box center [813, 180] width 242 height 48
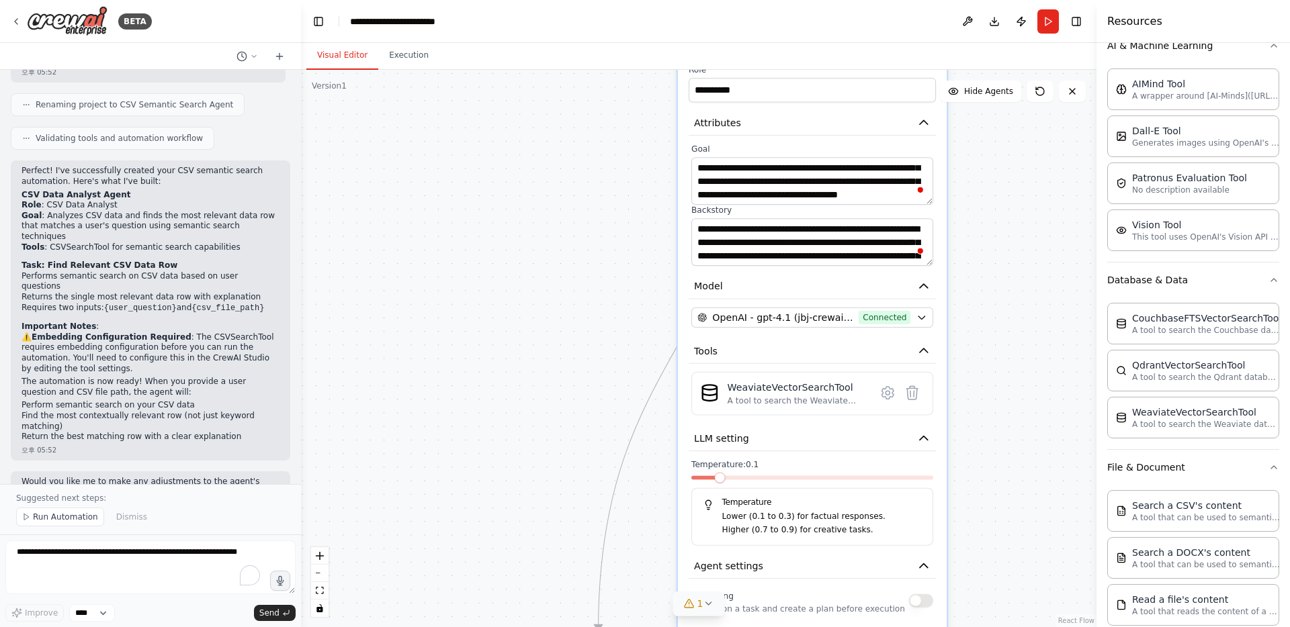
click at [600, 325] on div "**********" at bounding box center [698, 348] width 795 height 557
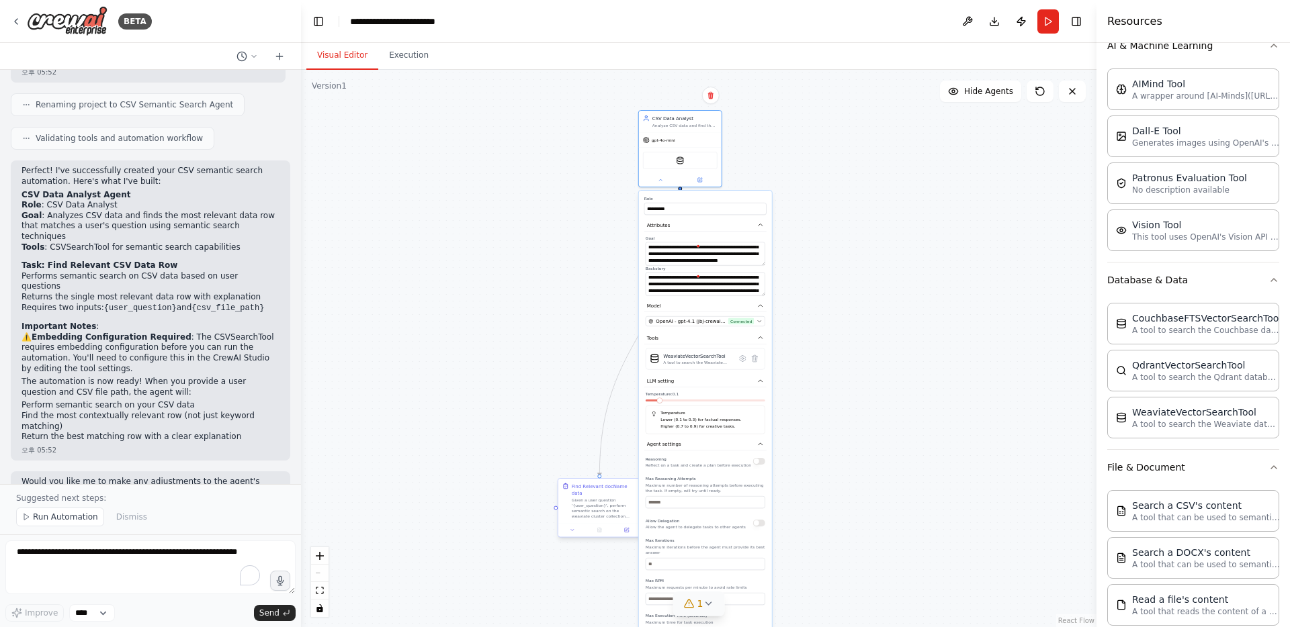
click at [600, 498] on div "Given a user question '{user_question}', perform semantic search on the weaviat…" at bounding box center [604, 508] width 65 height 21
click at [572, 527] on button at bounding box center [572, 531] width 23 height 8
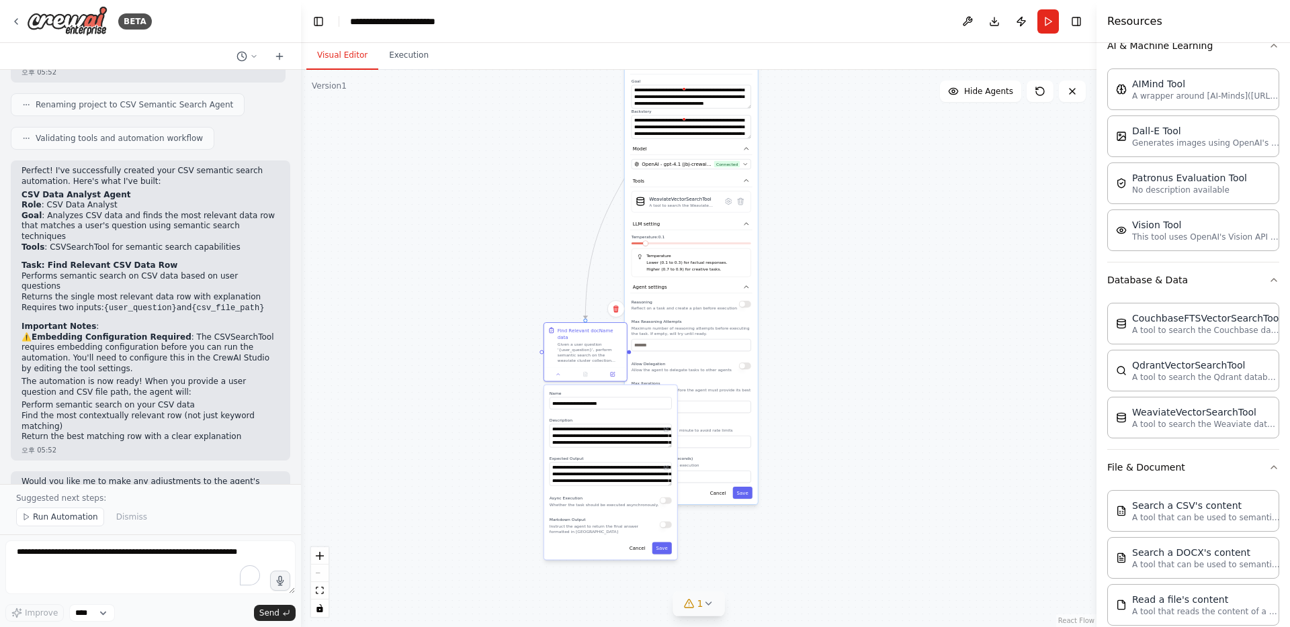
drag, startPoint x: 817, startPoint y: 492, endPoint x: 803, endPoint y: 335, distance: 157.8
click at [803, 335] on div "**********" at bounding box center [698, 348] width 795 height 557
click at [737, 496] on button "Save" at bounding box center [742, 493] width 19 height 12
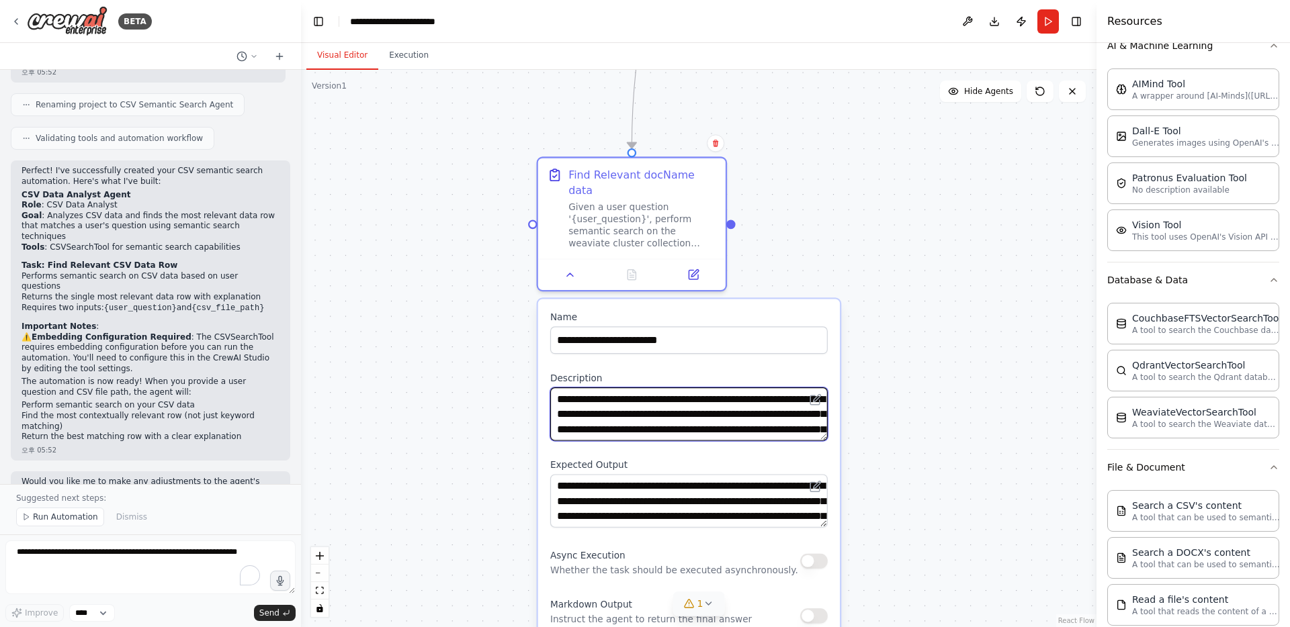
click at [752, 412] on textarea "**********" at bounding box center [688, 414] width 277 height 53
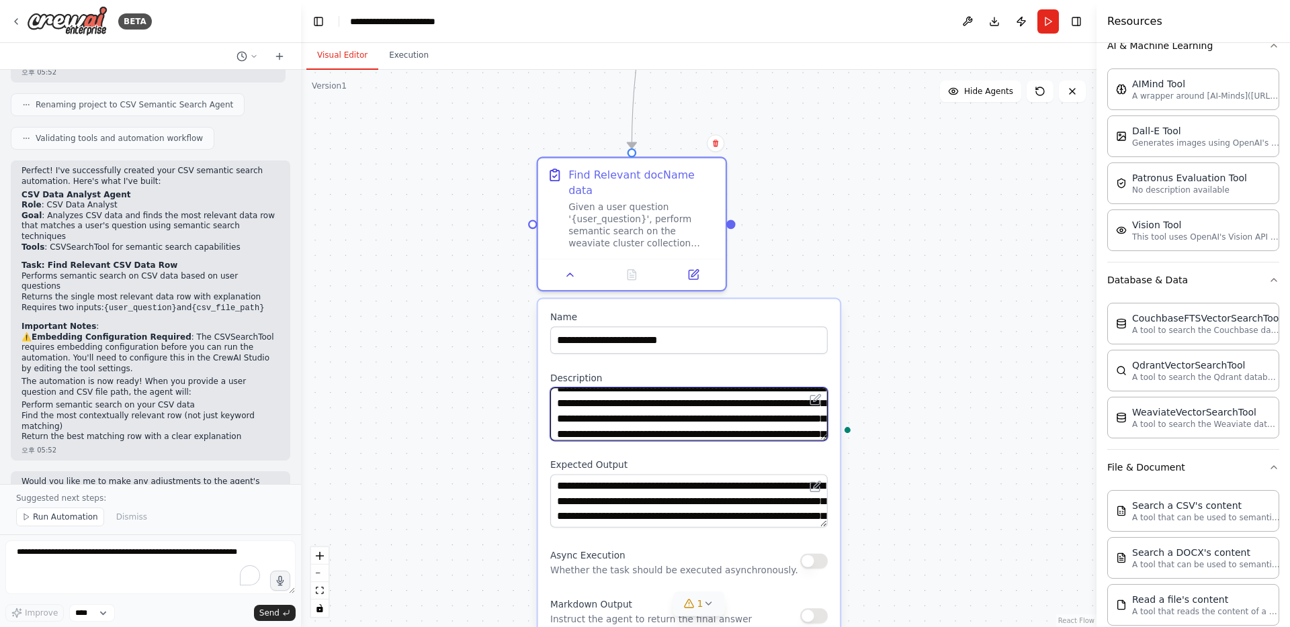
scroll to position [40, 0]
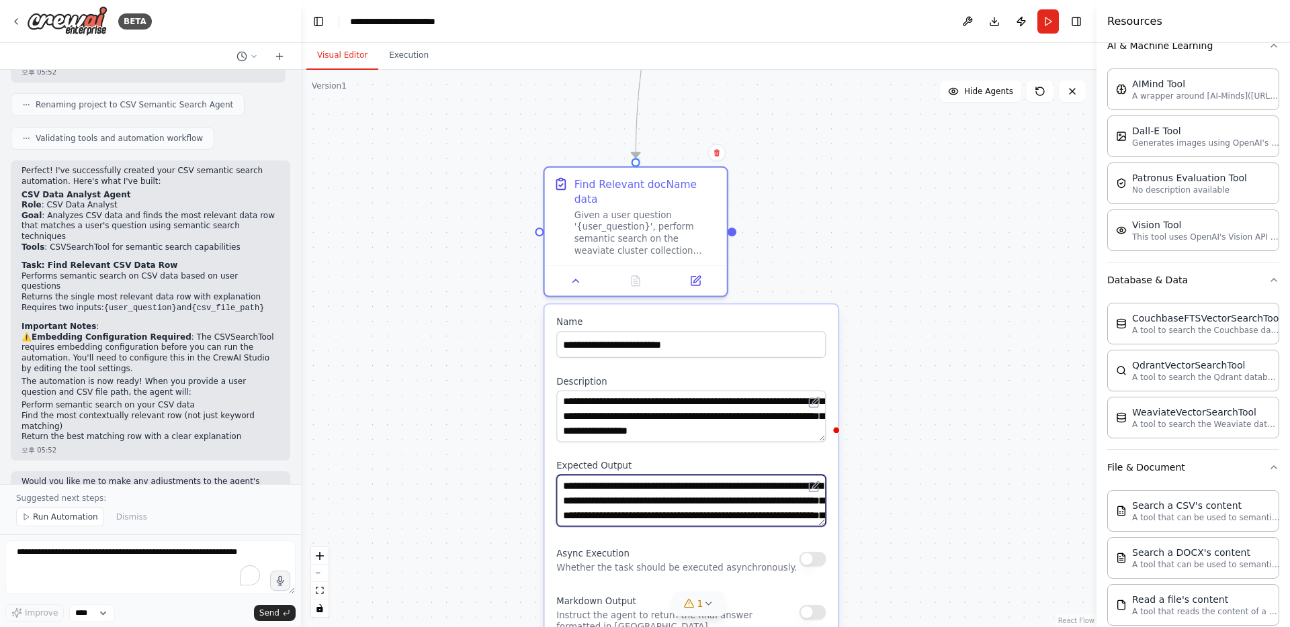
click at [785, 502] on textarea "**********" at bounding box center [690, 501] width 269 height 52
click at [487, 506] on div ".deletable-edge-delete-btn { width: 20px; height: 20px; border: 0px solid #ffff…" at bounding box center [698, 348] width 795 height 557
drag, startPoint x: 639, startPoint y: 470, endPoint x: 731, endPoint y: 470, distance: 91.3
click at [731, 475] on textarea "**********" at bounding box center [690, 501] width 269 height 52
click at [750, 502] on textarea "**********" at bounding box center [690, 501] width 269 height 52
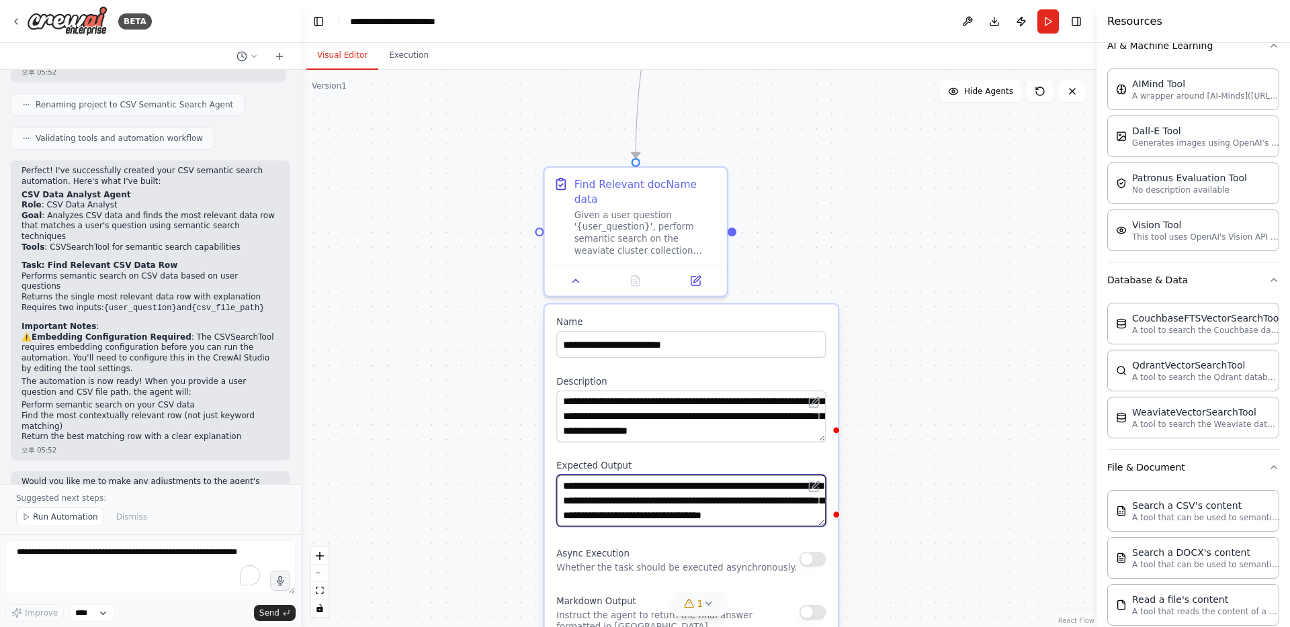
scroll to position [0, 0]
paste textarea "**********"
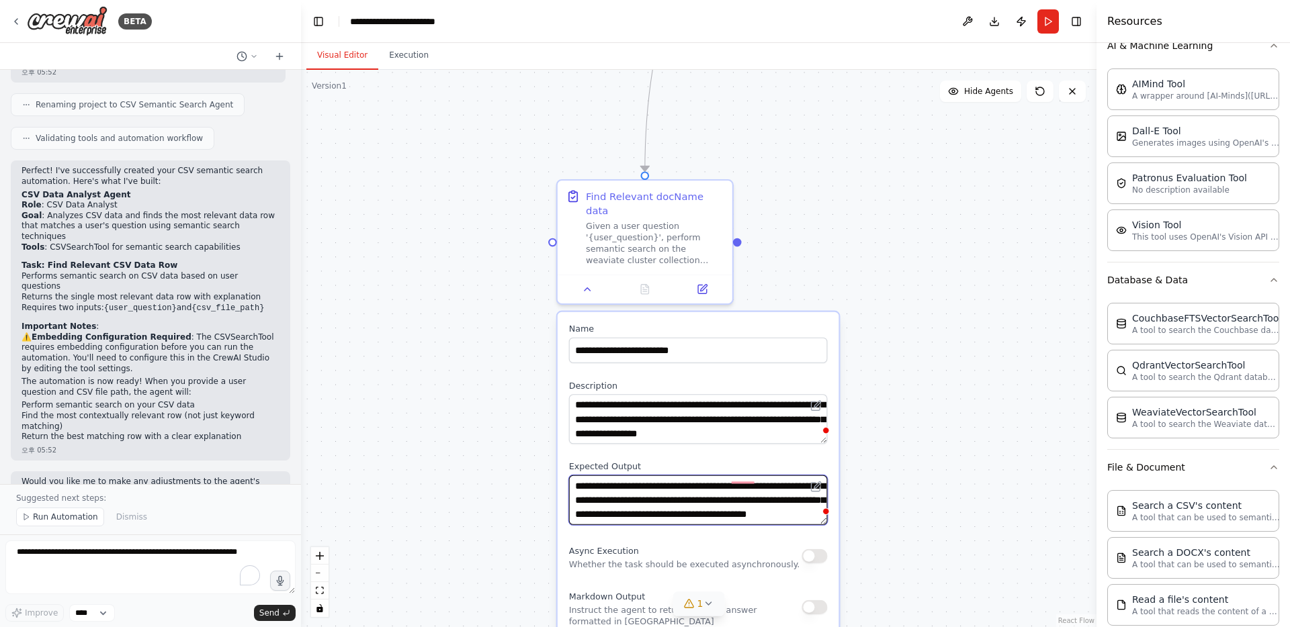
type textarea "**********"
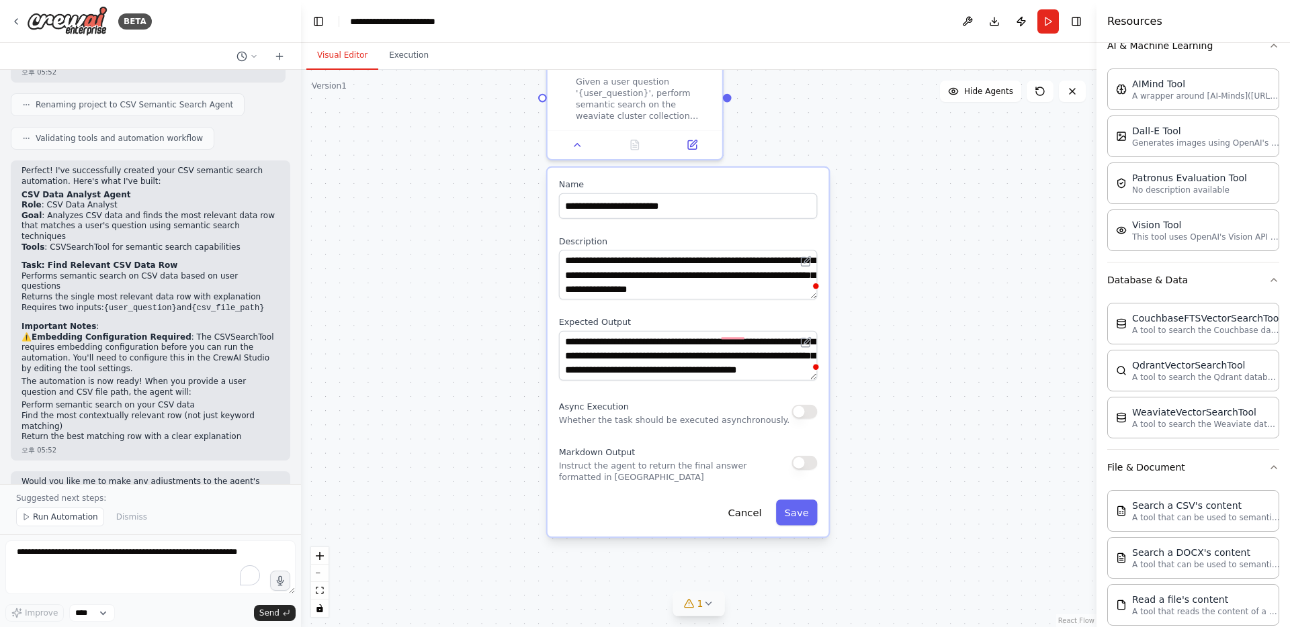
drag, startPoint x: 933, startPoint y: 331, endPoint x: 923, endPoint y: 187, distance: 144.8
click at [923, 187] on div ".deletable-edge-delete-btn { width: 20px; height: 20px; border: 0px solid #ffff…" at bounding box center [698, 348] width 795 height 557
click at [798, 502] on button "Save" at bounding box center [797, 513] width 42 height 26
click at [798, 501] on button "Save" at bounding box center [797, 513] width 42 height 26
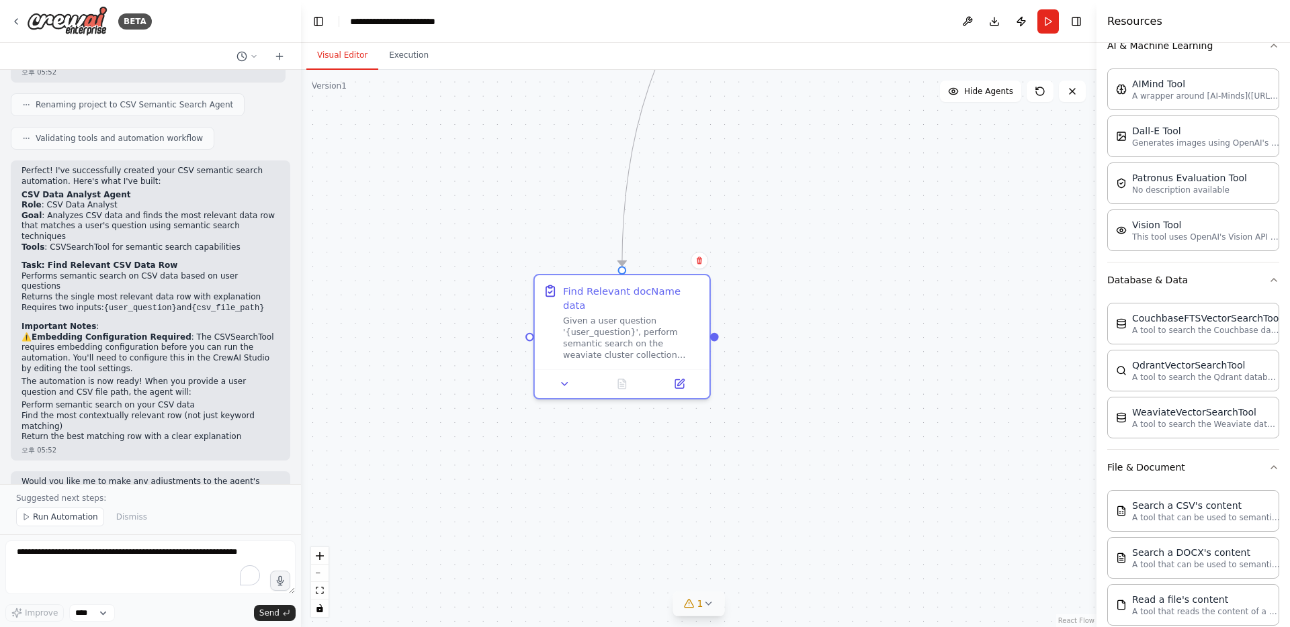
drag, startPoint x: 817, startPoint y: 334, endPoint x: 804, endPoint y: 574, distance: 239.4
click at [804, 574] on div ".deletable-edge-delete-btn { width: 20px; height: 20px; border: 0px solid #ffff…" at bounding box center [698, 348] width 795 height 557
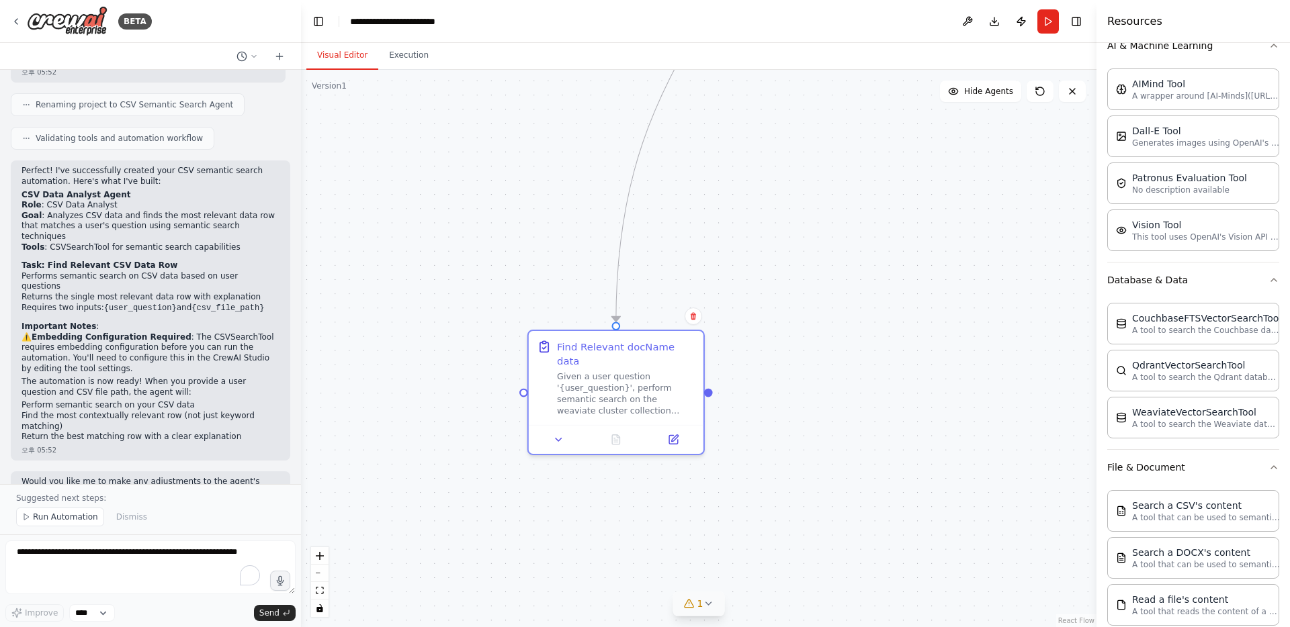
drag, startPoint x: 836, startPoint y: 368, endPoint x: 821, endPoint y: 609, distance: 240.9
click at [821, 609] on div ".deletable-edge-delete-btn { width: 20px; height: 20px; border: 0px solid #ffff…" at bounding box center [698, 348] width 795 height 557
drag, startPoint x: 834, startPoint y: 329, endPoint x: 810, endPoint y: 437, distance: 110.8
click at [810, 437] on div ".deletable-edge-delete-btn { width: 20px; height: 20px; border: 0px solid #ffff…" at bounding box center [698, 348] width 795 height 557
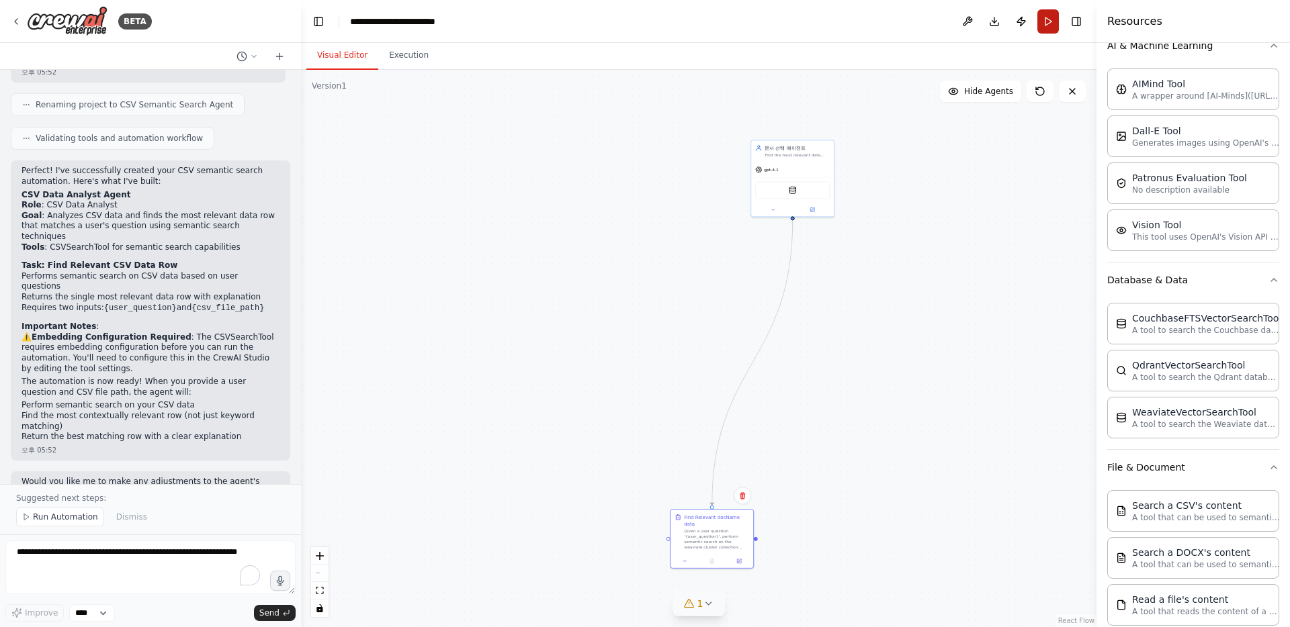
click at [1046, 18] on button "Run" at bounding box center [1047, 21] width 21 height 24
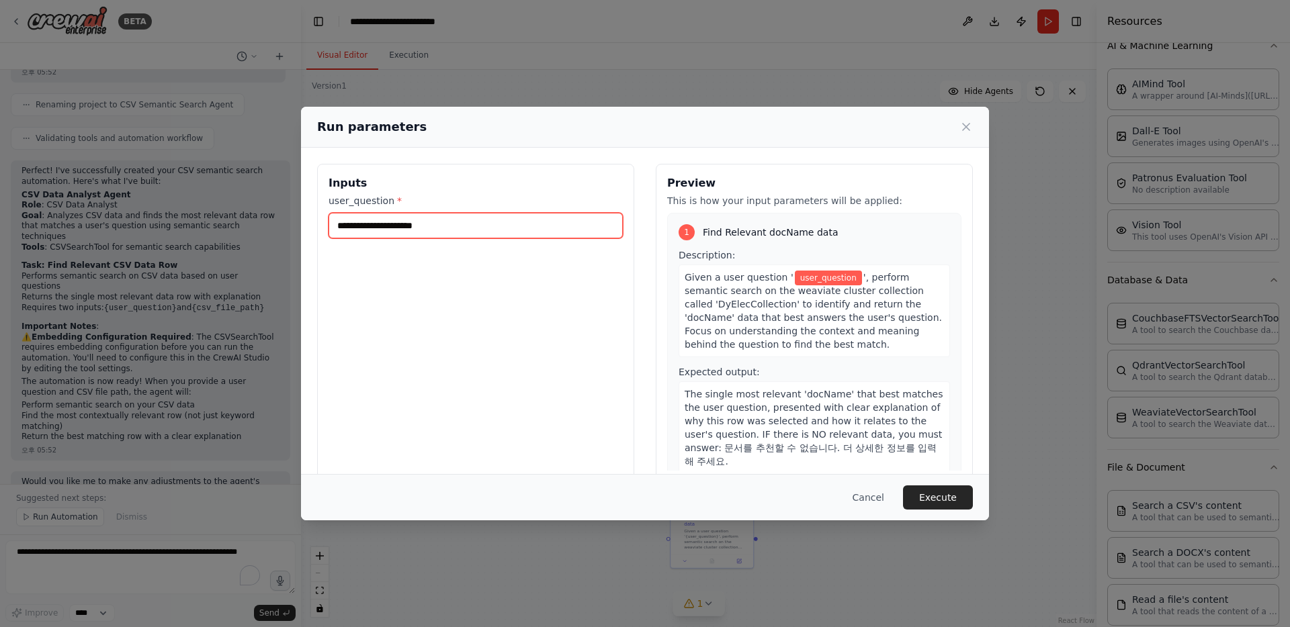
click at [495, 223] on input "user_question *" at bounding box center [475, 226] width 294 height 26
type input "*"
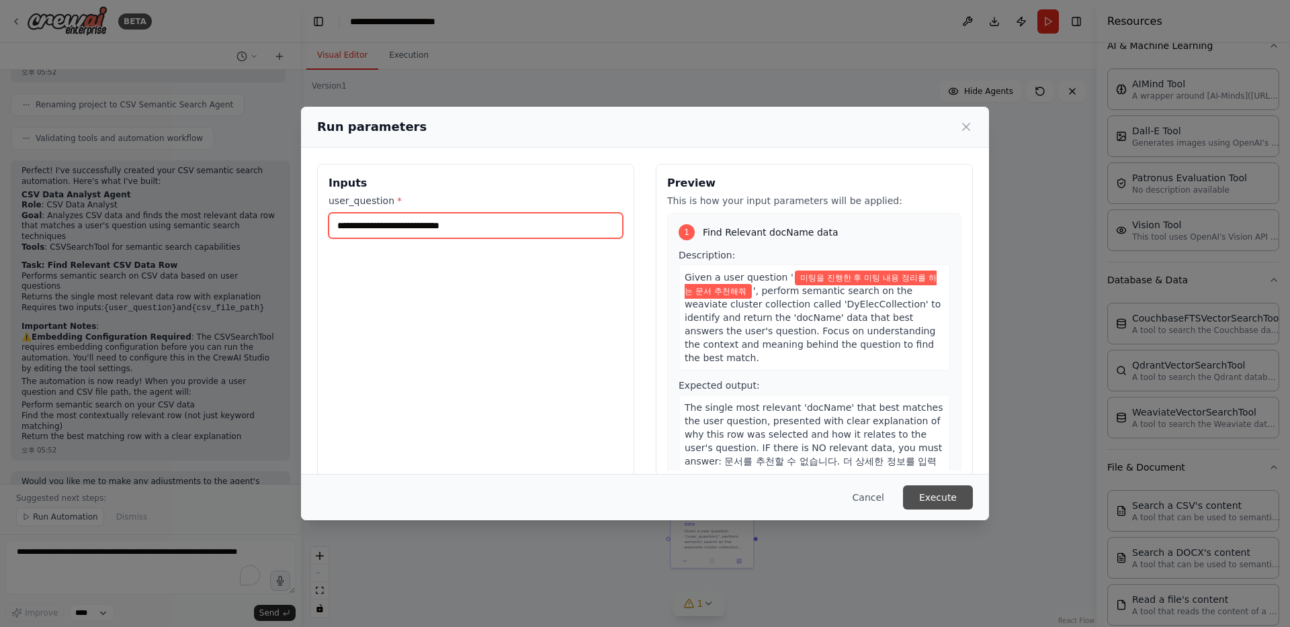
type input "**********"
click at [934, 504] on button "Execute" at bounding box center [938, 498] width 70 height 24
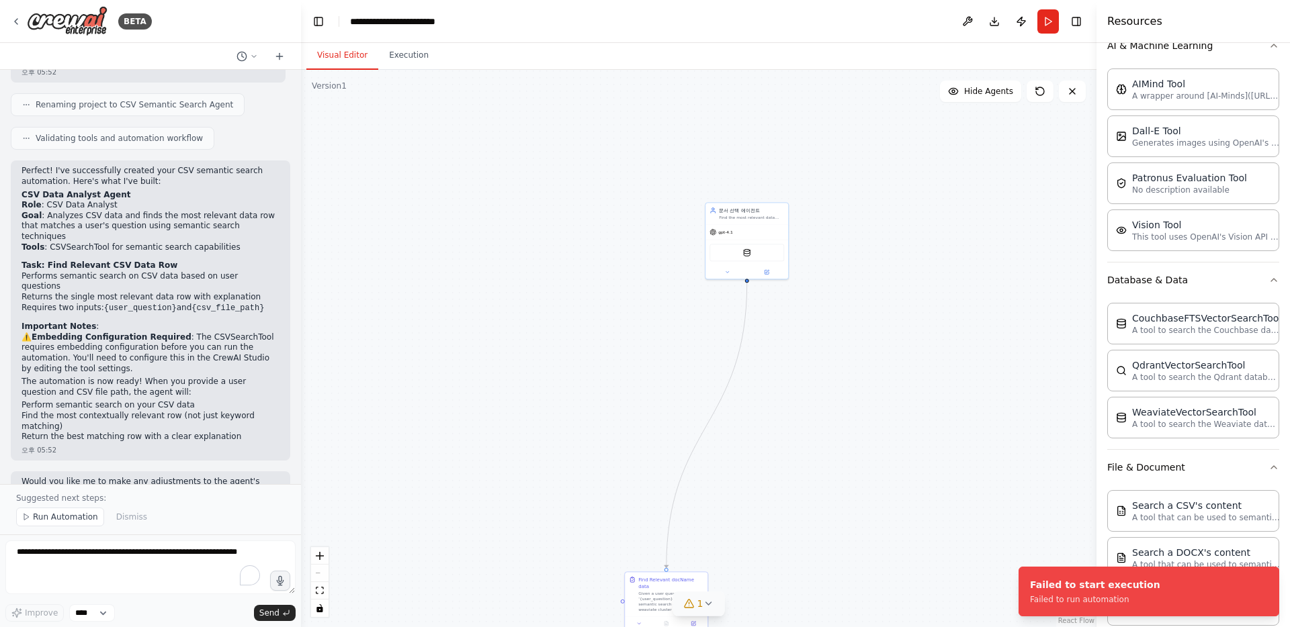
drag, startPoint x: 848, startPoint y: 293, endPoint x: 803, endPoint y: 355, distance: 77.4
click at [803, 355] on div ".deletable-edge-delete-btn { width: 20px; height: 20px; border: 0px solid #ffff…" at bounding box center [698, 348] width 795 height 557
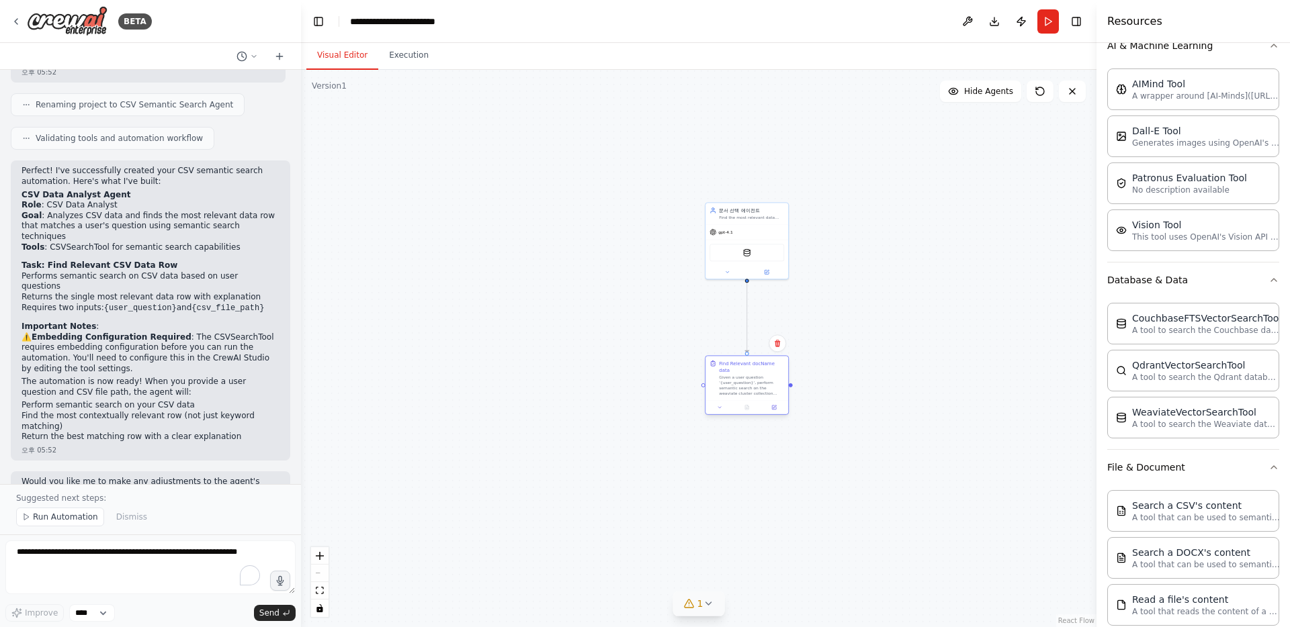
drag, startPoint x: 654, startPoint y: 592, endPoint x: 734, endPoint y: 398, distance: 210.5
click at [733, 375] on div "Given a user question '{user_question}', perform semantic search on the weaviat…" at bounding box center [751, 385] width 65 height 21
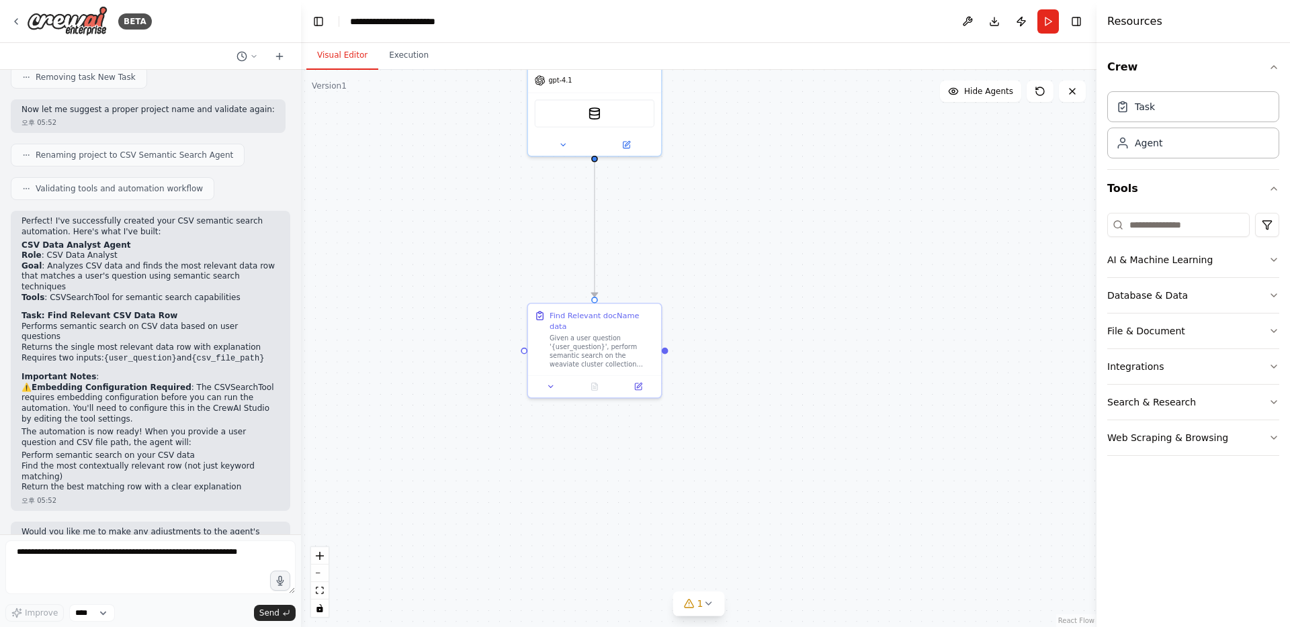
drag, startPoint x: 543, startPoint y: 330, endPoint x: 658, endPoint y: 484, distance: 192.4
click at [658, 484] on div ".deletable-edge-delete-btn { width: 20px; height: 20px; border: 0px solid #ffff…" at bounding box center [698, 348] width 795 height 557
drag, startPoint x: 457, startPoint y: 330, endPoint x: 523, endPoint y: 462, distance: 146.9
click at [523, 462] on div ".deletable-edge-delete-btn { width: 20px; height: 20px; border: 0px solid #ffff…" at bounding box center [698, 348] width 795 height 557
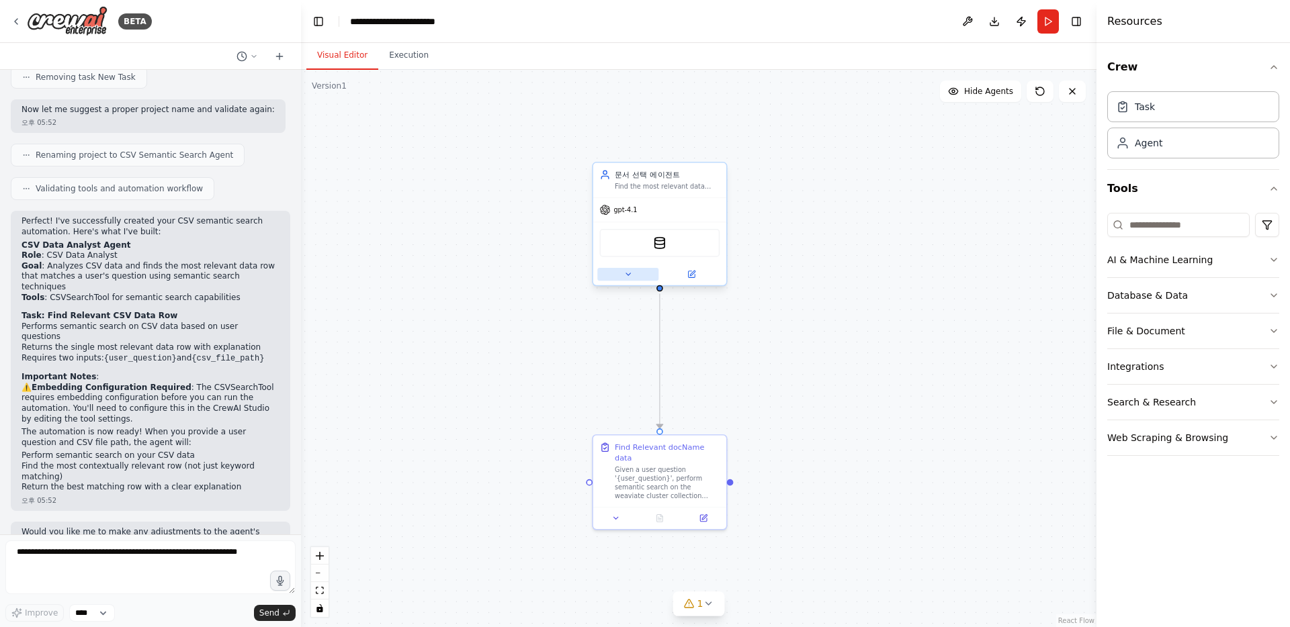
click at [631, 271] on icon at bounding box center [627, 274] width 9 height 9
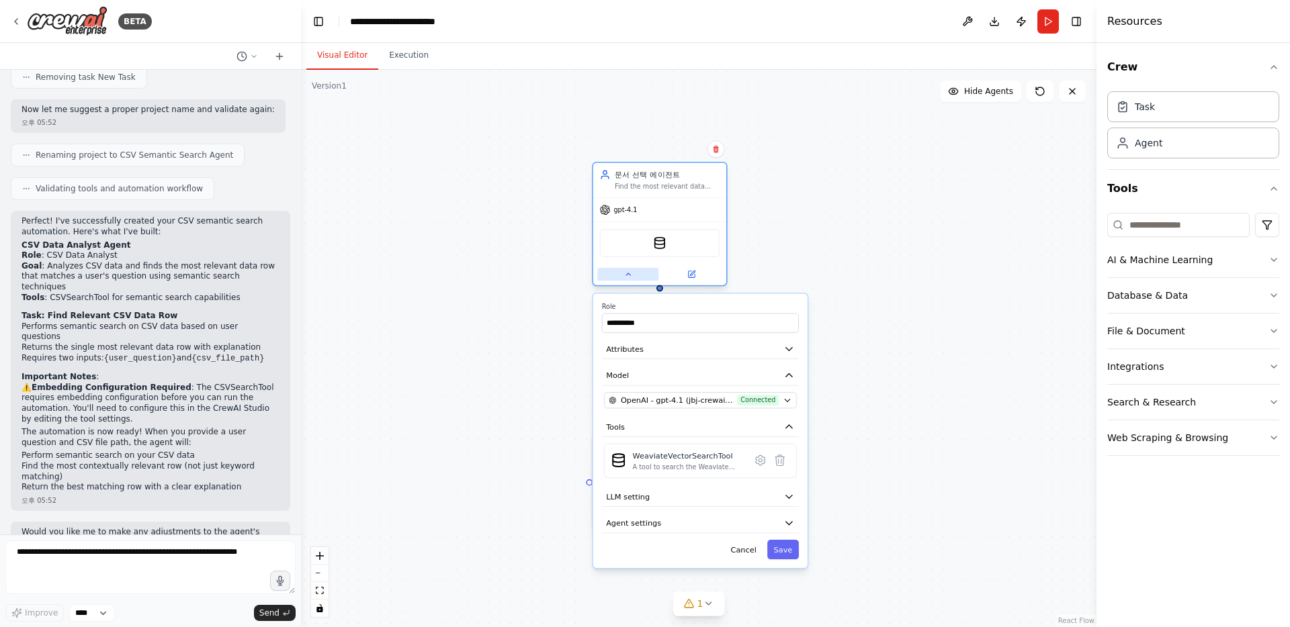
click at [631, 271] on icon at bounding box center [627, 274] width 9 height 9
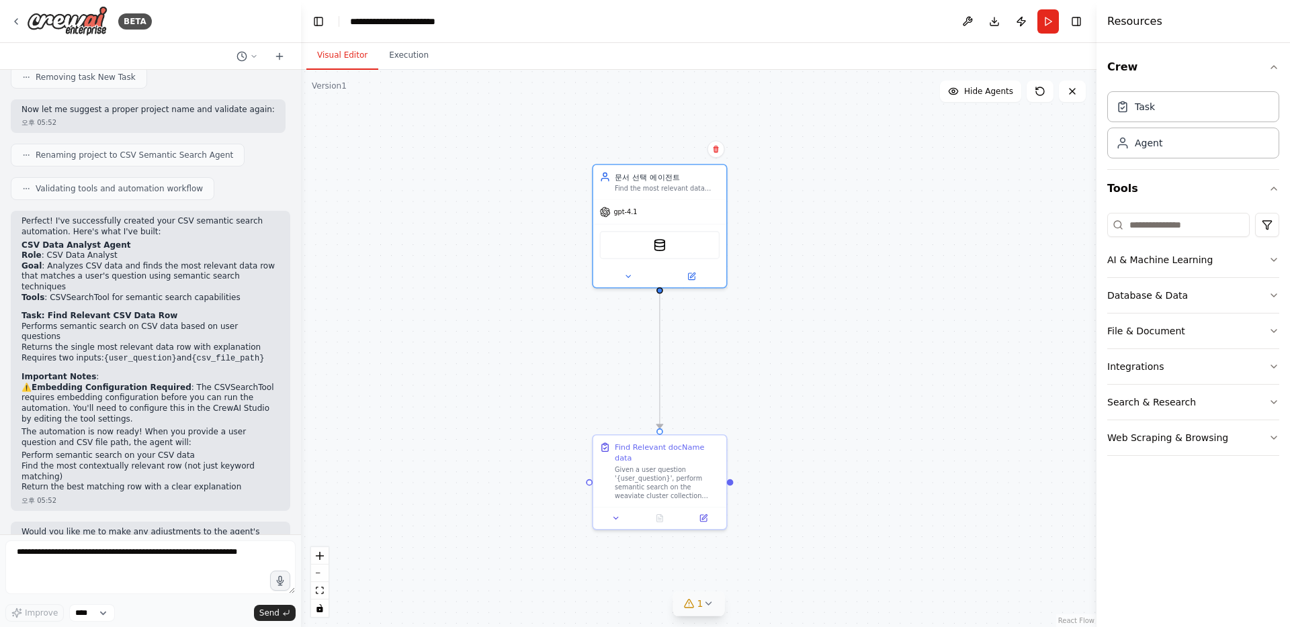
click at [709, 606] on icon at bounding box center [708, 603] width 11 height 11
click at [752, 568] on button at bounding box center [759, 569] width 23 height 16
click at [716, 602] on span "Tool CSVSearchTool is not in use" at bounding box center [707, 601] width 130 height 11
click at [629, 279] on button at bounding box center [627, 274] width 61 height 13
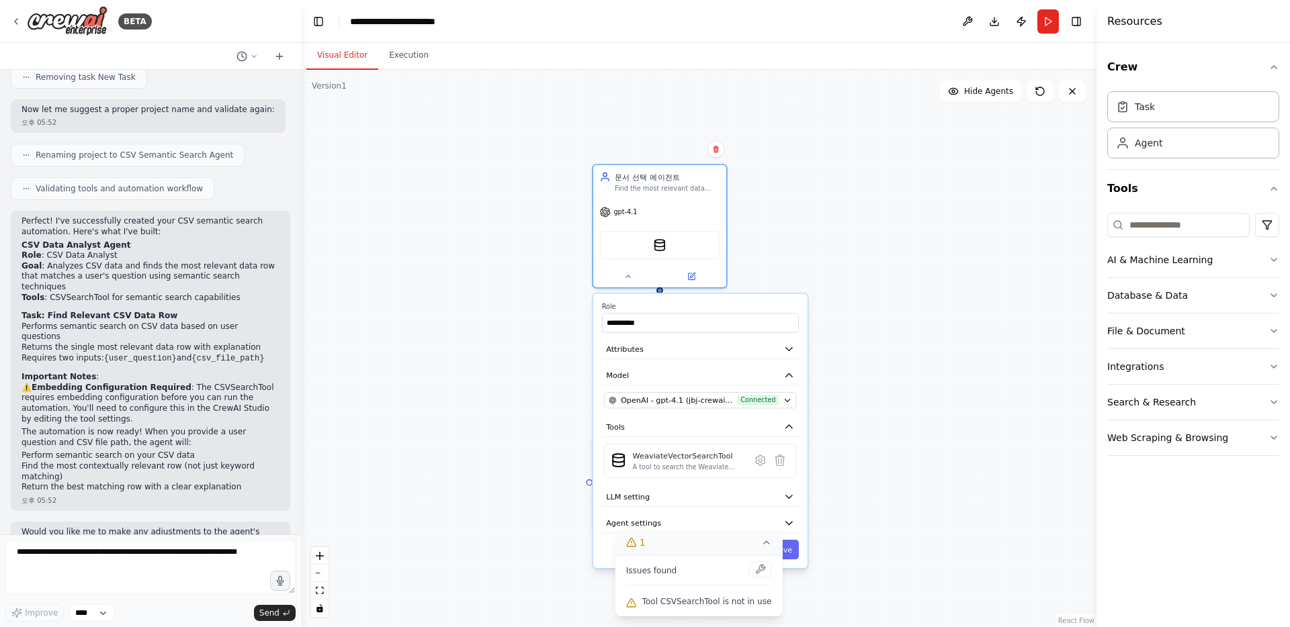
click at [760, 569] on div at bounding box center [759, 570] width 23 height 18
click at [748, 569] on div at bounding box center [759, 570] width 23 height 18
click at [636, 573] on span "Issues found" at bounding box center [651, 571] width 51 height 11
click at [756, 573] on div at bounding box center [759, 570] width 23 height 18
click at [760, 545] on icon at bounding box center [765, 542] width 11 height 11
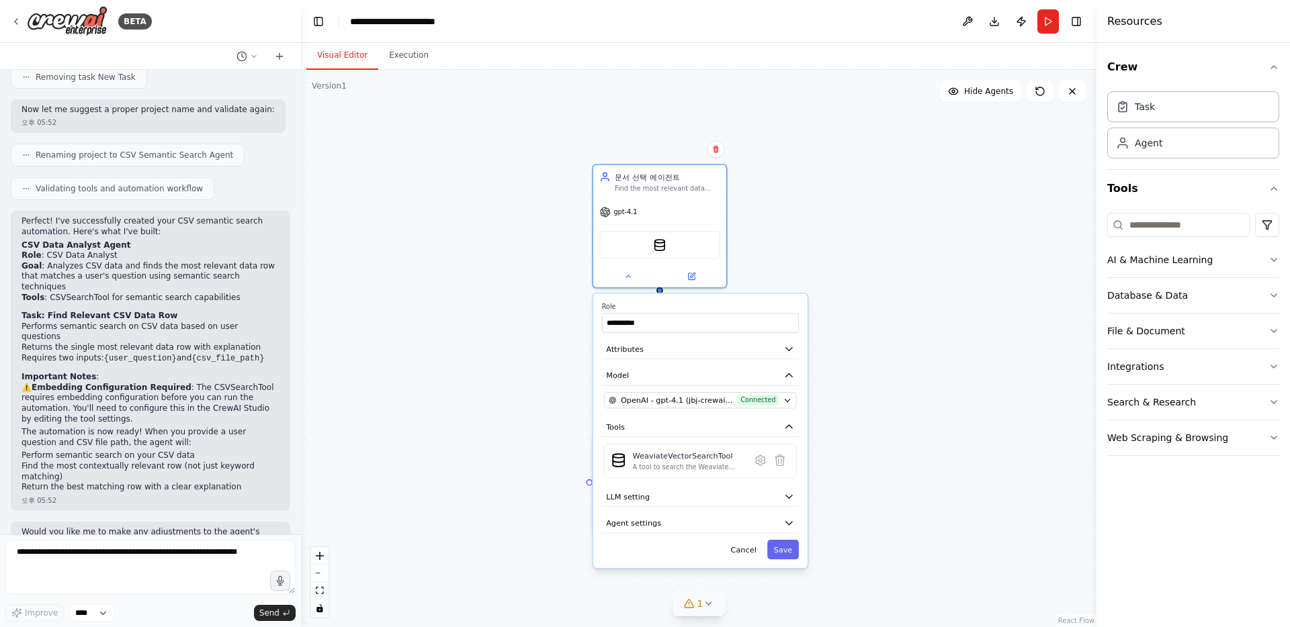
click at [692, 605] on icon at bounding box center [688, 604] width 9 height 8
click at [752, 570] on button at bounding box center [759, 569] width 23 height 16
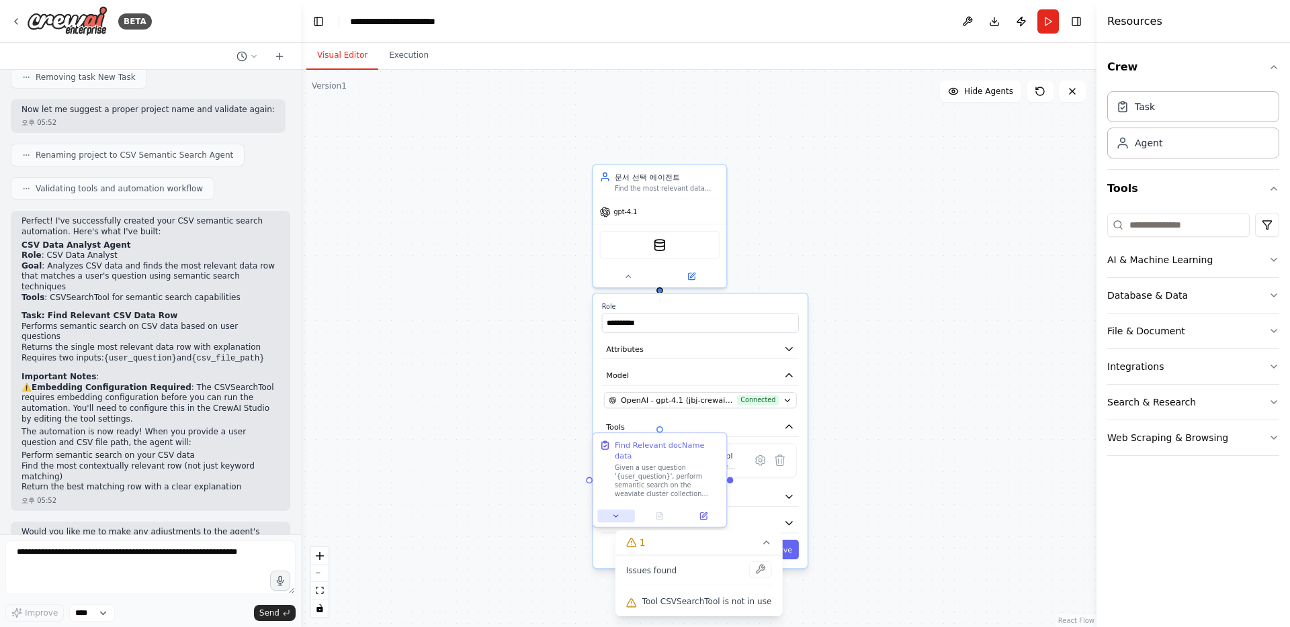
click at [617, 512] on icon at bounding box center [615, 516] width 9 height 9
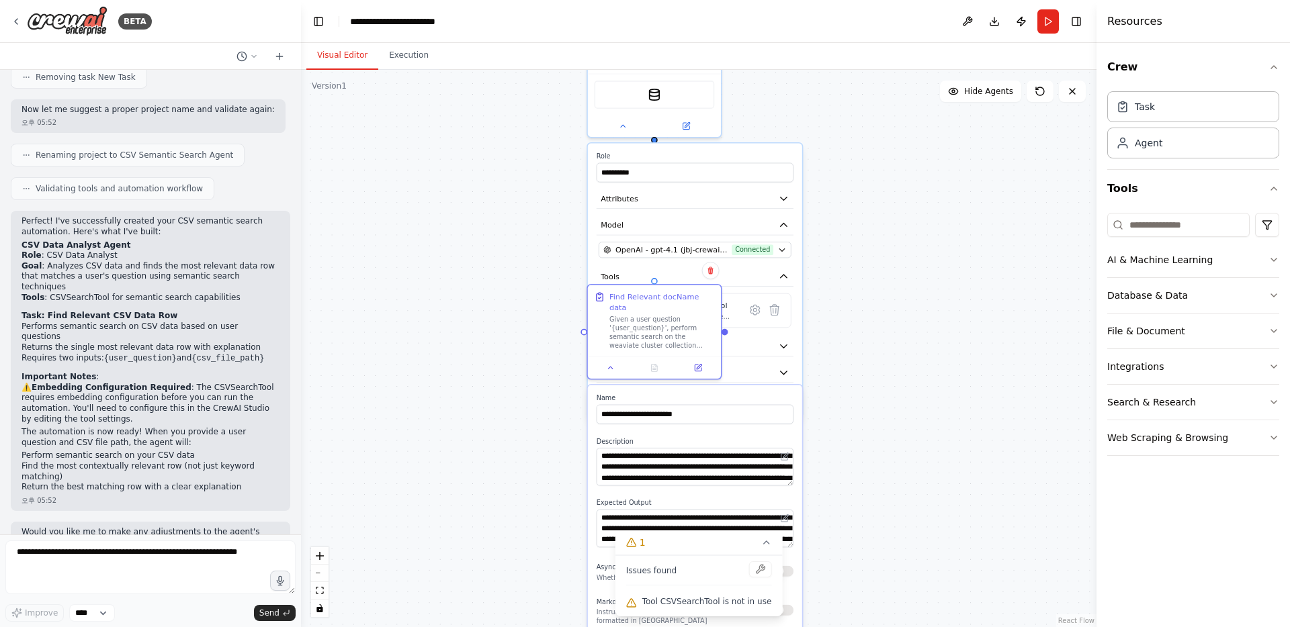
drag, startPoint x: 864, startPoint y: 506, endPoint x: 858, endPoint y: 356, distance: 150.5
click at [858, 356] on div ".deletable-edge-delete-btn { width: 20px; height: 20px; border: 0px solid #ffff…" at bounding box center [698, 348] width 795 height 557
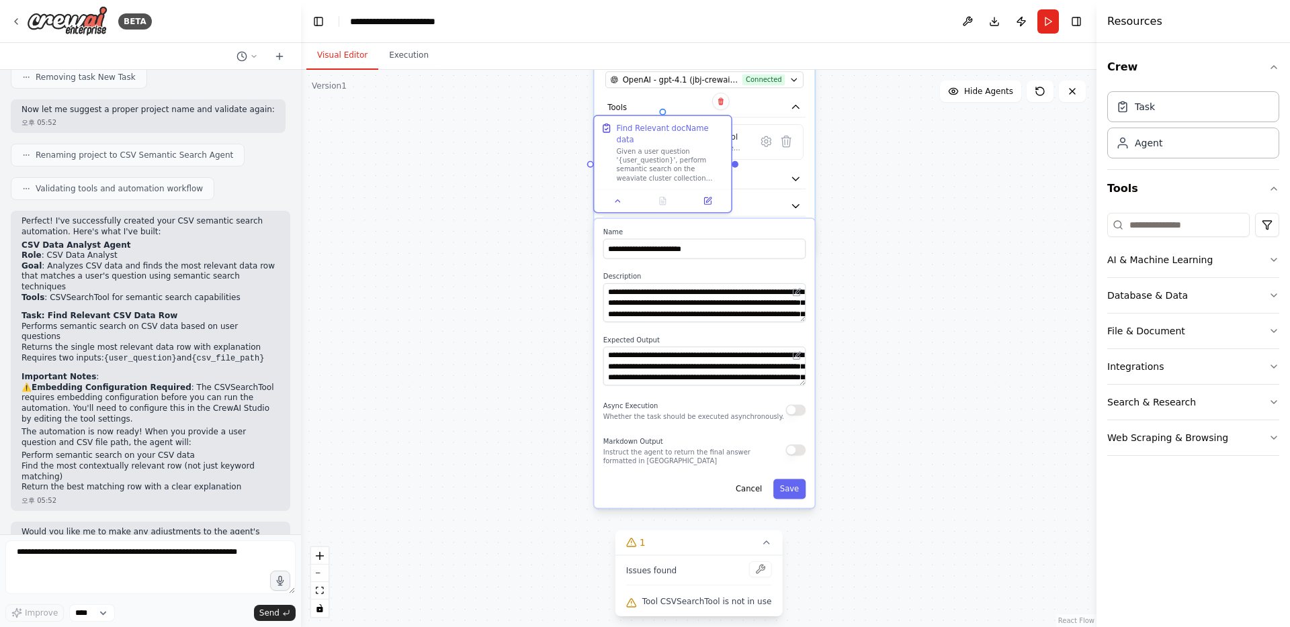
drag, startPoint x: 809, startPoint y: 486, endPoint x: 823, endPoint y: 318, distance: 167.8
click at [823, 318] on div ".deletable-edge-delete-btn { width: 20px; height: 20px; border: 0px solid #ffff…" at bounding box center [698, 348] width 795 height 557
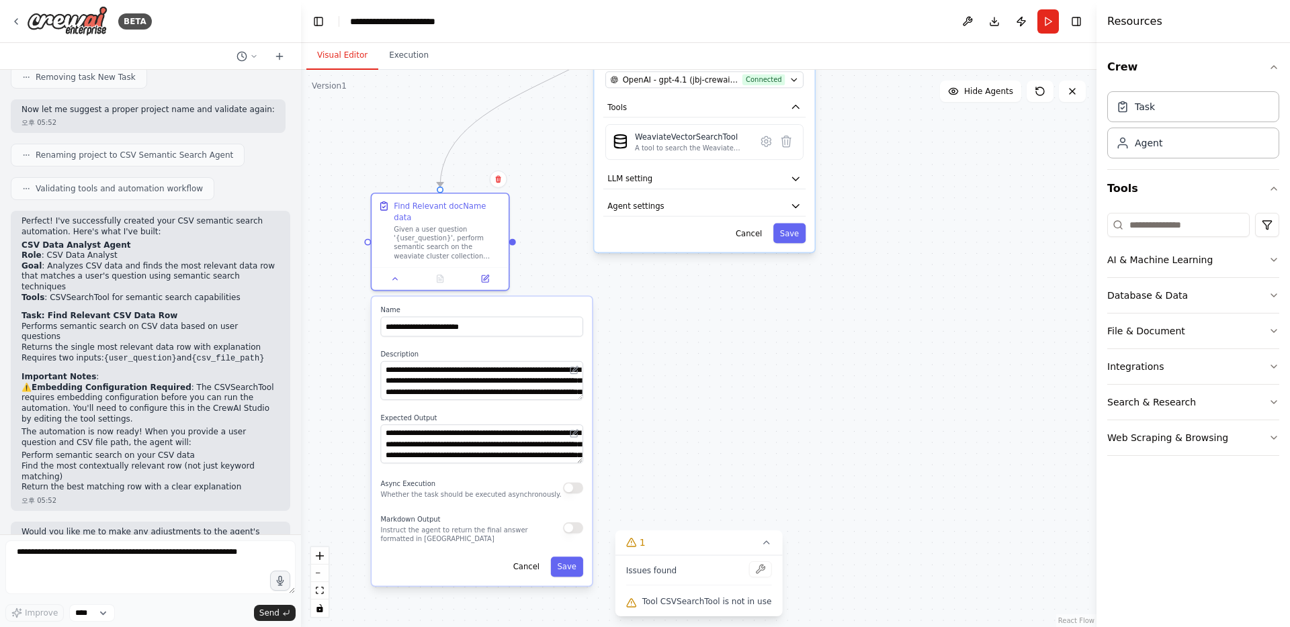
drag, startPoint x: 681, startPoint y: 215, endPoint x: 455, endPoint y: 297, distance: 240.1
click at [455, 297] on div "**********" at bounding box center [481, 441] width 220 height 289
click at [961, 26] on button at bounding box center [966, 21] width 21 height 24
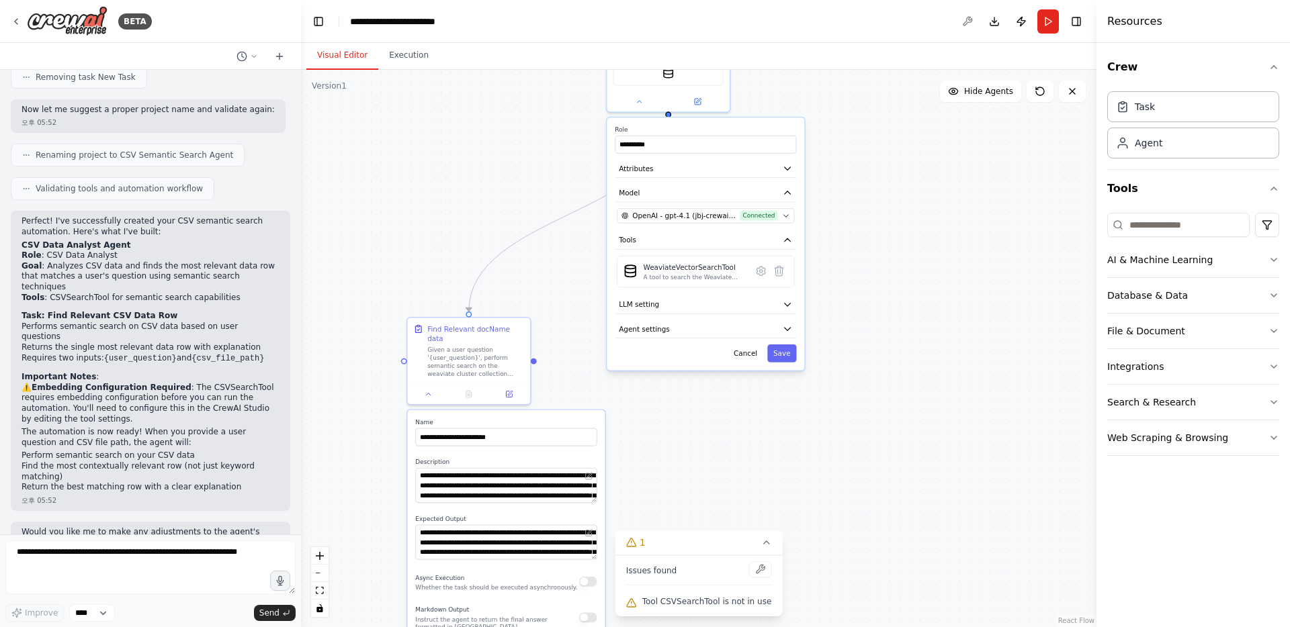
drag, startPoint x: 863, startPoint y: 272, endPoint x: 864, endPoint y: 390, distance: 118.2
click at [864, 390] on div ".deletable-edge-delete-btn { width: 20px; height: 20px; border: 0px solid #ffff…" at bounding box center [698, 348] width 795 height 557
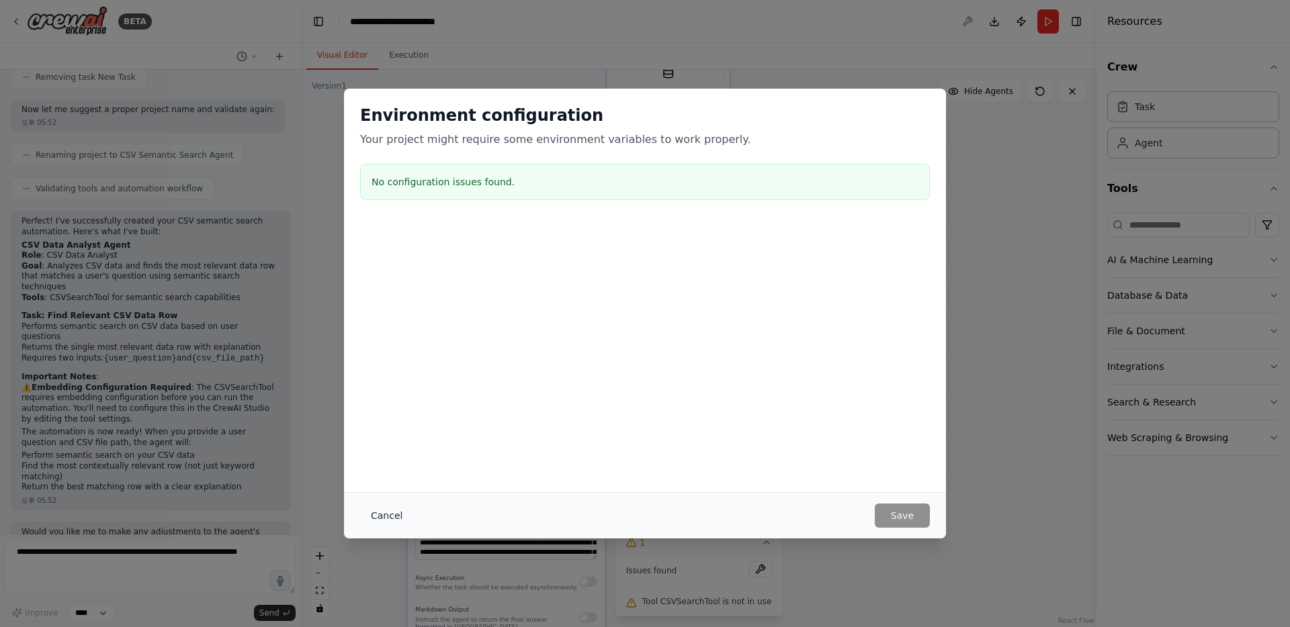
click at [385, 517] on button "Cancel" at bounding box center [386, 516] width 53 height 24
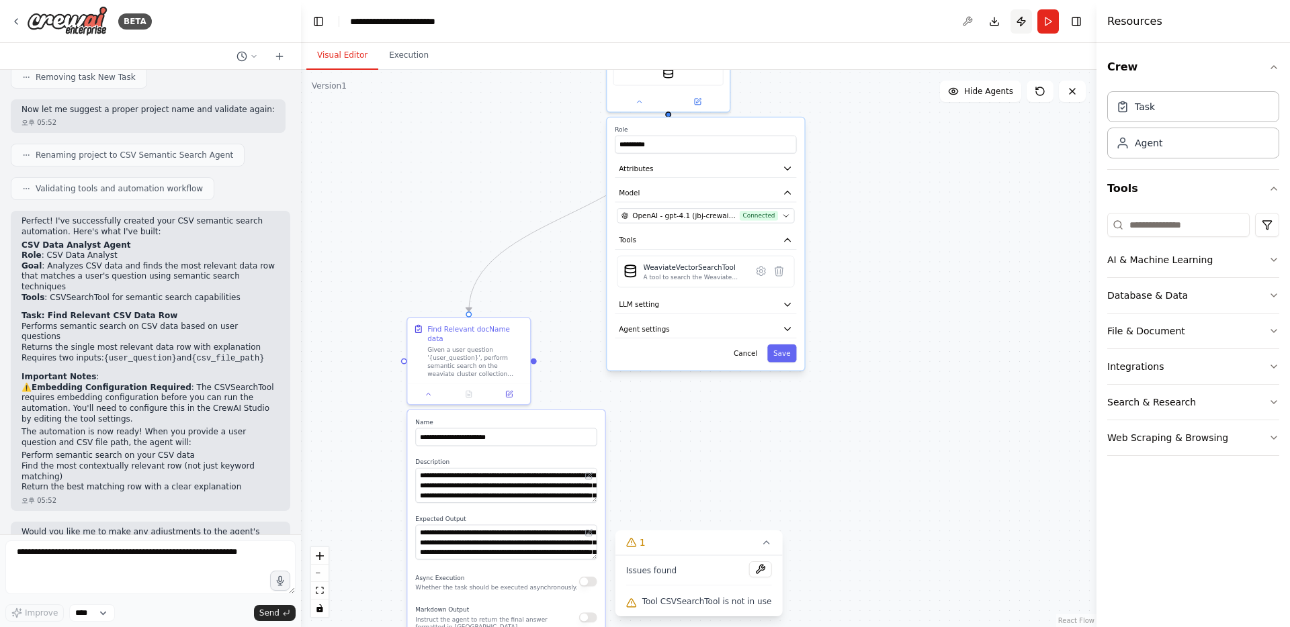
click at [1016, 24] on button "Publish" at bounding box center [1020, 21] width 21 height 24
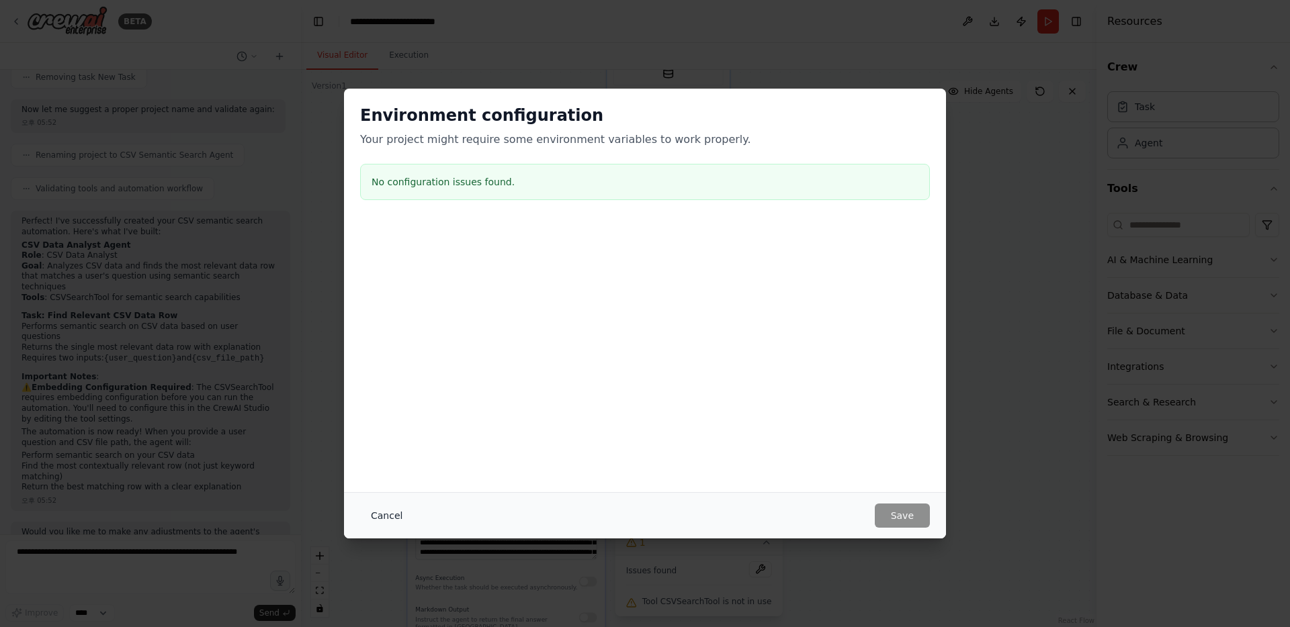
click at [393, 516] on button "Cancel" at bounding box center [386, 516] width 53 height 24
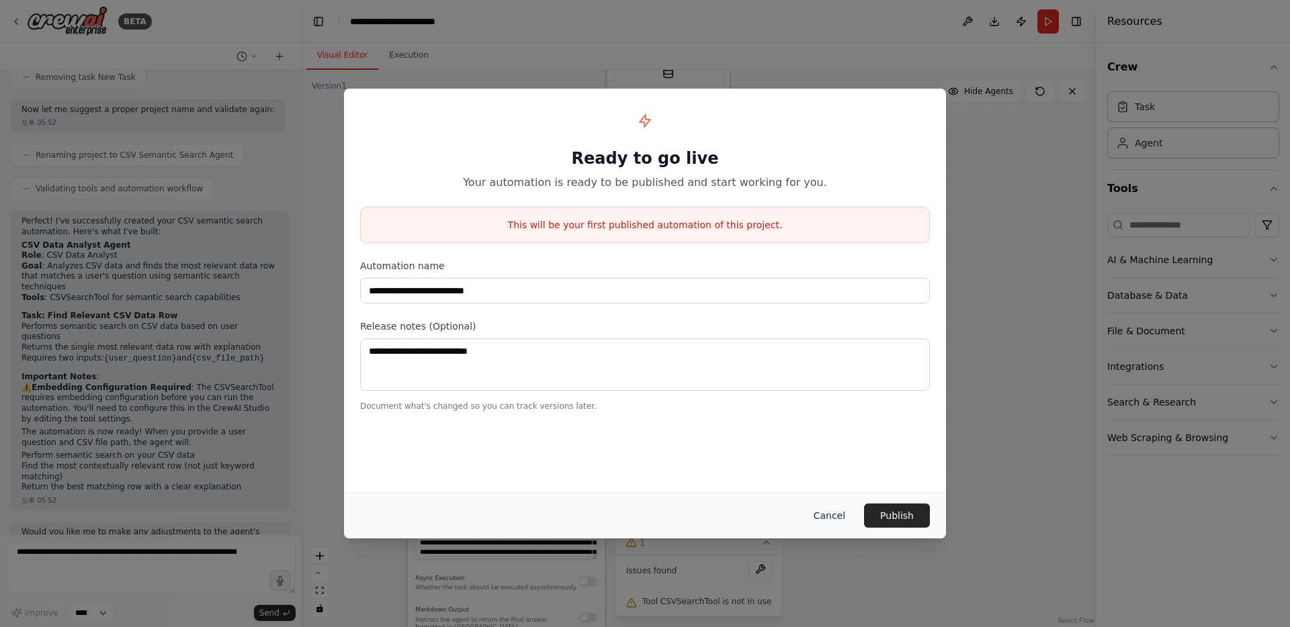
click at [834, 516] on button "Cancel" at bounding box center [829, 516] width 53 height 24
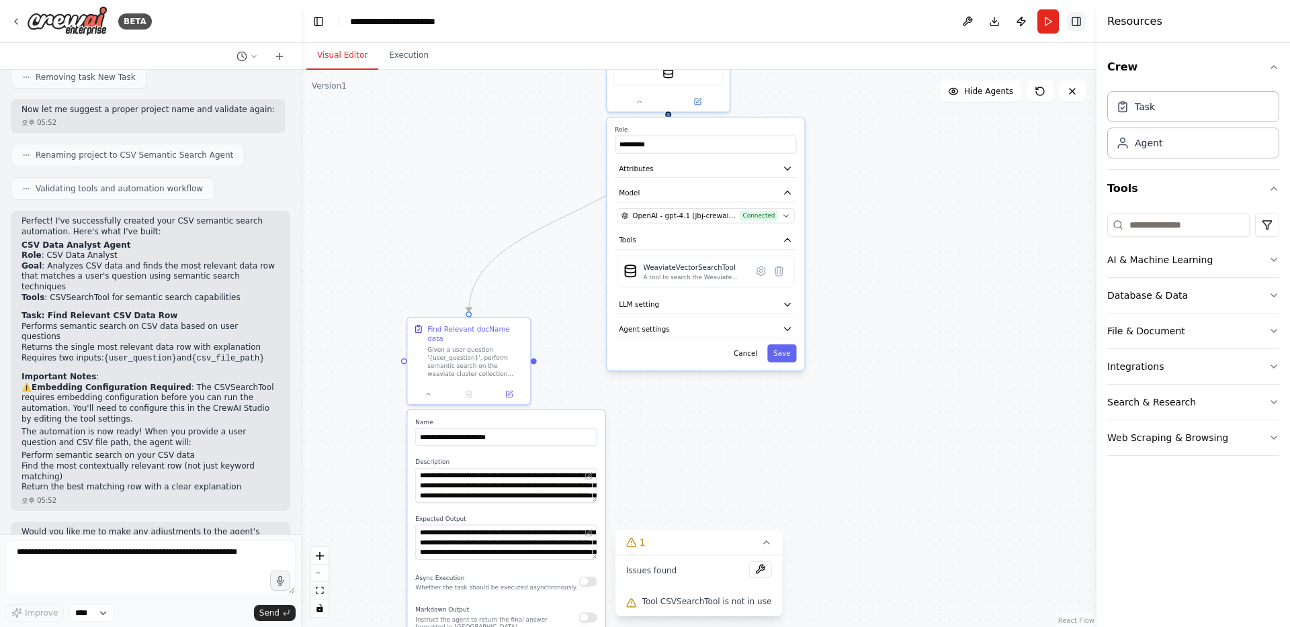
click at [1083, 25] on button "Toggle Right Sidebar" at bounding box center [1076, 21] width 19 height 19
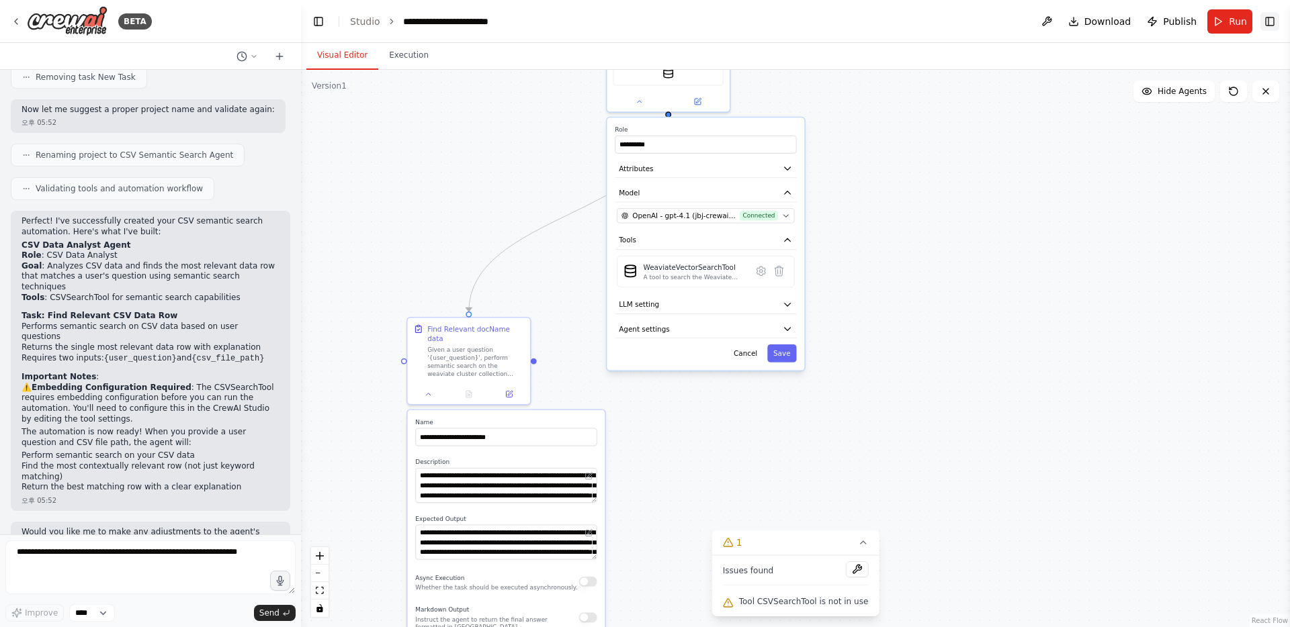
click at [1269, 21] on button "Toggle Right Sidebar" at bounding box center [1269, 21] width 19 height 19
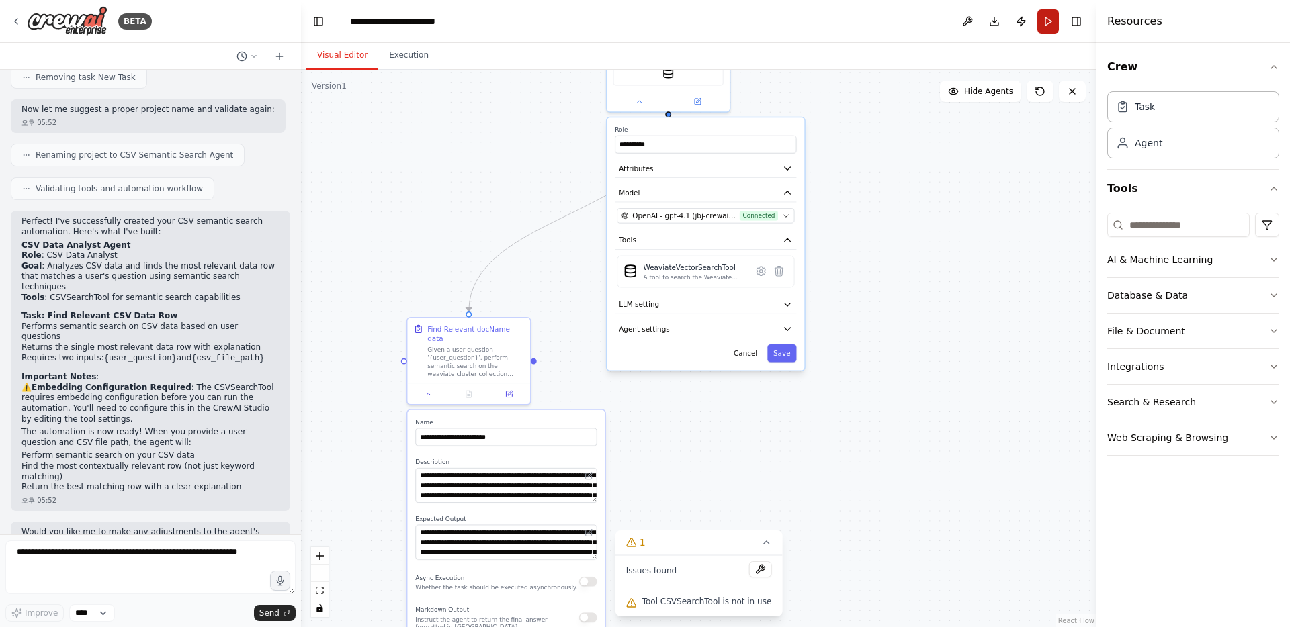
click at [1047, 24] on button "Run" at bounding box center [1047, 21] width 21 height 24
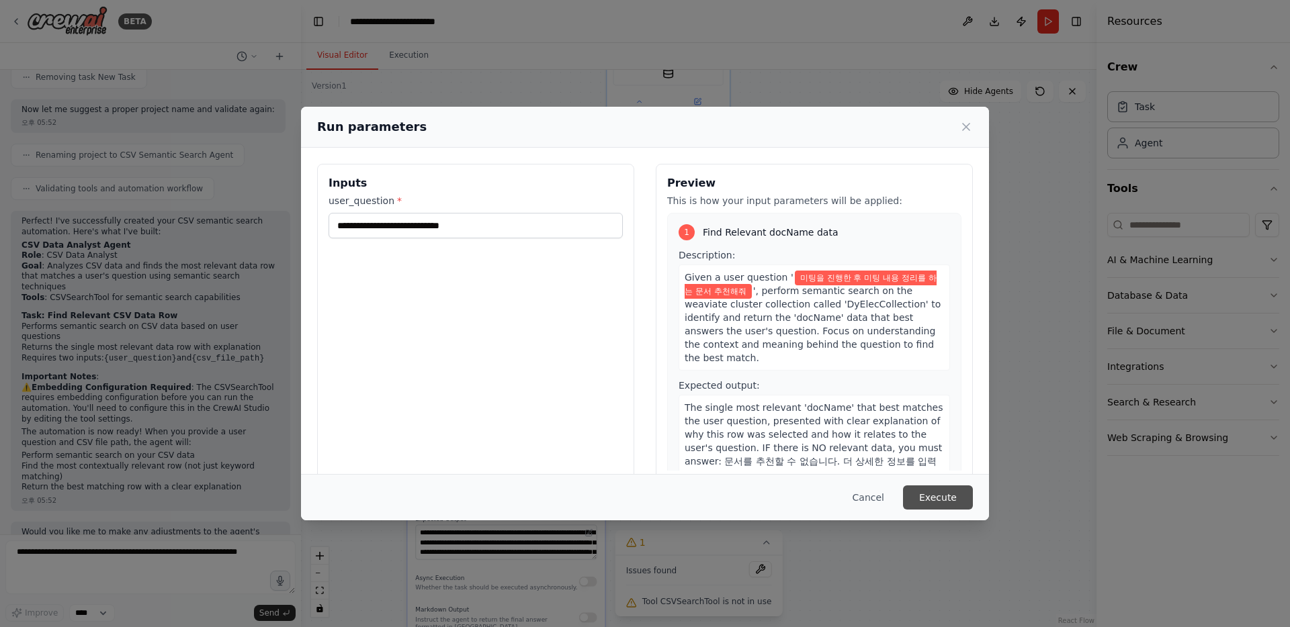
click at [932, 489] on button "Execute" at bounding box center [938, 498] width 70 height 24
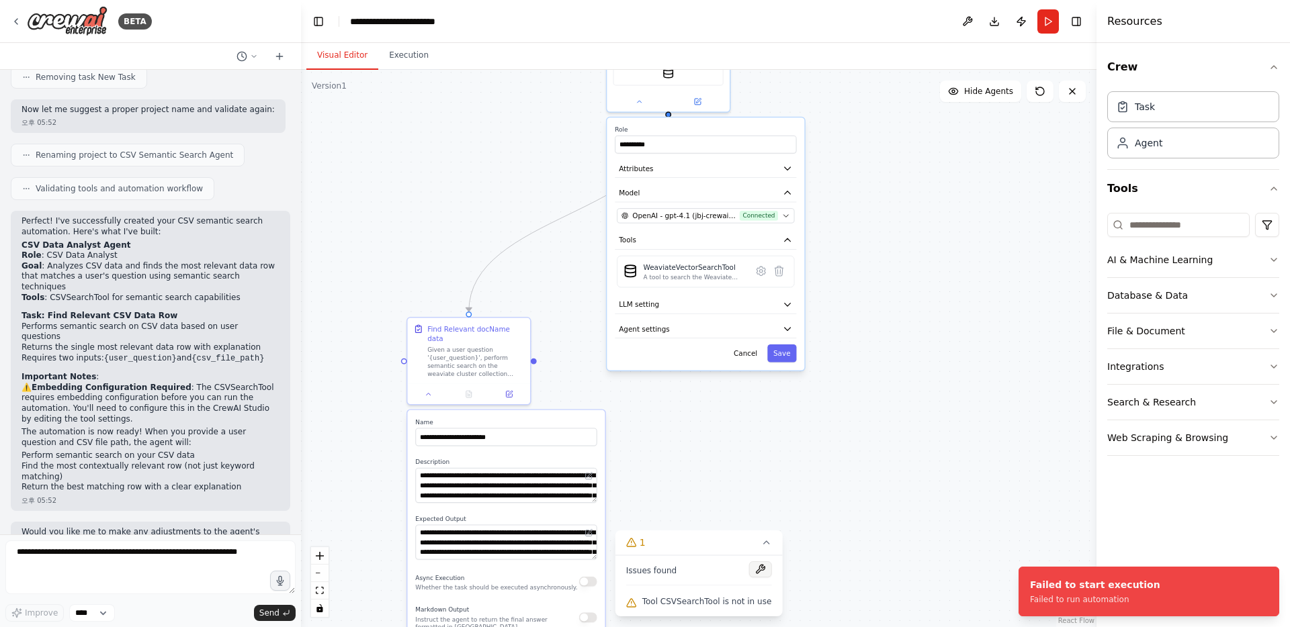
click at [754, 575] on button at bounding box center [759, 569] width 23 height 16
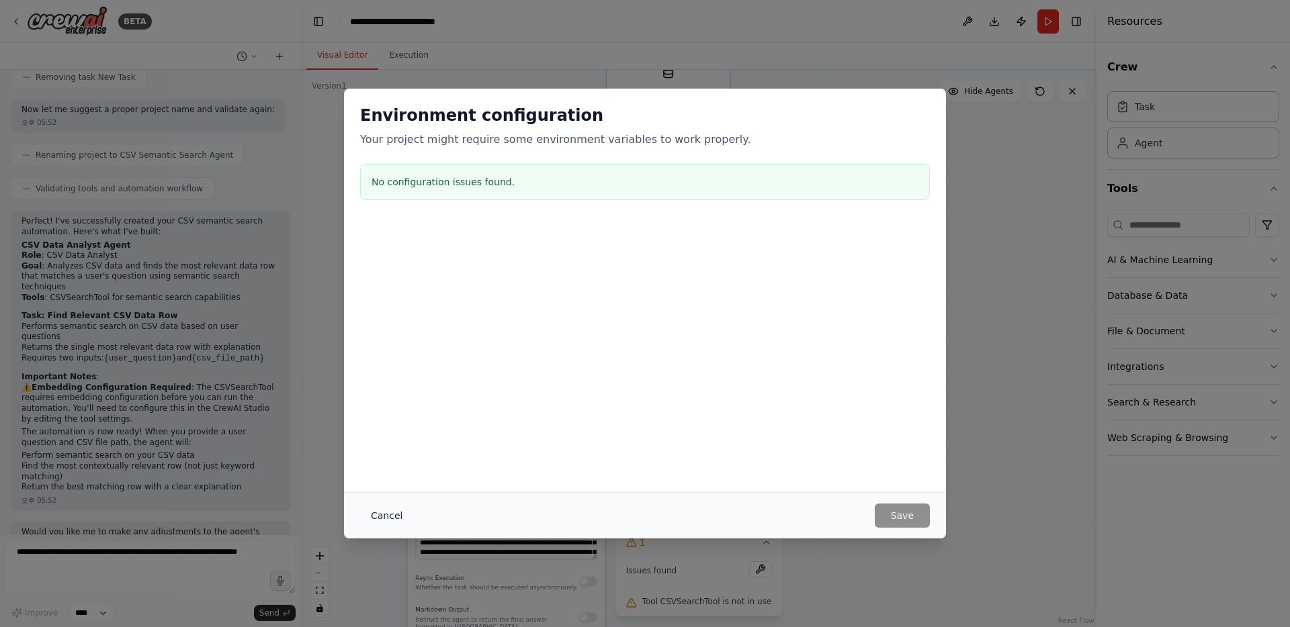
click at [384, 513] on button "Cancel" at bounding box center [386, 516] width 53 height 24
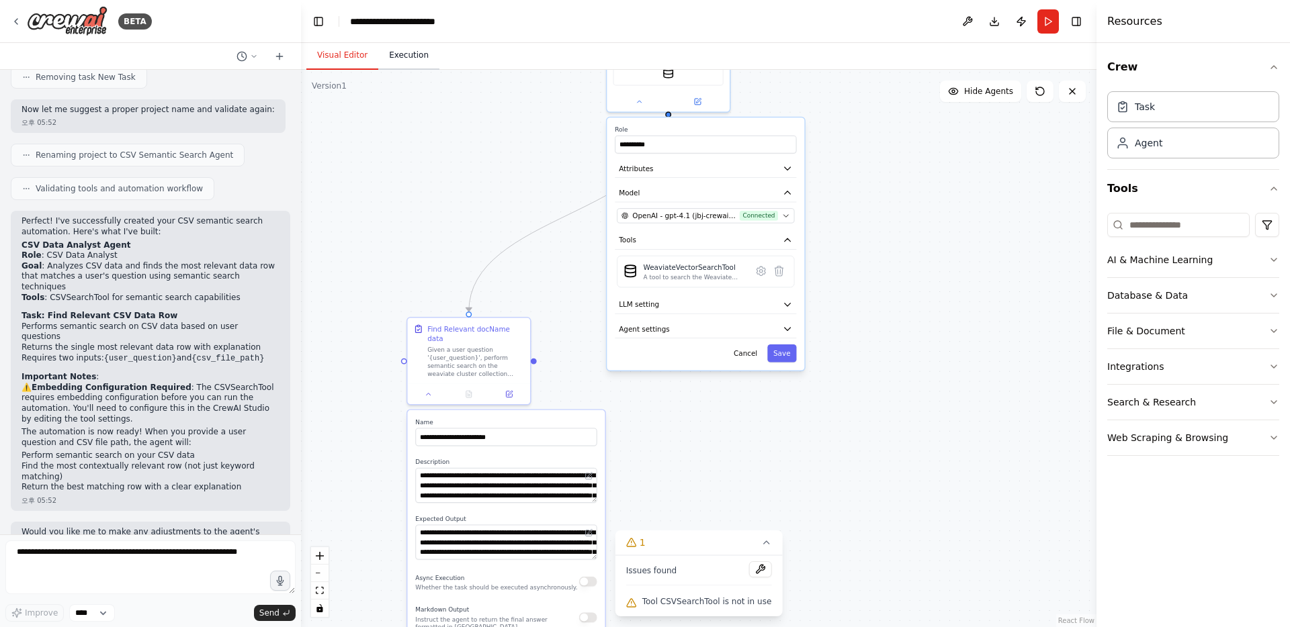
click at [414, 60] on button "Execution" at bounding box center [408, 56] width 61 height 28
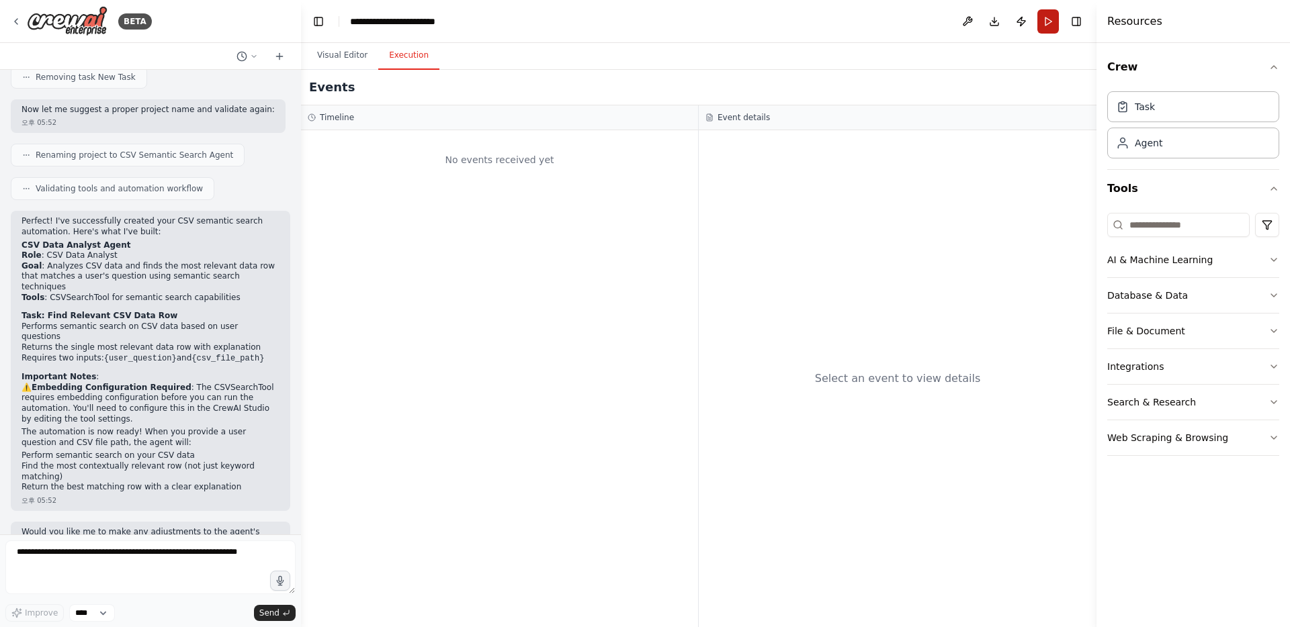
click at [1046, 18] on button "Run" at bounding box center [1047, 21] width 21 height 24
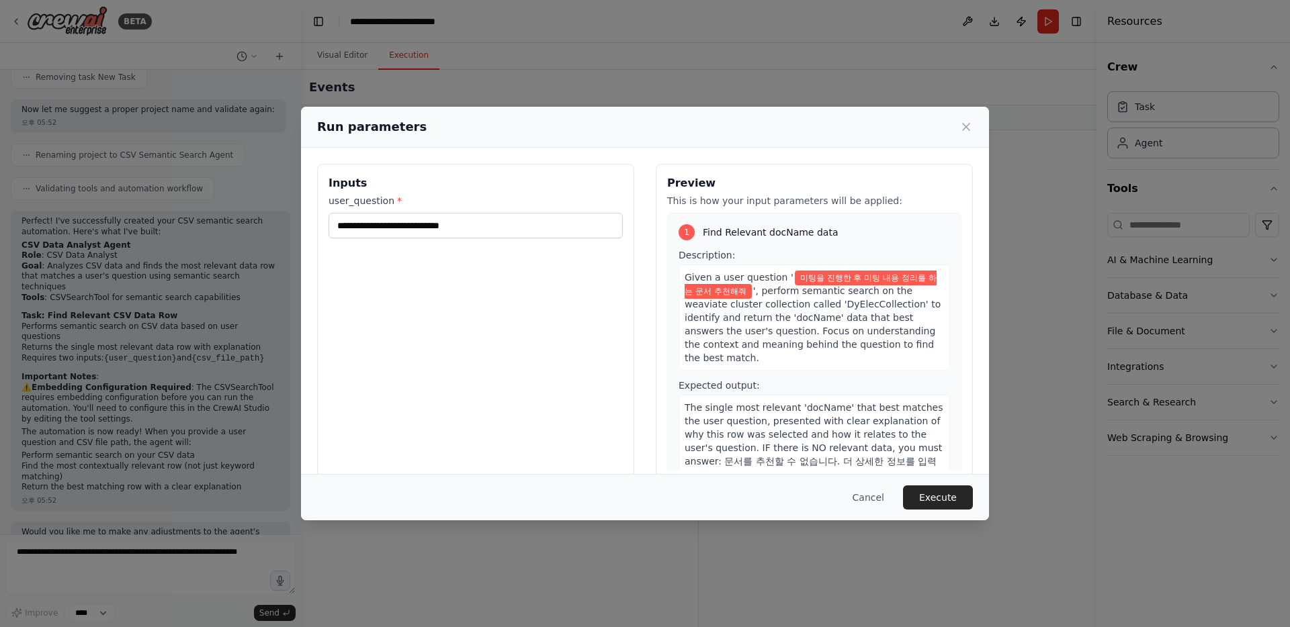
scroll to position [1, 0]
click at [926, 494] on button "Execute" at bounding box center [938, 498] width 70 height 24
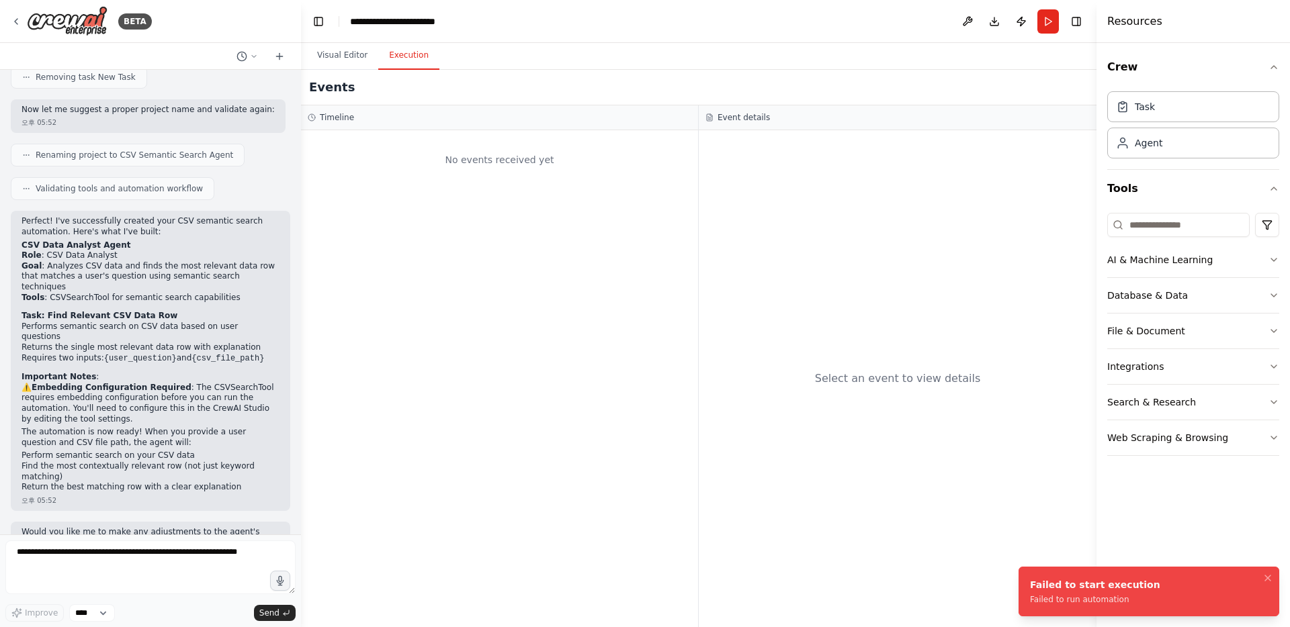
click at [1108, 596] on div "Failed to run automation" at bounding box center [1095, 599] width 130 height 11
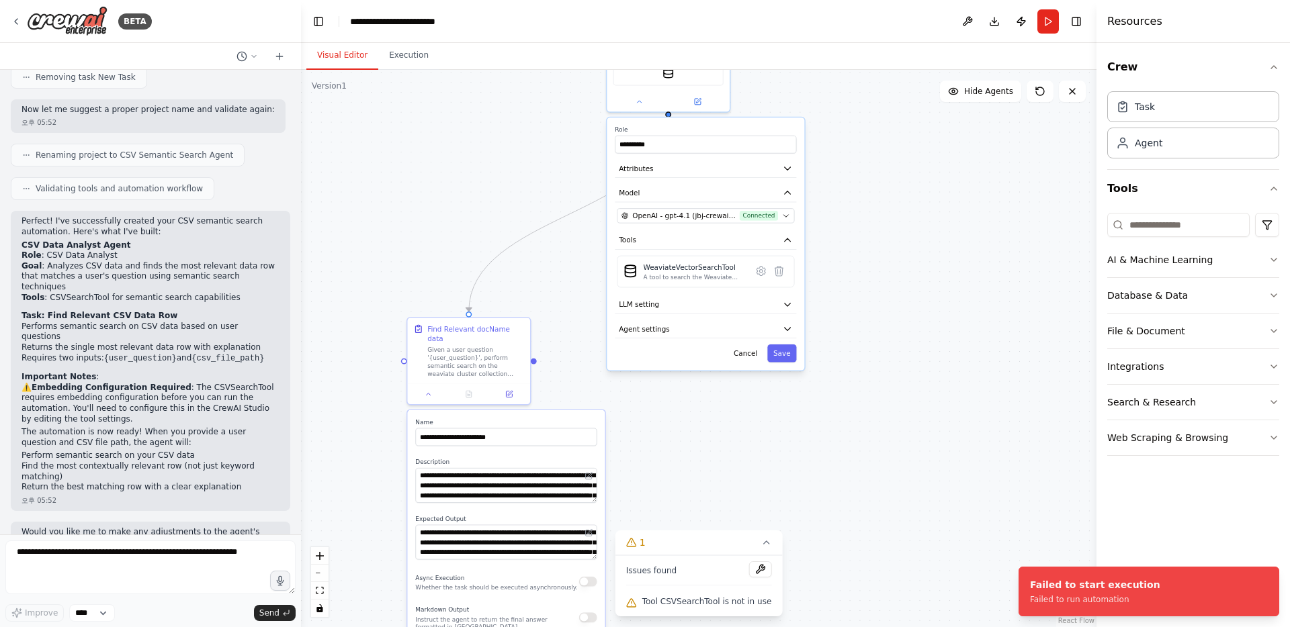
click at [336, 56] on button "Visual Editor" at bounding box center [342, 56] width 72 height 28
click at [782, 359] on button "Save" at bounding box center [781, 354] width 29 height 18
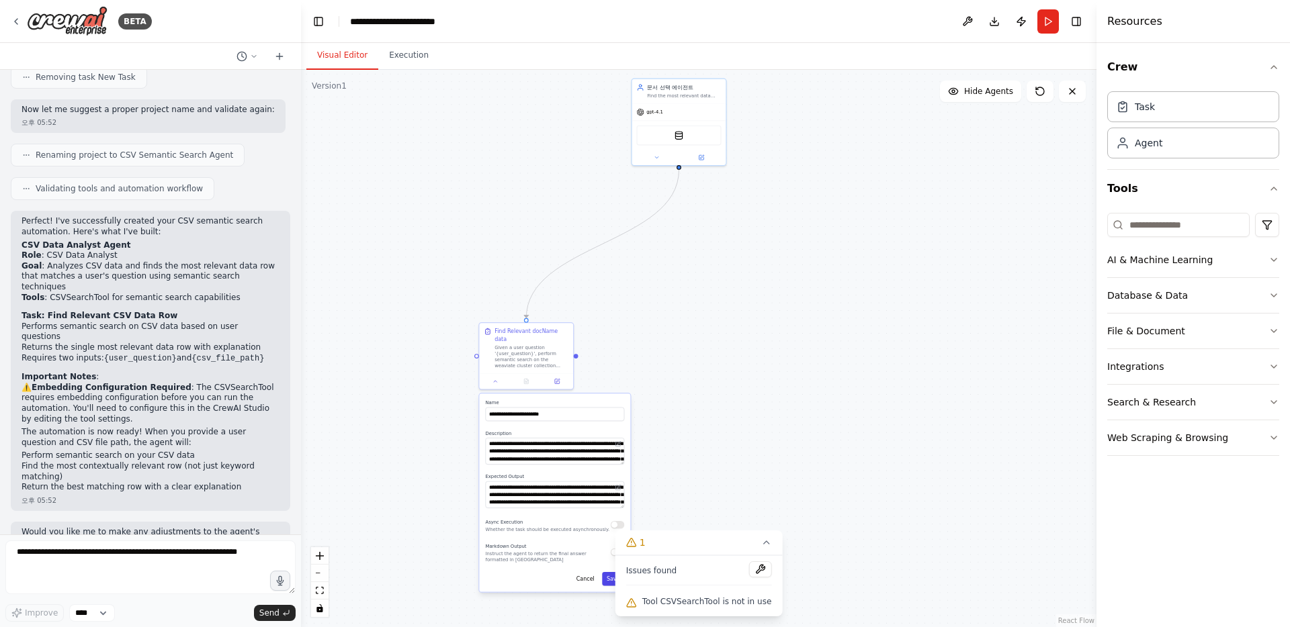
click at [608, 572] on button "Save" at bounding box center [613, 578] width 22 height 13
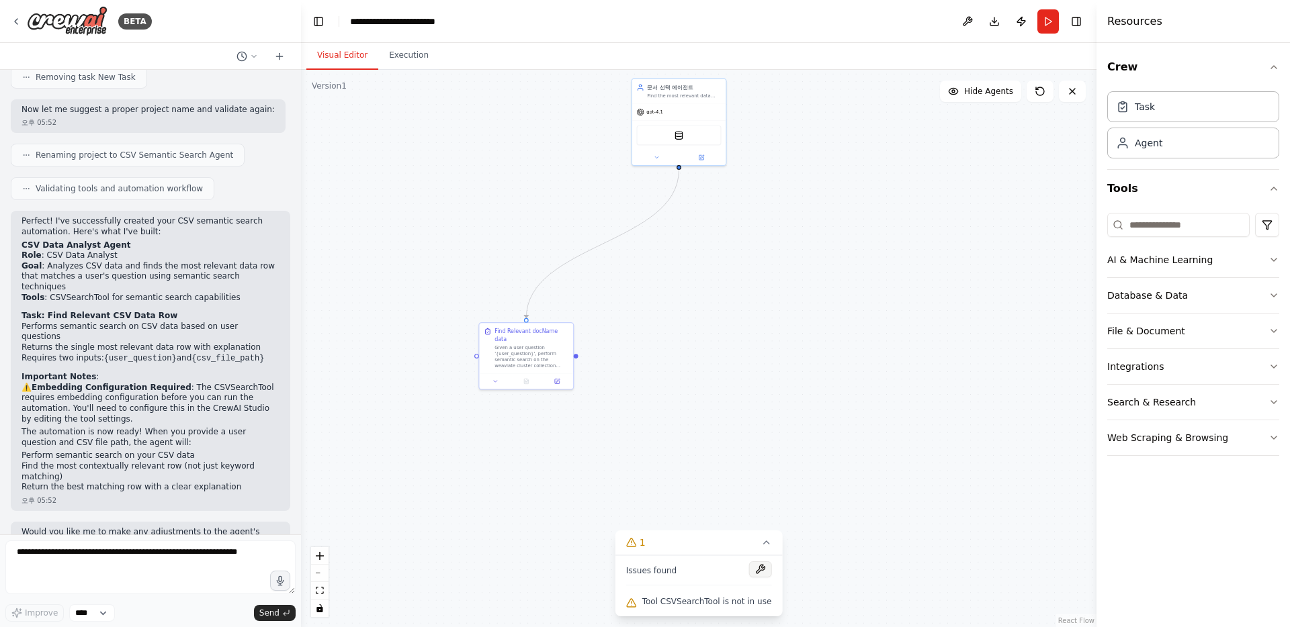
click at [757, 568] on button at bounding box center [759, 569] width 23 height 16
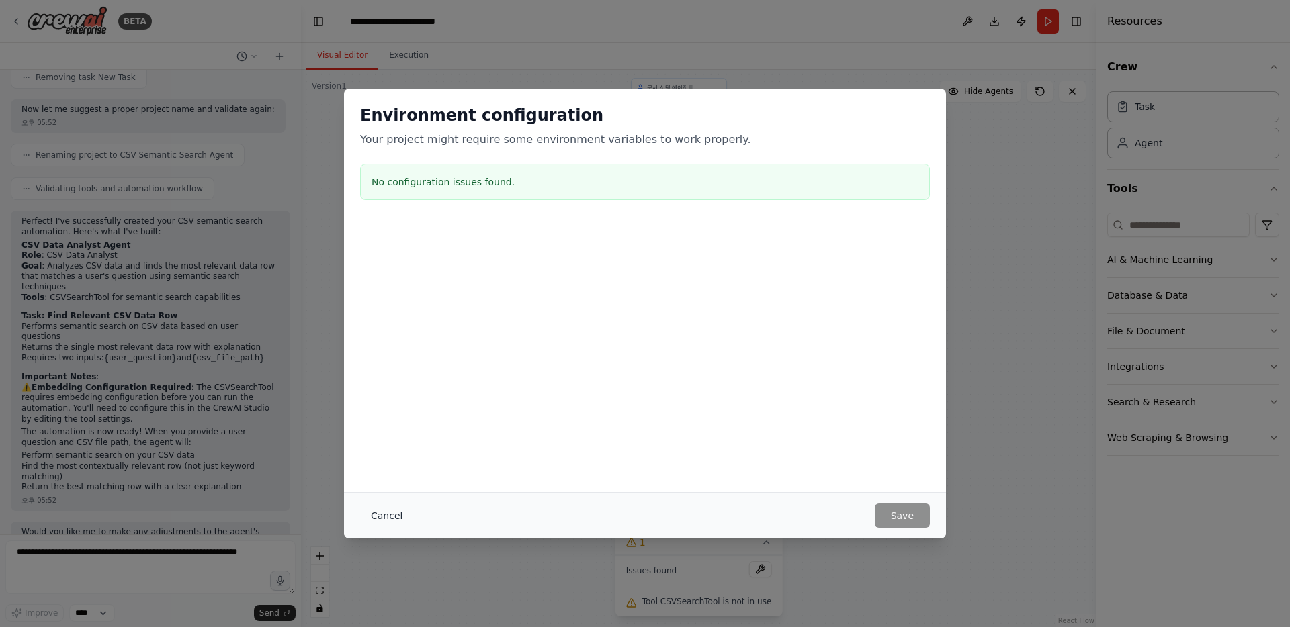
click at [373, 527] on button "Cancel" at bounding box center [386, 516] width 53 height 24
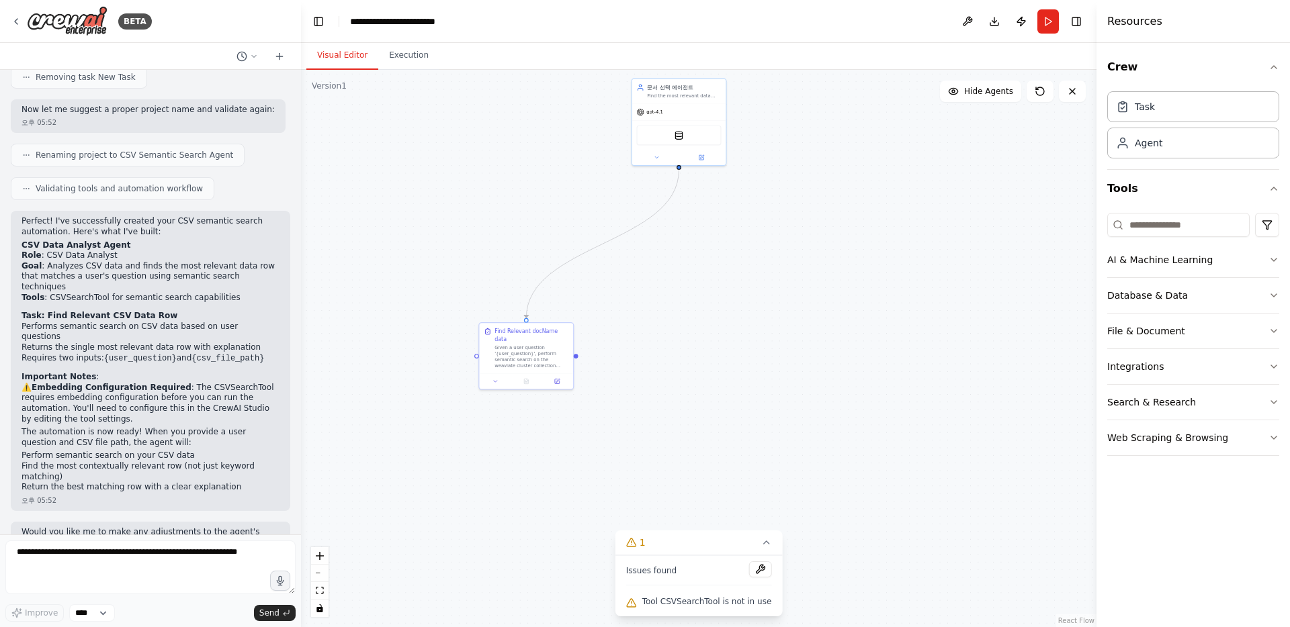
click at [674, 607] on div "Tool CSVSearchTool is not in use" at bounding box center [699, 602] width 146 height 17
click at [59, 24] on img at bounding box center [67, 21] width 81 height 30
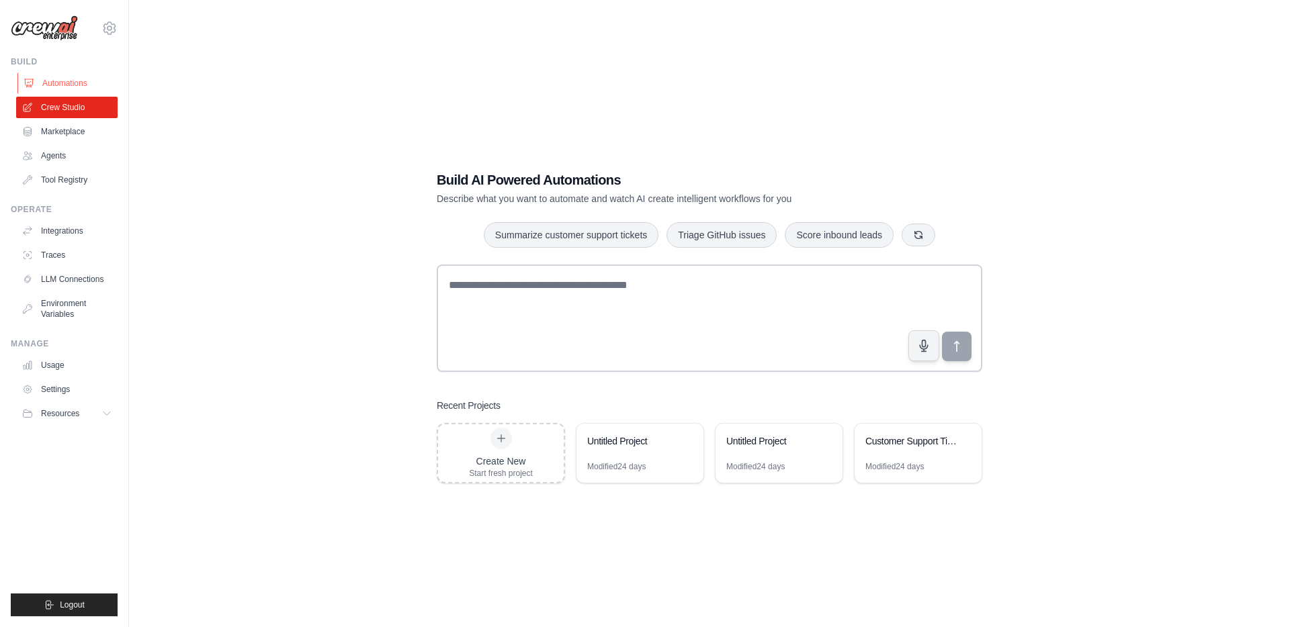
click at [67, 86] on link "Automations" at bounding box center [67, 83] width 101 height 21
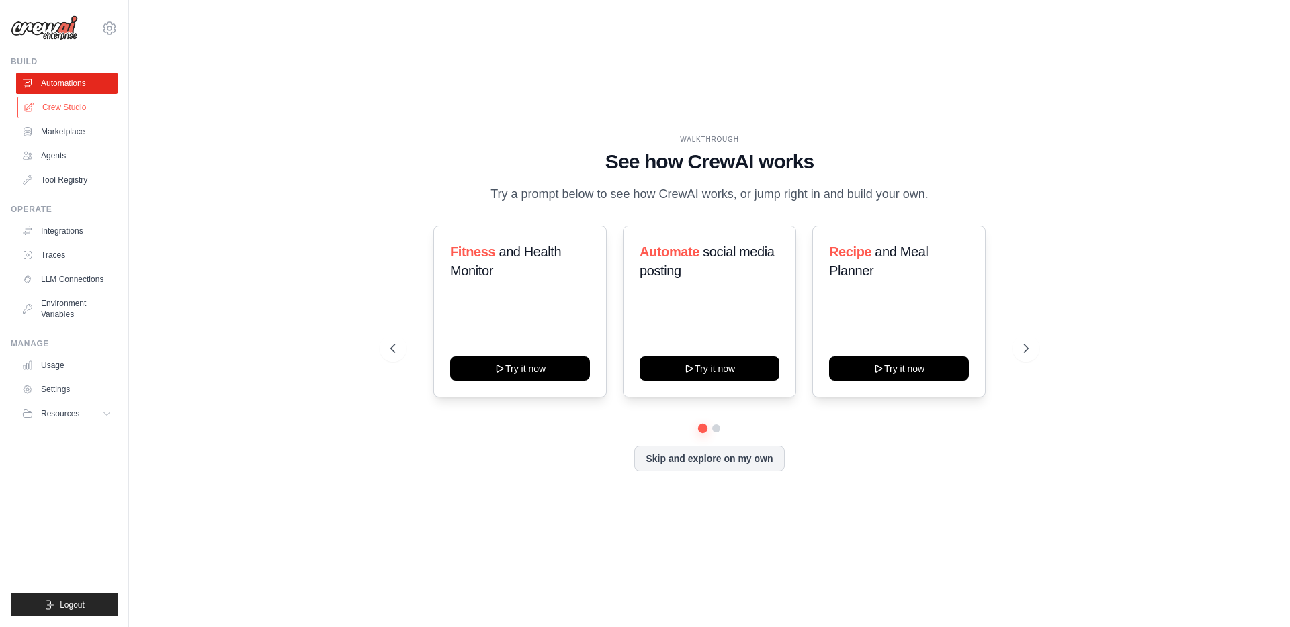
click at [65, 100] on link "Crew Studio" at bounding box center [67, 107] width 101 height 21
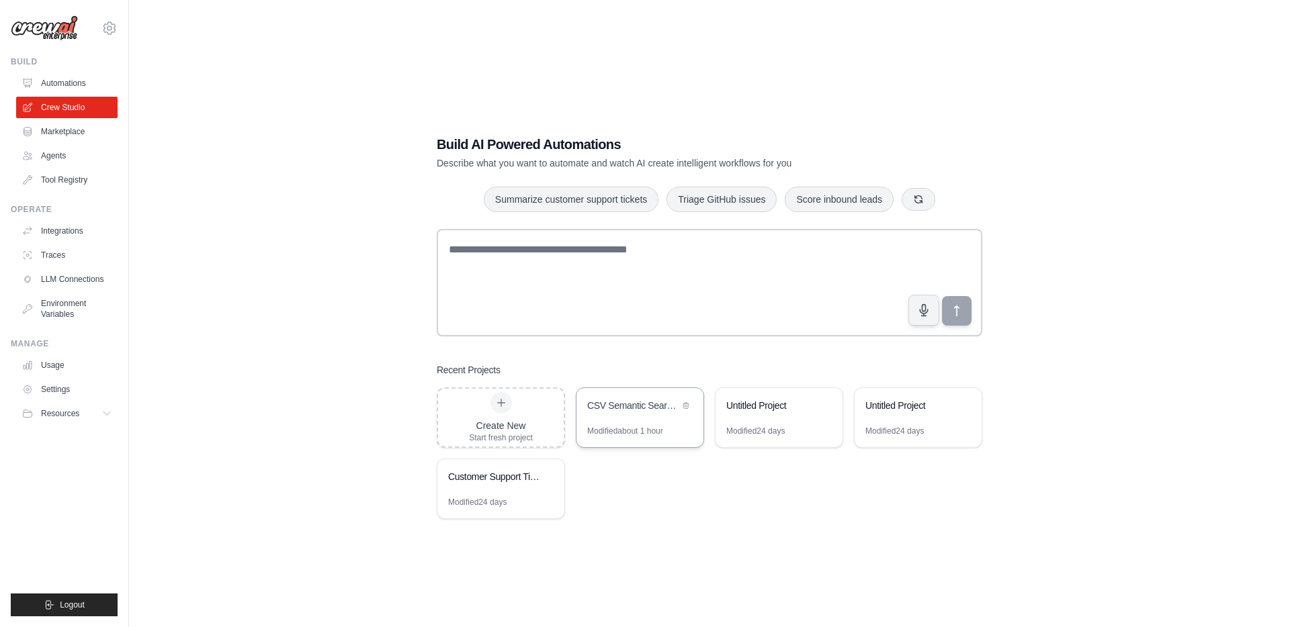
click at [627, 414] on div "CSV Semantic Search Agent" at bounding box center [633, 407] width 92 height 16
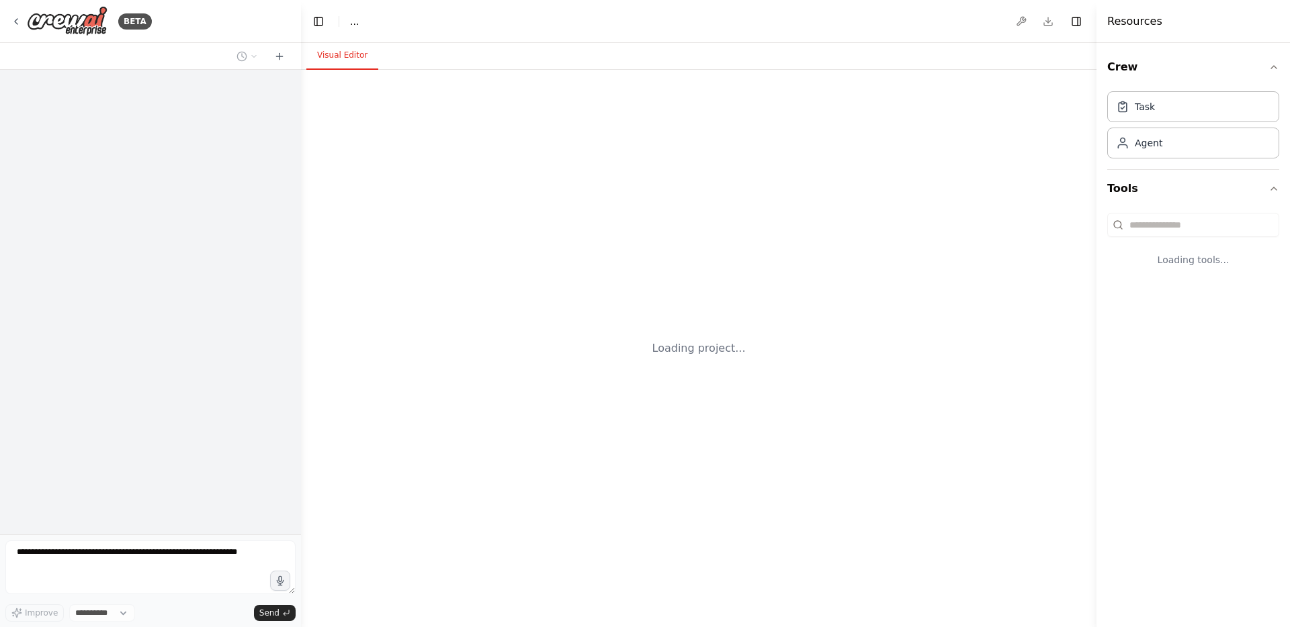
select select "****"
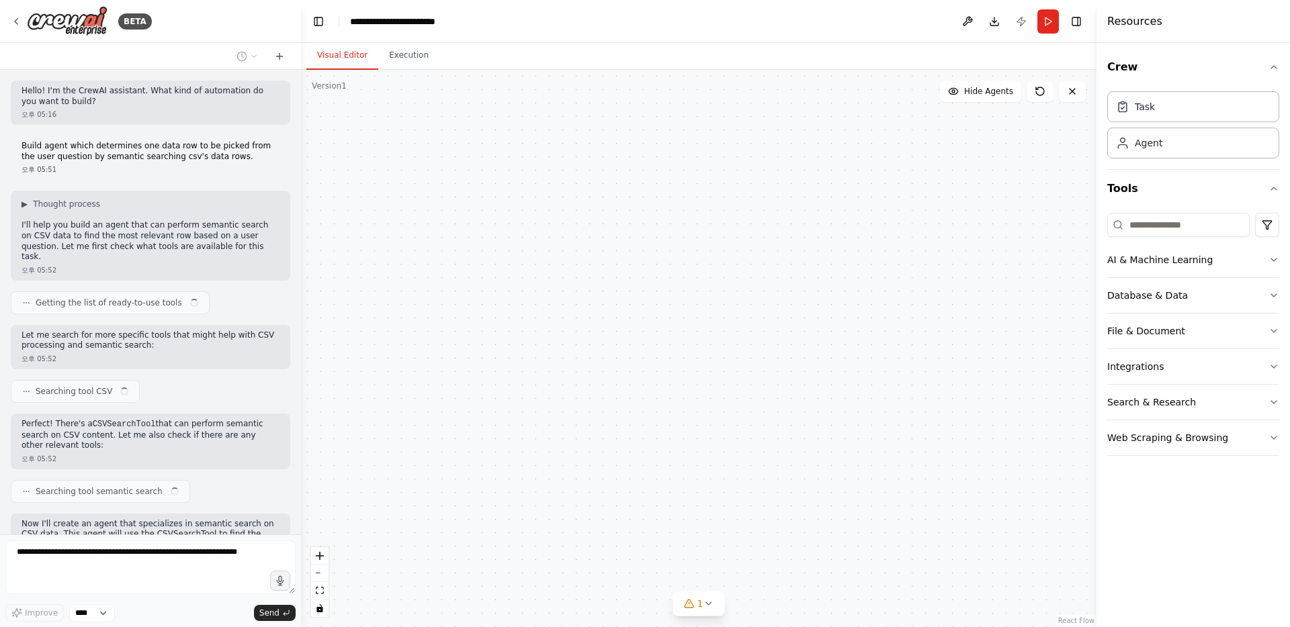
scroll to position [924, 0]
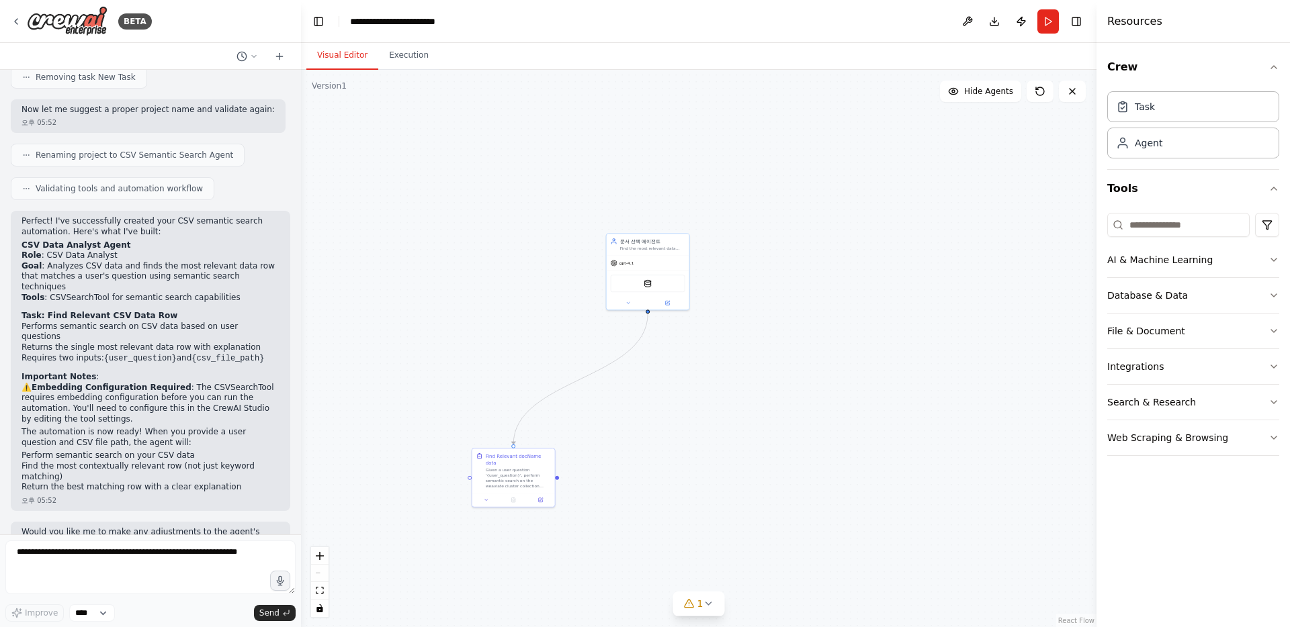
drag, startPoint x: 606, startPoint y: 276, endPoint x: 717, endPoint y: 448, distance: 204.6
click at [732, 484] on div ".deletable-edge-delete-btn { width: 20px; height: 20px; border: 0px solid #ffff…" at bounding box center [698, 348] width 795 height 557
drag, startPoint x: 717, startPoint y: 448, endPoint x: 713, endPoint y: 420, distance: 28.6
click at [658, 275] on div "WeaviateVectorSearchTool" at bounding box center [651, 272] width 85 height 20
click at [653, 274] on img at bounding box center [651, 271] width 9 height 9
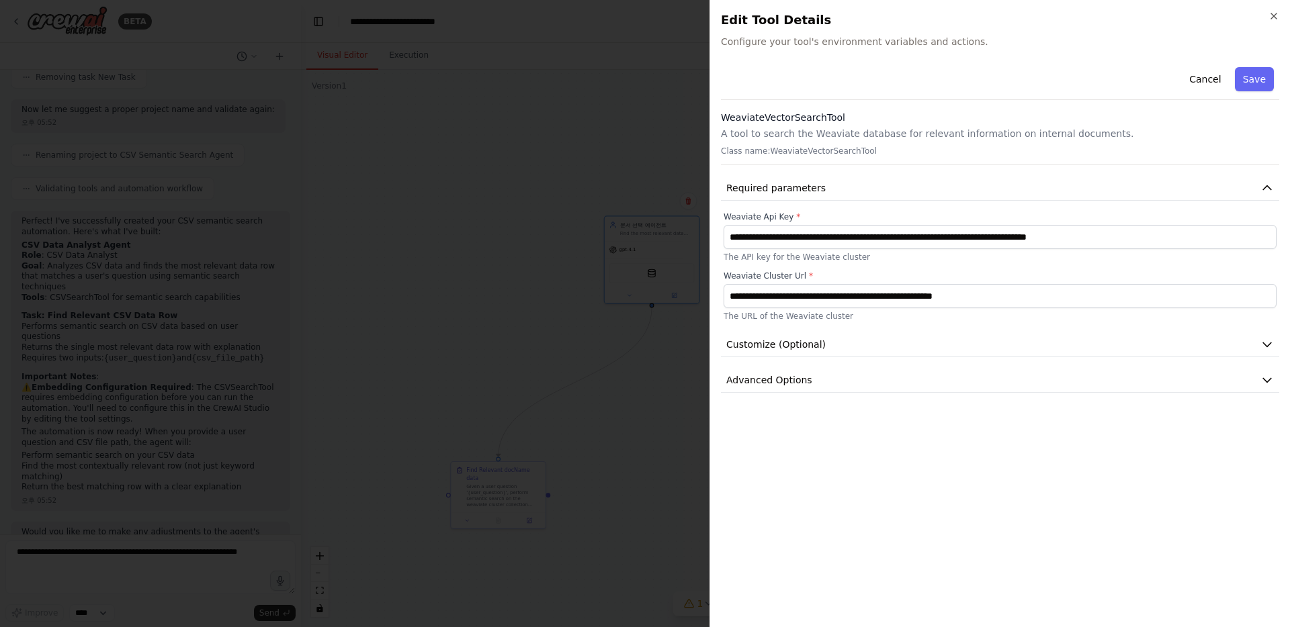
click at [632, 426] on div at bounding box center [645, 313] width 1290 height 627
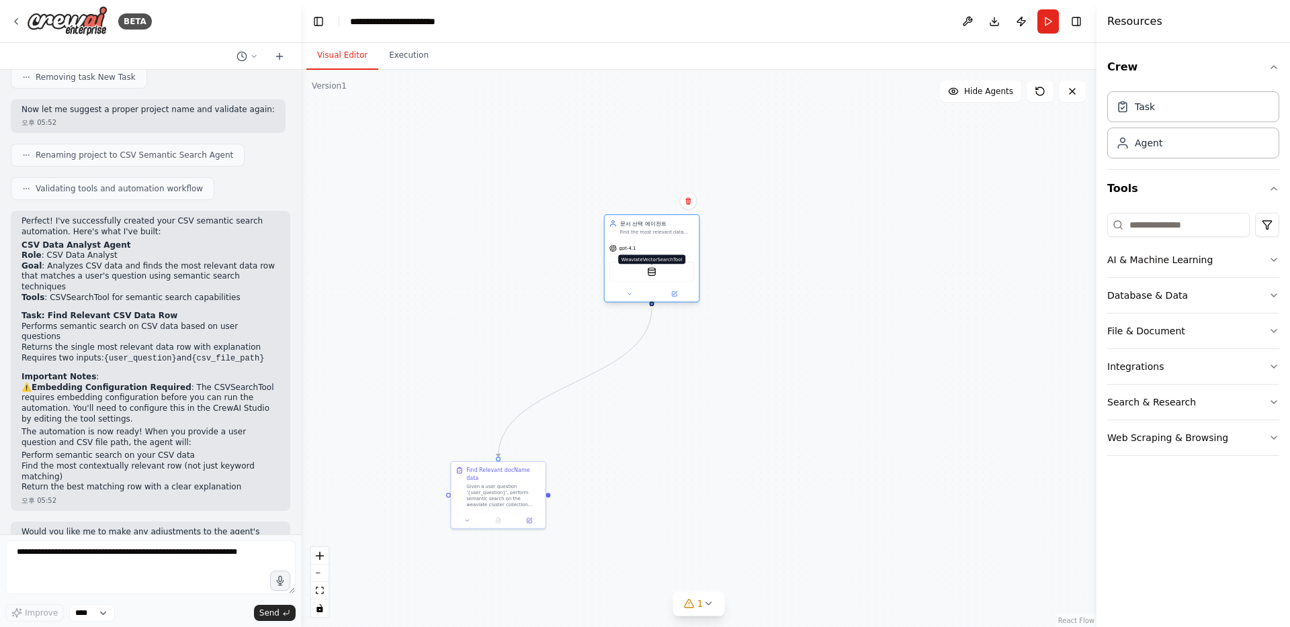
click at [650, 275] on img at bounding box center [651, 271] width 9 height 9
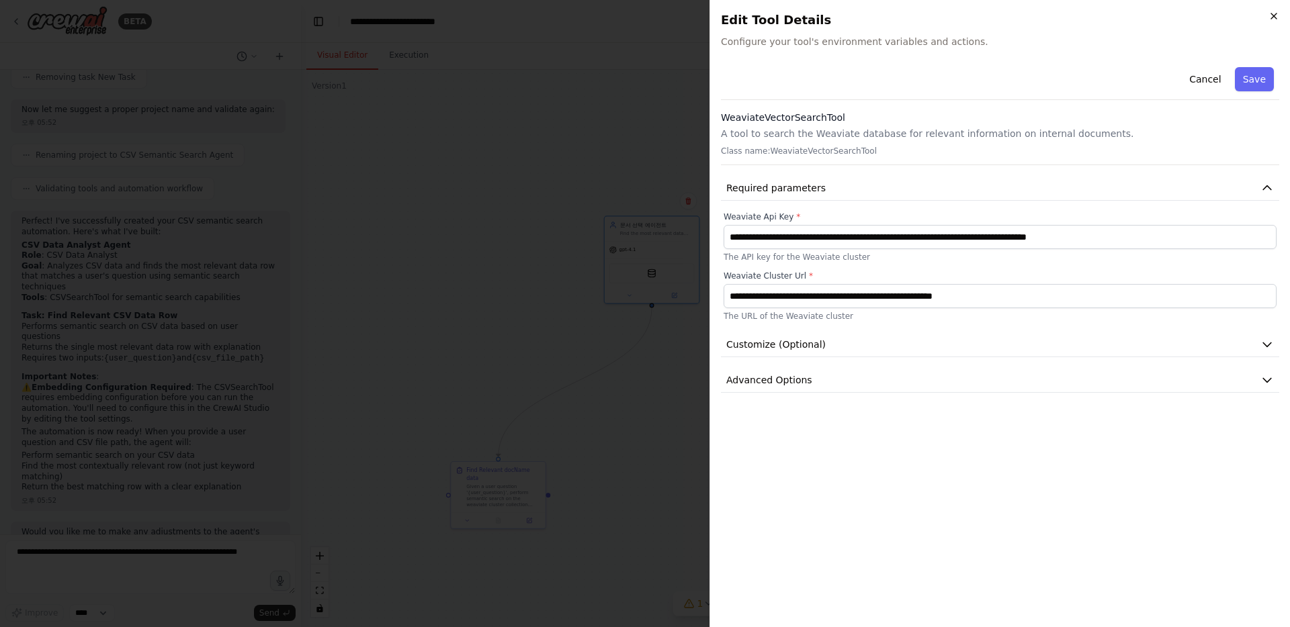
click at [1274, 19] on icon "button" at bounding box center [1273, 16] width 11 height 11
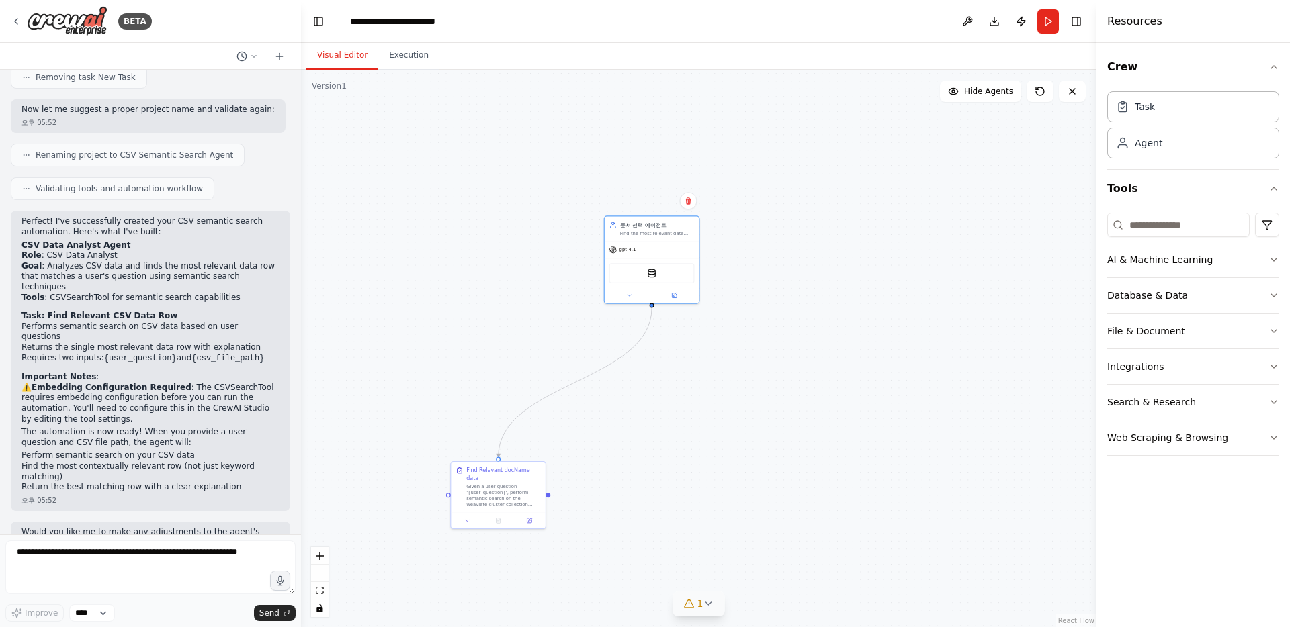
click at [714, 609] on button "1" at bounding box center [699, 604] width 52 height 25
click at [762, 570] on button at bounding box center [759, 569] width 23 height 16
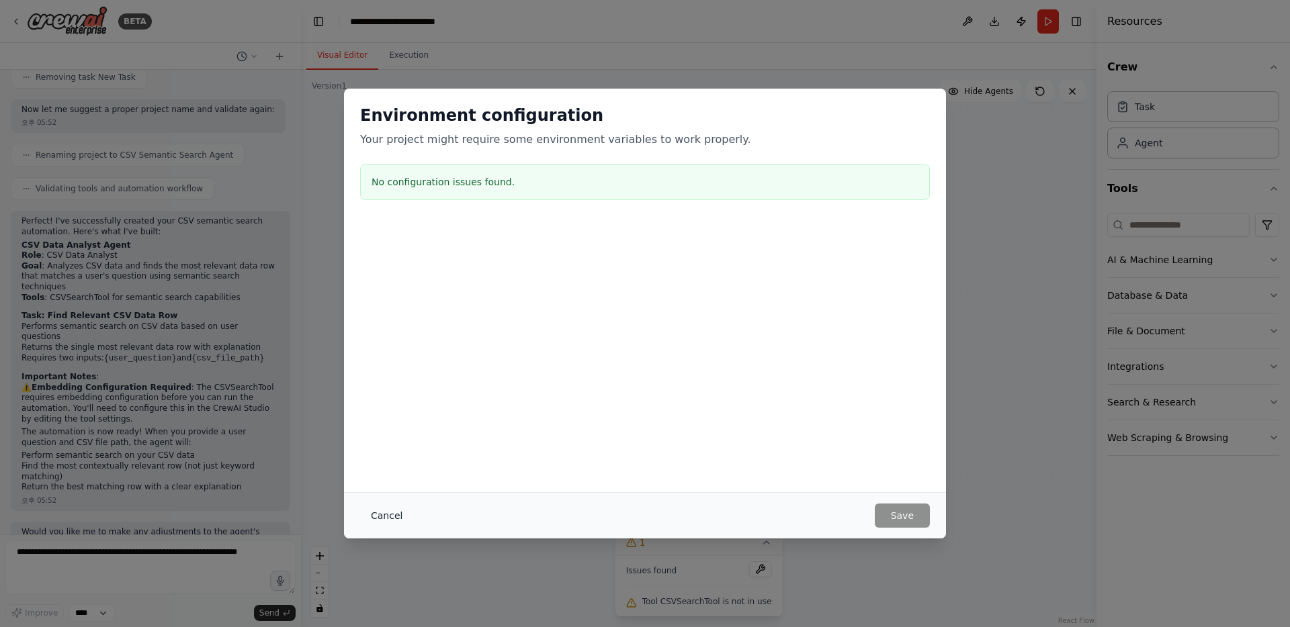
click at [377, 511] on button "Cancel" at bounding box center [386, 516] width 53 height 24
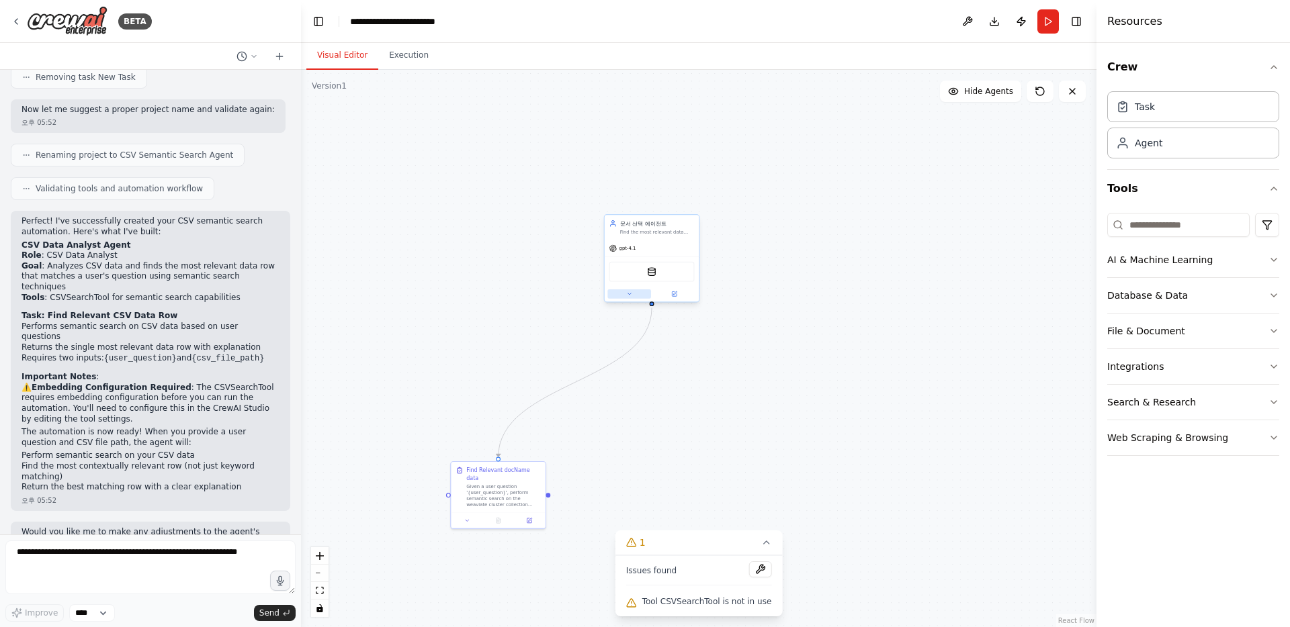
click at [623, 298] on button at bounding box center [629, 293] width 44 height 9
click at [819, 208] on div ".deletable-edge-delete-btn { width: 20px; height: 20px; border: 0px solid #ffff…" at bounding box center [698, 348] width 795 height 557
click at [1042, 25] on button "Run" at bounding box center [1047, 21] width 21 height 24
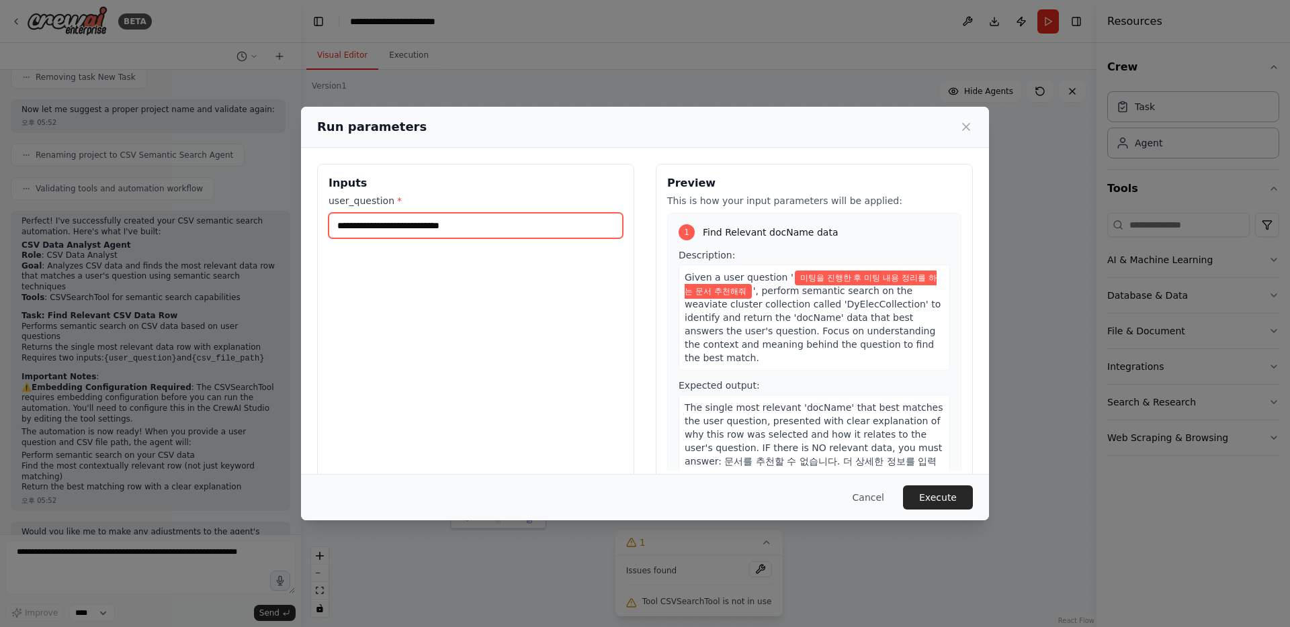
drag, startPoint x: 547, startPoint y: 221, endPoint x: 503, endPoint y: 220, distance: 44.3
click at [503, 220] on input "**********" at bounding box center [475, 226] width 294 height 26
type input "**********"
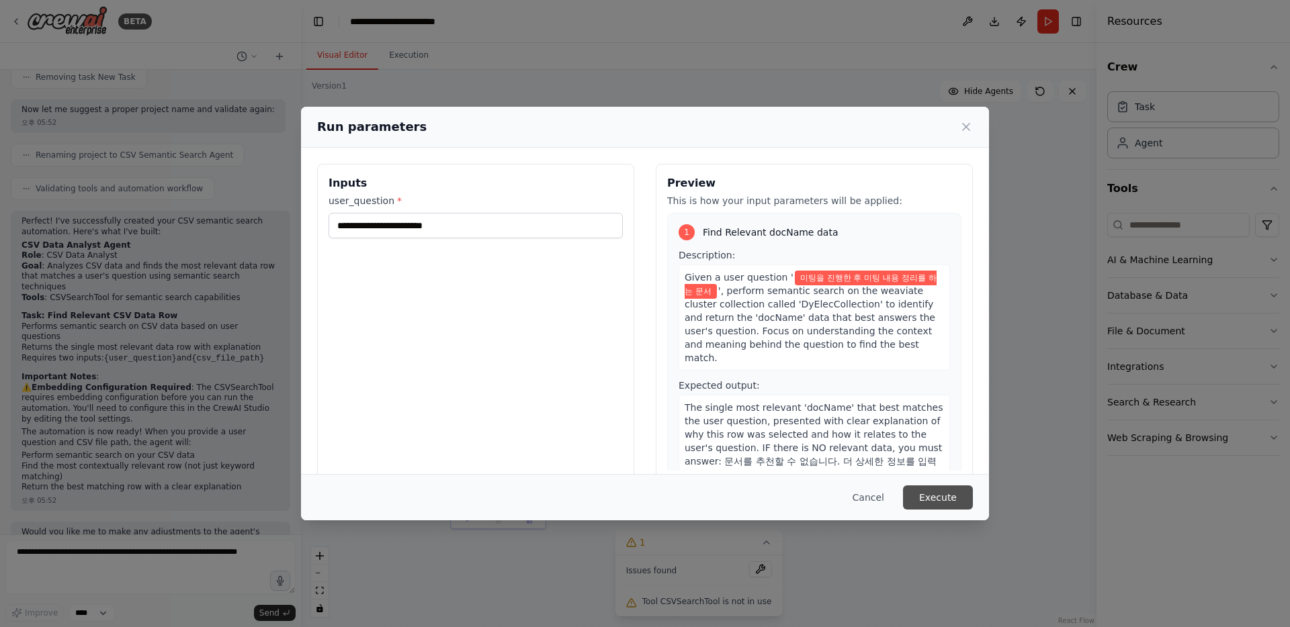
click at [930, 498] on button "Execute" at bounding box center [938, 498] width 70 height 24
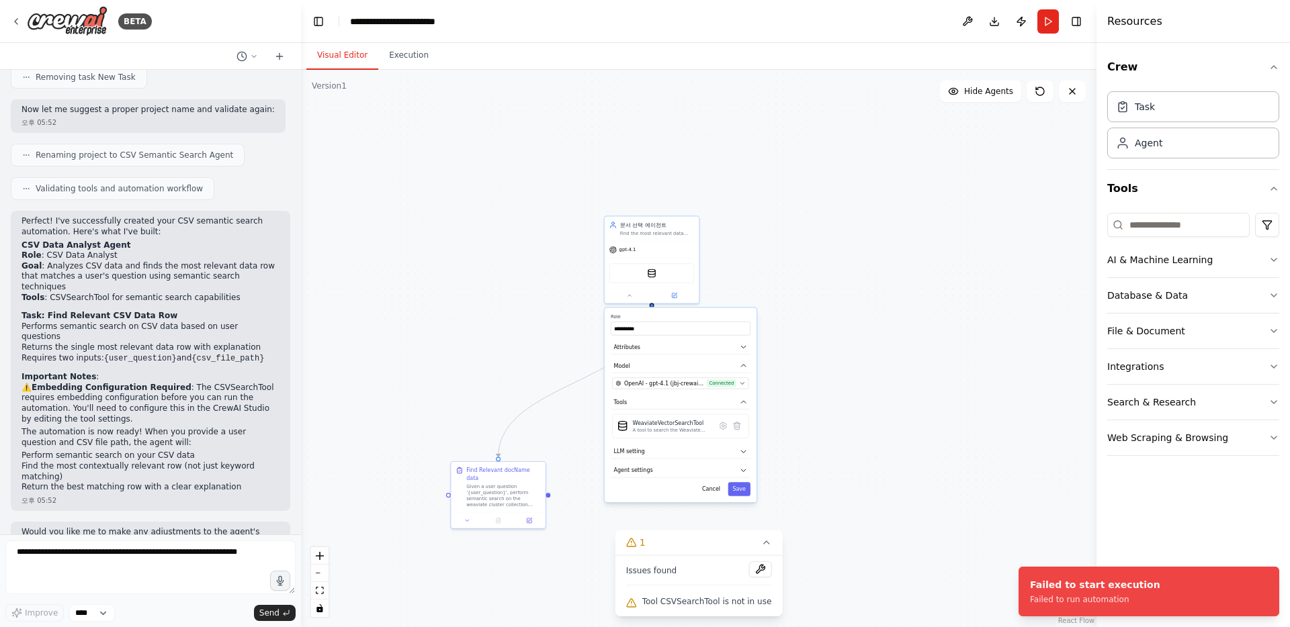
click at [717, 602] on span "Tool CSVSearchTool is not in use" at bounding box center [707, 601] width 130 height 11
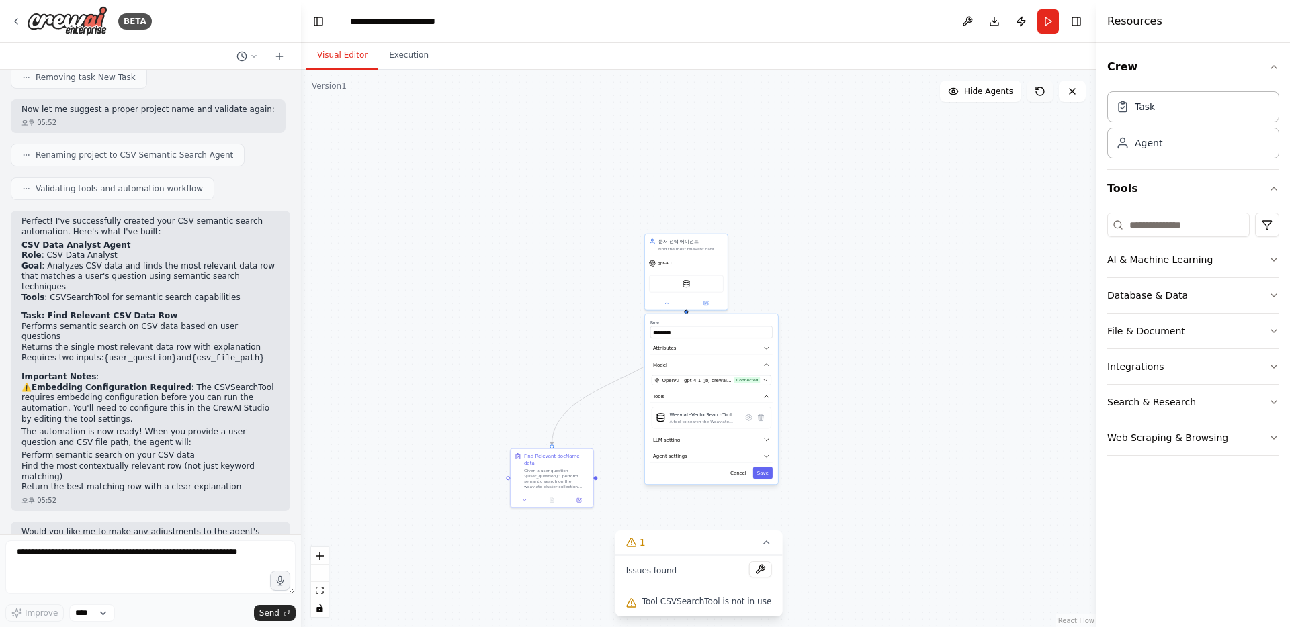
click at [1044, 93] on icon at bounding box center [1039, 91] width 11 height 11
drag, startPoint x: 902, startPoint y: 253, endPoint x: 62, endPoint y: 261, distance: 839.6
click at [62, 261] on div "BETA Hello! I'm the CrewAI assistant. What kind of automation do you want to bu…" at bounding box center [645, 313] width 1290 height 627
drag, startPoint x: 701, startPoint y: 285, endPoint x: 452, endPoint y: 309, distance: 250.3
click at [452, 309] on div ".deletable-edge-delete-btn { width: 20px; height: 20px; border: 0px solid #ffff…" at bounding box center [698, 348] width 795 height 557
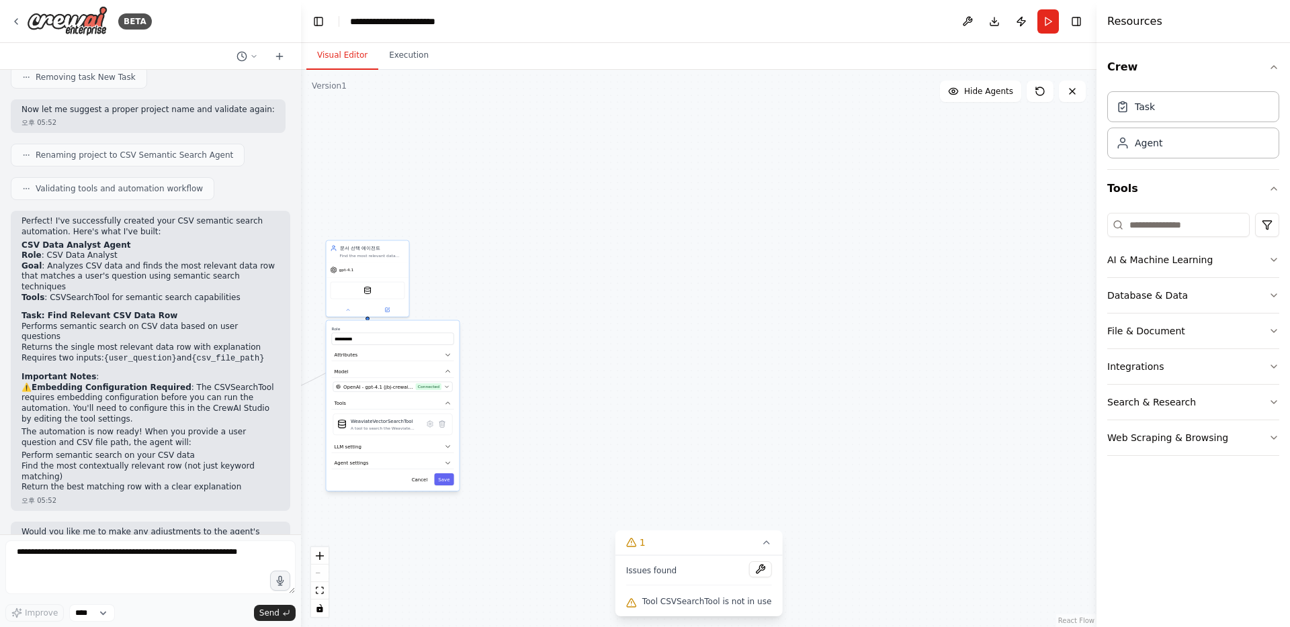
drag, startPoint x: 617, startPoint y: 320, endPoint x: 1047, endPoint y: 280, distance: 431.7
click at [1047, 280] on div ".deletable-edge-delete-btn { width: 20px; height: 20px; border: 0px solid #ffff…" at bounding box center [698, 348] width 795 height 557
drag, startPoint x: 673, startPoint y: 292, endPoint x: 987, endPoint y: 207, distance: 325.7
click at [987, 207] on div ".deletable-edge-delete-btn { width: 20px; height: 20px; border: 0px solid #ffff…" at bounding box center [698, 348] width 795 height 557
click at [322, 576] on div "React Flow controls" at bounding box center [319, 582] width 17 height 70
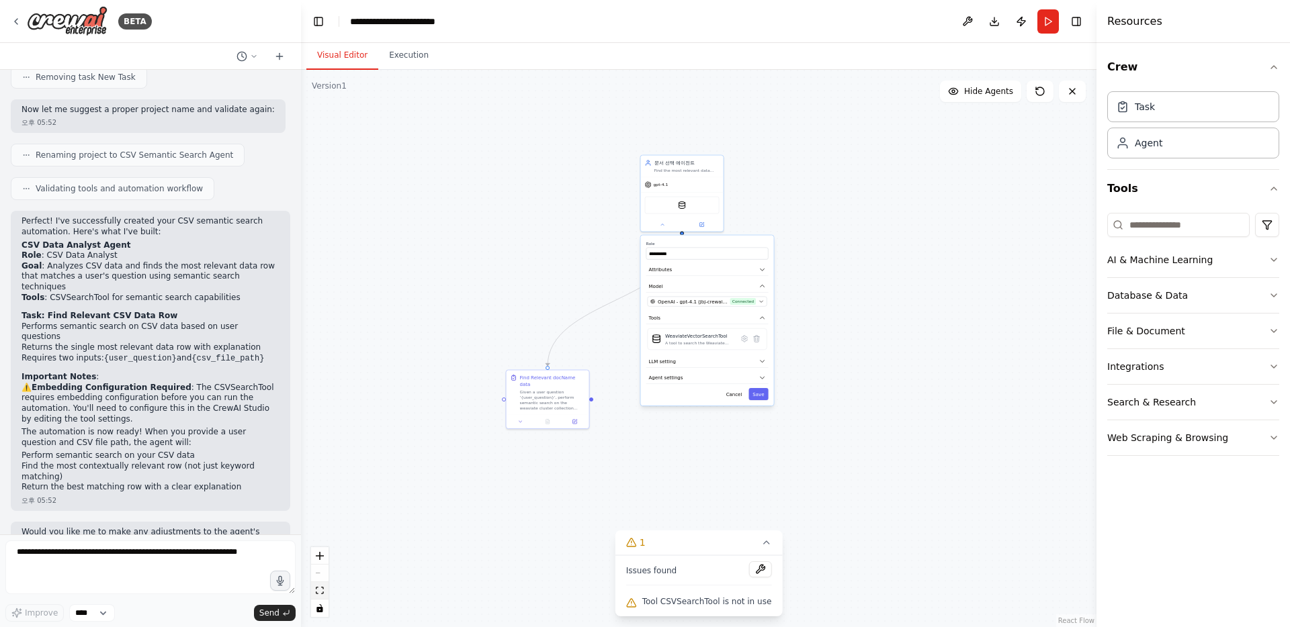
click at [322, 587] on icon "fit view" at bounding box center [320, 590] width 8 height 7
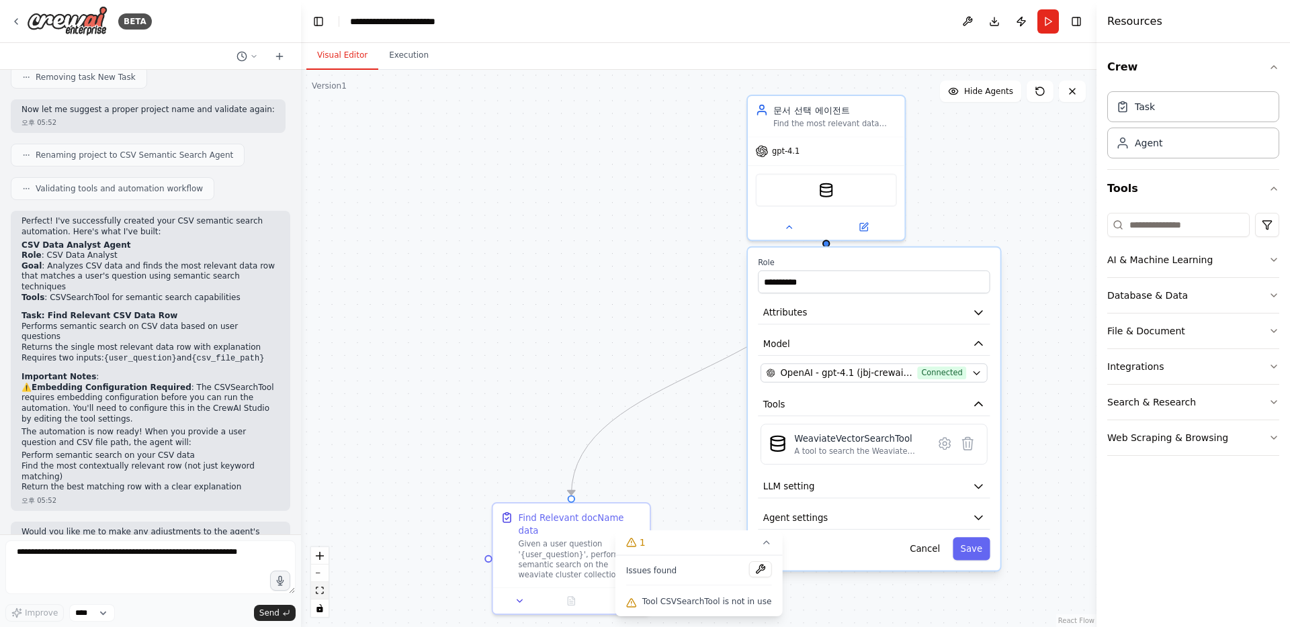
click at [322, 587] on icon "fit view" at bounding box center [320, 590] width 8 height 7
click at [322, 563] on button "zoom in" at bounding box center [319, 555] width 17 height 17
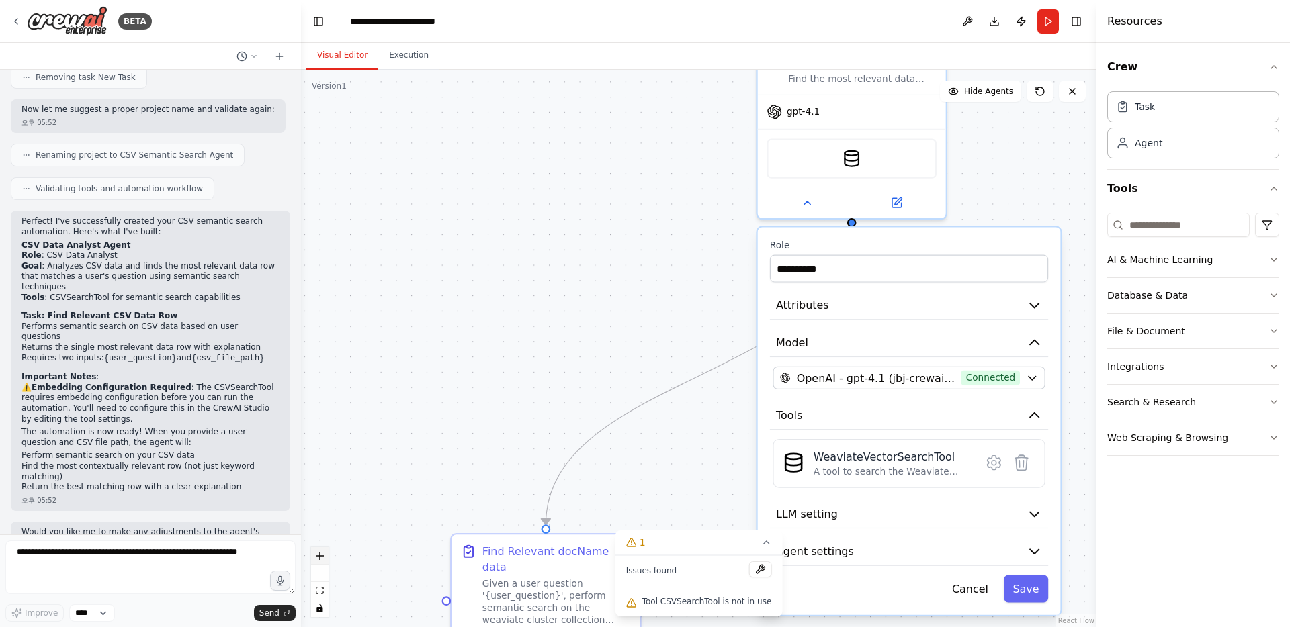
click at [322, 563] on button "zoom in" at bounding box center [319, 555] width 17 height 17
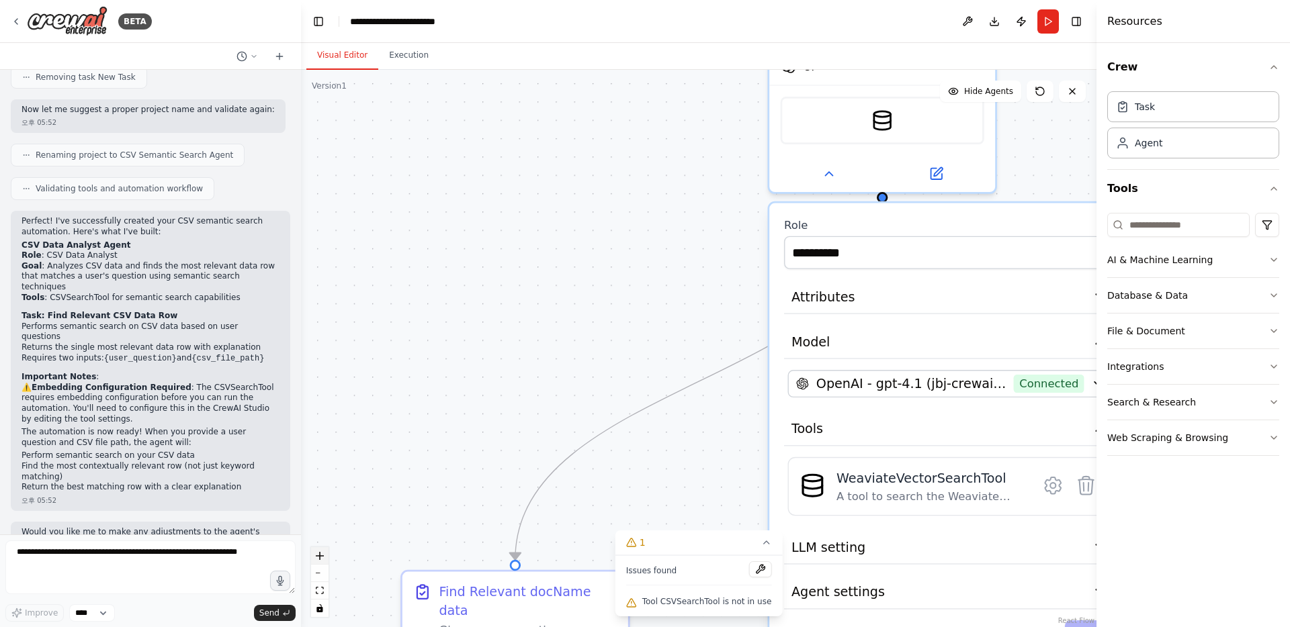
click at [322, 563] on button "zoom in" at bounding box center [319, 555] width 17 height 17
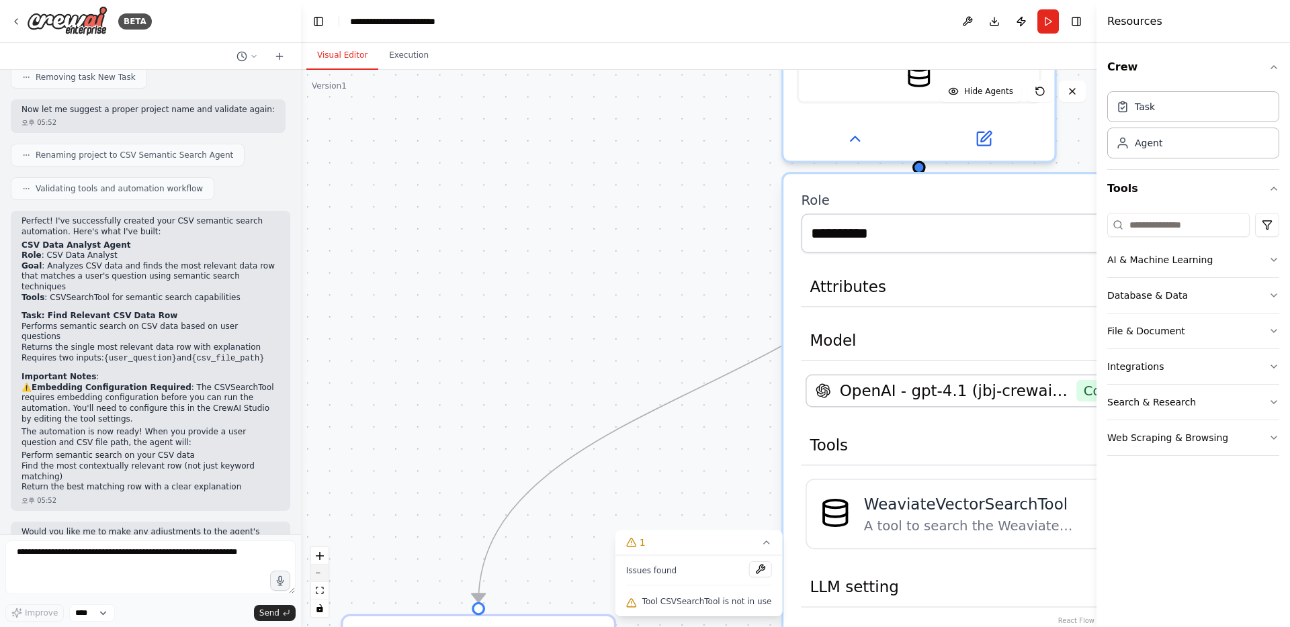
click at [322, 576] on button "zoom out" at bounding box center [319, 573] width 17 height 17
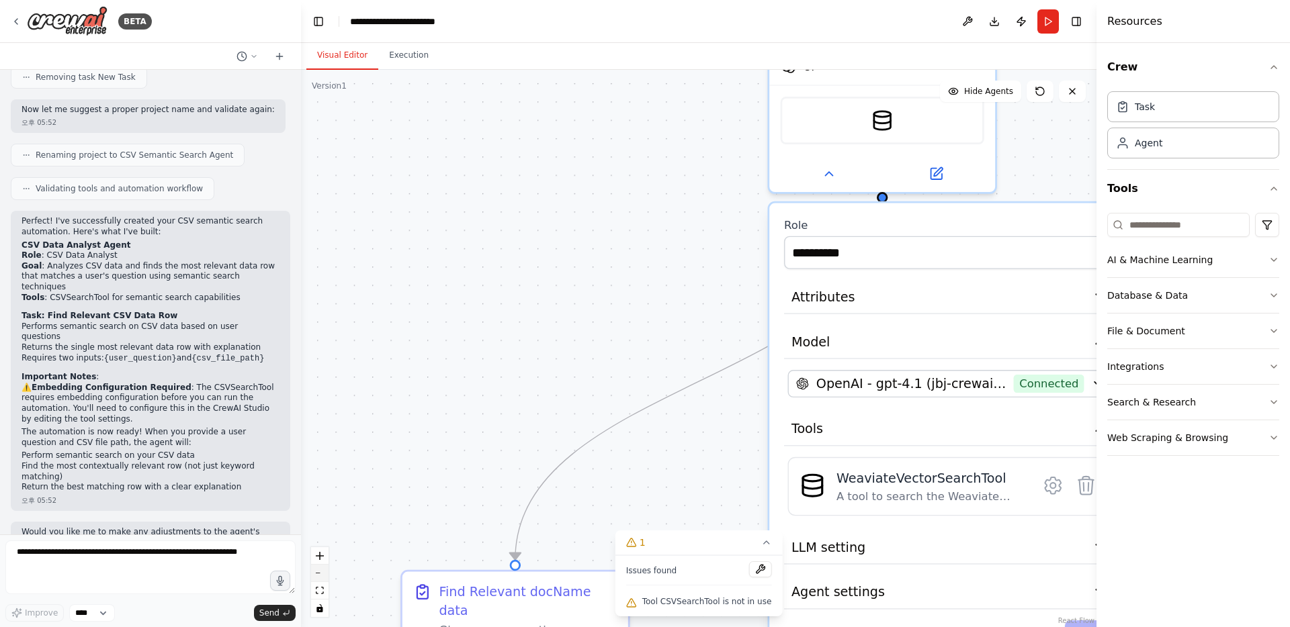
click at [322, 576] on button "zoom out" at bounding box center [319, 573] width 17 height 17
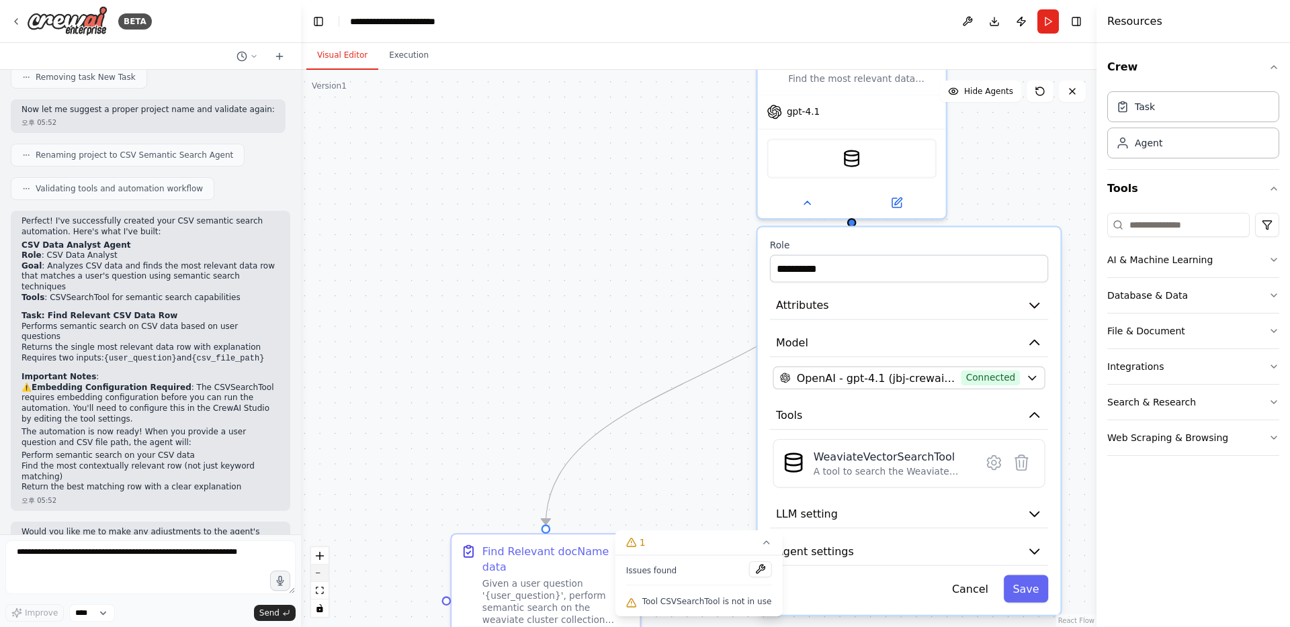
click at [322, 576] on button "zoom out" at bounding box center [319, 573] width 17 height 17
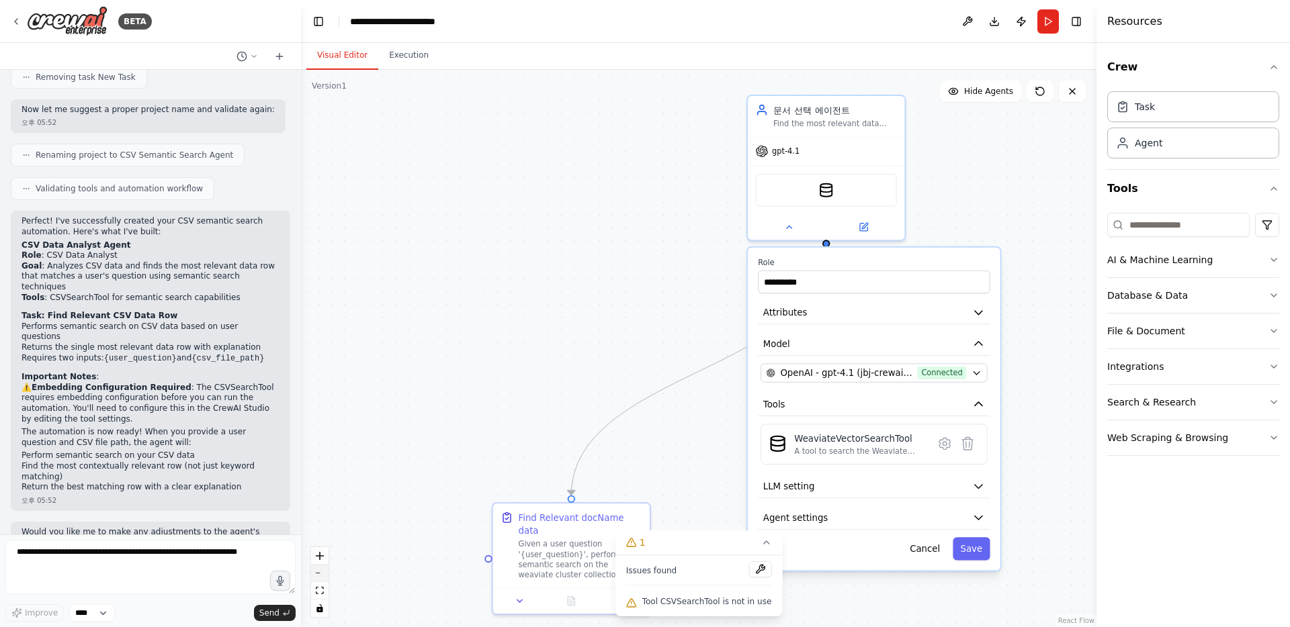
click at [322, 576] on button "zoom out" at bounding box center [319, 573] width 17 height 17
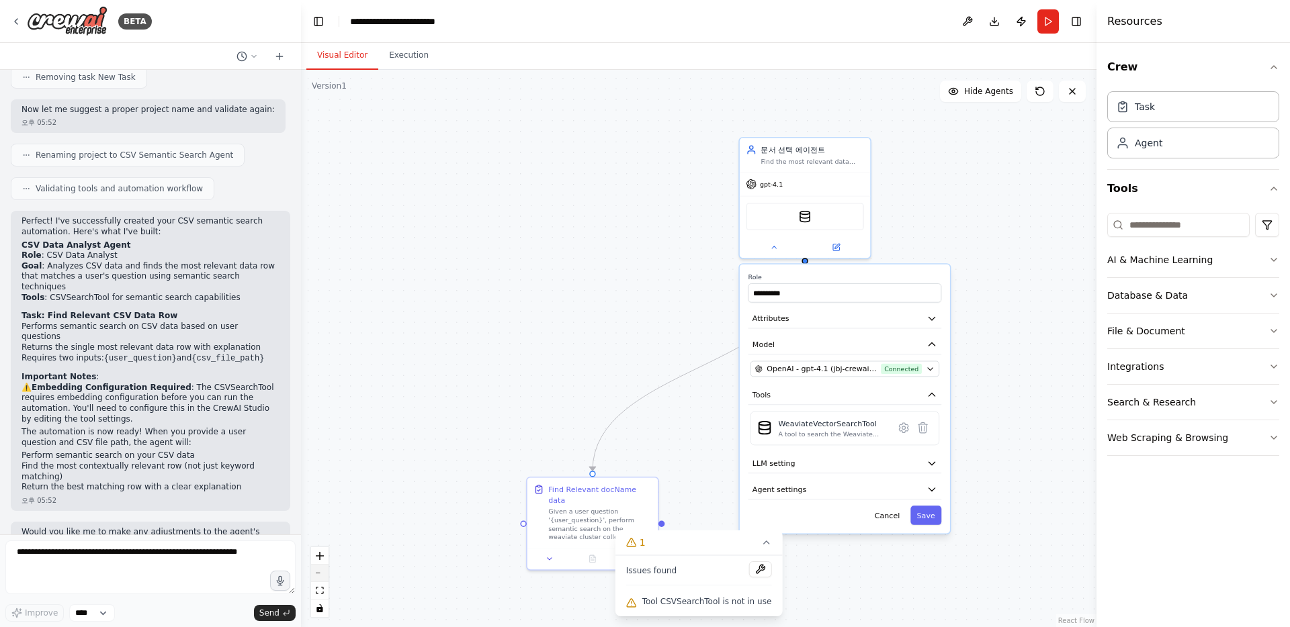
click at [322, 576] on button "zoom out" at bounding box center [319, 573] width 17 height 17
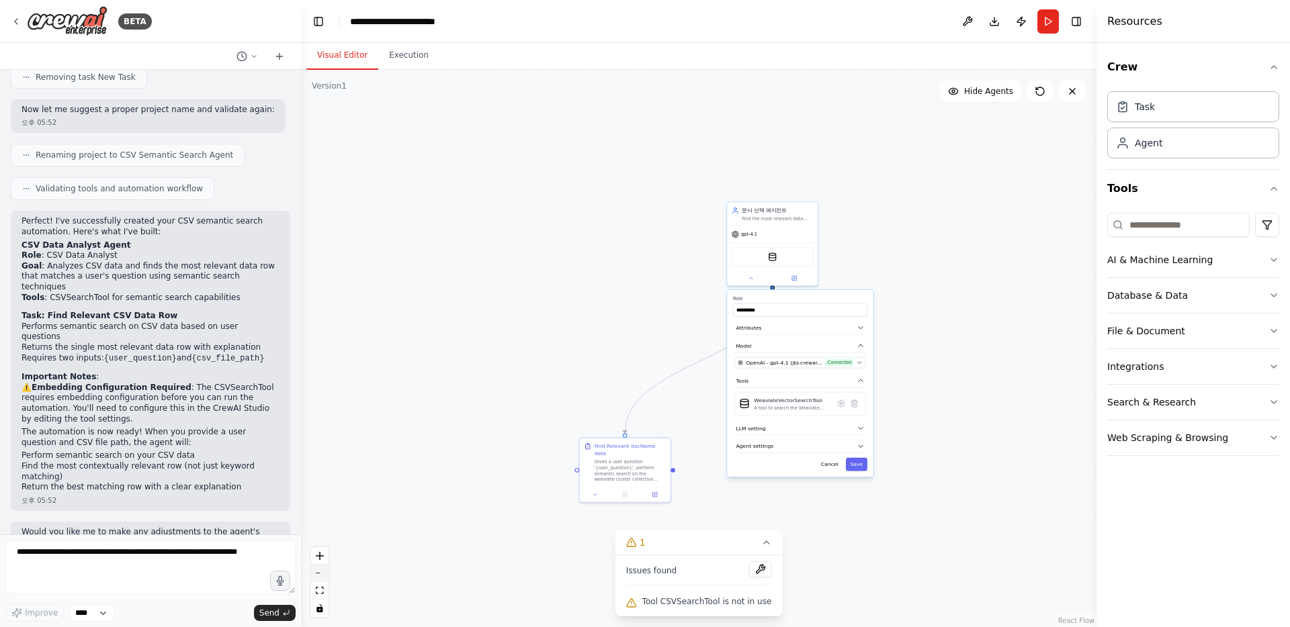
click at [322, 576] on button "zoom out" at bounding box center [319, 573] width 17 height 17
click at [598, 478] on div at bounding box center [631, 481] width 83 height 14
click at [610, 479] on div at bounding box center [631, 481] width 83 height 14
click at [605, 478] on icon at bounding box center [604, 480] width 5 height 5
click at [764, 545] on icon at bounding box center [765, 542] width 11 height 11
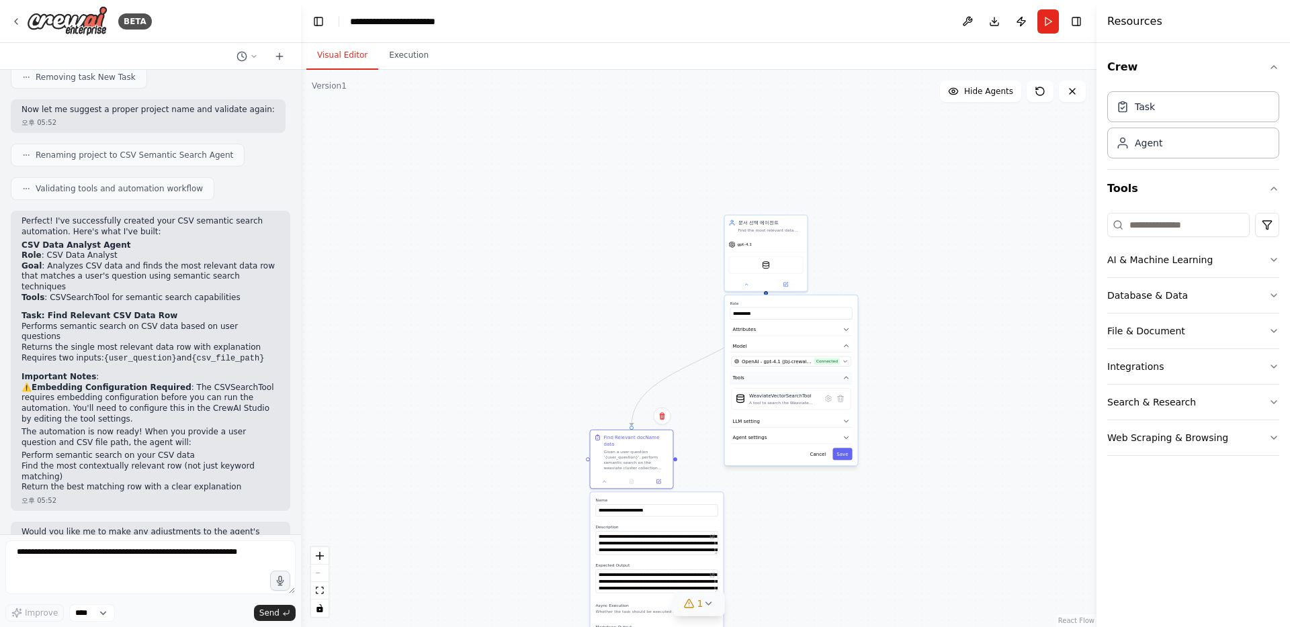
click at [851, 379] on button "Tools" at bounding box center [791, 378] width 122 height 13
click at [1237, 361] on button "Integrations" at bounding box center [1193, 366] width 172 height 35
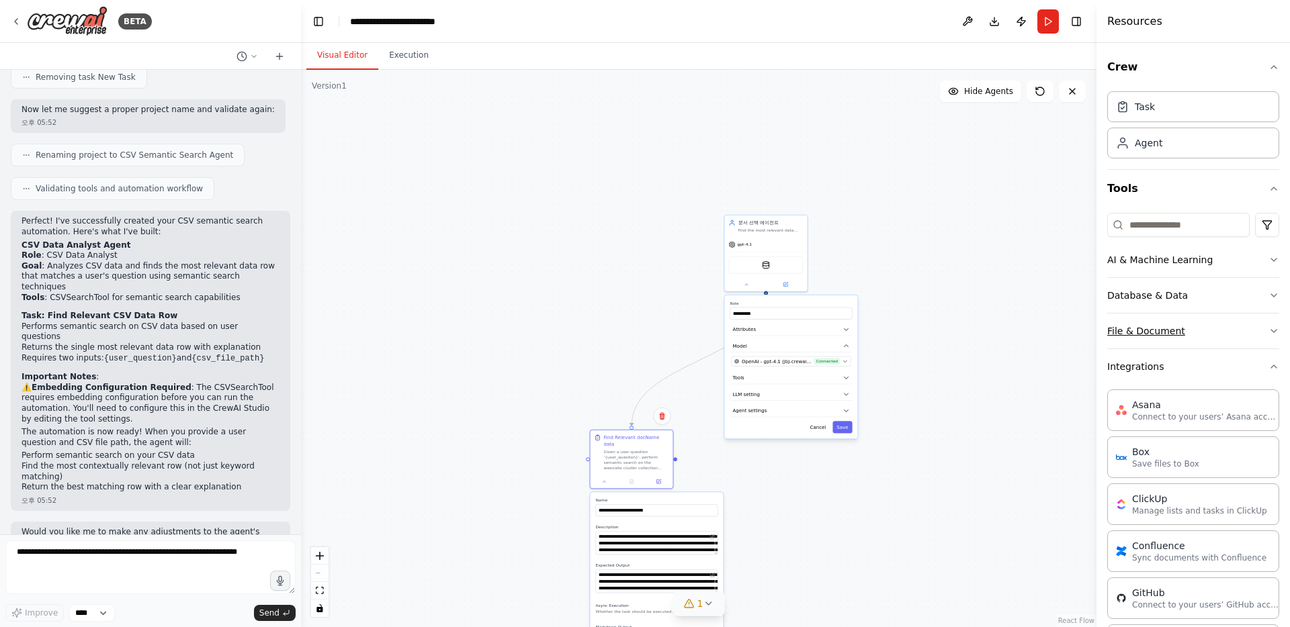
click at [1187, 337] on button "File & Document" at bounding box center [1193, 331] width 172 height 35
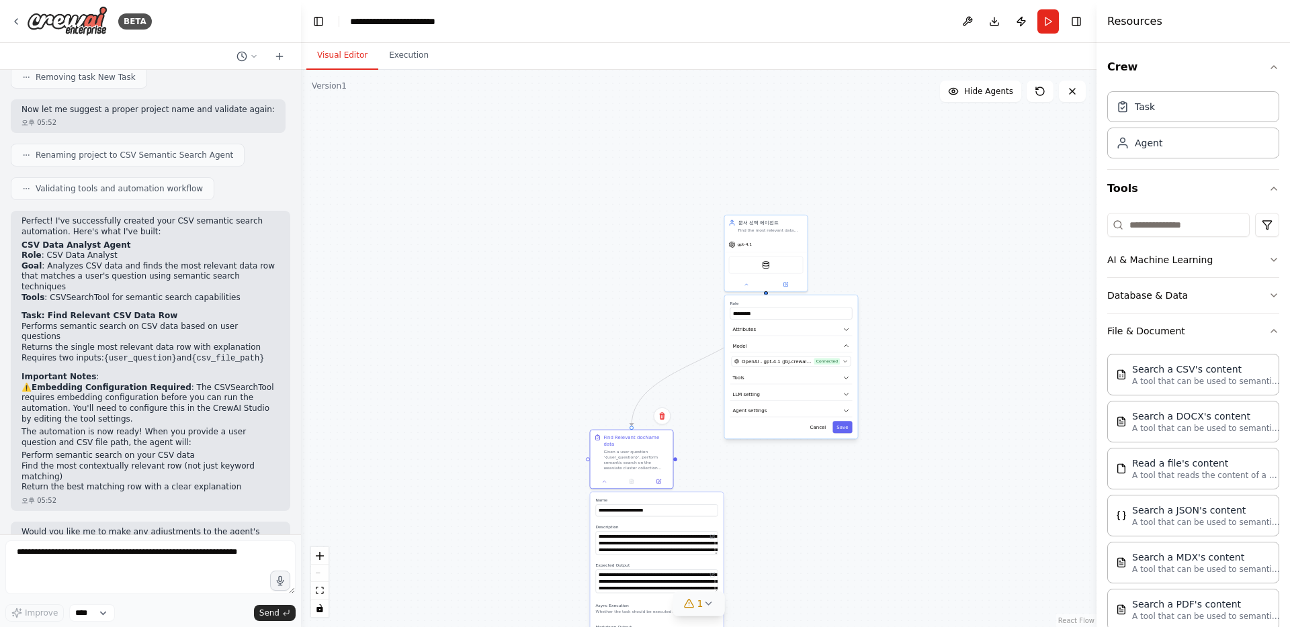
click at [1024, 263] on div ".deletable-edge-delete-btn { width: 20px; height: 20px; border: 0px solid #ffff…" at bounding box center [698, 348] width 795 height 557
click at [1051, 15] on button "Run" at bounding box center [1047, 21] width 21 height 24
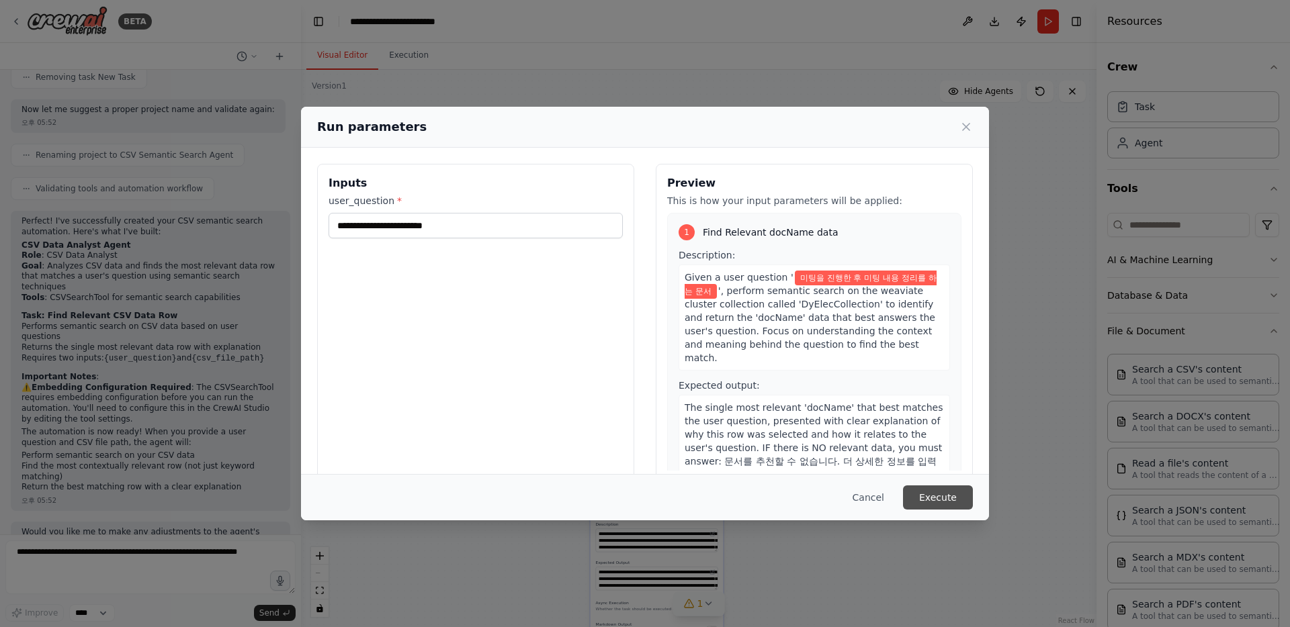
click at [950, 488] on button "Execute" at bounding box center [938, 498] width 70 height 24
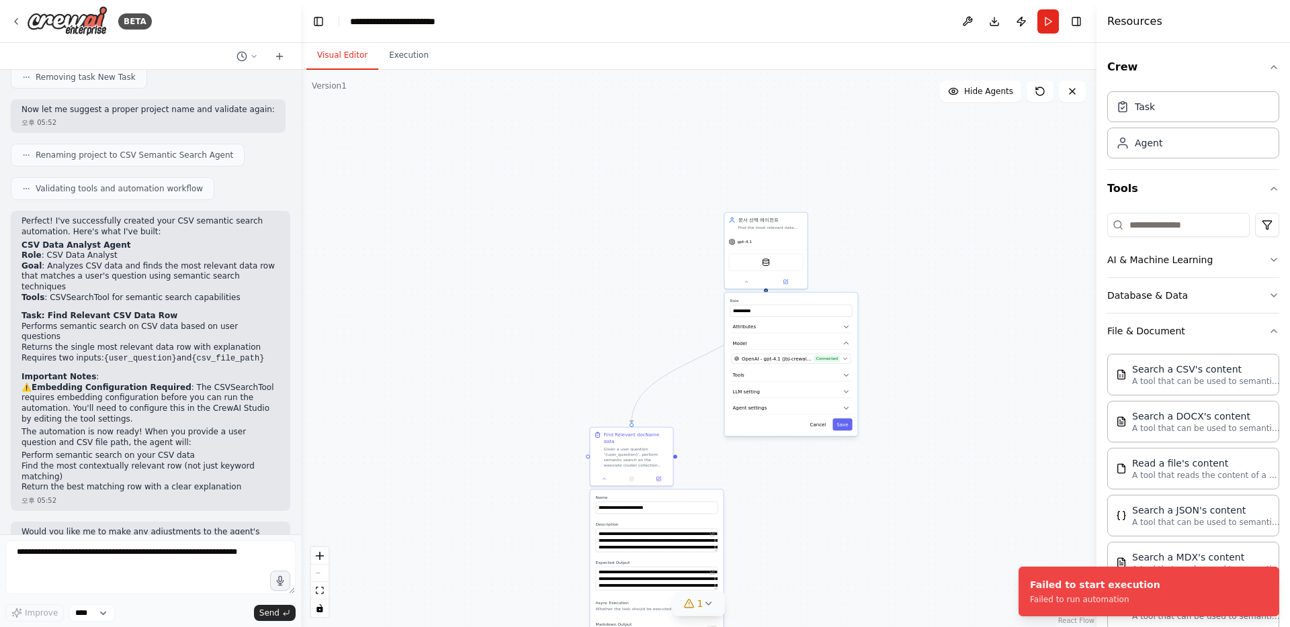
click at [701, 606] on span "1" at bounding box center [700, 603] width 6 height 13
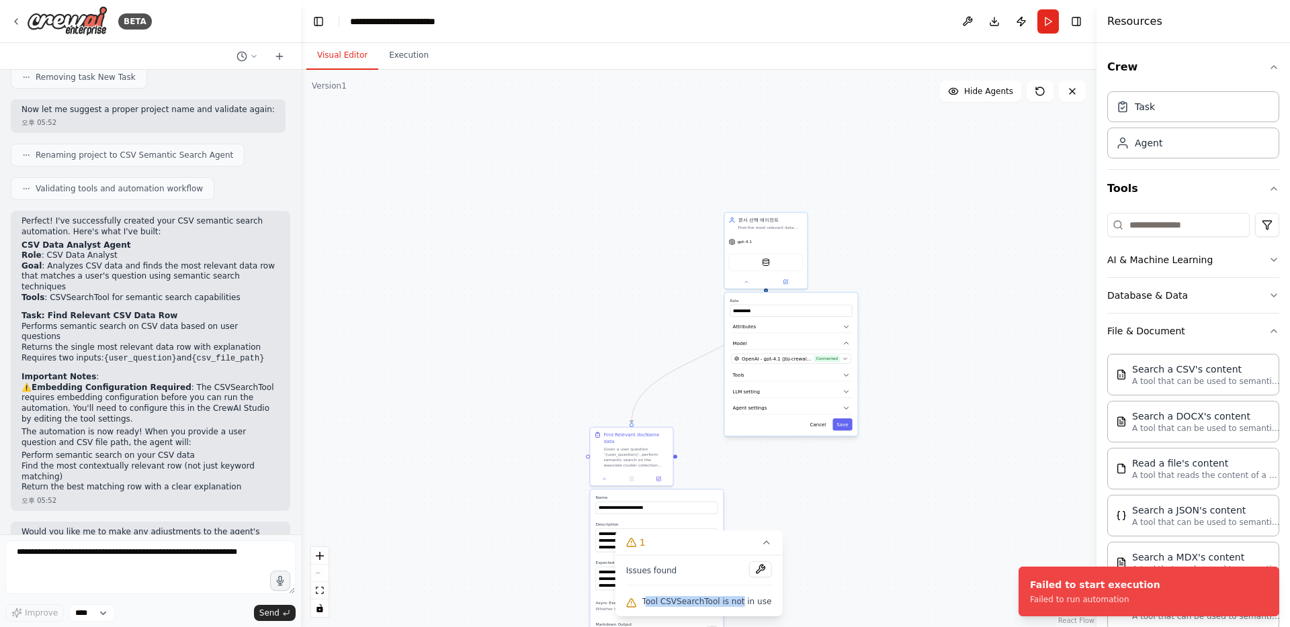
drag, startPoint x: 649, startPoint y: 601, endPoint x: 743, endPoint y: 601, distance: 94.0
click at [743, 601] on span "Tool CSVSearchTool is not in use" at bounding box center [707, 601] width 130 height 11
click at [842, 567] on div ".deletable-edge-delete-btn { width: 20px; height: 20px; border: 0px solid #ffff…" at bounding box center [698, 348] width 795 height 557
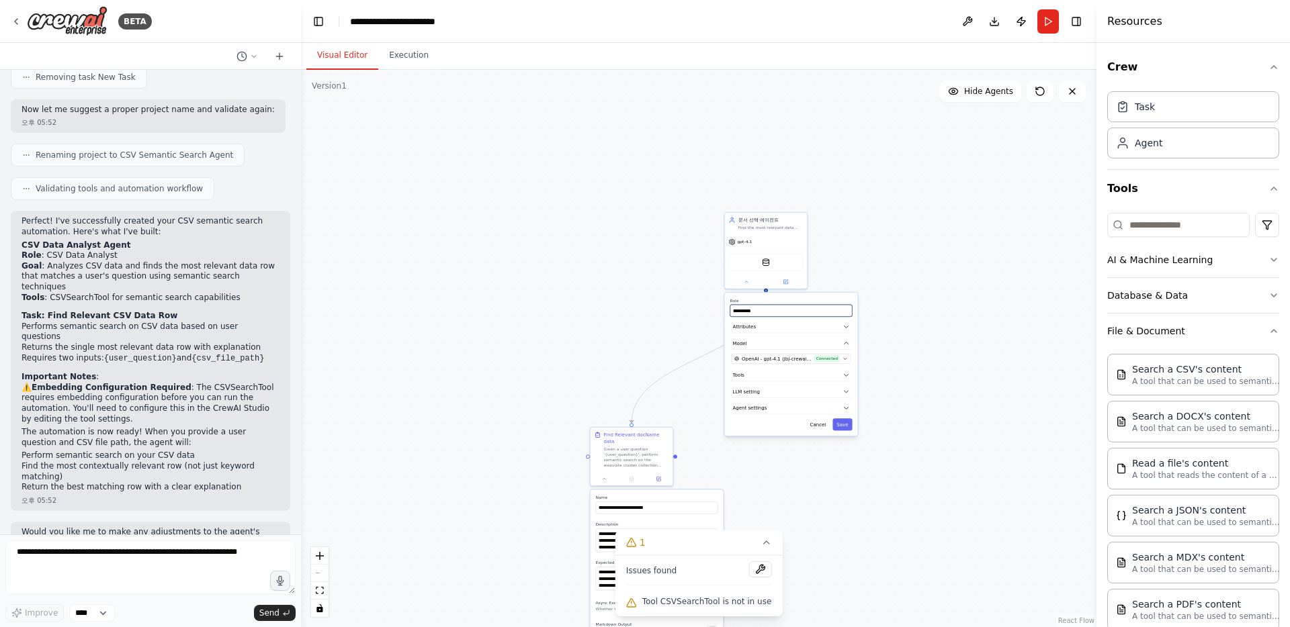
drag, startPoint x: 776, startPoint y: 310, endPoint x: 721, endPoint y: 314, distance: 55.2
click at [721, 314] on div ".deletable-edge-delete-btn { width: 20px; height: 20px; border: 0px solid #ffff…" at bounding box center [698, 348] width 795 height 557
click at [798, 321] on button "Attributes" at bounding box center [791, 327] width 122 height 13
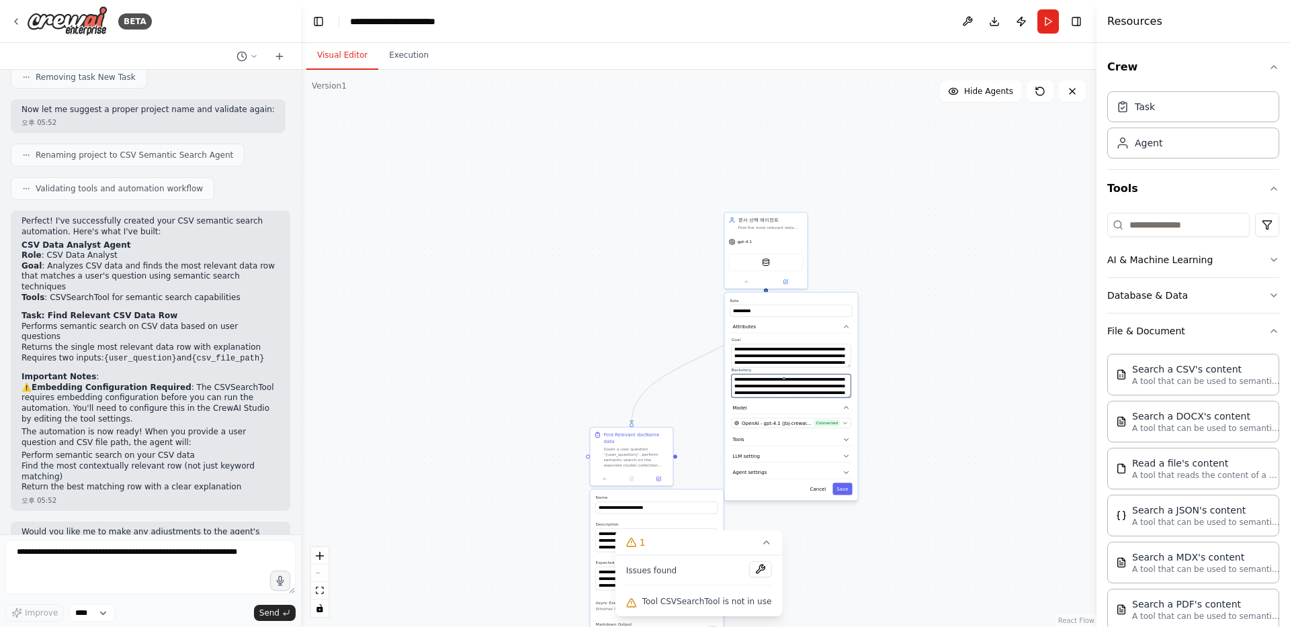
drag, startPoint x: 791, startPoint y: 391, endPoint x: 783, endPoint y: 384, distance: 10.9
click at [783, 384] on textarea "**********" at bounding box center [791, 386] width 120 height 24
click at [602, 538] on textarea "**********" at bounding box center [657, 541] width 122 height 24
click at [763, 544] on icon at bounding box center [765, 542] width 5 height 3
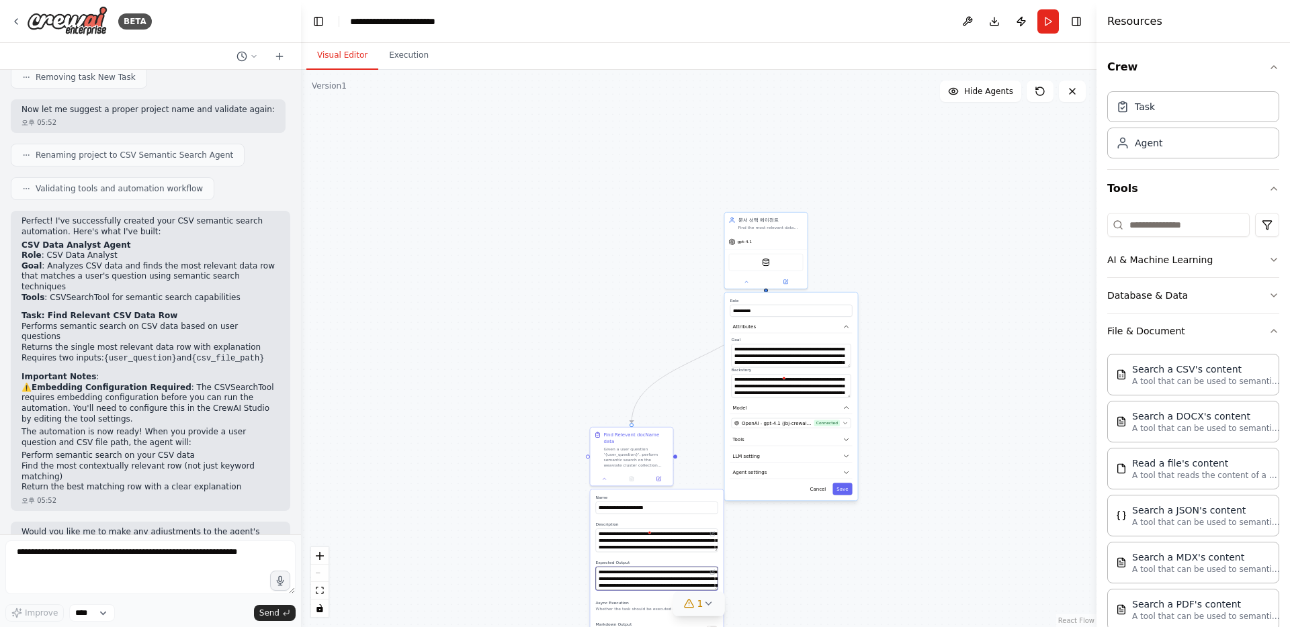
click at [644, 570] on textarea "**********" at bounding box center [657, 579] width 122 height 24
click at [645, 534] on textarea "**********" at bounding box center [657, 541] width 122 height 24
click at [647, 580] on textarea "**********" at bounding box center [657, 579] width 122 height 24
click at [607, 474] on button at bounding box center [604, 478] width 23 height 8
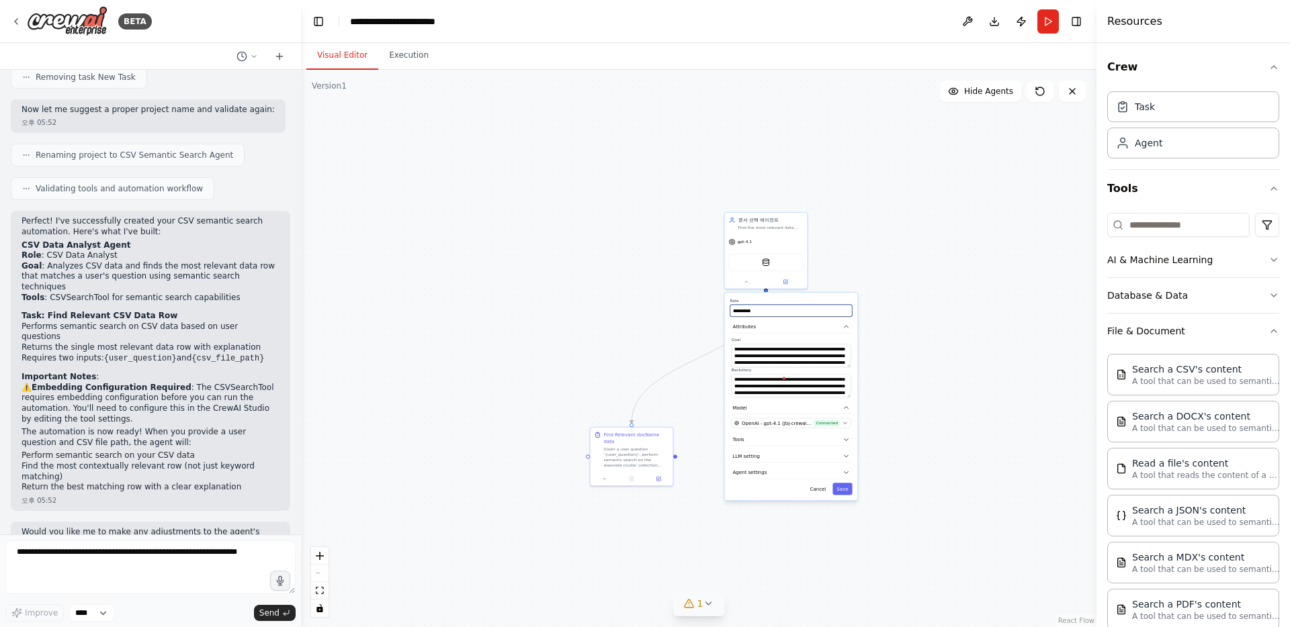
drag, startPoint x: 773, startPoint y: 312, endPoint x: 674, endPoint y: 308, distance: 98.8
click at [674, 308] on div ".deletable-edge-delete-btn { width: 20px; height: 20px; border: 0px solid #ffff…" at bounding box center [698, 348] width 795 height 557
type input "*"
type input "**********"
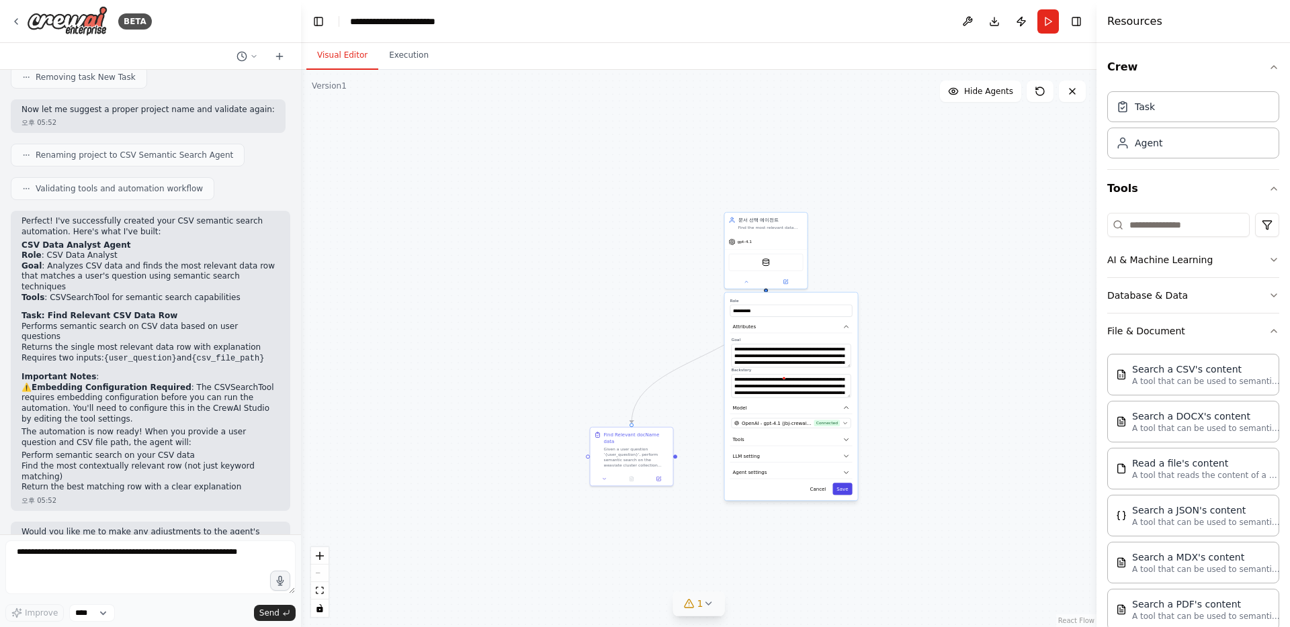
click at [847, 484] on button "Save" at bounding box center [841, 489] width 19 height 12
click at [1044, 21] on button "Run" at bounding box center [1047, 21] width 21 height 24
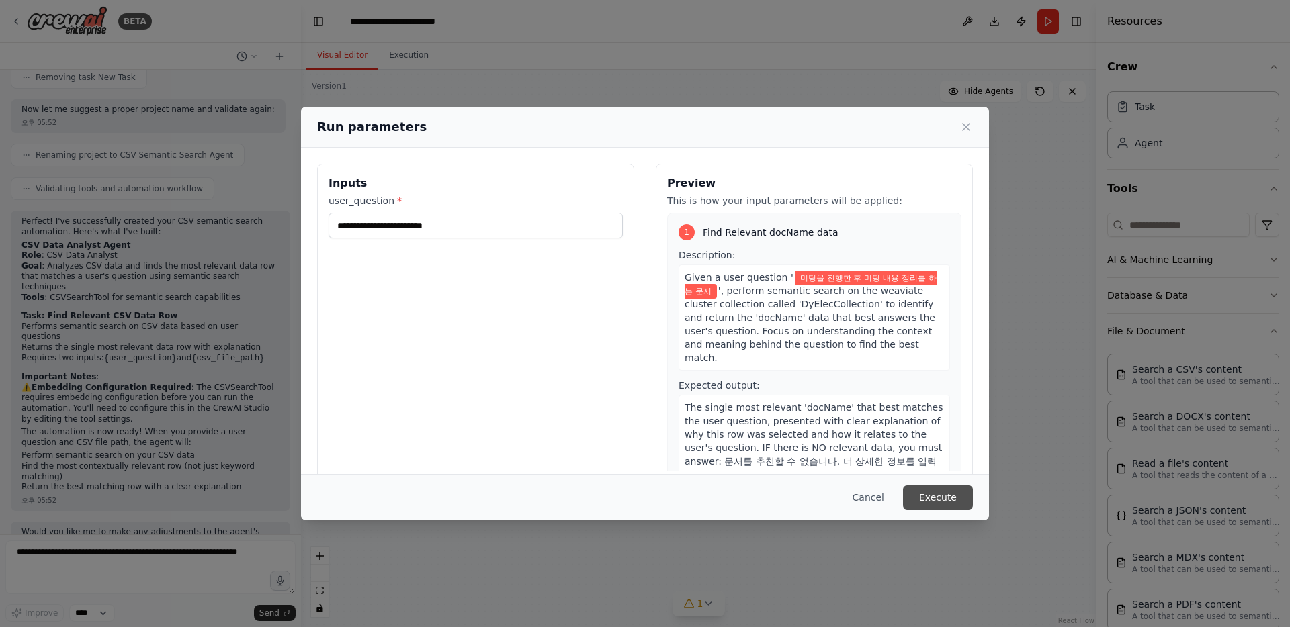
click at [928, 500] on button "Execute" at bounding box center [938, 498] width 70 height 24
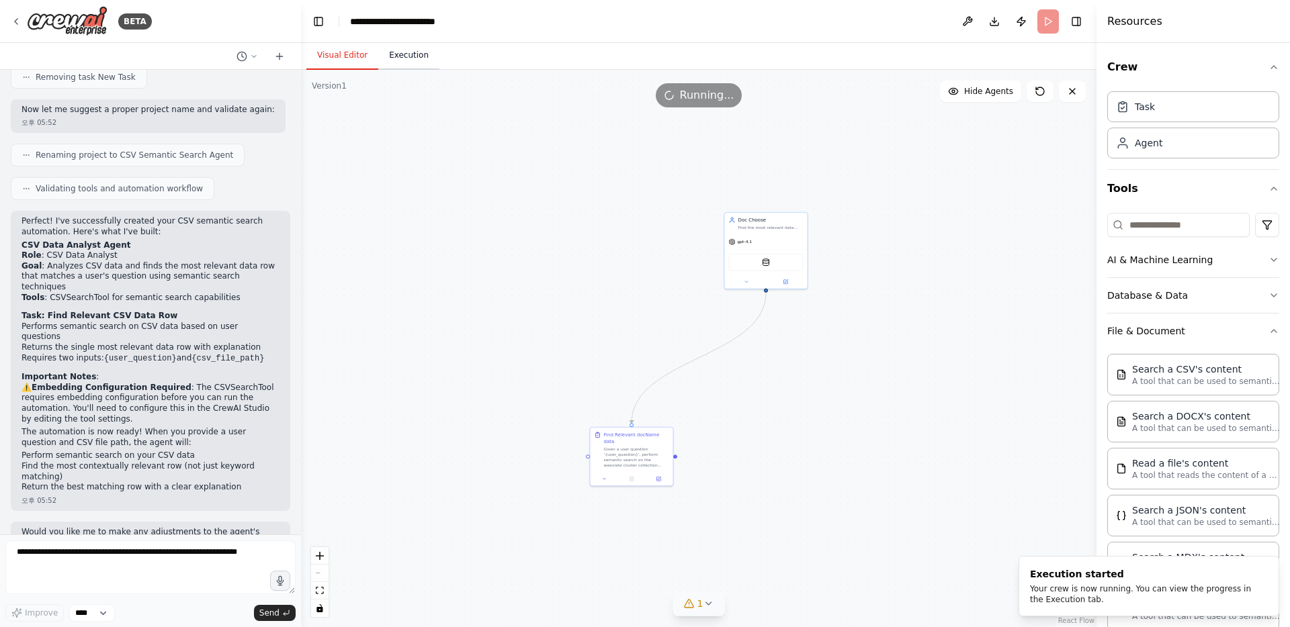
click at [402, 69] on button "Execution" at bounding box center [408, 56] width 61 height 28
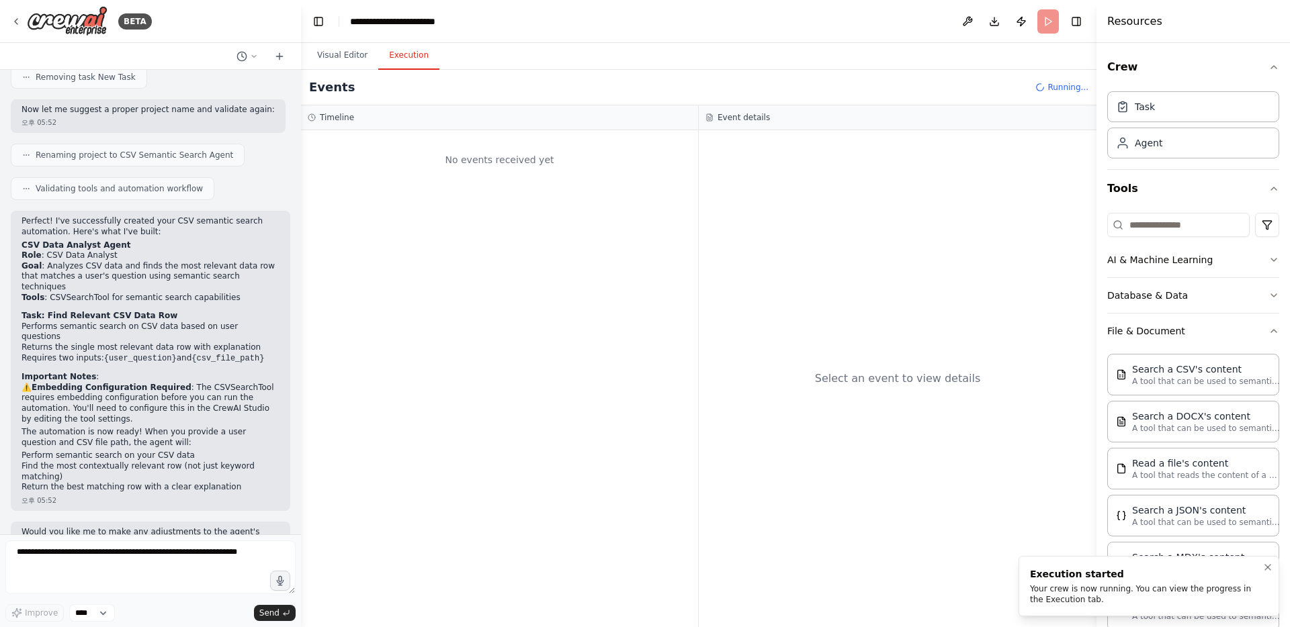
click at [1114, 590] on div "Your crew is now running. You can view the progress in the Execution tab." at bounding box center [1146, 594] width 232 height 21
click at [766, 141] on button "Raw Data" at bounding box center [770, 139] width 55 height 19
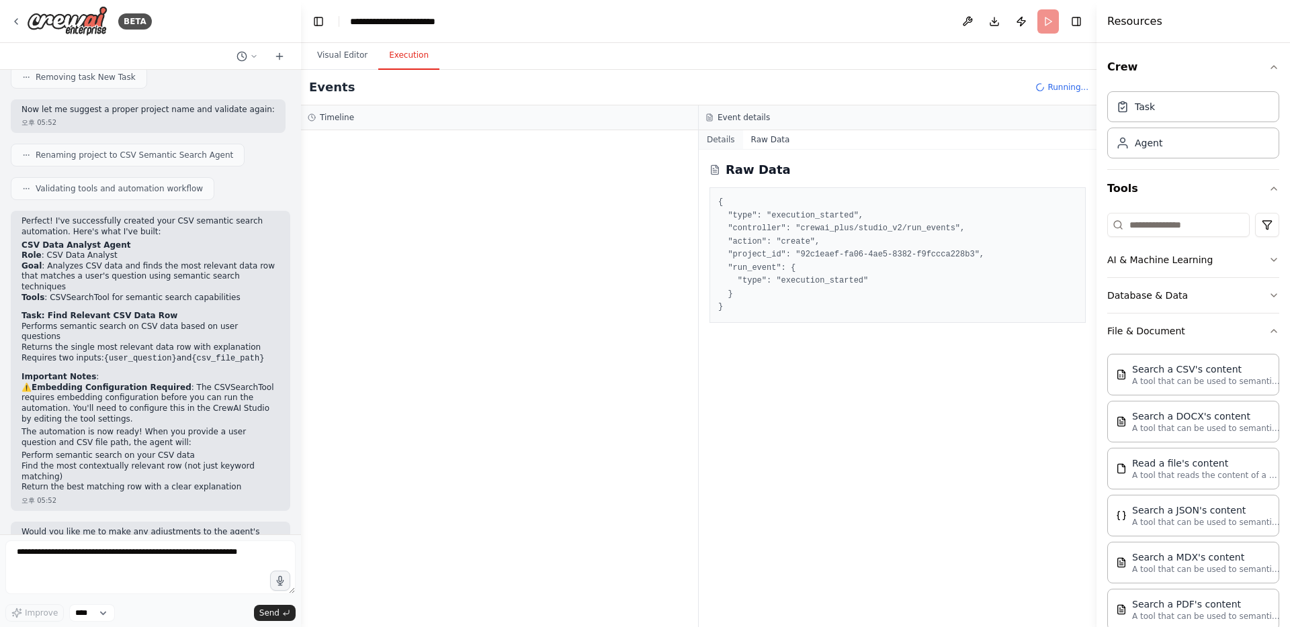
click at [727, 141] on button "Details" at bounding box center [721, 139] width 44 height 19
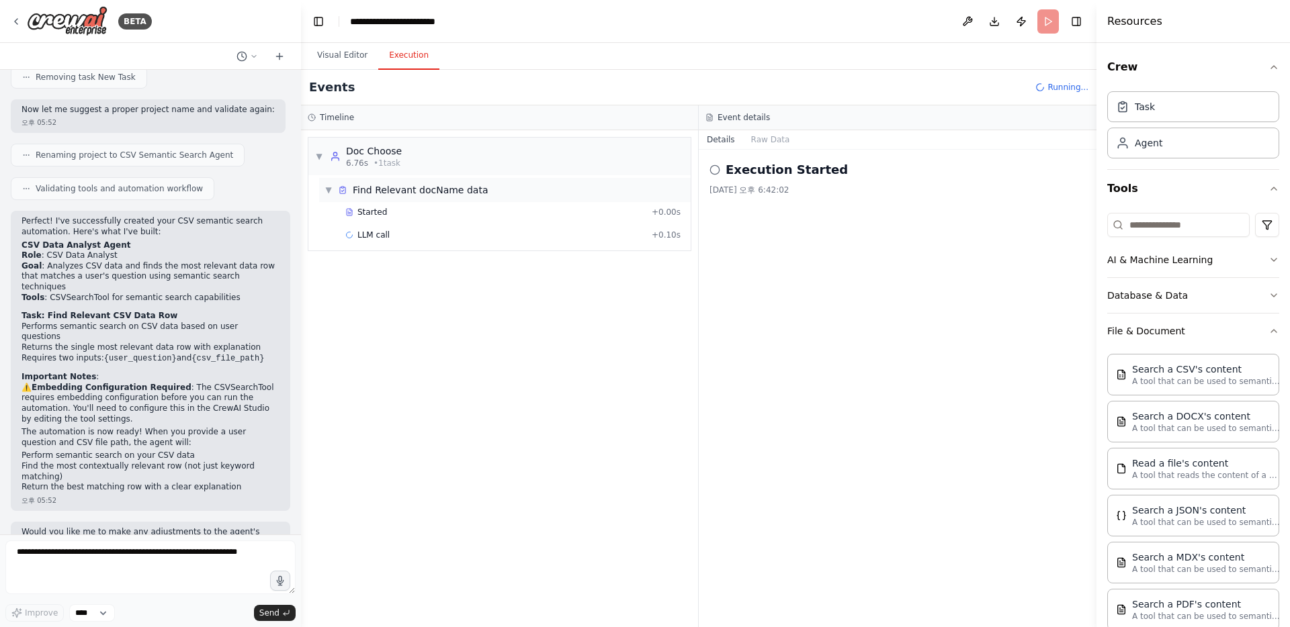
click at [429, 196] on div "Find Relevant docName data" at bounding box center [420, 189] width 135 height 13
click at [421, 217] on div "Started" at bounding box center [495, 212] width 301 height 11
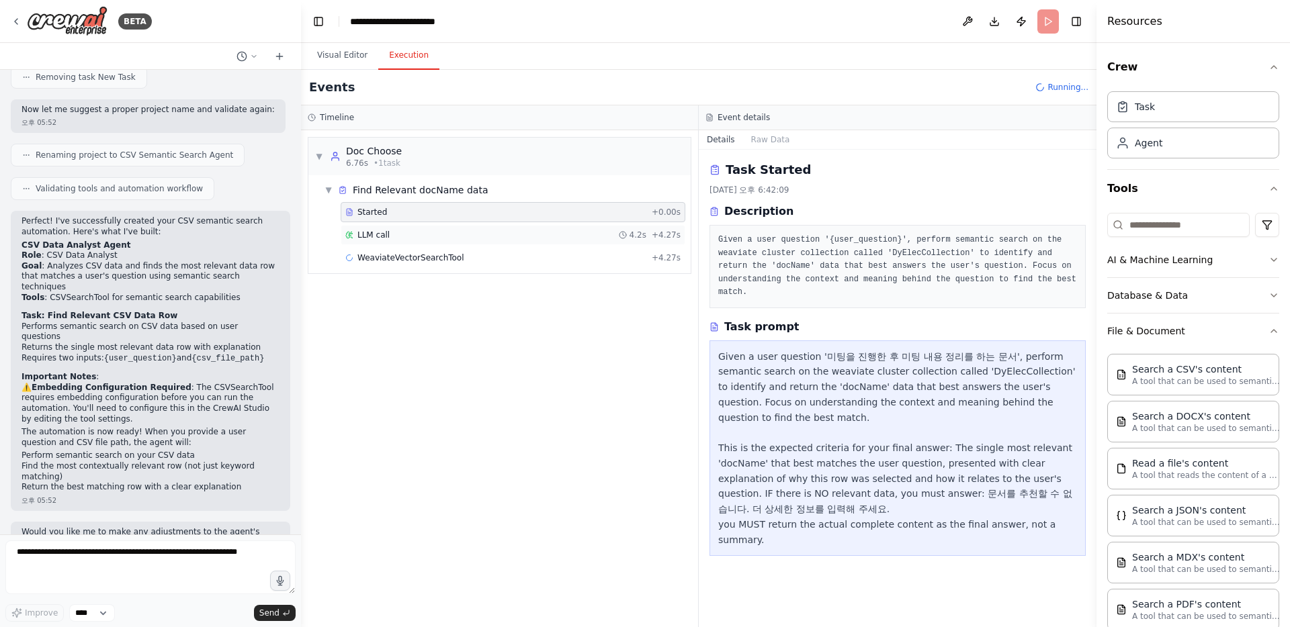
click at [416, 240] on div "LLM call 4.2s + 4.27s" at bounding box center [512, 235] width 335 height 11
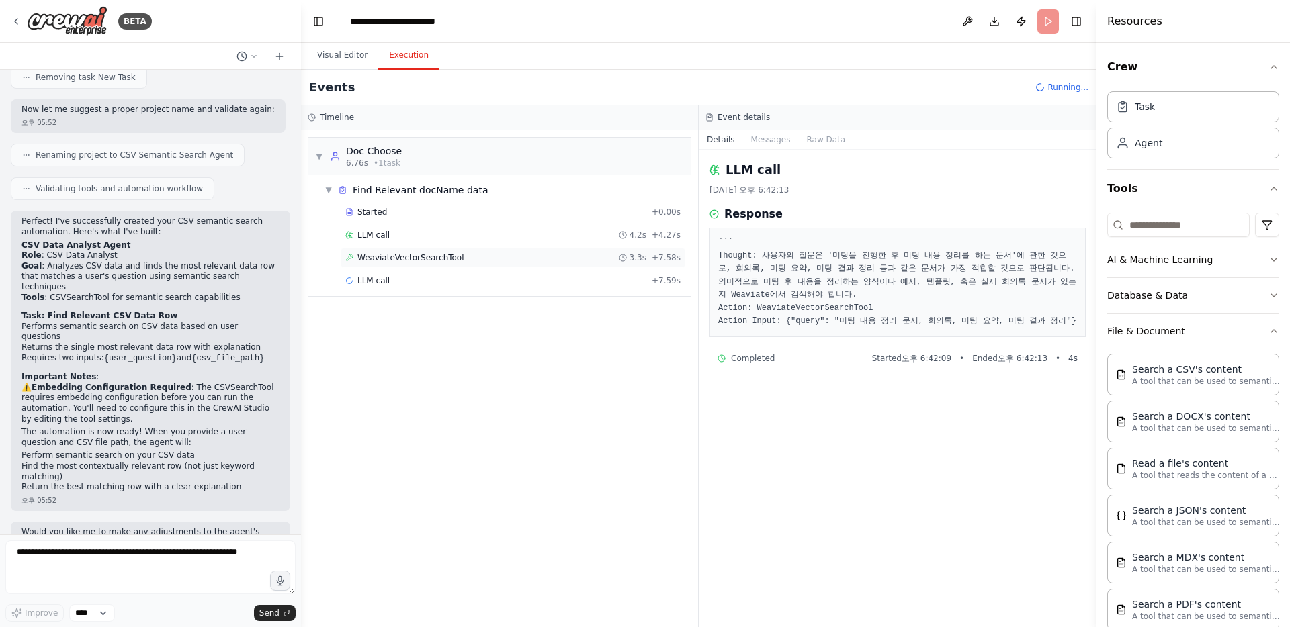
click at [416, 261] on span "WeaviateVectorSearchTool" at bounding box center [410, 258] width 107 height 11
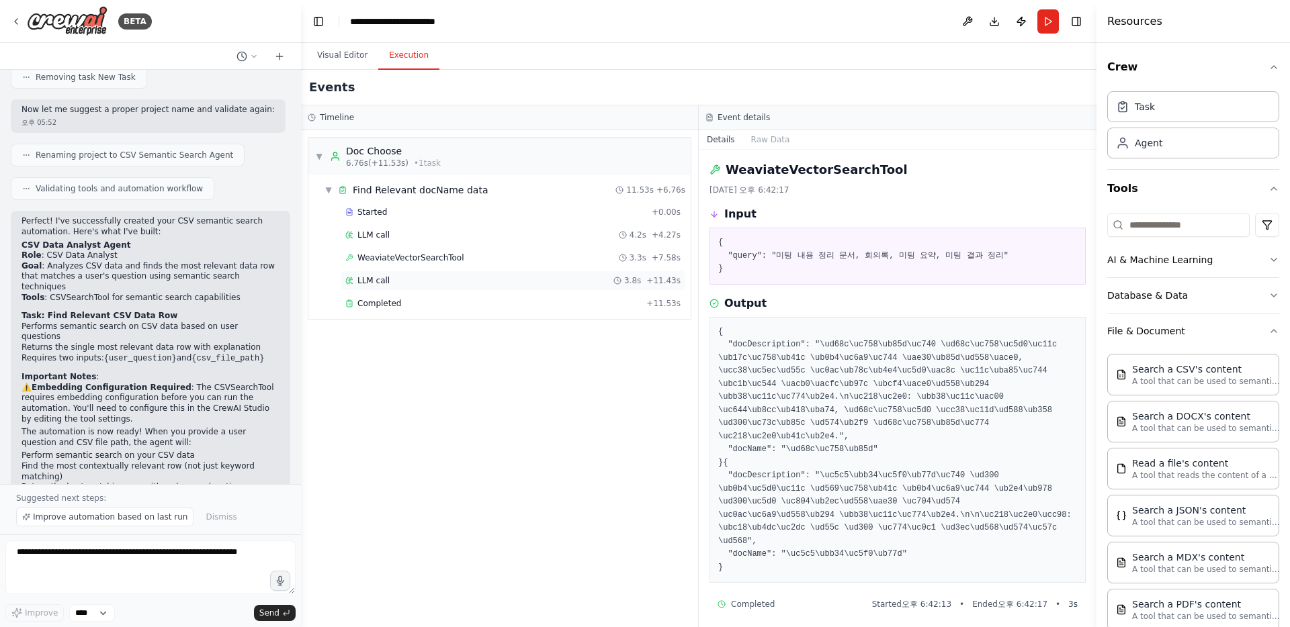
click at [415, 282] on div "LLM call 3.8s + 11.43s" at bounding box center [512, 280] width 335 height 11
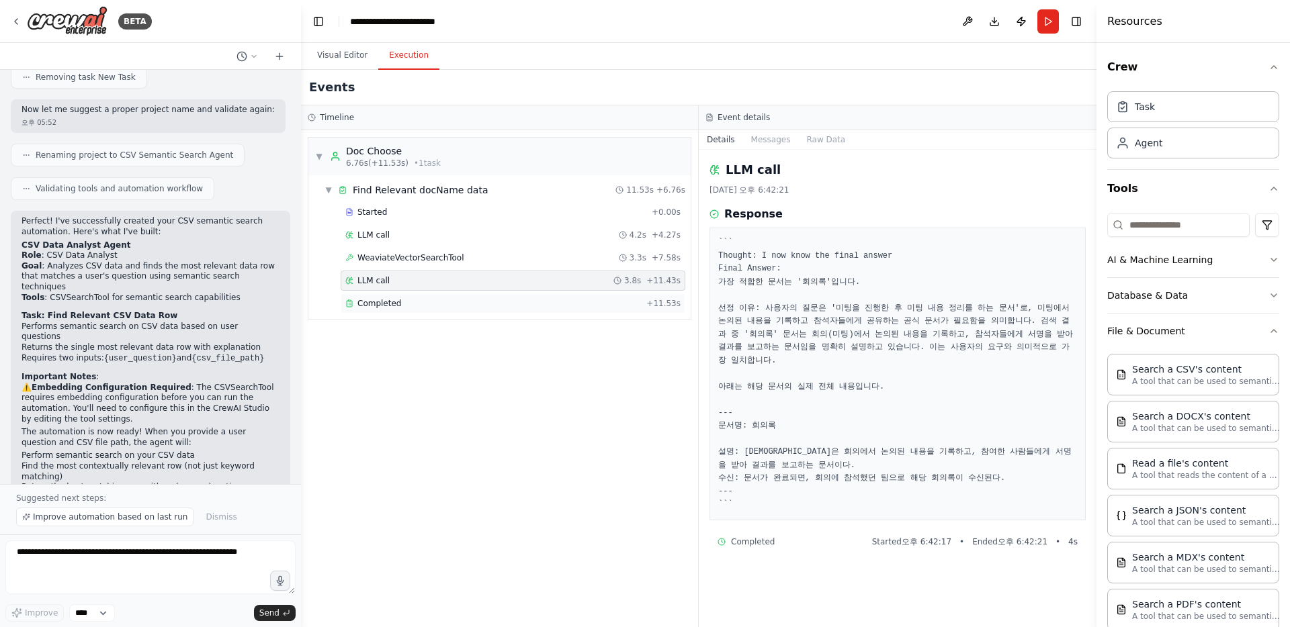
click at [411, 302] on div "Completed" at bounding box center [493, 303] width 296 height 11
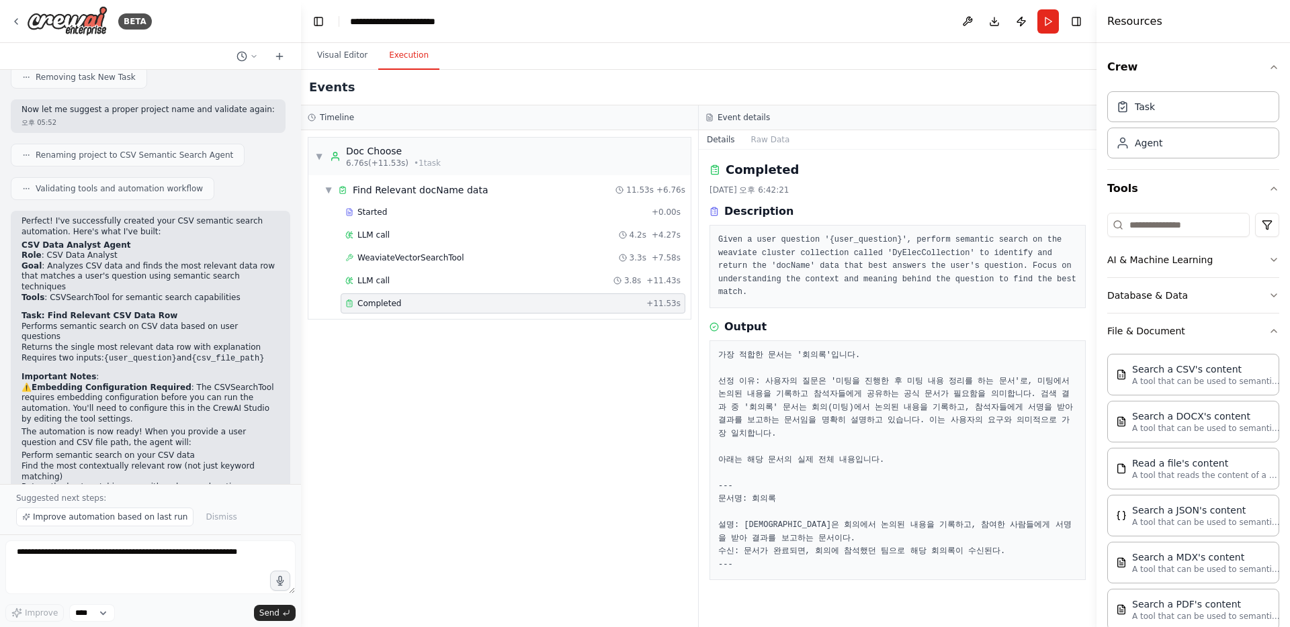
drag, startPoint x: 584, startPoint y: 416, endPoint x: 584, endPoint y: 441, distance: 24.9
click at [584, 441] on div "▼ Doc Choose 6.76s (+11.53s) • 1 task ▼ Find Relevant docName data 11.53s + 6.7…" at bounding box center [499, 378] width 397 height 497
click at [911, 42] on header "**********" at bounding box center [698, 21] width 795 height 43
click at [1020, 19] on button "Publish" at bounding box center [1020, 21] width 21 height 24
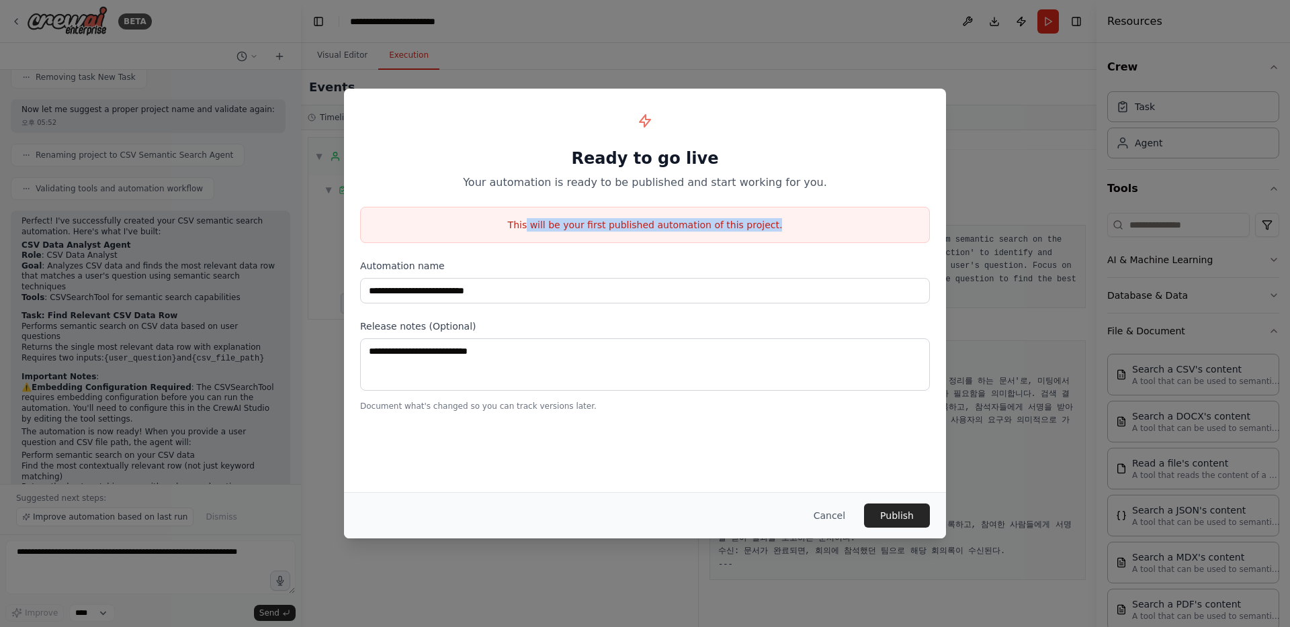
drag, startPoint x: 537, startPoint y: 227, endPoint x: 716, endPoint y: 234, distance: 179.5
click at [716, 234] on div "This will be your first published automation of this project." at bounding box center [645, 225] width 570 height 36
click at [593, 257] on div "**********" at bounding box center [645, 258] width 602 height 339
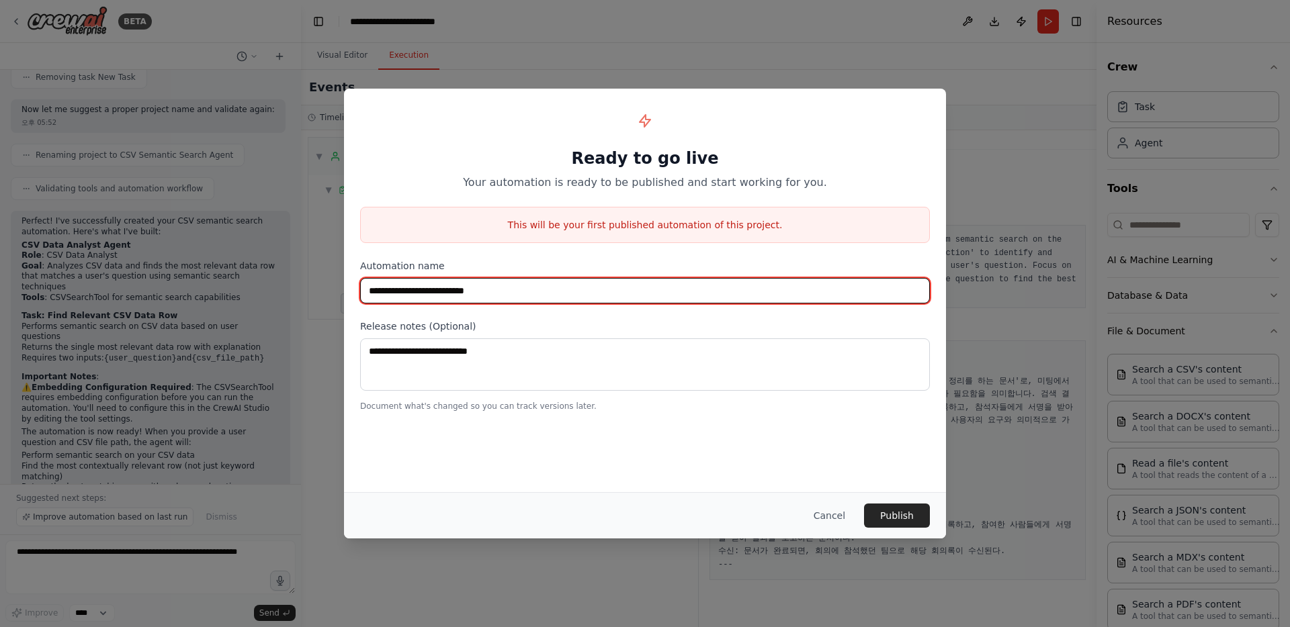
click at [537, 289] on input "**********" at bounding box center [645, 291] width 570 height 26
drag, startPoint x: 537, startPoint y: 291, endPoint x: 349, endPoint y: 280, distance: 189.1
click at [349, 280] on div "**********" at bounding box center [645, 258] width 602 height 339
type input "*"
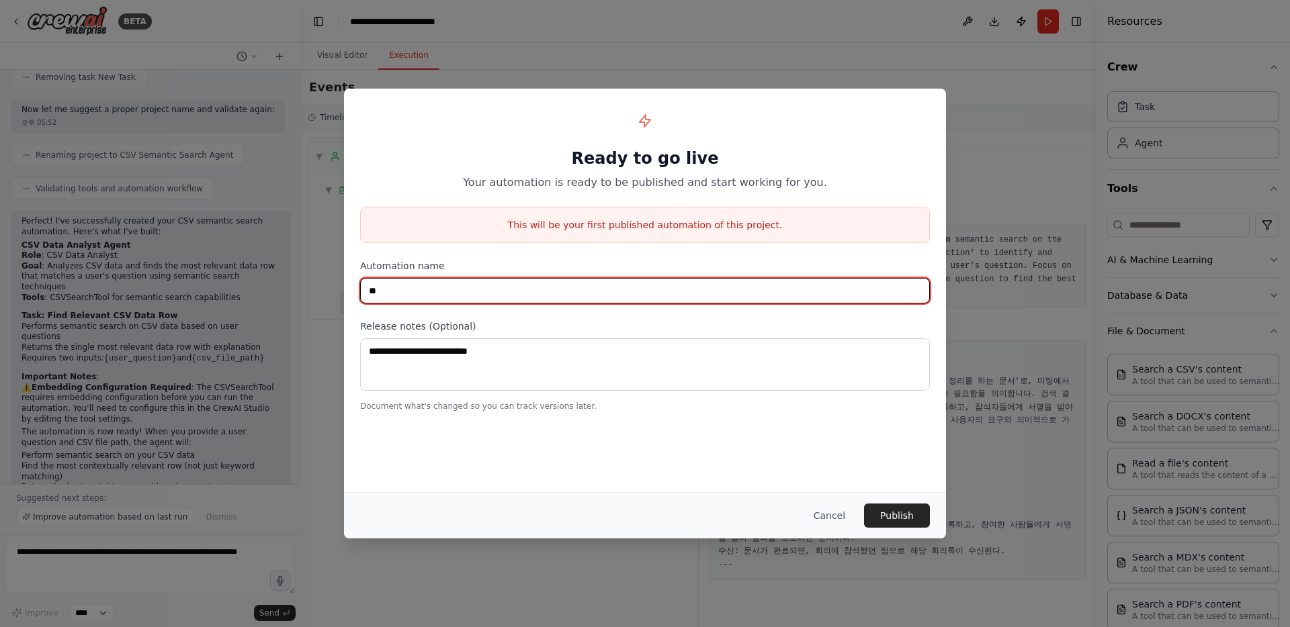
type input "*"
click at [551, 289] on input "*********" at bounding box center [645, 291] width 570 height 26
type input "**********"
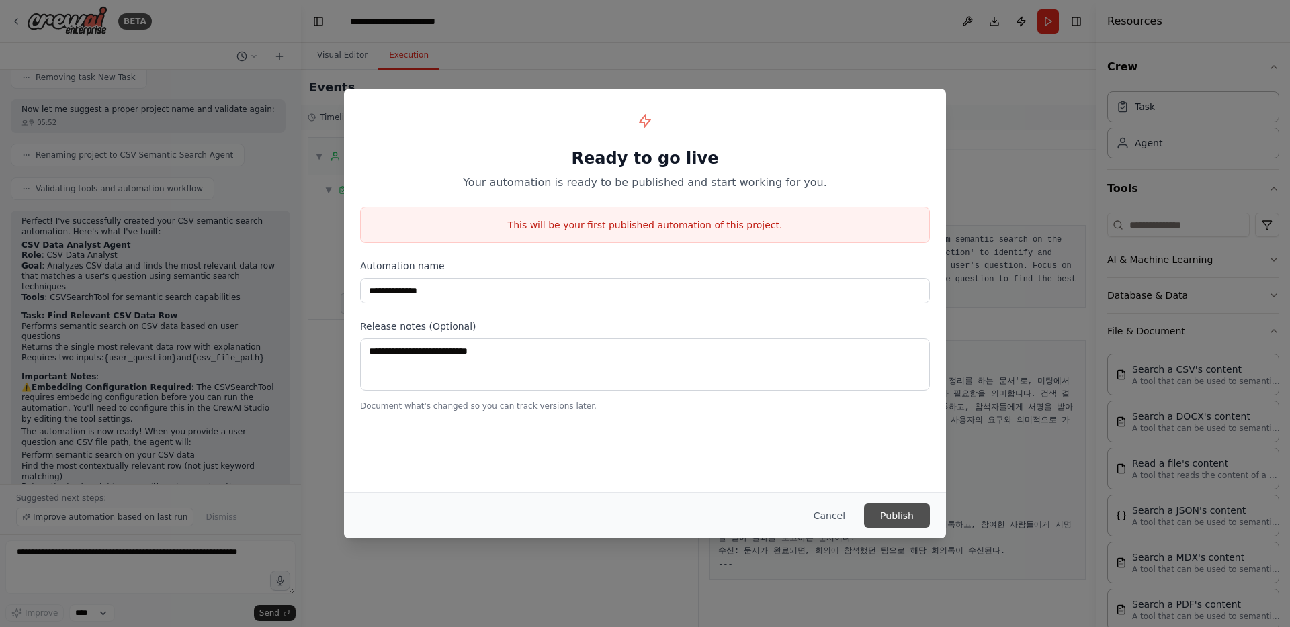
click at [918, 519] on button "Publish" at bounding box center [897, 516] width 66 height 24
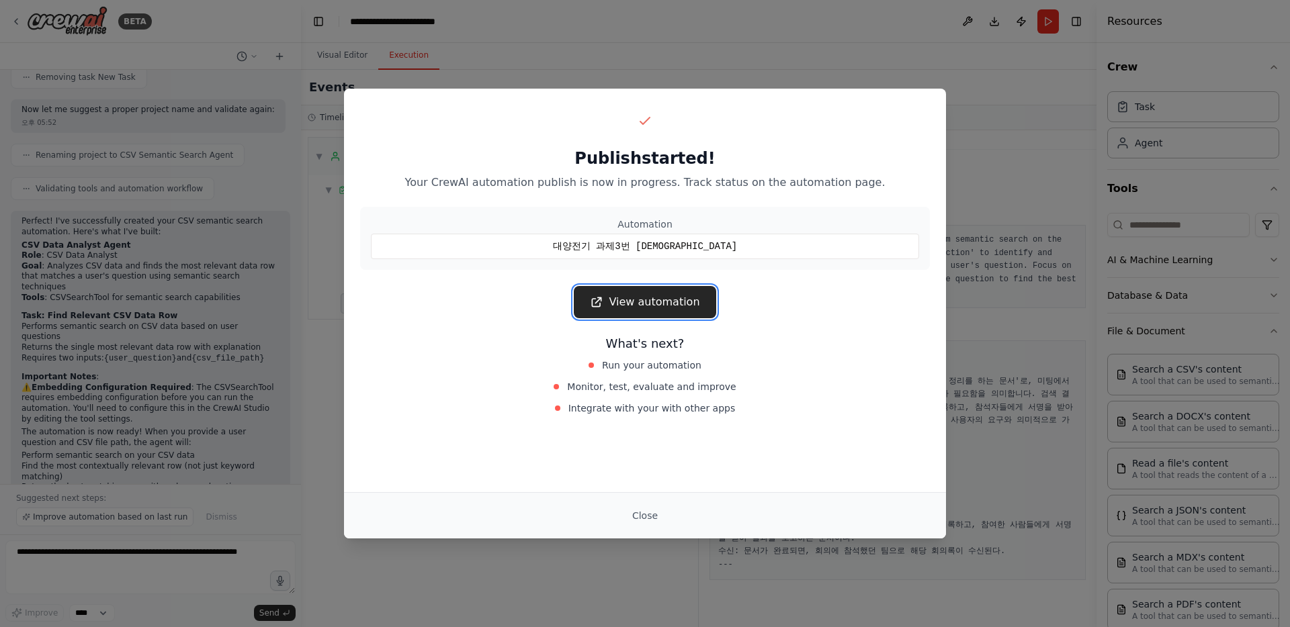
click at [655, 306] on link "View automation" at bounding box center [645, 302] width 142 height 32
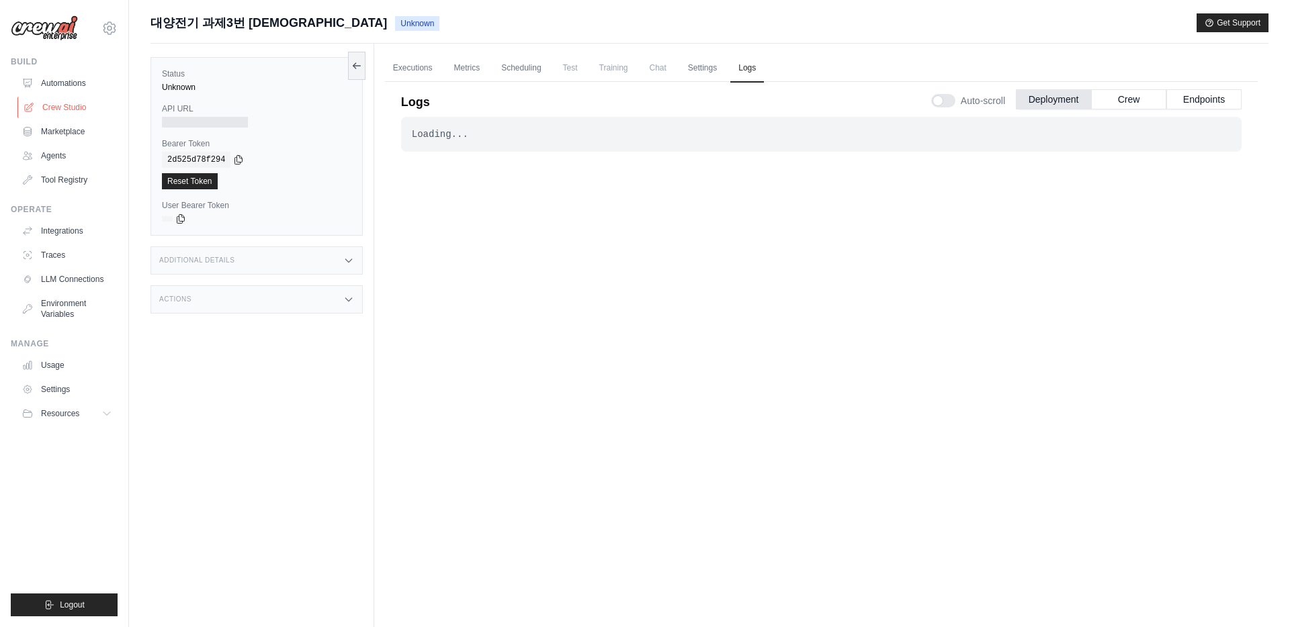
click at [59, 104] on link "Crew Studio" at bounding box center [67, 107] width 101 height 21
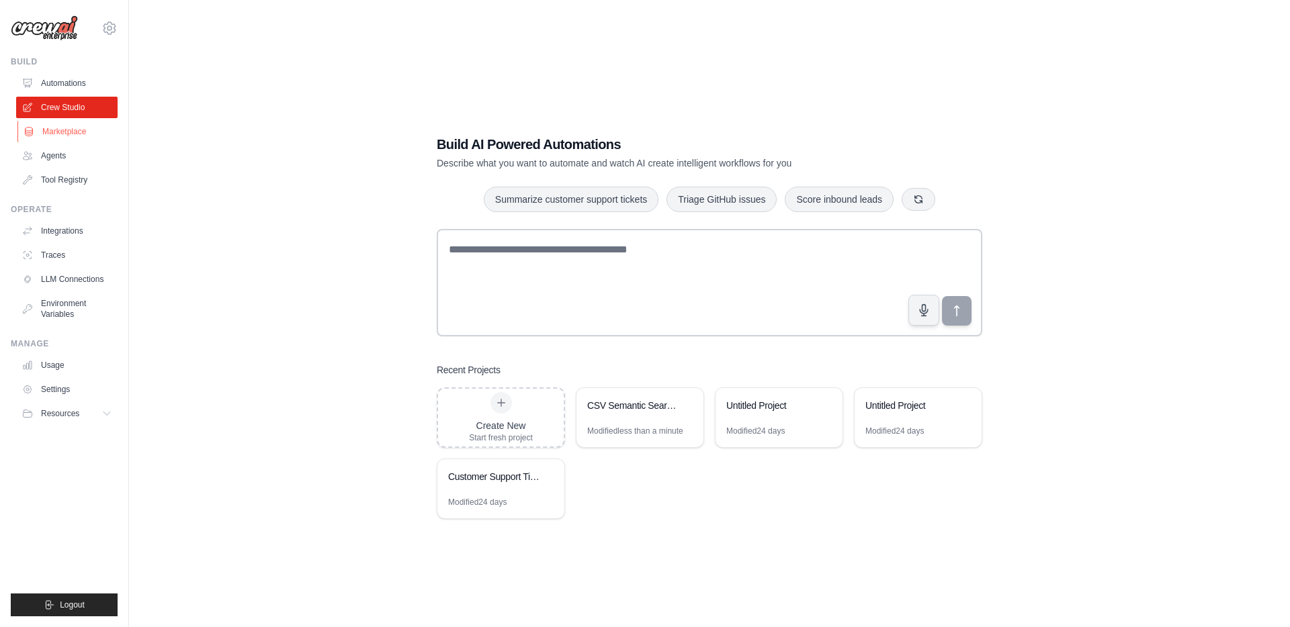
click at [65, 134] on link "Marketplace" at bounding box center [67, 131] width 101 height 21
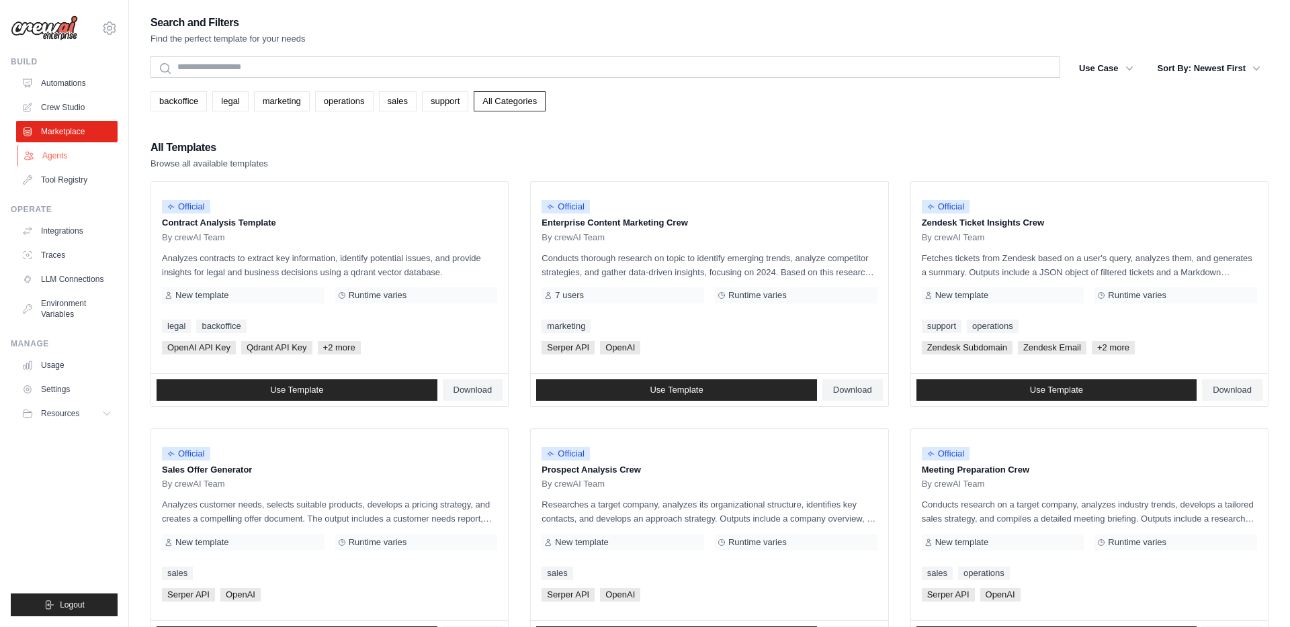
click at [64, 157] on link "Agents" at bounding box center [67, 155] width 101 height 21
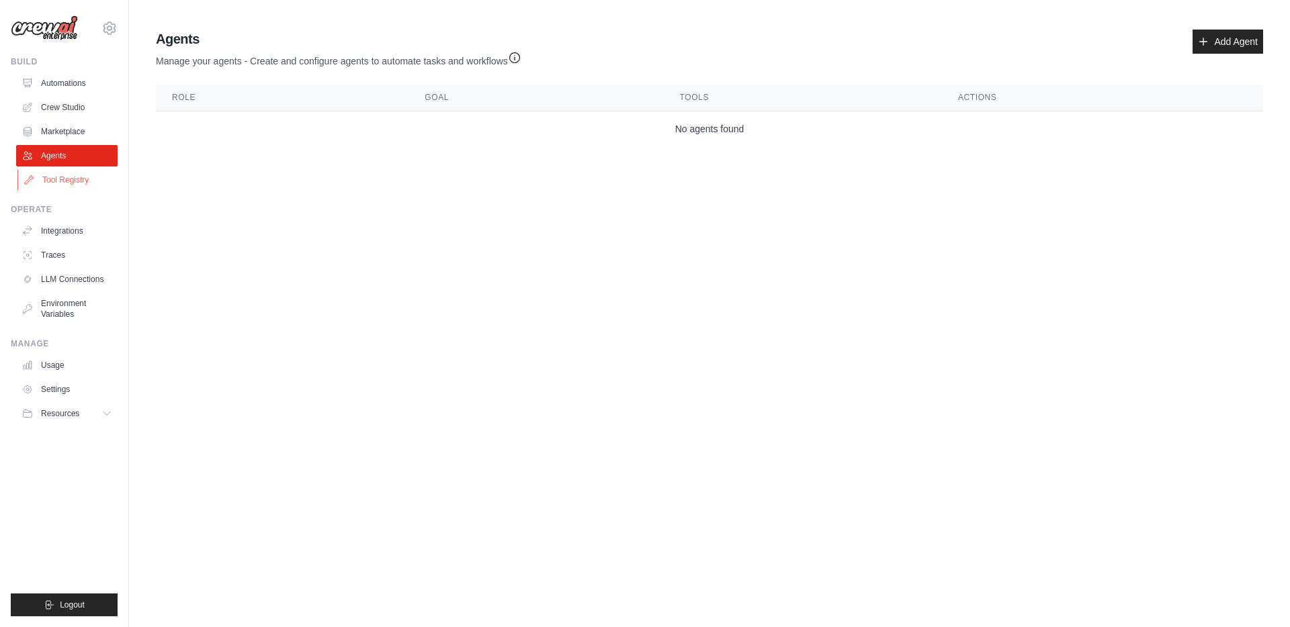
click at [66, 180] on link "Tool Registry" at bounding box center [67, 179] width 101 height 21
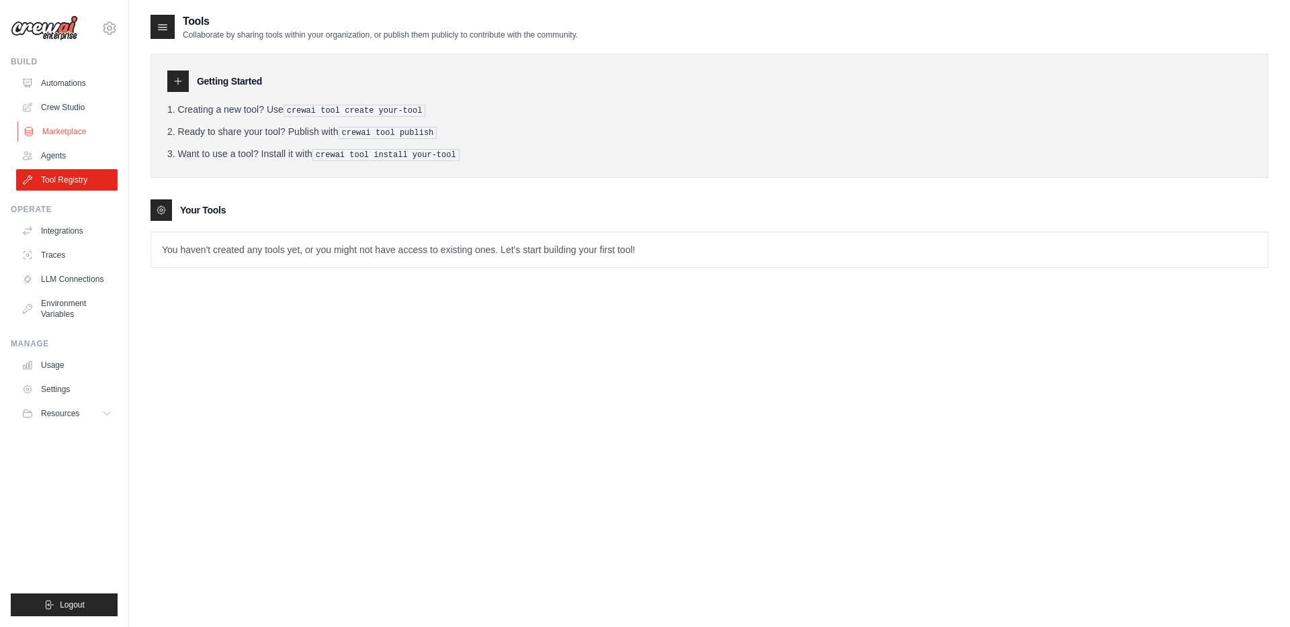
click at [83, 127] on link "Marketplace" at bounding box center [67, 131] width 101 height 21
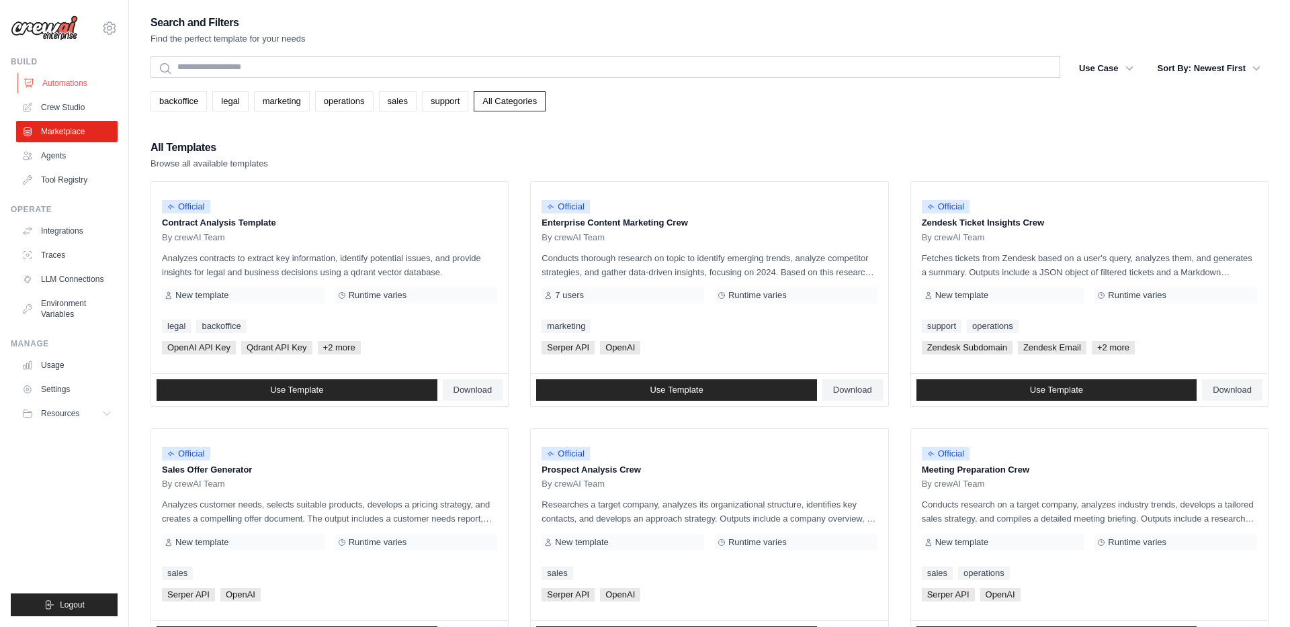
click at [83, 86] on link "Automations" at bounding box center [67, 83] width 101 height 21
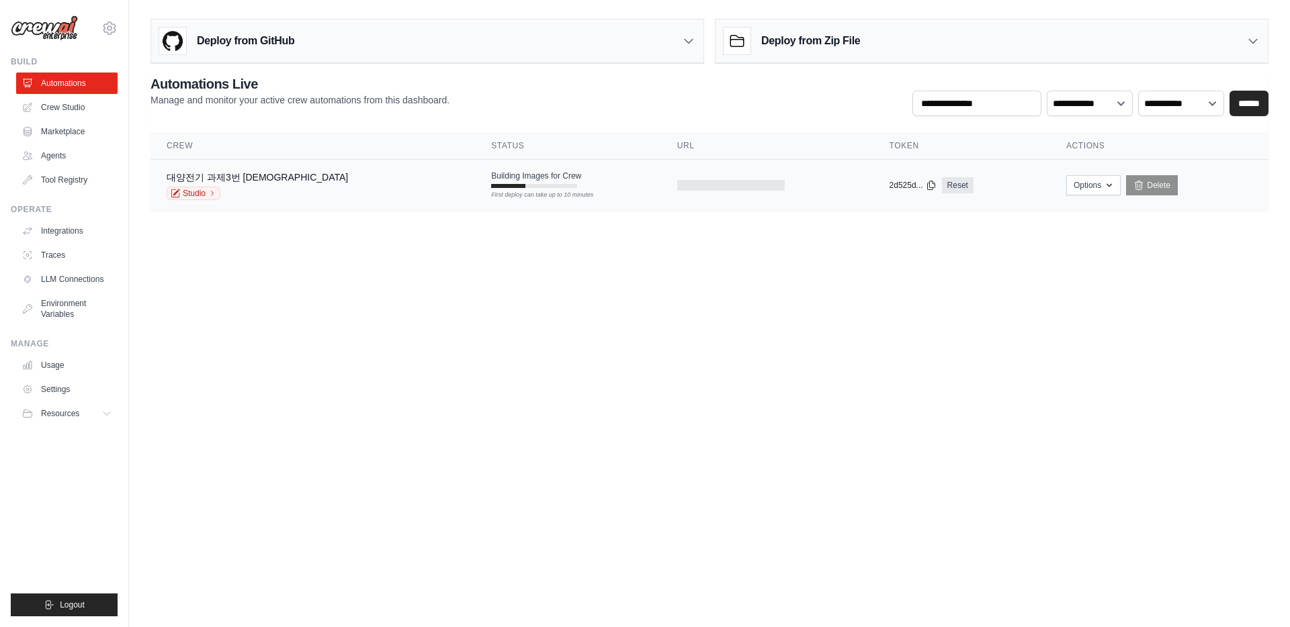
click at [938, 201] on td "copied 2d525d... Reset" at bounding box center [961, 186] width 177 height 52
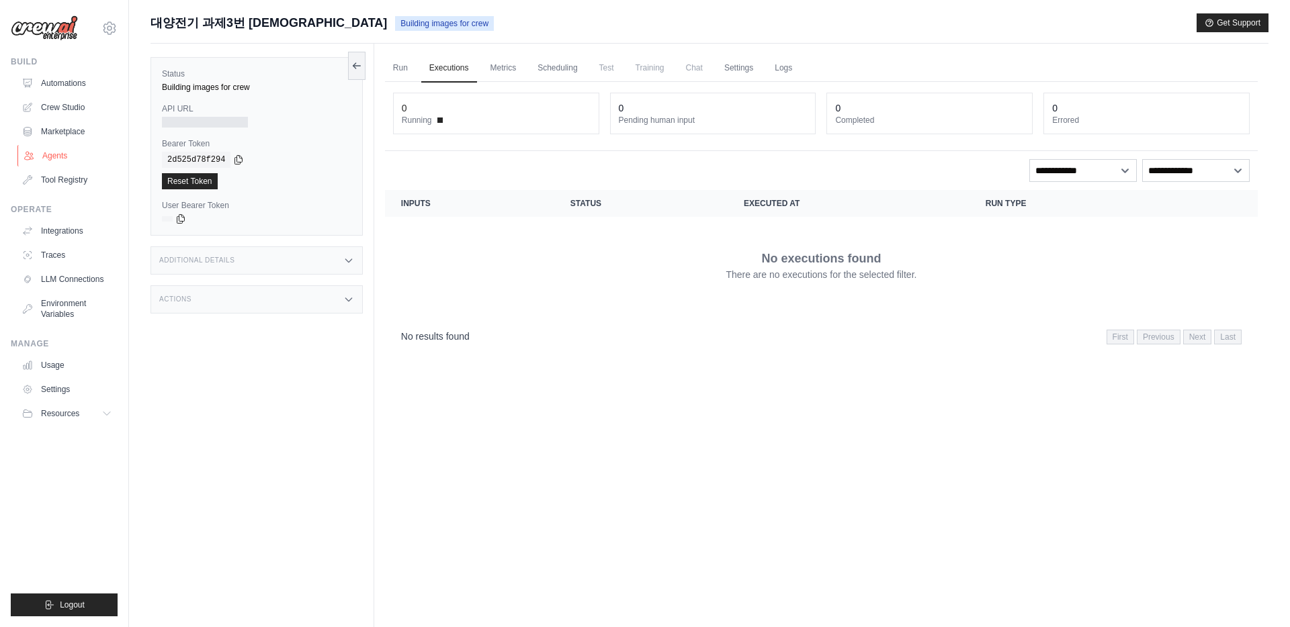
click at [56, 159] on link "Agents" at bounding box center [67, 155] width 101 height 21
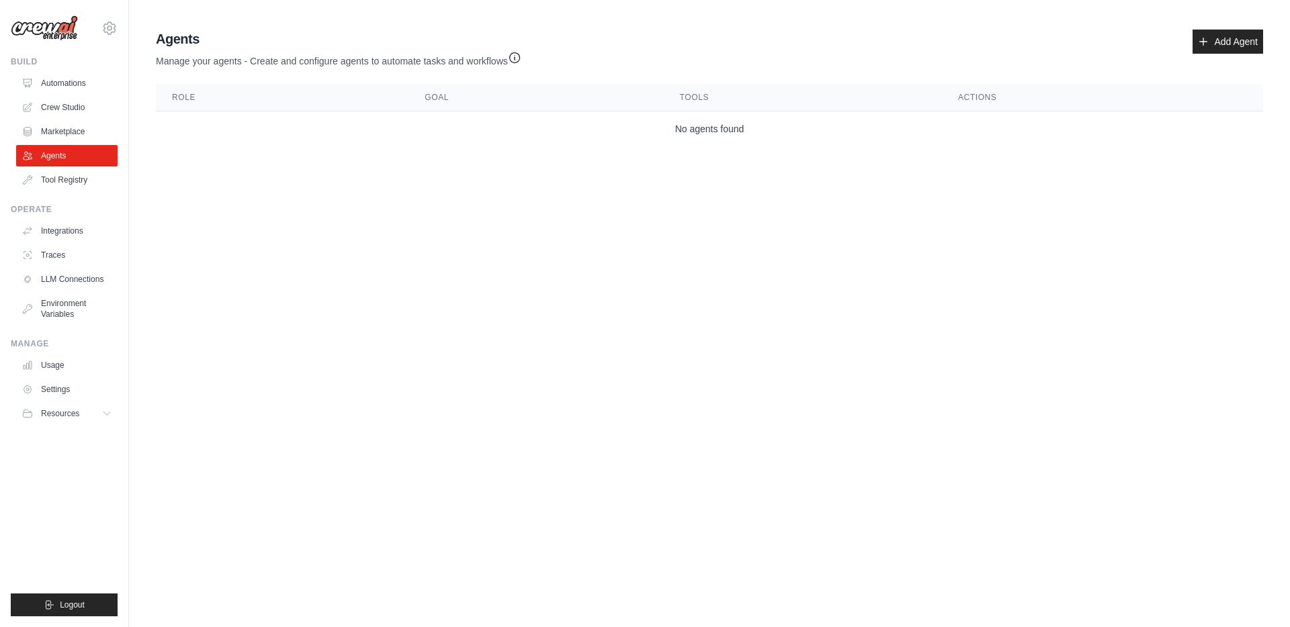
click at [360, 107] on th "Role" at bounding box center [282, 98] width 253 height 28
click at [316, 132] on td "No agents found" at bounding box center [709, 129] width 1107 height 36
click at [58, 88] on link "Automations" at bounding box center [67, 83] width 101 height 21
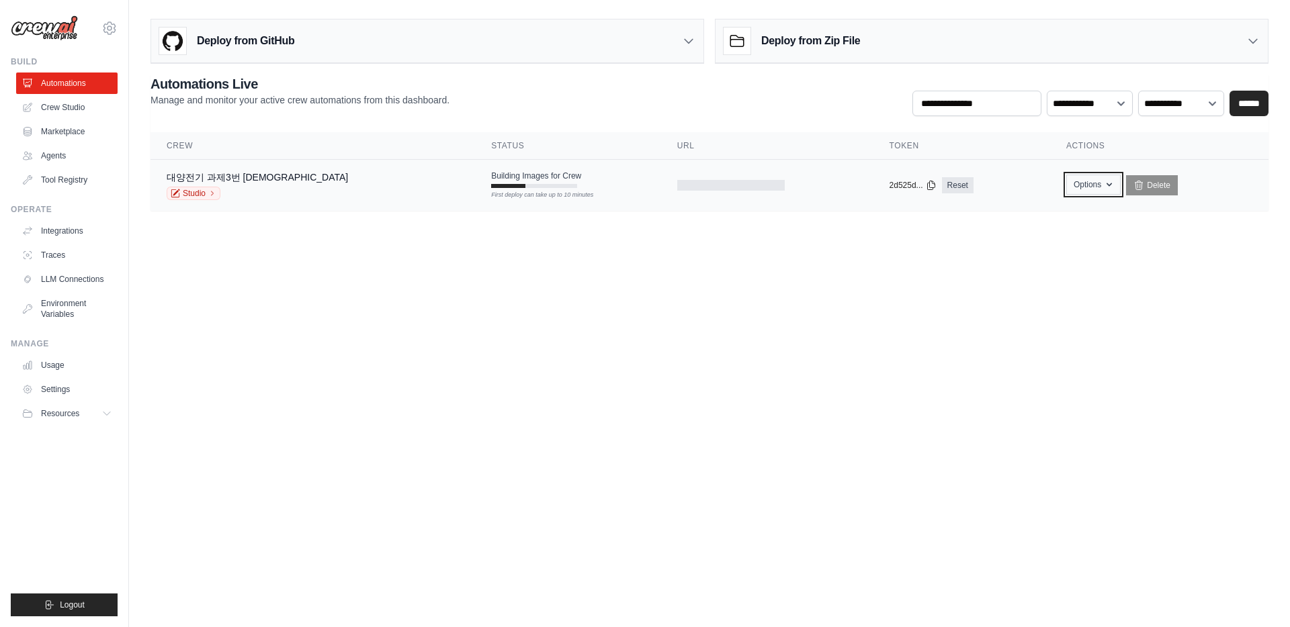
click at [1104, 179] on icon "button" at bounding box center [1109, 184] width 11 height 11
click at [829, 258] on body "[DOMAIN_NAME][EMAIL_ADDRESS][DOMAIN_NAME] Settings Build Automations Crew Studio" at bounding box center [645, 313] width 1290 height 627
click at [491, 185] on div at bounding box center [508, 186] width 34 height 4
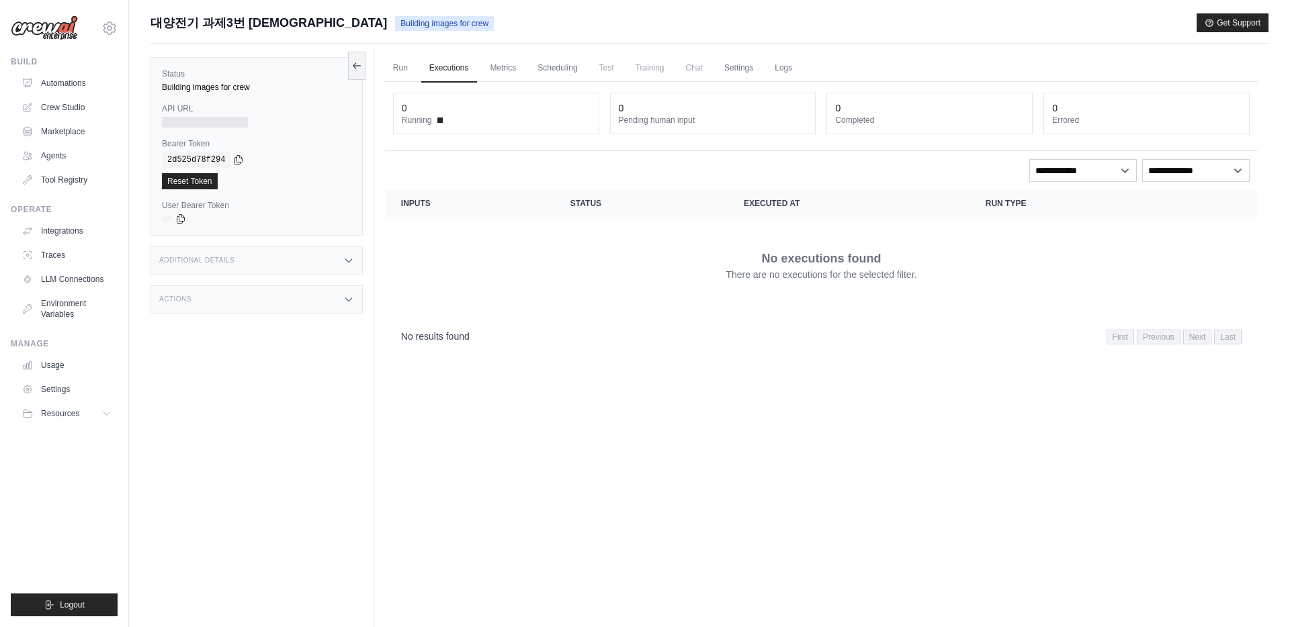
click at [232, 268] on div "Additional Details" at bounding box center [256, 260] width 212 height 28
click at [222, 372] on div "Status Building images for crew API URL Bearer Token copied 2d525d78f294 Reset …" at bounding box center [262, 357] width 224 height 627
click at [216, 393] on div "Actions" at bounding box center [256, 379] width 212 height 28
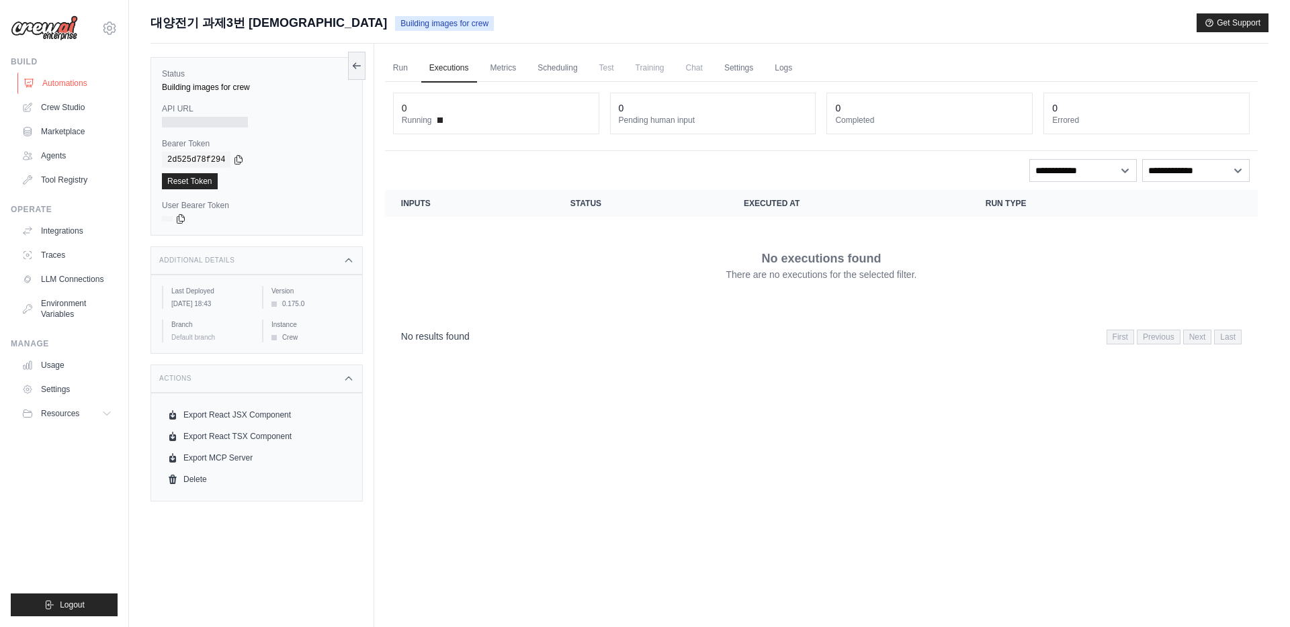
click at [58, 82] on link "Automations" at bounding box center [67, 83] width 101 height 21
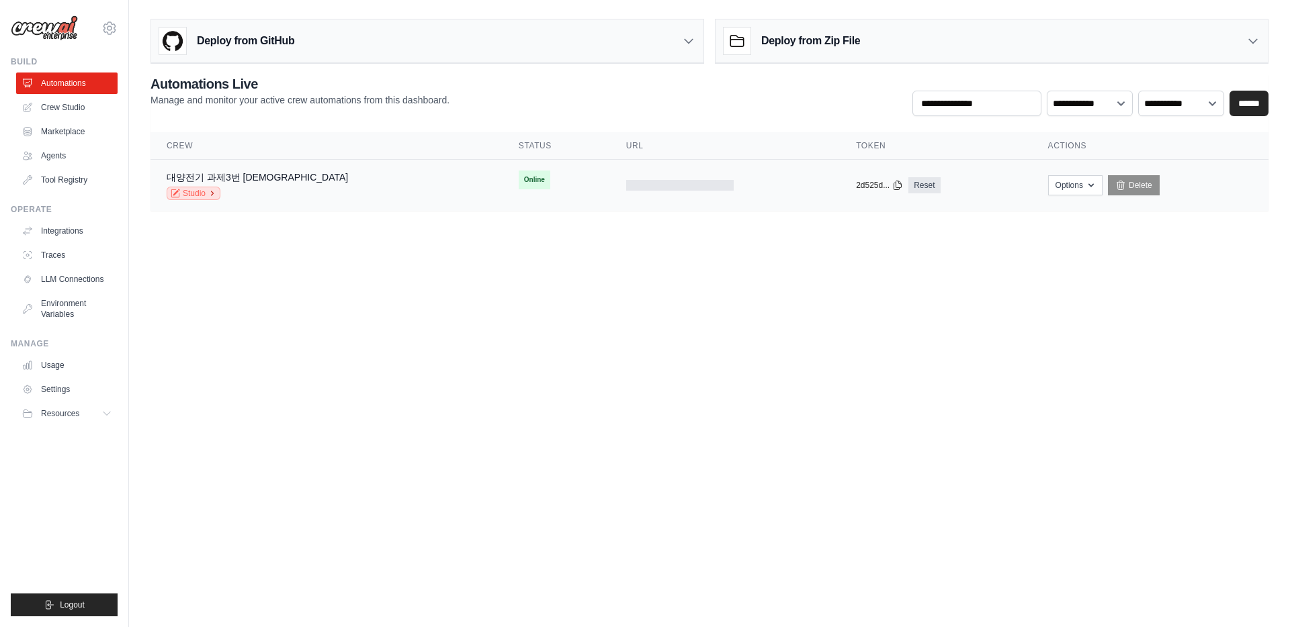
click at [216, 191] on icon at bounding box center [212, 193] width 8 height 8
click at [72, 152] on link "Agents" at bounding box center [67, 155] width 101 height 21
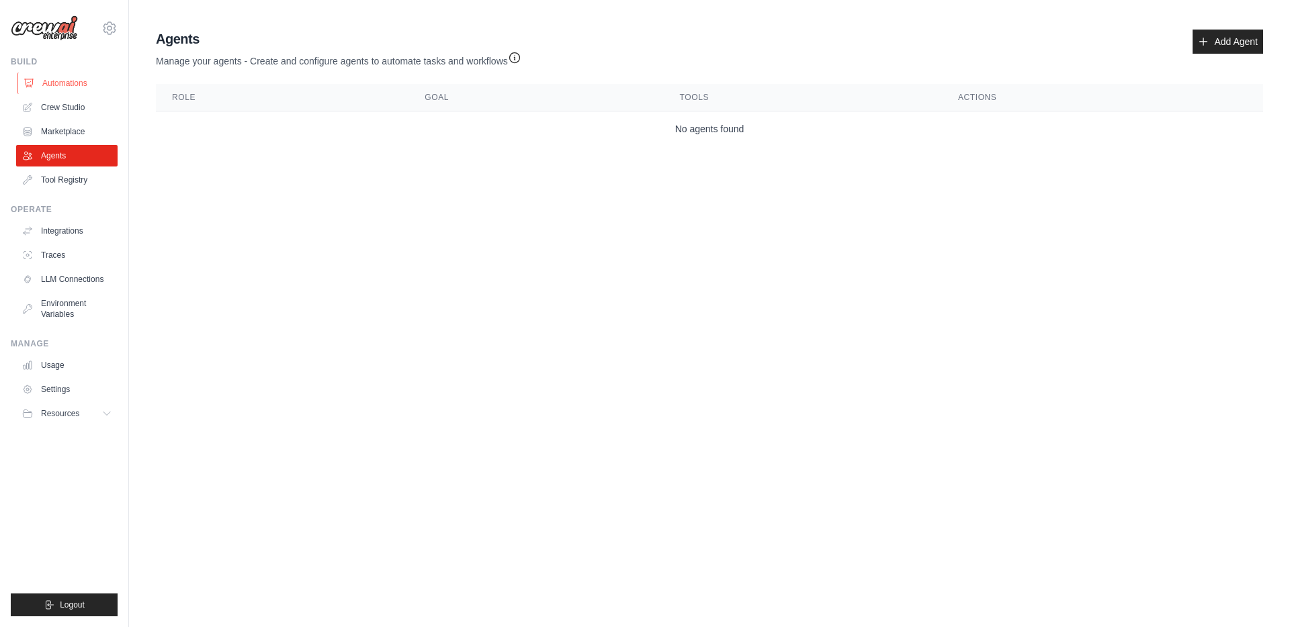
click at [63, 91] on link "Automations" at bounding box center [67, 83] width 101 height 21
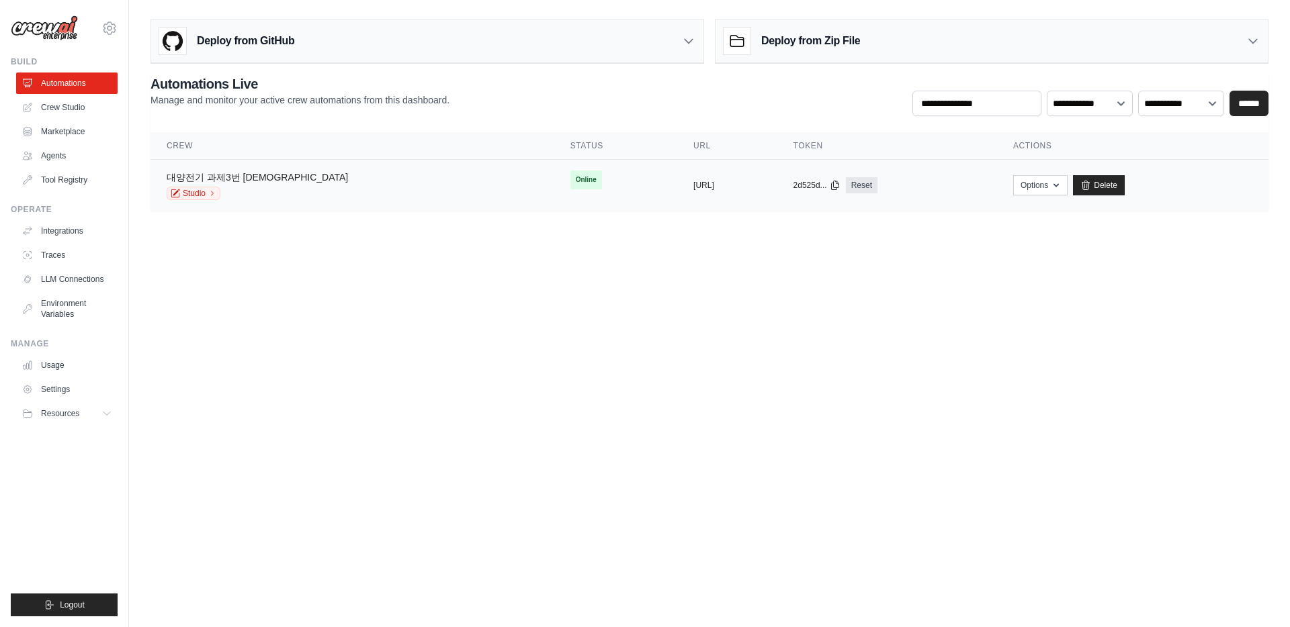
click at [251, 175] on link "대양전기 과제3번 [DEMOGRAPHIC_DATA]" at bounding box center [257, 177] width 181 height 11
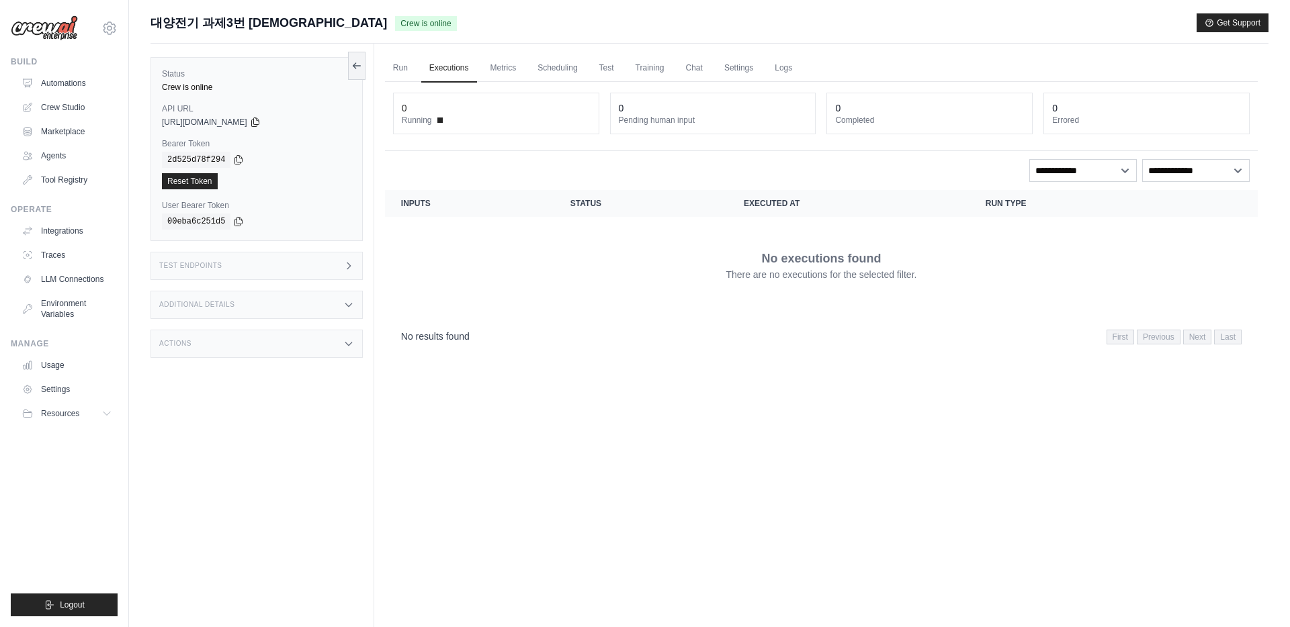
click at [651, 400] on div "Run Executions Metrics Scheduling Test Training Chat Settings Logs 0 Running 0 …" at bounding box center [821, 357] width 894 height 627
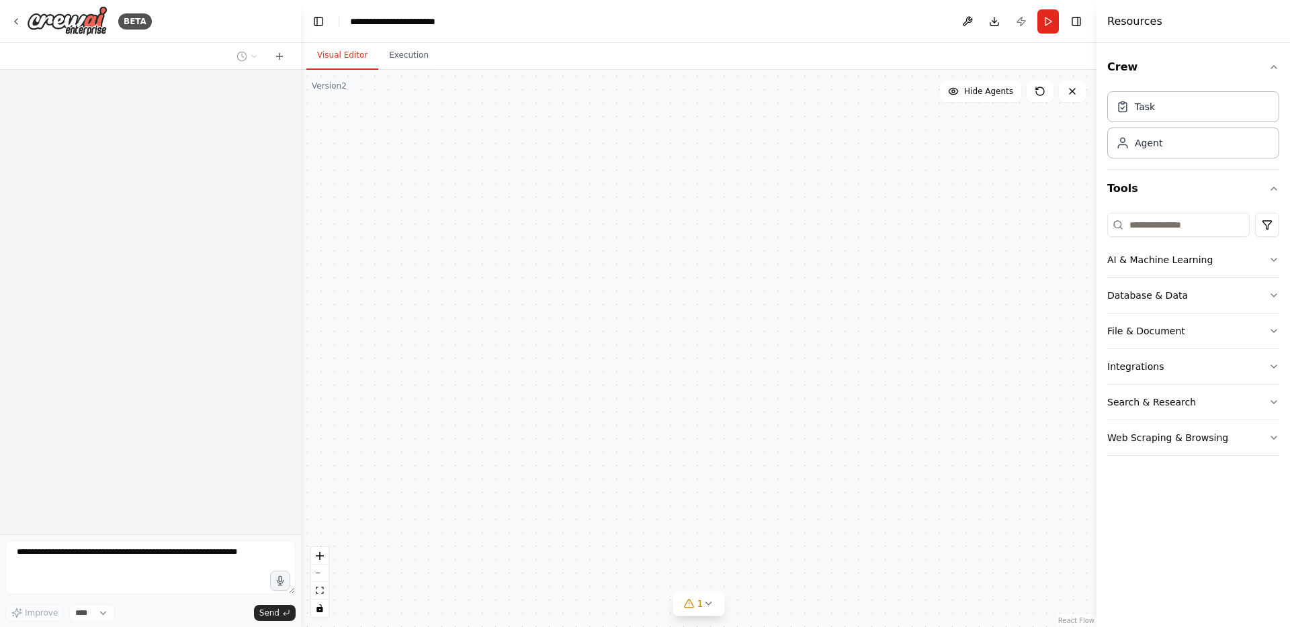
scroll to position [924, 0]
